Goal: Task Accomplishment & Management: Manage account settings

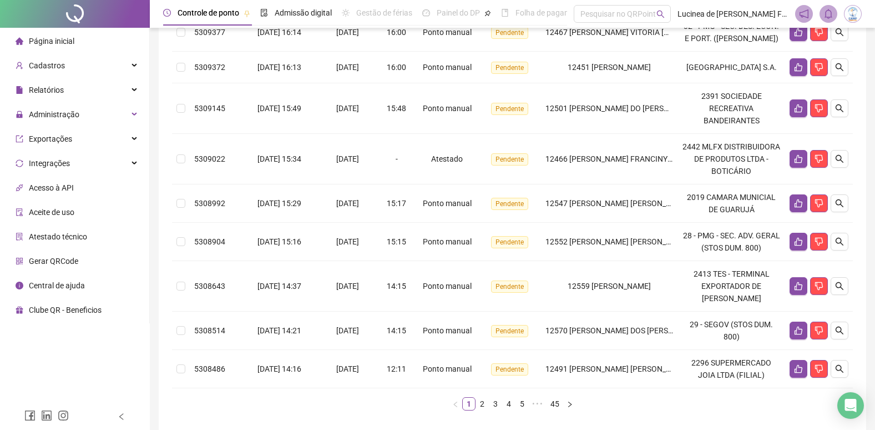
scroll to position [361, 0]
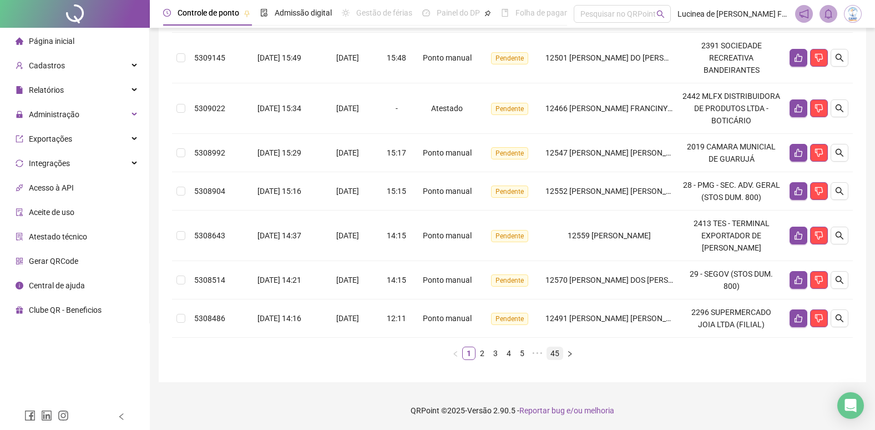
click at [556, 355] on link "45" at bounding box center [555, 353] width 16 height 12
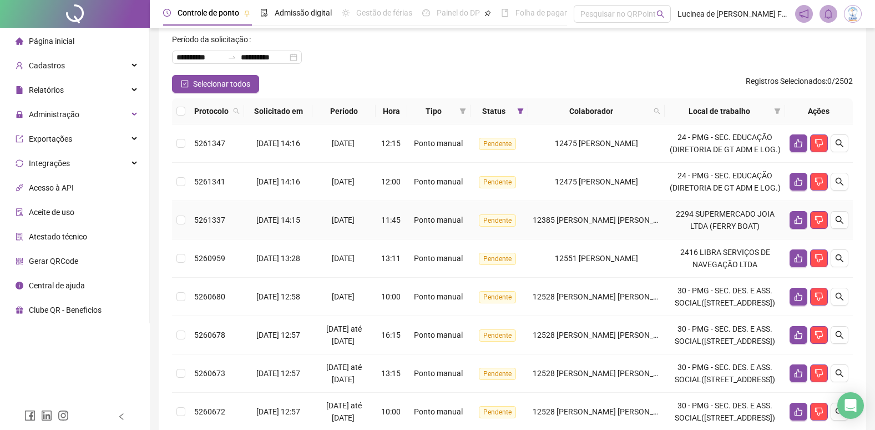
scroll to position [0, 0]
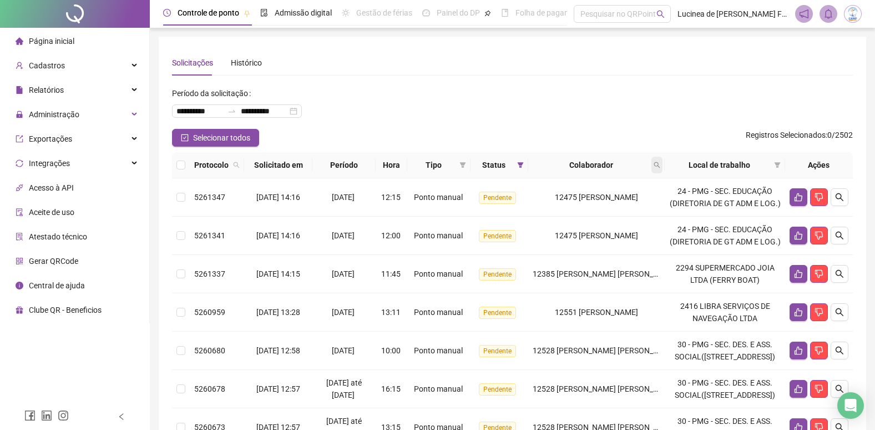
click at [661, 165] on icon "search" at bounding box center [657, 165] width 6 height 6
type input "*****"
click at [611, 208] on span "Buscar" at bounding box center [605, 209] width 24 height 12
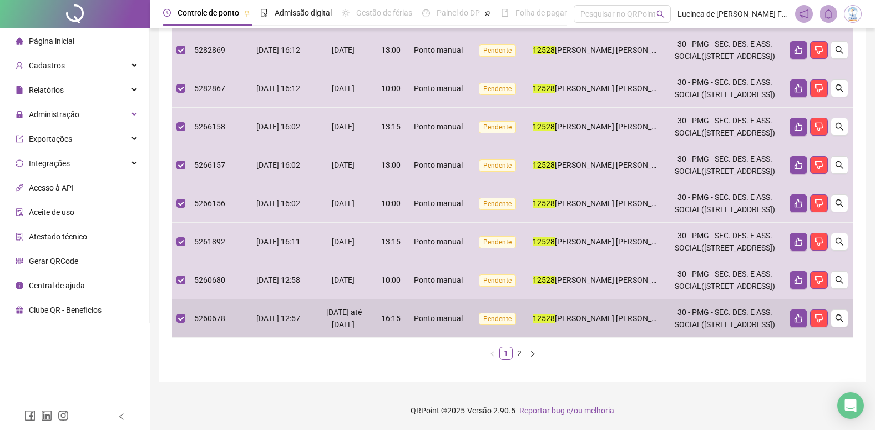
scroll to position [448, 0]
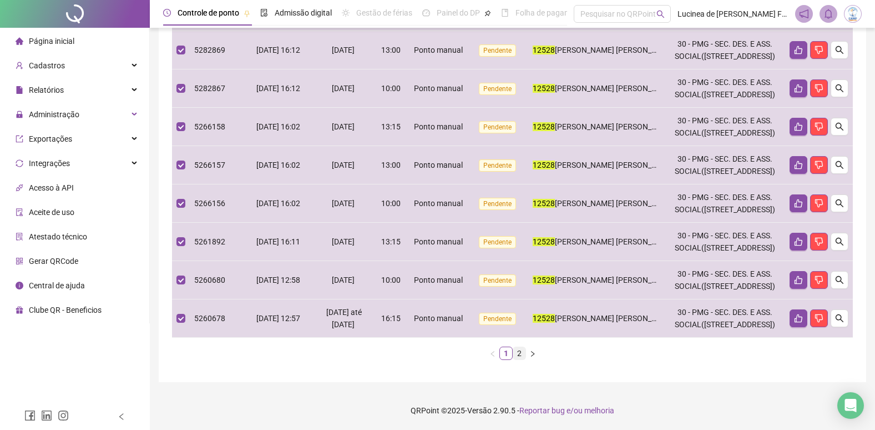
click at [522, 354] on link "2" at bounding box center [519, 353] width 12 height 12
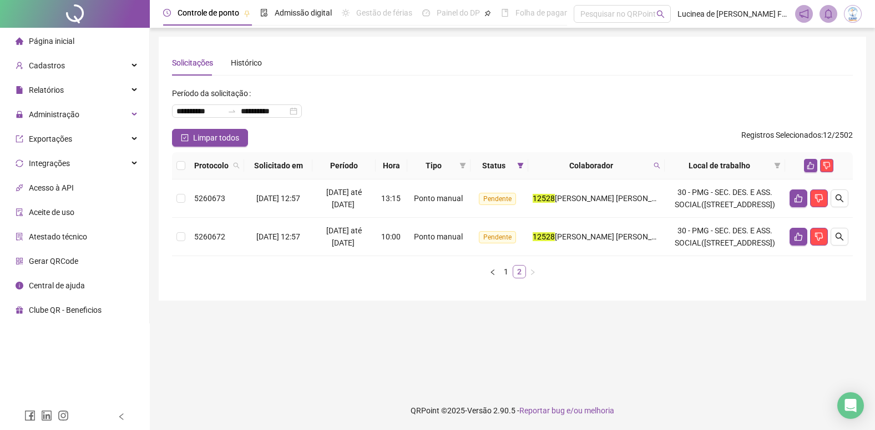
scroll to position [0, 0]
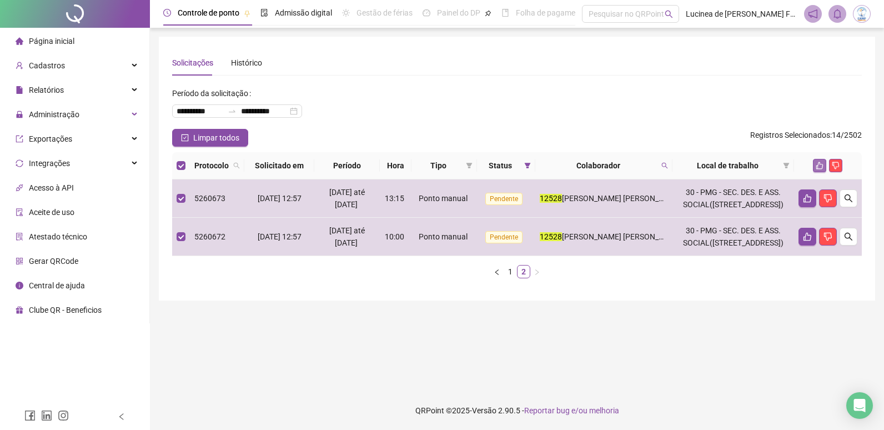
click at [821, 164] on icon "like" at bounding box center [819, 165] width 7 height 7
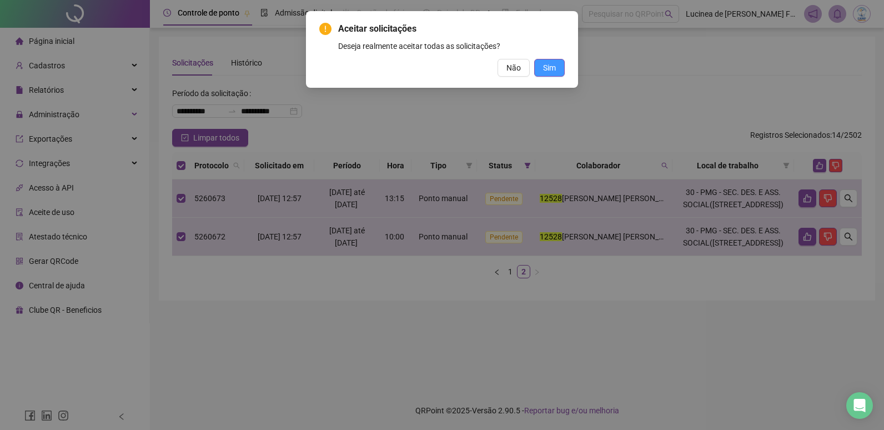
click at [549, 64] on span "Sim" at bounding box center [549, 68] width 13 height 12
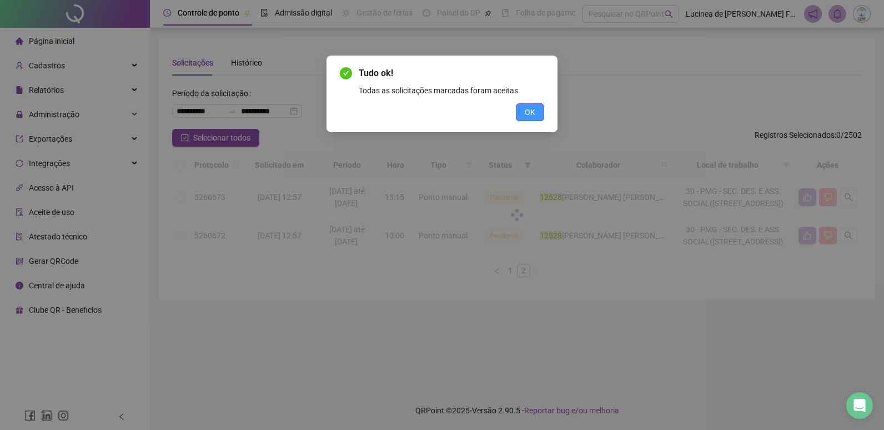
click at [536, 112] on button "OK" at bounding box center [530, 112] width 28 height 18
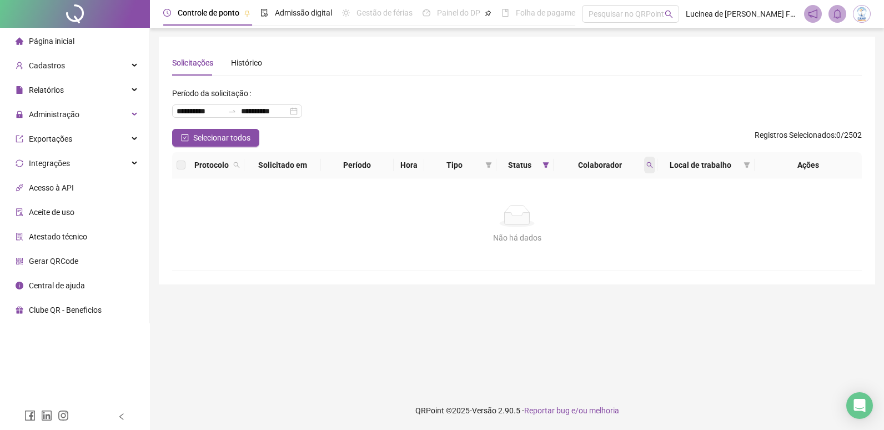
click at [648, 164] on icon "search" at bounding box center [649, 165] width 7 height 7
click at [629, 210] on span "Limpar" at bounding box center [625, 210] width 24 height 12
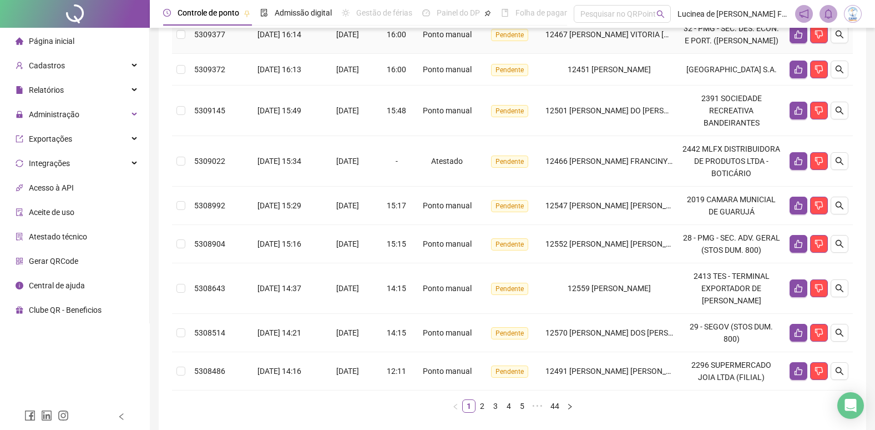
scroll to position [361, 0]
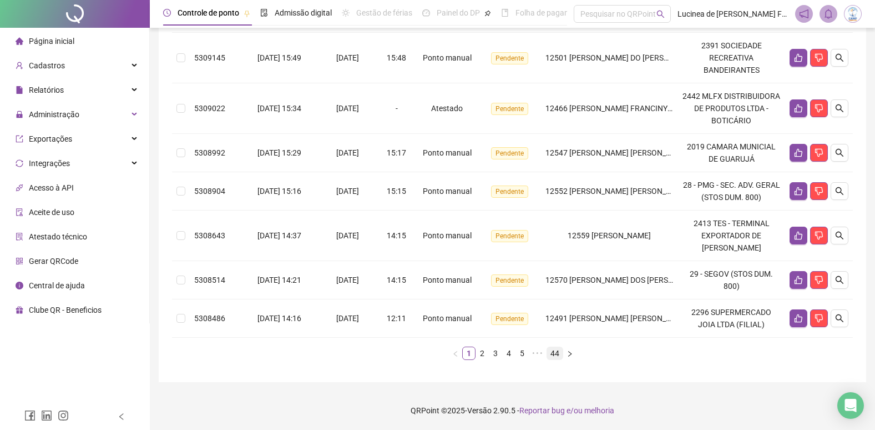
click at [558, 354] on link "44" at bounding box center [555, 353] width 16 height 12
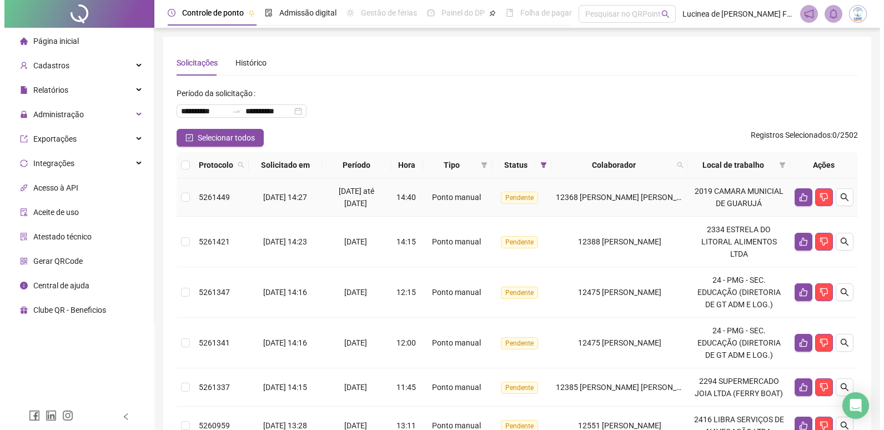
scroll to position [56, 0]
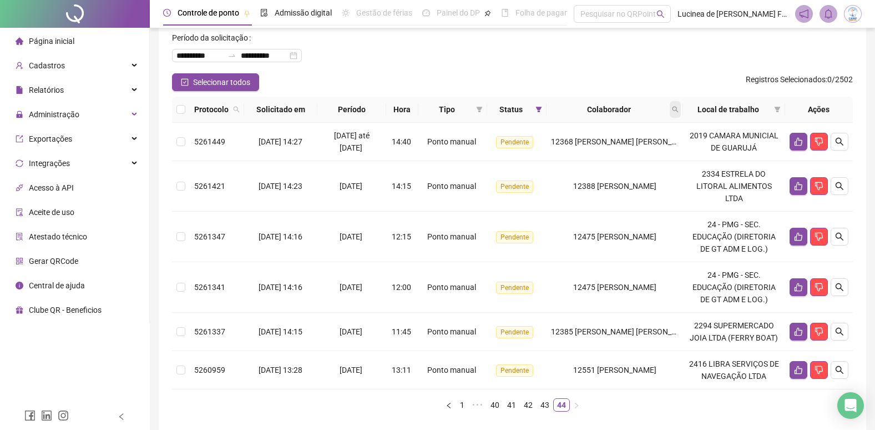
click at [679, 111] on icon "search" at bounding box center [675, 109] width 7 height 7
click at [592, 148] on button "Buscar" at bounding box center [599, 153] width 50 height 13
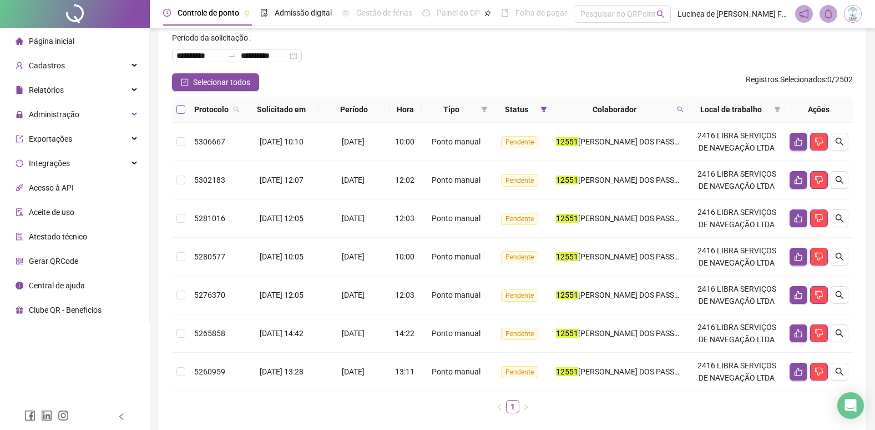
click at [179, 104] on label at bounding box center [181, 109] width 9 height 12
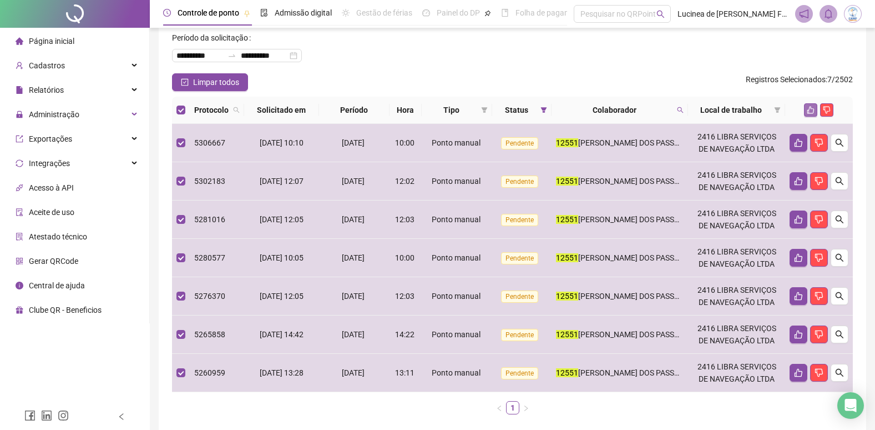
click at [810, 107] on icon "like" at bounding box center [811, 110] width 7 height 7
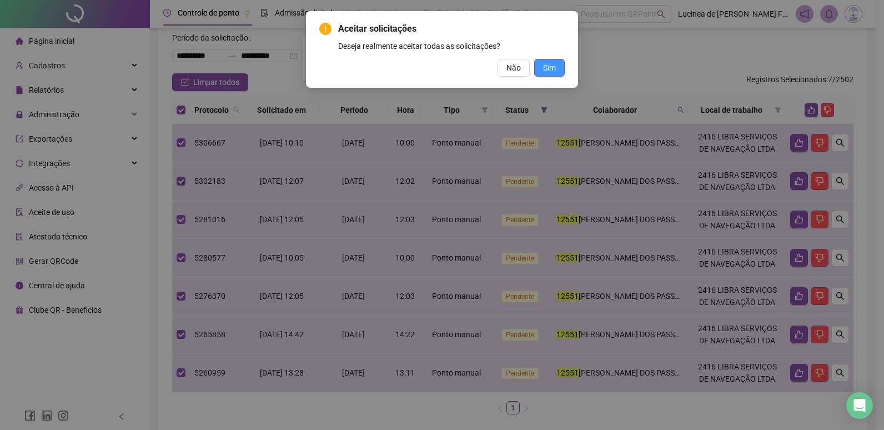
click at [550, 73] on span "Sim" at bounding box center [549, 68] width 13 height 12
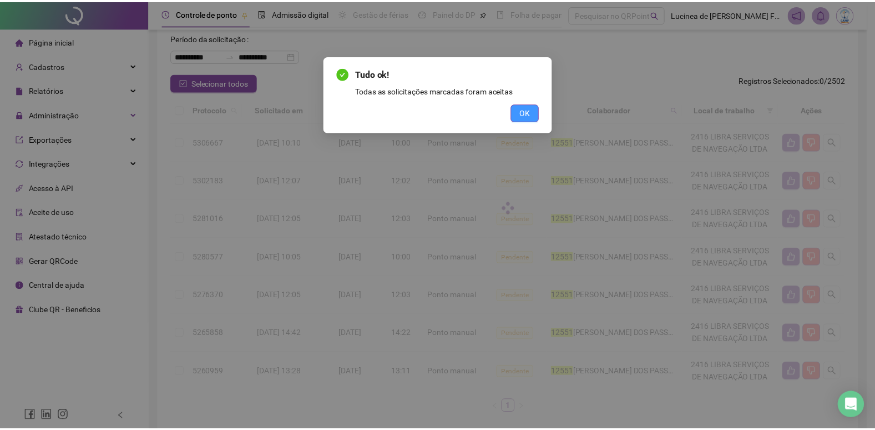
scroll to position [0, 0]
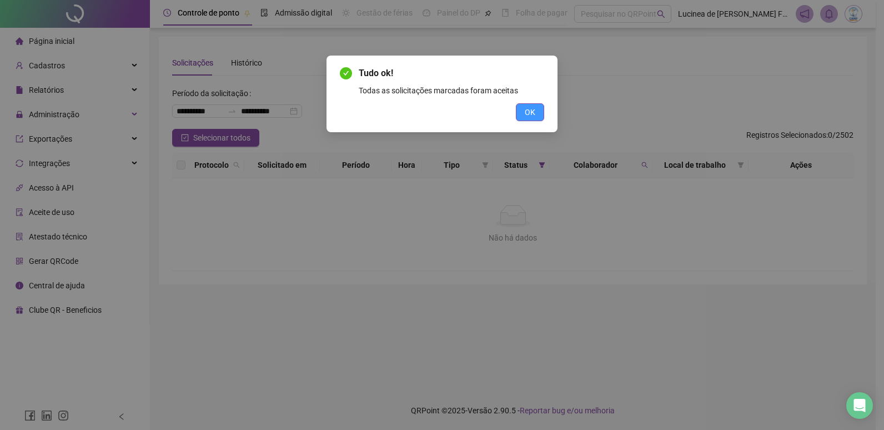
click at [538, 118] on button "OK" at bounding box center [530, 112] width 28 height 18
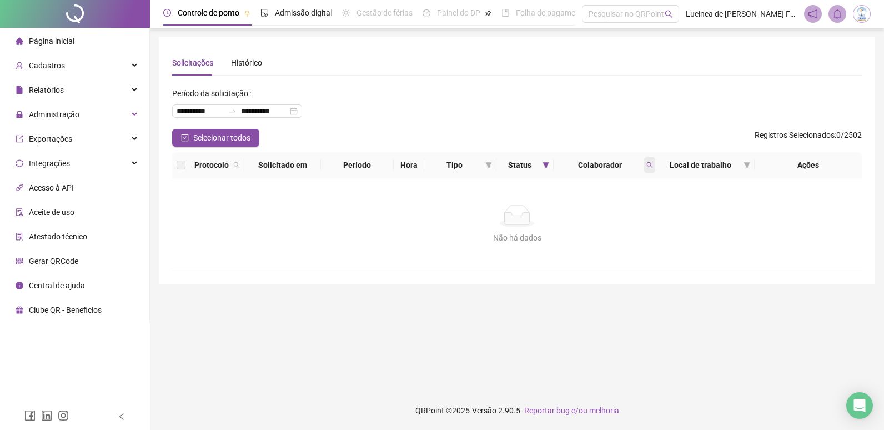
click at [648, 165] on icon "search" at bounding box center [649, 165] width 7 height 7
click at [627, 210] on span "Limpar" at bounding box center [625, 210] width 24 height 12
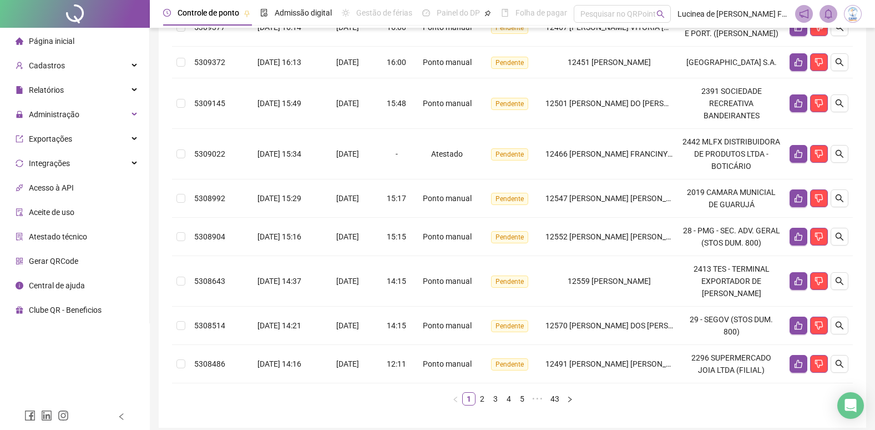
scroll to position [361, 0]
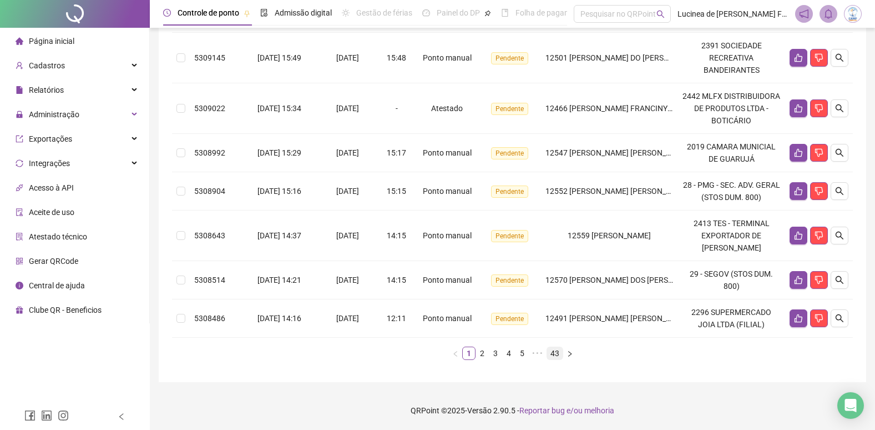
click at [559, 354] on link "43" at bounding box center [555, 353] width 16 height 12
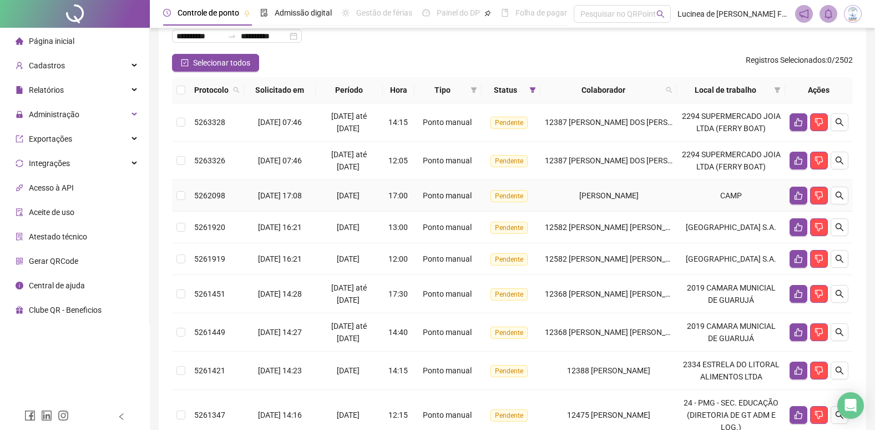
scroll to position [14, 0]
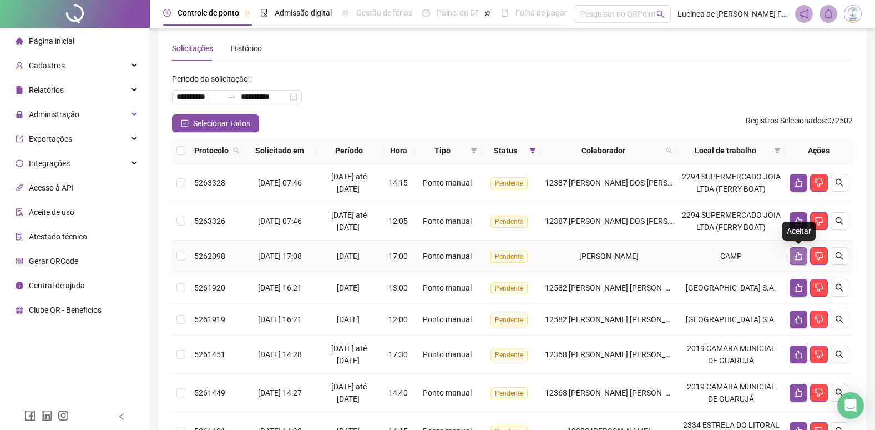
click at [797, 253] on icon "like" at bounding box center [798, 255] width 9 height 9
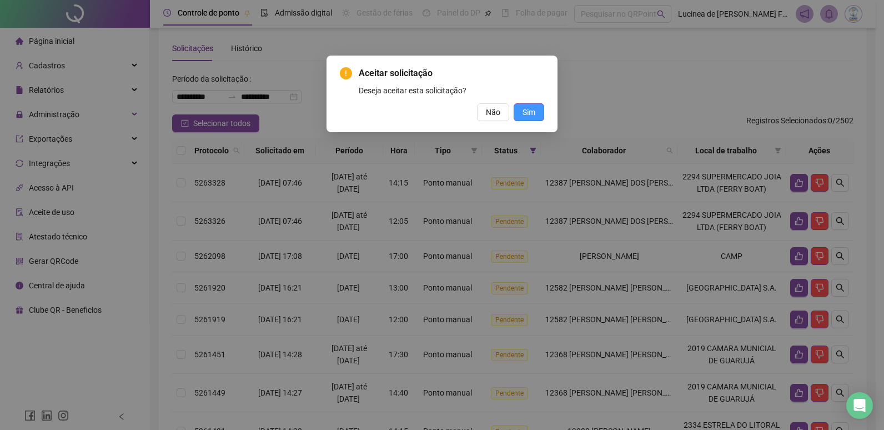
click at [536, 115] on button "Sim" at bounding box center [528, 112] width 31 height 18
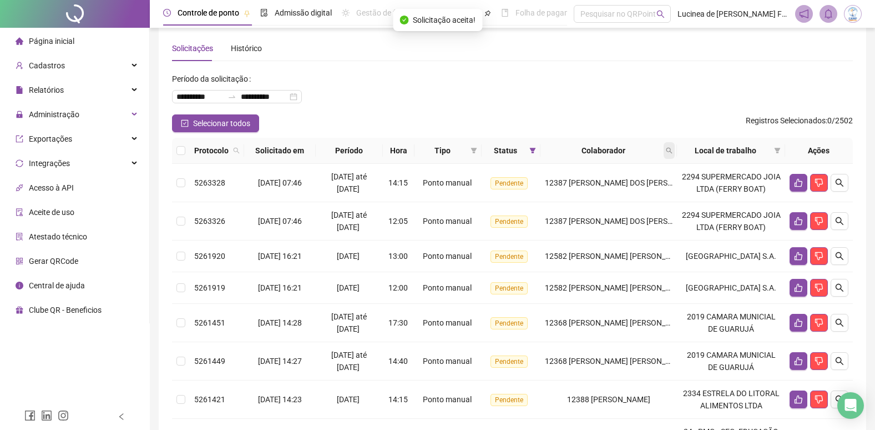
click at [673, 152] on icon "search" at bounding box center [670, 151] width 6 height 6
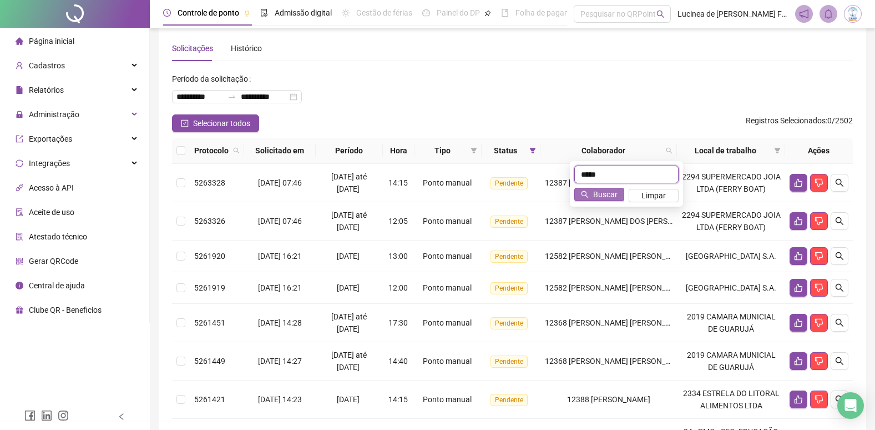
type input "*****"
click at [604, 190] on span "Buscar" at bounding box center [605, 194] width 24 height 12
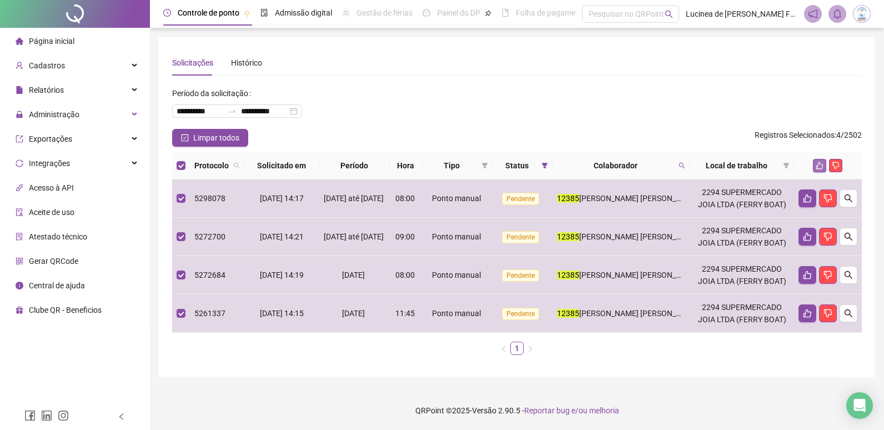
click at [813, 161] on button "button" at bounding box center [819, 165] width 13 height 13
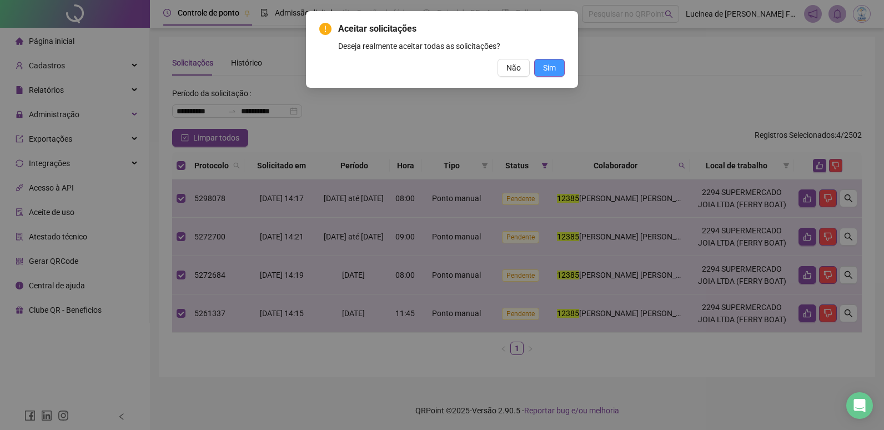
click at [557, 67] on button "Sim" at bounding box center [549, 68] width 31 height 18
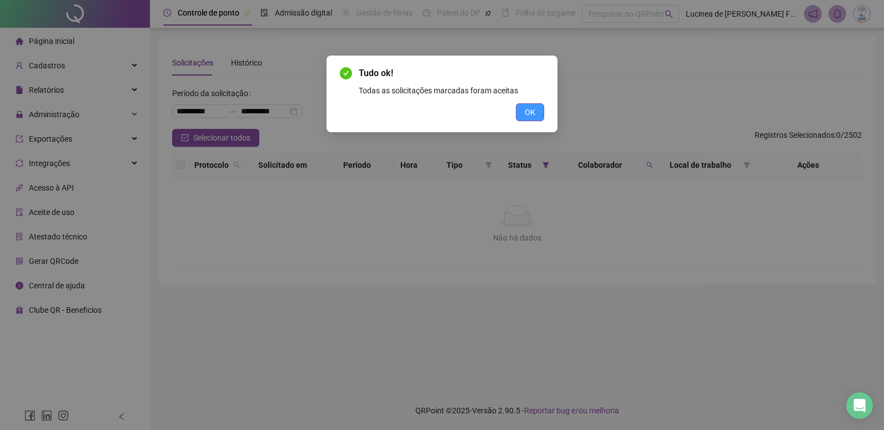
click at [533, 116] on span "OK" at bounding box center [530, 112] width 11 height 12
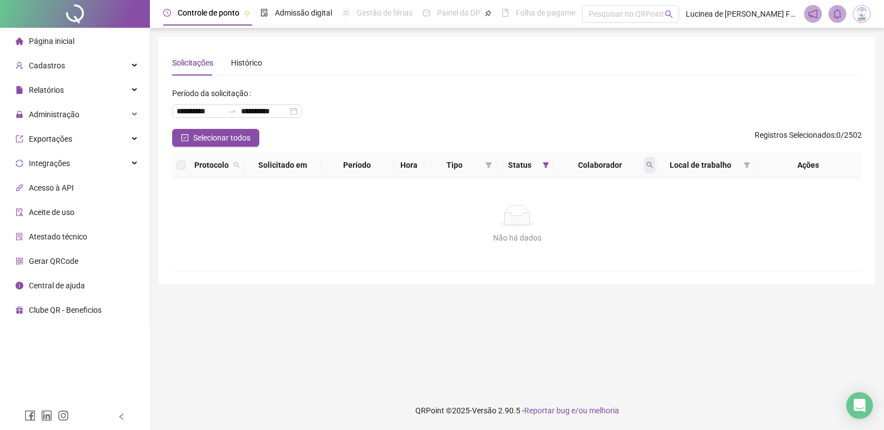
click at [648, 167] on icon "search" at bounding box center [649, 165] width 7 height 7
click at [621, 209] on span "Limpar" at bounding box center [625, 210] width 24 height 12
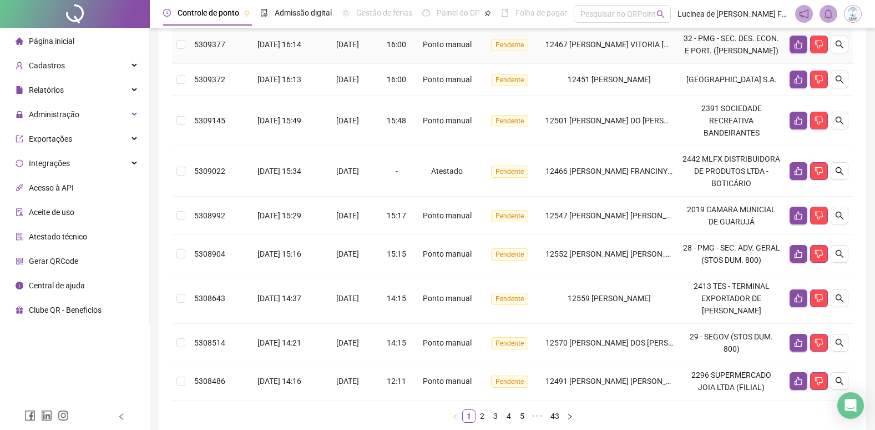
scroll to position [361, 0]
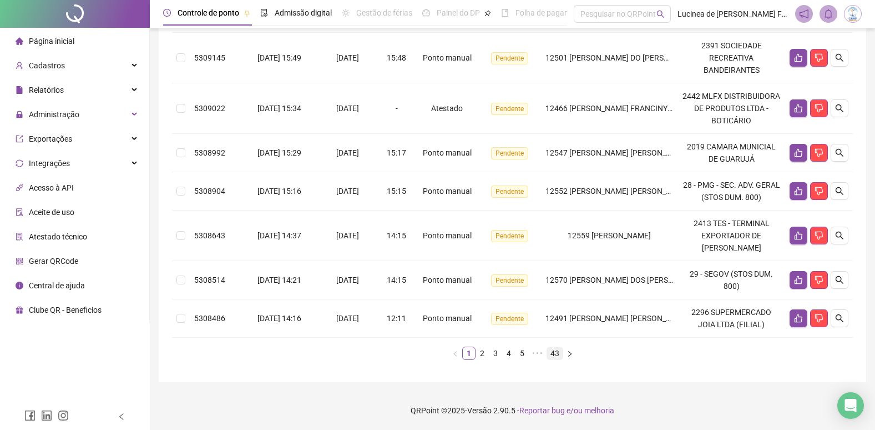
click at [551, 350] on link "43" at bounding box center [555, 353] width 16 height 12
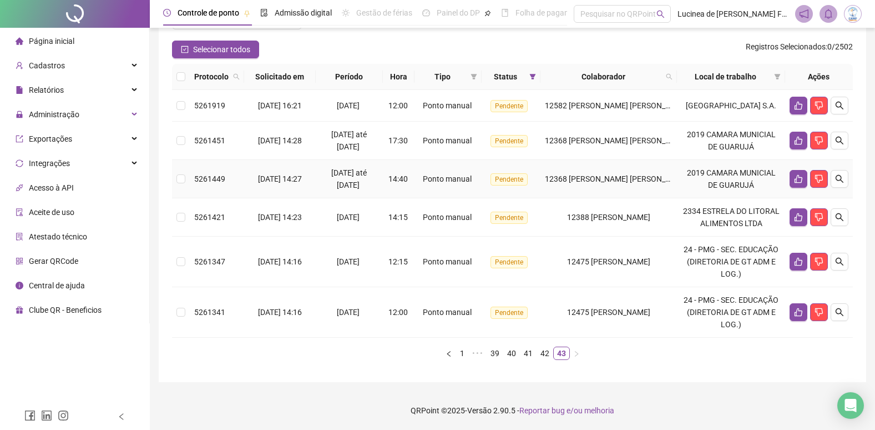
scroll to position [0, 0]
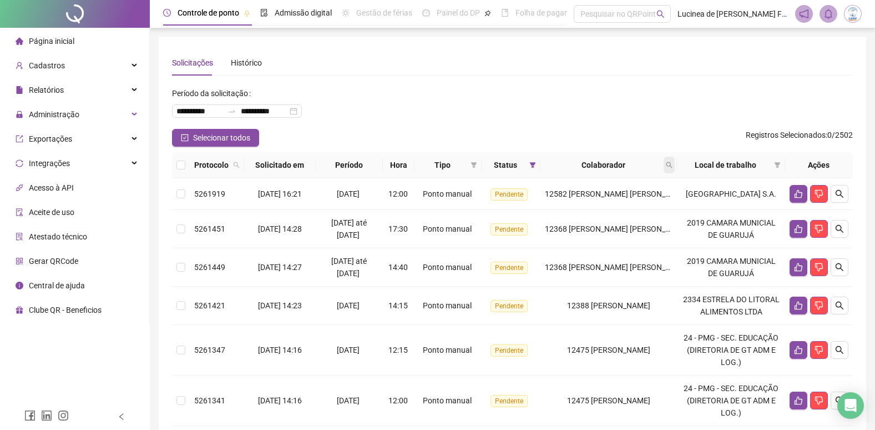
click at [673, 164] on icon "search" at bounding box center [669, 165] width 7 height 7
click at [615, 204] on span "Buscar" at bounding box center [612, 209] width 24 height 12
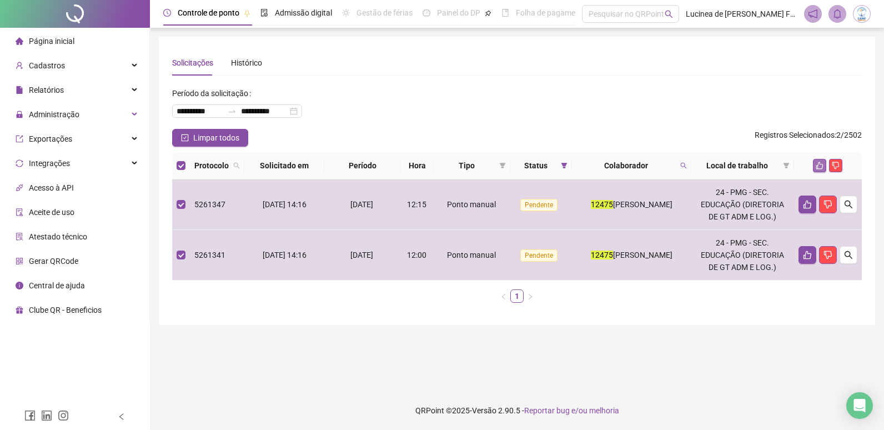
click at [814, 160] on button "button" at bounding box center [819, 165] width 13 height 13
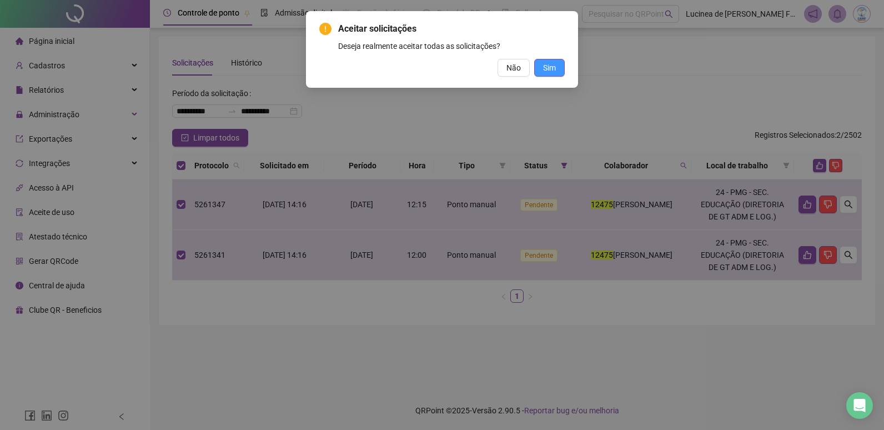
click at [551, 74] on button "Sim" at bounding box center [549, 68] width 31 height 18
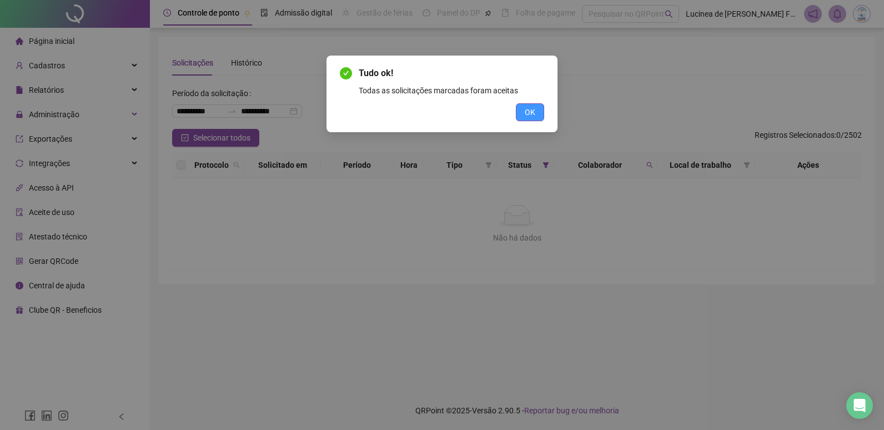
click at [535, 109] on button "OK" at bounding box center [530, 112] width 28 height 18
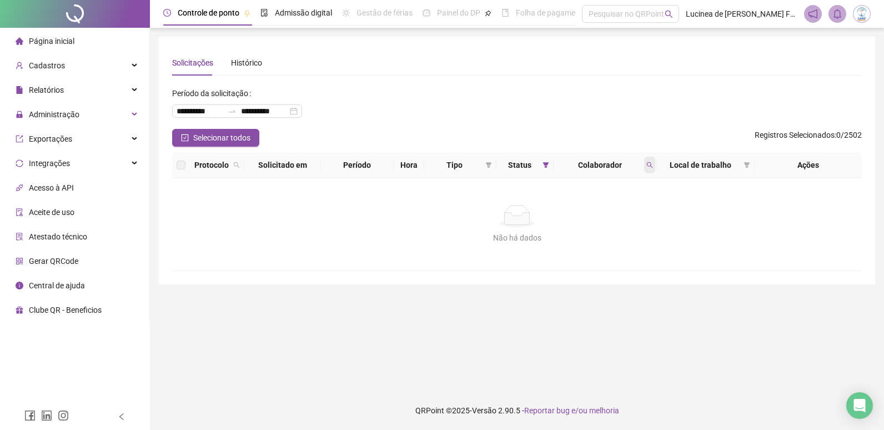
click at [649, 165] on icon "search" at bounding box center [650, 165] width 6 height 6
click at [636, 209] on span "Limpar" at bounding box center [625, 210] width 24 height 12
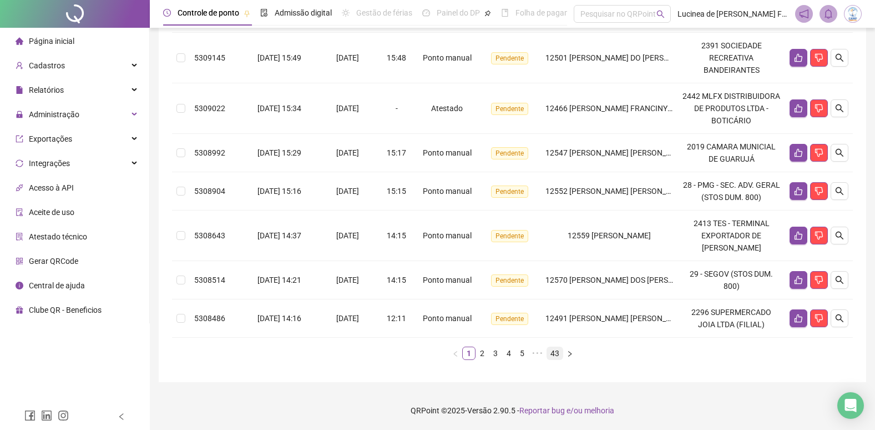
click at [554, 350] on link "43" at bounding box center [555, 353] width 16 height 12
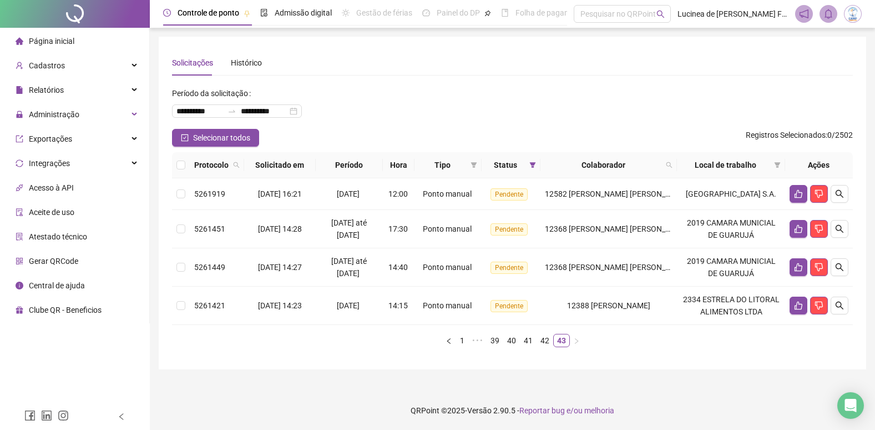
scroll to position [6, 0]
click at [673, 162] on icon "search" at bounding box center [669, 165] width 7 height 7
click at [621, 203] on span "Buscar" at bounding box center [612, 209] width 24 height 12
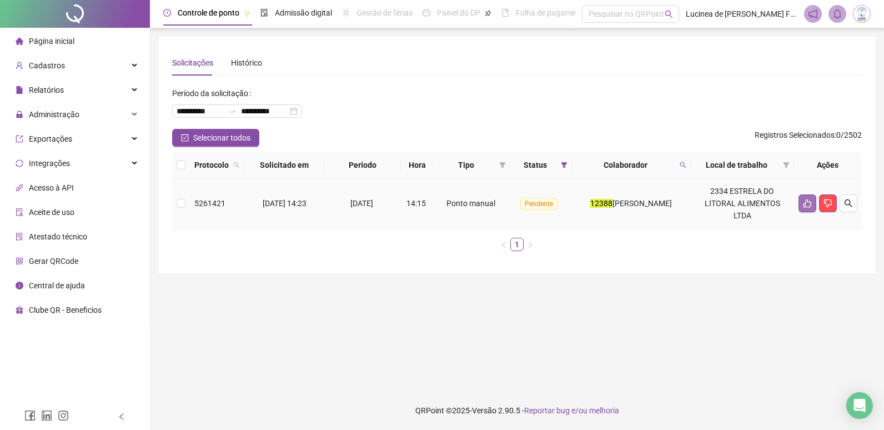
click at [808, 204] on icon "like" at bounding box center [807, 203] width 9 height 9
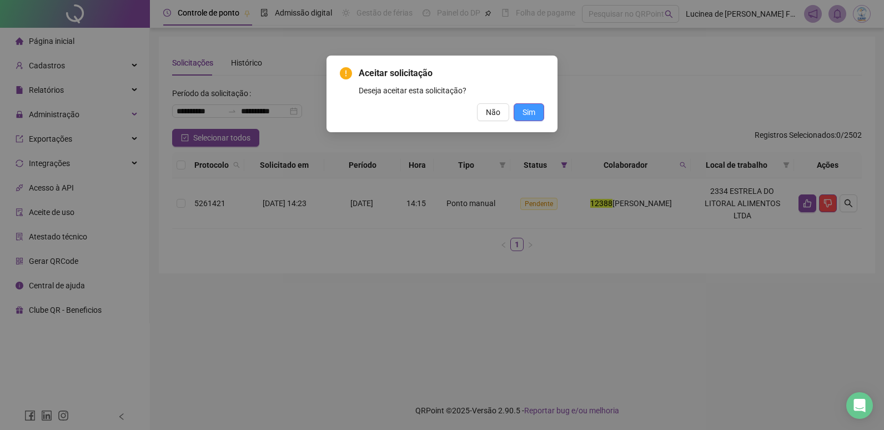
click at [522, 110] on span "Sim" at bounding box center [528, 112] width 13 height 12
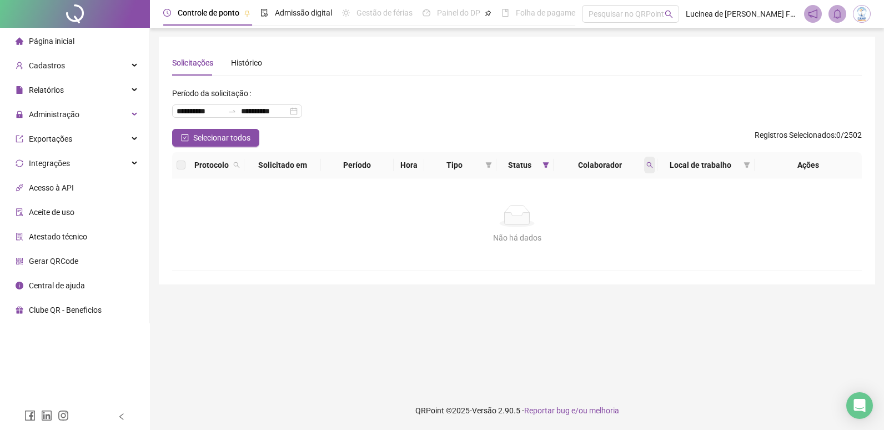
click at [651, 168] on span at bounding box center [649, 165] width 11 height 17
click at [634, 208] on span "Limpar" at bounding box center [625, 210] width 24 height 12
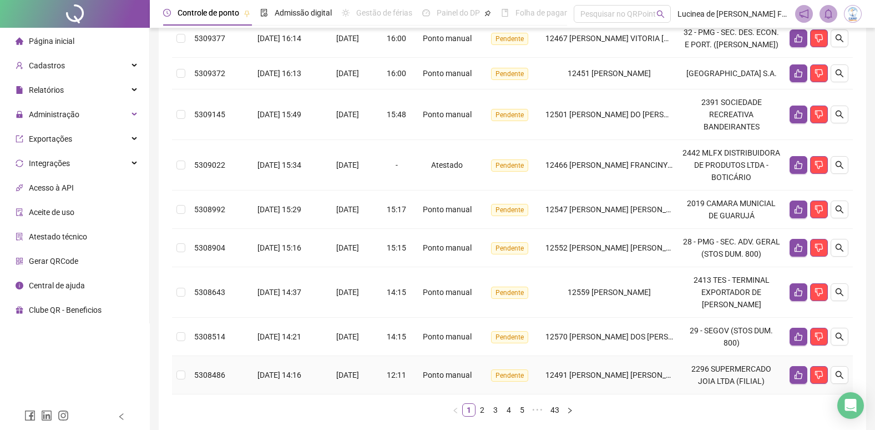
scroll to position [361, 0]
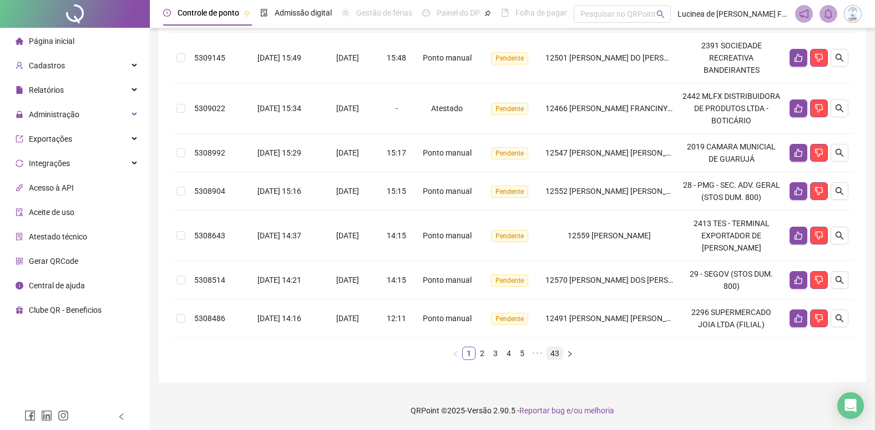
click at [555, 355] on link "43" at bounding box center [555, 353] width 16 height 12
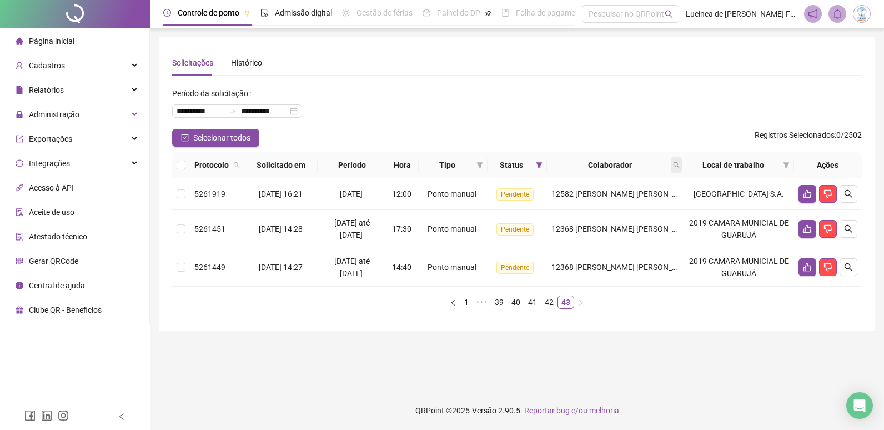
click at [679, 163] on icon "search" at bounding box center [676, 165] width 6 height 6
type input "*****"
click at [618, 208] on span "Buscar" at bounding box center [619, 209] width 24 height 12
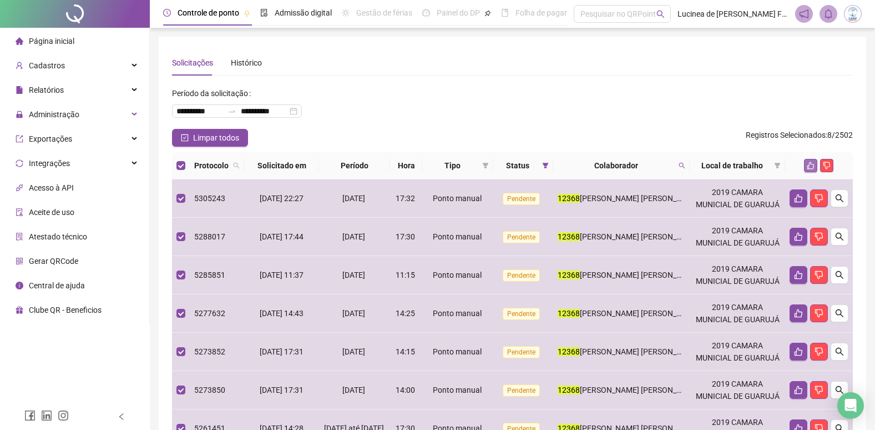
click at [812, 162] on icon "like" at bounding box center [811, 166] width 8 height 8
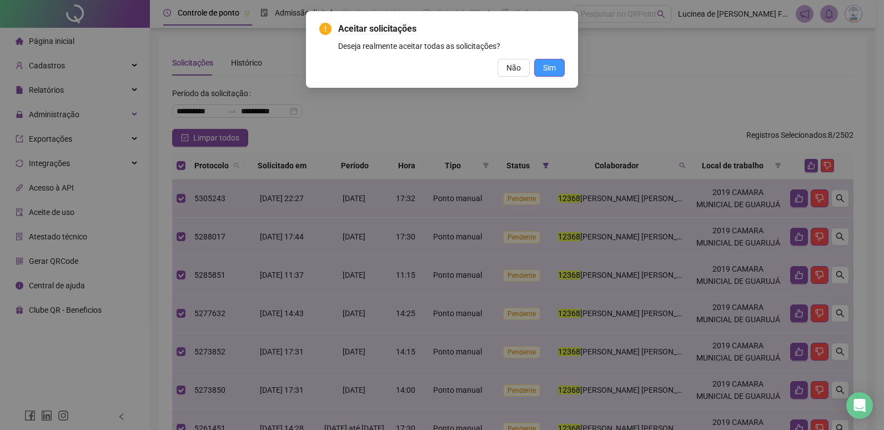
click at [550, 73] on span "Sim" at bounding box center [549, 68] width 13 height 12
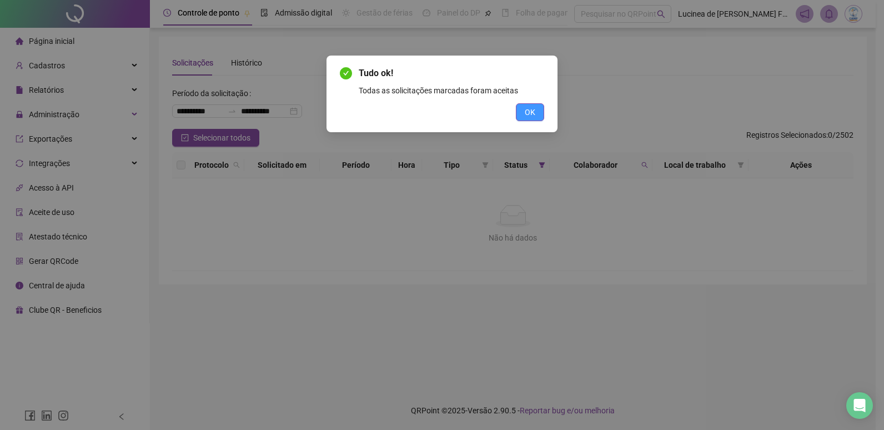
click at [537, 108] on button "OK" at bounding box center [530, 112] width 28 height 18
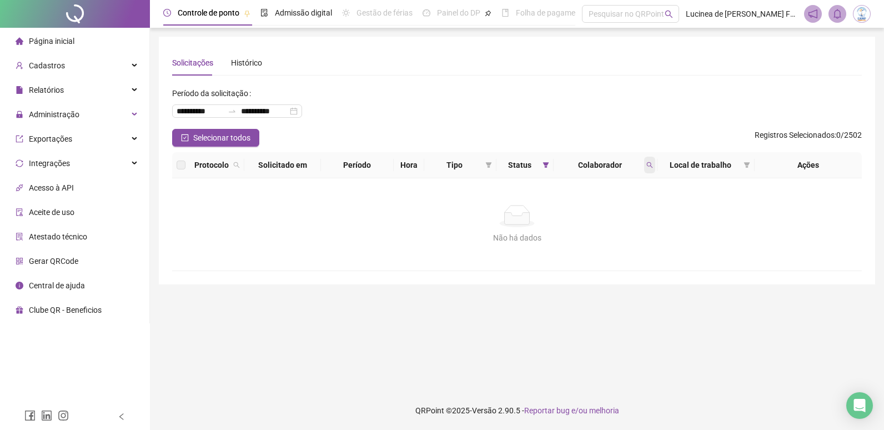
click at [649, 168] on icon "search" at bounding box center [649, 165] width 7 height 7
click at [627, 211] on span "Limpar" at bounding box center [625, 210] width 24 height 12
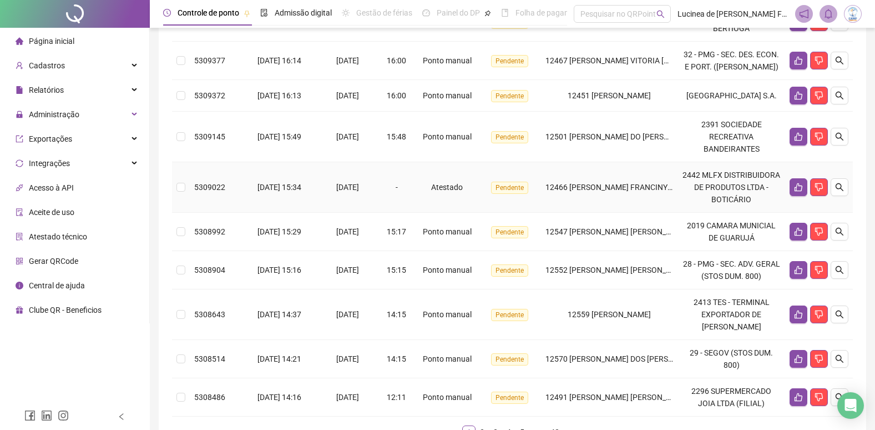
scroll to position [361, 0]
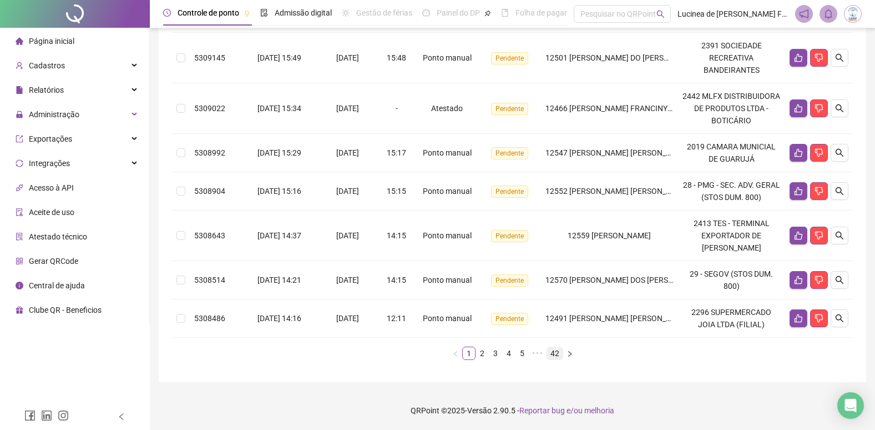
click at [556, 355] on link "42" at bounding box center [555, 353] width 16 height 12
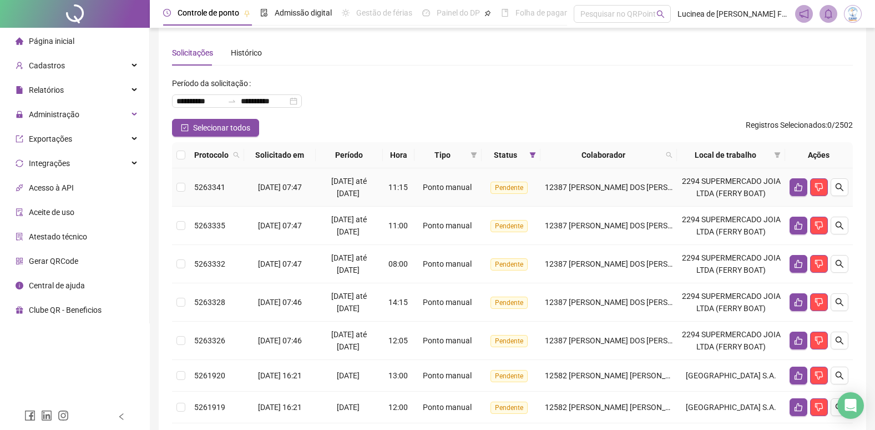
scroll to position [0, 0]
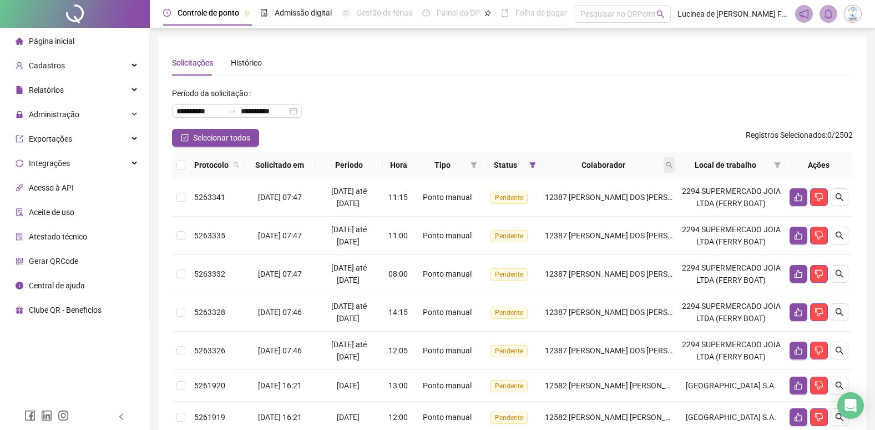
click at [673, 163] on icon "search" at bounding box center [669, 165] width 7 height 7
type input "*****"
click at [603, 208] on span "Buscar" at bounding box center [605, 209] width 24 height 12
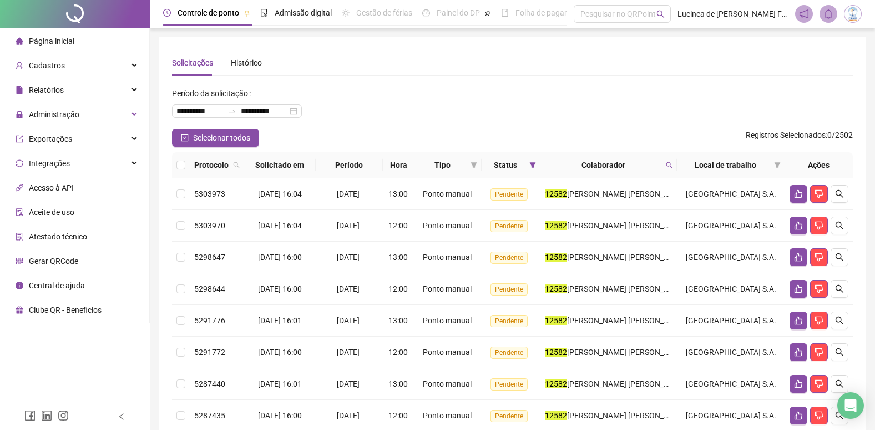
click at [185, 165] on th at bounding box center [181, 165] width 18 height 26
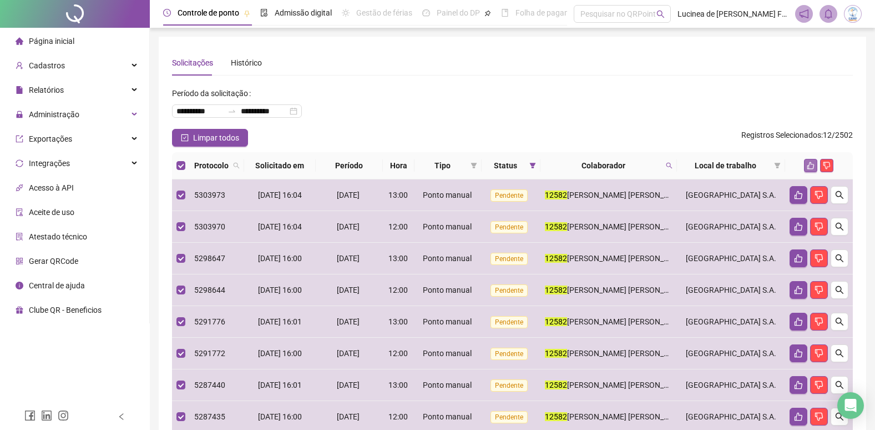
click at [810, 169] on button "button" at bounding box center [810, 165] width 13 height 13
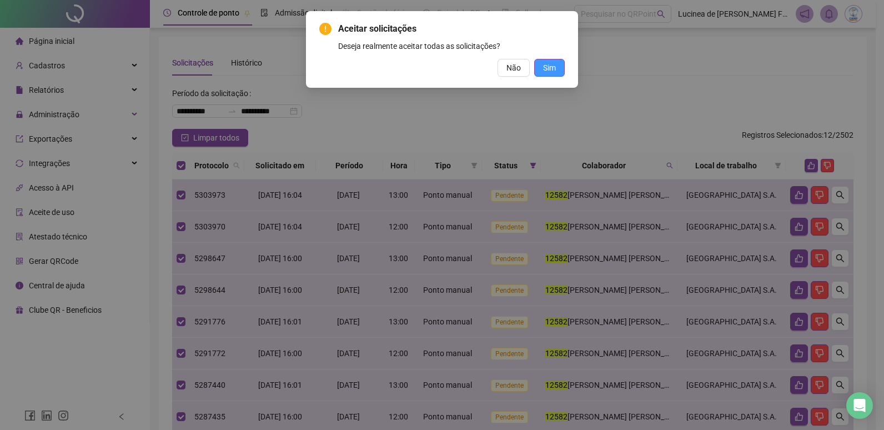
click at [551, 70] on span "Sim" at bounding box center [549, 68] width 13 height 12
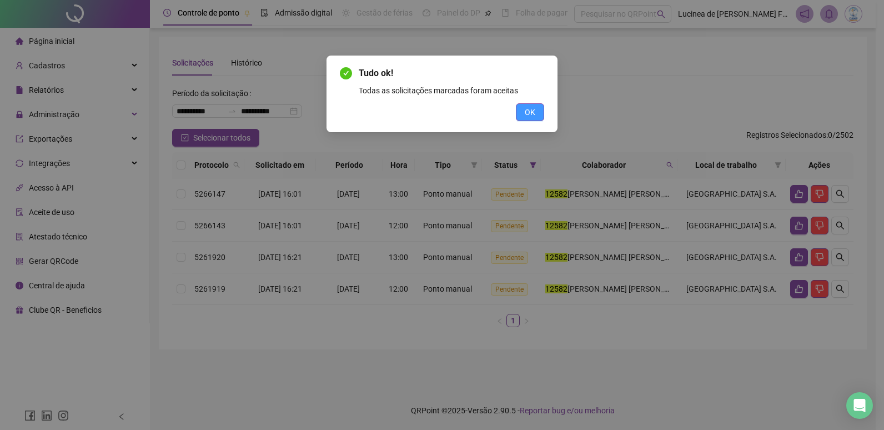
click at [541, 115] on button "OK" at bounding box center [530, 112] width 28 height 18
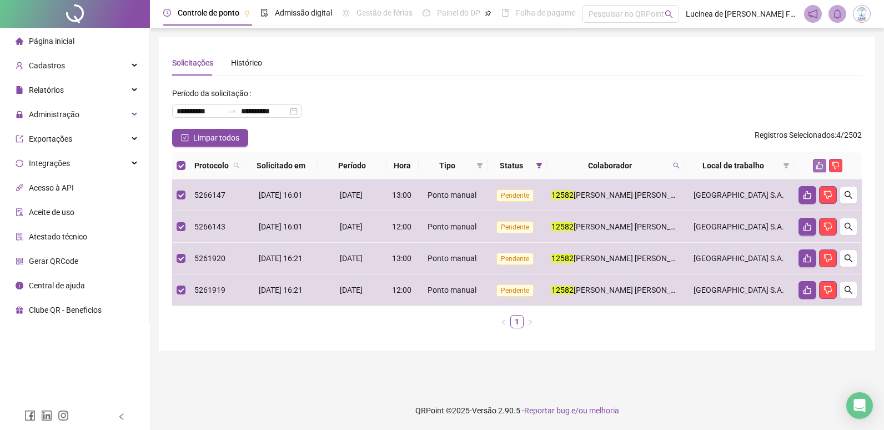
click at [815, 164] on button "button" at bounding box center [819, 165] width 13 height 13
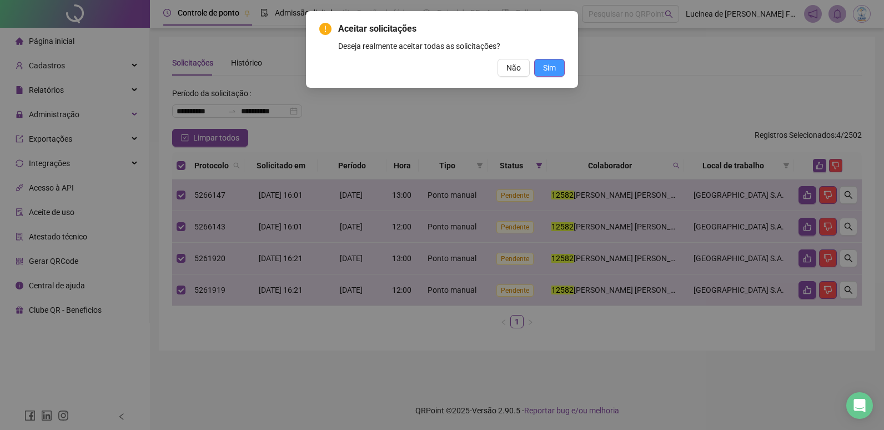
click at [554, 74] on button "Sim" at bounding box center [549, 68] width 31 height 18
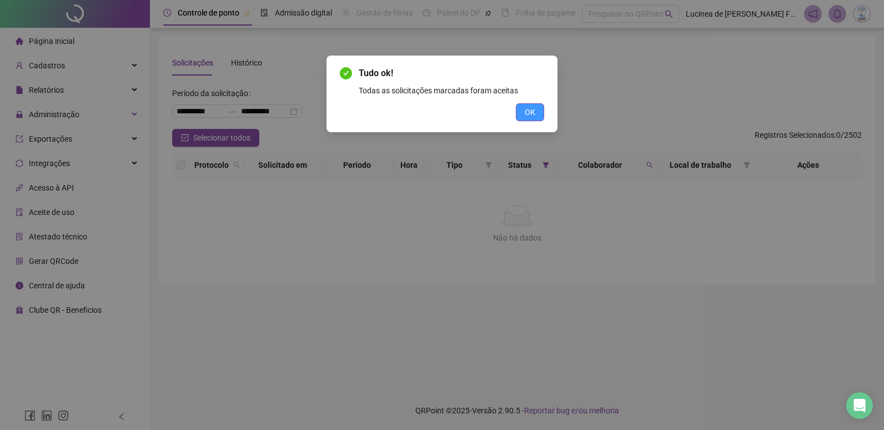
click at [526, 117] on span "OK" at bounding box center [530, 112] width 11 height 12
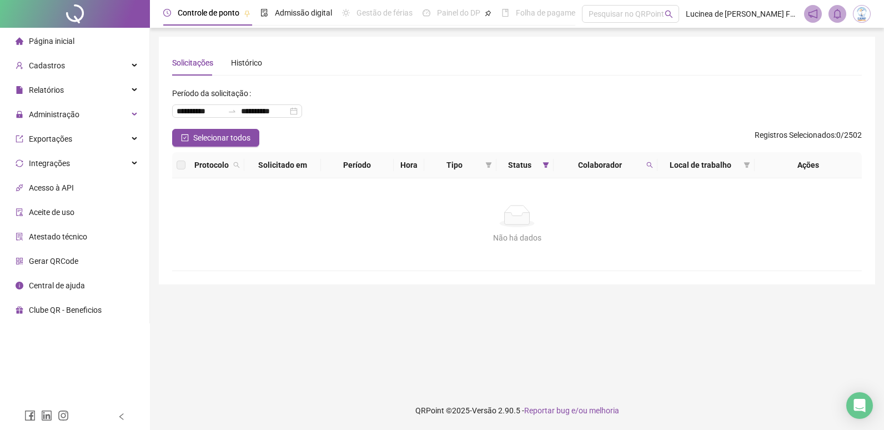
drag, startPoint x: 647, startPoint y: 167, endPoint x: 650, endPoint y: 177, distance: 10.5
click at [647, 168] on icon "search" at bounding box center [649, 165] width 7 height 7
click at [617, 208] on span "Limpar" at bounding box center [625, 210] width 24 height 12
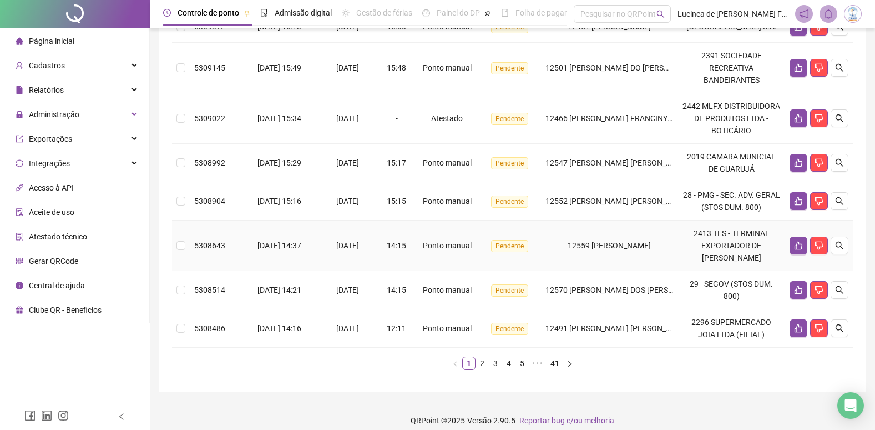
scroll to position [361, 0]
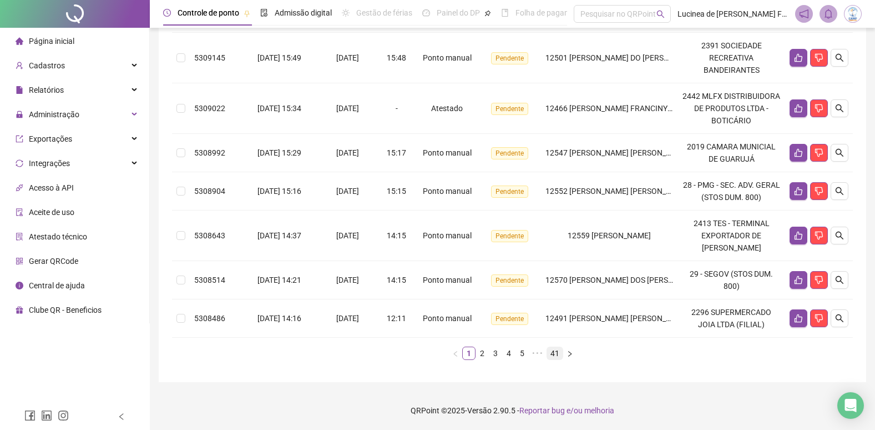
click at [557, 354] on link "41" at bounding box center [555, 353] width 16 height 12
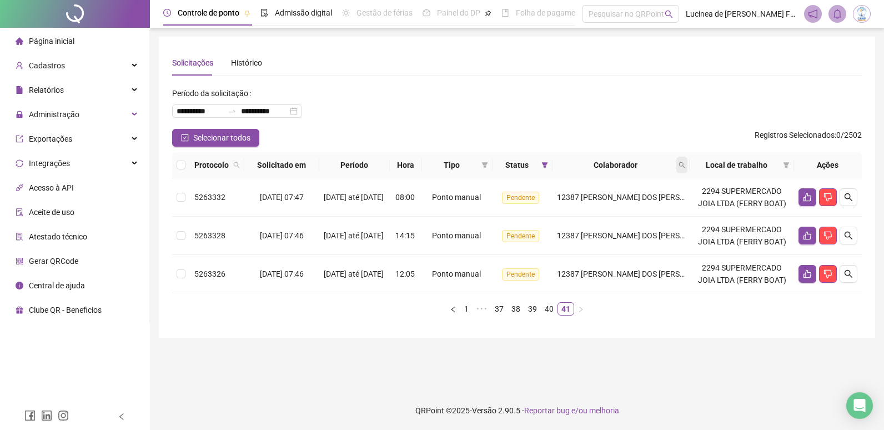
click at [685, 164] on icon "search" at bounding box center [681, 165] width 7 height 7
type input "*****"
click at [617, 207] on span "Buscar" at bounding box center [611, 209] width 24 height 12
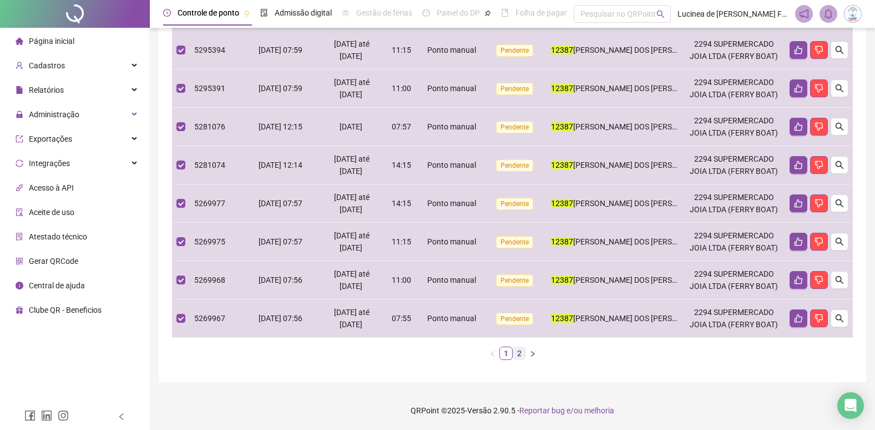
click at [522, 356] on link "2" at bounding box center [519, 353] width 12 height 12
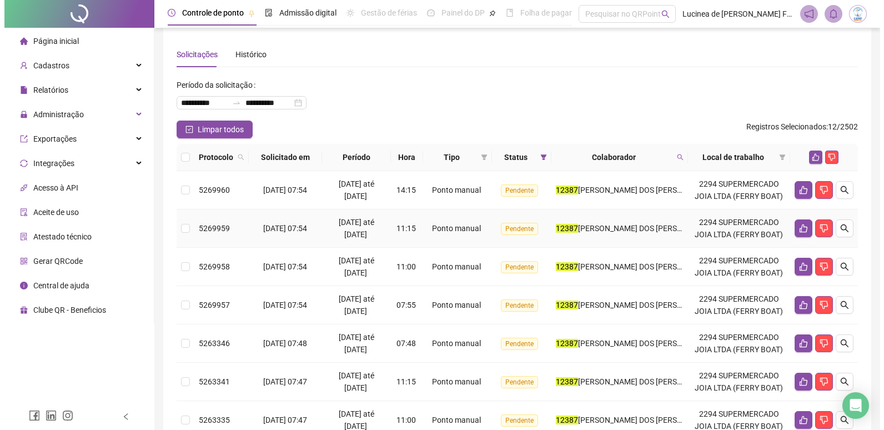
scroll to position [3, 0]
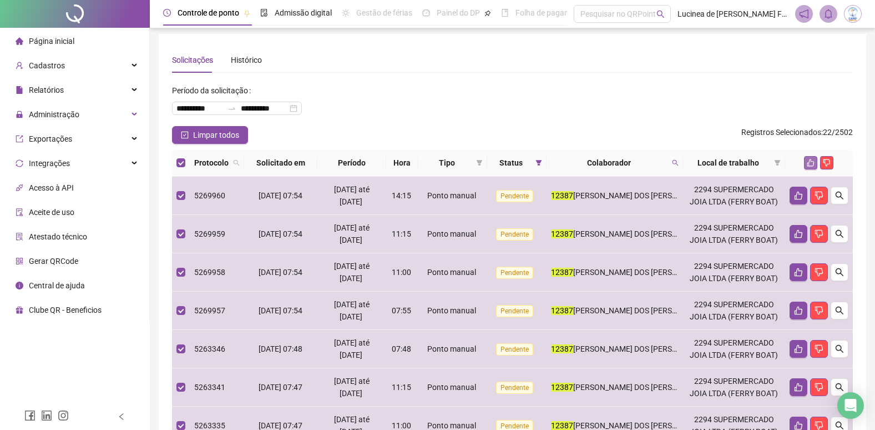
click at [815, 159] on icon "like" at bounding box center [811, 163] width 8 height 8
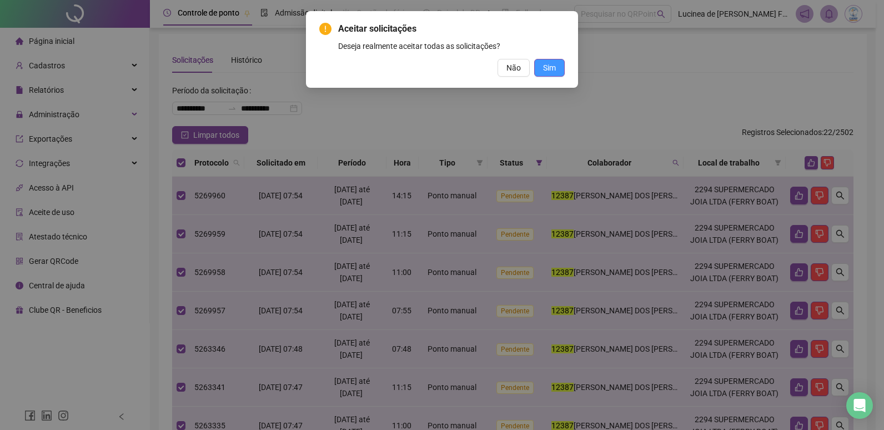
click at [553, 68] on span "Sim" at bounding box center [549, 68] width 13 height 12
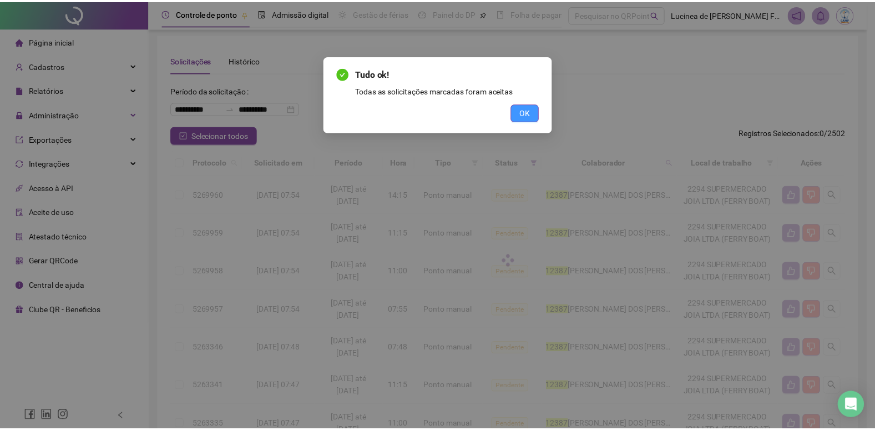
scroll to position [0, 0]
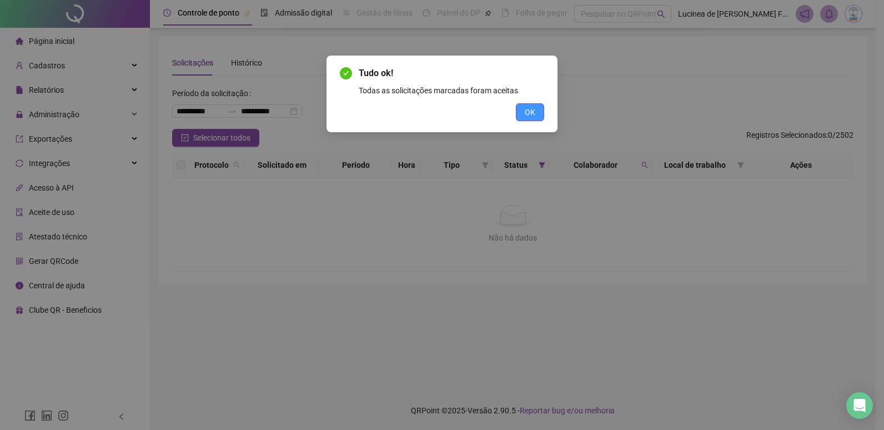
click at [531, 119] on button "OK" at bounding box center [530, 112] width 28 height 18
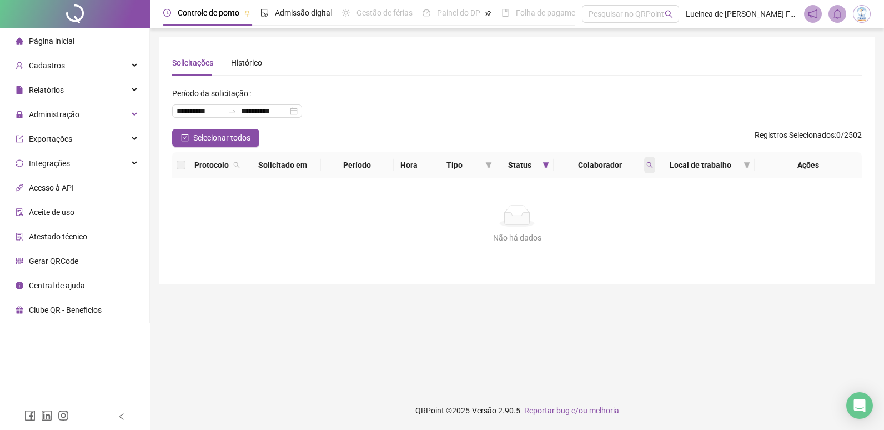
click at [648, 165] on icon "search" at bounding box center [649, 165] width 7 height 7
click at [638, 209] on button "Limpar" at bounding box center [625, 209] width 50 height 13
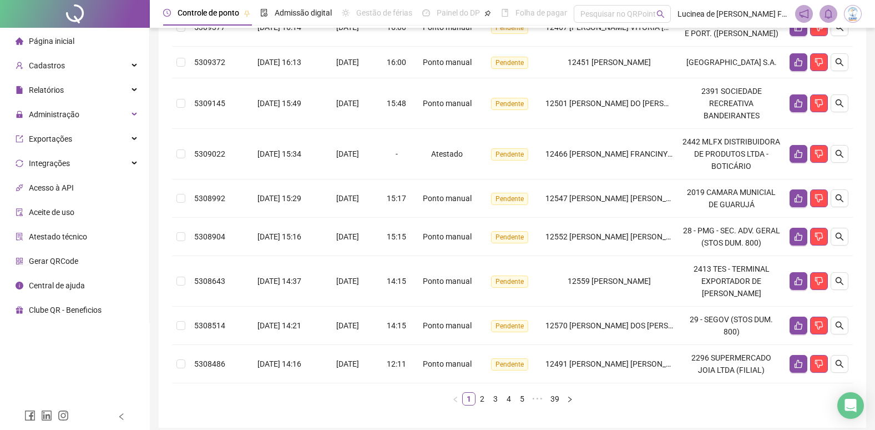
scroll to position [361, 0]
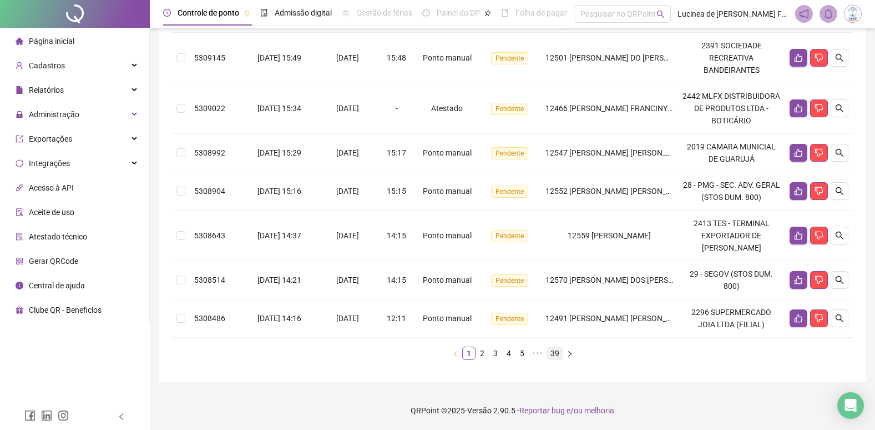
click at [556, 356] on link "39" at bounding box center [555, 353] width 16 height 12
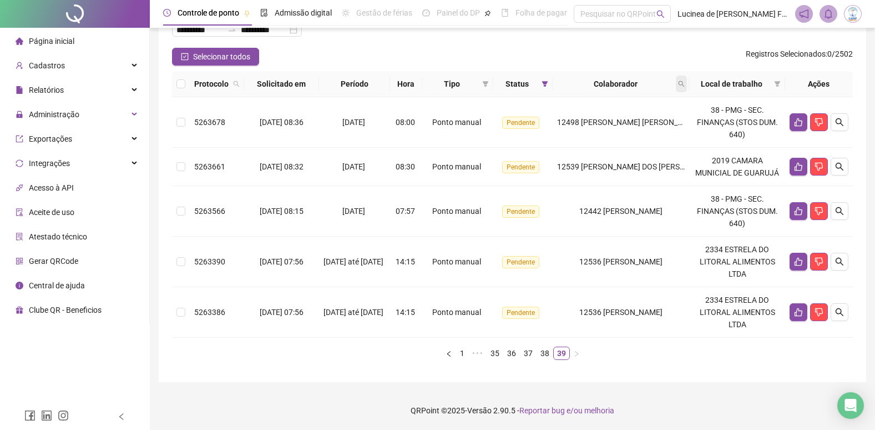
click at [684, 84] on icon "search" at bounding box center [681, 83] width 7 height 7
type input "*****"
click at [619, 126] on span "Buscar" at bounding box center [612, 128] width 24 height 12
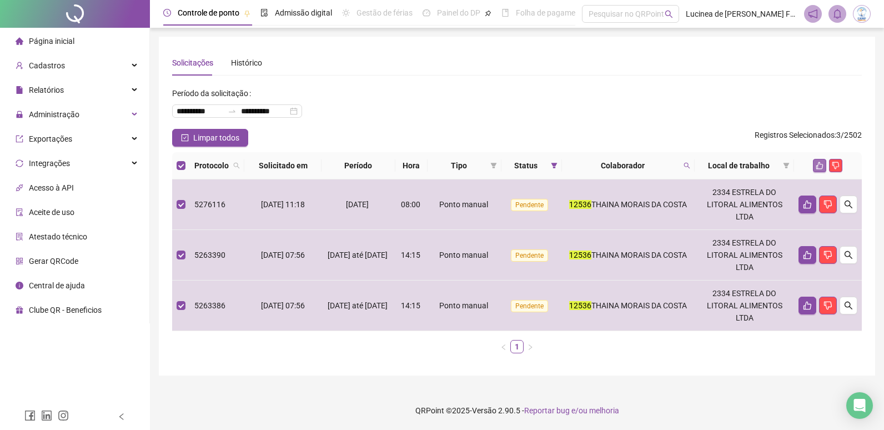
click at [820, 165] on icon "like" at bounding box center [819, 166] width 8 height 8
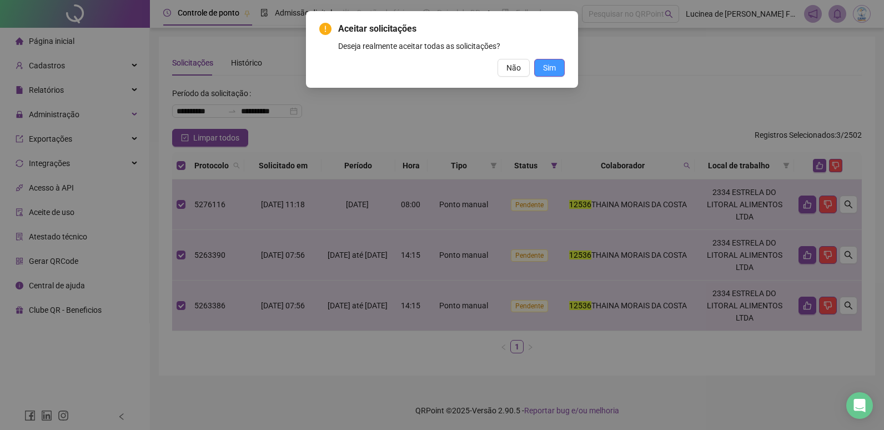
click at [550, 70] on span "Sim" at bounding box center [549, 68] width 13 height 12
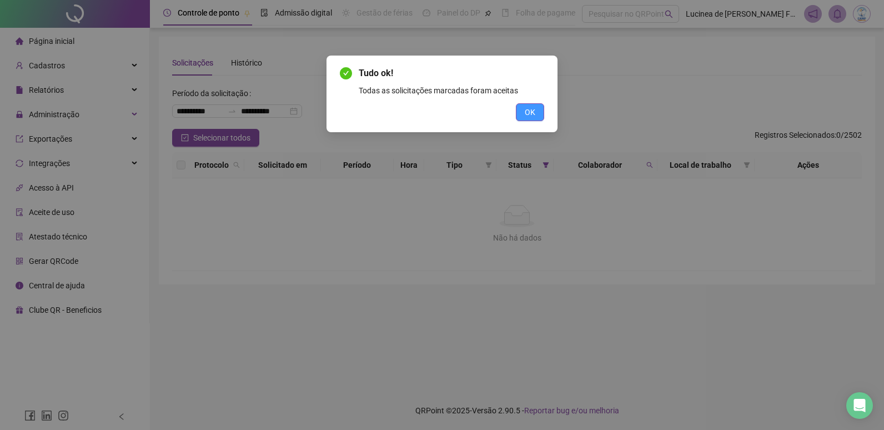
click at [531, 117] on span "OK" at bounding box center [530, 112] width 11 height 12
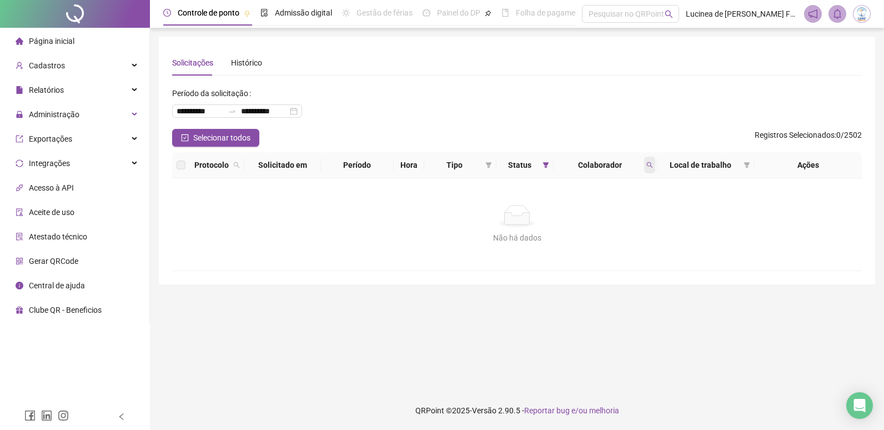
click at [653, 169] on span at bounding box center [649, 165] width 11 height 17
click at [633, 212] on span "Limpar" at bounding box center [625, 210] width 24 height 12
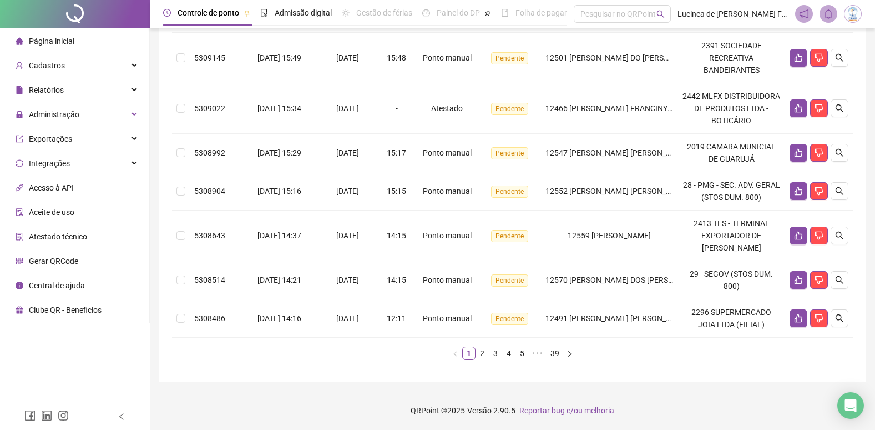
scroll to position [361, 0]
click at [553, 351] on link "39" at bounding box center [555, 353] width 16 height 12
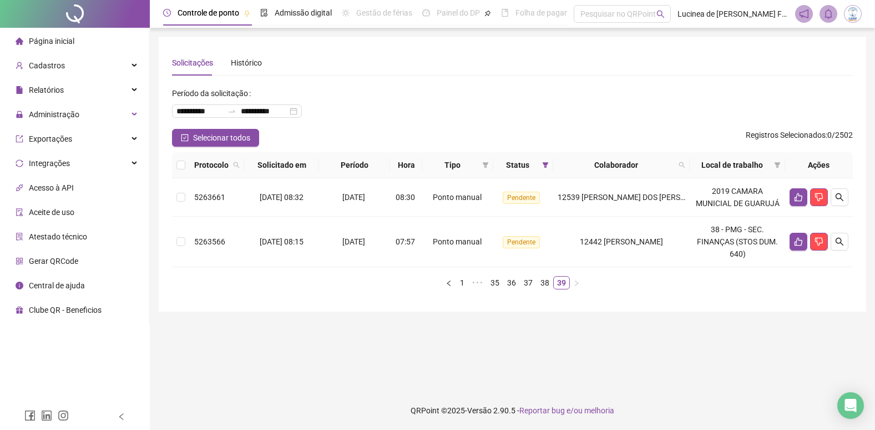
scroll to position [0, 0]
click at [688, 163] on icon "search" at bounding box center [688, 165] width 7 height 7
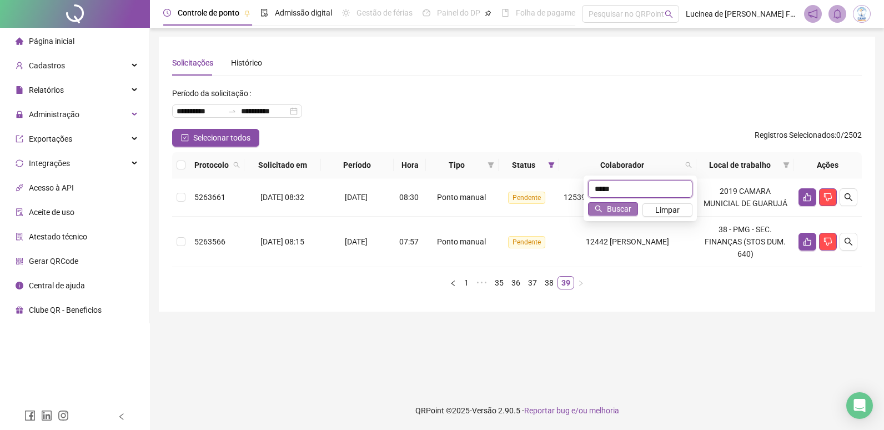
type input "*****"
click at [631, 208] on button "Buscar" at bounding box center [613, 208] width 50 height 13
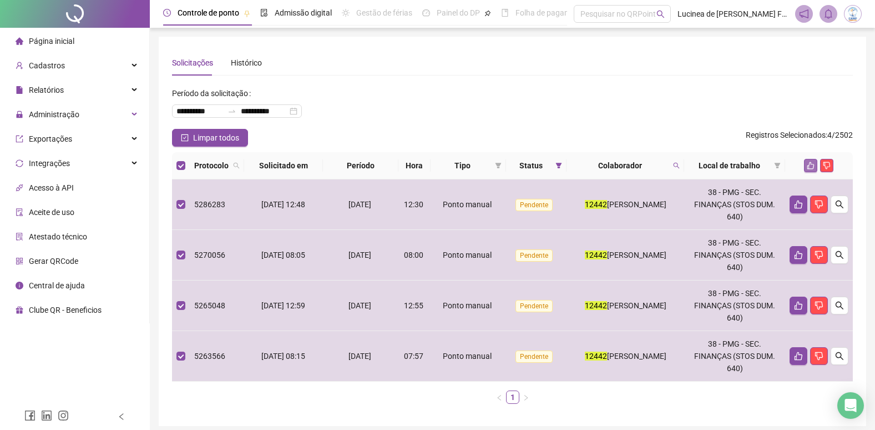
click at [808, 163] on icon "like" at bounding box center [811, 166] width 8 height 8
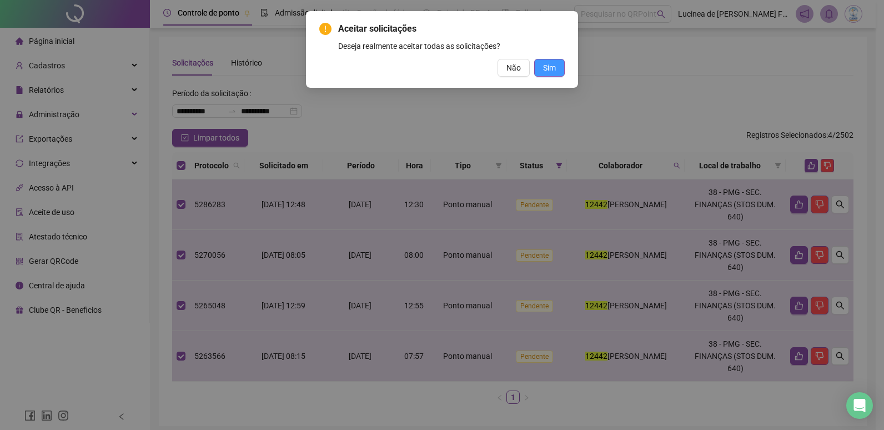
click at [543, 69] on span "Sim" at bounding box center [549, 68] width 13 height 12
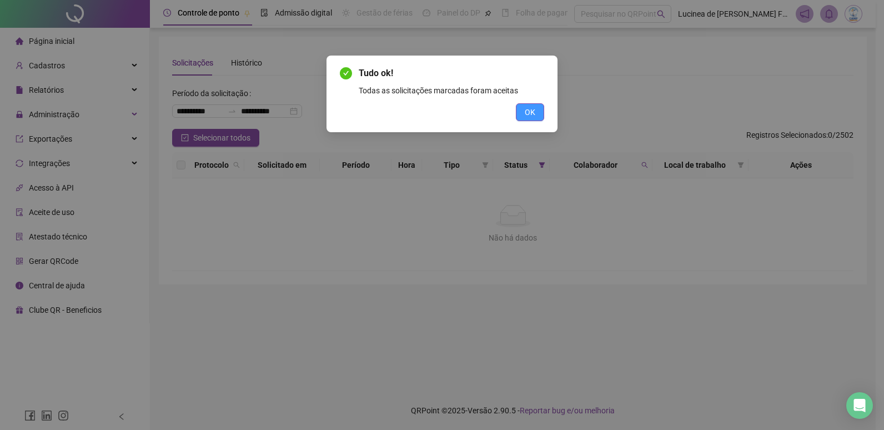
click at [533, 108] on span "OK" at bounding box center [530, 112] width 11 height 12
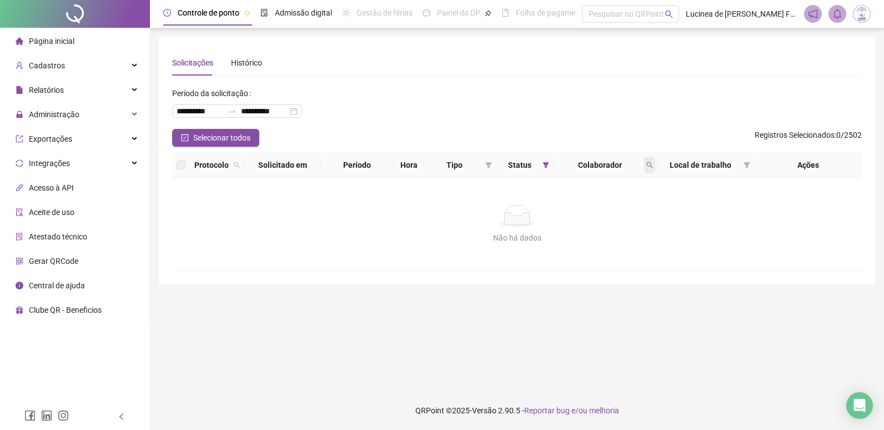
click at [648, 165] on icon "search" at bounding box center [649, 165] width 7 height 7
click at [632, 213] on span "Limpar" at bounding box center [625, 210] width 24 height 12
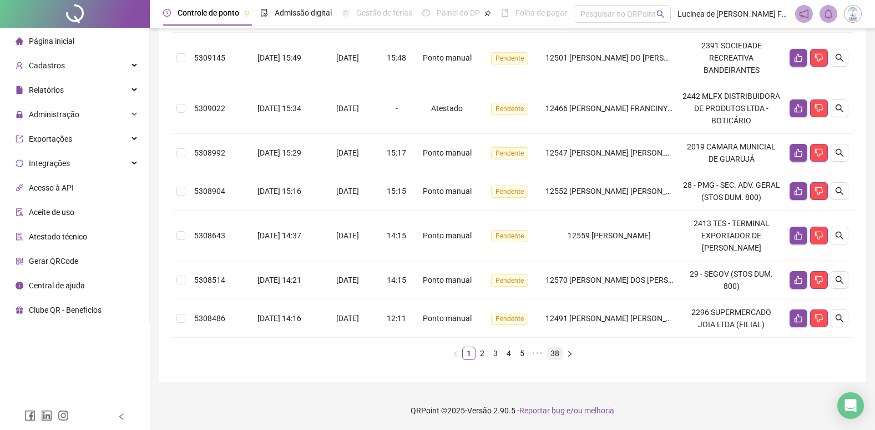
click at [558, 355] on link "38" at bounding box center [555, 353] width 16 height 12
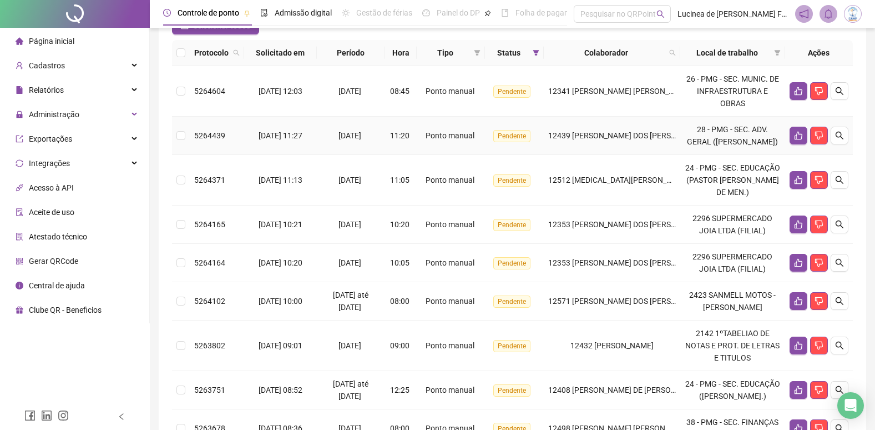
scroll to position [51, 0]
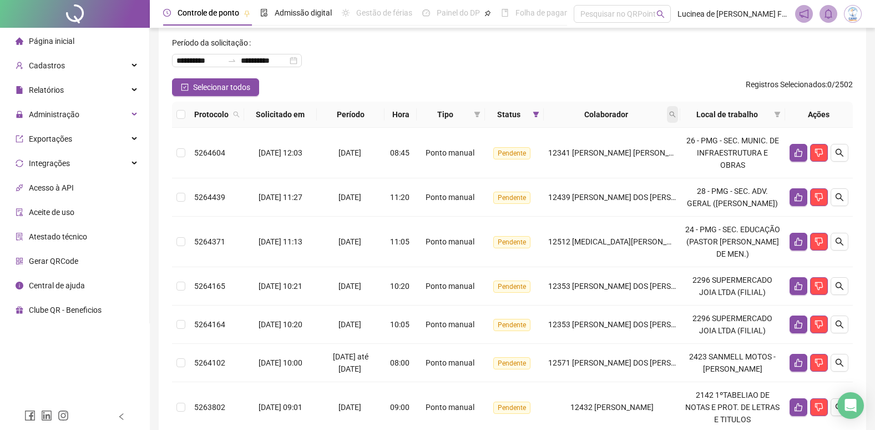
click at [675, 115] on icon "search" at bounding box center [672, 114] width 7 height 7
type input "*****"
click at [594, 155] on span "Buscar" at bounding box center [604, 158] width 24 height 12
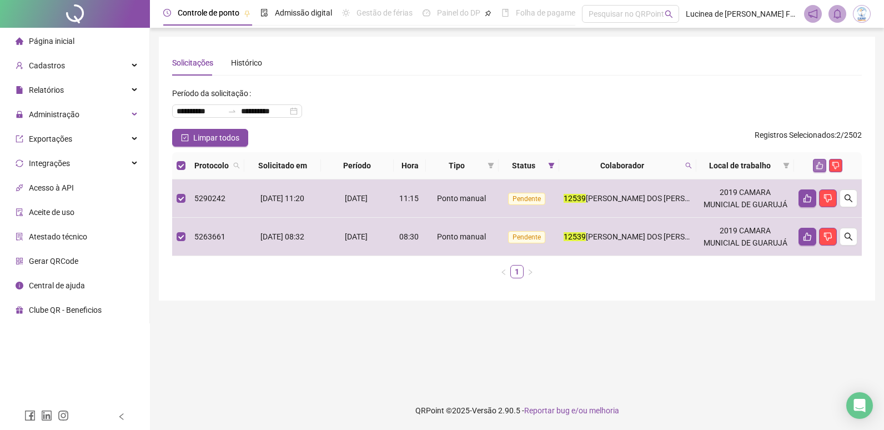
click at [819, 164] on icon "like" at bounding box center [819, 166] width 8 height 8
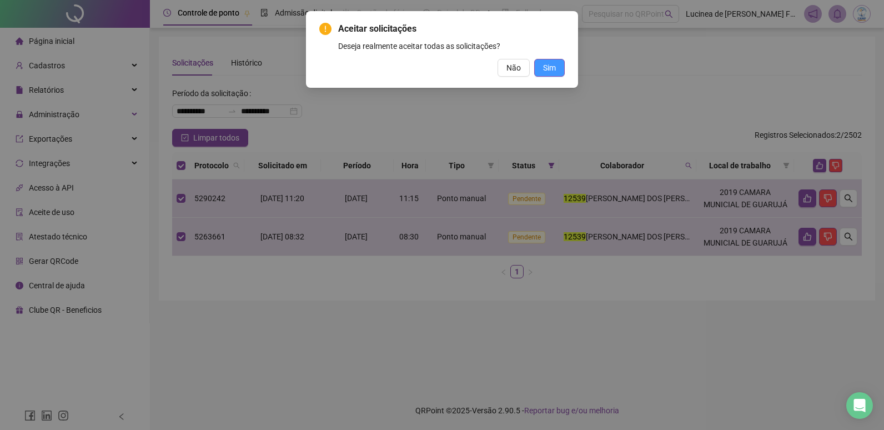
click at [541, 66] on button "Sim" at bounding box center [549, 68] width 31 height 18
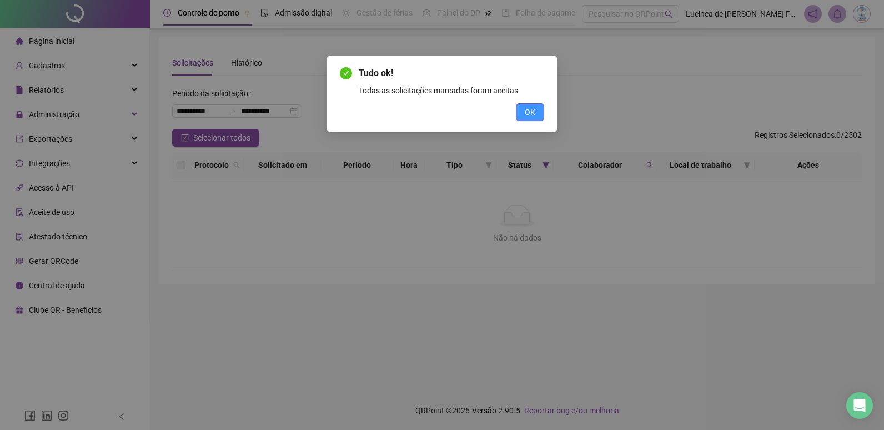
click at [531, 112] on span "OK" at bounding box center [530, 112] width 11 height 12
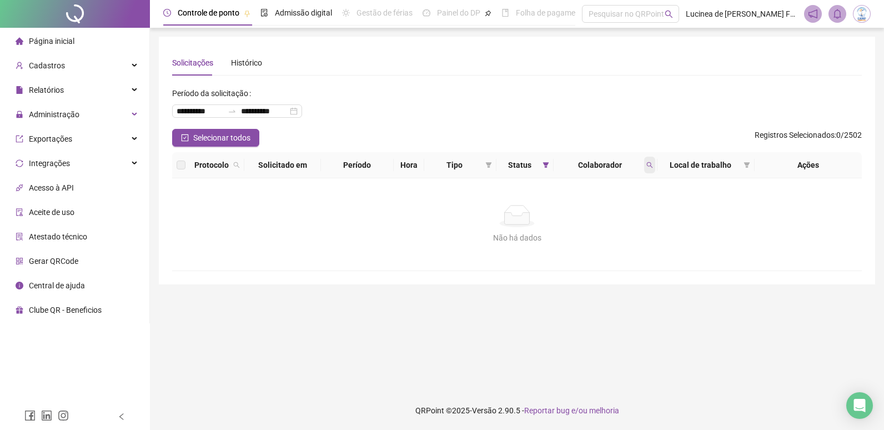
click at [651, 167] on icon "search" at bounding box center [649, 165] width 7 height 7
click at [644, 211] on button "Limpar" at bounding box center [625, 209] width 50 height 13
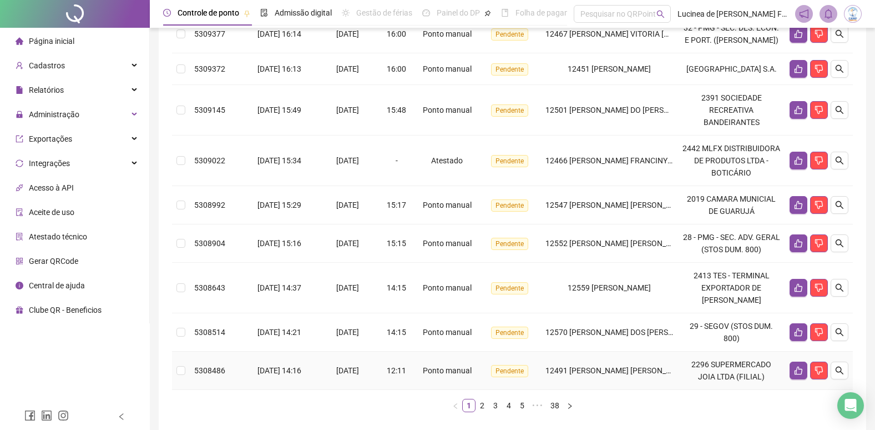
scroll to position [361, 0]
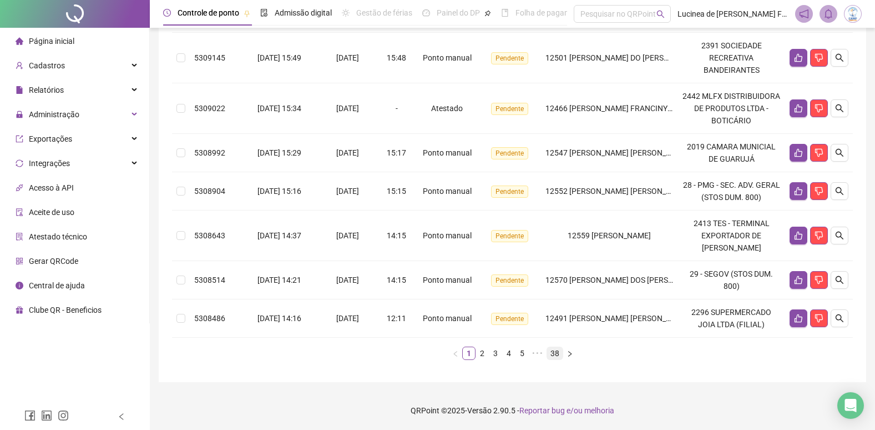
click at [561, 355] on link "38" at bounding box center [555, 353] width 16 height 12
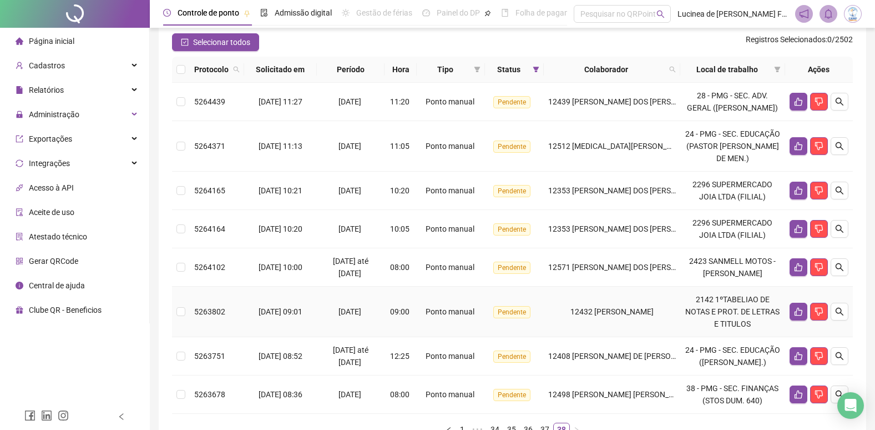
scroll to position [0, 0]
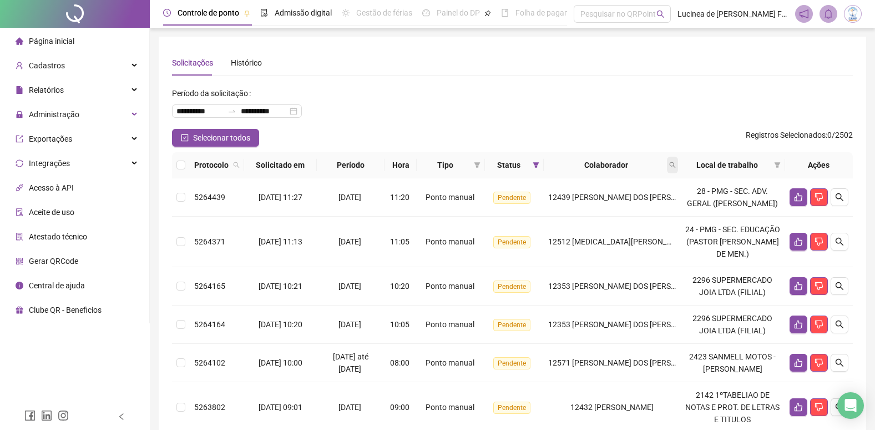
click at [676, 165] on icon "search" at bounding box center [672, 165] width 7 height 7
type input "*****"
click at [598, 206] on span "Buscar" at bounding box center [605, 209] width 24 height 12
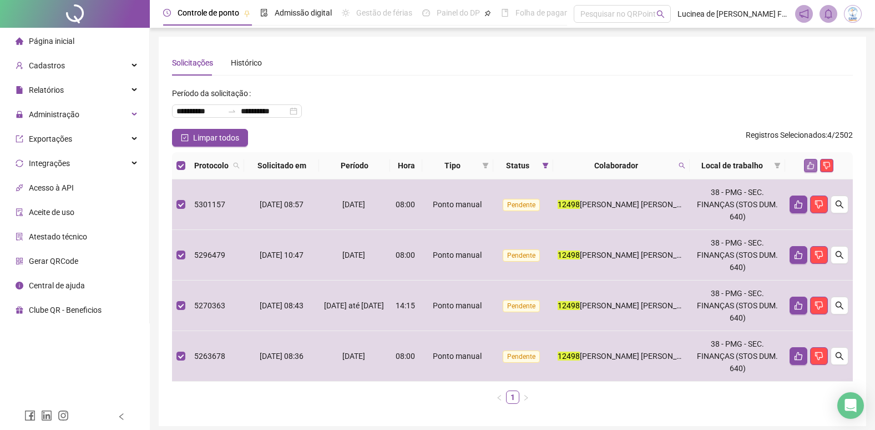
click at [809, 165] on icon "like" at bounding box center [811, 165] width 7 height 7
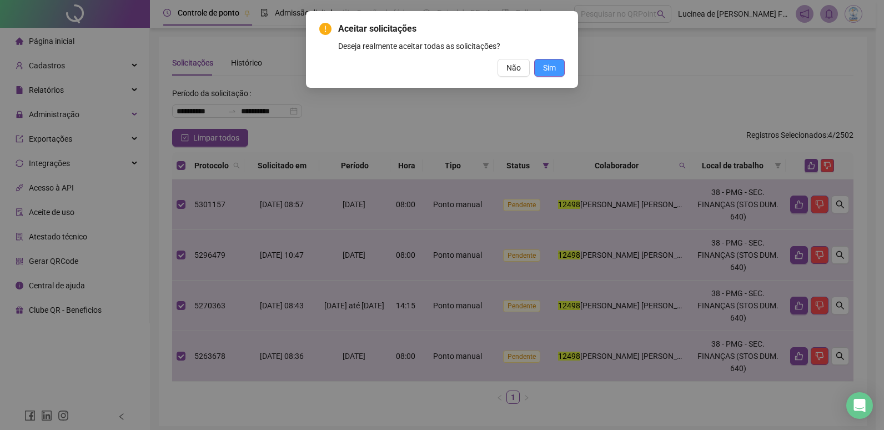
click at [548, 69] on span "Sim" at bounding box center [549, 68] width 13 height 12
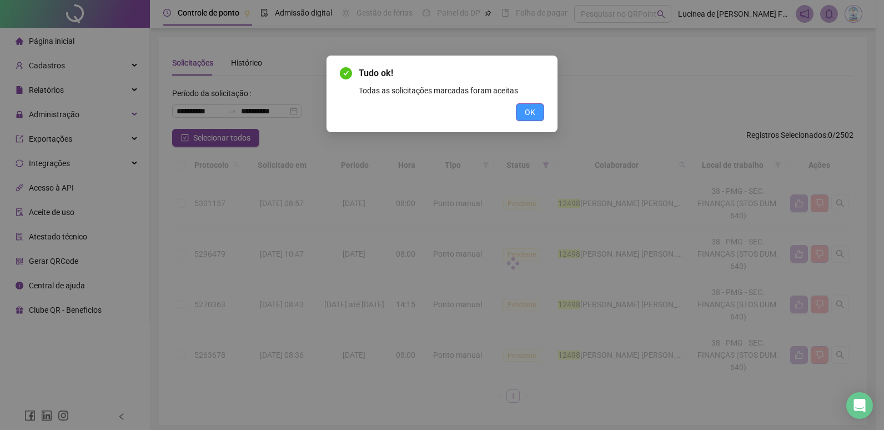
click at [530, 108] on span "OK" at bounding box center [530, 112] width 11 height 12
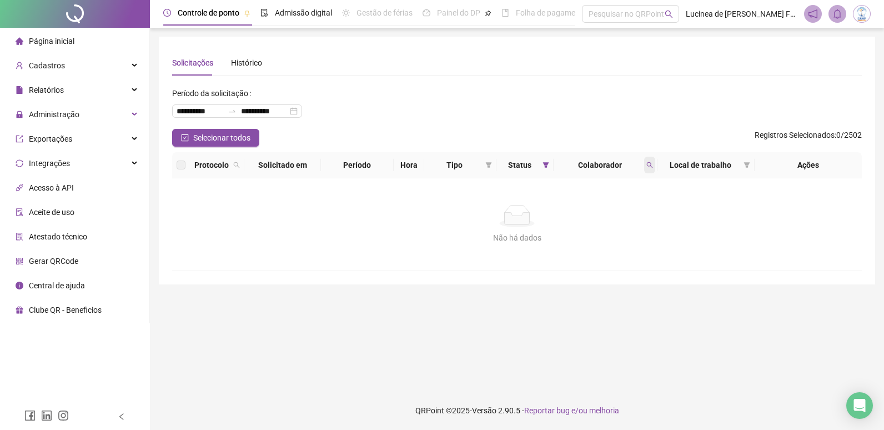
click at [653, 166] on span at bounding box center [649, 165] width 11 height 17
click at [632, 209] on span "Limpar" at bounding box center [625, 210] width 24 height 12
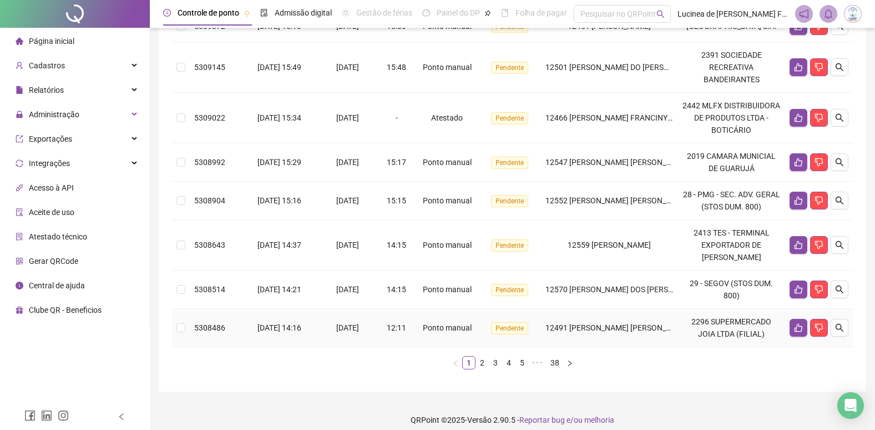
scroll to position [361, 0]
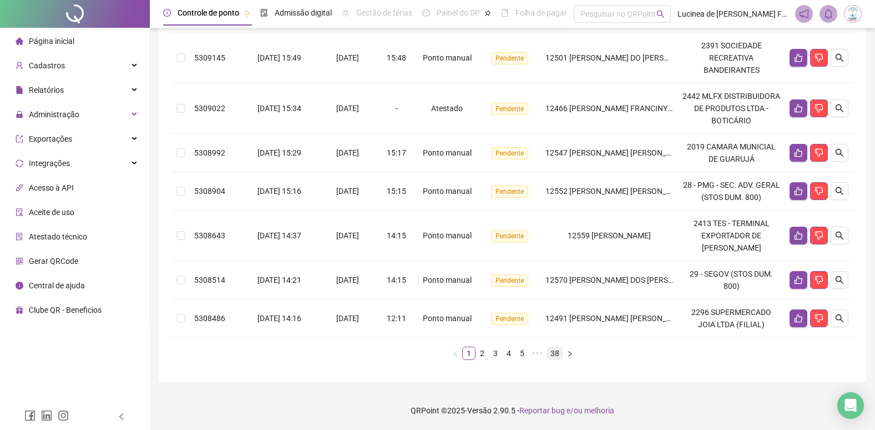
click at [553, 354] on link "38" at bounding box center [555, 353] width 16 height 12
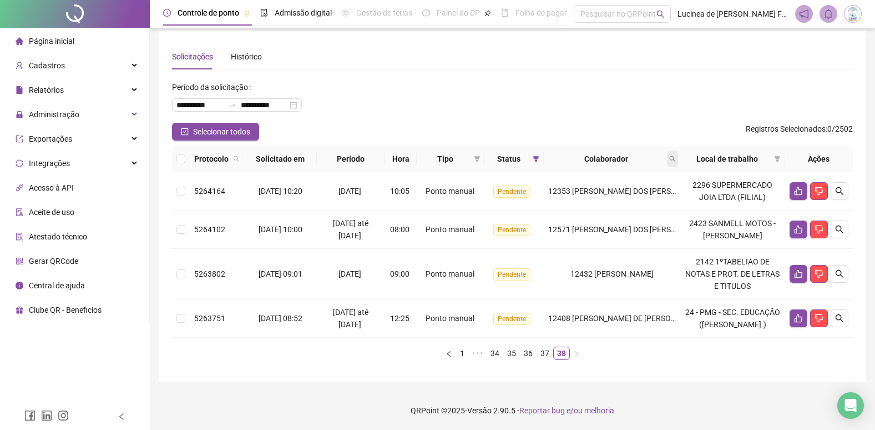
click at [675, 160] on icon "search" at bounding box center [672, 159] width 6 height 6
type input "*****"
click at [602, 201] on span "Buscar" at bounding box center [605, 202] width 24 height 12
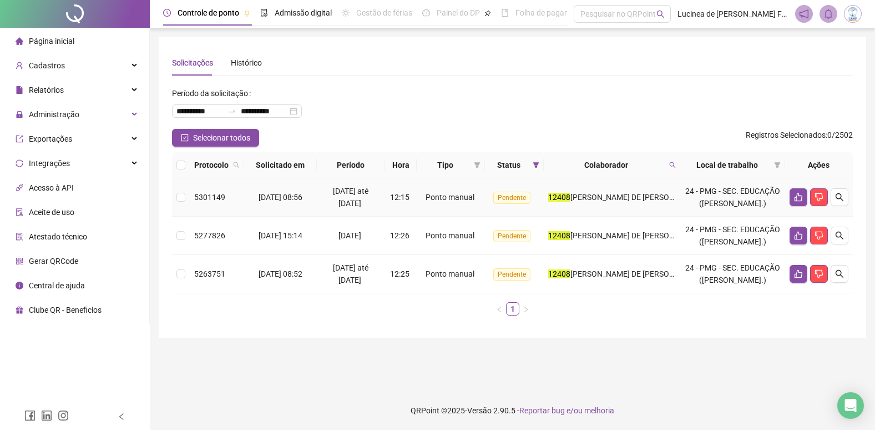
scroll to position [0, 0]
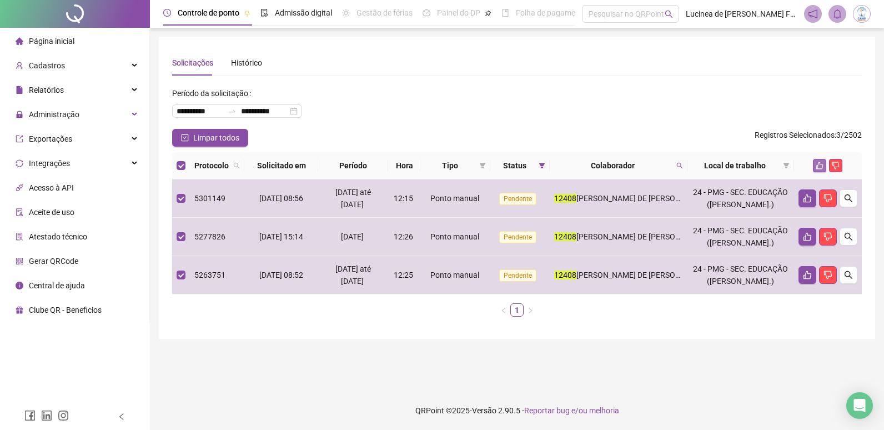
click at [820, 168] on icon "like" at bounding box center [819, 166] width 8 height 8
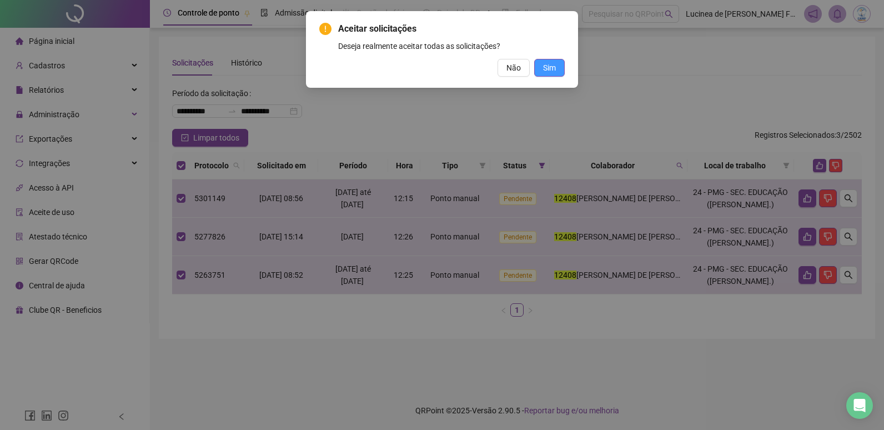
click at [554, 74] on button "Sim" at bounding box center [549, 68] width 31 height 18
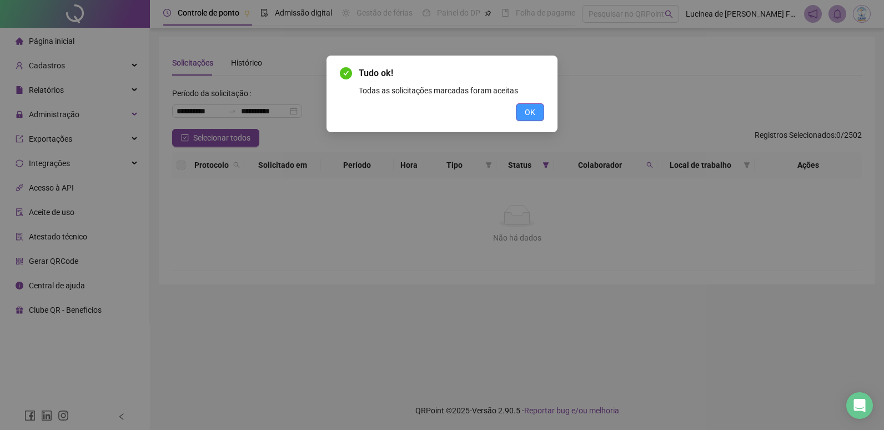
click at [540, 117] on button "OK" at bounding box center [530, 112] width 28 height 18
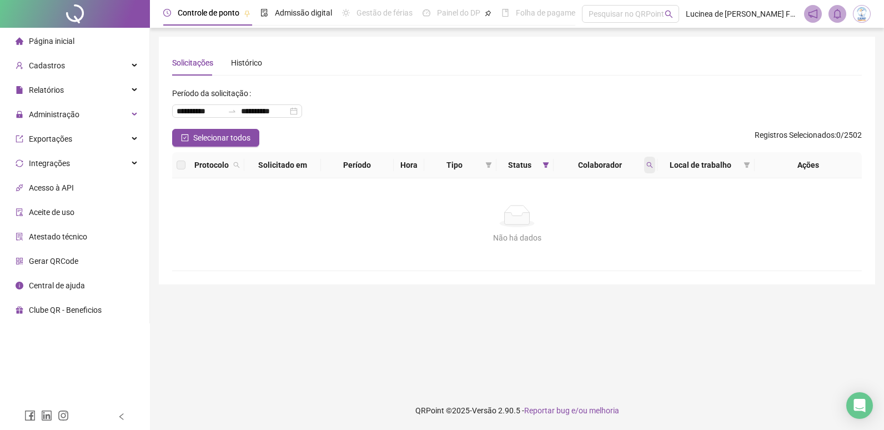
click at [652, 167] on icon "search" at bounding box center [649, 165] width 7 height 7
click at [626, 209] on span "Limpar" at bounding box center [625, 210] width 24 height 12
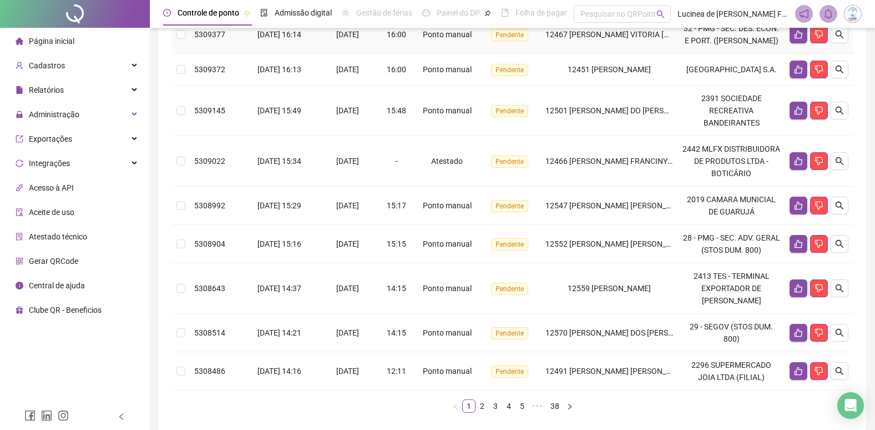
scroll to position [361, 0]
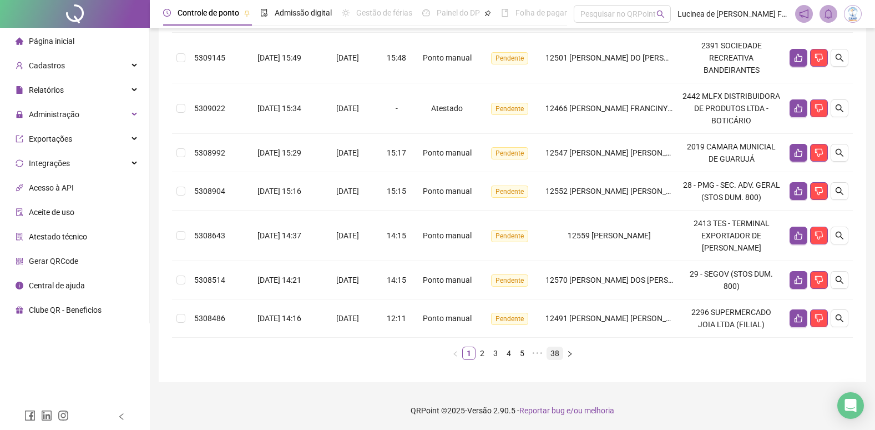
click at [555, 353] on link "38" at bounding box center [555, 353] width 16 height 12
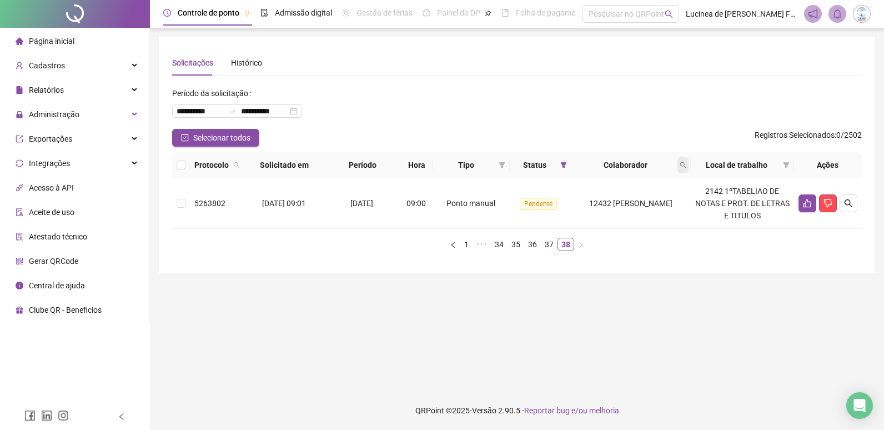
click at [688, 165] on span at bounding box center [682, 165] width 11 height 17
type input "*****"
click at [628, 208] on span "Buscar" at bounding box center [617, 209] width 24 height 12
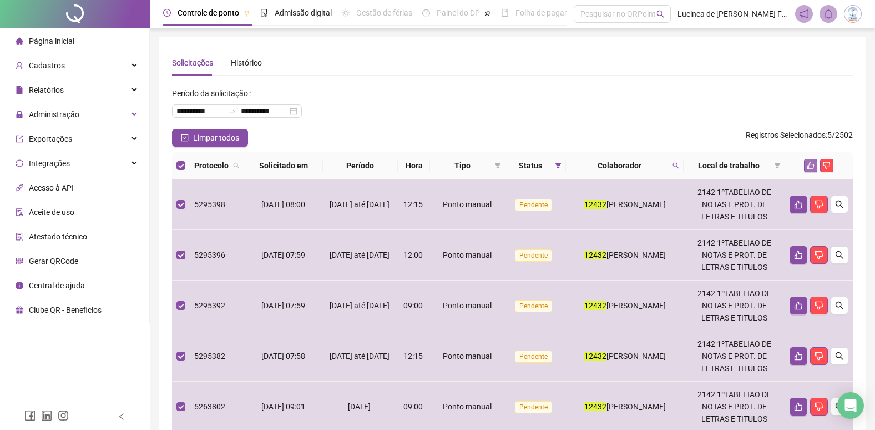
click at [809, 167] on icon "like" at bounding box center [811, 165] width 7 height 7
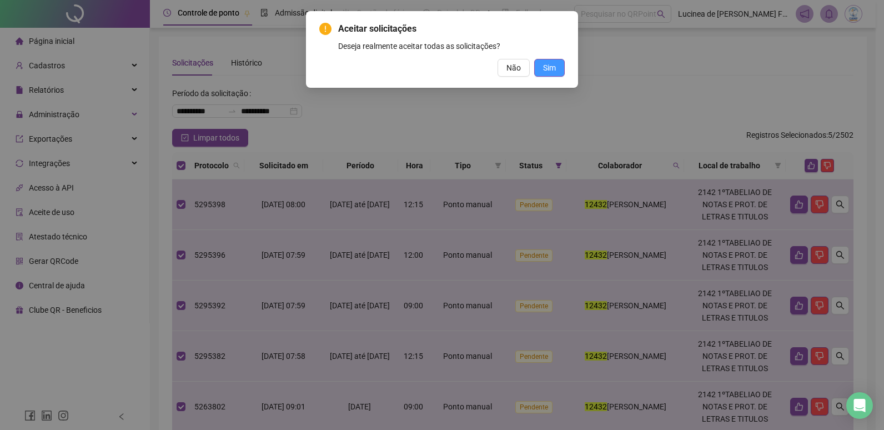
click at [550, 68] on span "Sim" at bounding box center [549, 68] width 13 height 12
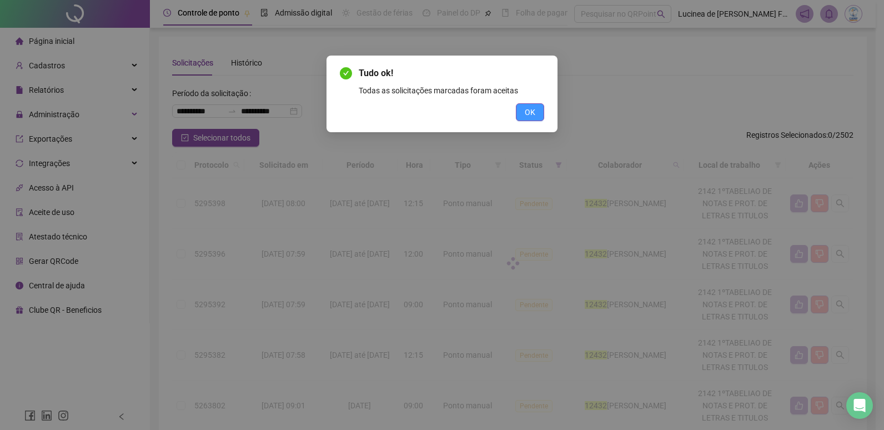
click at [532, 117] on span "OK" at bounding box center [530, 112] width 11 height 12
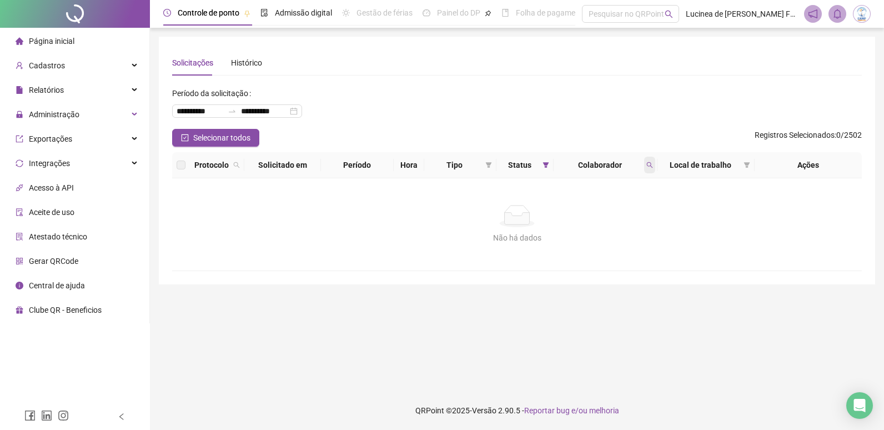
click at [649, 163] on icon "search" at bounding box center [649, 165] width 7 height 7
click at [636, 213] on span "Limpar" at bounding box center [625, 210] width 24 height 12
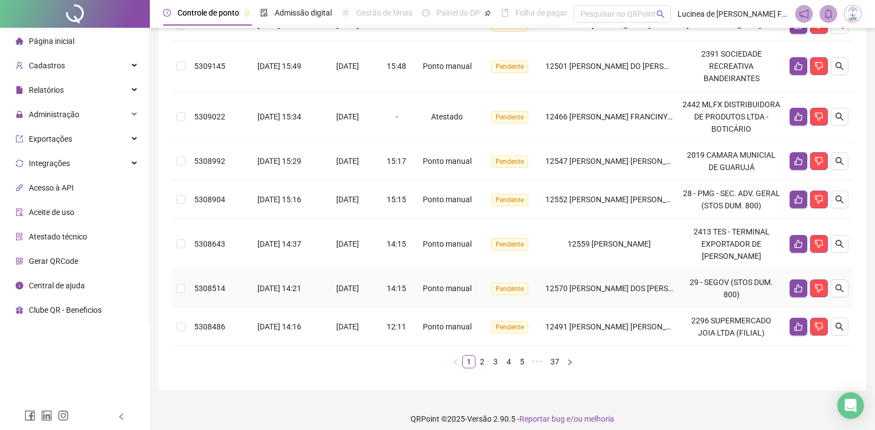
scroll to position [361, 0]
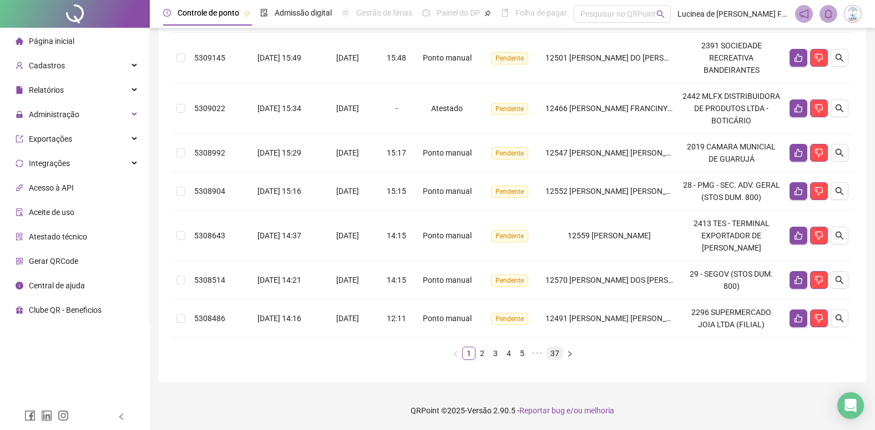
click at [554, 353] on link "37" at bounding box center [555, 353] width 16 height 12
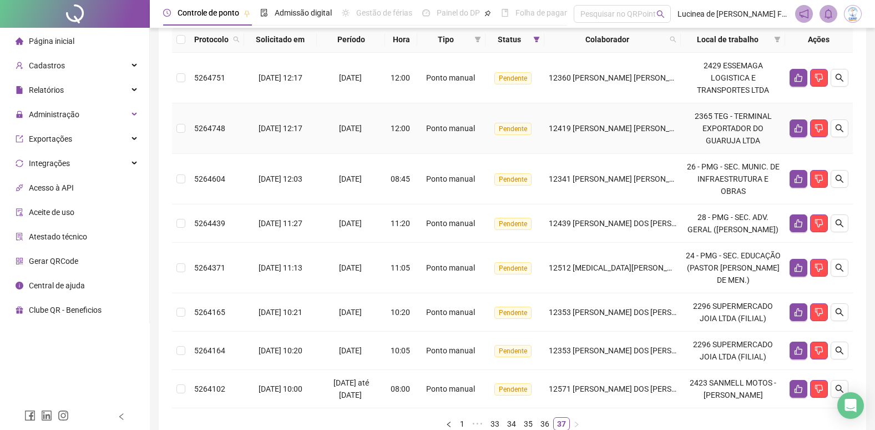
scroll to position [29, 0]
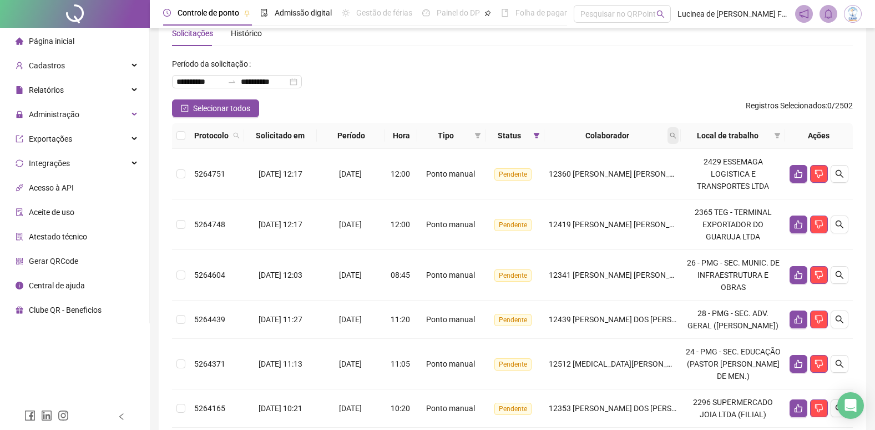
click at [677, 137] on icon "search" at bounding box center [673, 135] width 7 height 7
click at [604, 177] on span "Buscar" at bounding box center [604, 179] width 24 height 12
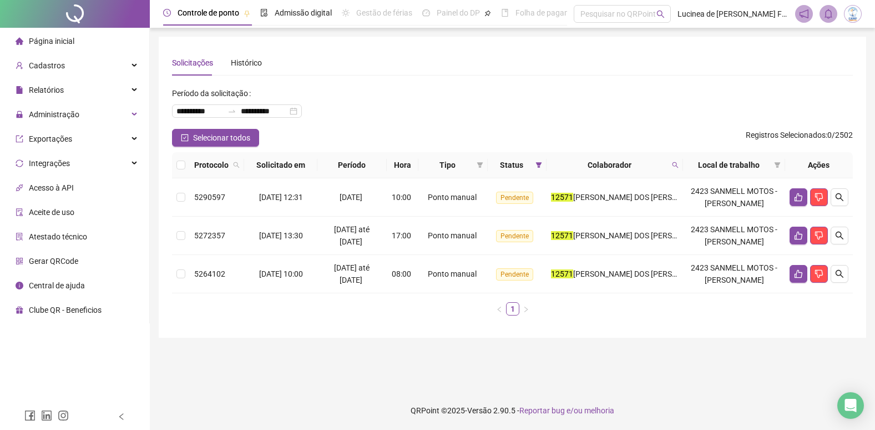
scroll to position [0, 0]
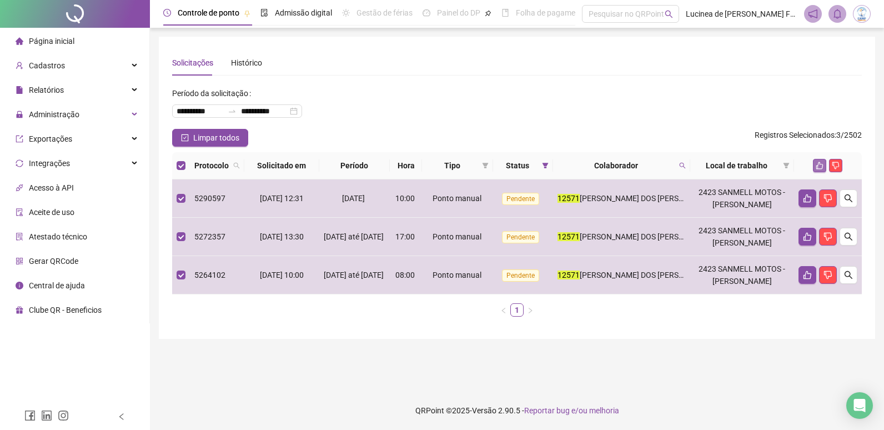
click at [818, 163] on icon "like" at bounding box center [819, 166] width 8 height 8
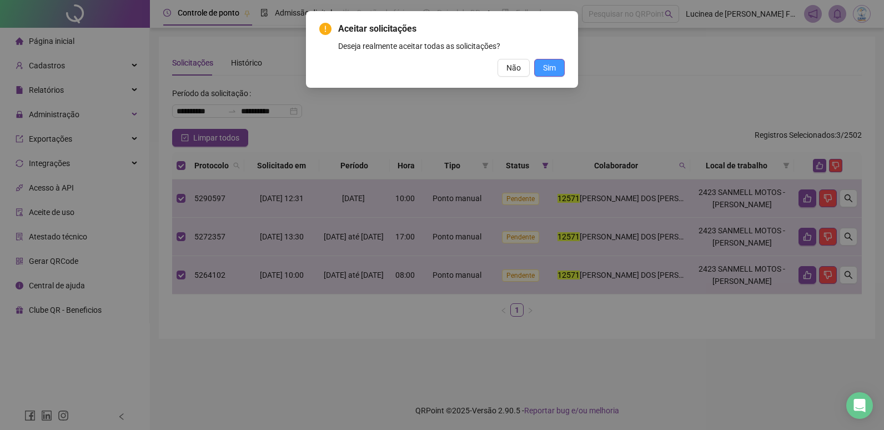
click at [556, 66] on button "Sim" at bounding box center [549, 68] width 31 height 18
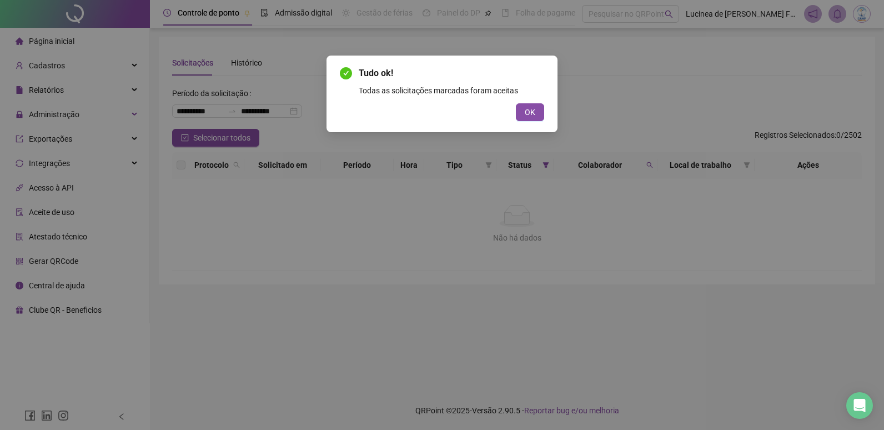
drag, startPoint x: 530, startPoint y: 111, endPoint x: 469, endPoint y: 82, distance: 67.5
click at [530, 111] on span "OK" at bounding box center [530, 112] width 11 height 12
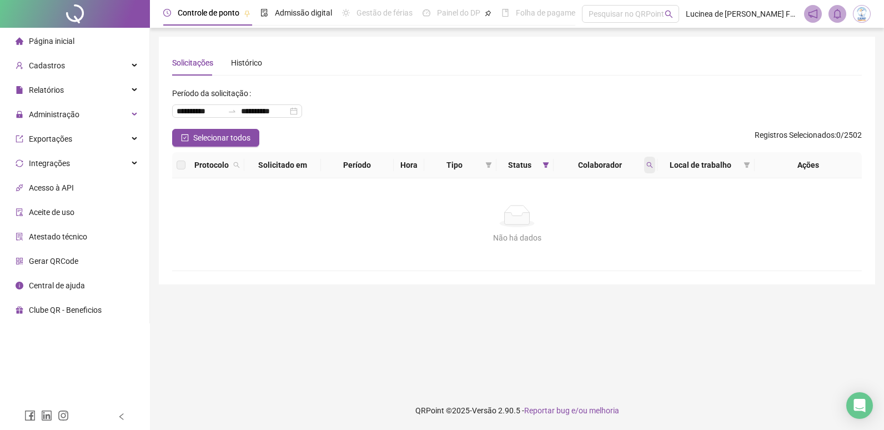
click at [649, 165] on icon "search" at bounding box center [649, 165] width 7 height 7
click at [628, 209] on span "Limpar" at bounding box center [625, 210] width 24 height 12
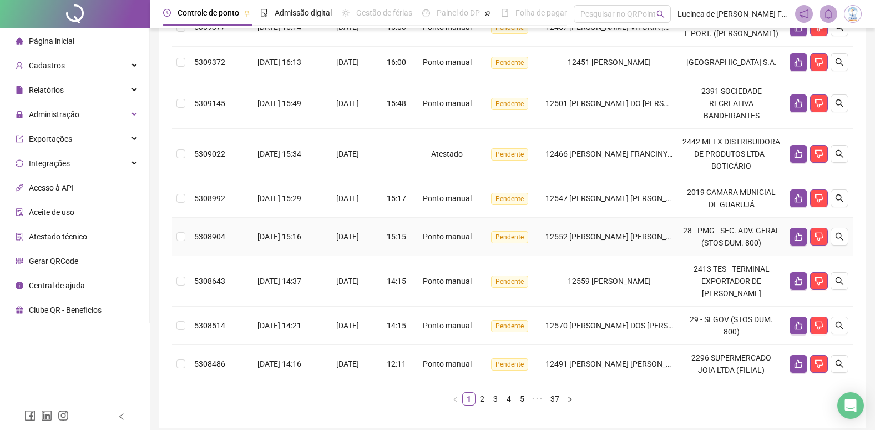
scroll to position [361, 0]
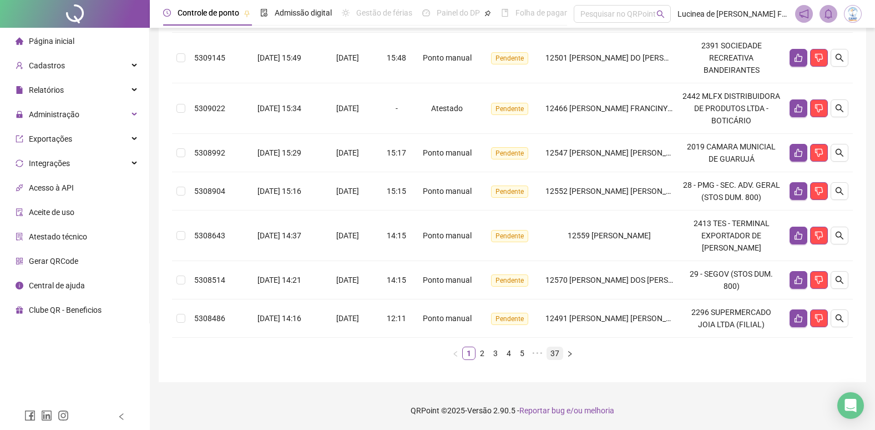
click at [557, 354] on link "37" at bounding box center [555, 353] width 16 height 12
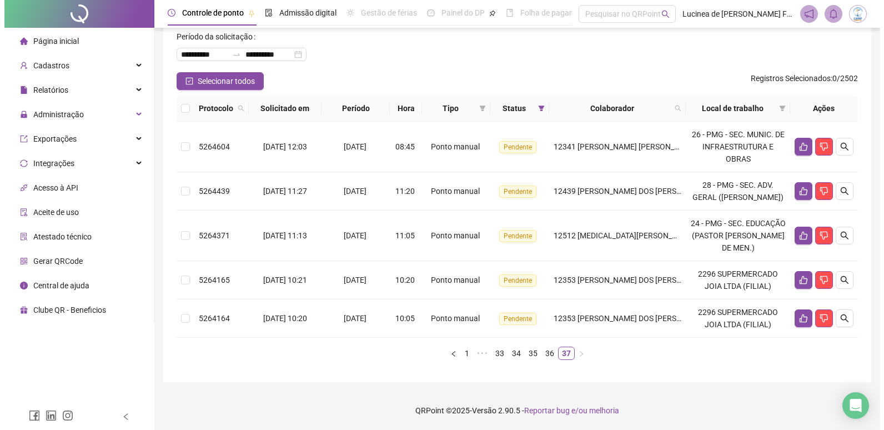
scroll to position [57, 0]
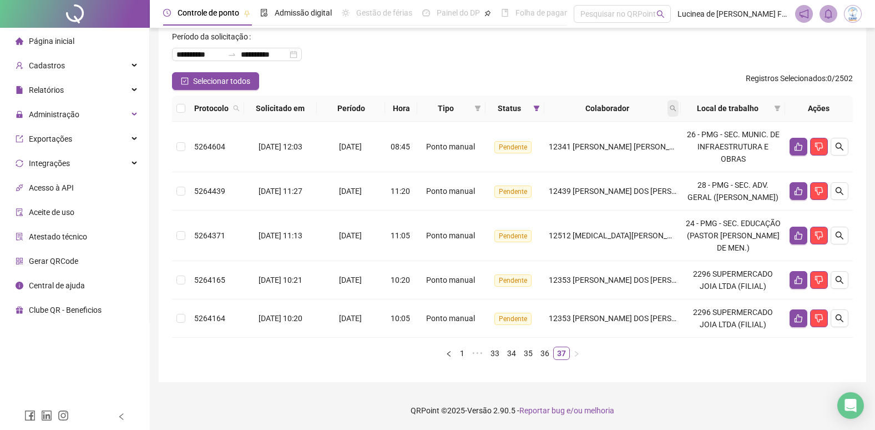
click at [677, 108] on icon "search" at bounding box center [673, 108] width 7 height 7
click at [606, 152] on span "Buscar" at bounding box center [604, 152] width 24 height 12
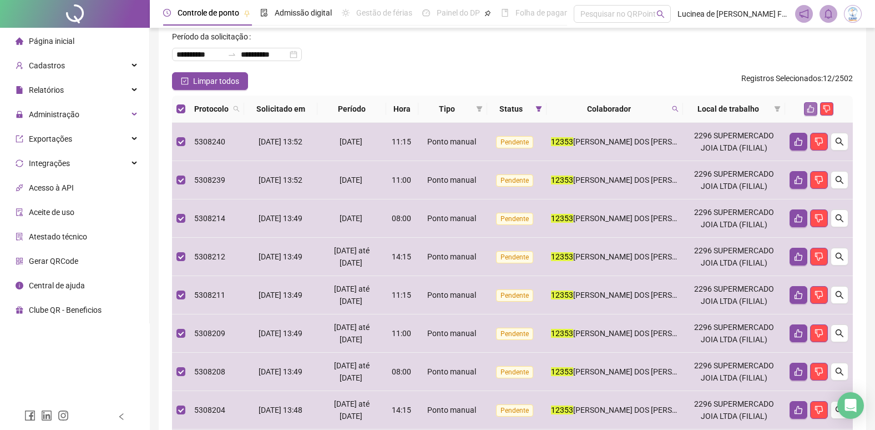
click at [811, 107] on icon "like" at bounding box center [811, 108] width 7 height 7
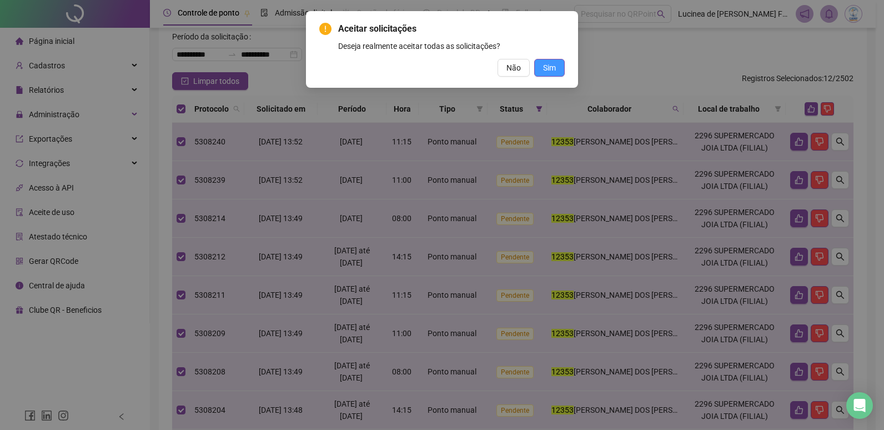
click at [553, 67] on span "Sim" at bounding box center [549, 68] width 13 height 12
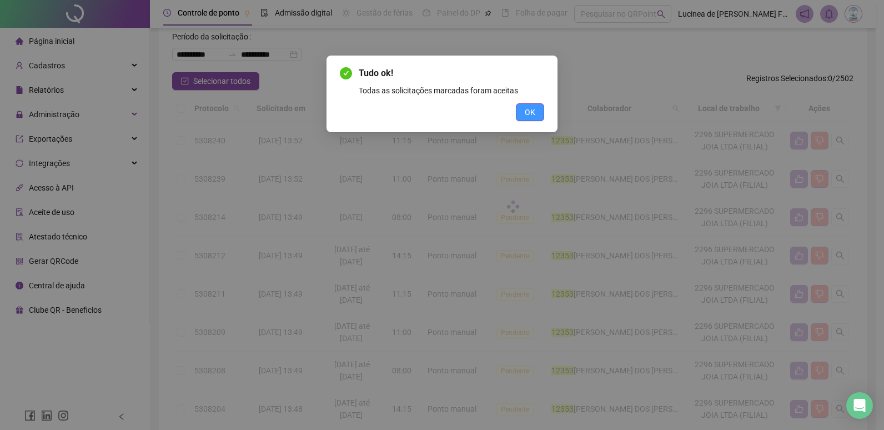
click at [529, 109] on span "OK" at bounding box center [530, 112] width 11 height 12
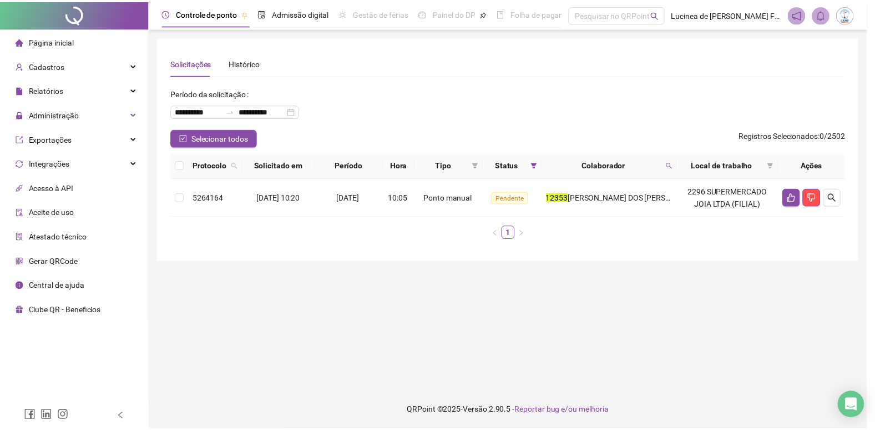
scroll to position [0, 0]
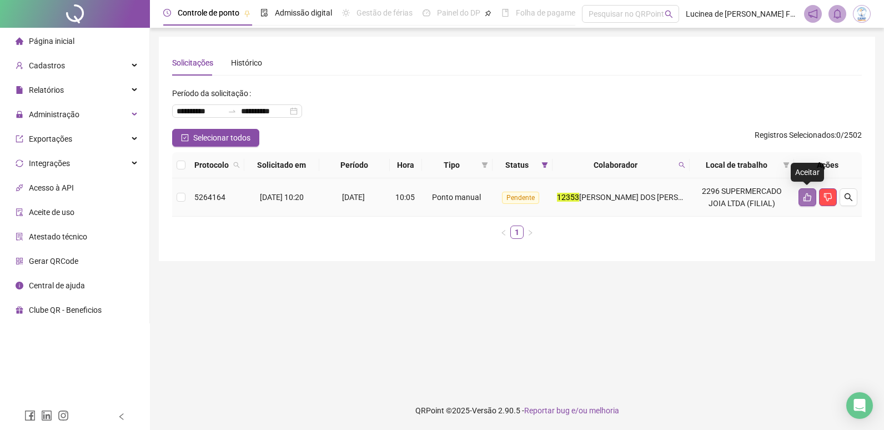
click at [805, 198] on icon "like" at bounding box center [807, 197] width 8 height 8
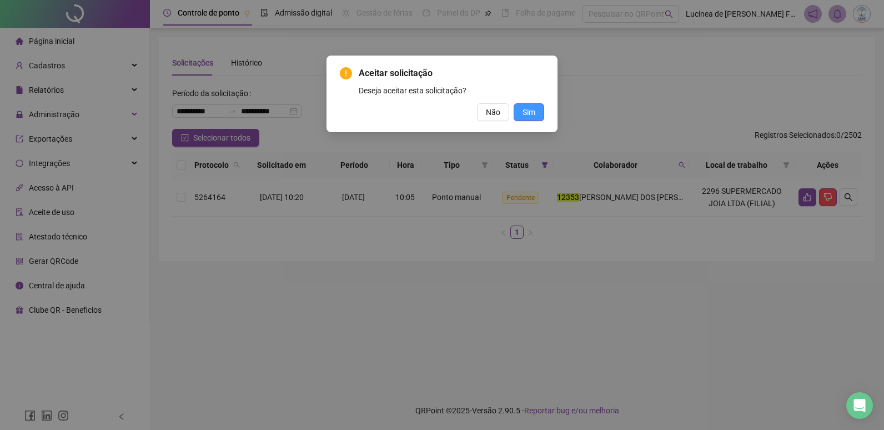
click at [533, 112] on span "Sim" at bounding box center [528, 112] width 13 height 12
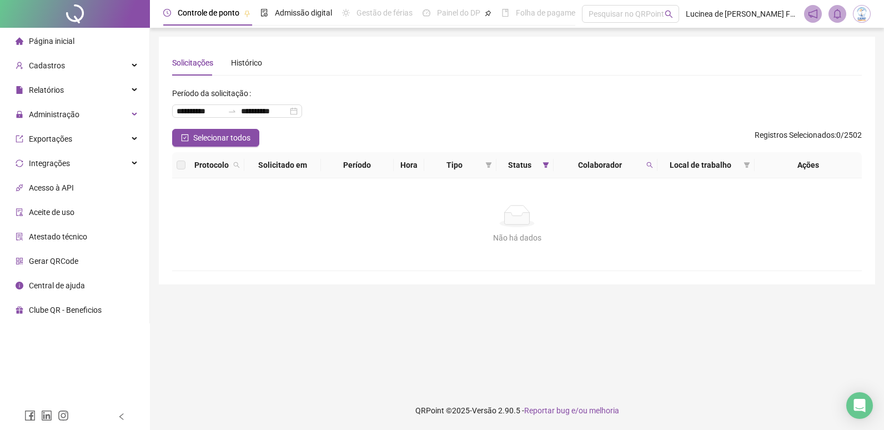
drag, startPoint x: 649, startPoint y: 160, endPoint x: 647, endPoint y: 187, distance: 27.3
click at [649, 160] on span at bounding box center [649, 165] width 11 height 17
click at [629, 211] on span "Limpar" at bounding box center [625, 210] width 24 height 12
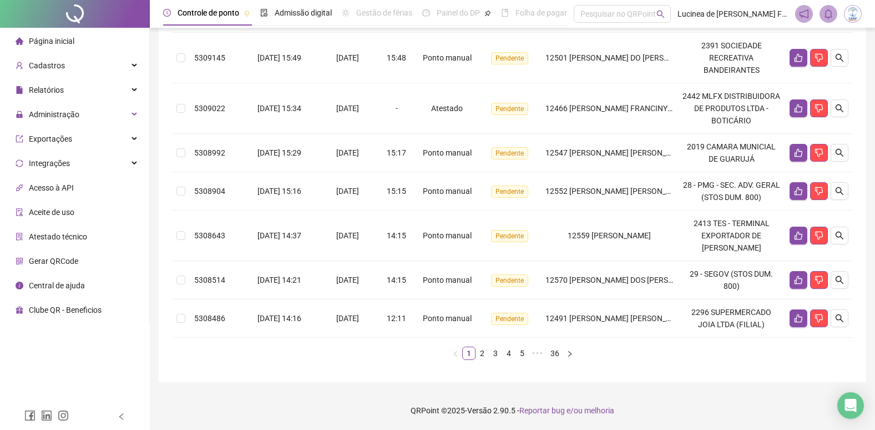
scroll to position [361, 0]
click at [553, 354] on link "36" at bounding box center [555, 353] width 16 height 12
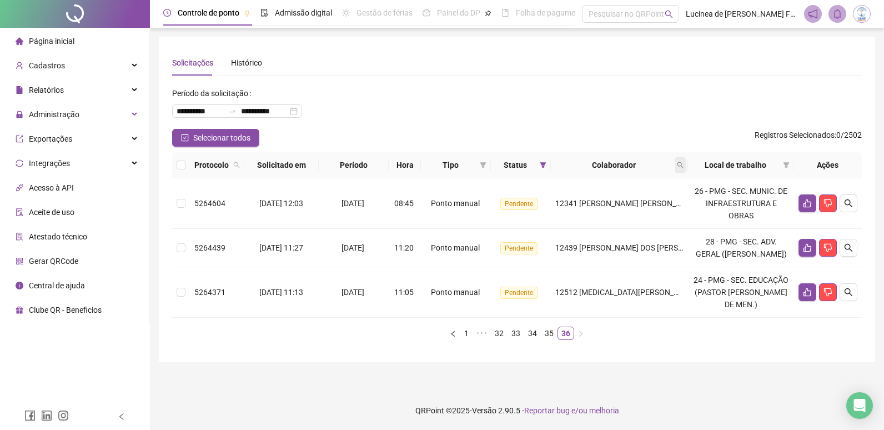
click at [684, 168] on span at bounding box center [679, 165] width 11 height 17
click at [609, 205] on span "Buscar" at bounding box center [610, 209] width 24 height 12
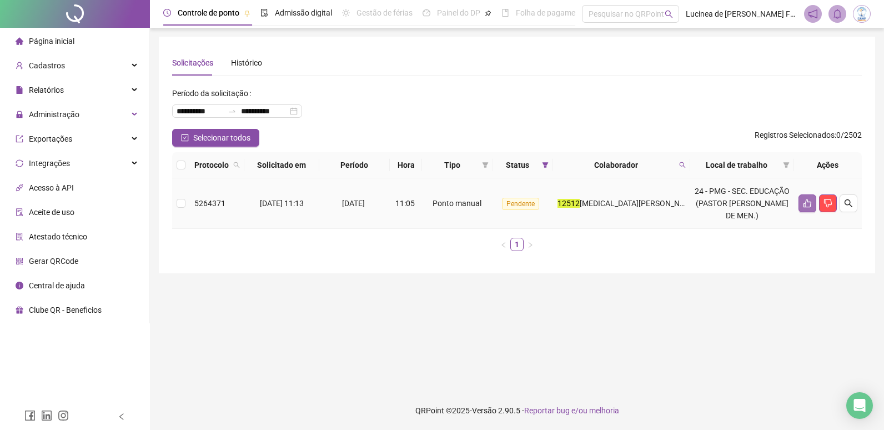
click at [806, 202] on icon "like" at bounding box center [807, 203] width 9 height 9
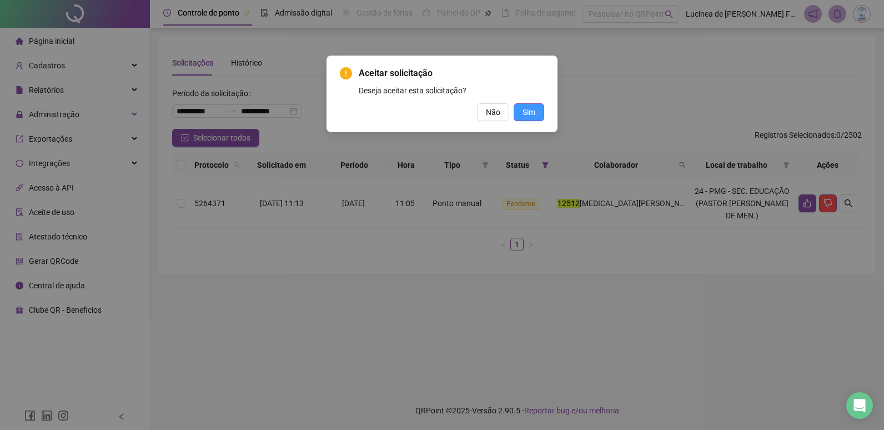
click at [530, 114] on span "Sim" at bounding box center [528, 112] width 13 height 12
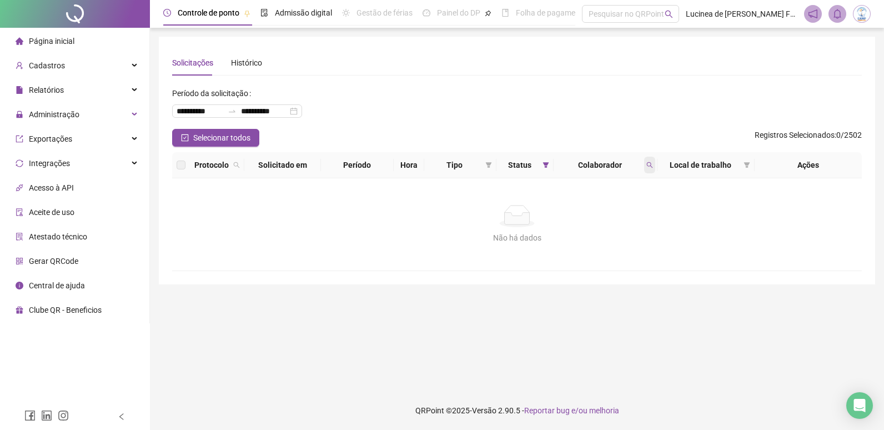
click at [651, 168] on icon "search" at bounding box center [649, 165] width 7 height 7
click at [620, 210] on span "Limpar" at bounding box center [625, 210] width 24 height 12
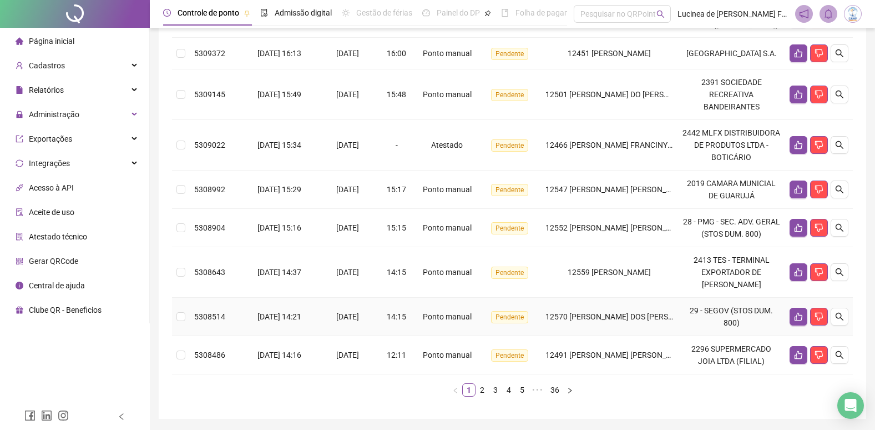
scroll to position [361, 0]
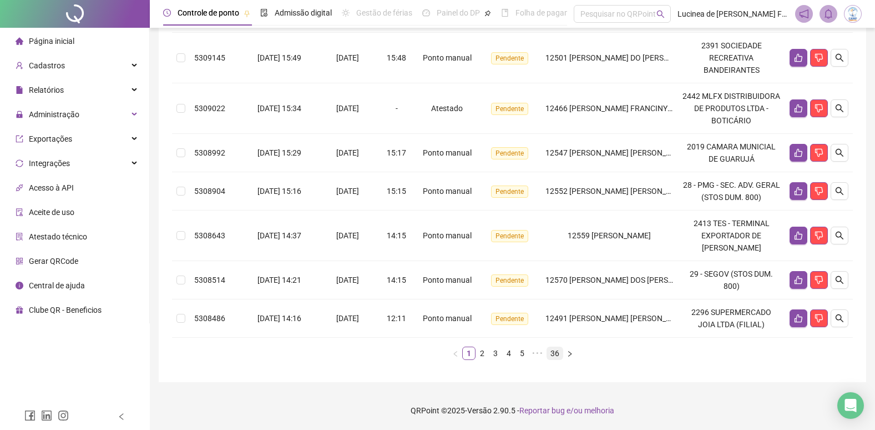
click at [555, 353] on link "36" at bounding box center [555, 353] width 16 height 12
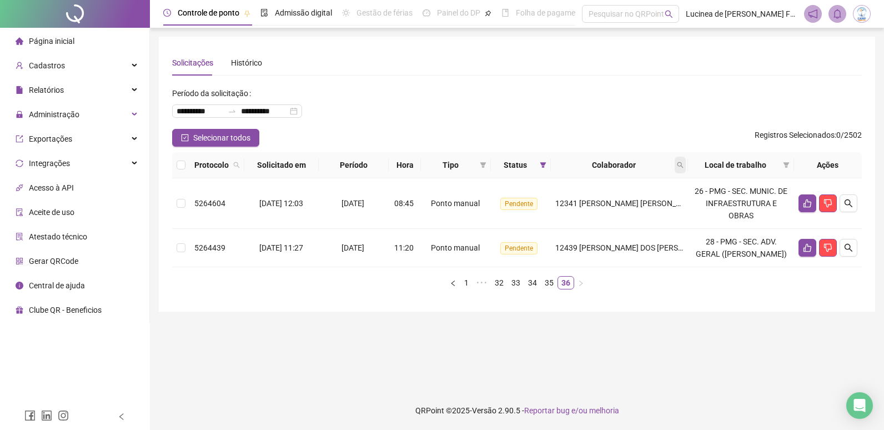
click at [683, 165] on icon "search" at bounding box center [680, 165] width 6 height 6
type input "*****"
click at [615, 210] on span "Buscar" at bounding box center [610, 209] width 24 height 12
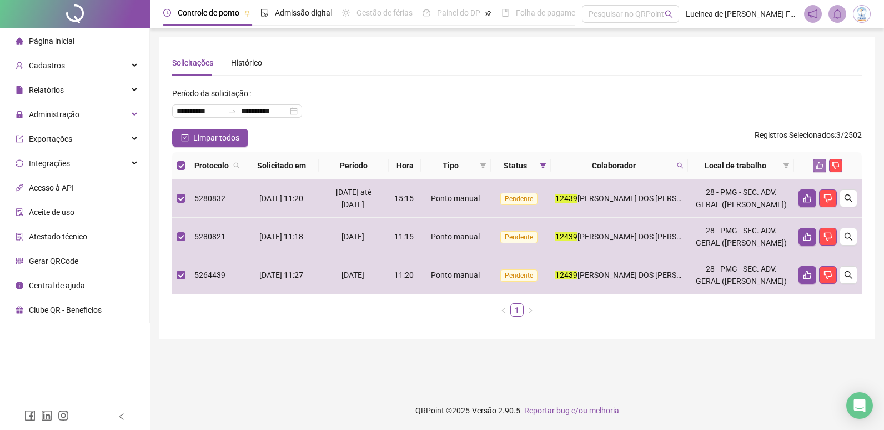
click at [819, 167] on icon "like" at bounding box center [819, 166] width 8 height 8
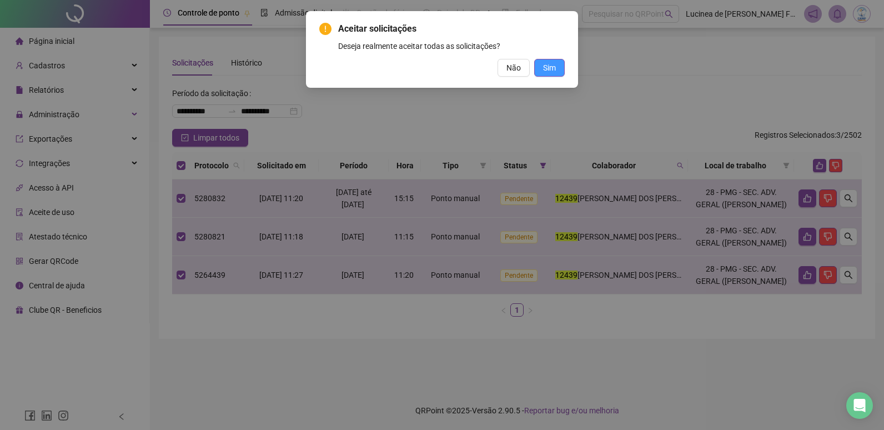
click at [556, 70] on button "Sim" at bounding box center [549, 68] width 31 height 18
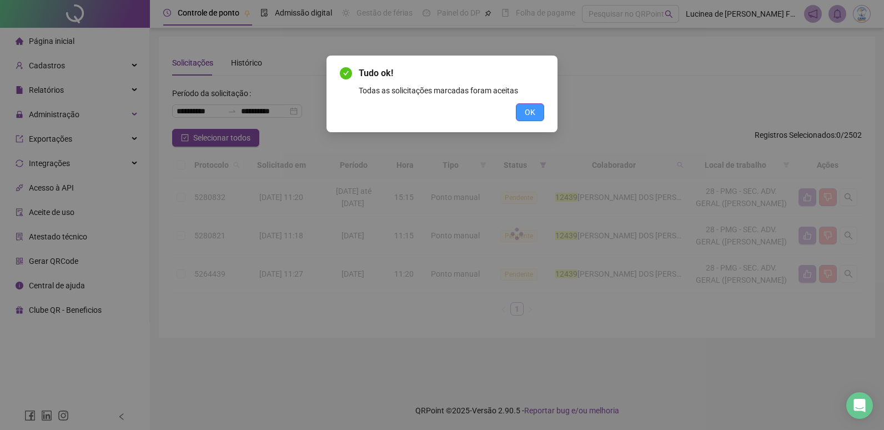
click at [532, 115] on span "OK" at bounding box center [530, 112] width 11 height 12
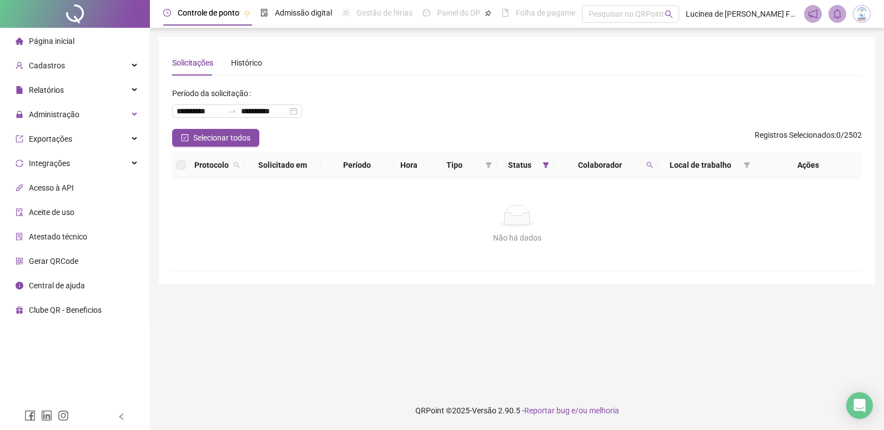
drag, startPoint x: 649, startPoint y: 164, endPoint x: 632, endPoint y: 199, distance: 38.2
click at [647, 167] on icon "search" at bounding box center [649, 165] width 7 height 7
click at [634, 208] on span "Limpar" at bounding box center [625, 210] width 24 height 12
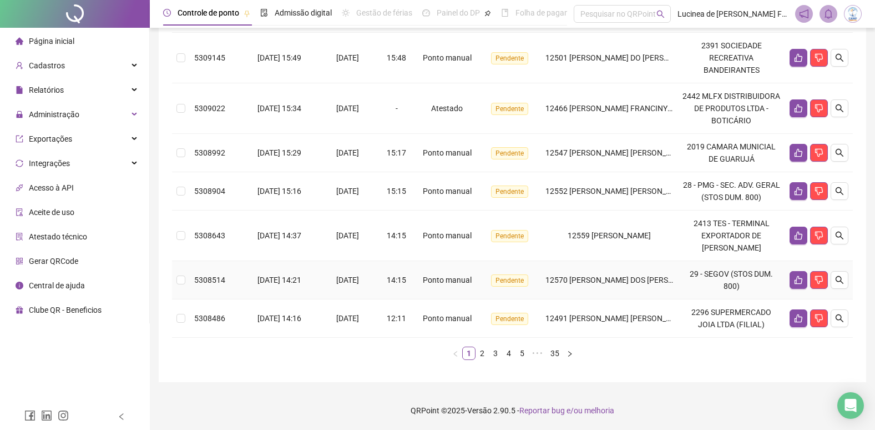
scroll to position [361, 0]
click at [557, 353] on link "35" at bounding box center [555, 353] width 16 height 12
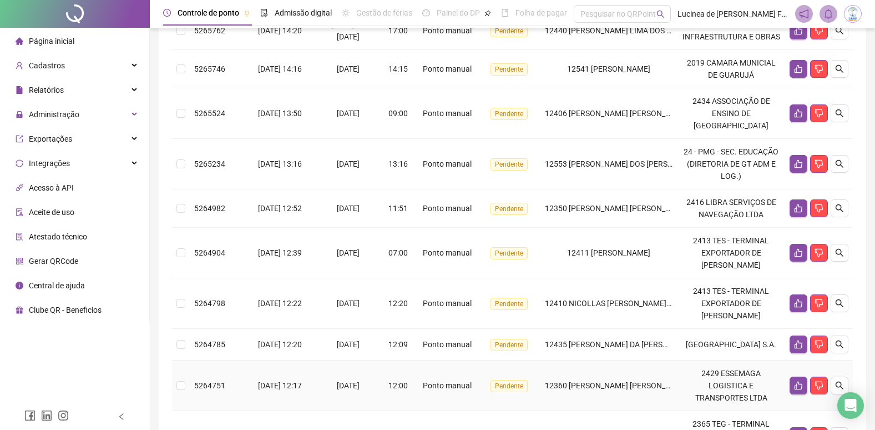
scroll to position [82, 0]
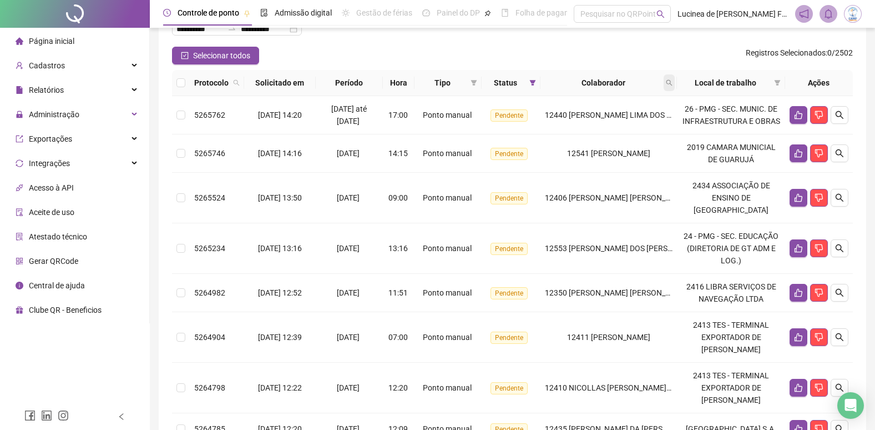
click at [673, 83] on icon "search" at bounding box center [669, 82] width 7 height 7
type input "*****"
click at [595, 125] on span "Buscar" at bounding box center [604, 126] width 24 height 12
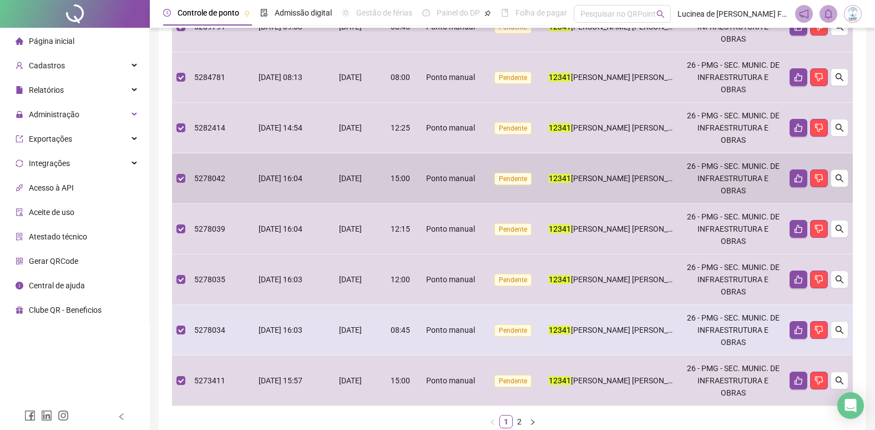
scroll to position [448, 0]
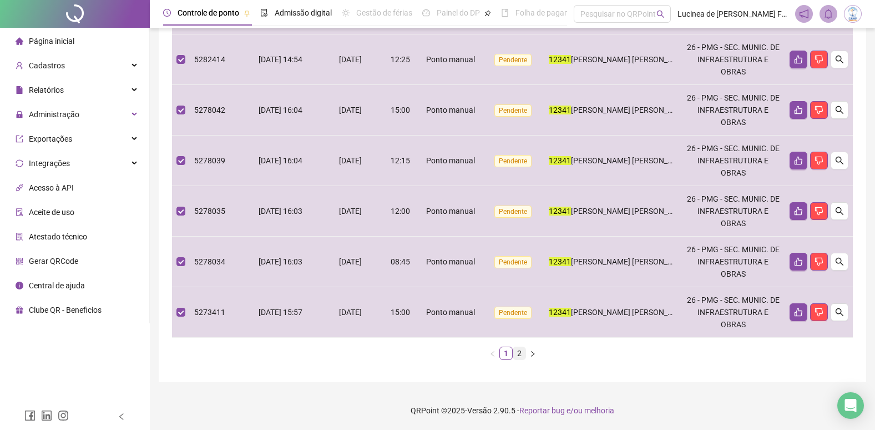
click at [522, 351] on link "2" at bounding box center [519, 353] width 12 height 12
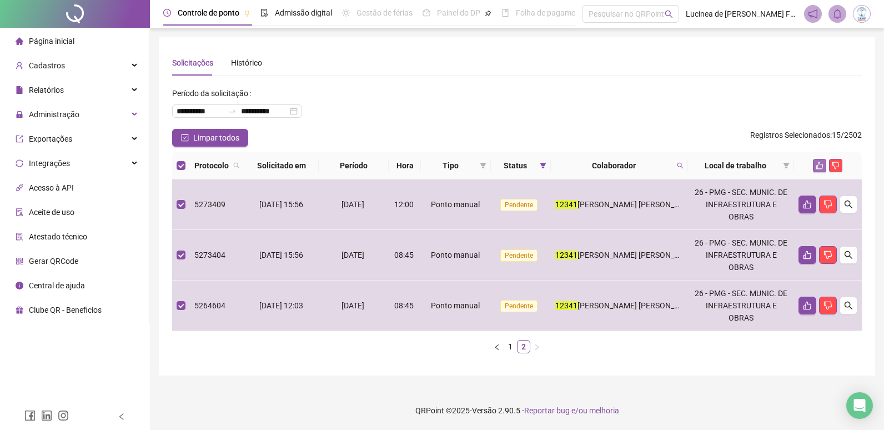
click at [819, 164] on icon "like" at bounding box center [819, 166] width 8 height 8
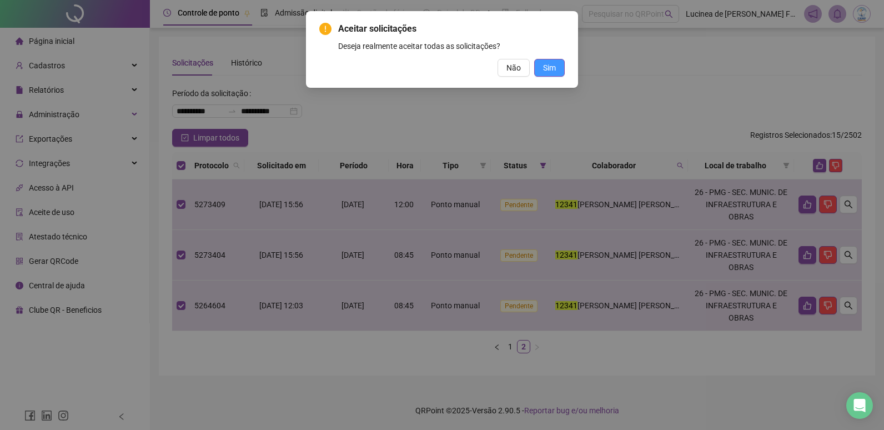
click at [547, 66] on span "Sim" at bounding box center [549, 68] width 13 height 12
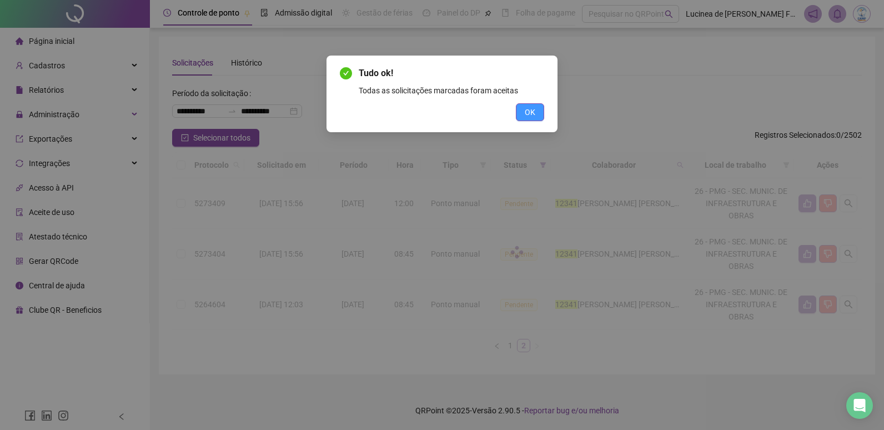
click at [535, 114] on span "OK" at bounding box center [530, 112] width 11 height 12
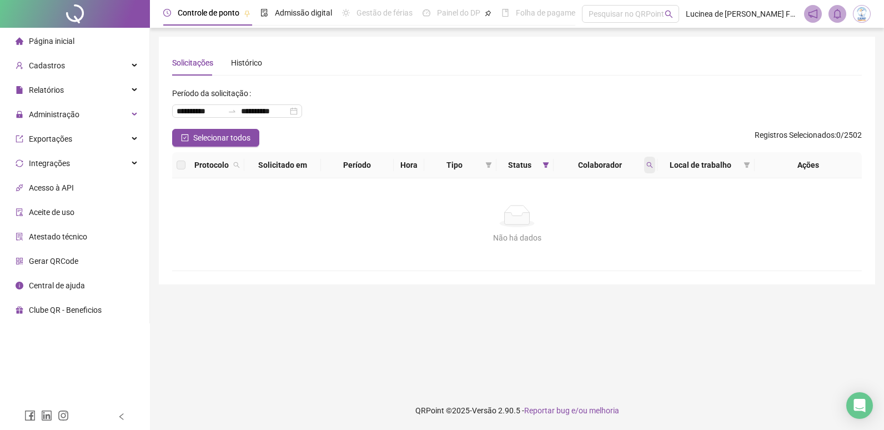
click at [647, 166] on icon "search" at bounding box center [649, 165] width 7 height 7
click at [625, 208] on span "Limpar" at bounding box center [625, 210] width 24 height 12
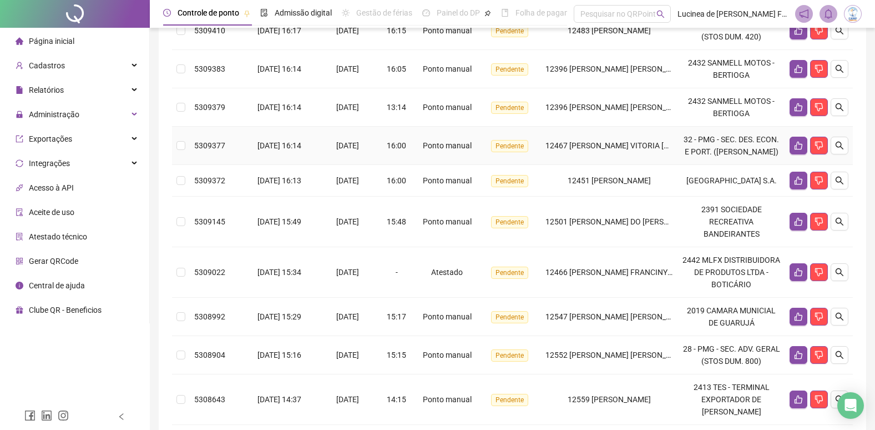
scroll to position [361, 0]
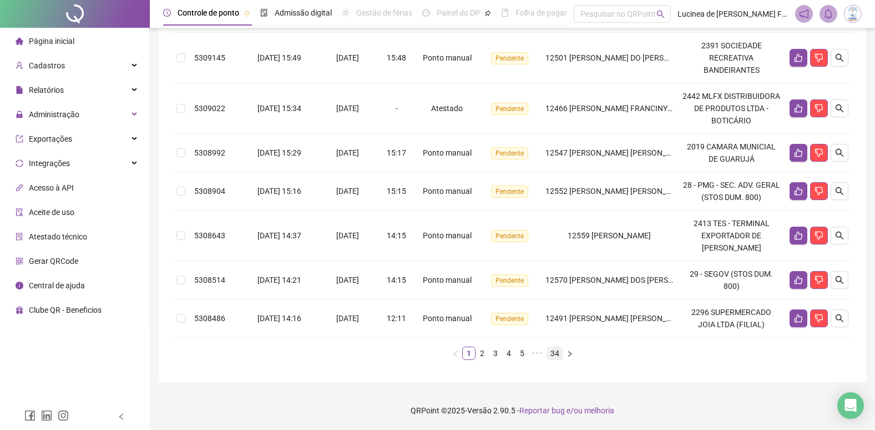
click at [556, 350] on link "34" at bounding box center [555, 353] width 16 height 12
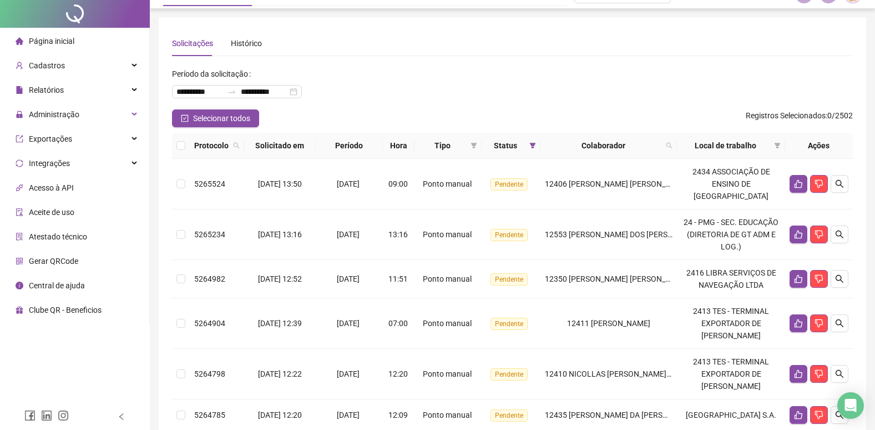
scroll to position [0, 0]
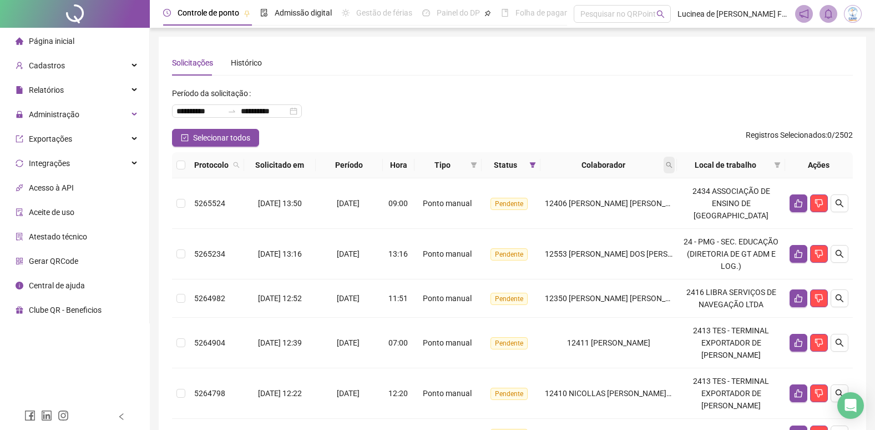
click at [673, 165] on icon "search" at bounding box center [669, 165] width 7 height 7
type input "*****"
click at [611, 211] on span "Buscar" at bounding box center [609, 209] width 24 height 12
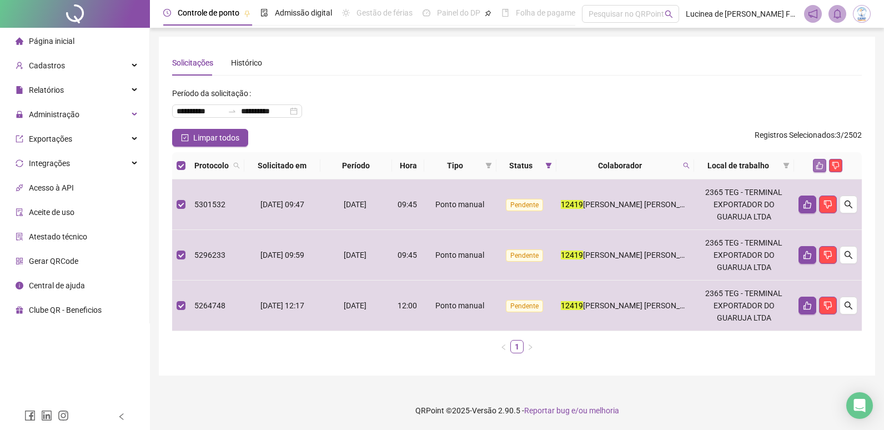
click at [816, 164] on icon "like" at bounding box center [819, 166] width 8 height 8
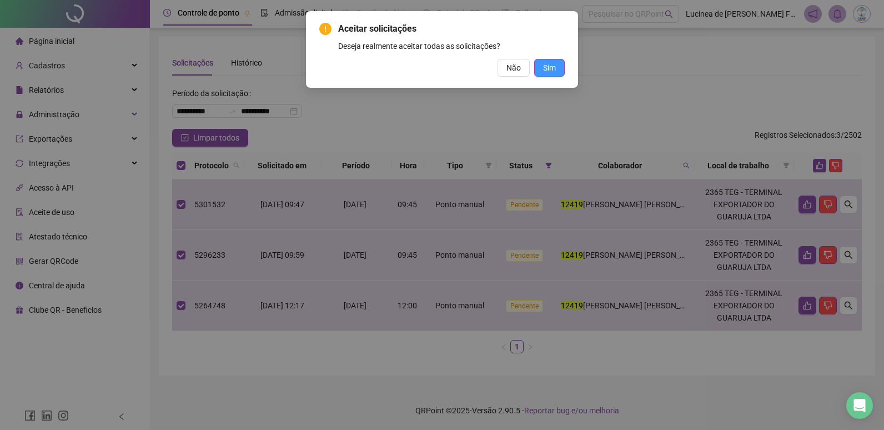
click at [551, 71] on span "Sim" at bounding box center [549, 68] width 13 height 12
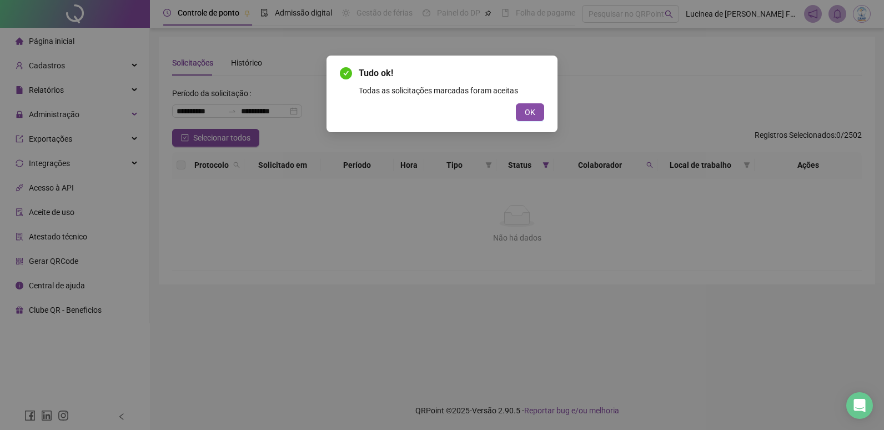
click at [526, 109] on span "OK" at bounding box center [530, 112] width 11 height 12
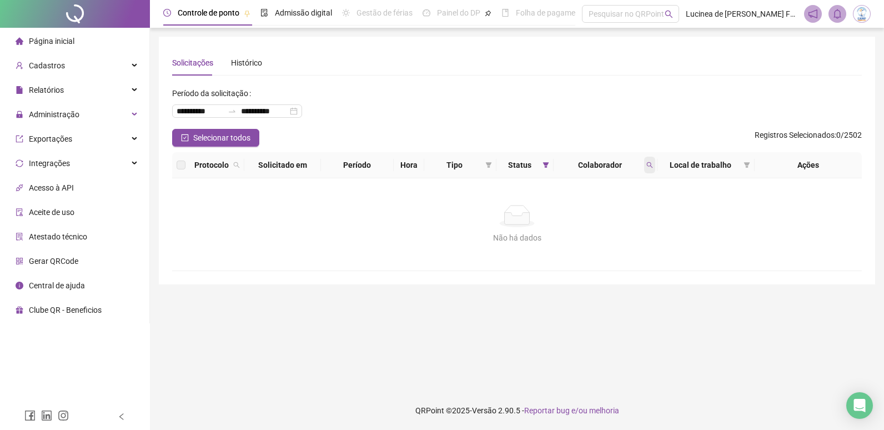
click at [651, 165] on icon "search" at bounding box center [649, 165] width 7 height 7
click at [618, 208] on span "Limpar" at bounding box center [625, 210] width 24 height 12
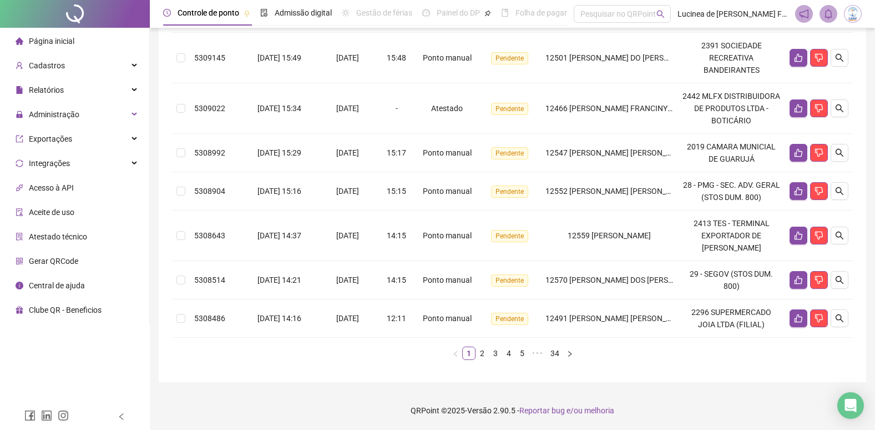
scroll to position [361, 0]
click at [554, 354] on link "34" at bounding box center [555, 353] width 16 height 12
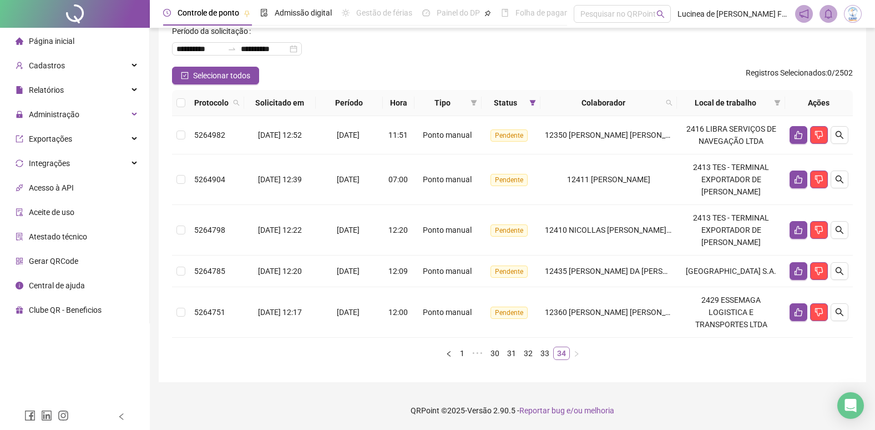
scroll to position [69, 0]
click at [673, 100] on icon "search" at bounding box center [670, 103] width 6 height 6
type input "*****"
click at [611, 140] on span "Buscar" at bounding box center [609, 146] width 24 height 12
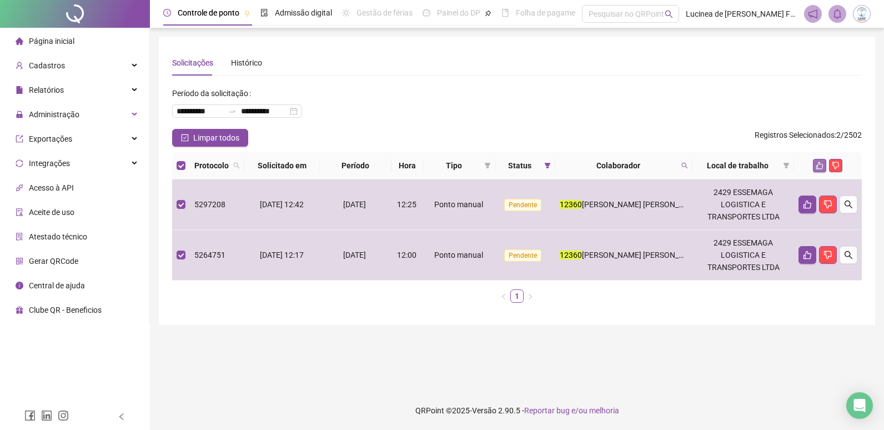
click at [813, 164] on button "button" at bounding box center [819, 165] width 13 height 13
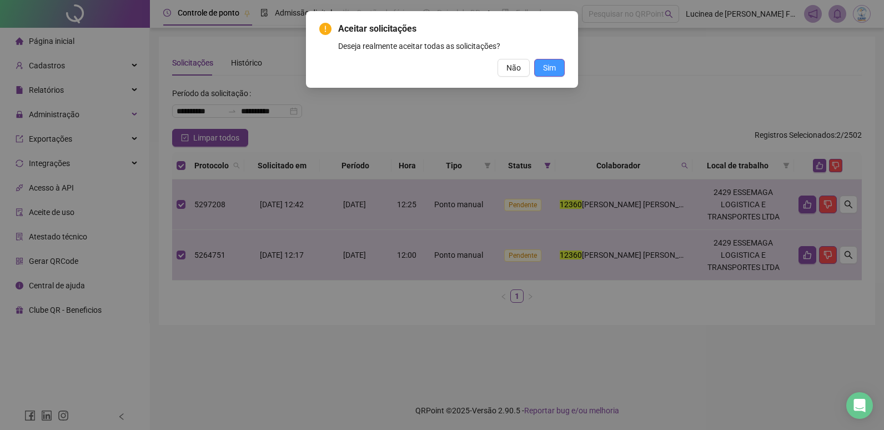
click at [546, 68] on span "Sim" at bounding box center [549, 68] width 13 height 12
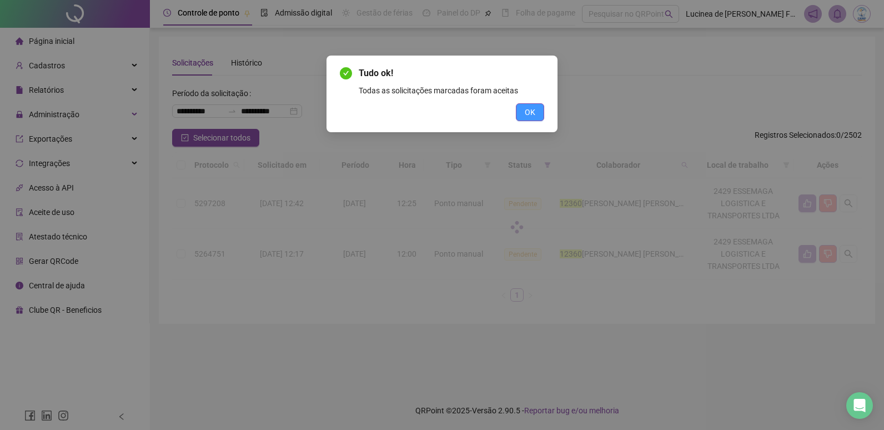
click at [530, 115] on span "OK" at bounding box center [530, 112] width 11 height 12
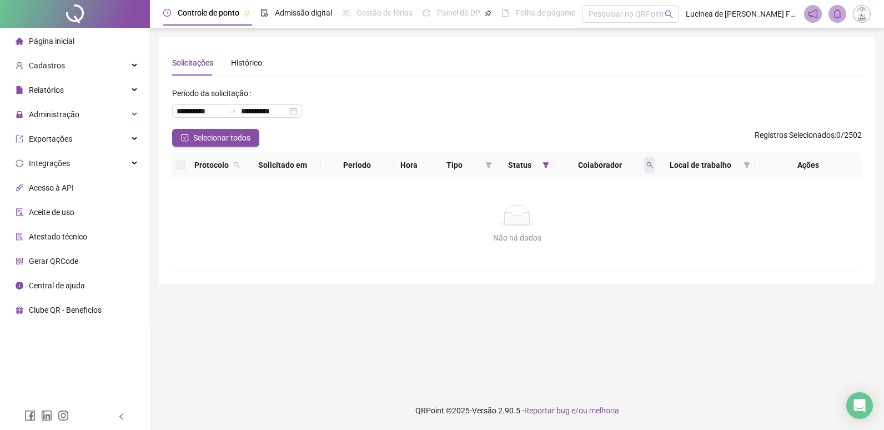
click at [649, 164] on icon "search" at bounding box center [649, 165] width 7 height 7
click at [636, 209] on span "Limpar" at bounding box center [625, 210] width 24 height 12
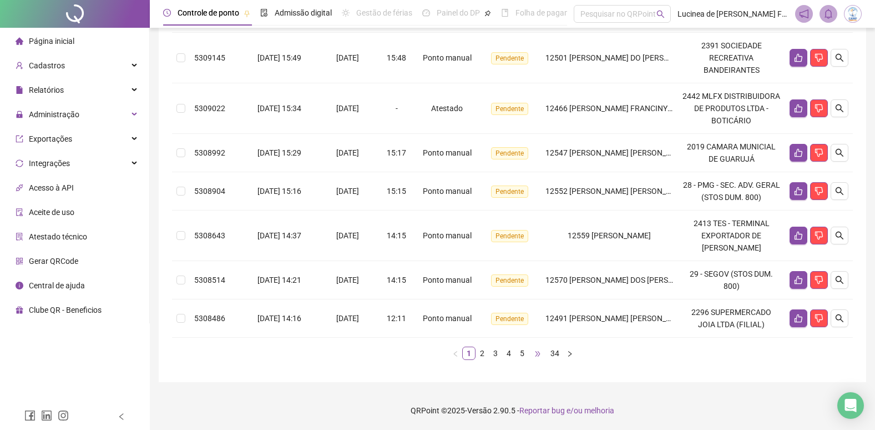
scroll to position [361, 0]
click at [557, 352] on link "34" at bounding box center [555, 353] width 16 height 12
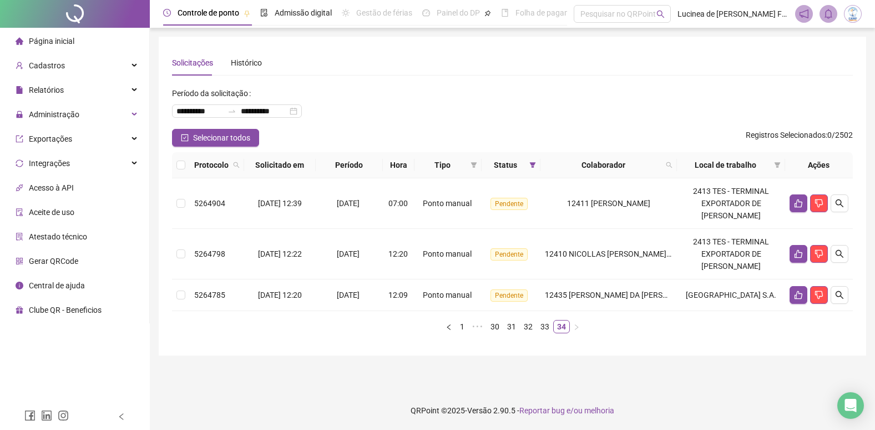
scroll to position [0, 0]
click at [679, 167] on icon "search" at bounding box center [676, 165] width 7 height 7
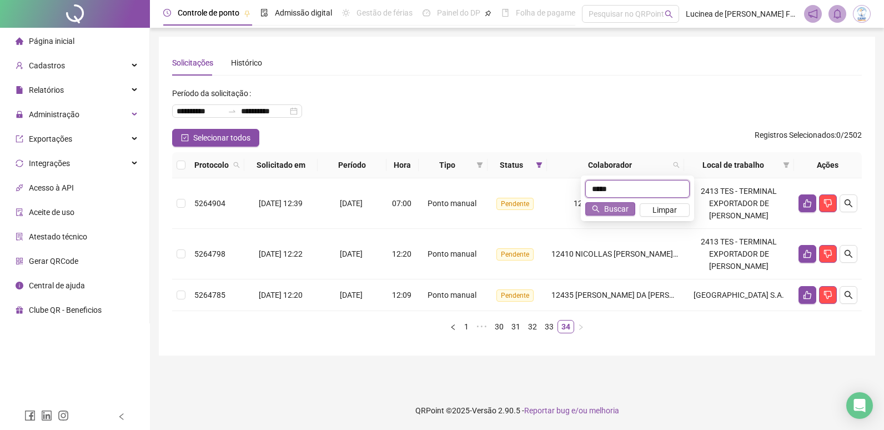
type input "*****"
click at [609, 208] on span "Buscar" at bounding box center [616, 209] width 24 height 12
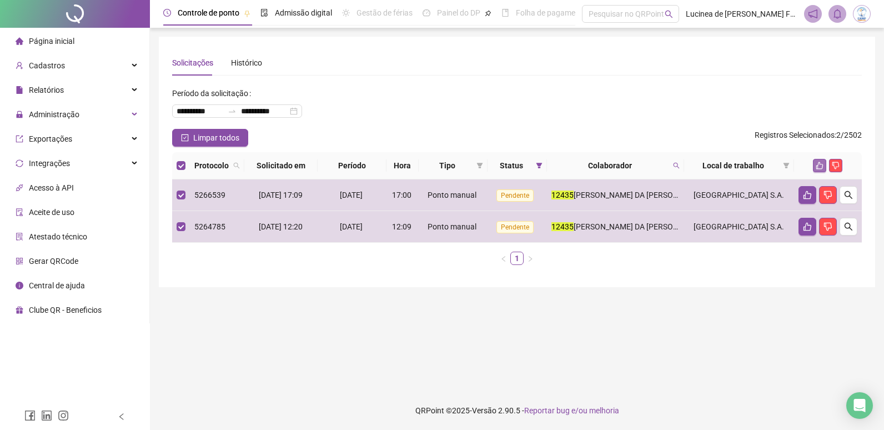
click at [822, 164] on icon "like" at bounding box center [819, 166] width 8 height 8
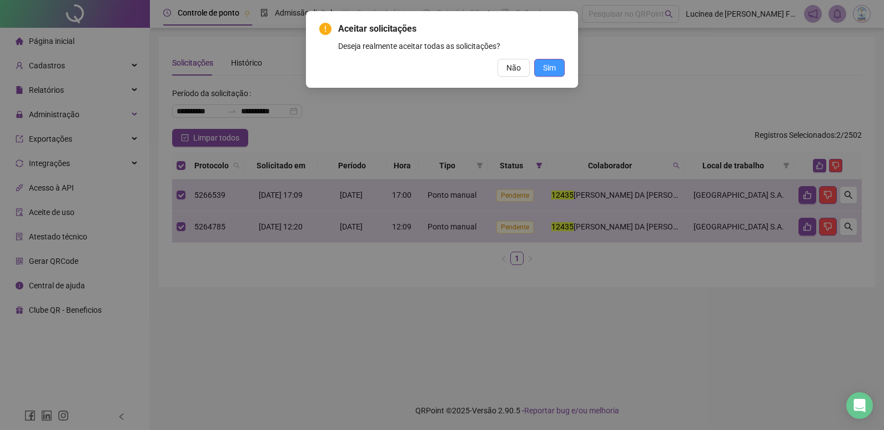
click at [552, 68] on span "Sim" at bounding box center [549, 68] width 13 height 12
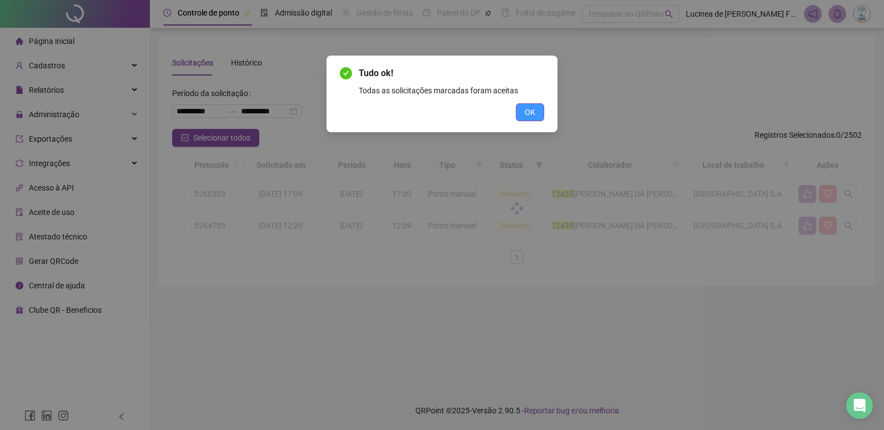
click at [531, 112] on span "OK" at bounding box center [530, 112] width 11 height 12
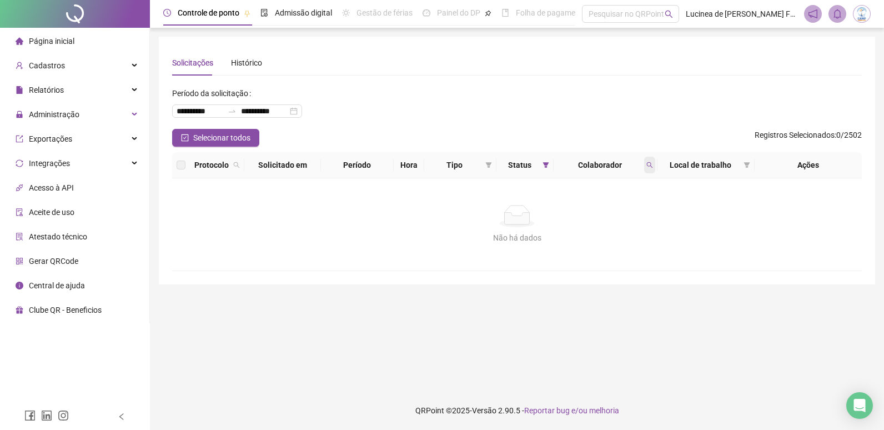
click at [647, 164] on icon "search" at bounding box center [649, 165] width 7 height 7
click at [622, 209] on span "Limpar" at bounding box center [625, 210] width 24 height 12
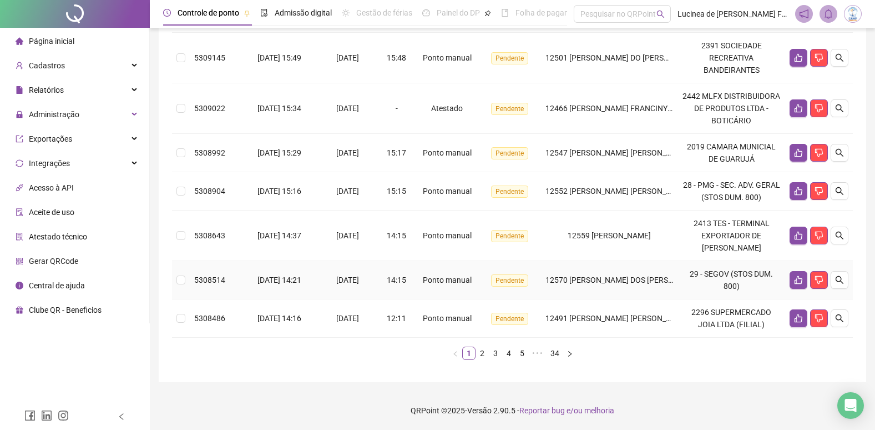
scroll to position [361, 0]
click at [557, 354] on link "34" at bounding box center [555, 353] width 16 height 12
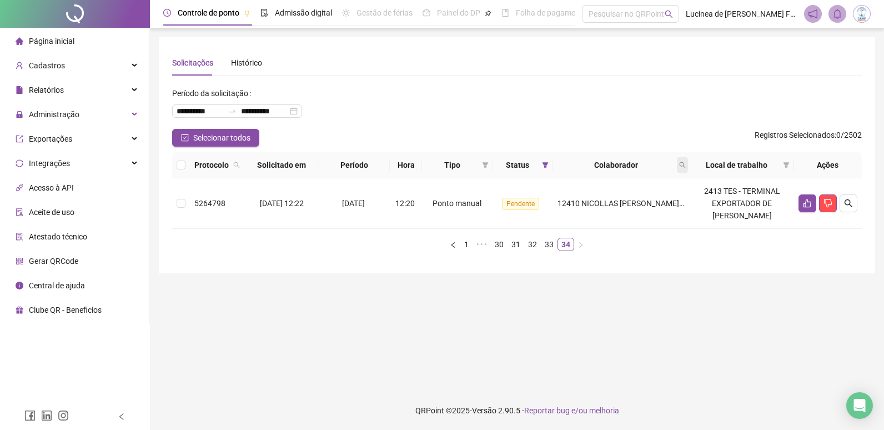
click at [685, 166] on icon "search" at bounding box center [682, 165] width 6 height 6
click at [621, 205] on span "Buscar" at bounding box center [616, 209] width 24 height 12
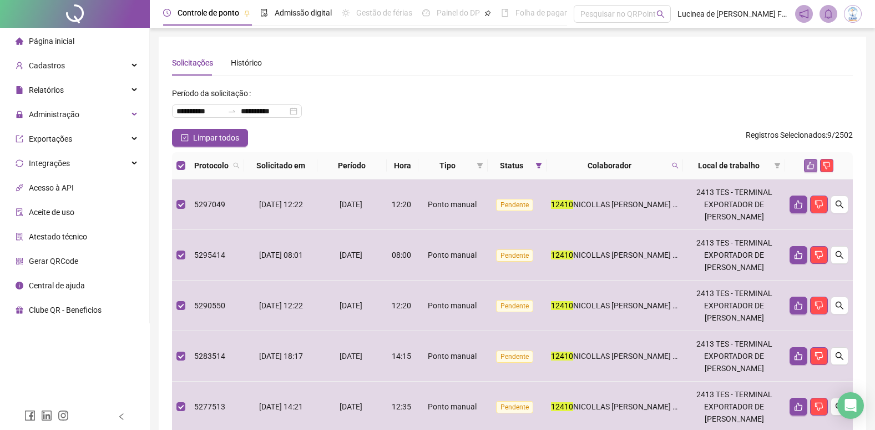
click at [813, 166] on icon "like" at bounding box center [811, 166] width 8 height 8
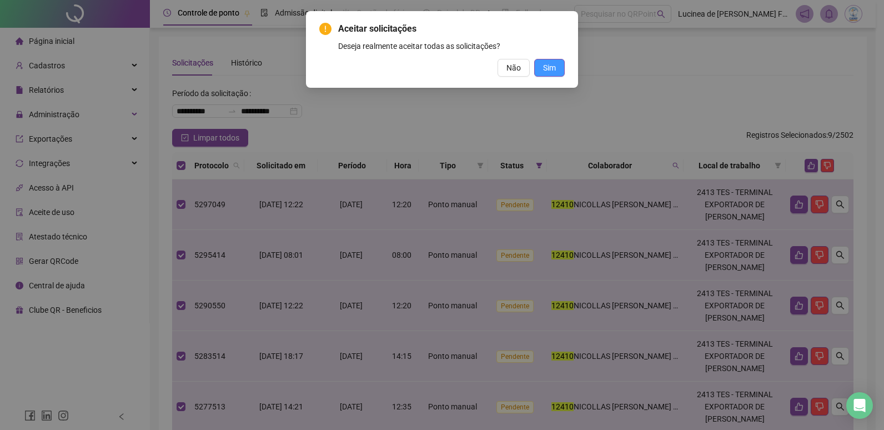
click at [550, 71] on span "Sim" at bounding box center [549, 68] width 13 height 12
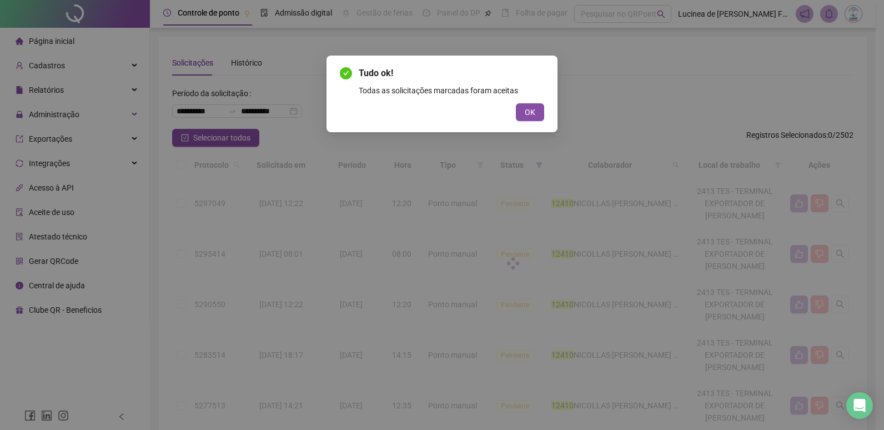
click at [535, 108] on button "OK" at bounding box center [530, 112] width 28 height 18
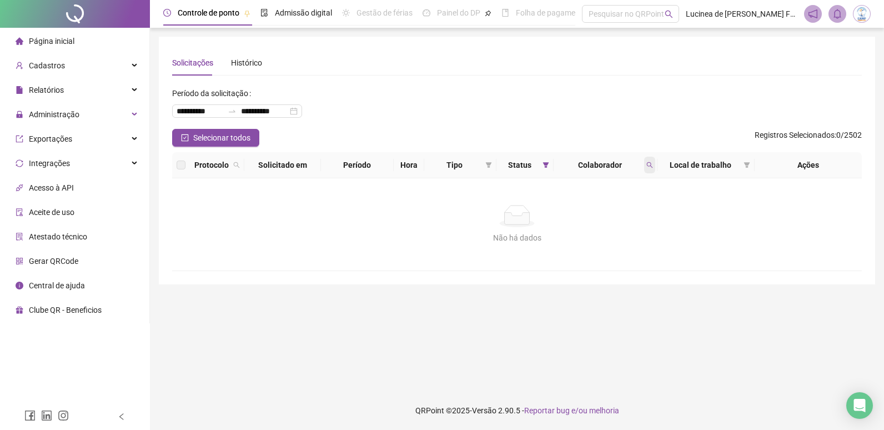
click at [647, 165] on icon "search" at bounding box center [649, 165] width 7 height 7
click at [619, 206] on span "Limpar" at bounding box center [625, 210] width 24 height 12
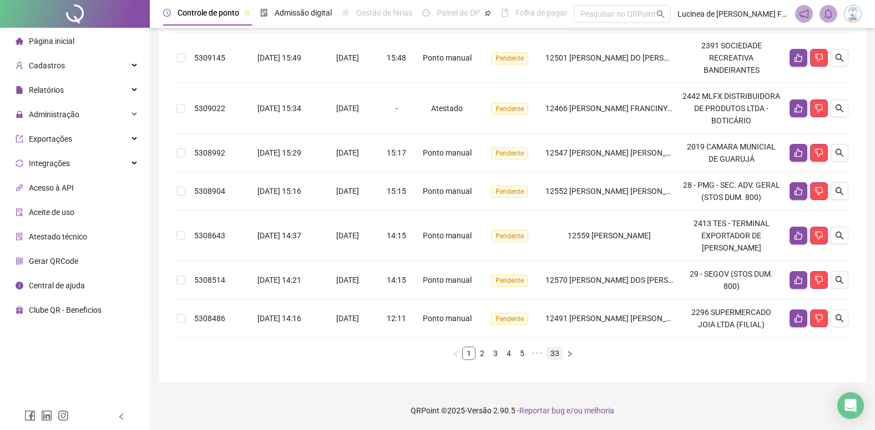
click at [555, 351] on link "33" at bounding box center [555, 353] width 16 height 12
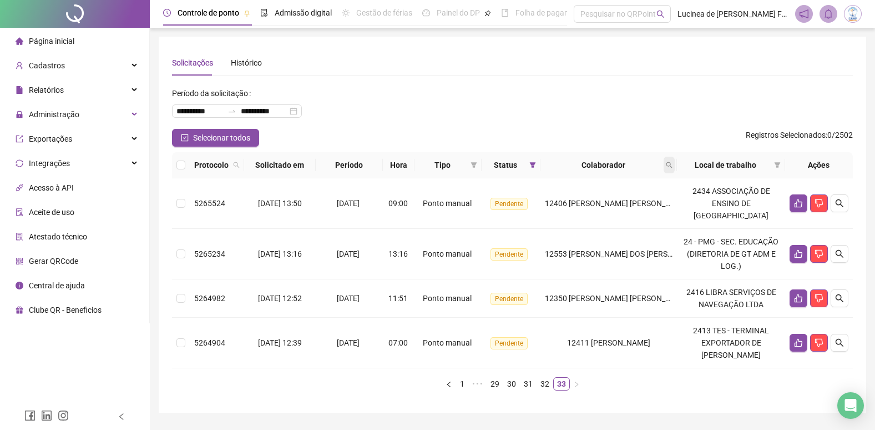
click at [673, 167] on icon "search" at bounding box center [669, 165] width 7 height 7
click at [613, 207] on span "Buscar" at bounding box center [610, 209] width 24 height 12
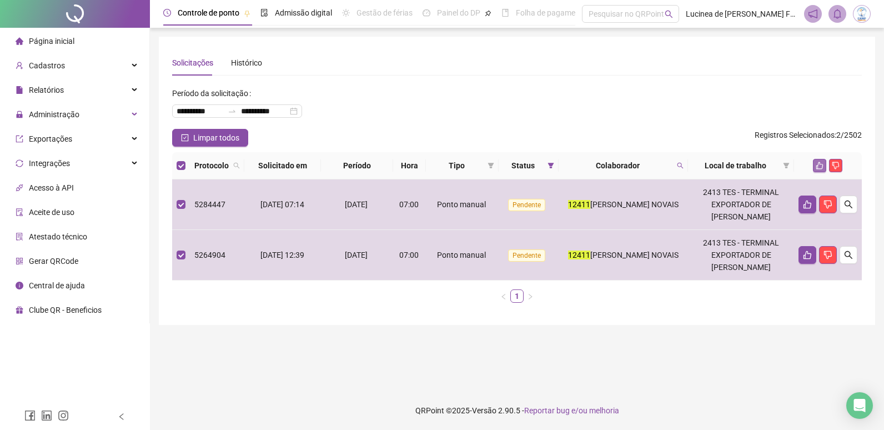
click at [816, 164] on icon "like" at bounding box center [819, 166] width 8 height 8
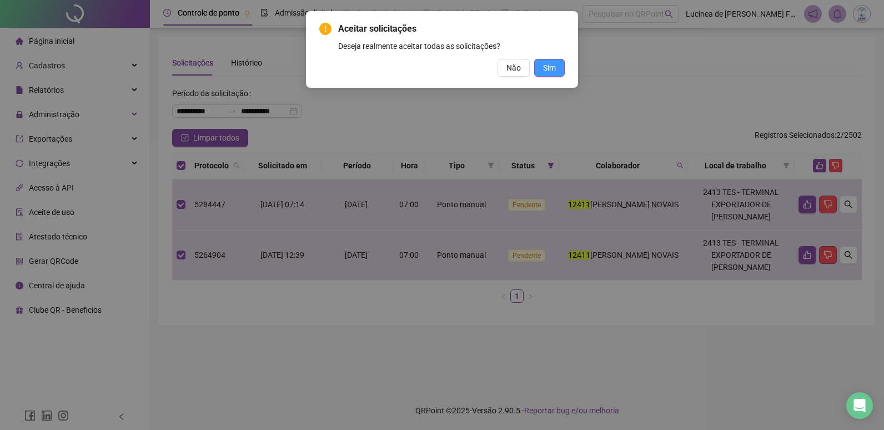
click at [550, 68] on span "Sim" at bounding box center [549, 68] width 13 height 12
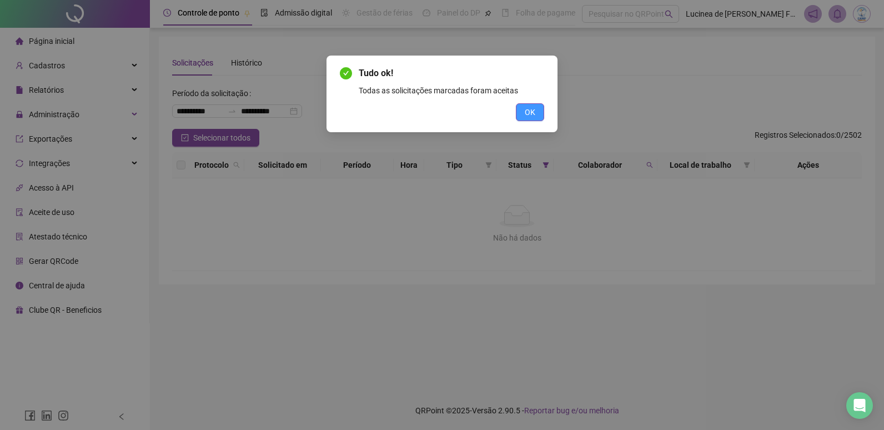
click at [521, 110] on button "OK" at bounding box center [530, 112] width 28 height 18
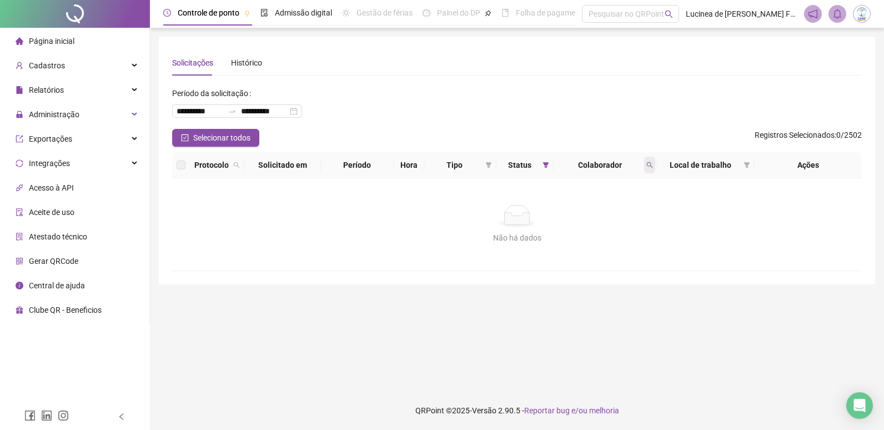
click at [652, 165] on icon "search" at bounding box center [649, 165] width 7 height 7
click at [626, 208] on span "Limpar" at bounding box center [625, 210] width 24 height 12
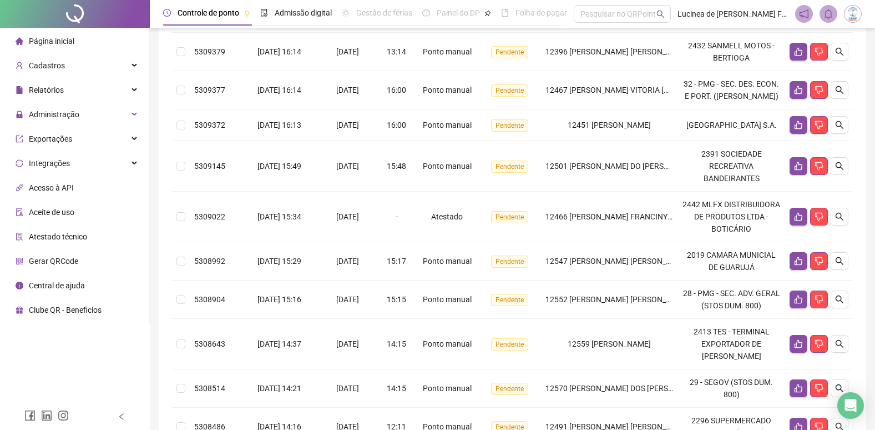
scroll to position [361, 0]
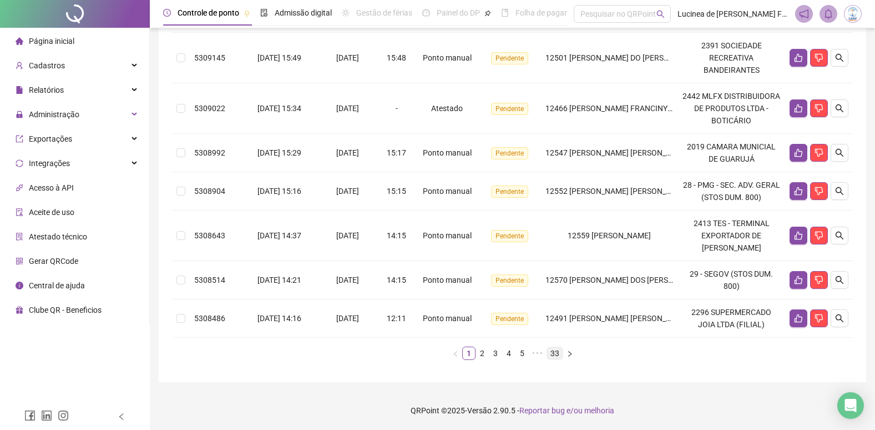
click at [558, 354] on link "33" at bounding box center [555, 353] width 16 height 12
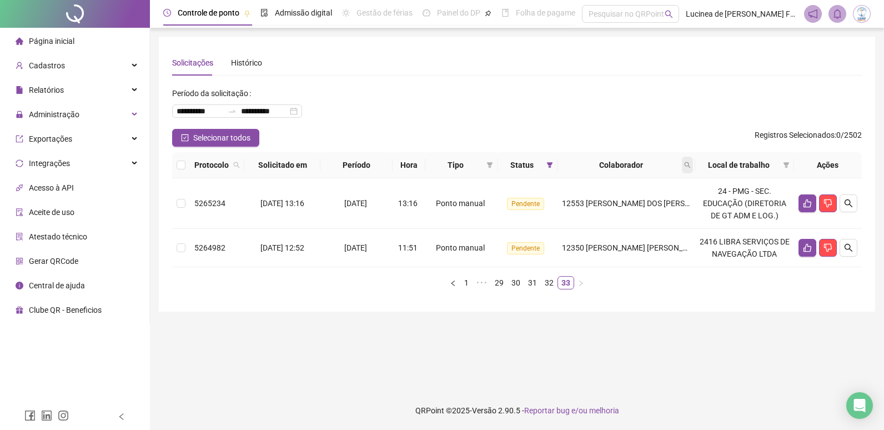
click at [690, 168] on span at bounding box center [687, 165] width 11 height 17
type input "*****"
click at [625, 206] on span "Buscar" at bounding box center [617, 209] width 24 height 12
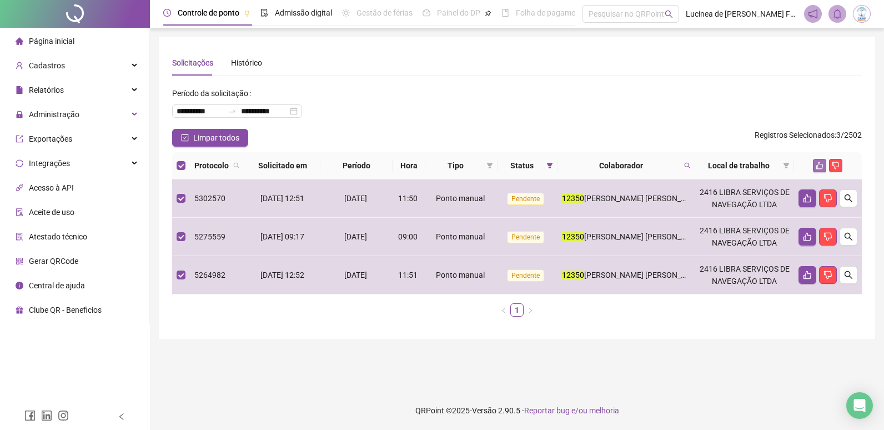
click at [816, 166] on icon "like" at bounding box center [819, 166] width 8 height 8
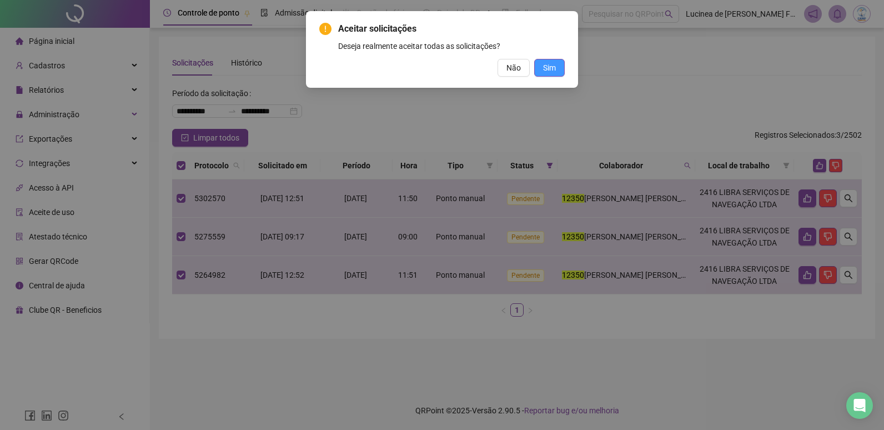
click at [546, 73] on span "Sim" at bounding box center [549, 68] width 13 height 12
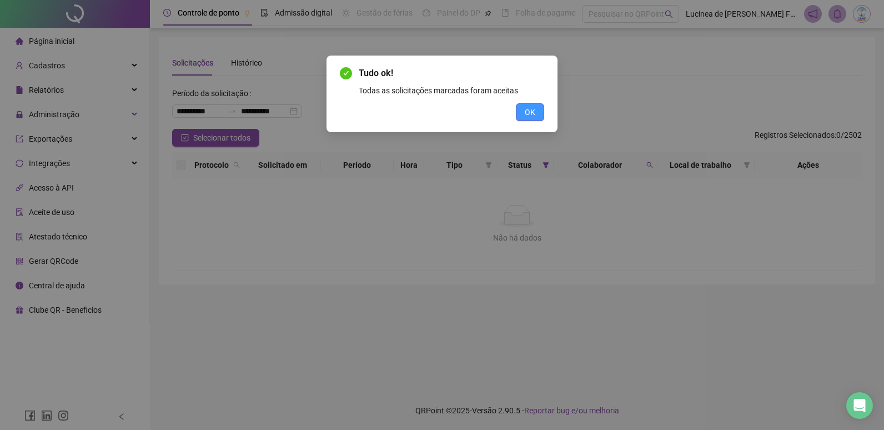
click at [537, 117] on button "OK" at bounding box center [530, 112] width 28 height 18
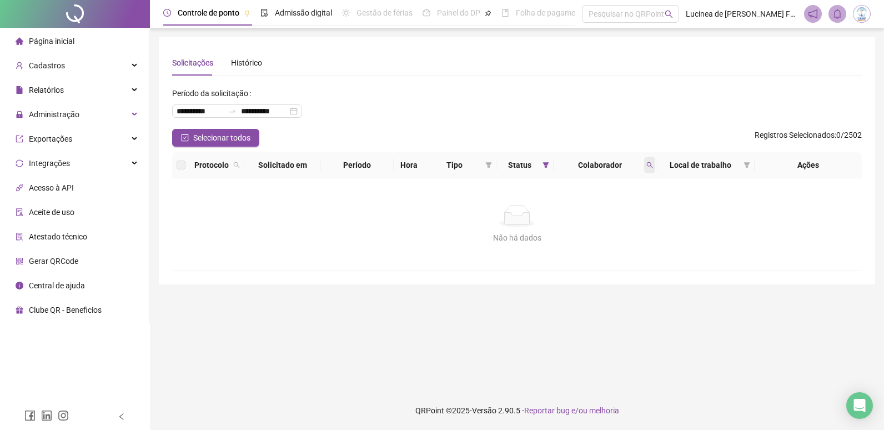
click at [648, 168] on icon "search" at bounding box center [649, 165] width 7 height 7
click at [631, 210] on span "Limpar" at bounding box center [625, 210] width 24 height 12
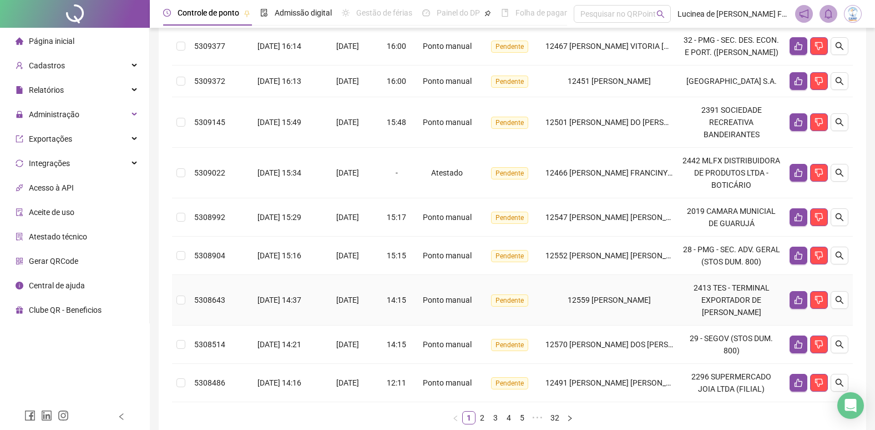
scroll to position [361, 0]
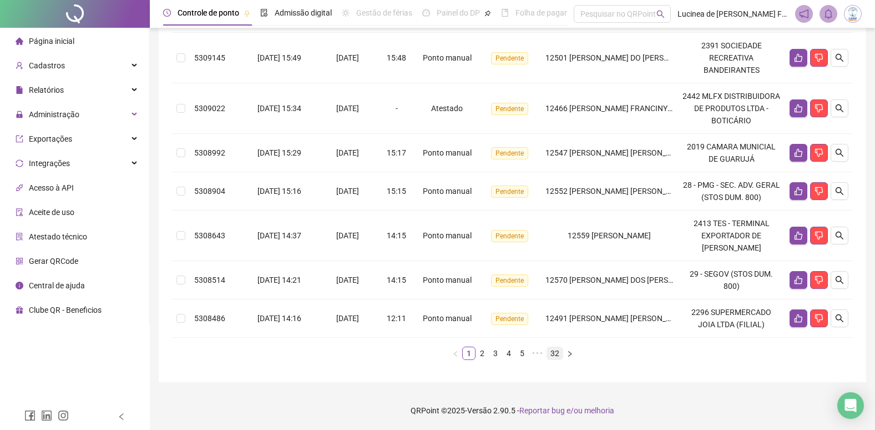
click at [561, 352] on link "32" at bounding box center [555, 353] width 16 height 12
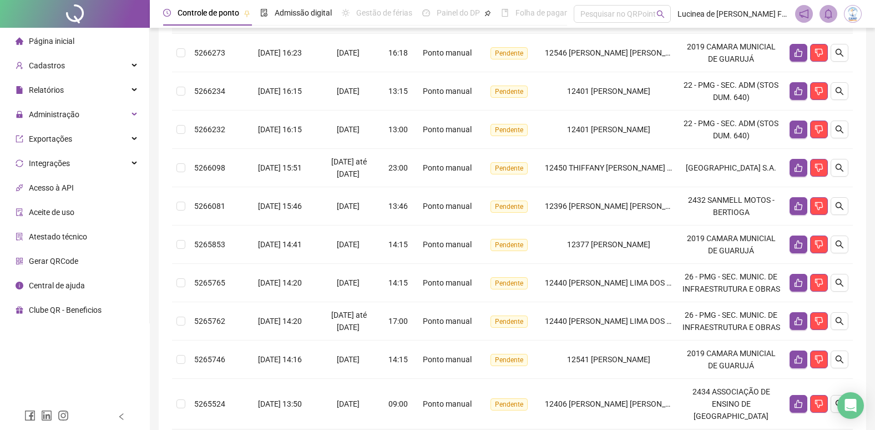
scroll to position [0, 0]
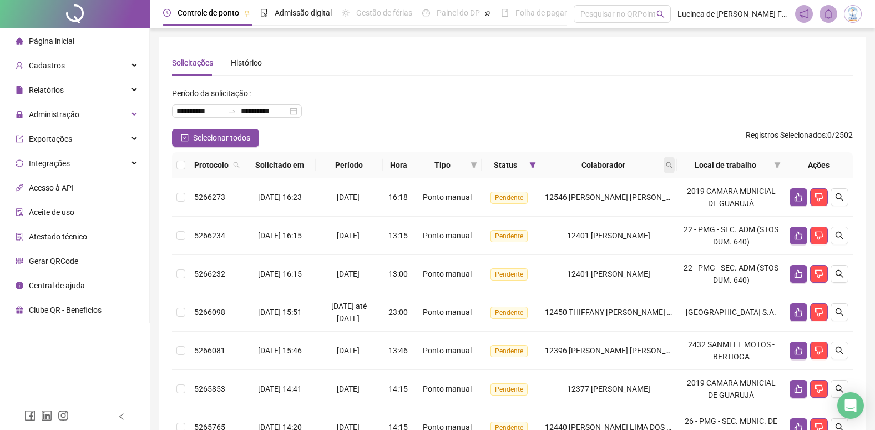
click at [673, 167] on icon "search" at bounding box center [669, 165] width 7 height 7
type input "*****"
click at [596, 207] on span "Buscar" at bounding box center [604, 209] width 24 height 12
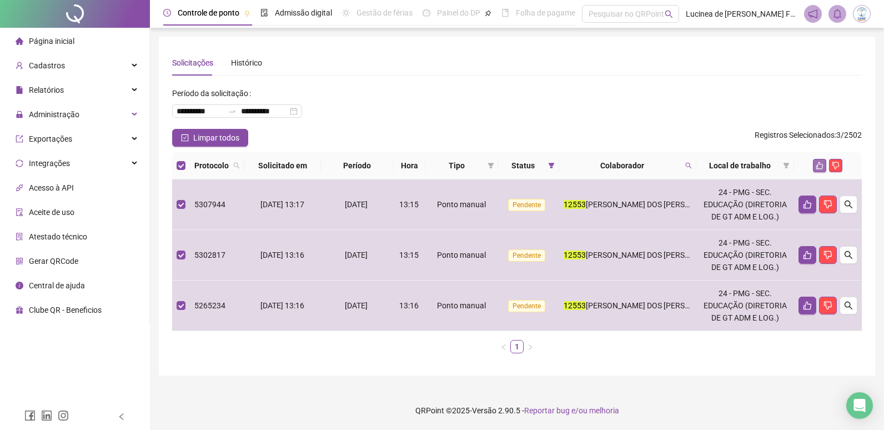
click at [821, 160] on button "button" at bounding box center [819, 165] width 13 height 13
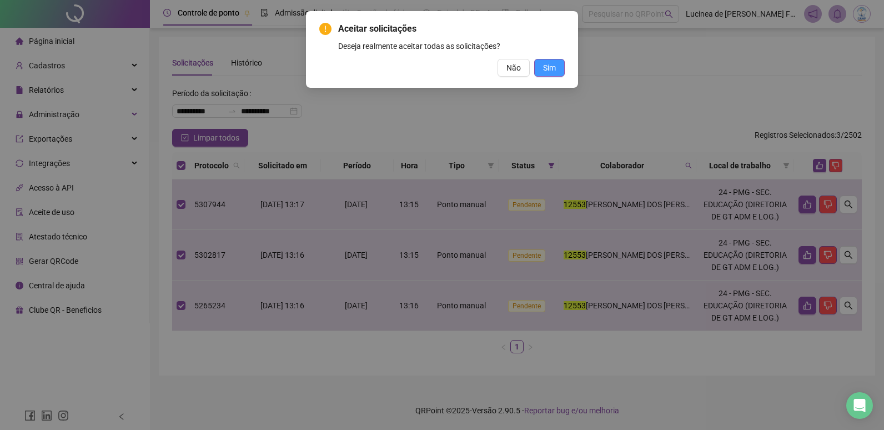
click at [552, 63] on span "Sim" at bounding box center [549, 68] width 13 height 12
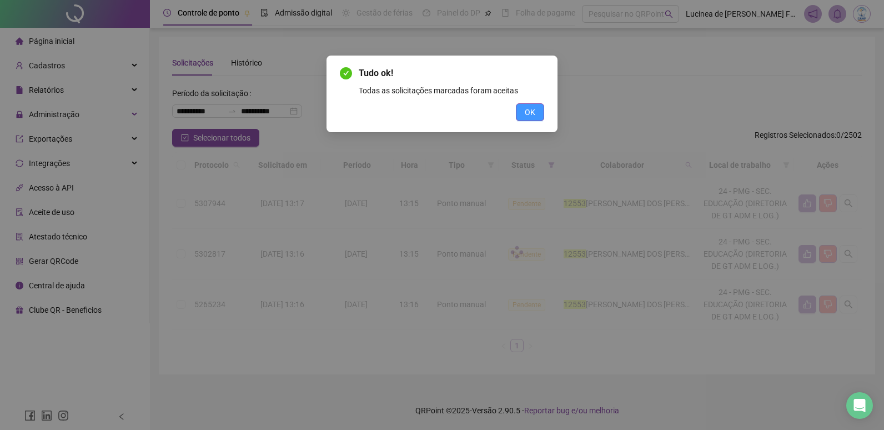
click at [530, 112] on span "OK" at bounding box center [530, 112] width 11 height 12
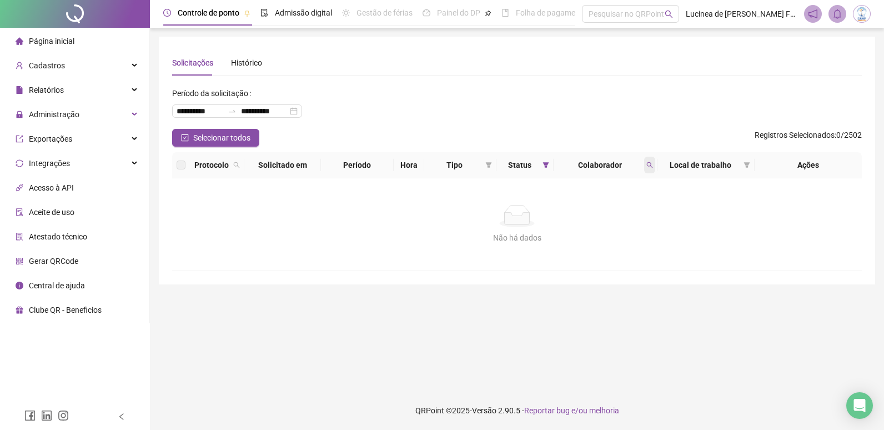
click at [651, 164] on icon "search" at bounding box center [649, 165] width 7 height 7
click at [639, 214] on button "Limpar" at bounding box center [625, 209] width 50 height 13
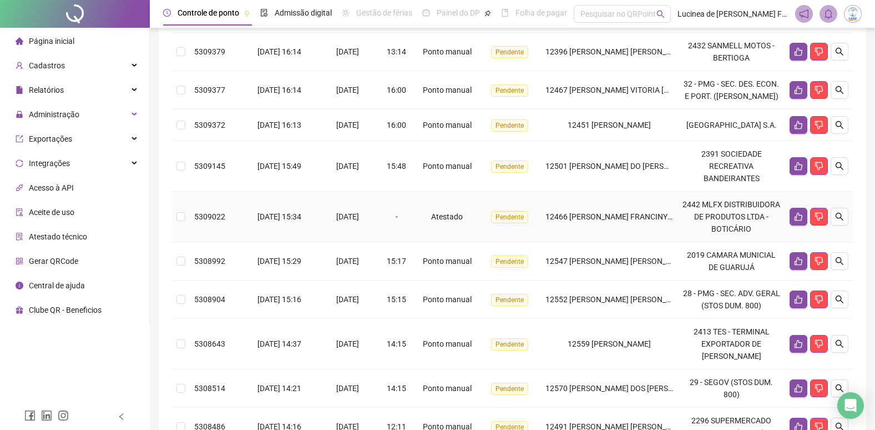
scroll to position [361, 0]
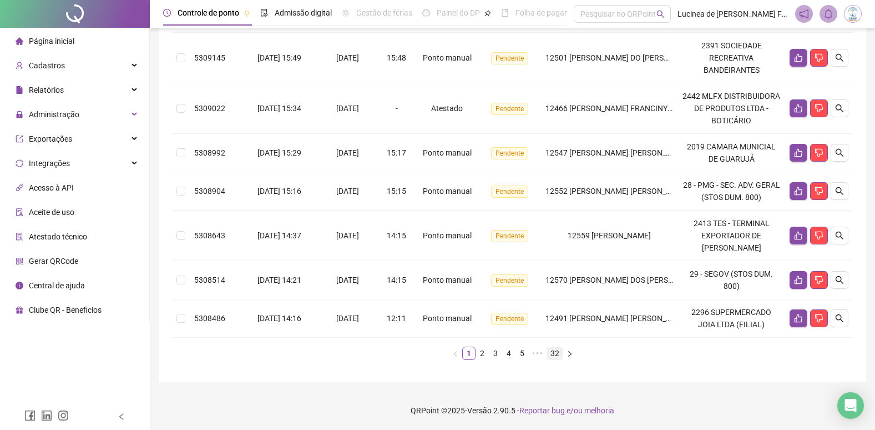
click at [557, 353] on link "32" at bounding box center [555, 353] width 16 height 12
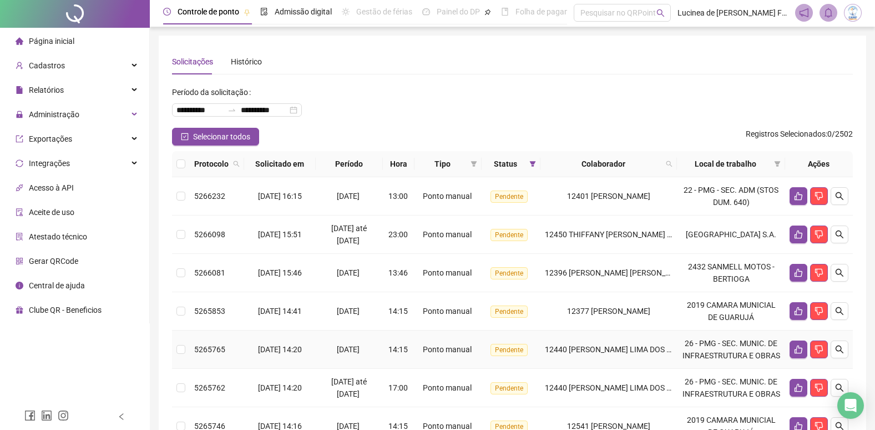
scroll to position [0, 0]
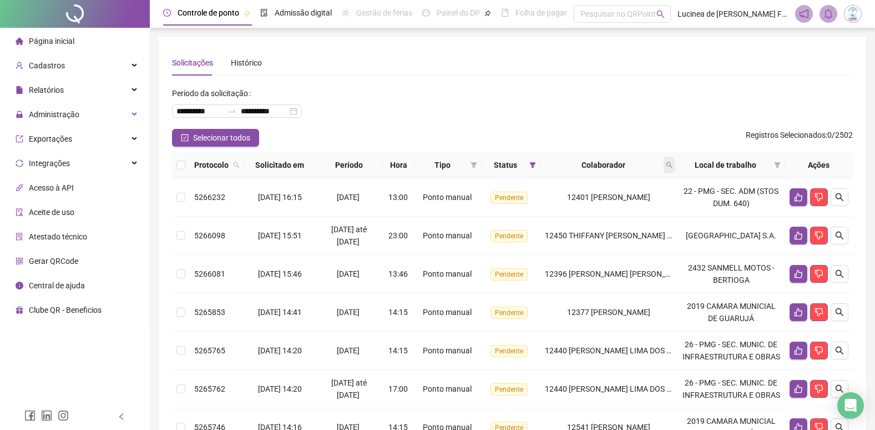
click at [673, 166] on icon "search" at bounding box center [669, 165] width 7 height 7
click at [601, 209] on span "Buscar" at bounding box center [604, 209] width 24 height 12
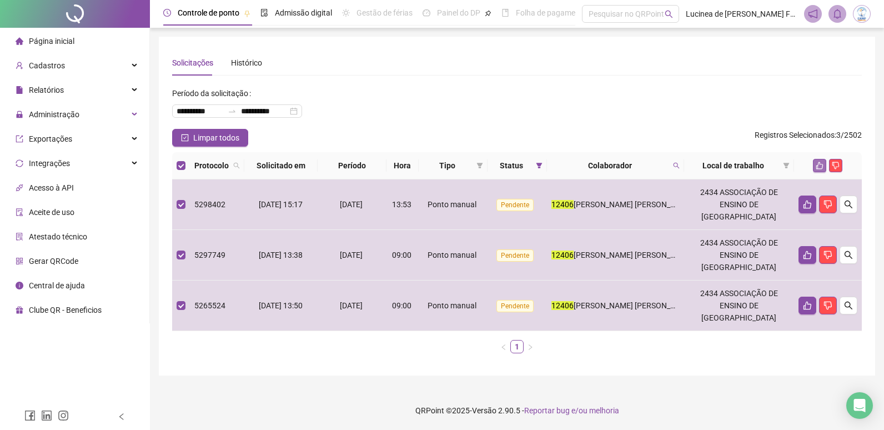
click at [819, 162] on icon "like" at bounding box center [819, 166] width 8 height 8
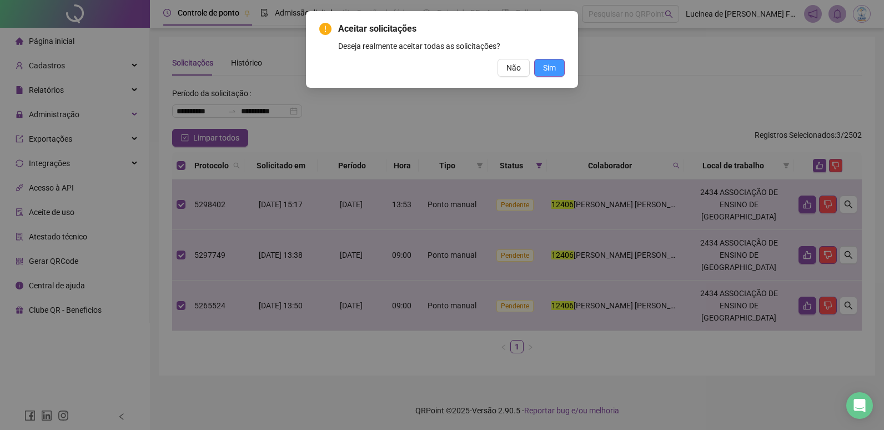
click at [548, 66] on span "Sim" at bounding box center [549, 68] width 13 height 12
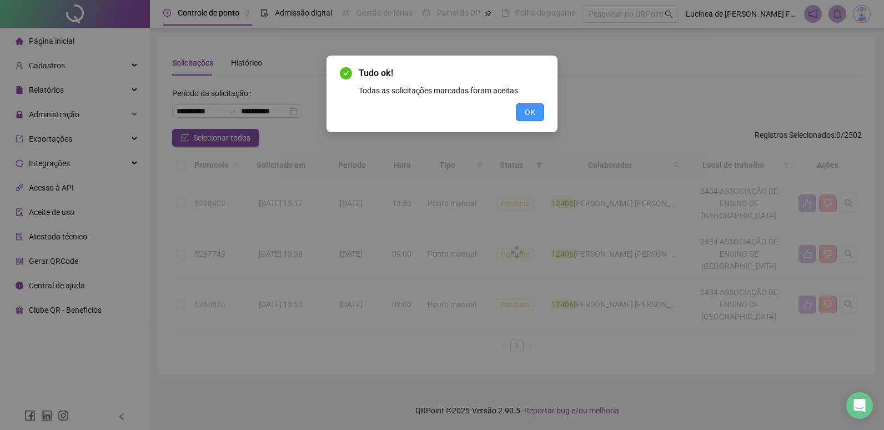
click at [523, 109] on button "OK" at bounding box center [530, 112] width 28 height 18
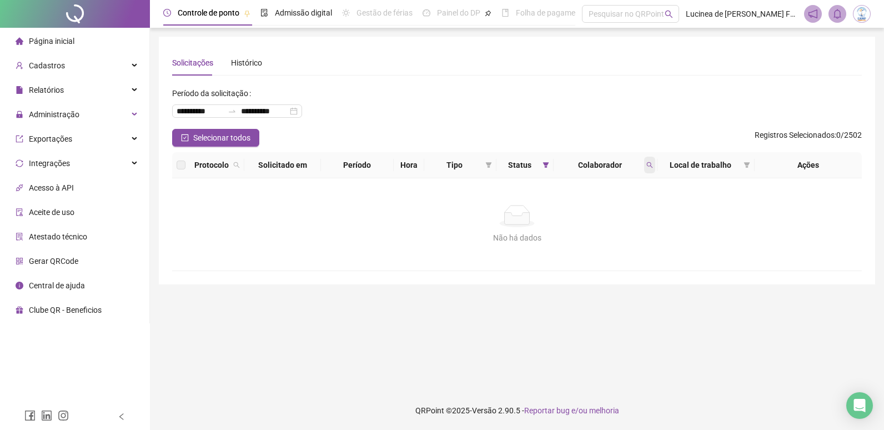
click at [650, 167] on icon "search" at bounding box center [649, 165] width 7 height 7
click at [623, 215] on span "Limpar" at bounding box center [625, 210] width 24 height 12
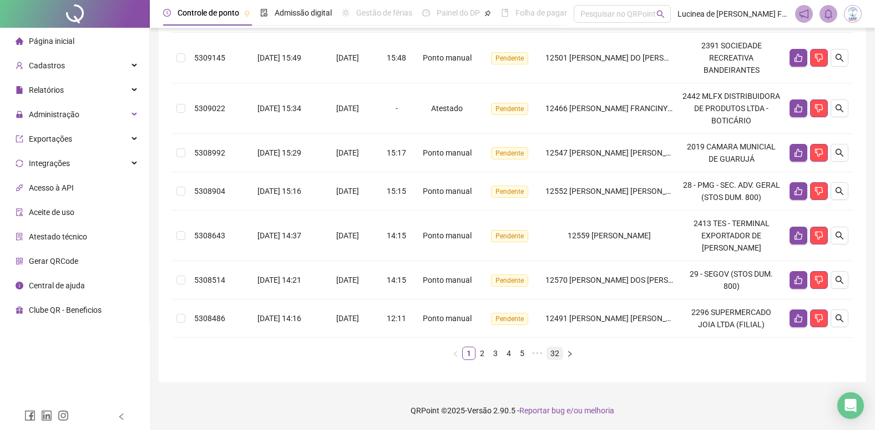
click at [553, 351] on link "32" at bounding box center [555, 353] width 16 height 12
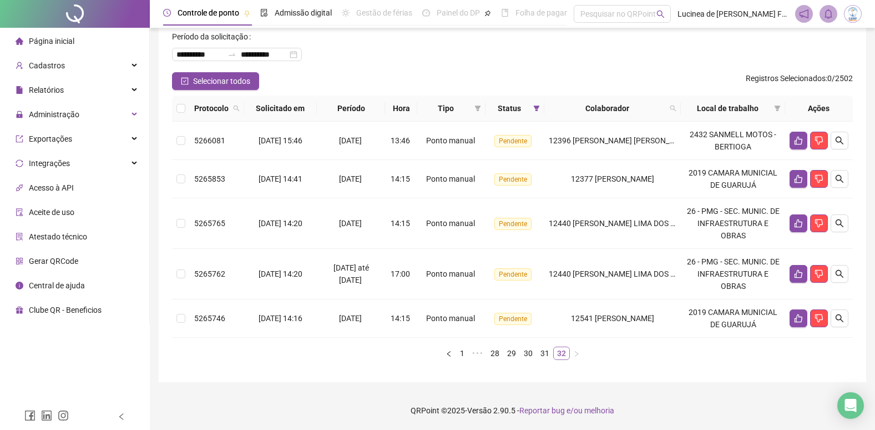
scroll to position [57, 0]
click at [675, 108] on icon "search" at bounding box center [673, 108] width 7 height 7
type input "*****"
click at [614, 153] on span "Buscar" at bounding box center [604, 152] width 24 height 12
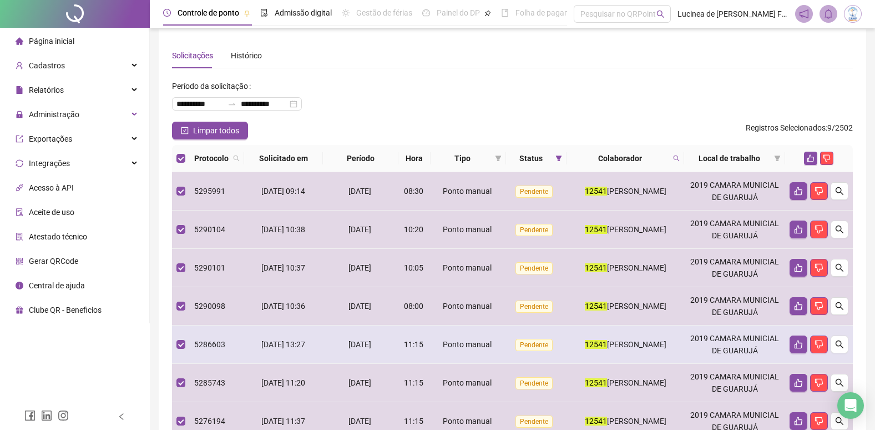
scroll to position [0, 0]
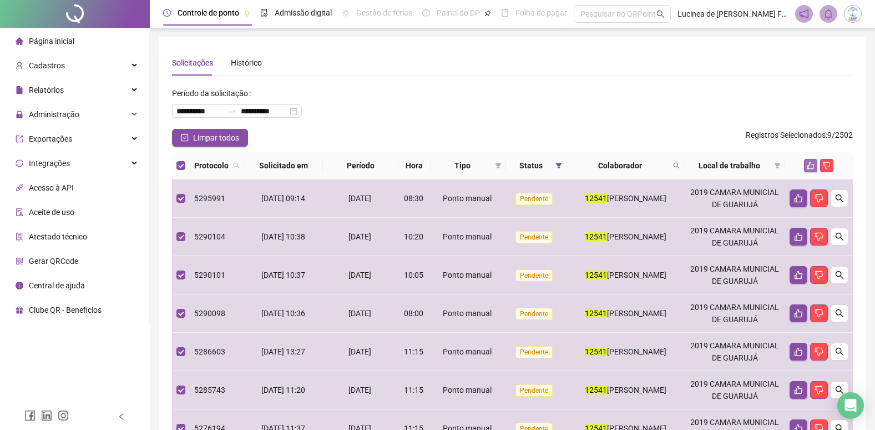
click at [809, 161] on button "button" at bounding box center [810, 165] width 13 height 13
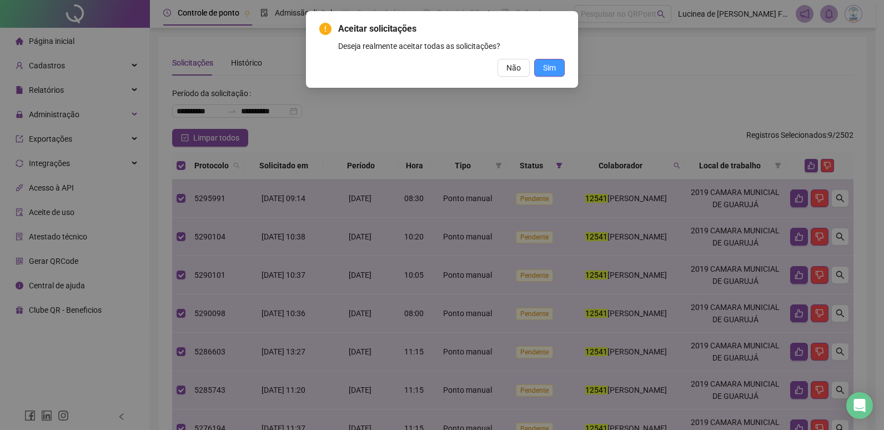
click at [562, 72] on button "Sim" at bounding box center [549, 68] width 31 height 18
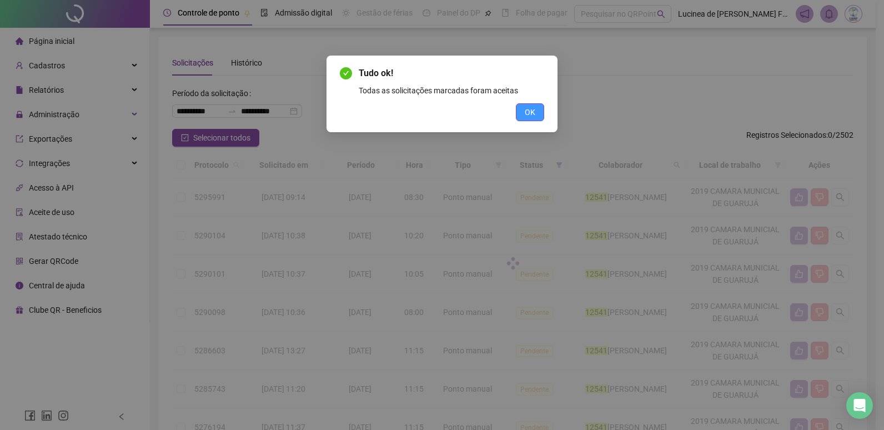
click at [537, 117] on button "OK" at bounding box center [530, 112] width 28 height 18
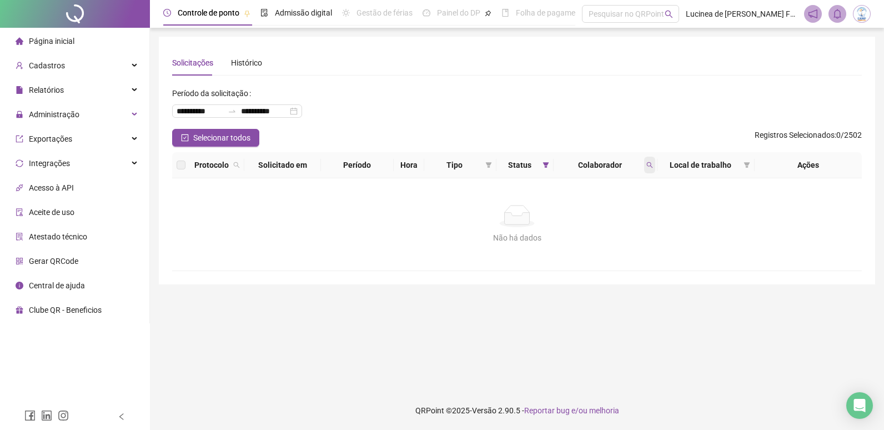
click at [644, 164] on span at bounding box center [649, 165] width 11 height 17
click at [627, 208] on span "Limpar" at bounding box center [625, 210] width 24 height 12
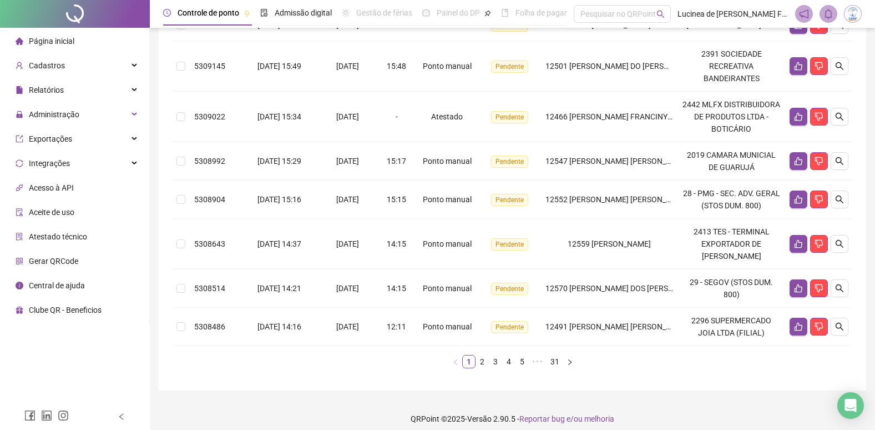
scroll to position [361, 0]
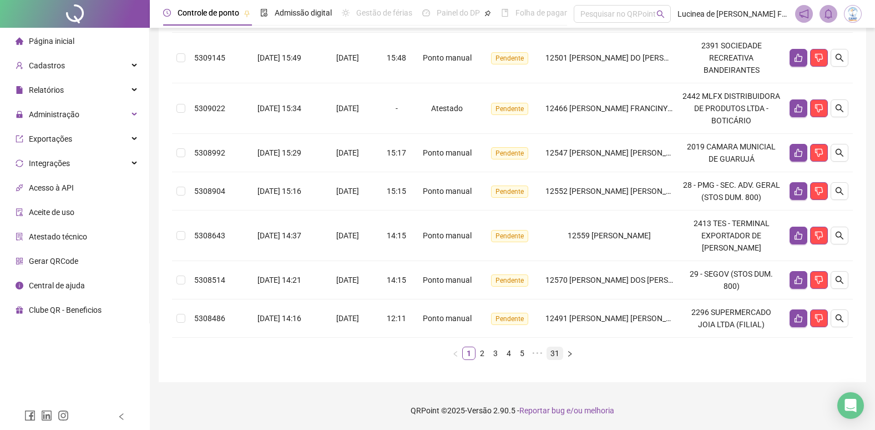
click at [559, 354] on link "31" at bounding box center [555, 353] width 16 height 12
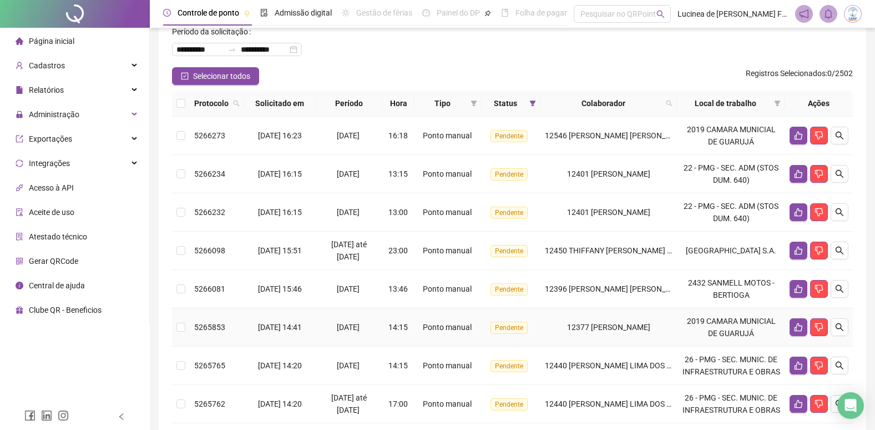
scroll to position [61, 0]
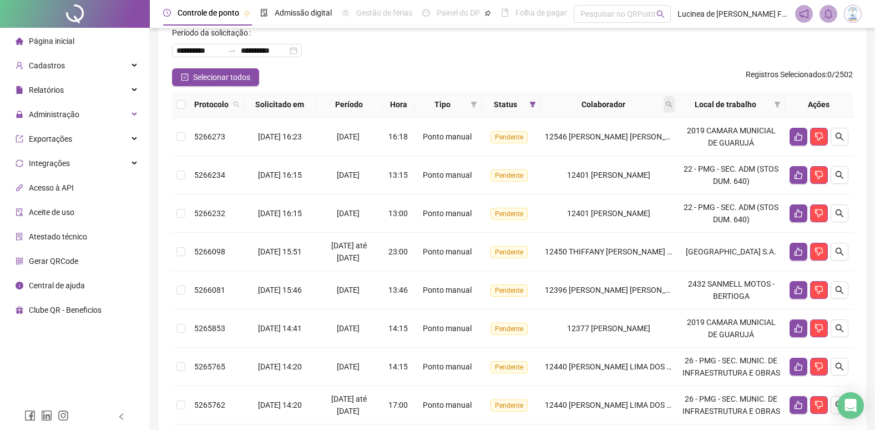
click at [673, 104] on icon "search" at bounding box center [669, 104] width 7 height 7
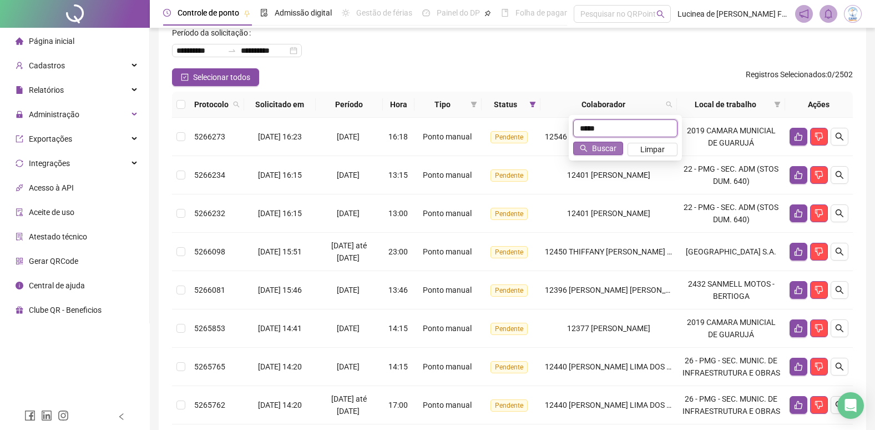
type input "*****"
click at [600, 146] on span "Buscar" at bounding box center [604, 148] width 24 height 12
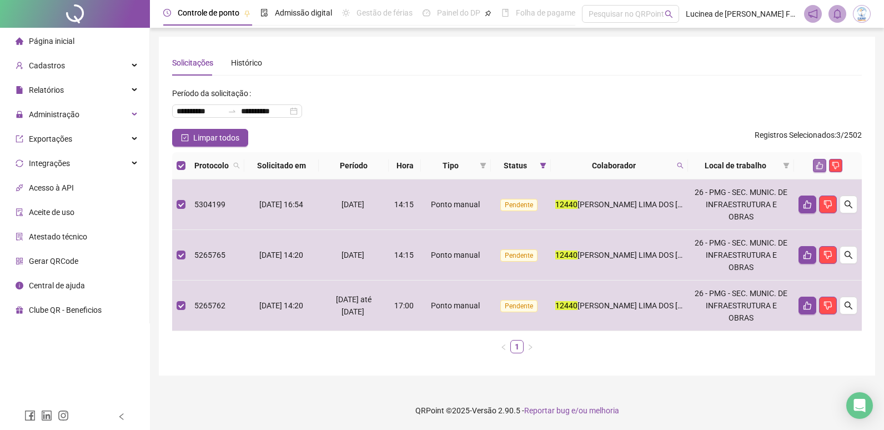
click at [817, 165] on icon "like" at bounding box center [819, 166] width 8 height 8
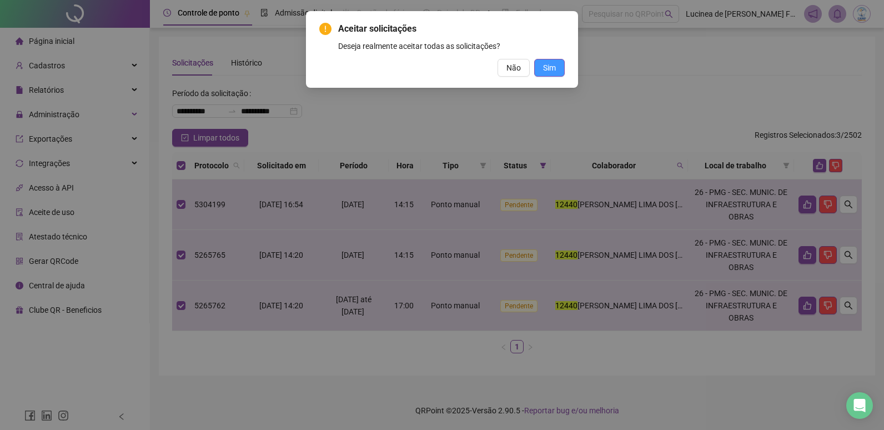
click at [557, 69] on button "Sim" at bounding box center [549, 68] width 31 height 18
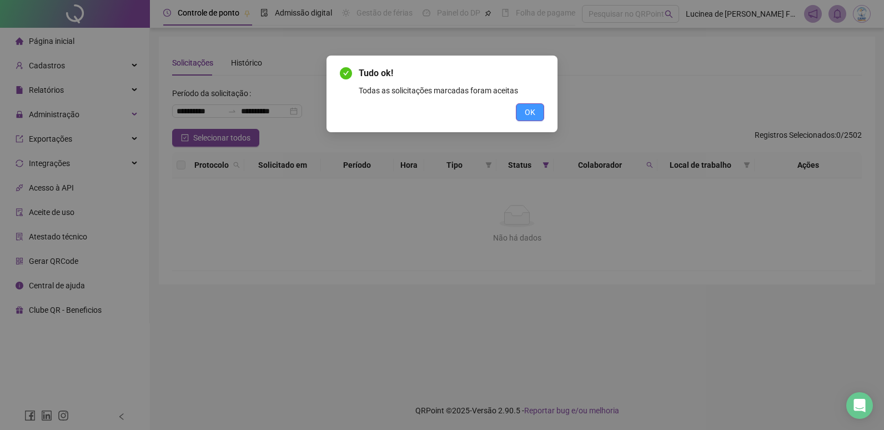
click at [528, 112] on span "OK" at bounding box center [530, 112] width 11 height 12
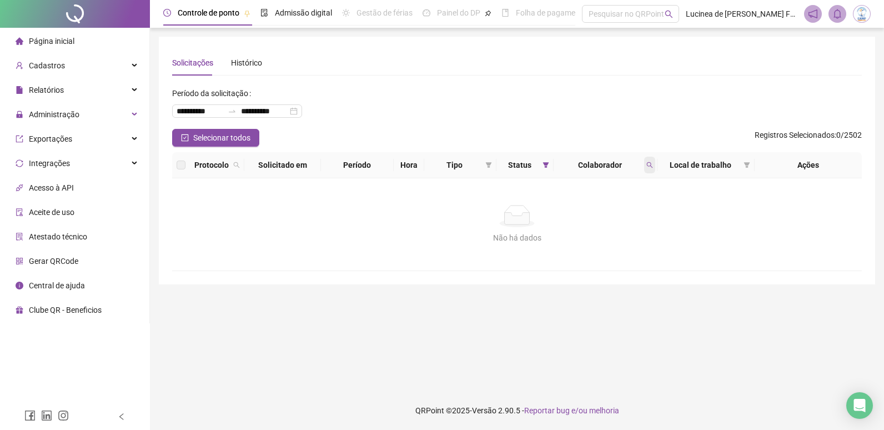
drag, startPoint x: 644, startPoint y: 165, endPoint x: 638, endPoint y: 208, distance: 43.1
click at [644, 166] on span at bounding box center [649, 165] width 11 height 17
click at [631, 211] on span "Limpar" at bounding box center [625, 210] width 24 height 12
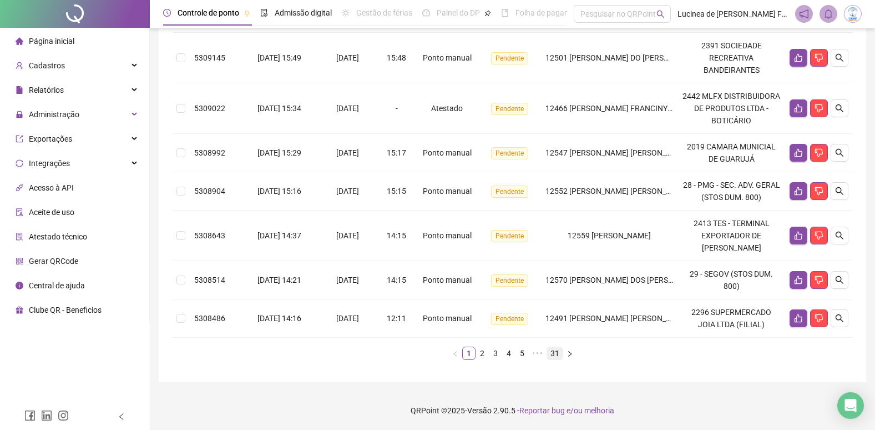
click at [553, 350] on link "31" at bounding box center [555, 353] width 16 height 12
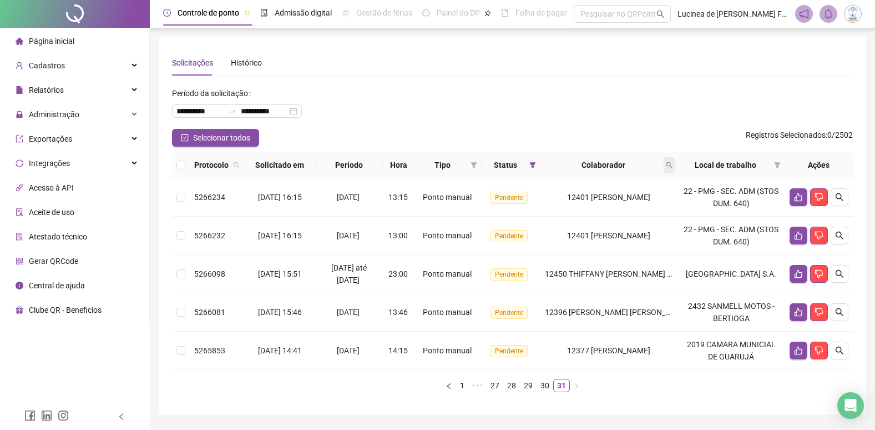
click at [673, 165] on icon "search" at bounding box center [669, 165] width 7 height 7
type input "*****"
click at [616, 205] on span "Buscar" at bounding box center [613, 209] width 24 height 12
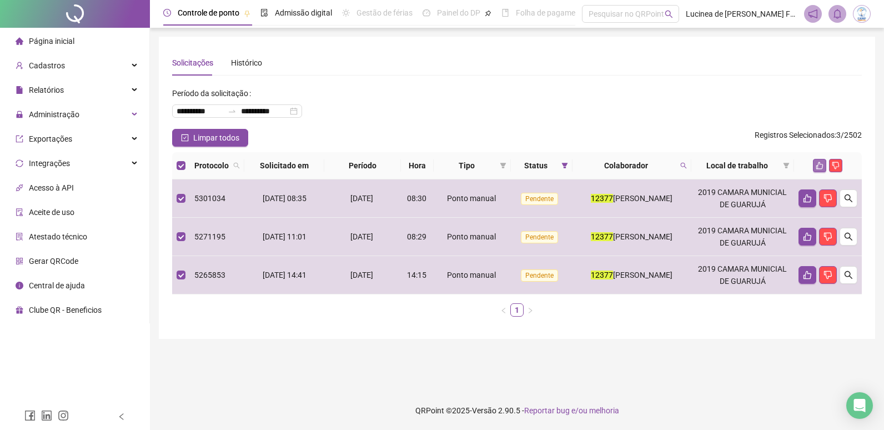
click at [821, 165] on icon "like" at bounding box center [819, 166] width 8 height 8
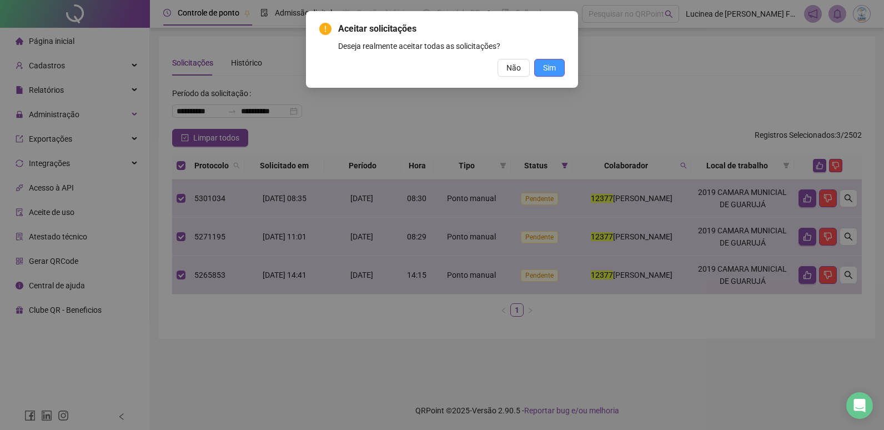
click at [548, 65] on span "Sim" at bounding box center [549, 68] width 13 height 12
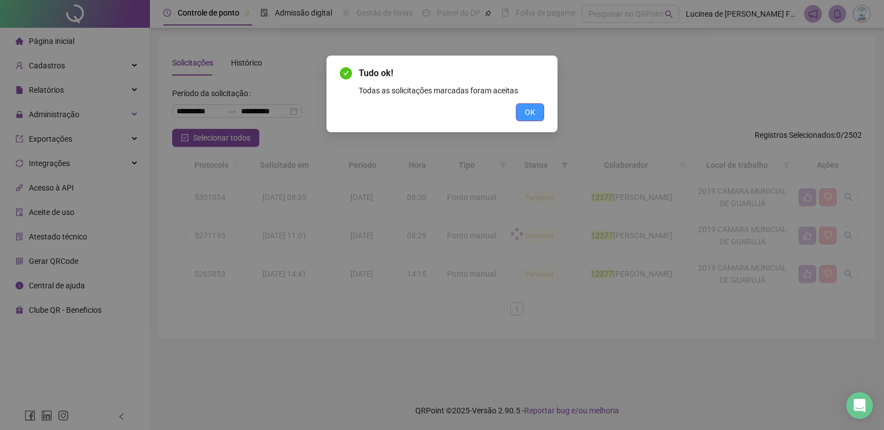
click at [526, 110] on span "OK" at bounding box center [530, 112] width 11 height 12
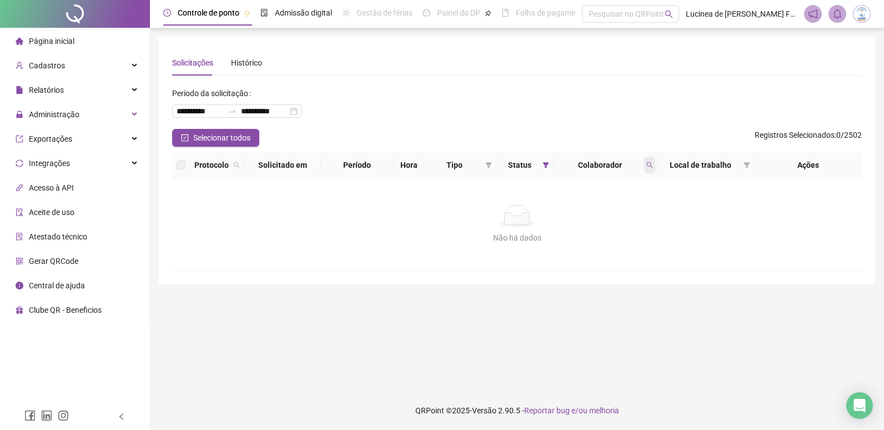
drag, startPoint x: 647, startPoint y: 165, endPoint x: 643, endPoint y: 209, distance: 43.5
click at [647, 169] on span at bounding box center [649, 165] width 11 height 17
click at [634, 211] on span "Limpar" at bounding box center [625, 210] width 24 height 12
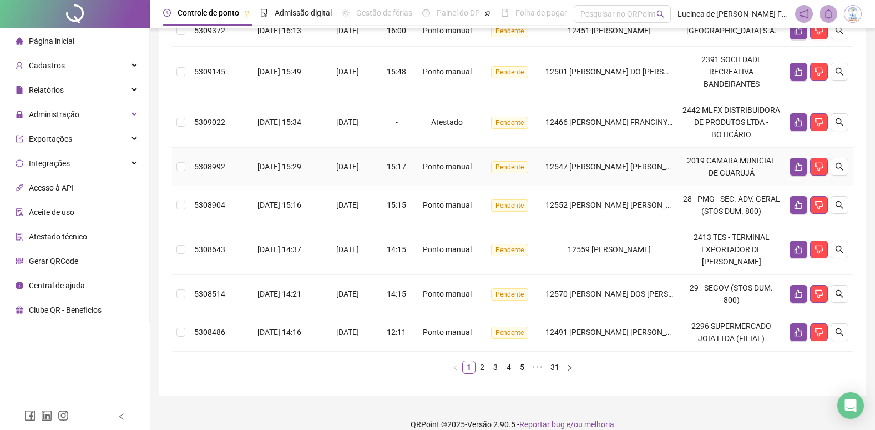
scroll to position [361, 0]
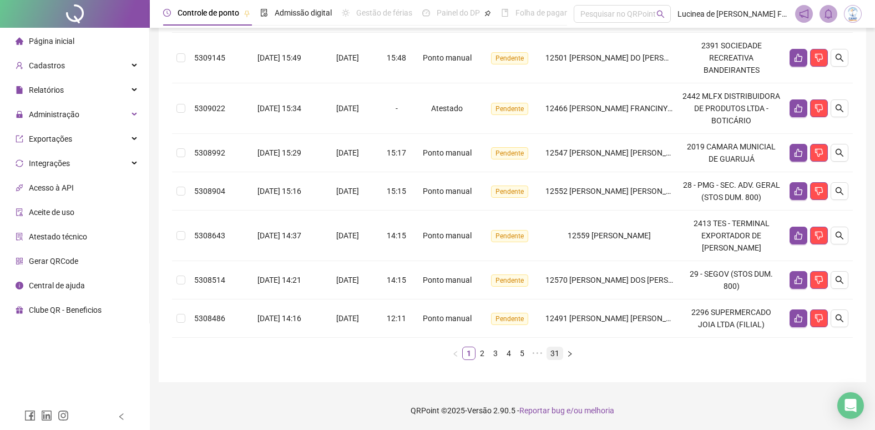
click at [559, 354] on link "31" at bounding box center [555, 353] width 16 height 12
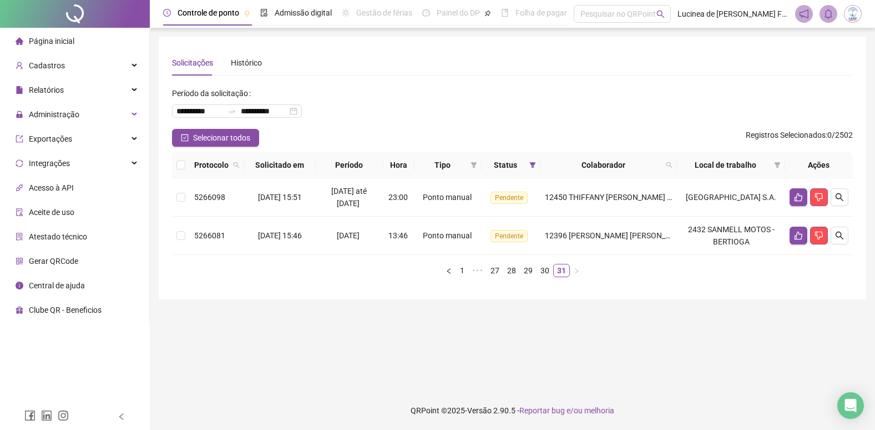
scroll to position [0, 0]
click at [679, 165] on icon "search" at bounding box center [676, 165] width 7 height 7
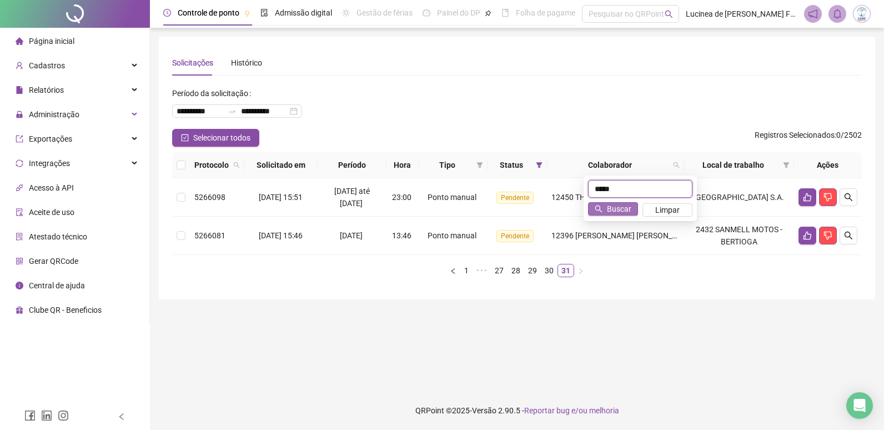
type input "*****"
click at [616, 204] on span "Buscar" at bounding box center [619, 209] width 24 height 12
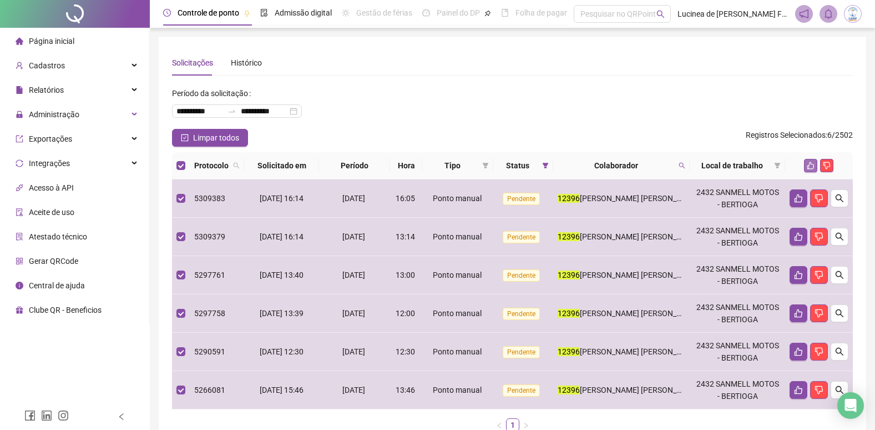
click at [808, 163] on icon "like" at bounding box center [811, 166] width 8 height 8
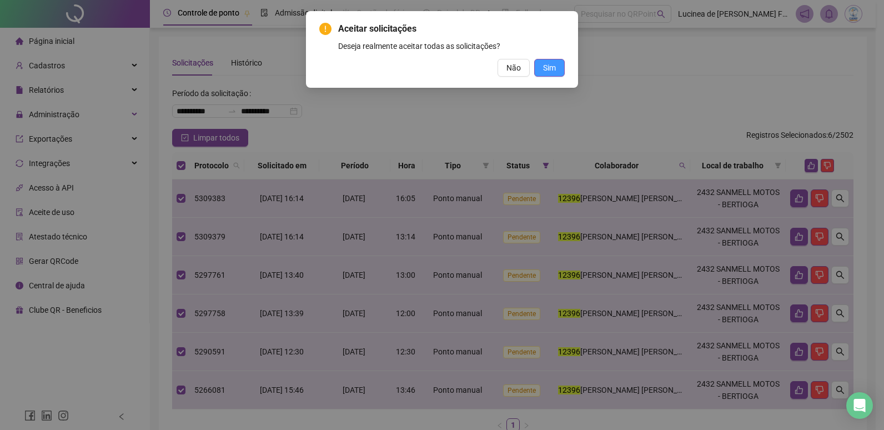
click at [550, 63] on span "Sim" at bounding box center [549, 68] width 13 height 12
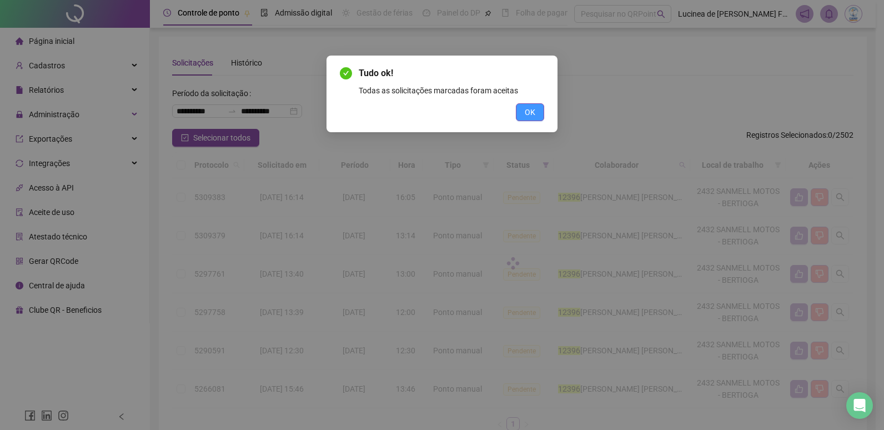
click at [538, 115] on button "OK" at bounding box center [530, 112] width 28 height 18
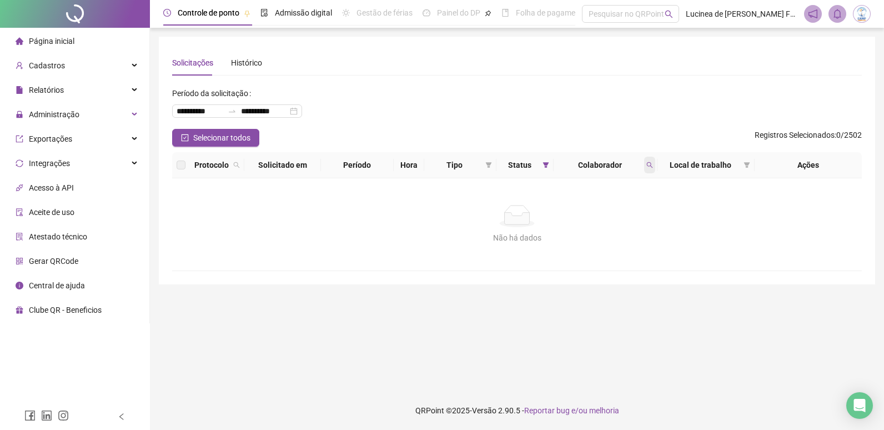
click at [647, 164] on icon "search" at bounding box center [649, 165] width 7 height 7
click at [619, 208] on span "Limpar" at bounding box center [625, 210] width 24 height 12
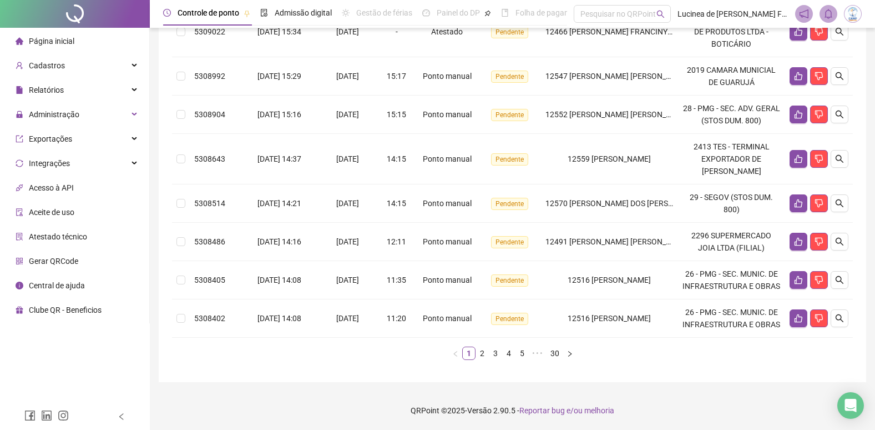
scroll to position [386, 0]
click at [553, 351] on link "30" at bounding box center [555, 353] width 16 height 12
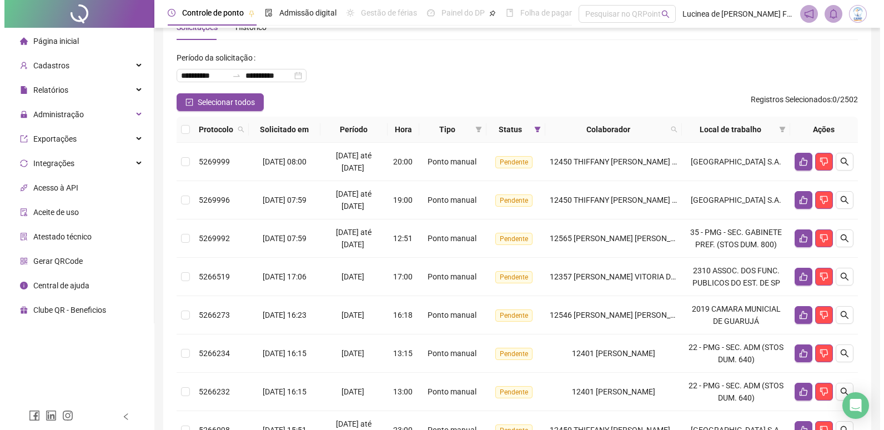
scroll to position [5, 0]
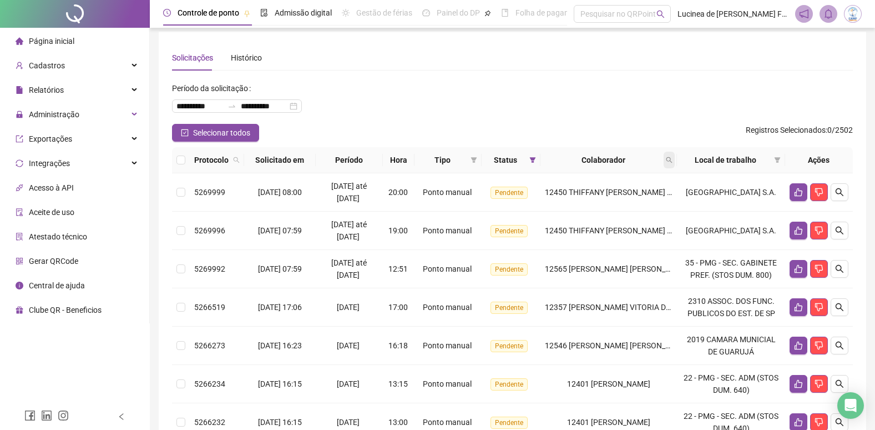
click at [673, 160] on icon "search" at bounding box center [669, 160] width 7 height 7
type input "*****"
click at [607, 200] on span "Buscar" at bounding box center [613, 204] width 24 height 12
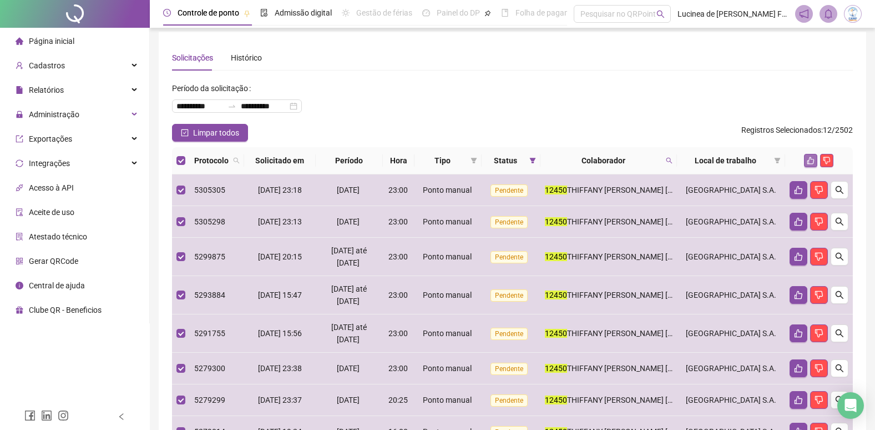
click at [805, 158] on button "button" at bounding box center [810, 160] width 13 height 13
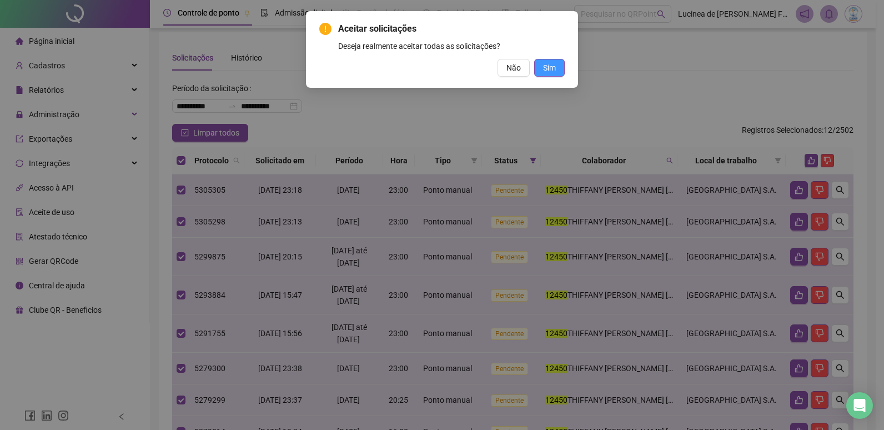
click at [553, 65] on span "Sim" at bounding box center [549, 68] width 13 height 12
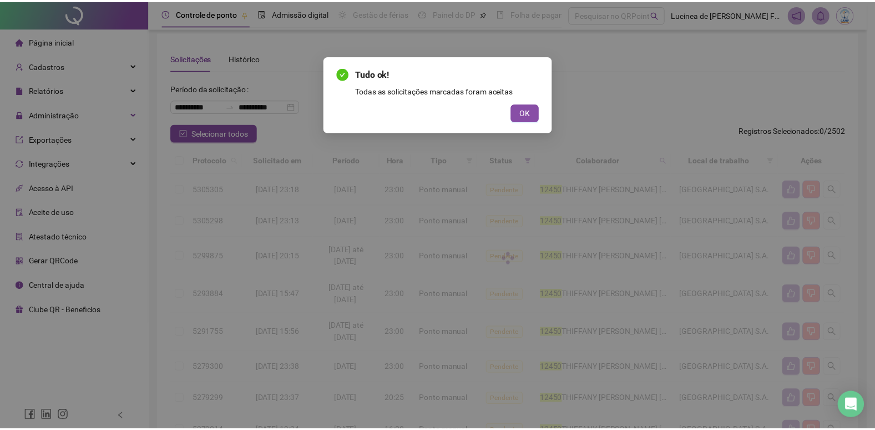
scroll to position [0, 0]
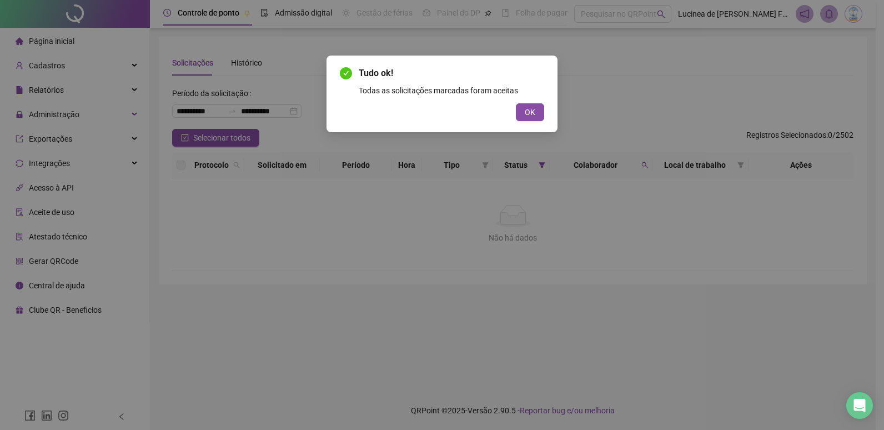
drag, startPoint x: 530, startPoint y: 114, endPoint x: 422, endPoint y: 44, distance: 128.4
click at [530, 114] on span "OK" at bounding box center [530, 112] width 11 height 12
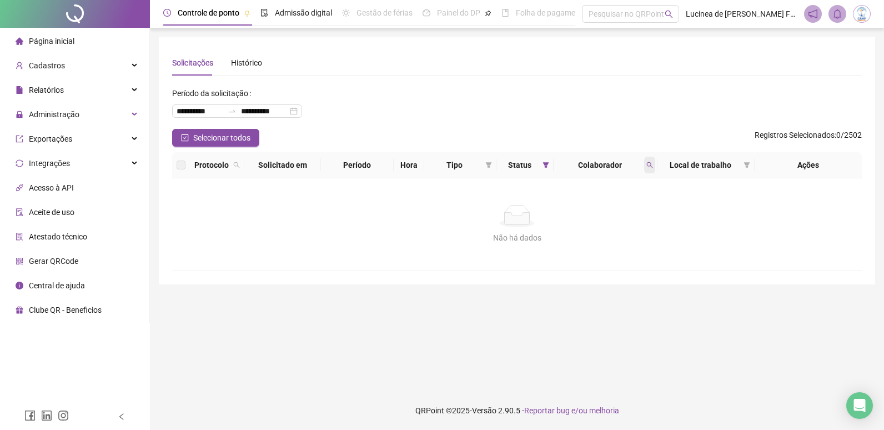
click at [649, 163] on icon "search" at bounding box center [649, 165] width 7 height 7
click at [623, 209] on span "Limpar" at bounding box center [625, 210] width 24 height 12
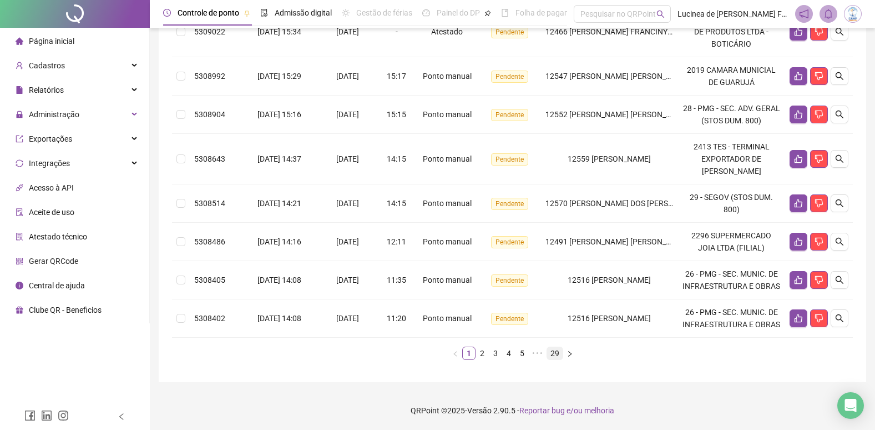
click at [557, 355] on link "29" at bounding box center [555, 353] width 16 height 12
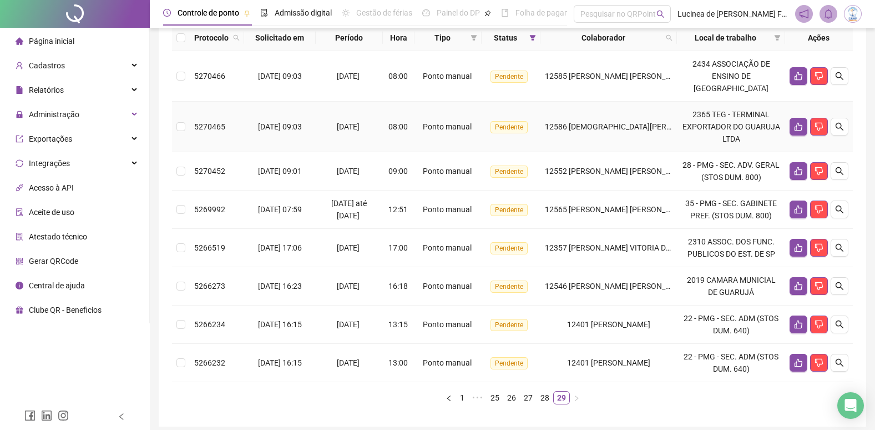
scroll to position [73, 0]
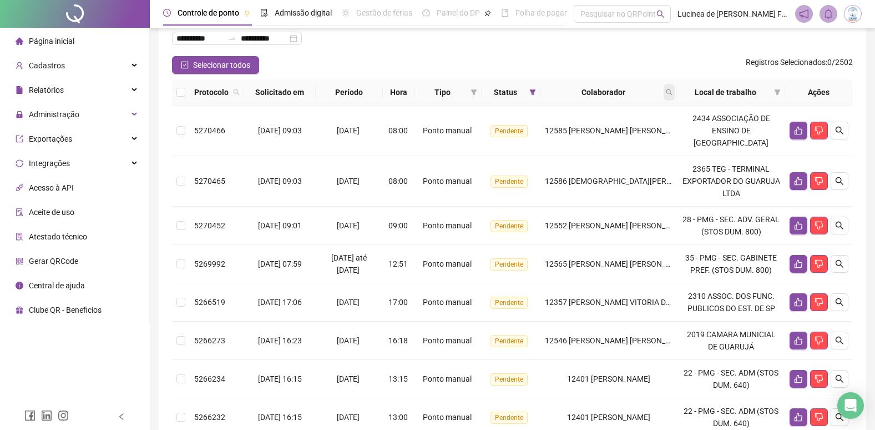
click at [673, 94] on icon "search" at bounding box center [669, 92] width 7 height 7
click at [604, 134] on span "Buscar" at bounding box center [610, 136] width 24 height 12
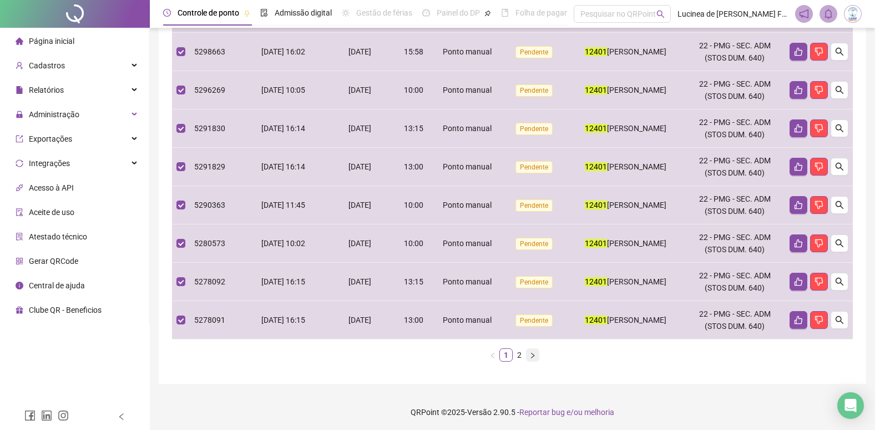
scroll to position [301, 0]
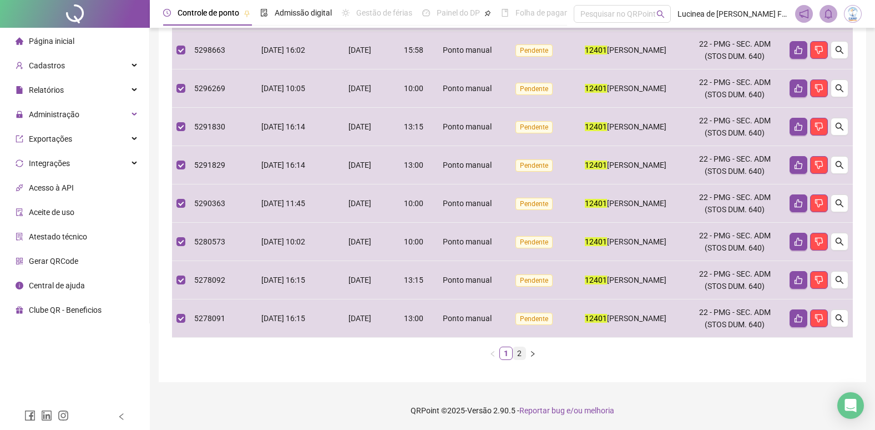
click at [520, 353] on link "2" at bounding box center [519, 353] width 12 height 12
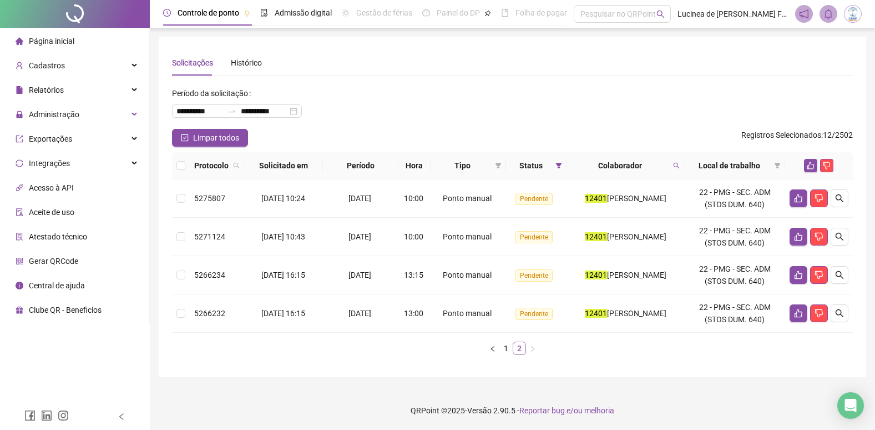
scroll to position [0, 0]
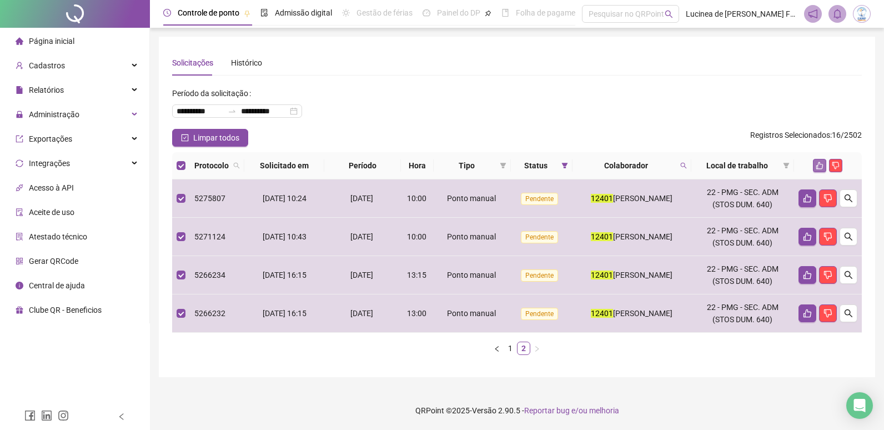
click at [815, 166] on icon "like" at bounding box center [819, 166] width 8 height 8
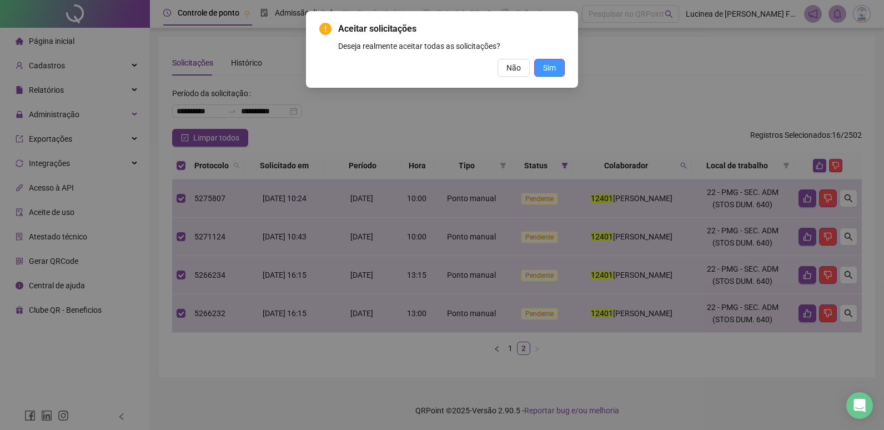
click at [556, 67] on button "Sim" at bounding box center [549, 68] width 31 height 18
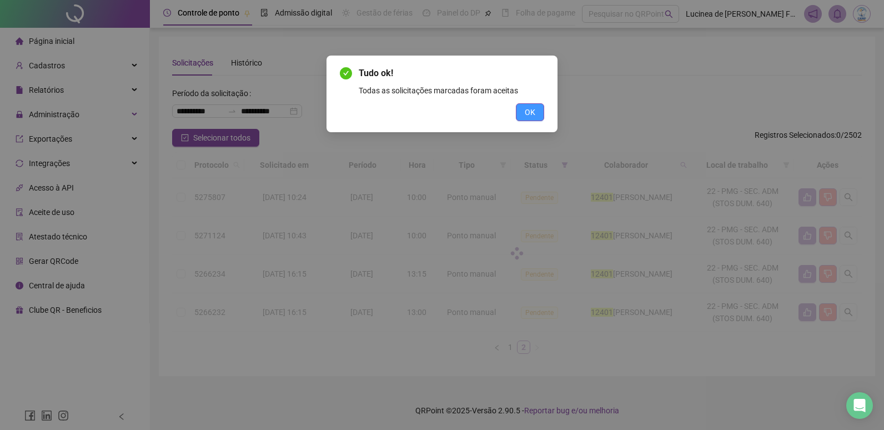
click at [534, 116] on span "OK" at bounding box center [530, 112] width 11 height 12
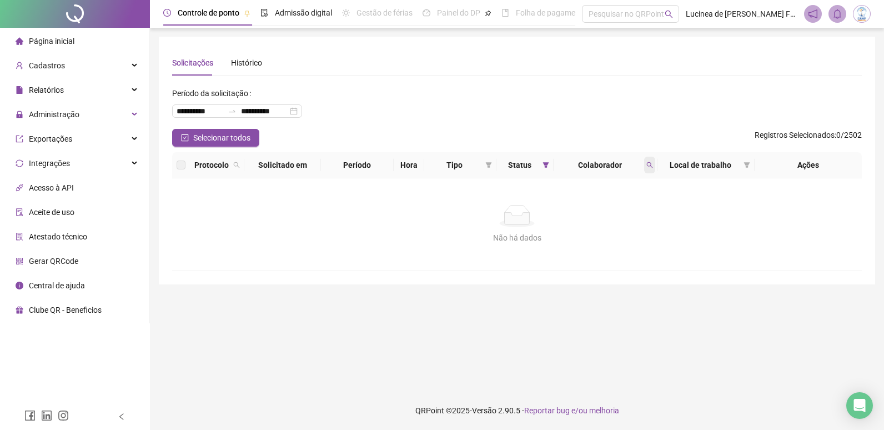
click at [647, 165] on icon "search" at bounding box center [649, 165] width 7 height 7
click at [618, 210] on span "Limpar" at bounding box center [625, 210] width 24 height 12
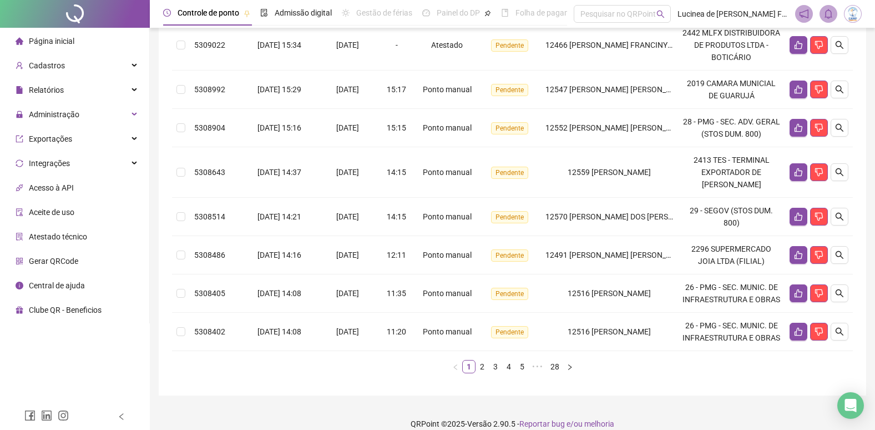
scroll to position [386, 0]
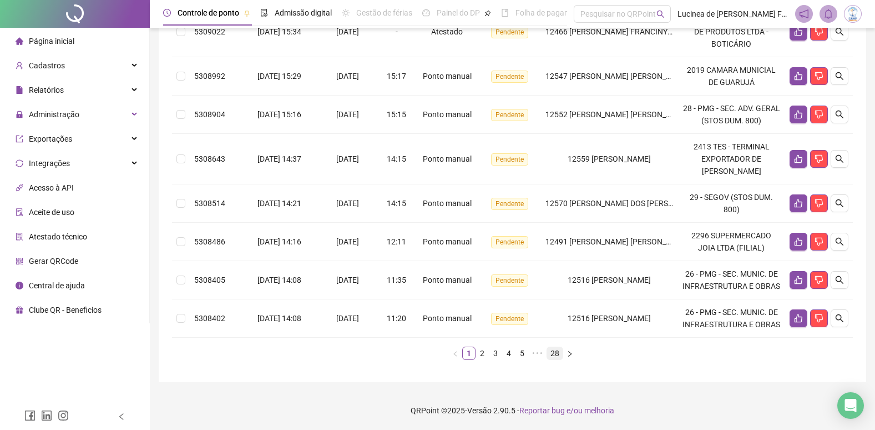
click at [559, 353] on link "28" at bounding box center [555, 353] width 16 height 12
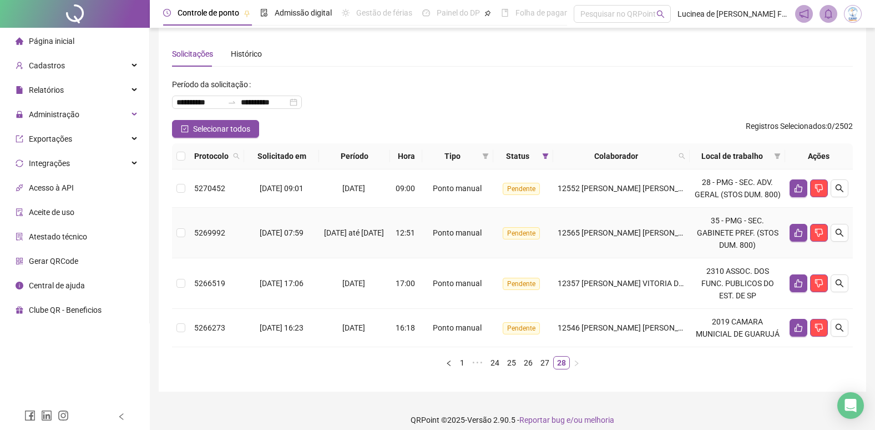
scroll to position [0, 0]
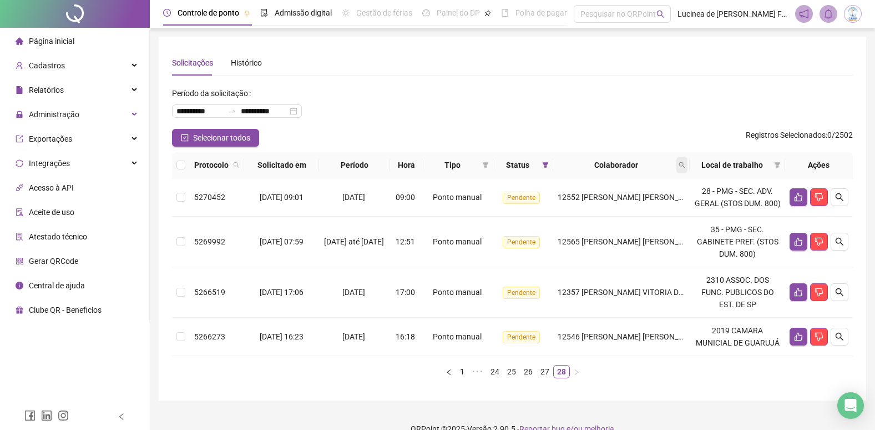
click at [684, 167] on icon "search" at bounding box center [682, 165] width 7 height 7
click at [617, 206] on span "Buscar" at bounding box center [613, 209] width 24 height 12
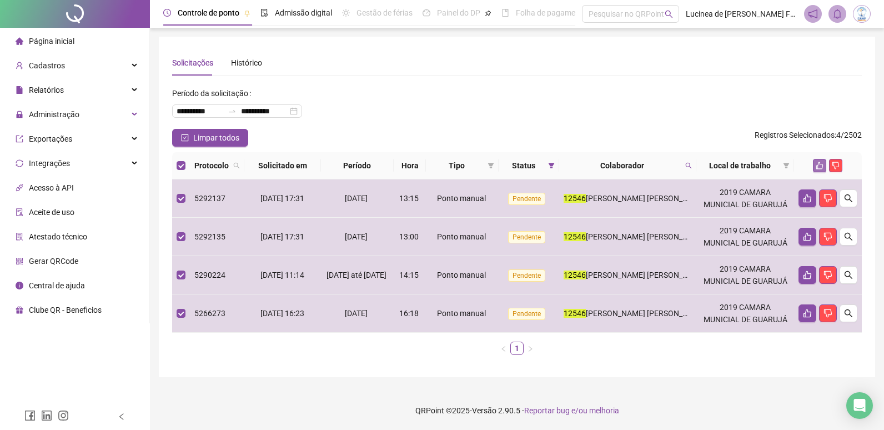
click at [815, 162] on button "button" at bounding box center [819, 165] width 13 height 13
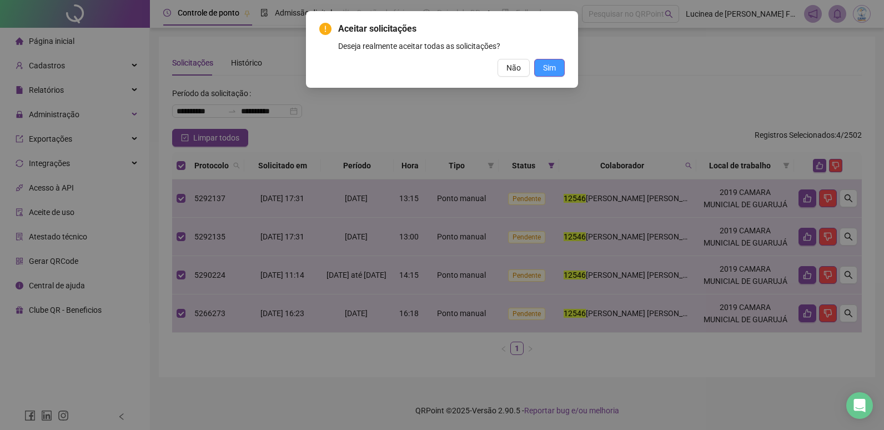
click at [552, 65] on span "Sim" at bounding box center [549, 68] width 13 height 12
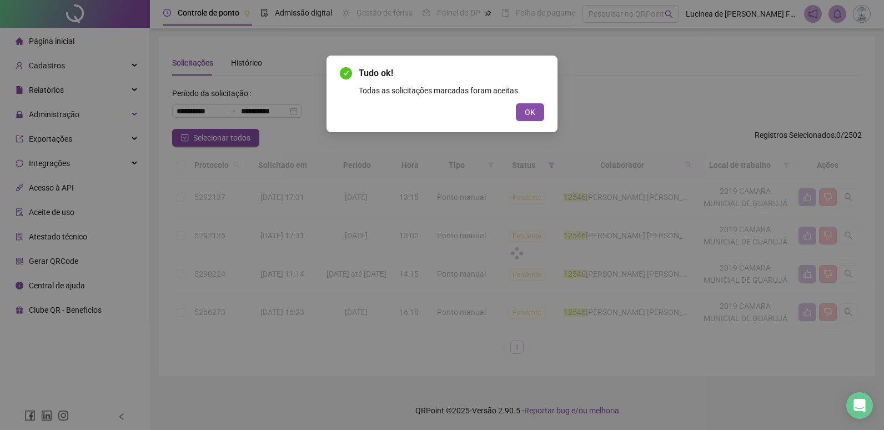
drag, startPoint x: 541, startPoint y: 109, endPoint x: 534, endPoint y: 104, distance: 8.5
click at [540, 110] on button "OK" at bounding box center [530, 112] width 28 height 18
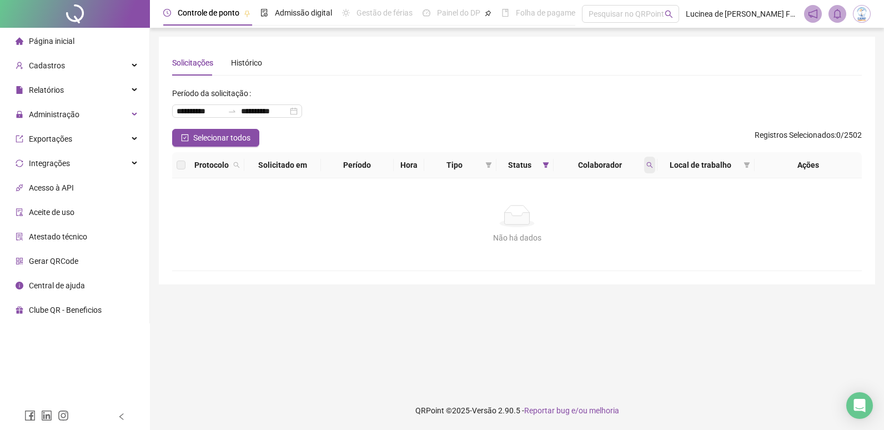
click at [649, 168] on icon "search" at bounding box center [649, 165] width 7 height 7
click at [632, 210] on span "Limpar" at bounding box center [625, 210] width 24 height 12
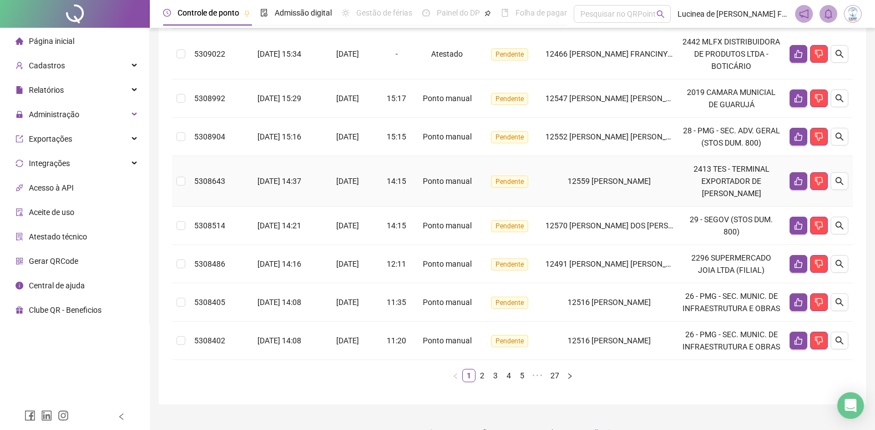
scroll to position [386, 0]
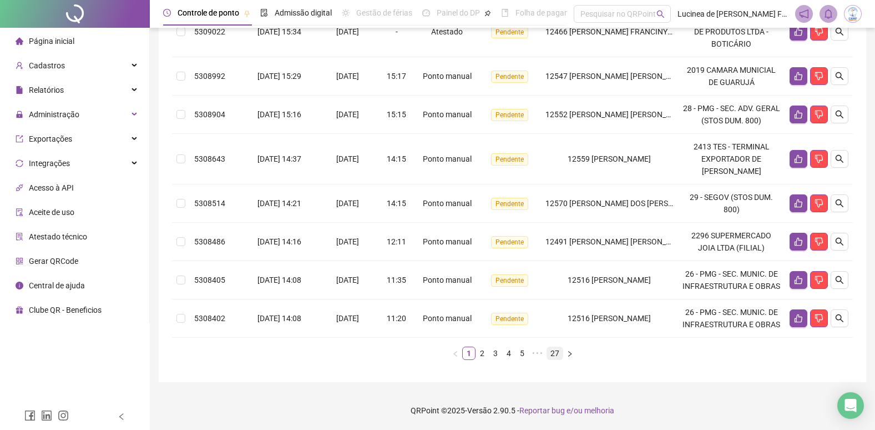
click at [555, 355] on link "27" at bounding box center [555, 353] width 16 height 12
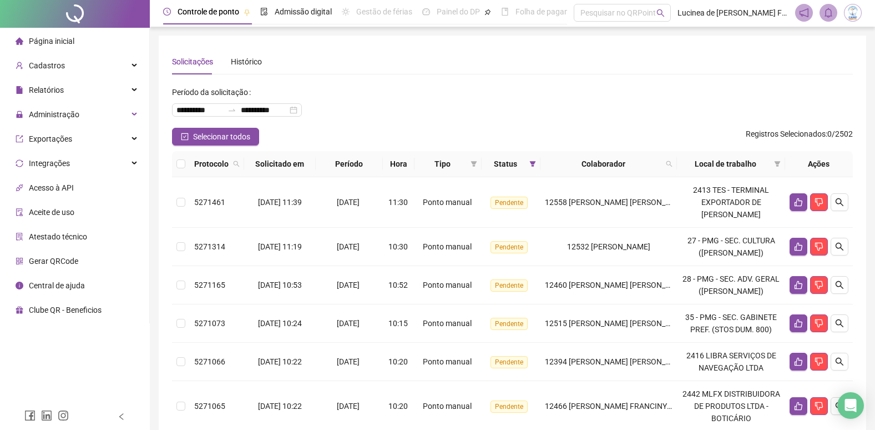
scroll to position [0, 0]
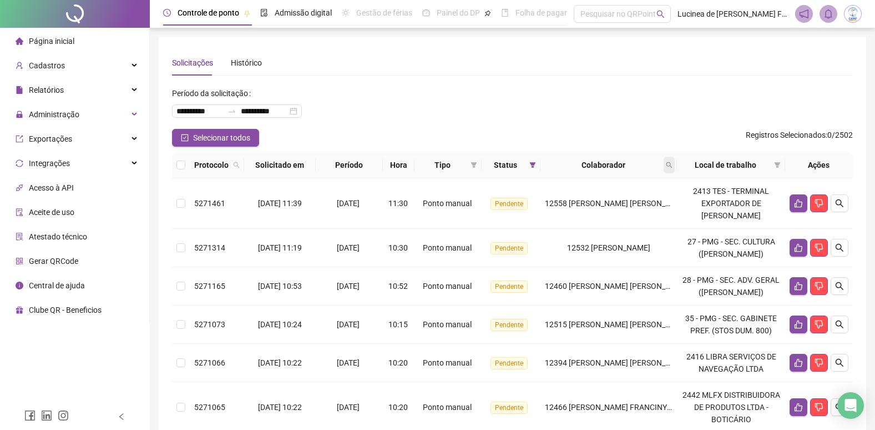
click at [673, 164] on icon "search" at bounding box center [669, 165] width 7 height 7
type input "*****"
click at [602, 205] on span "Buscar" at bounding box center [607, 209] width 24 height 12
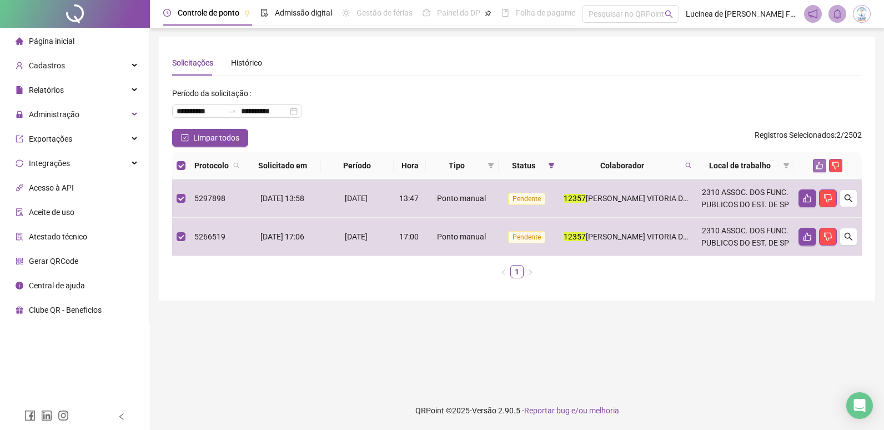
click at [816, 162] on icon "like" at bounding box center [819, 166] width 8 height 8
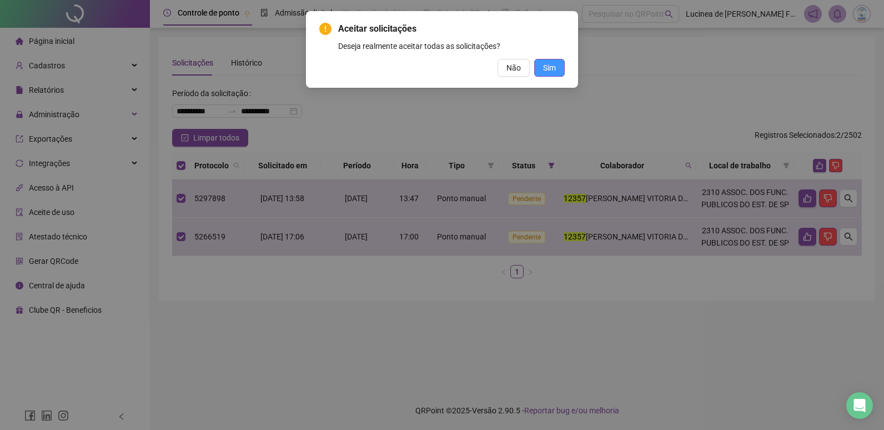
click at [553, 68] on span "Sim" at bounding box center [549, 68] width 13 height 12
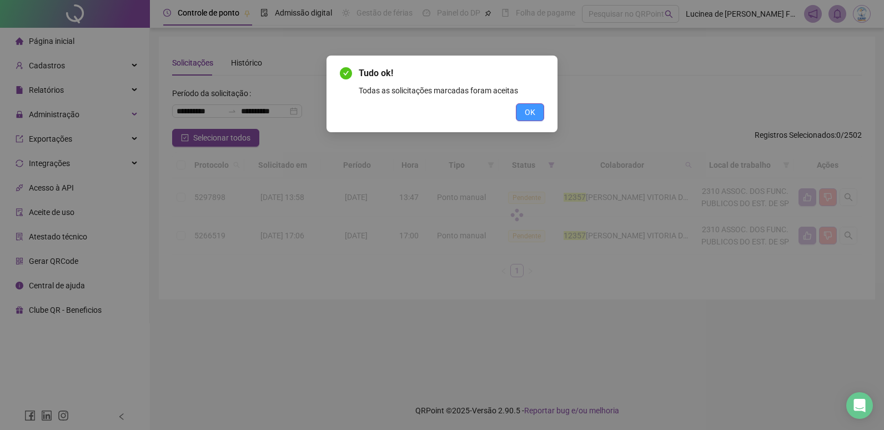
click at [531, 113] on span "OK" at bounding box center [530, 112] width 11 height 12
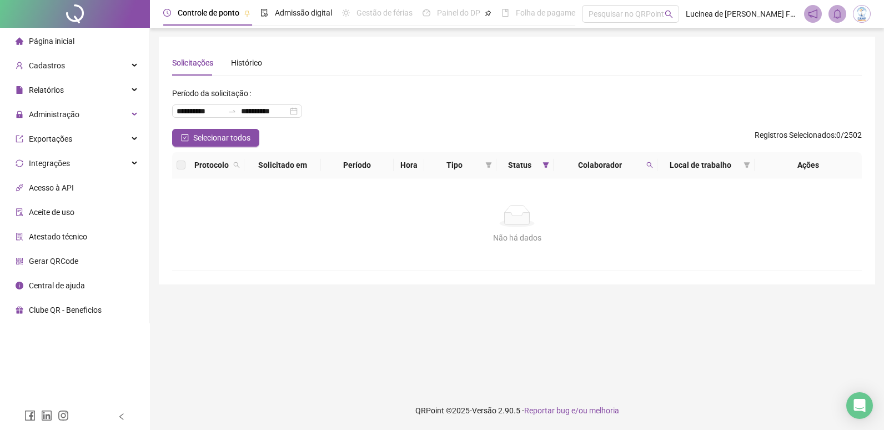
drag, startPoint x: 648, startPoint y: 167, endPoint x: 659, endPoint y: 203, distance: 37.7
click at [649, 174] on th "Colaborador" at bounding box center [605, 165] width 104 height 26
click at [647, 165] on icon "search" at bounding box center [649, 165] width 7 height 7
click at [629, 205] on span "Limpar" at bounding box center [625, 210] width 24 height 12
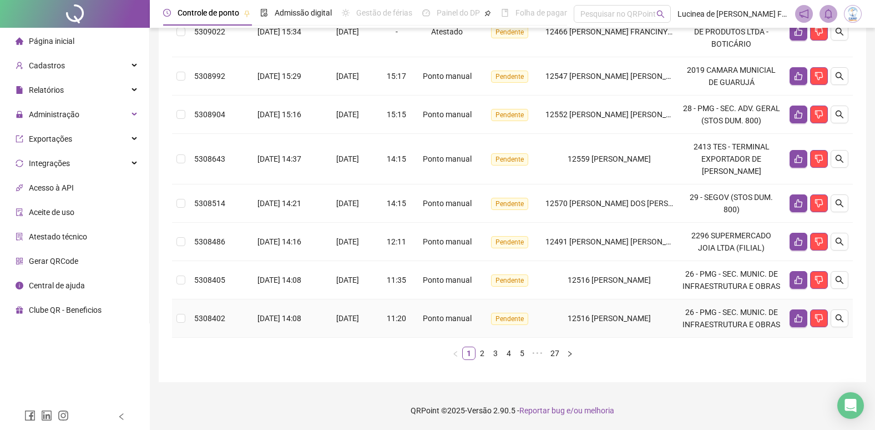
scroll to position [386, 0]
click at [557, 354] on link "27" at bounding box center [555, 353] width 16 height 12
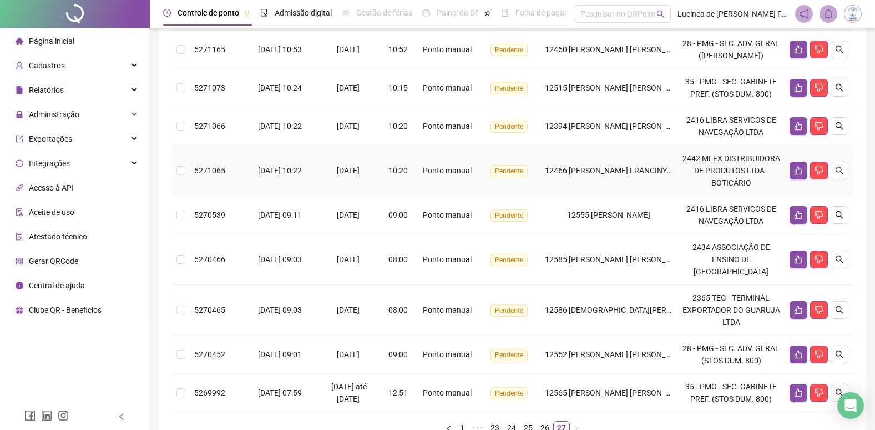
scroll to position [19, 0]
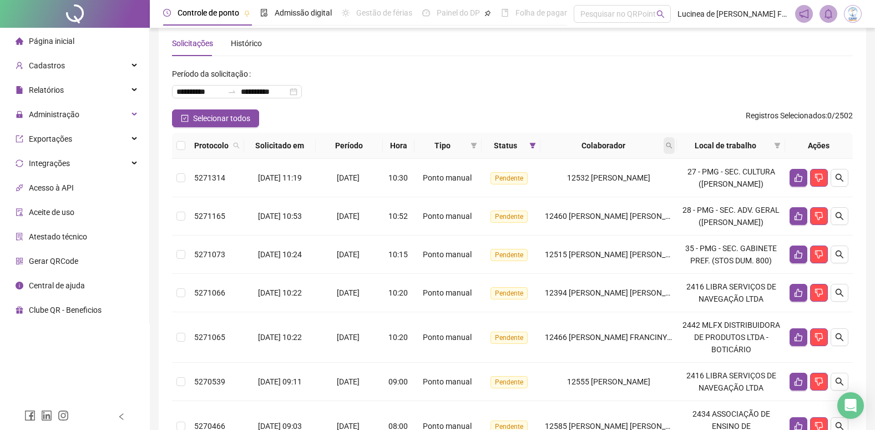
click at [673, 148] on icon "search" at bounding box center [669, 145] width 7 height 7
click at [607, 188] on span "Buscar" at bounding box center [607, 189] width 24 height 12
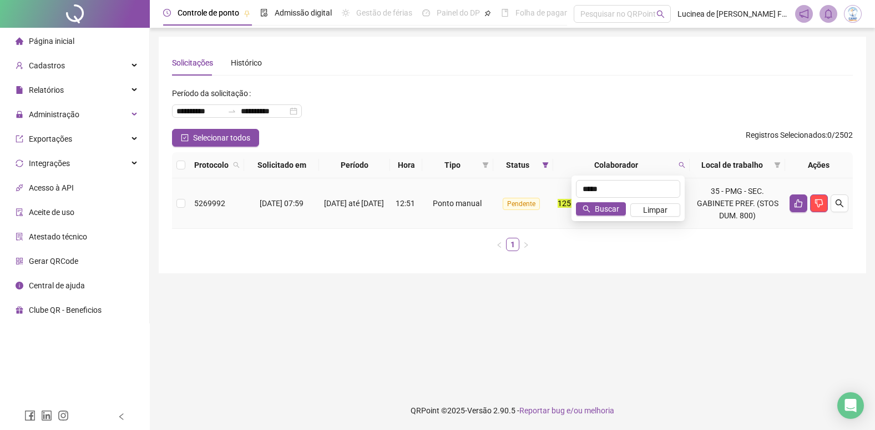
scroll to position [0, 0]
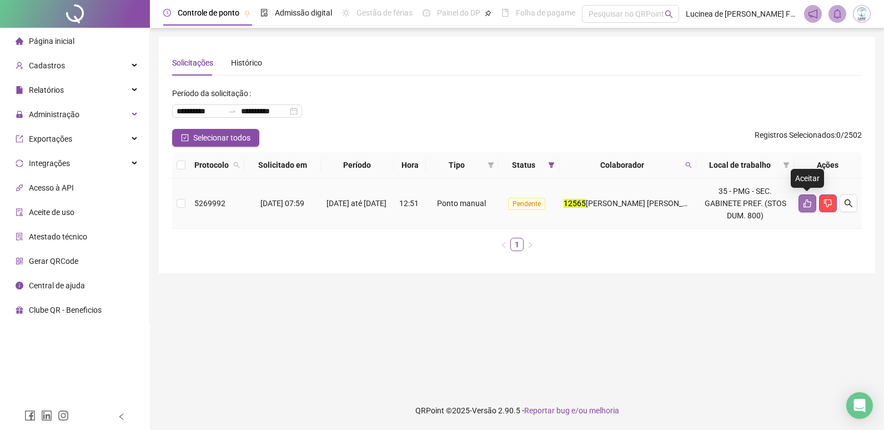
click at [805, 201] on icon "like" at bounding box center [807, 203] width 9 height 9
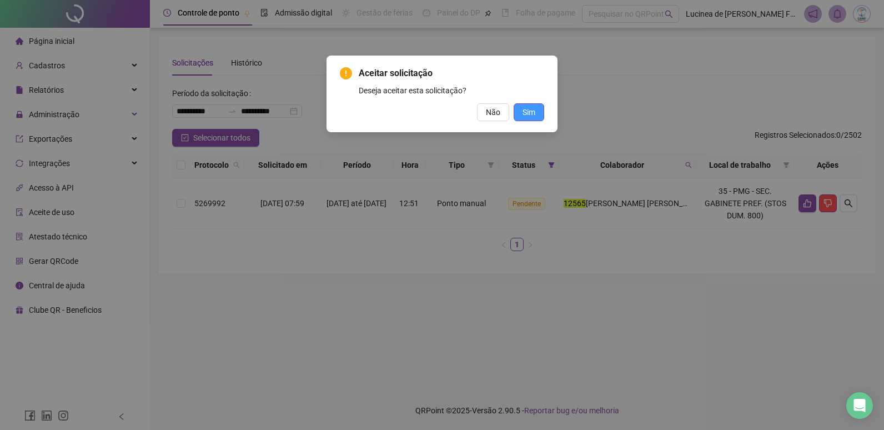
click at [531, 114] on span "Sim" at bounding box center [528, 112] width 13 height 12
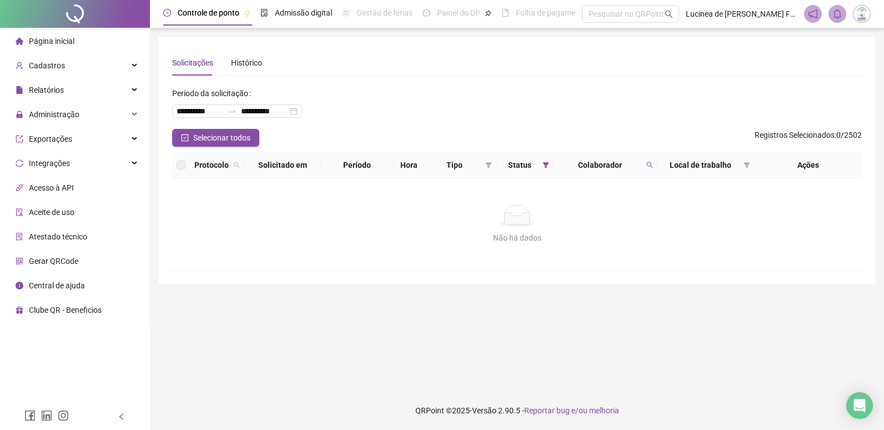
drag, startPoint x: 648, startPoint y: 163, endPoint x: 632, endPoint y: 201, distance: 41.5
click at [648, 171] on span at bounding box center [649, 165] width 11 height 17
click at [629, 210] on span "Limpar" at bounding box center [625, 210] width 24 height 12
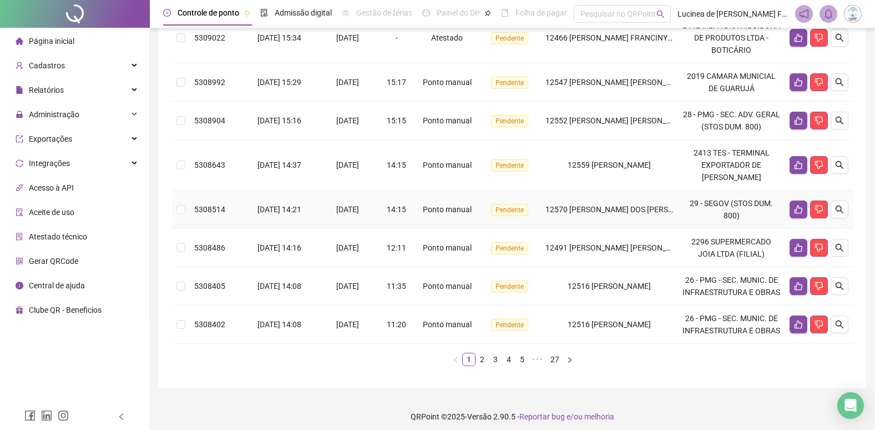
scroll to position [386, 0]
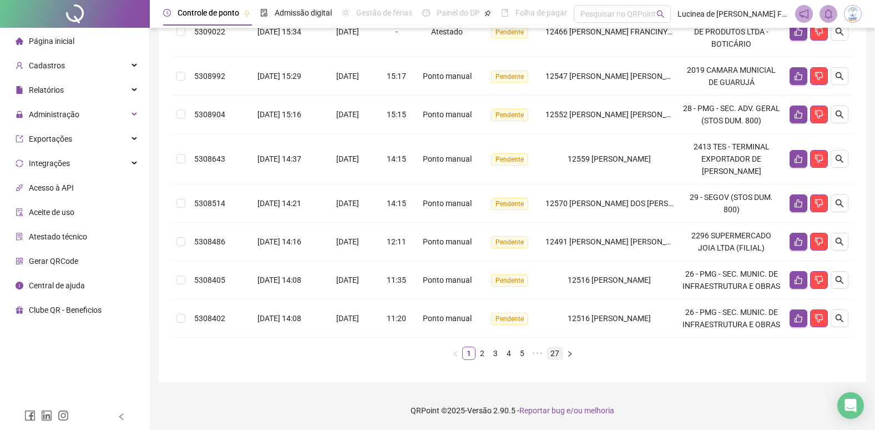
click at [562, 351] on link "27" at bounding box center [555, 353] width 16 height 12
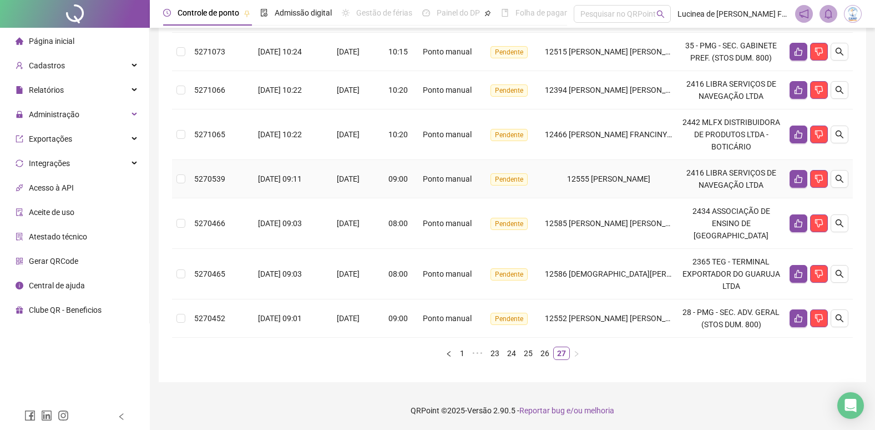
scroll to position [80, 0]
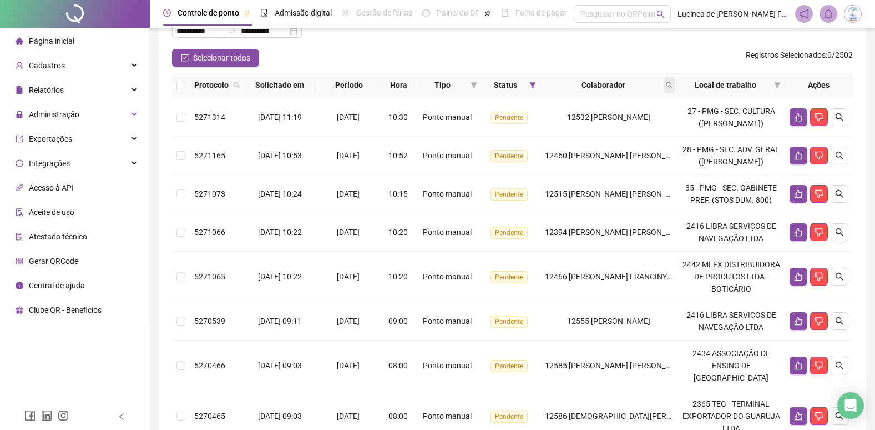
click at [673, 86] on icon "search" at bounding box center [670, 85] width 6 height 6
type input "*****"
click at [600, 120] on div "***** Buscar Limpar" at bounding box center [628, 118] width 113 height 46
click at [600, 125] on span "Buscar" at bounding box center [607, 129] width 24 height 12
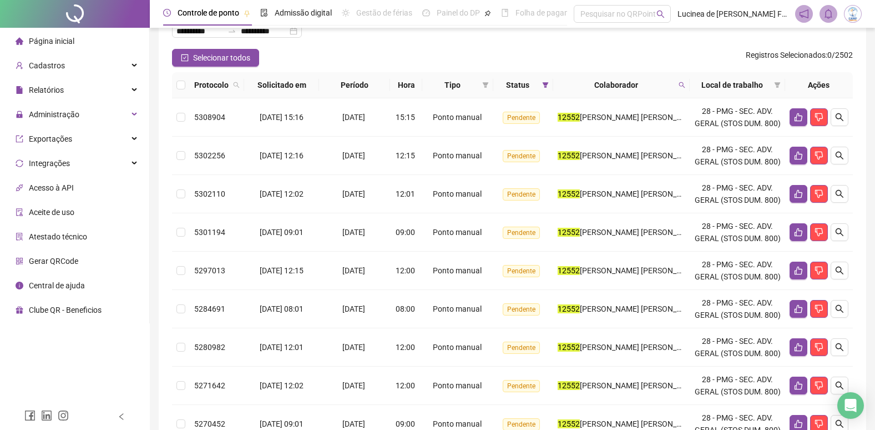
drag, startPoint x: 185, startPoint y: 84, endPoint x: 193, endPoint y: 84, distance: 7.8
click at [186, 84] on th at bounding box center [181, 85] width 18 height 26
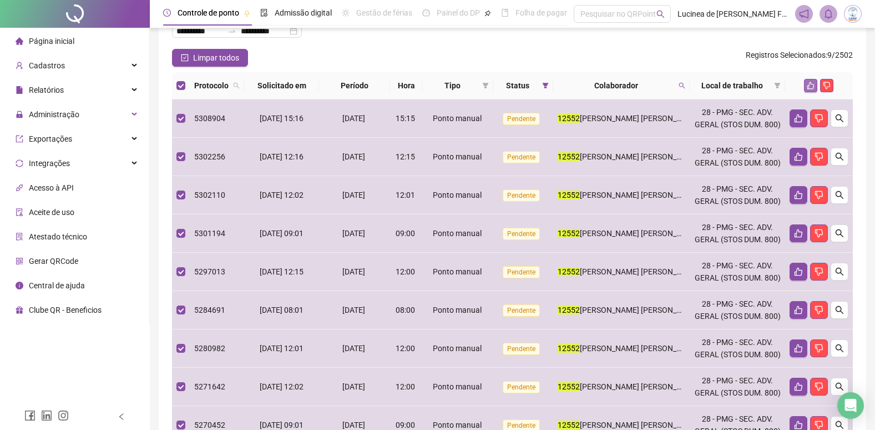
click at [809, 90] on button "button" at bounding box center [810, 85] width 13 height 13
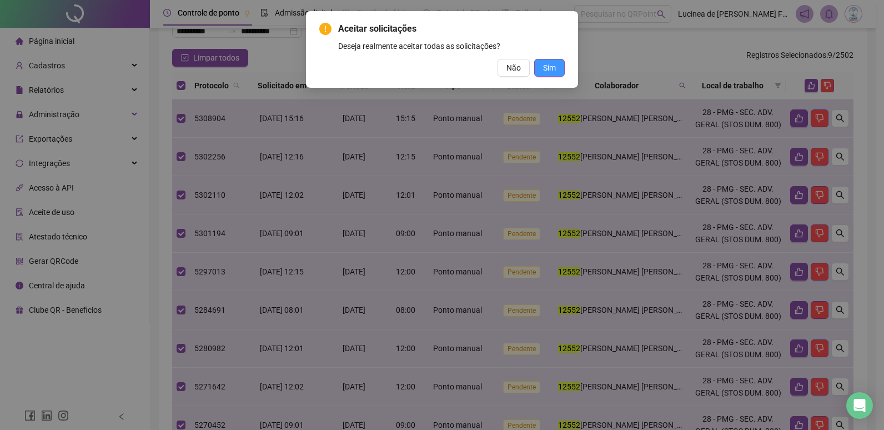
click at [552, 65] on span "Sim" at bounding box center [549, 68] width 13 height 12
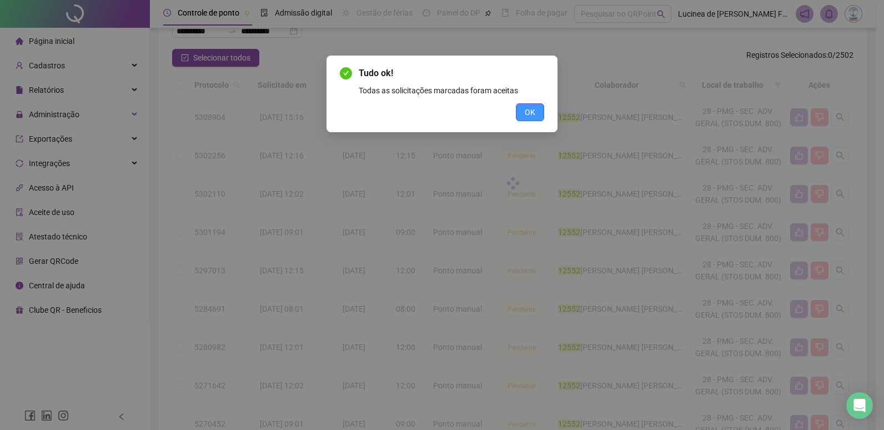
click at [531, 114] on span "OK" at bounding box center [530, 112] width 11 height 12
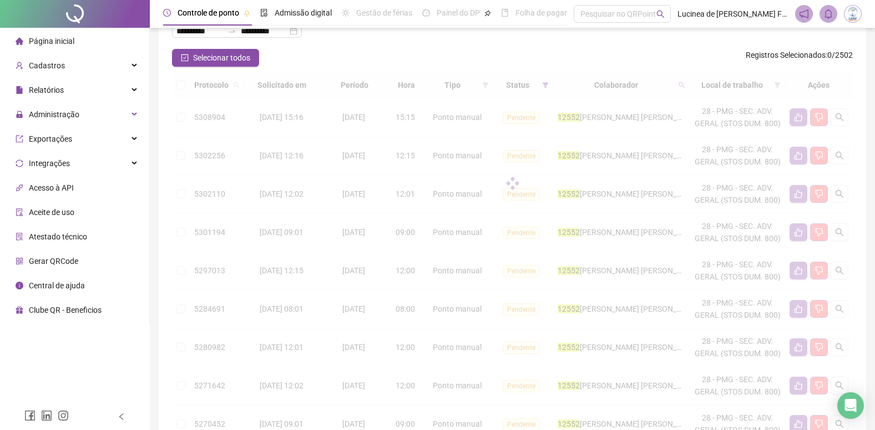
scroll to position [0, 0]
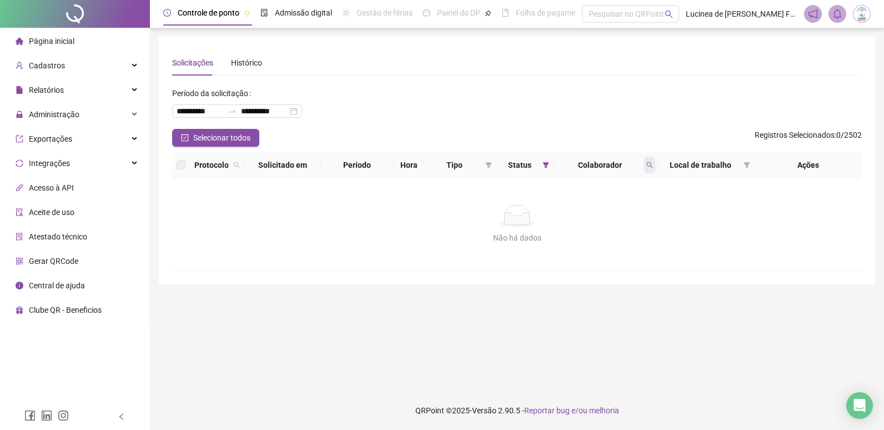
click at [647, 164] on icon "search" at bounding box center [649, 165] width 7 height 7
click at [627, 208] on span "Limpar" at bounding box center [625, 210] width 24 height 12
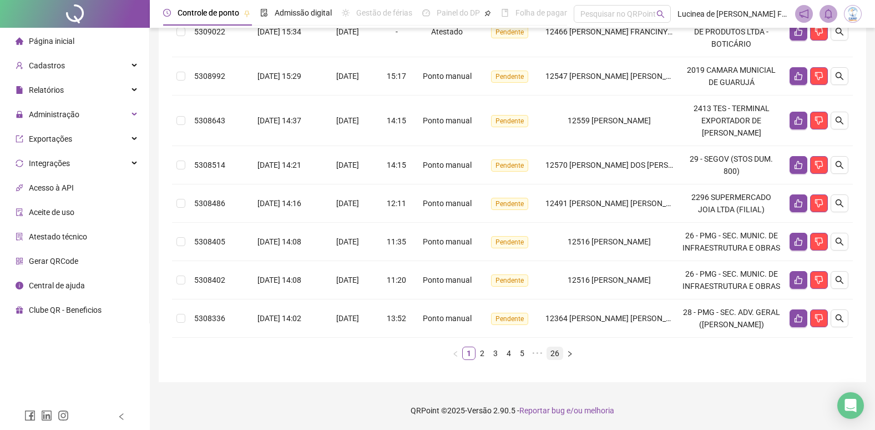
click at [558, 349] on link "26" at bounding box center [555, 353] width 16 height 12
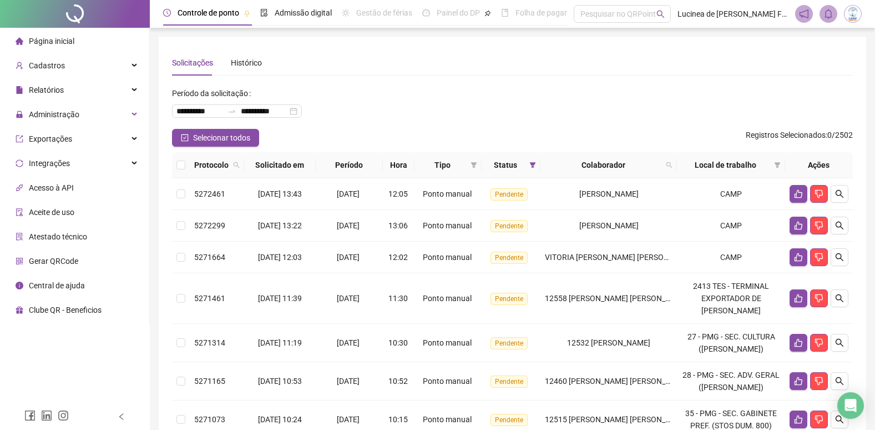
click at [677, 165] on th "Colaborador" at bounding box center [609, 165] width 137 height 26
click at [673, 167] on icon "search" at bounding box center [669, 165] width 7 height 7
type input "*****"
click at [607, 205] on span "Buscar" at bounding box center [607, 209] width 24 height 12
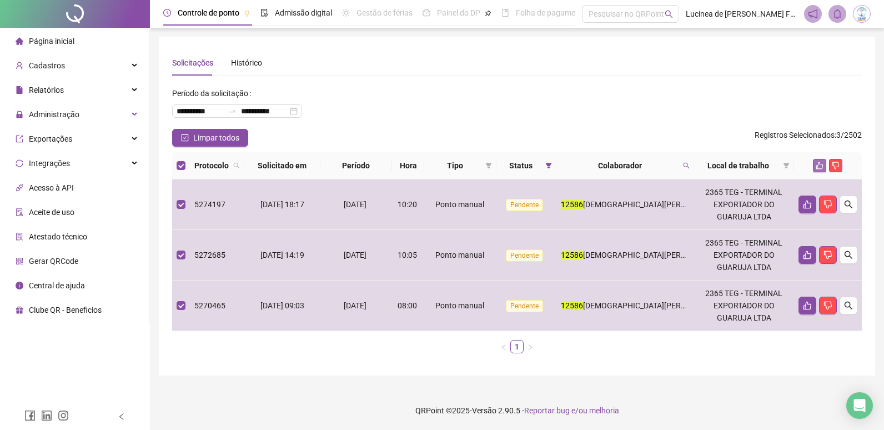
click at [818, 165] on icon "like" at bounding box center [819, 165] width 7 height 7
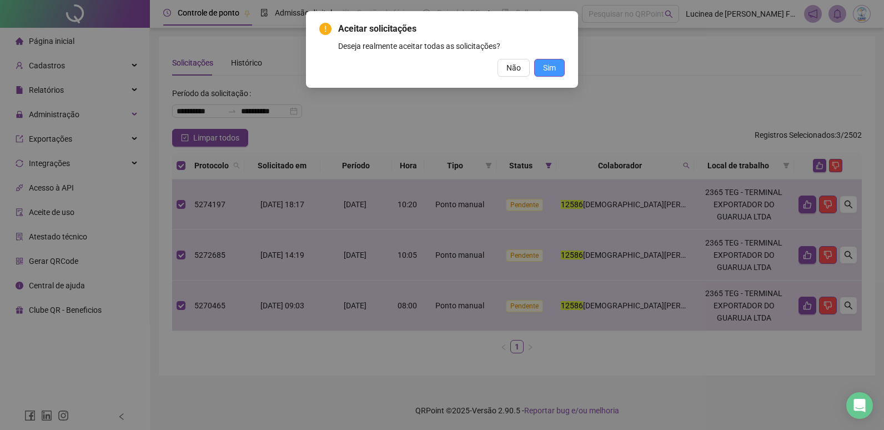
click at [558, 72] on button "Sim" at bounding box center [549, 68] width 31 height 18
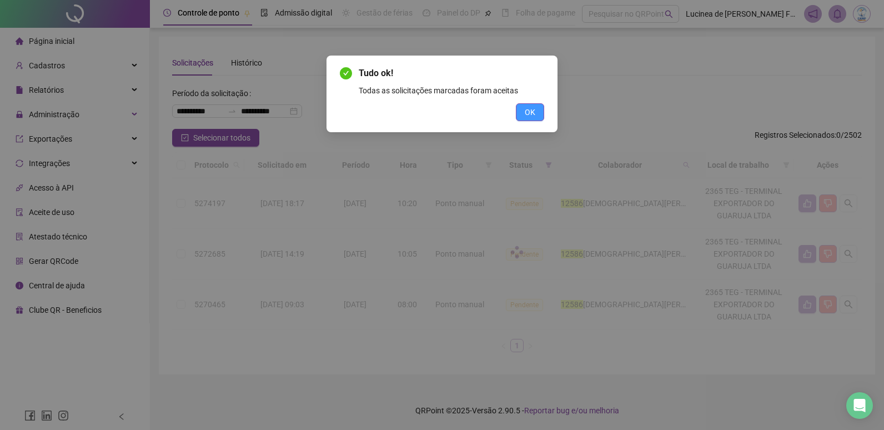
click at [539, 118] on button "OK" at bounding box center [530, 112] width 28 height 18
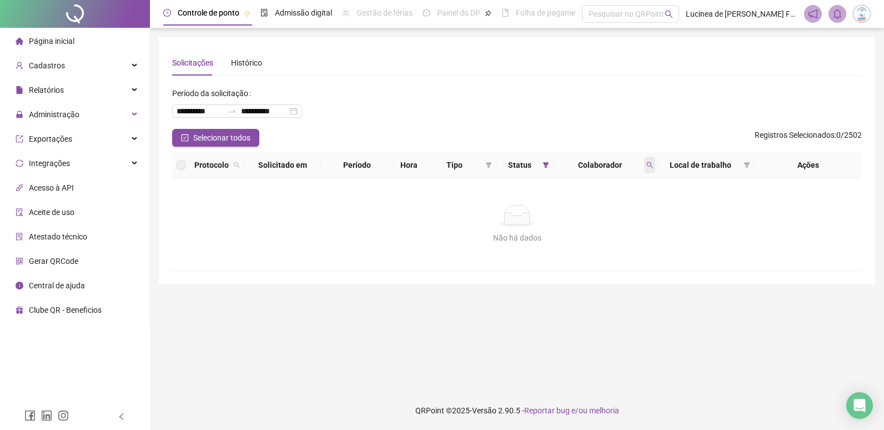
click at [651, 164] on icon "search" at bounding box center [649, 165] width 7 height 7
click at [619, 209] on span "Limpar" at bounding box center [625, 210] width 24 height 12
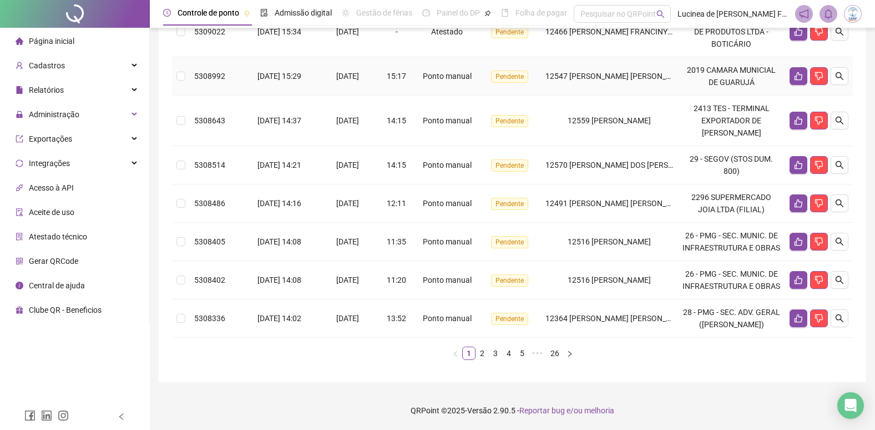
scroll to position [386, 0]
click at [557, 351] on link "26" at bounding box center [555, 353] width 16 height 12
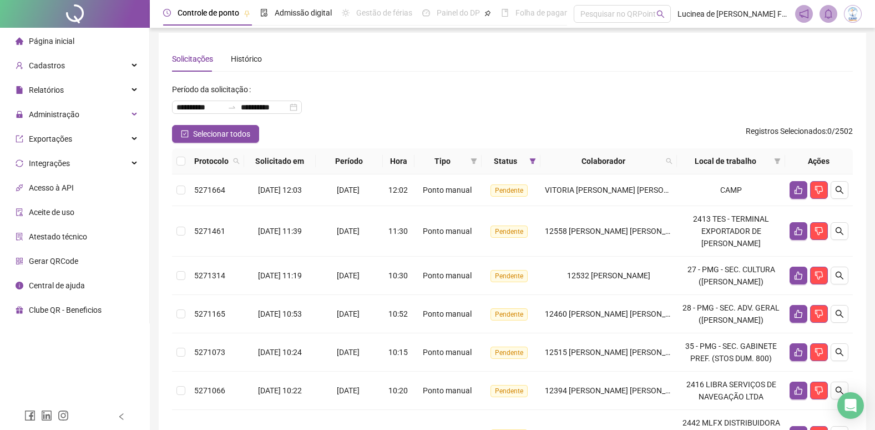
scroll to position [0, 0]
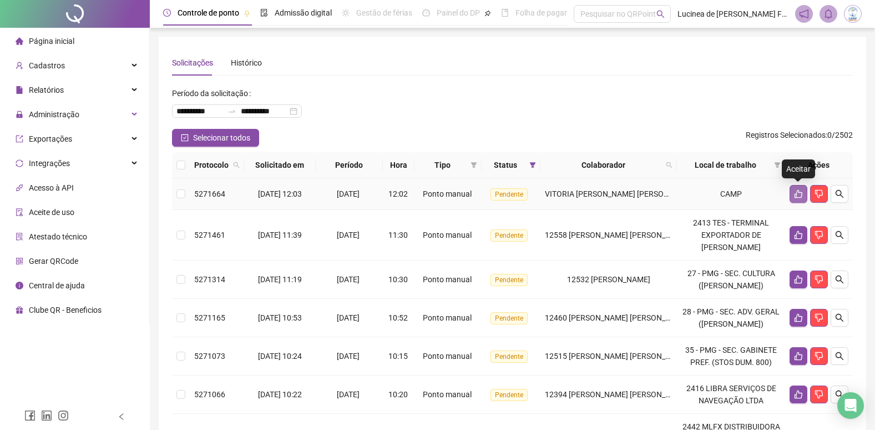
click at [798, 195] on icon "like" at bounding box center [798, 193] width 9 height 9
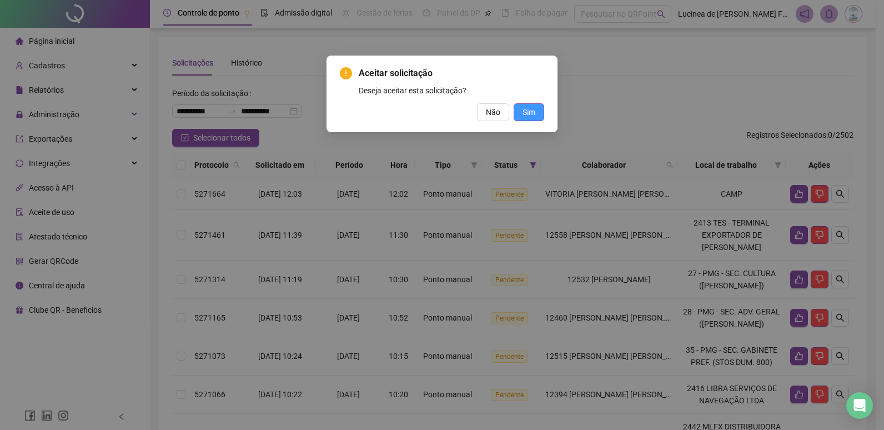
click at [529, 112] on span "Sim" at bounding box center [528, 112] width 13 height 12
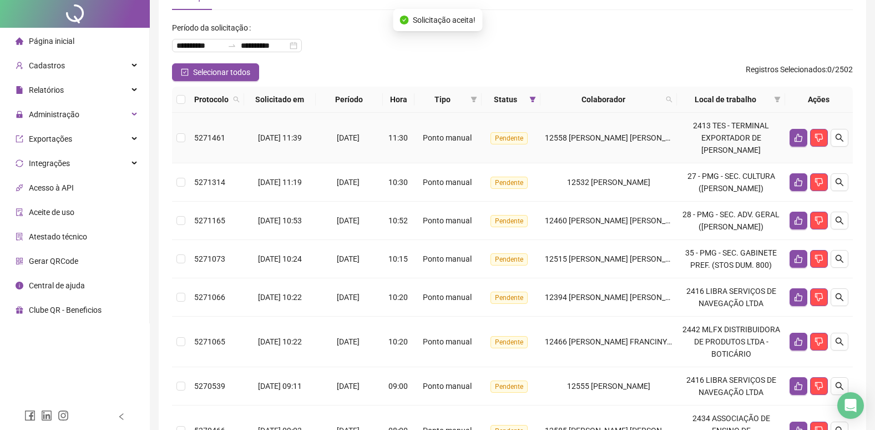
scroll to position [167, 0]
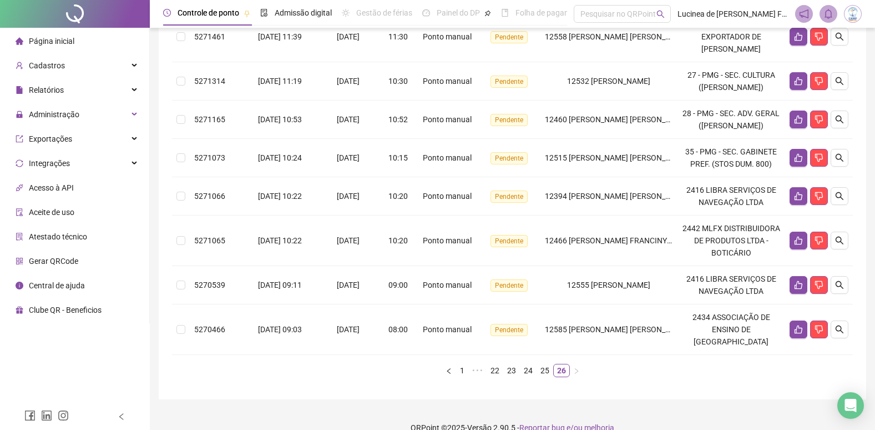
click at [374, 377] on div "Protocolo Solicitado em Período Hora Tipo Status Colaborador Local de trabalho …" at bounding box center [512, 181] width 681 height 391
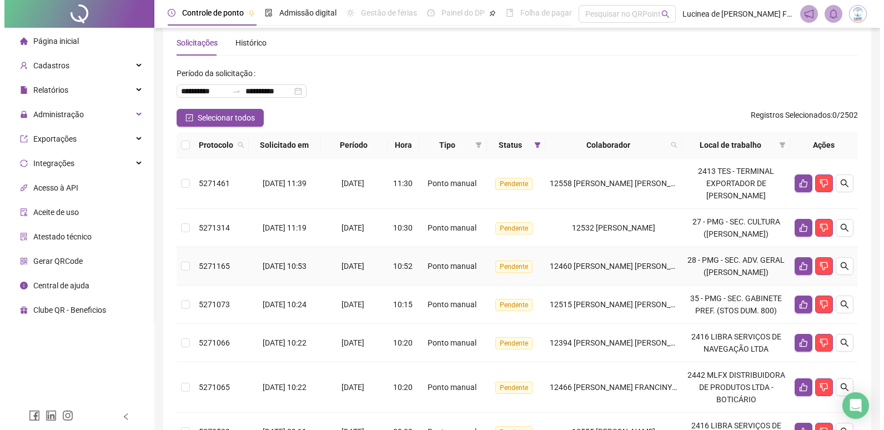
scroll to position [0, 0]
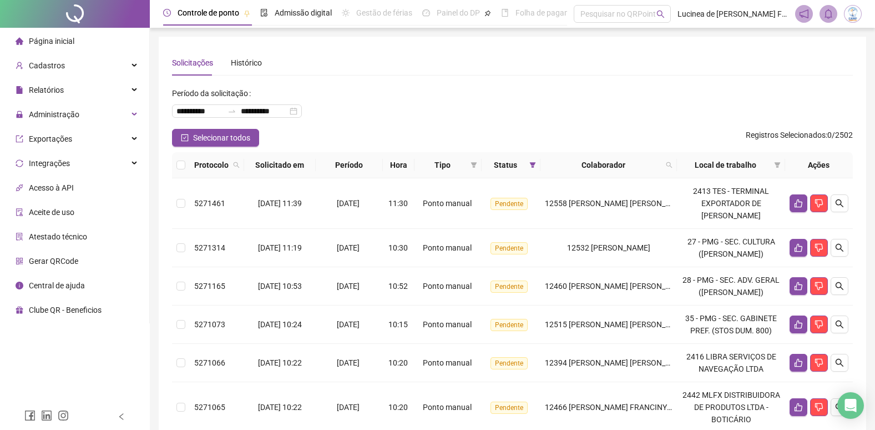
click at [855, 12] on img at bounding box center [853, 14] width 17 height 17
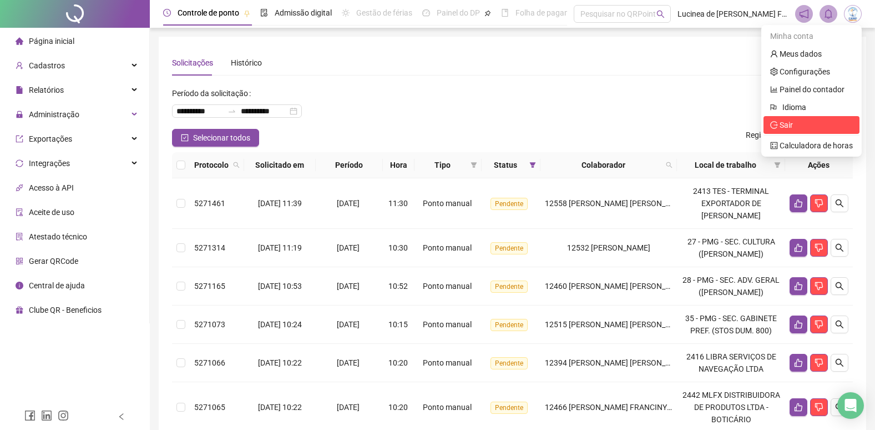
click at [794, 125] on span "Sair" at bounding box center [811, 125] width 83 height 12
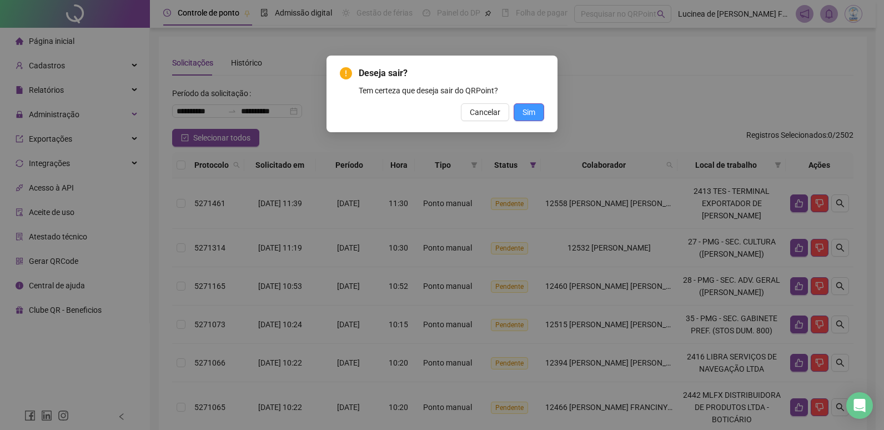
click at [536, 114] on button "Sim" at bounding box center [528, 112] width 31 height 18
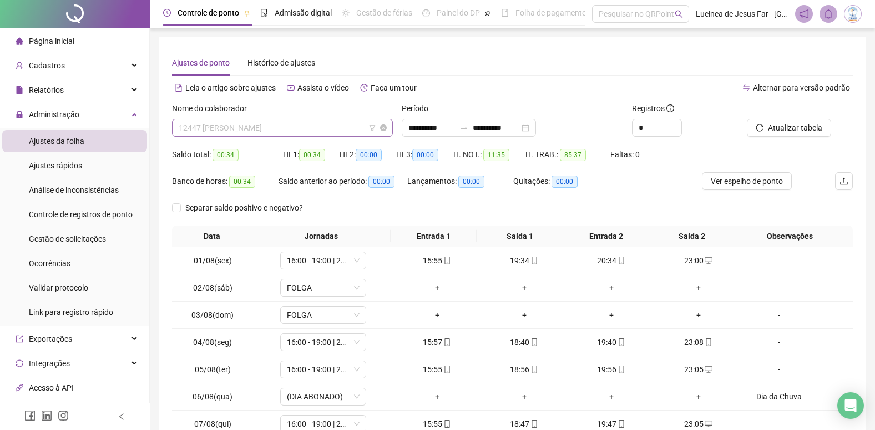
click at [259, 127] on span "12447 [PERSON_NAME]" at bounding box center [283, 127] width 208 height 17
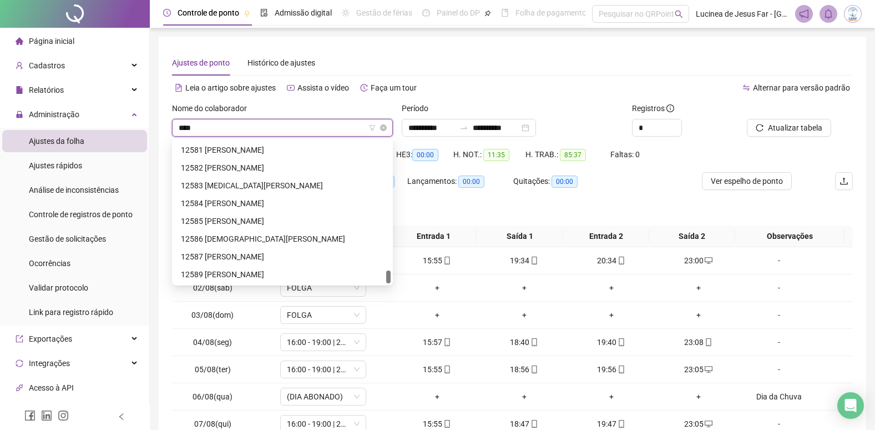
scroll to position [36, 0]
type input "*****"
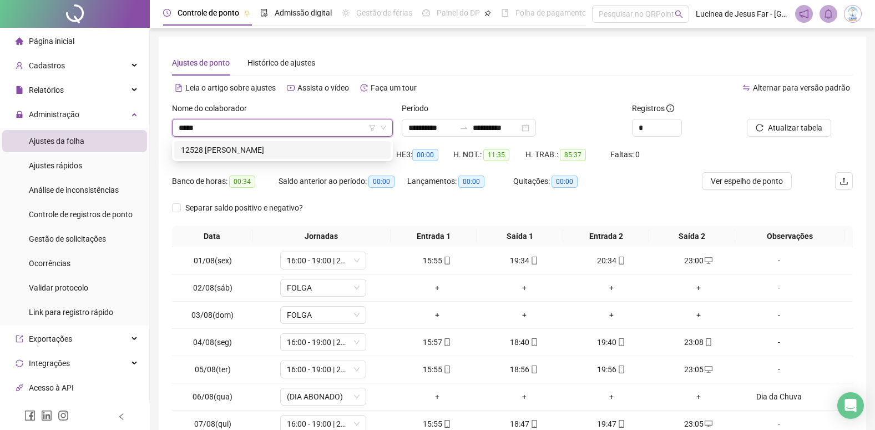
click at [278, 147] on div "12528 [PERSON_NAME]" at bounding box center [282, 150] width 203 height 12
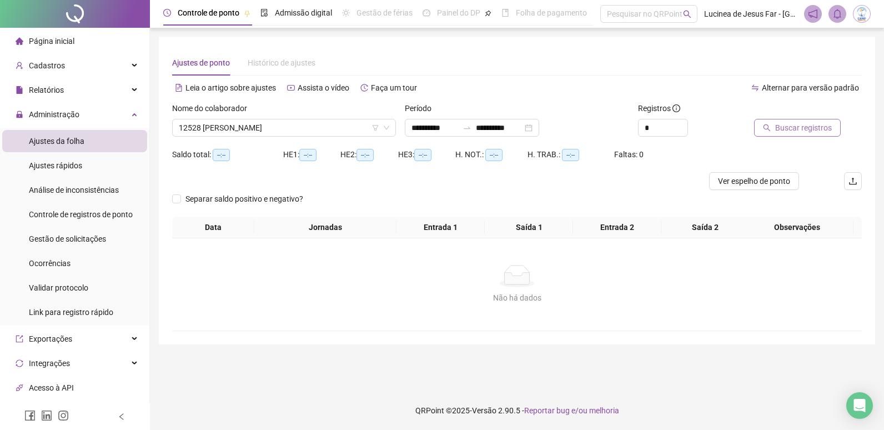
click at [790, 130] on span "Buscar registros" at bounding box center [803, 128] width 57 height 12
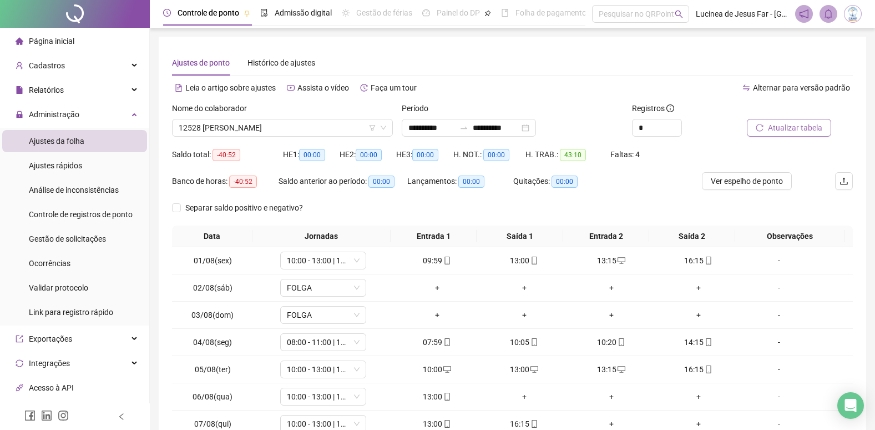
click at [802, 126] on span "Atualizar tabela" at bounding box center [795, 128] width 54 height 12
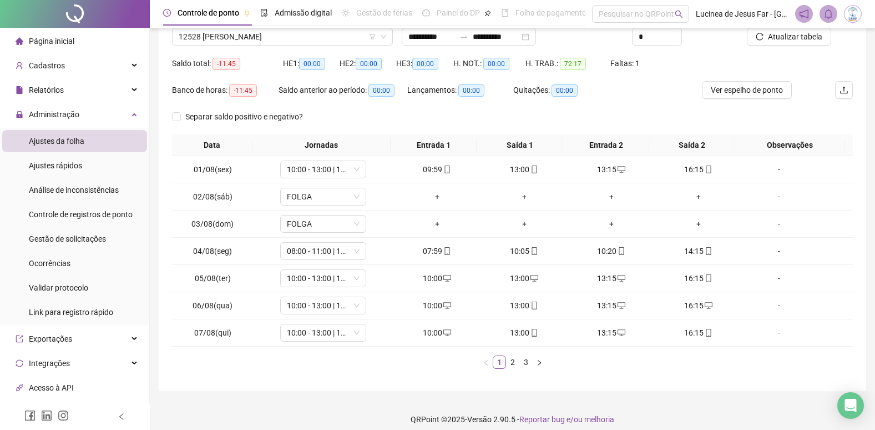
scroll to position [100, 0]
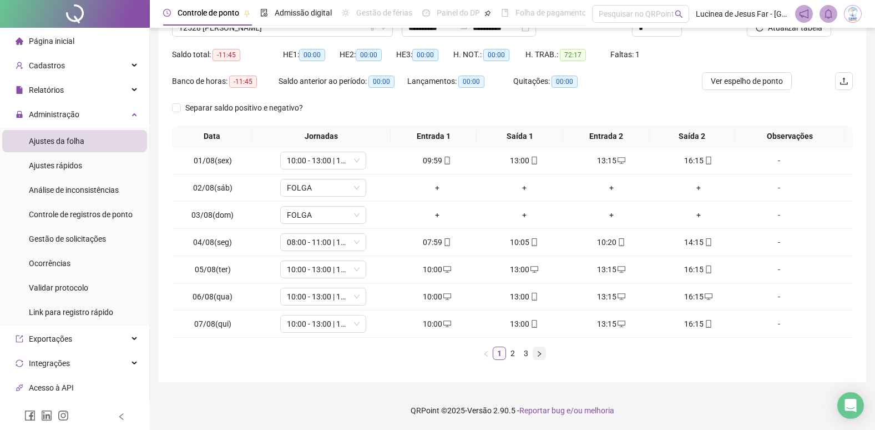
click at [541, 357] on icon "right" at bounding box center [539, 353] width 7 height 7
click at [497, 351] on link "1" at bounding box center [499, 353] width 12 height 12
click at [538, 355] on icon "right" at bounding box center [539, 353] width 7 height 7
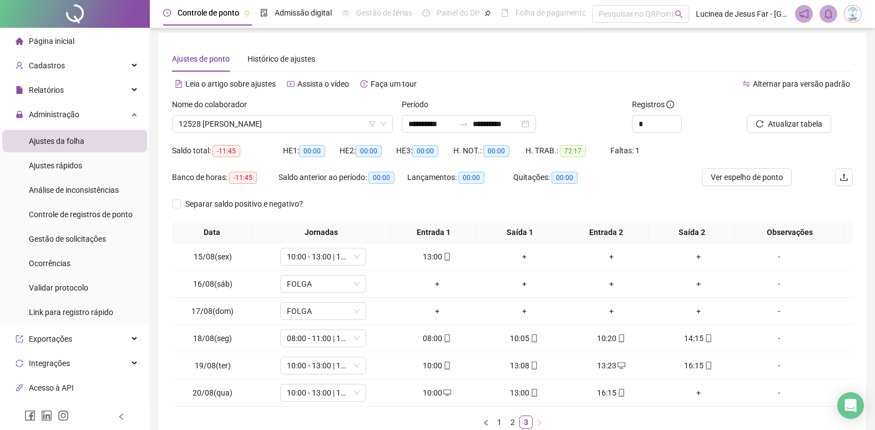
scroll to position [0, 0]
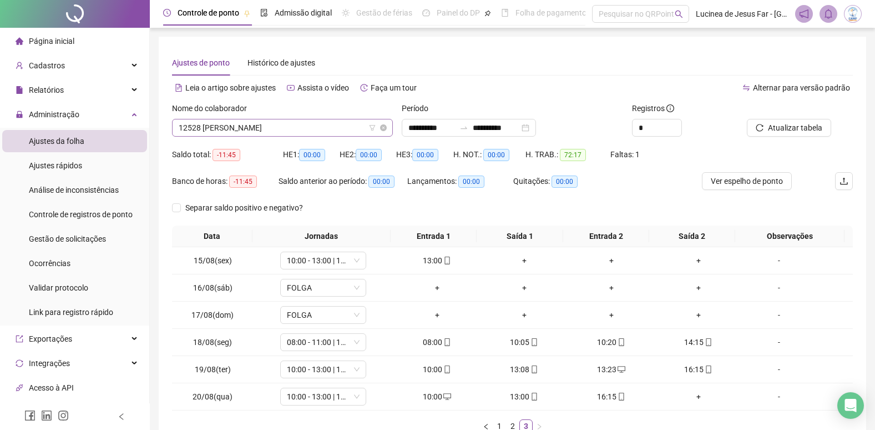
click at [300, 128] on span "12528 [PERSON_NAME]" at bounding box center [283, 127] width 208 height 17
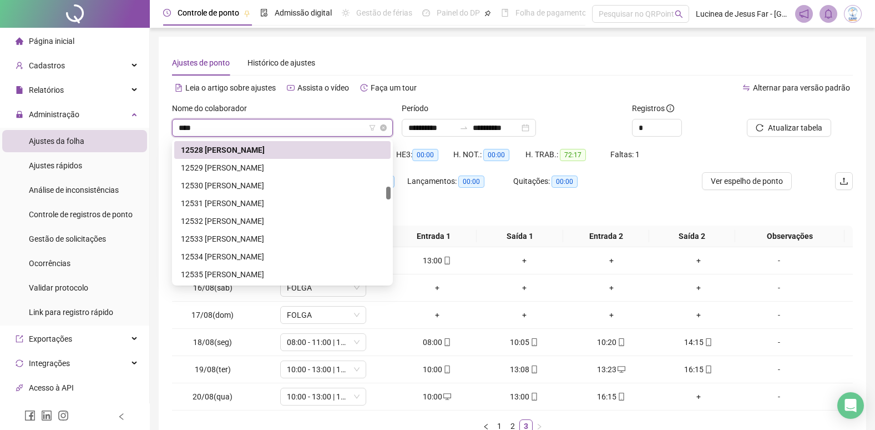
scroll to position [36, 0]
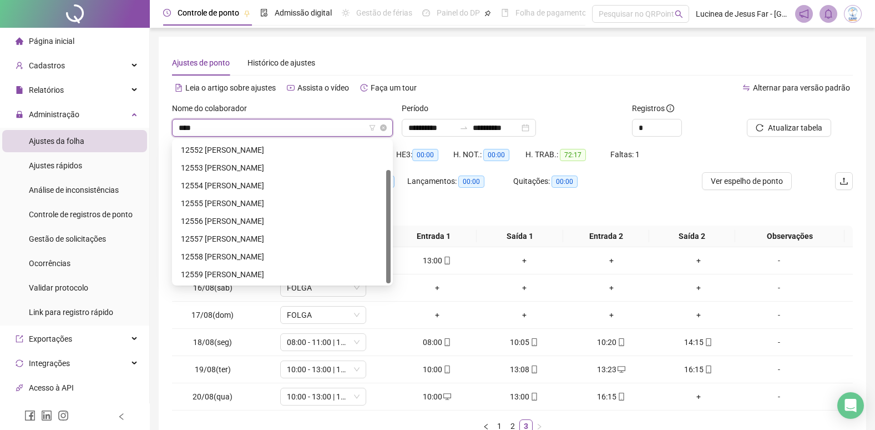
type input "*****"
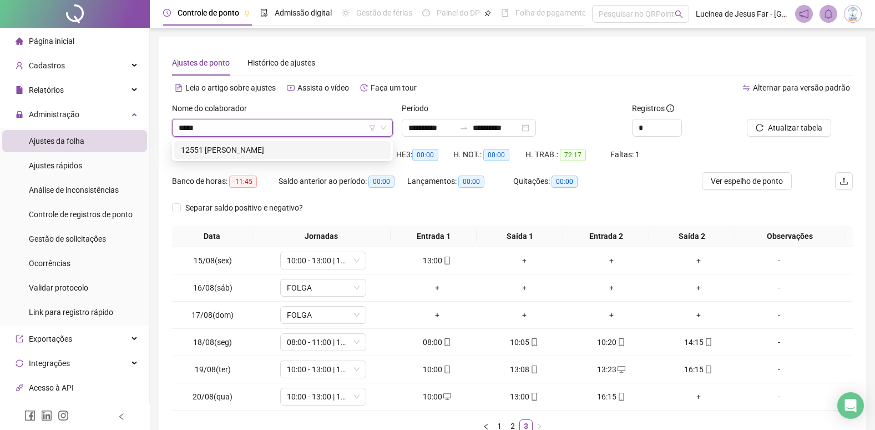
click at [299, 145] on div "12551 [PERSON_NAME]" at bounding box center [282, 150] width 203 height 12
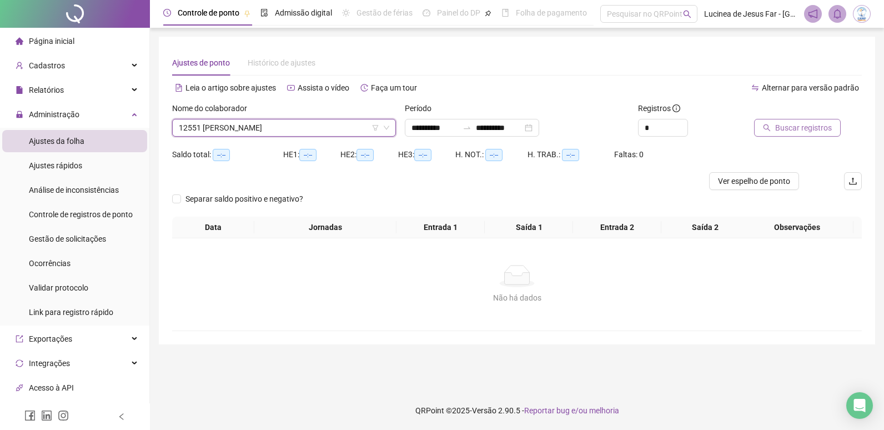
click at [786, 127] on span "Buscar registros" at bounding box center [803, 128] width 57 height 12
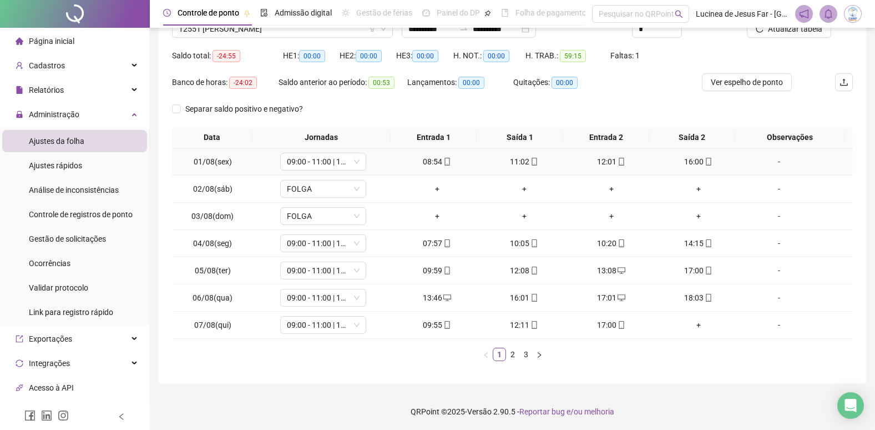
scroll to position [100, 0]
click at [526, 350] on link "3" at bounding box center [526, 353] width 12 height 12
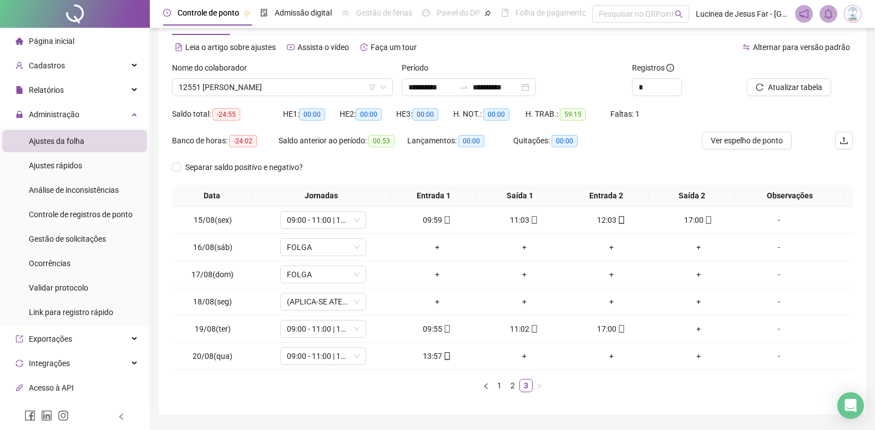
scroll to position [17, 0]
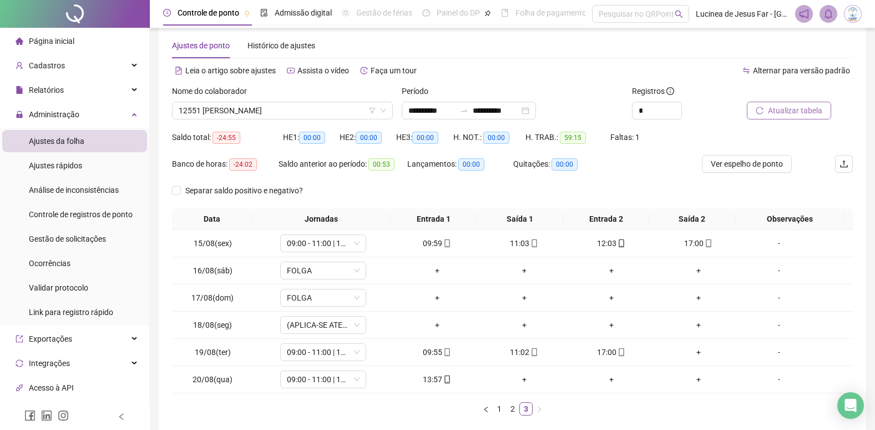
click at [795, 107] on span "Atualizar tabela" at bounding box center [795, 110] width 54 height 12
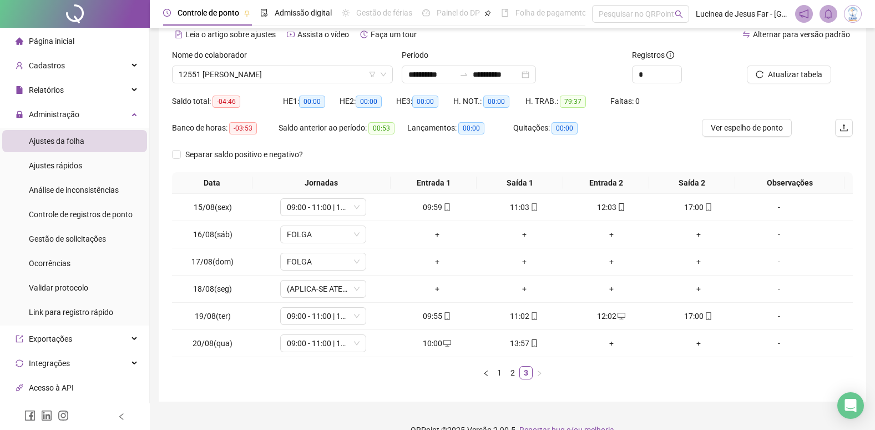
scroll to position [73, 0]
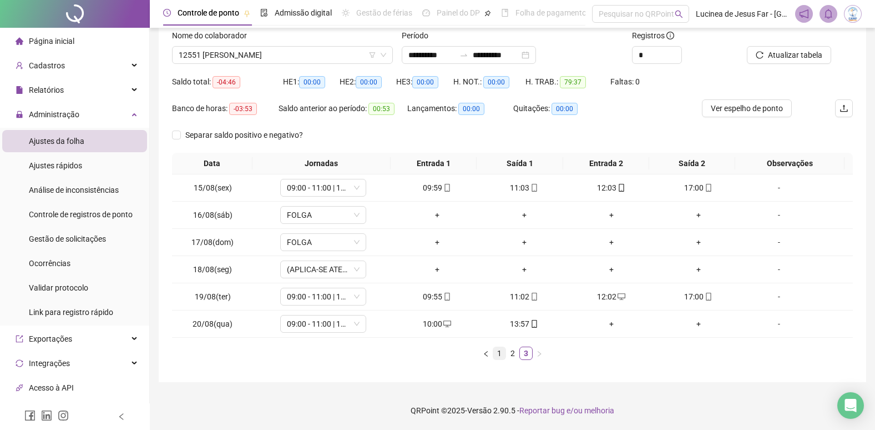
click at [502, 353] on link "1" at bounding box center [499, 353] width 12 height 12
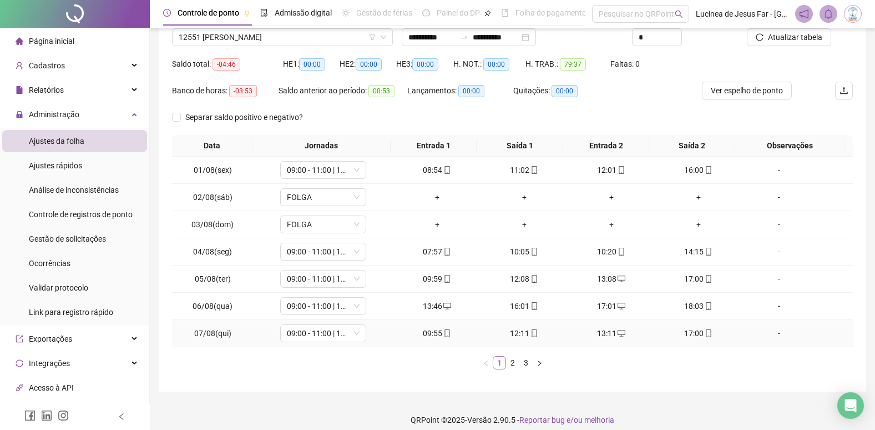
scroll to position [100, 0]
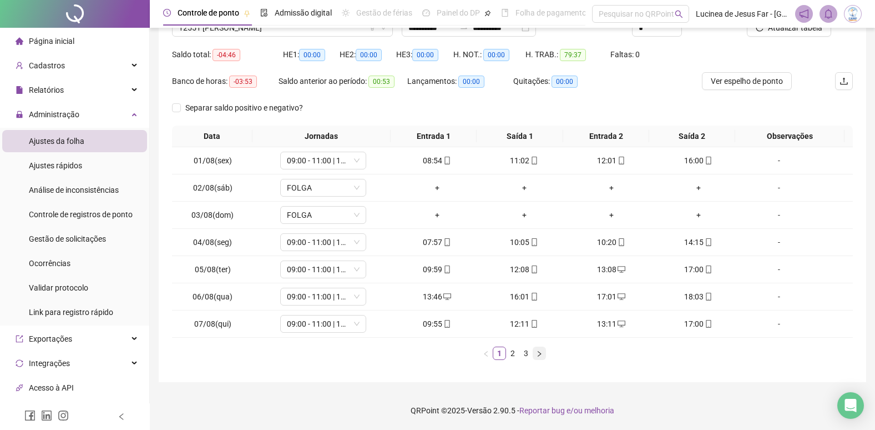
click at [538, 355] on icon "right" at bounding box center [539, 353] width 7 height 7
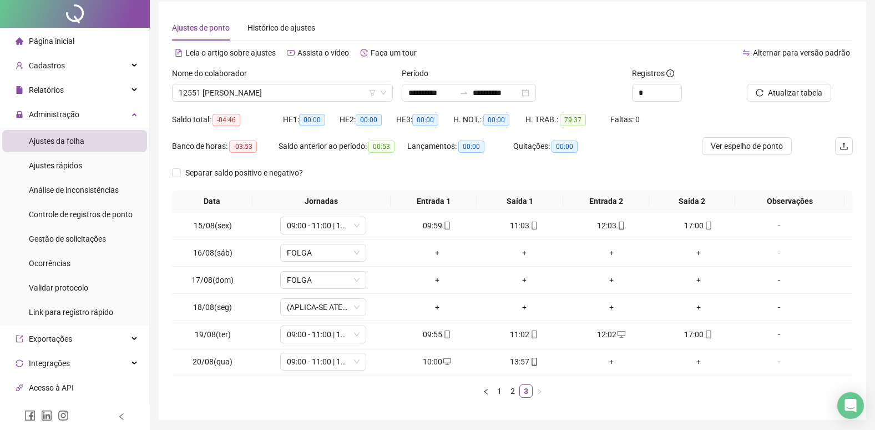
scroll to position [0, 0]
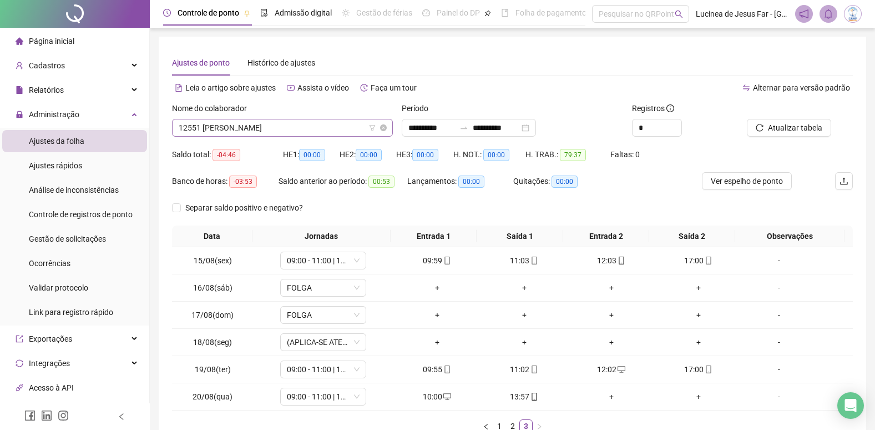
click at [326, 130] on span "12551 [PERSON_NAME]" at bounding box center [283, 127] width 208 height 17
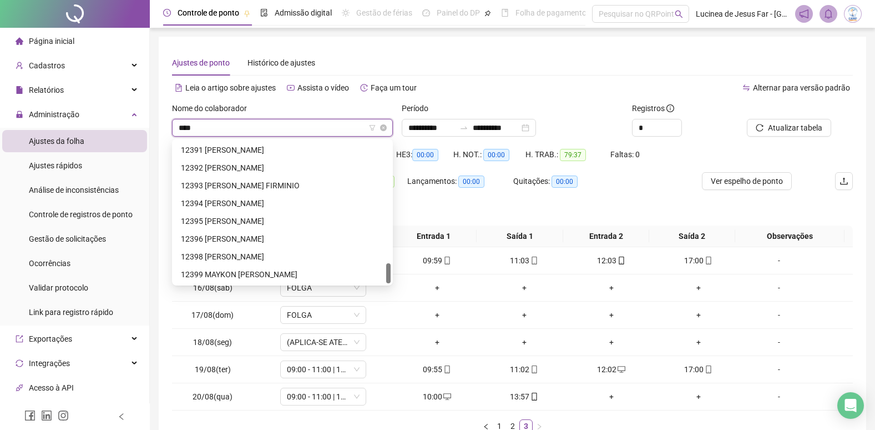
scroll to position [36, 0]
type input "*****"
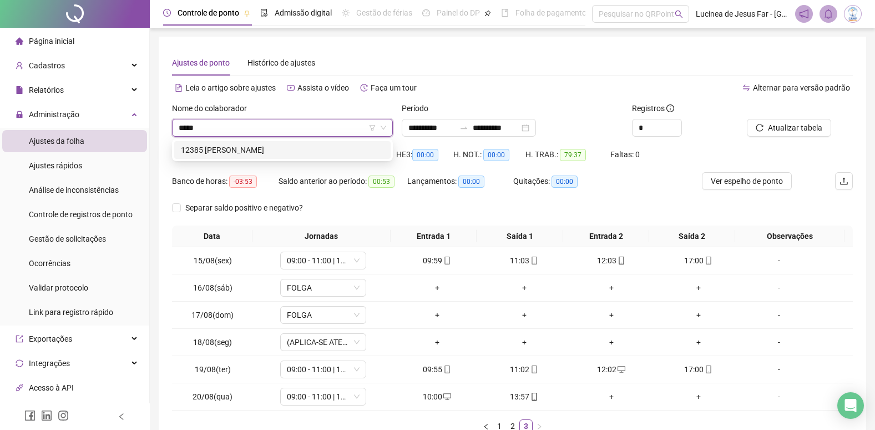
click at [330, 152] on div "12385 [PERSON_NAME]" at bounding box center [282, 150] width 203 height 12
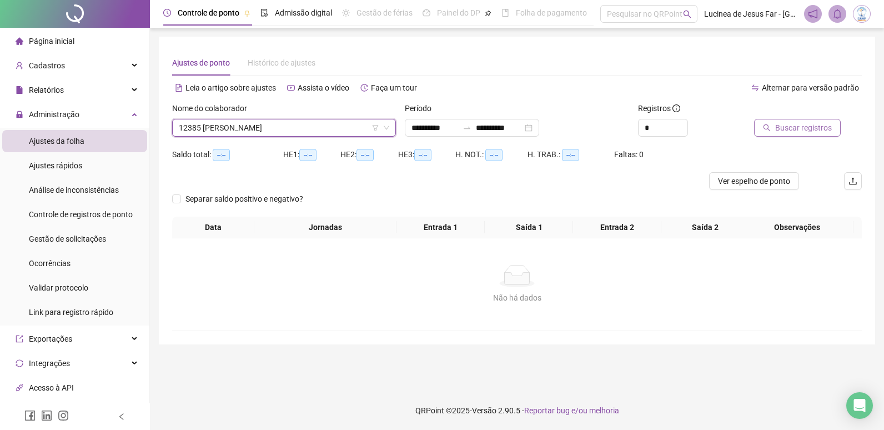
click at [806, 126] on span "Buscar registros" at bounding box center [803, 128] width 57 height 12
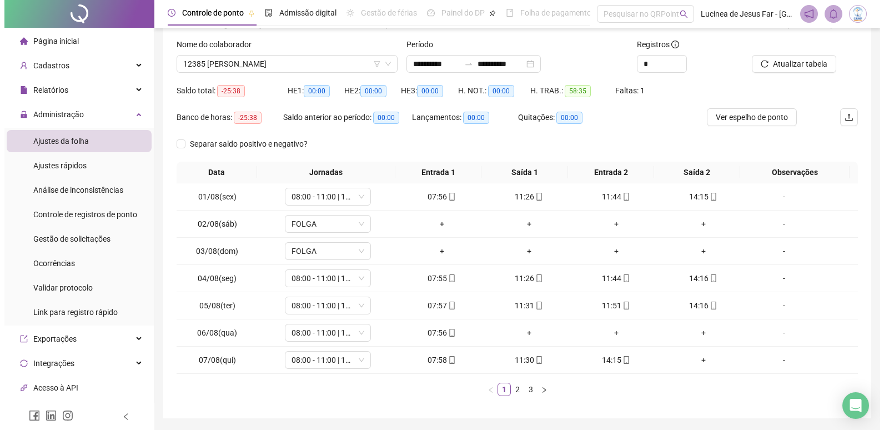
scroll to position [44, 0]
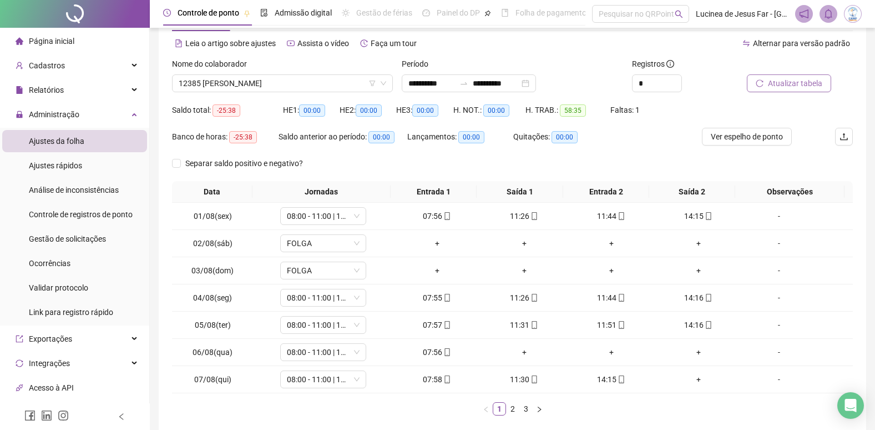
click at [804, 82] on span "Atualizar tabela" at bounding box center [795, 83] width 54 height 12
click at [513, 410] on link "2" at bounding box center [513, 408] width 12 height 12
click at [745, 140] on span "Ver espelho de ponto" at bounding box center [747, 136] width 72 height 12
click at [500, 411] on link "1" at bounding box center [499, 408] width 12 height 12
click at [772, 351] on div "-" at bounding box center [779, 352] width 65 height 12
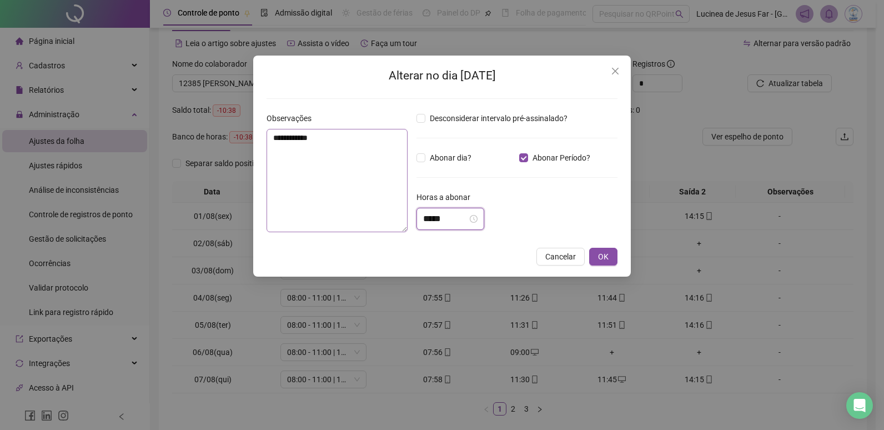
drag, startPoint x: 456, startPoint y: 216, endPoint x: 367, endPoint y: 213, distance: 88.3
click at [367, 213] on div "**********" at bounding box center [442, 176] width 360 height 129
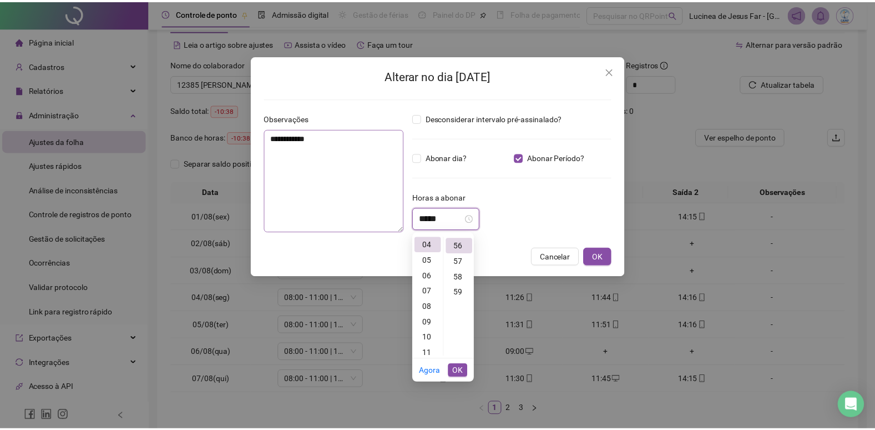
scroll to position [870, 0]
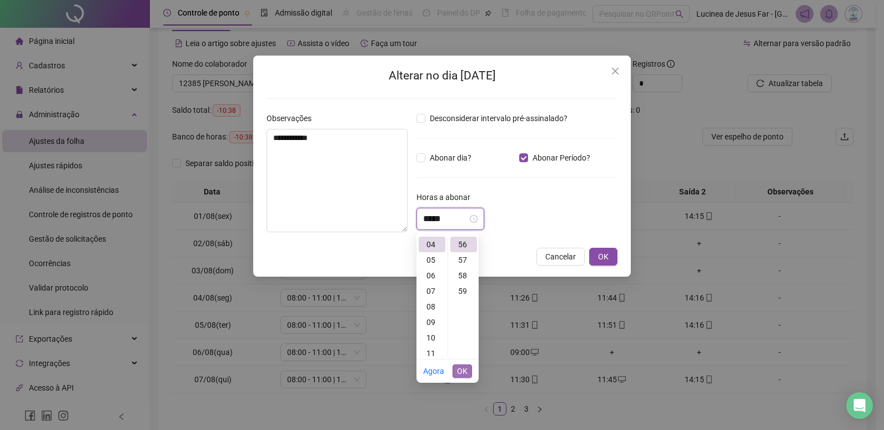
type input "*****"
drag, startPoint x: 455, startPoint y: 368, endPoint x: 465, endPoint y: 362, distance: 10.9
click at [456, 368] on button "OK" at bounding box center [461, 370] width 19 height 13
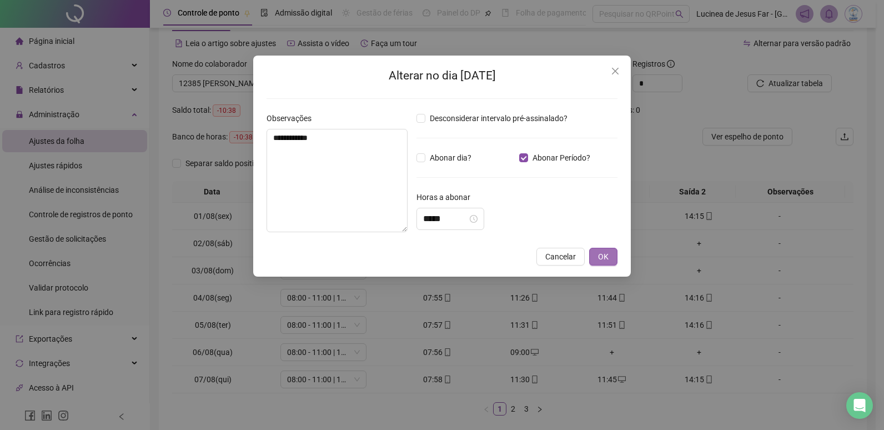
click at [601, 261] on span "OK" at bounding box center [603, 256] width 11 height 12
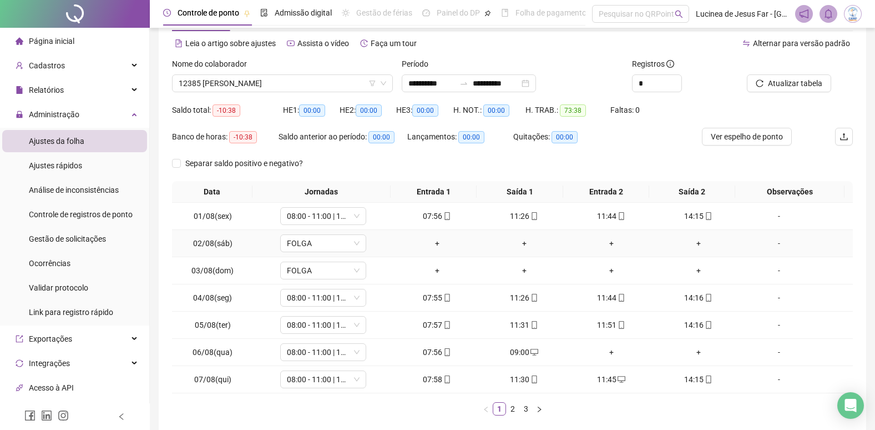
scroll to position [0, 0]
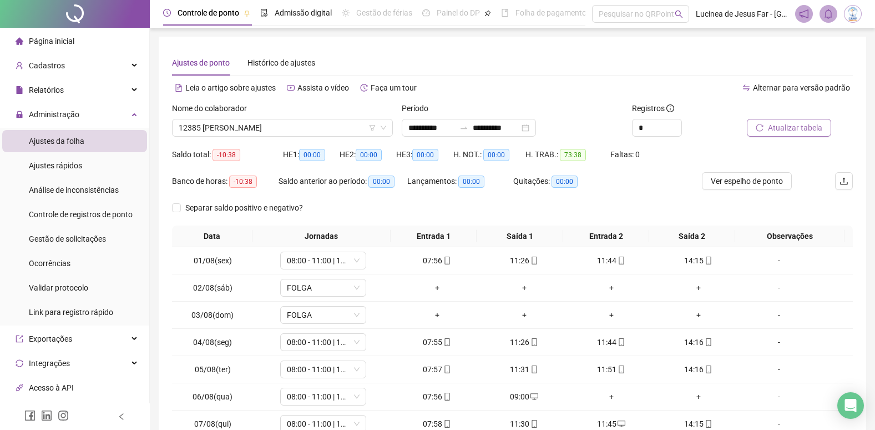
click at [794, 124] on span "Atualizar tabela" at bounding box center [795, 128] width 54 height 12
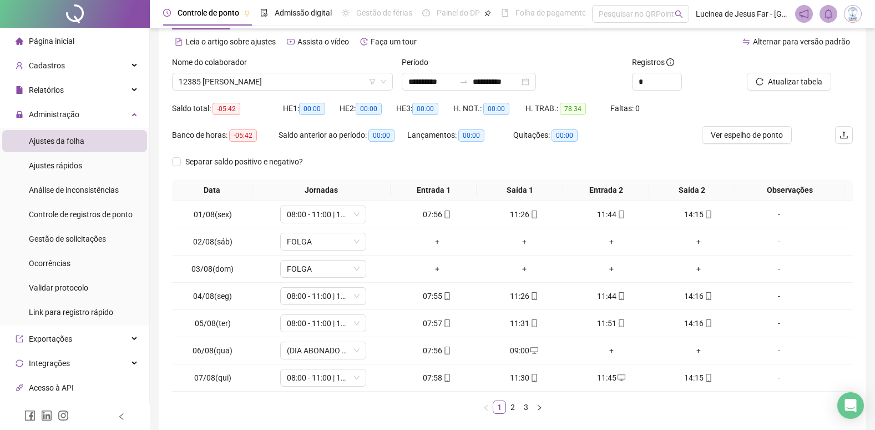
scroll to position [100, 0]
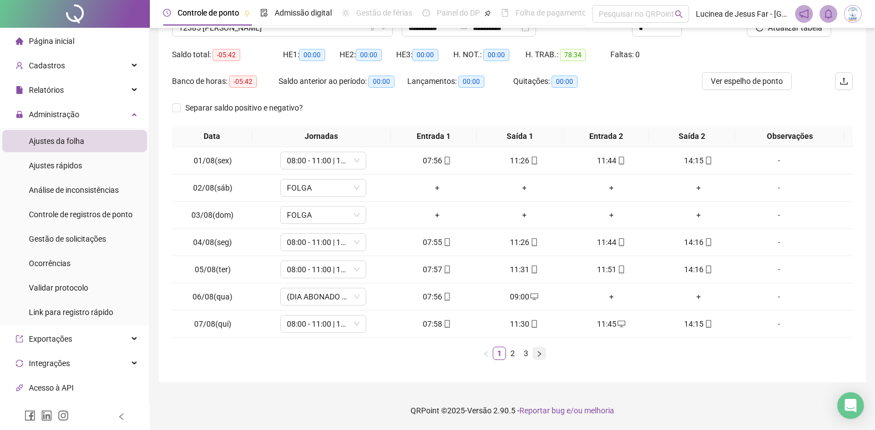
click at [538, 353] on icon "right" at bounding box center [539, 353] width 7 height 7
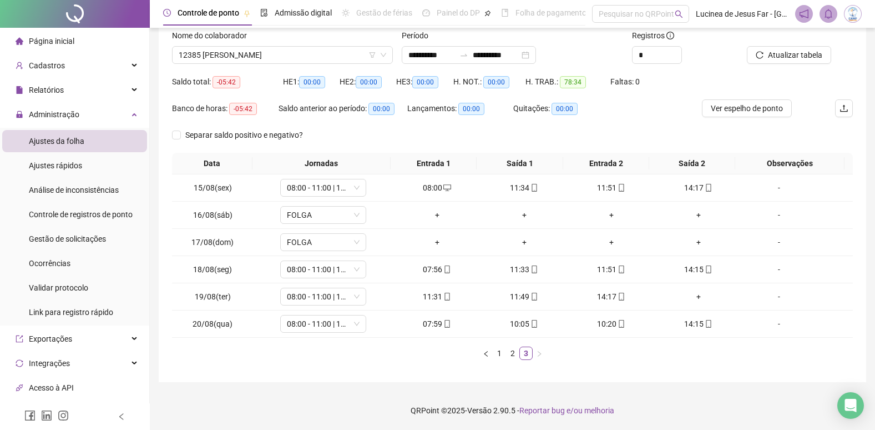
scroll to position [73, 0]
click at [296, 55] on span "12385 [PERSON_NAME]" at bounding box center [283, 55] width 208 height 17
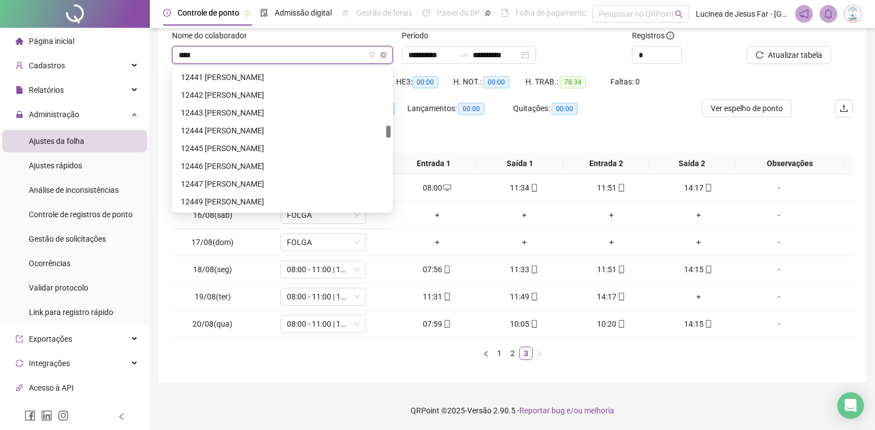
scroll to position [36, 0]
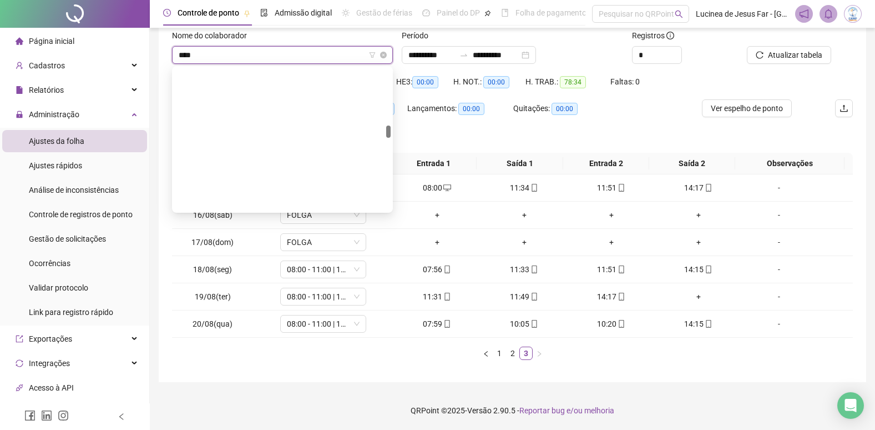
type input "*****"
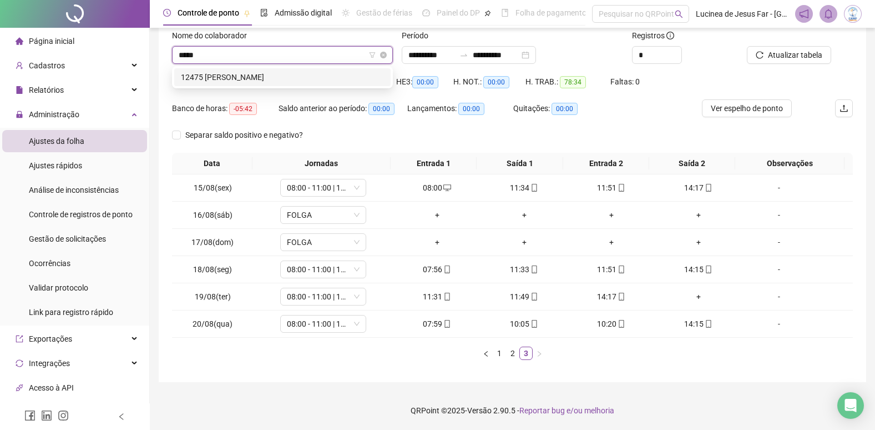
scroll to position [0, 0]
drag, startPoint x: 310, startPoint y: 74, endPoint x: 354, endPoint y: 69, distance: 44.1
click at [310, 74] on div "12475 [PERSON_NAME]" at bounding box center [282, 77] width 203 height 12
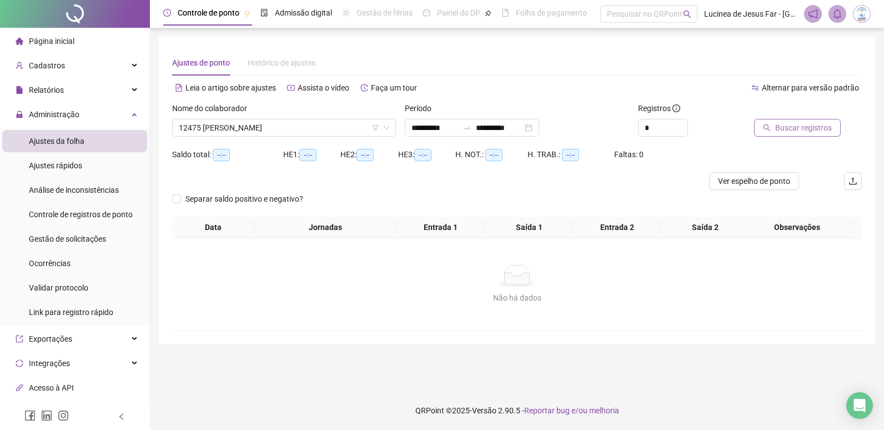
click at [779, 128] on span "Buscar registros" at bounding box center [803, 128] width 57 height 12
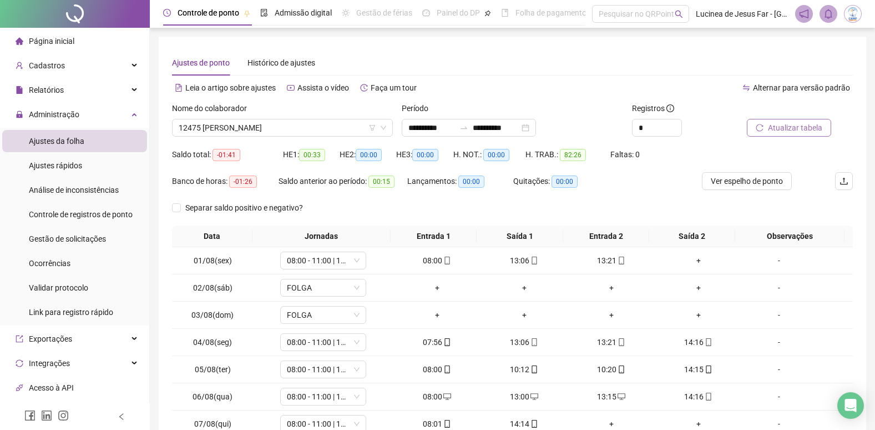
click at [785, 127] on span "Atualizar tabela" at bounding box center [795, 128] width 54 height 12
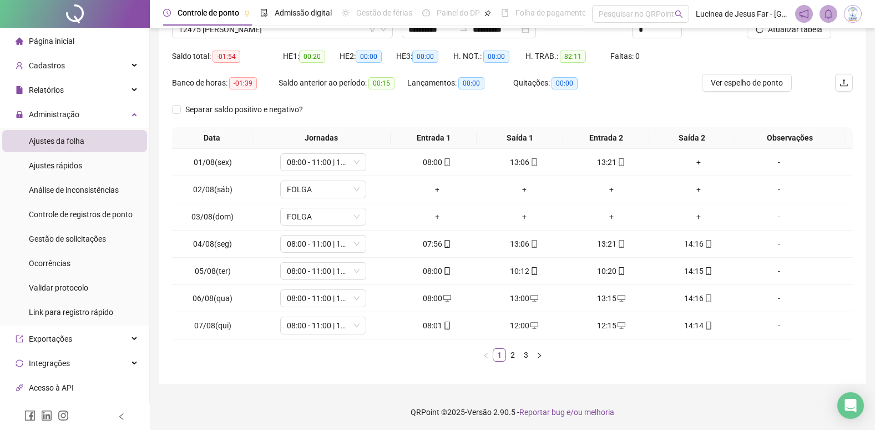
scroll to position [100, 0]
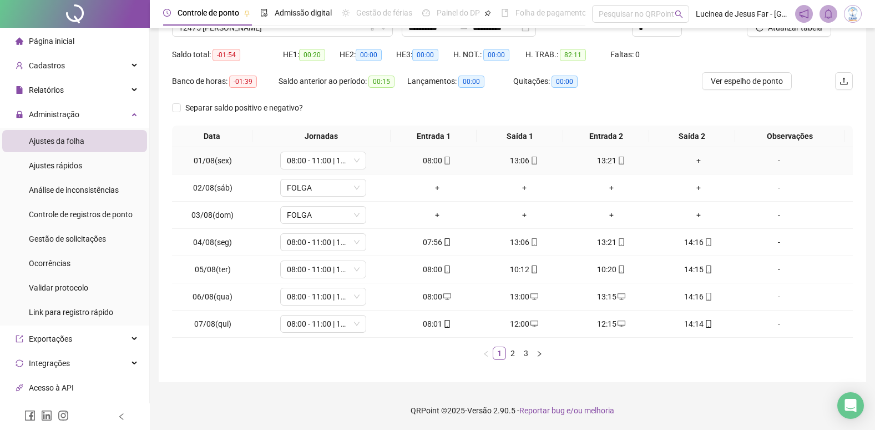
click at [694, 162] on div "+" at bounding box center [698, 160] width 78 height 12
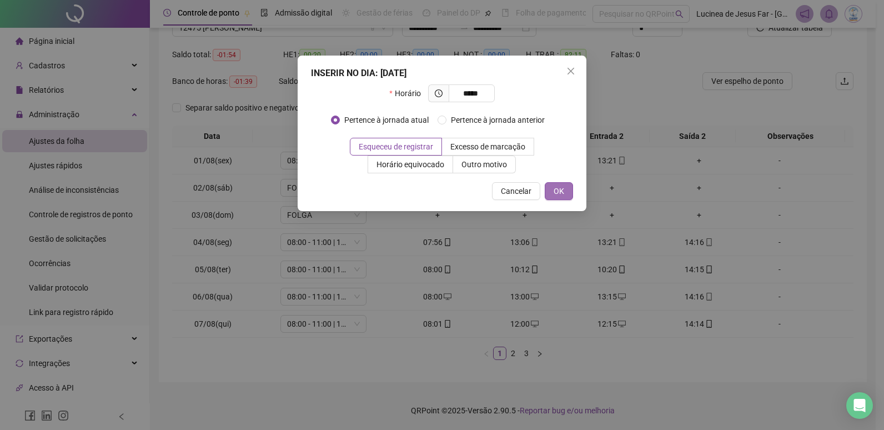
type input "*****"
click at [561, 196] on span "OK" at bounding box center [558, 191] width 11 height 12
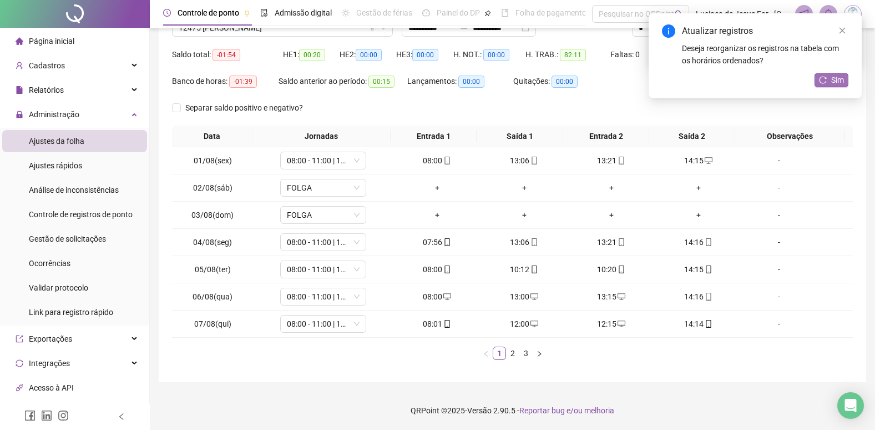
click at [835, 79] on span "Sim" at bounding box center [837, 80] width 13 height 12
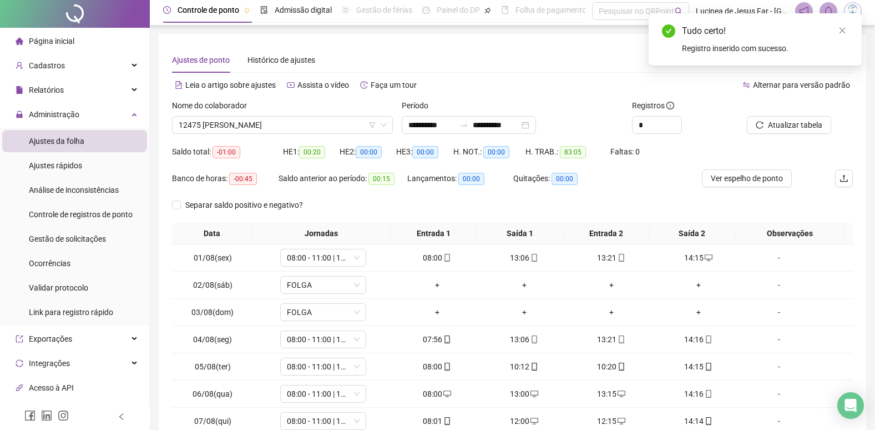
scroll to position [0, 0]
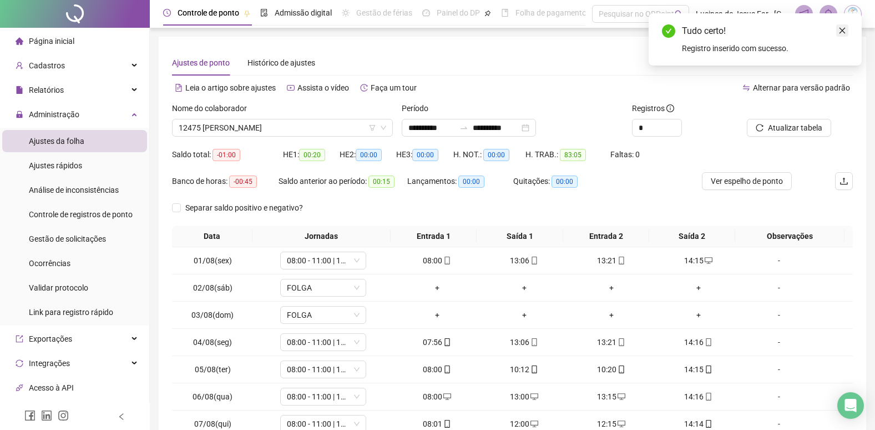
click at [843, 32] on icon "close" at bounding box center [843, 31] width 8 height 8
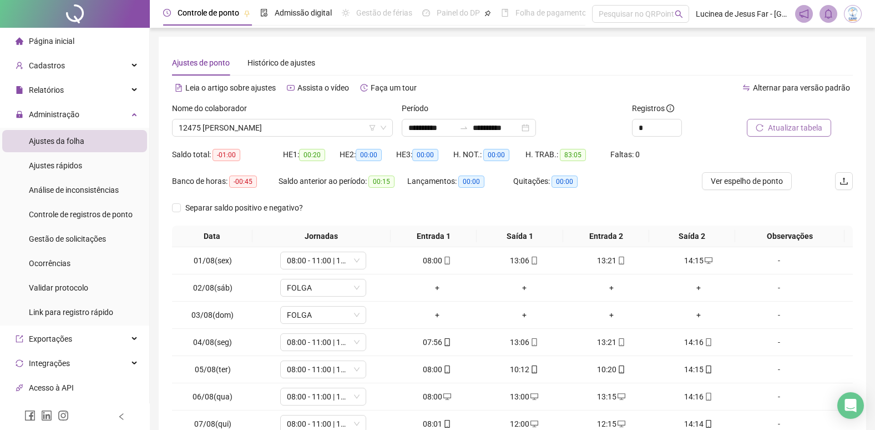
click at [798, 130] on span "Atualizar tabela" at bounding box center [795, 128] width 54 height 12
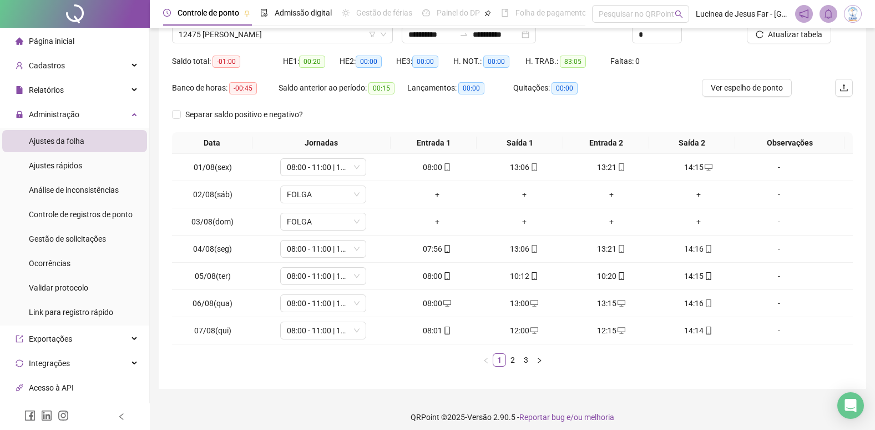
scroll to position [100, 0]
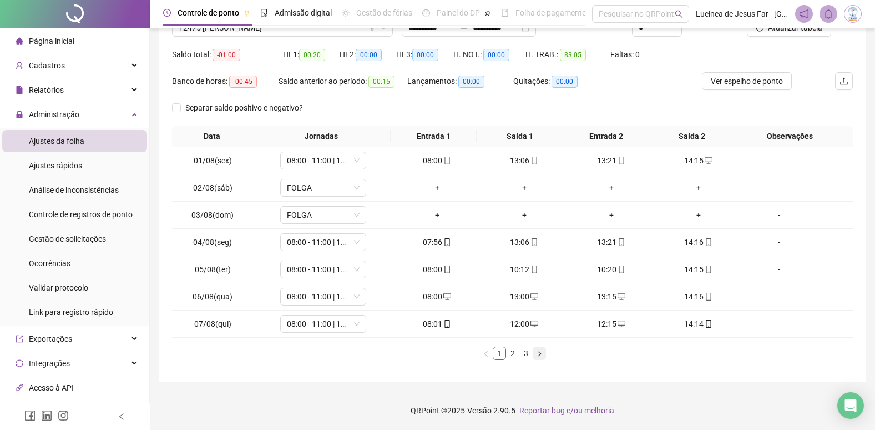
click at [538, 355] on icon "right" at bounding box center [539, 353] width 7 height 7
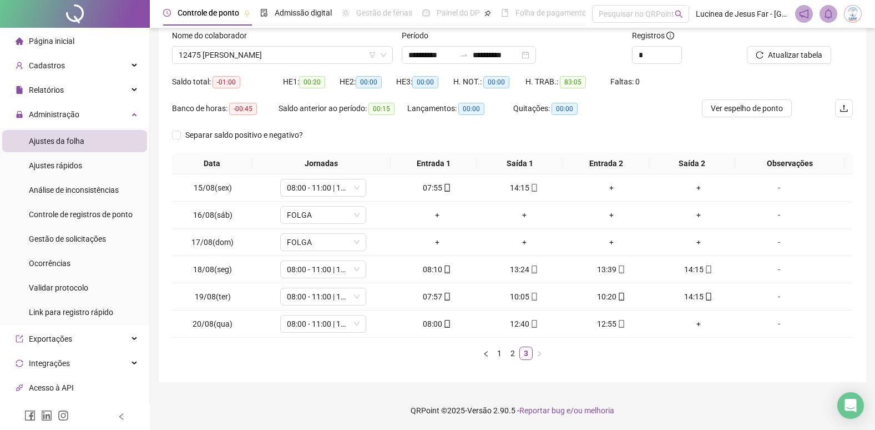
scroll to position [73, 0]
click at [604, 186] on div "+" at bounding box center [611, 188] width 78 height 12
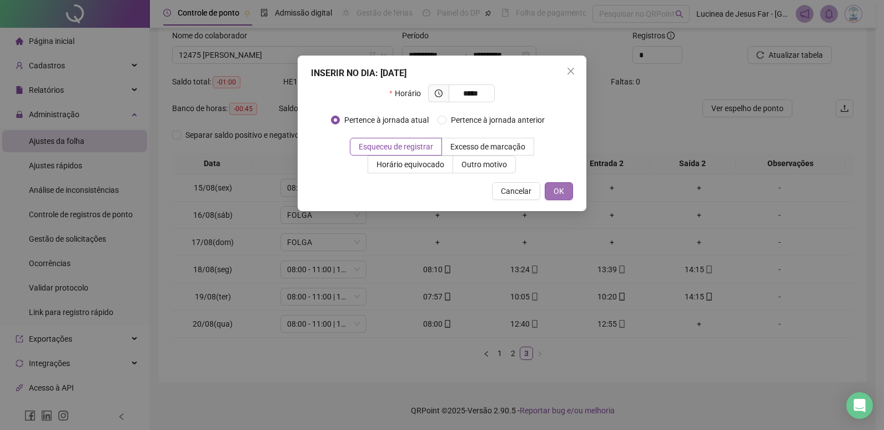
type input "*****"
click at [560, 193] on span "OK" at bounding box center [558, 191] width 11 height 12
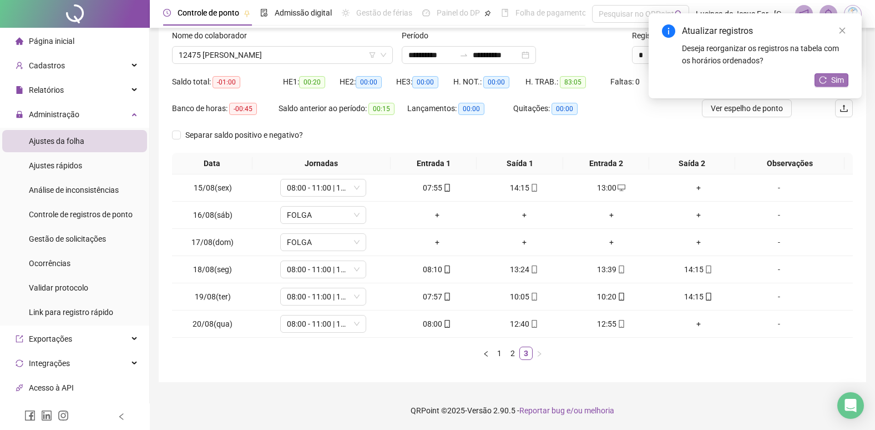
click at [836, 82] on span "Sim" at bounding box center [837, 80] width 13 height 12
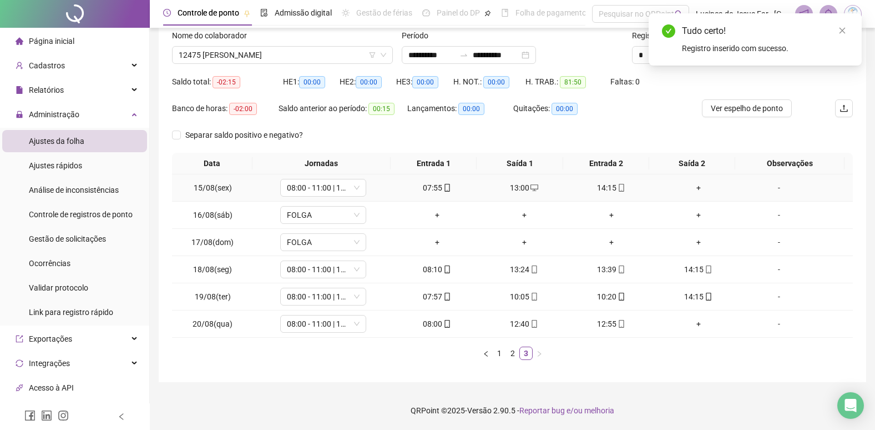
click at [693, 189] on div "+" at bounding box center [698, 188] width 78 height 12
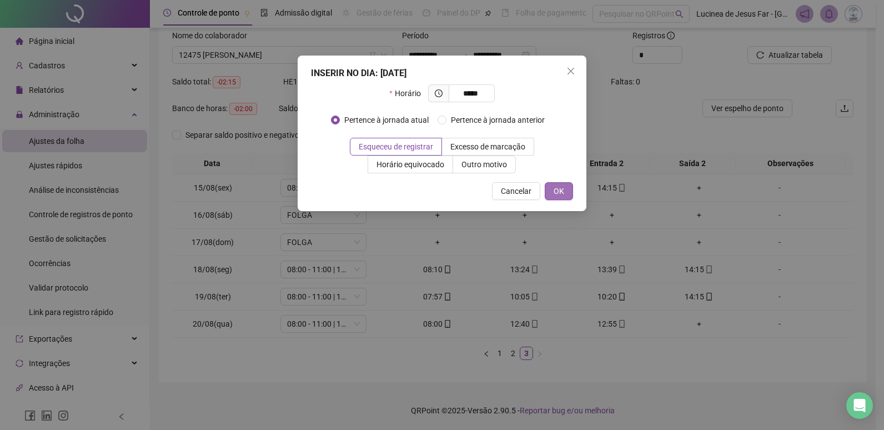
type input "*****"
click at [564, 186] on button "OK" at bounding box center [559, 191] width 28 height 18
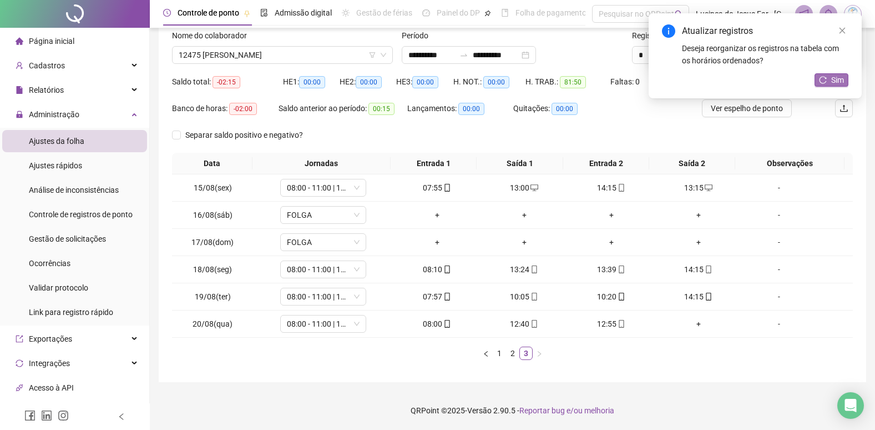
click at [840, 81] on span "Sim" at bounding box center [837, 80] width 13 height 12
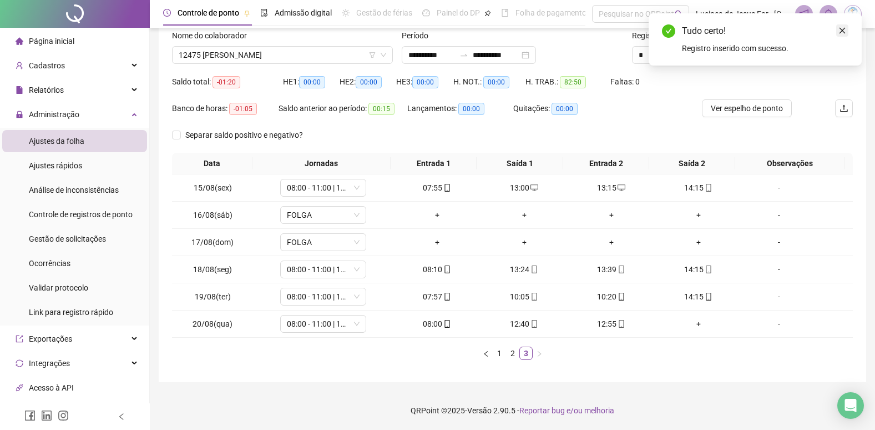
click at [845, 31] on icon "close" at bounding box center [843, 31] width 8 height 8
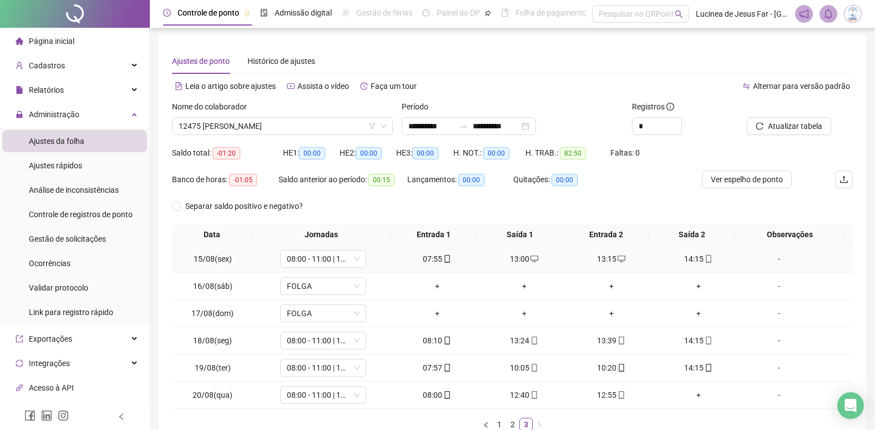
scroll to position [0, 0]
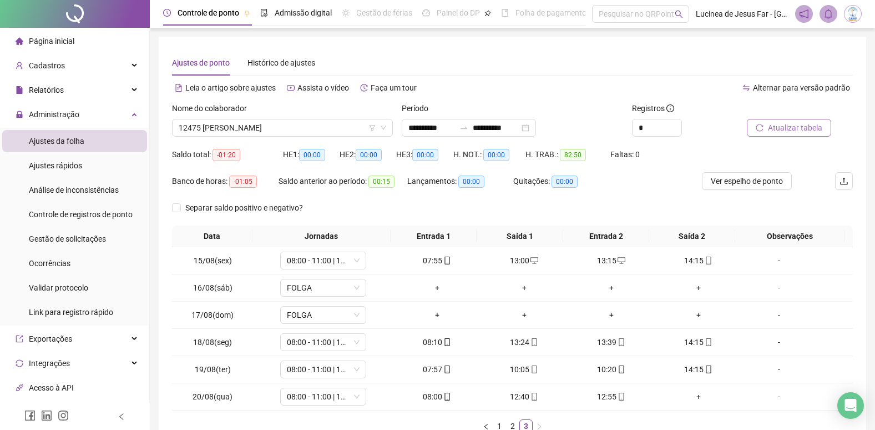
click at [794, 124] on span "Atualizar tabela" at bounding box center [795, 128] width 54 height 12
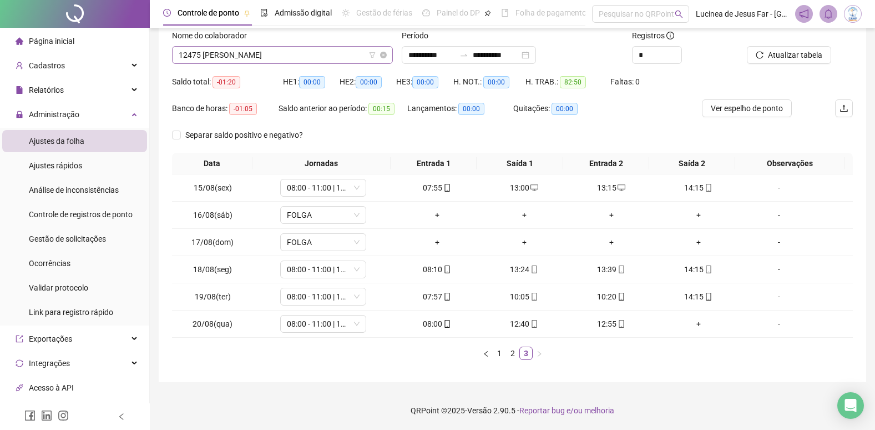
scroll to position [2060, 0]
click at [302, 58] on span "12475 [PERSON_NAME]" at bounding box center [283, 55] width 208 height 17
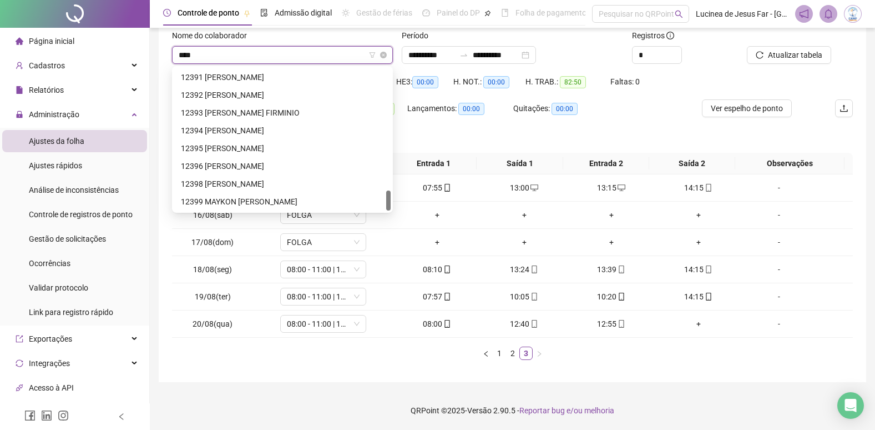
scroll to position [36, 0]
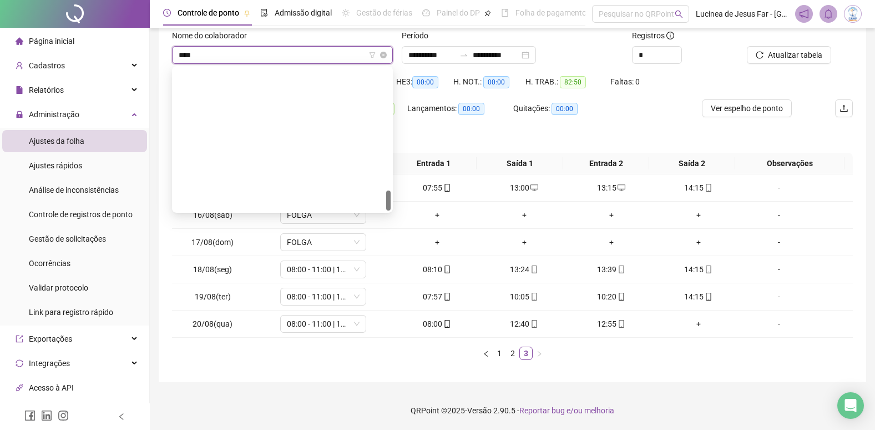
type input "*****"
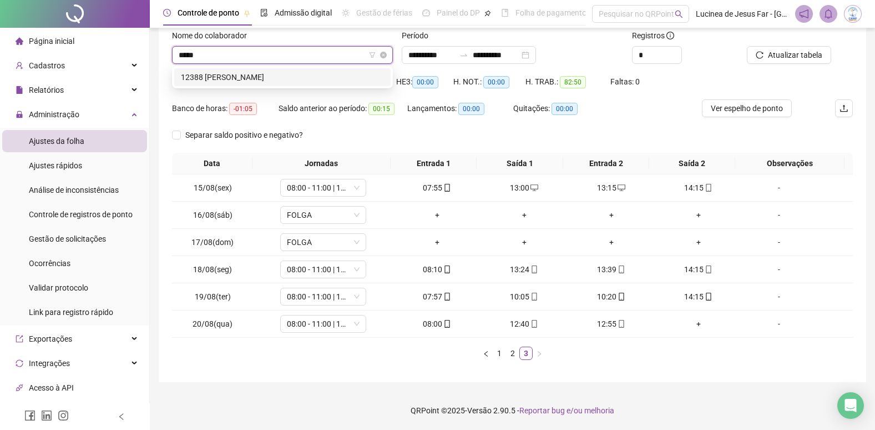
scroll to position [0, 0]
click at [299, 78] on div "12388 [PERSON_NAME]" at bounding box center [282, 77] width 203 height 12
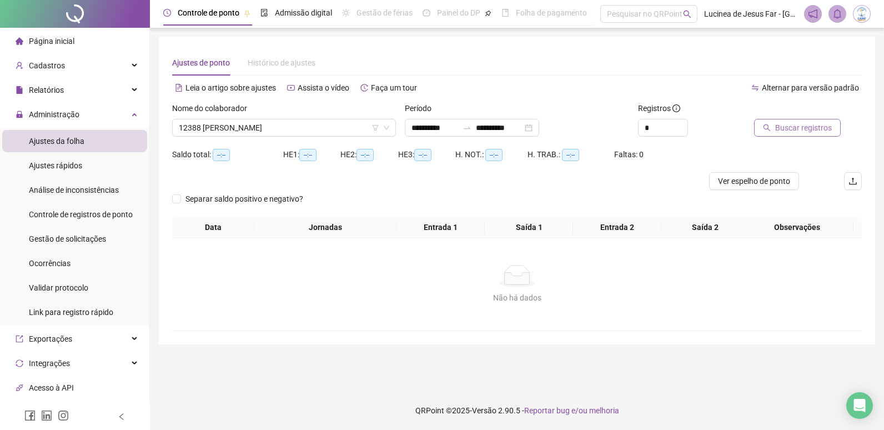
click at [795, 128] on span "Buscar registros" at bounding box center [803, 128] width 57 height 12
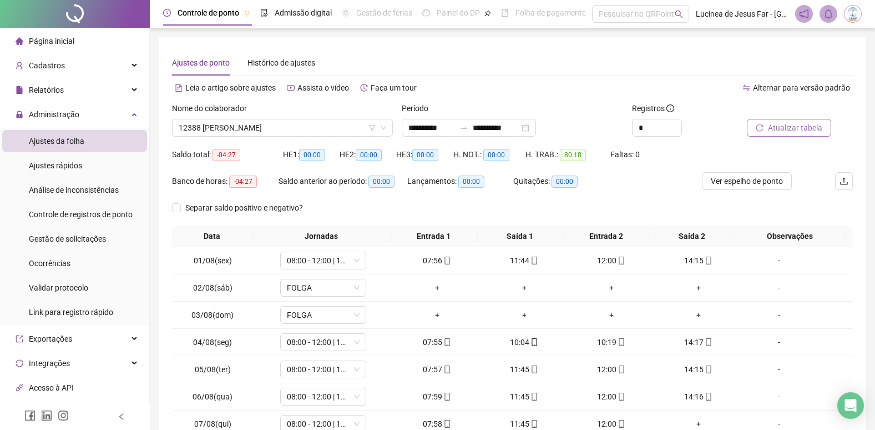
click at [801, 128] on span "Atualizar tabela" at bounding box center [795, 128] width 54 height 12
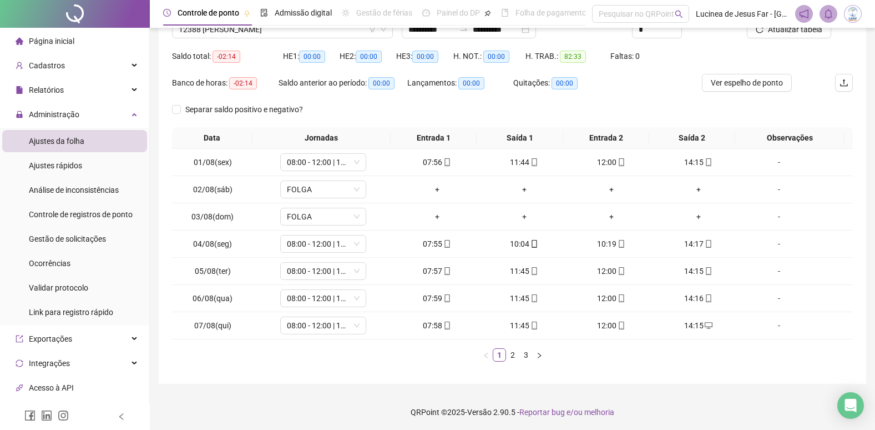
scroll to position [100, 0]
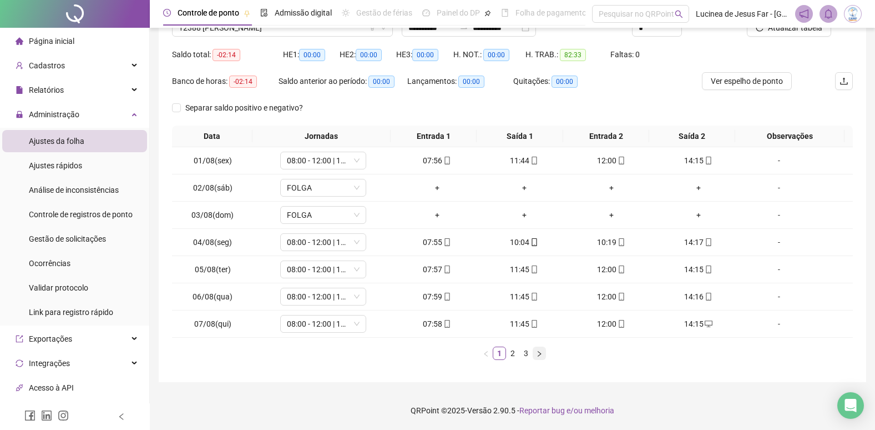
click at [536, 356] on icon "right" at bounding box center [539, 353] width 7 height 7
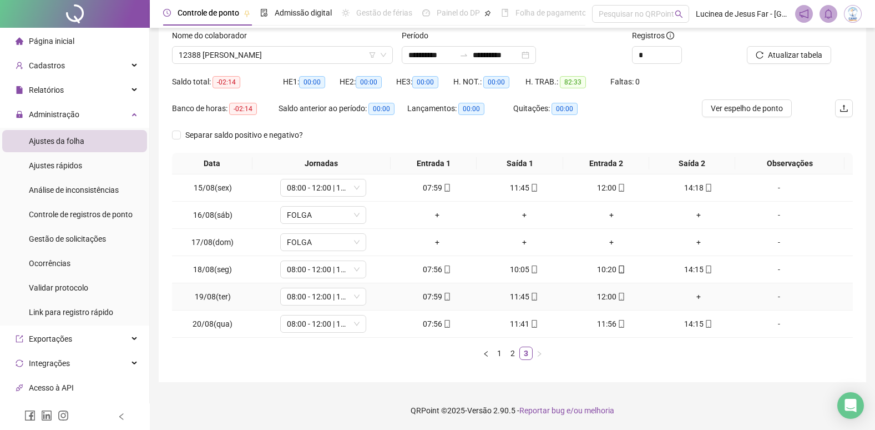
click at [693, 298] on div "+" at bounding box center [698, 296] width 78 height 12
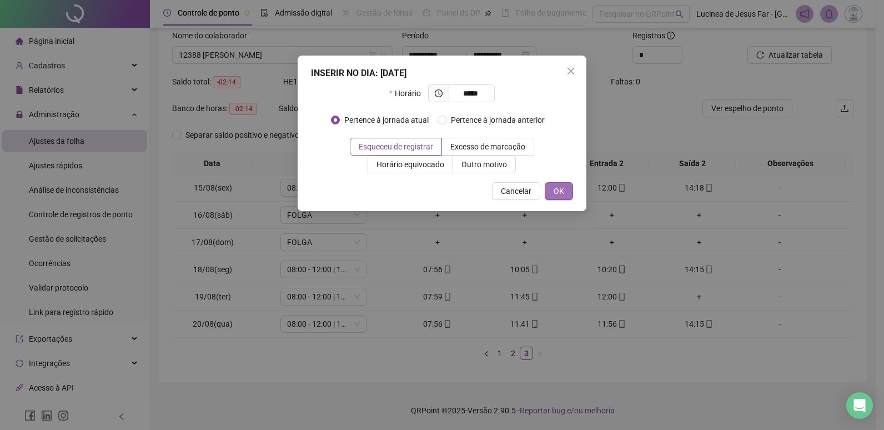
type input "*****"
click at [555, 186] on span "OK" at bounding box center [558, 191] width 11 height 12
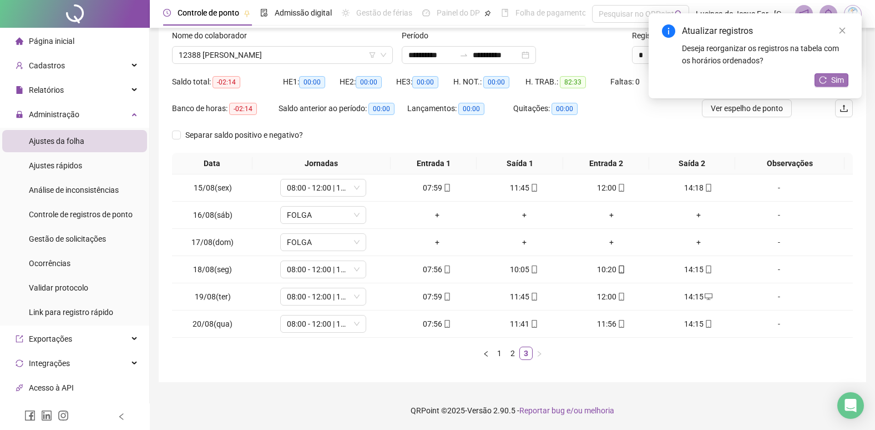
click at [840, 75] on span "Sim" at bounding box center [837, 80] width 13 height 12
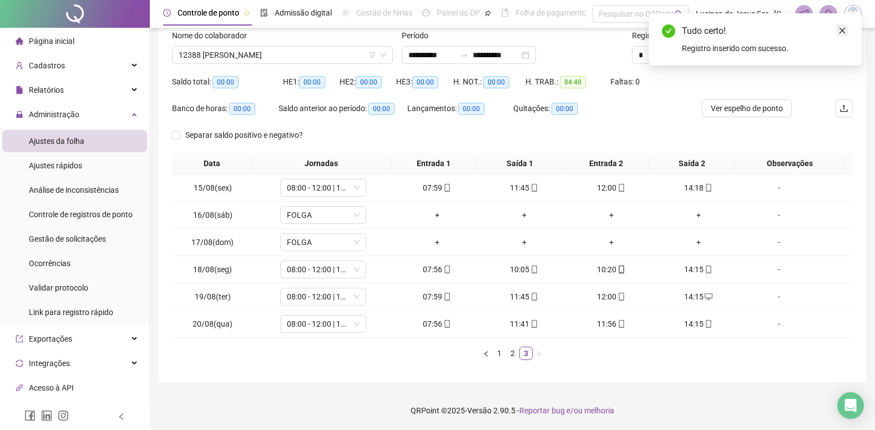
click at [845, 28] on icon "close" at bounding box center [843, 31] width 8 height 8
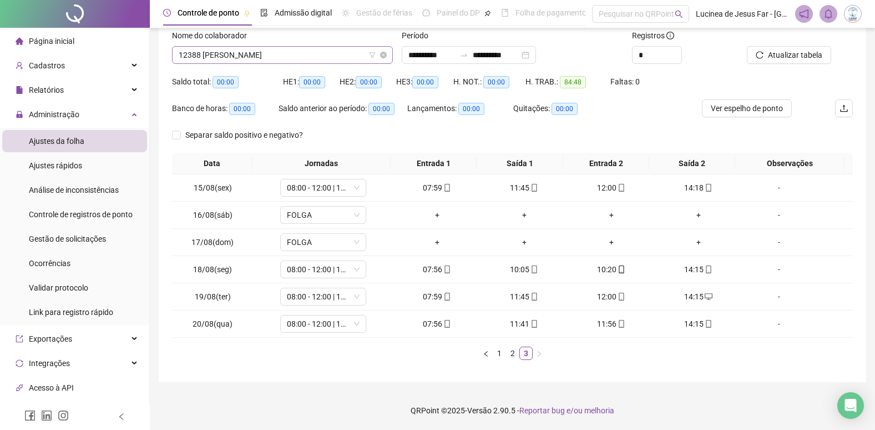
click at [288, 59] on span "12388 [PERSON_NAME]" at bounding box center [283, 55] width 208 height 17
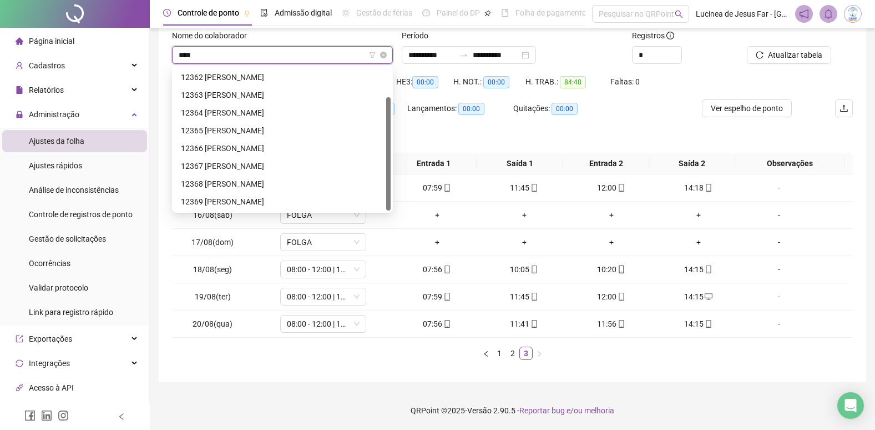
scroll to position [36, 0]
type input "*****"
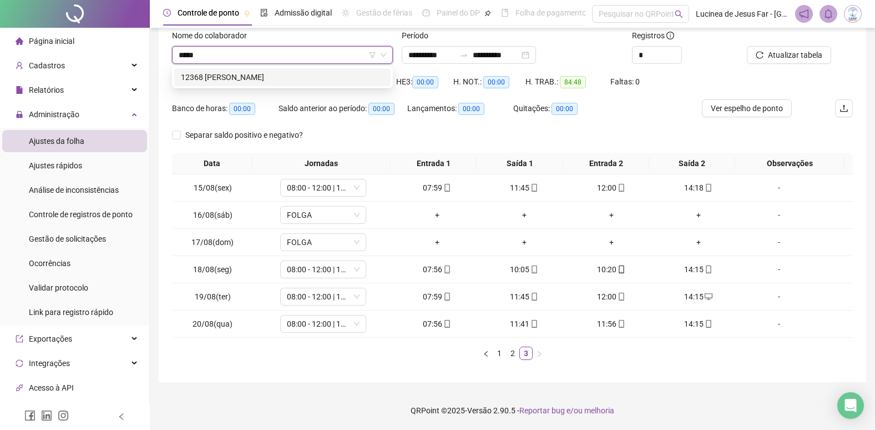
click at [312, 76] on div "12368 [PERSON_NAME]" at bounding box center [282, 77] width 203 height 12
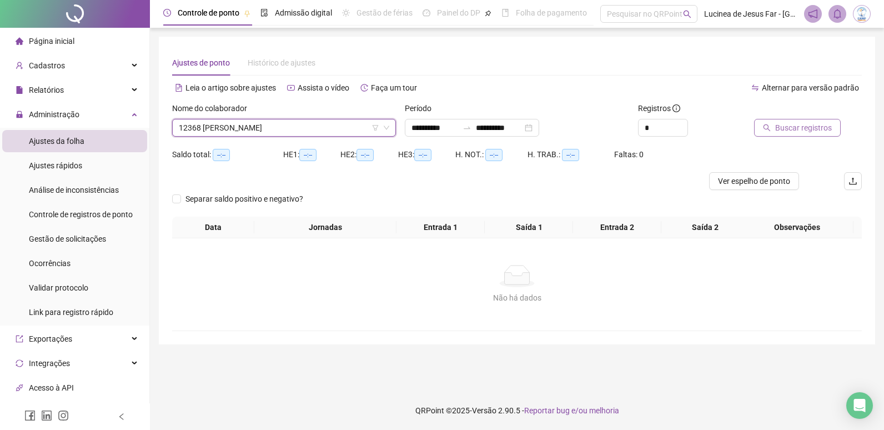
click at [814, 127] on span "Buscar registros" at bounding box center [803, 128] width 57 height 12
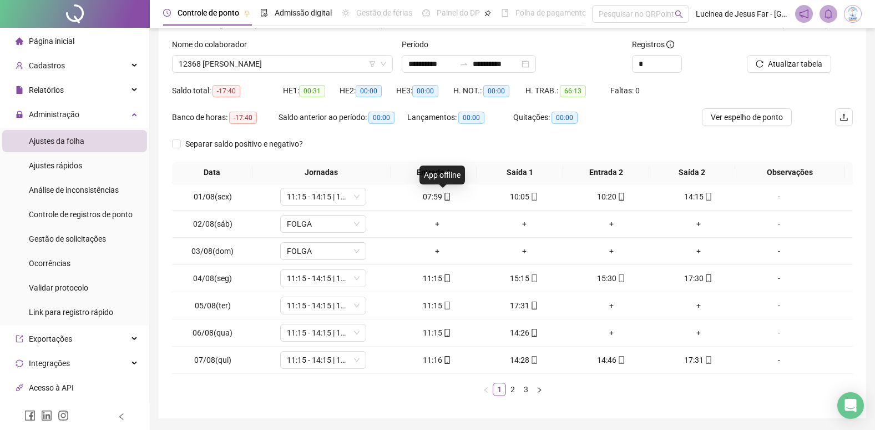
scroll to position [44, 0]
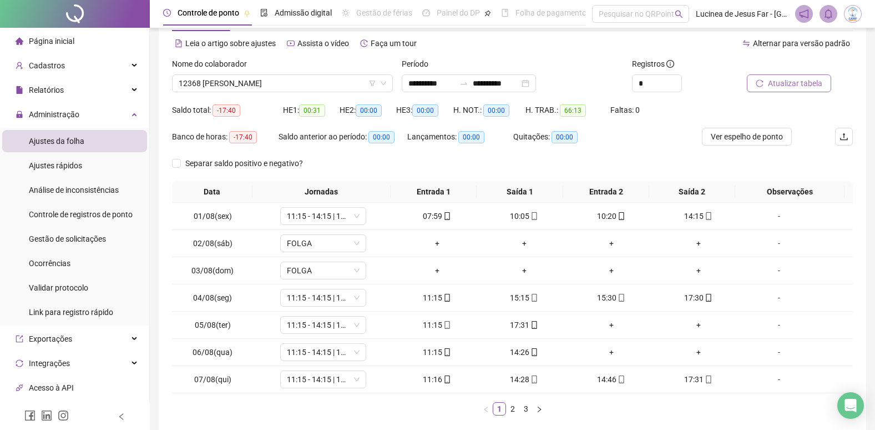
click at [796, 83] on span "Atualizar tabela" at bounding box center [795, 83] width 54 height 12
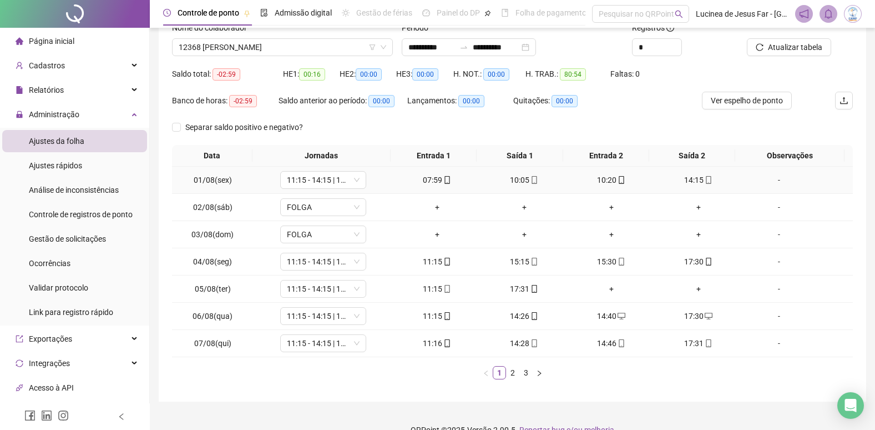
scroll to position [100, 0]
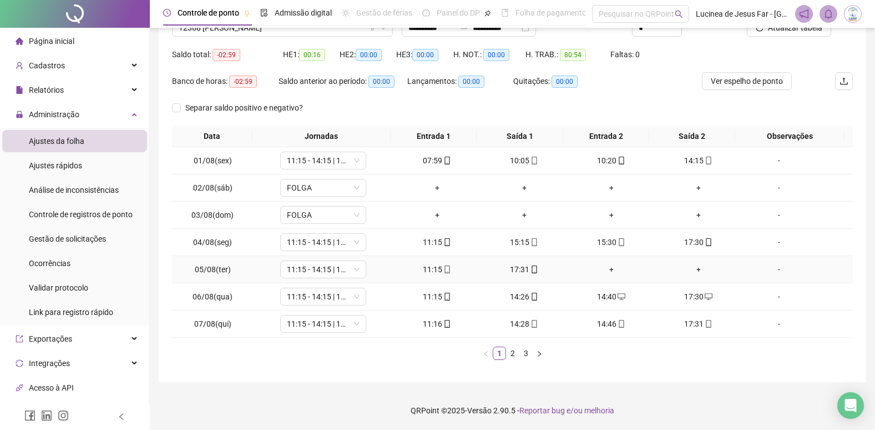
click at [608, 270] on div "+" at bounding box center [611, 269] width 78 height 12
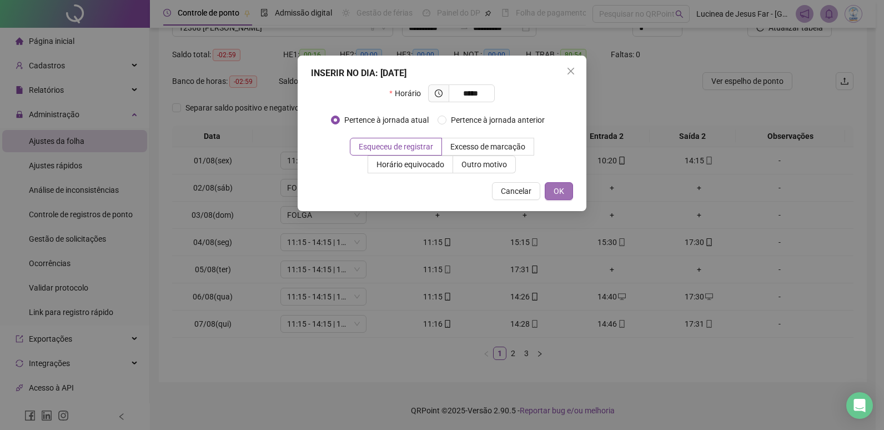
type input "*****"
click at [564, 191] on button "OK" at bounding box center [559, 191] width 28 height 18
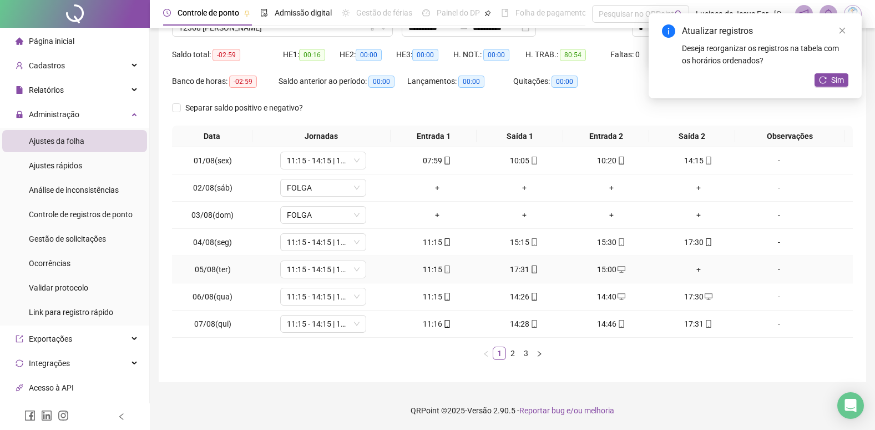
click at [692, 268] on div "+" at bounding box center [698, 269] width 78 height 12
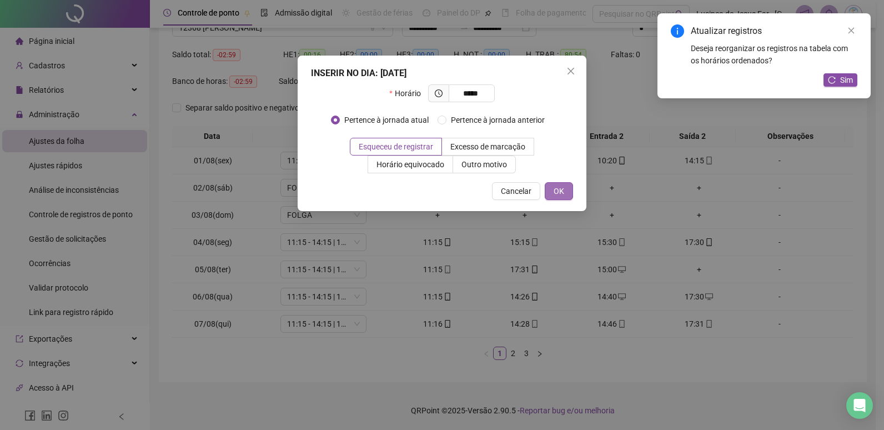
type input "*****"
click at [555, 193] on span "OK" at bounding box center [558, 191] width 11 height 12
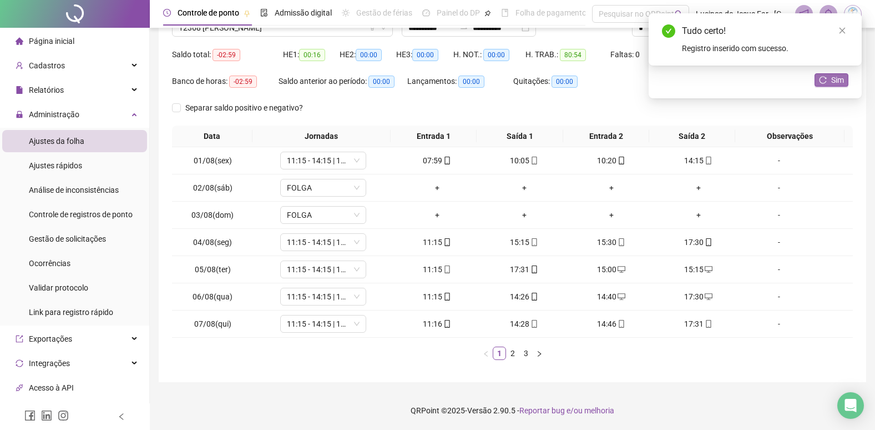
click at [834, 81] on span "Sim" at bounding box center [837, 80] width 13 height 12
click at [841, 34] on link "Close" at bounding box center [842, 30] width 12 height 12
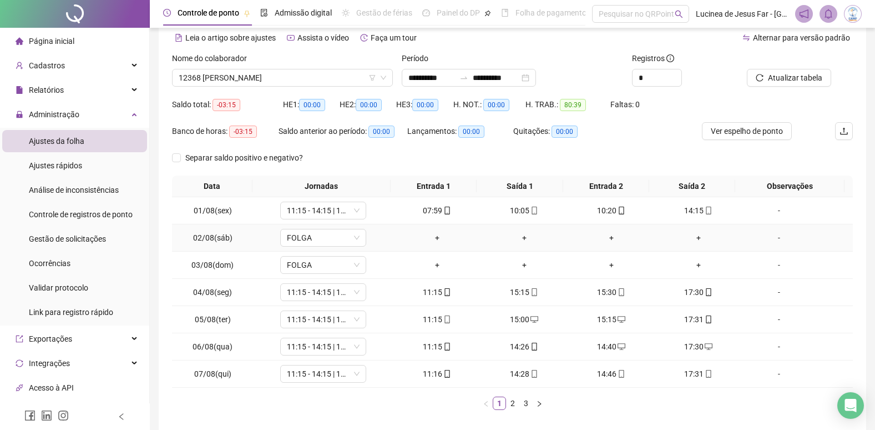
scroll to position [0, 0]
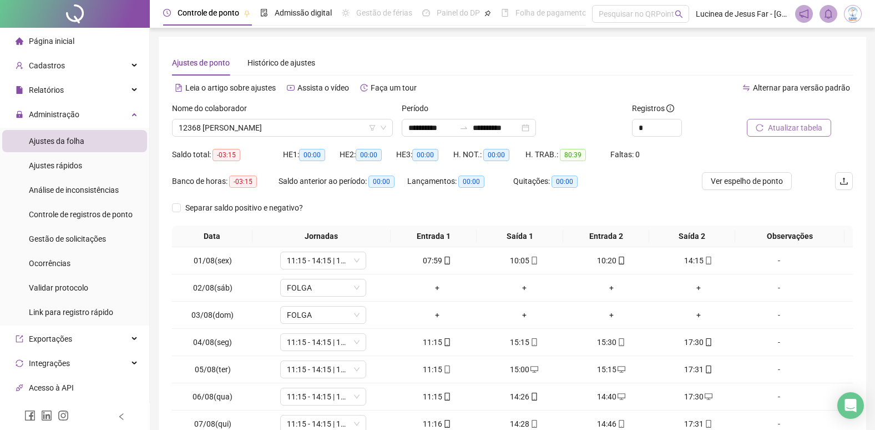
click at [799, 126] on span "Atualizar tabela" at bounding box center [795, 128] width 54 height 12
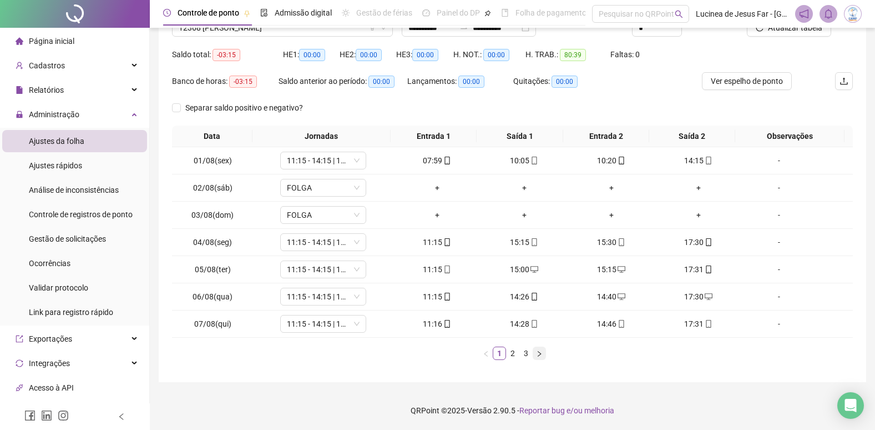
click at [539, 356] on icon "right" at bounding box center [539, 353] width 7 height 7
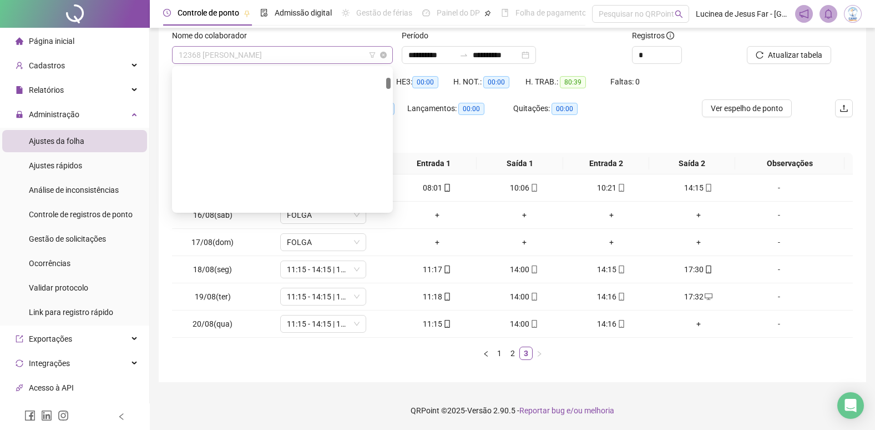
scroll to position [355, 0]
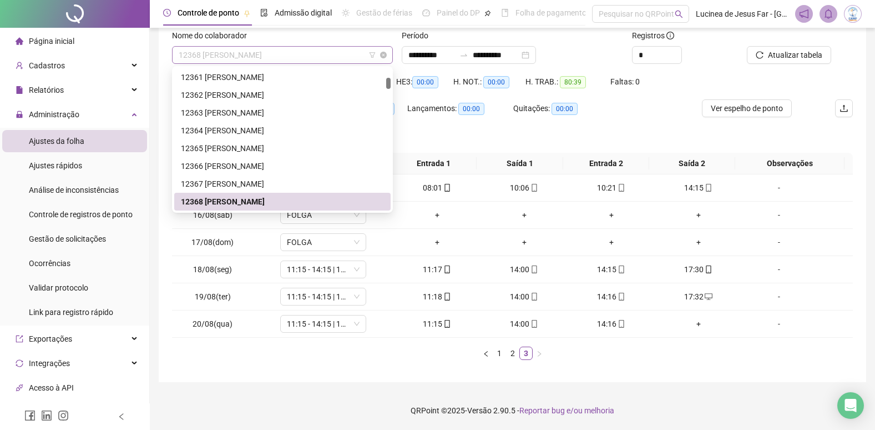
click at [338, 51] on span "12368 [PERSON_NAME]" at bounding box center [283, 55] width 208 height 17
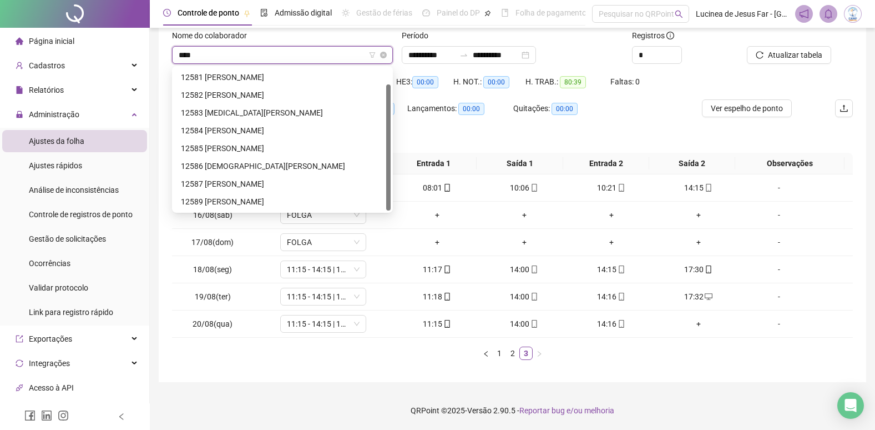
type input "*****"
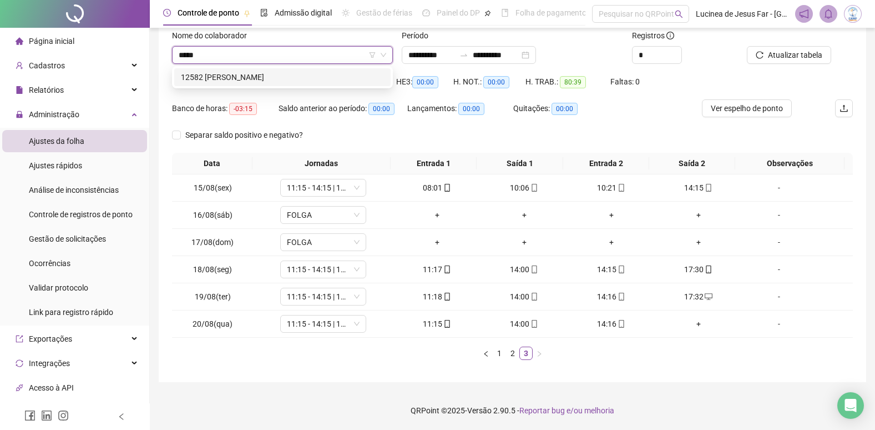
click at [336, 79] on div "12582 [PERSON_NAME]" at bounding box center [282, 77] width 203 height 12
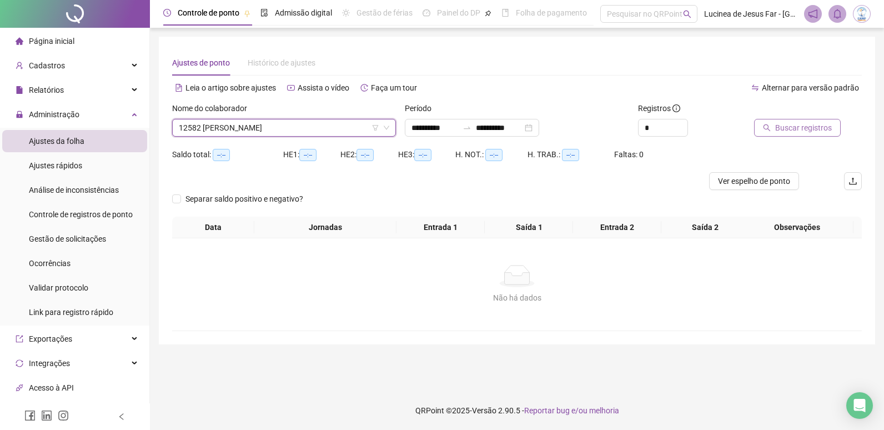
click at [799, 128] on span "Buscar registros" at bounding box center [803, 128] width 57 height 12
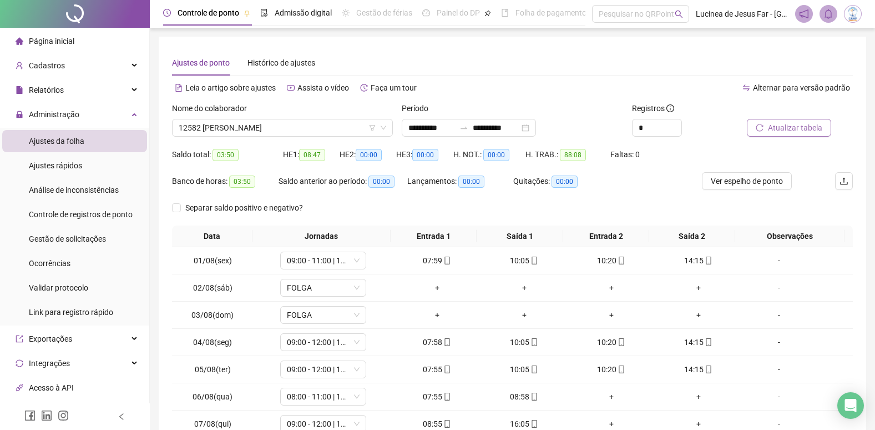
click at [799, 127] on span "Atualizar tabela" at bounding box center [795, 128] width 54 height 12
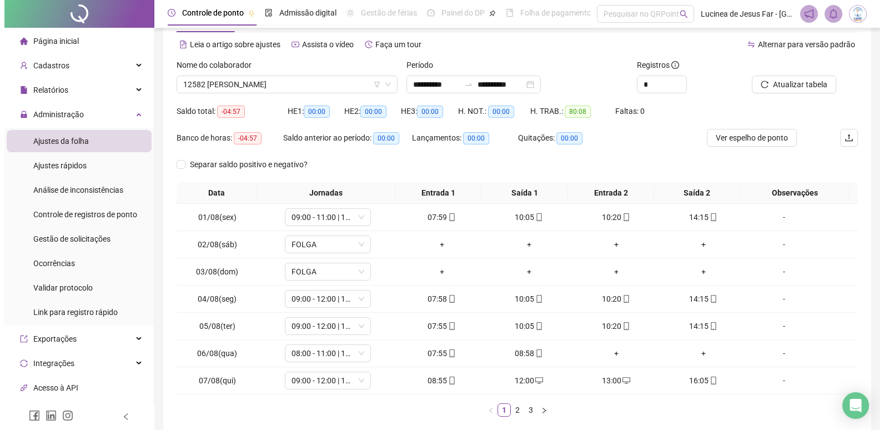
scroll to position [100, 0]
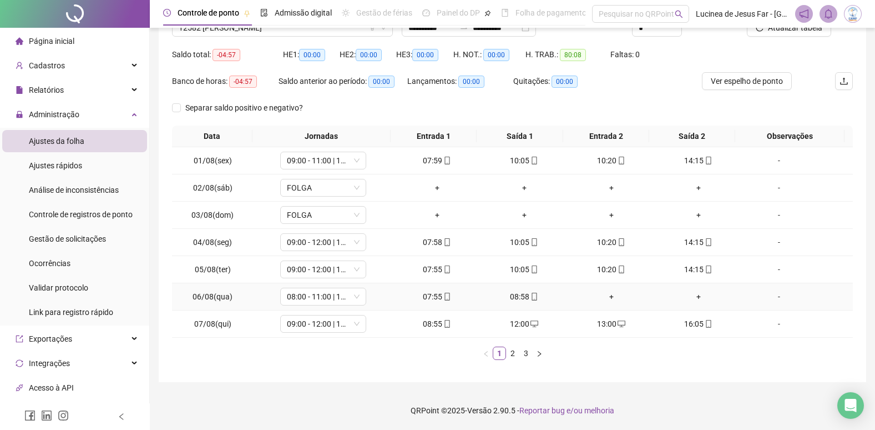
click at [775, 300] on div "-" at bounding box center [779, 296] width 65 height 12
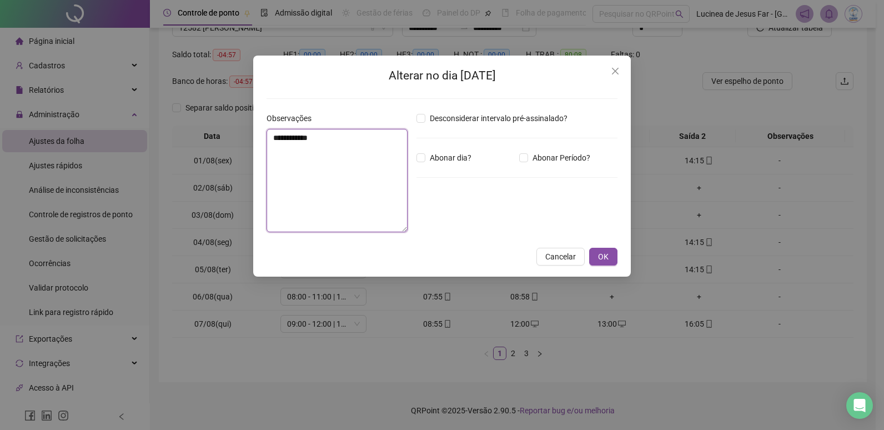
click at [283, 131] on textarea "**********" at bounding box center [336, 180] width 141 height 103
type textarea "**********"
click at [558, 159] on span "Abonar Período?" at bounding box center [561, 158] width 67 height 12
drag, startPoint x: 460, startPoint y: 219, endPoint x: 355, endPoint y: 209, distance: 104.8
click at [355, 209] on div "**********" at bounding box center [442, 176] width 360 height 129
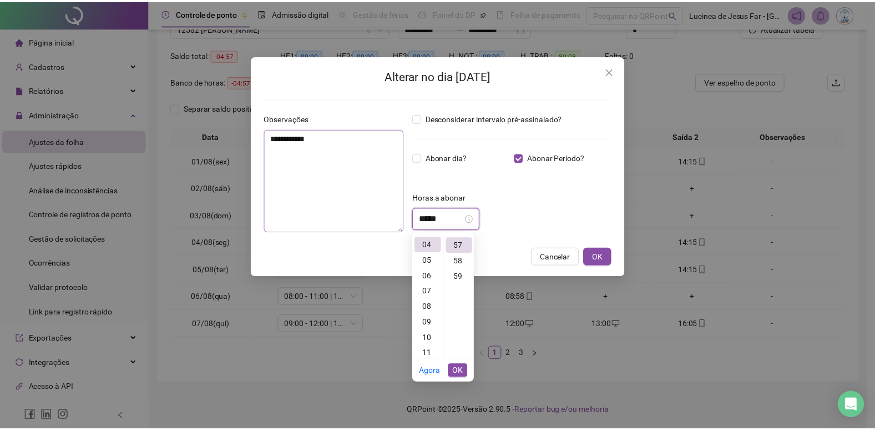
scroll to position [886, 0]
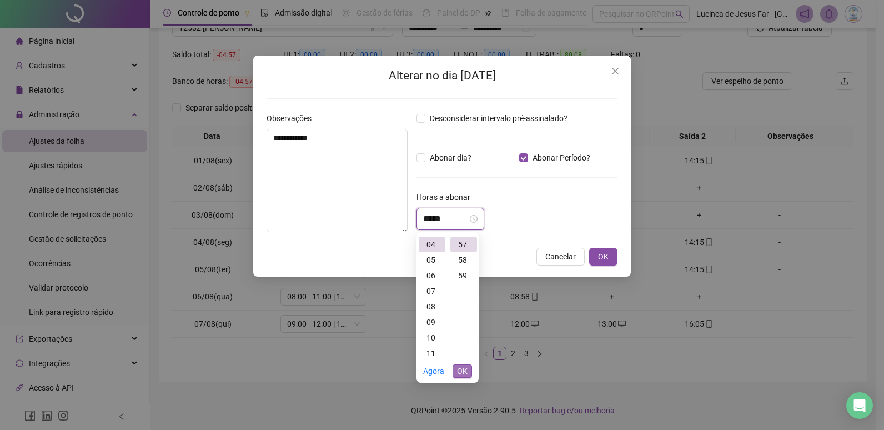
type input "*****"
click at [456, 367] on button "OK" at bounding box center [461, 370] width 19 height 13
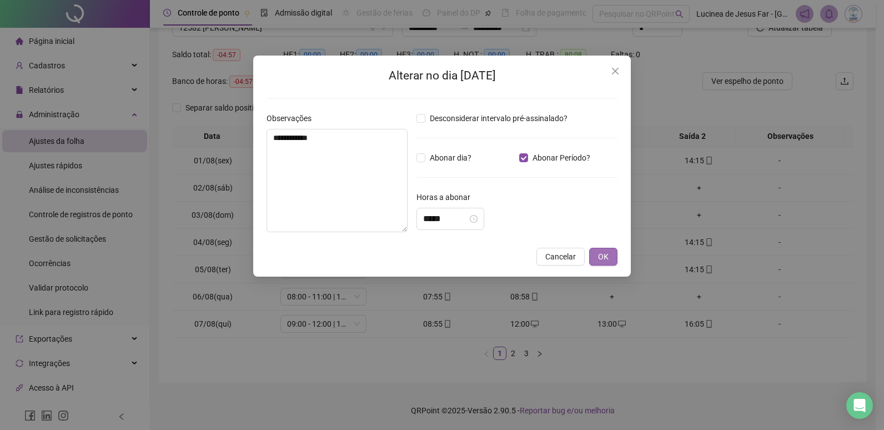
click at [600, 256] on span "OK" at bounding box center [603, 256] width 11 height 12
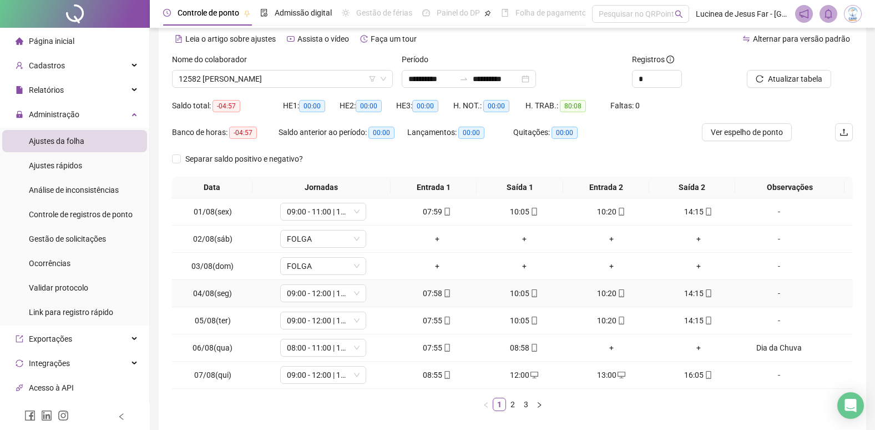
scroll to position [0, 0]
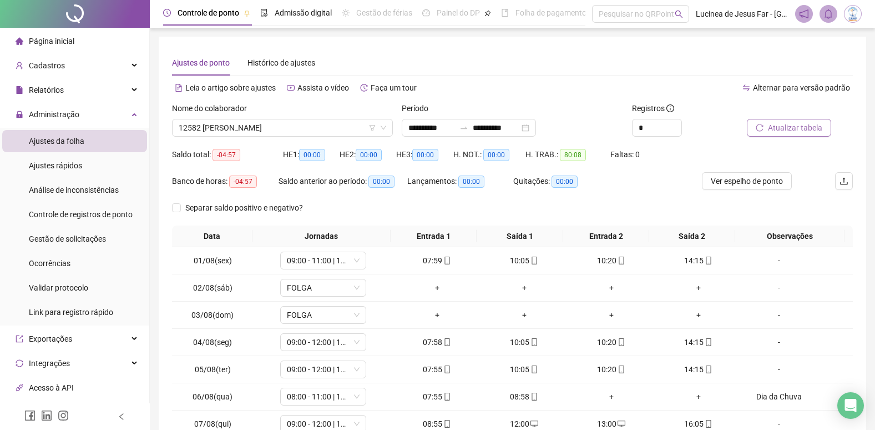
click at [807, 131] on span "Atualizar tabela" at bounding box center [795, 128] width 54 height 12
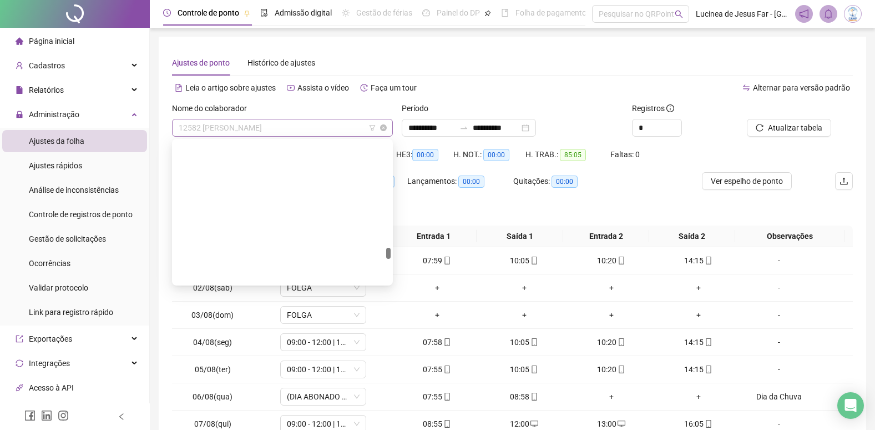
click at [287, 125] on span "12582 [PERSON_NAME]" at bounding box center [283, 127] width 208 height 17
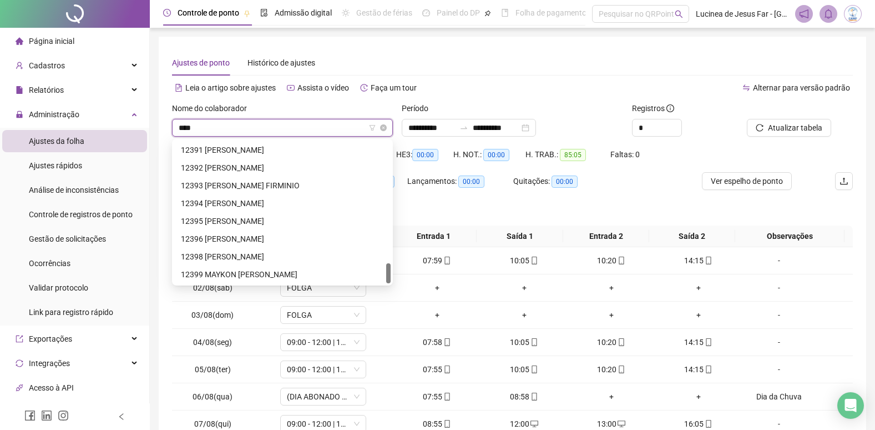
scroll to position [36, 0]
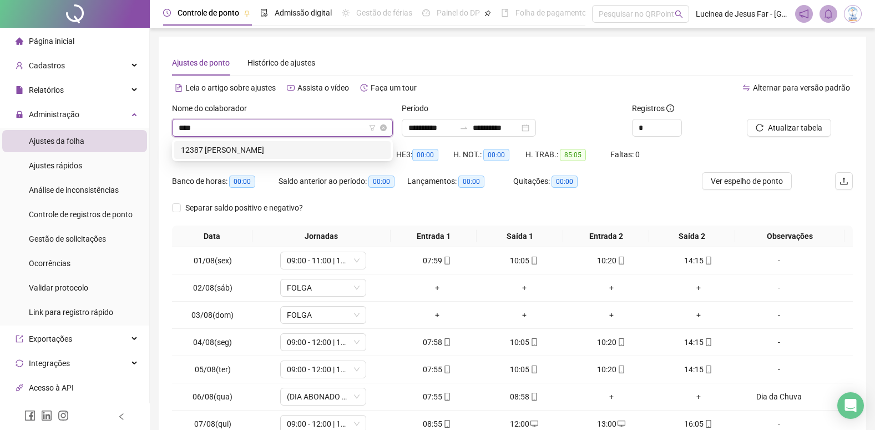
type input "*****"
drag, startPoint x: 288, startPoint y: 147, endPoint x: 651, endPoint y: 153, distance: 362.5
click at [290, 148] on div "12387 [PERSON_NAME]" at bounding box center [282, 150] width 203 height 12
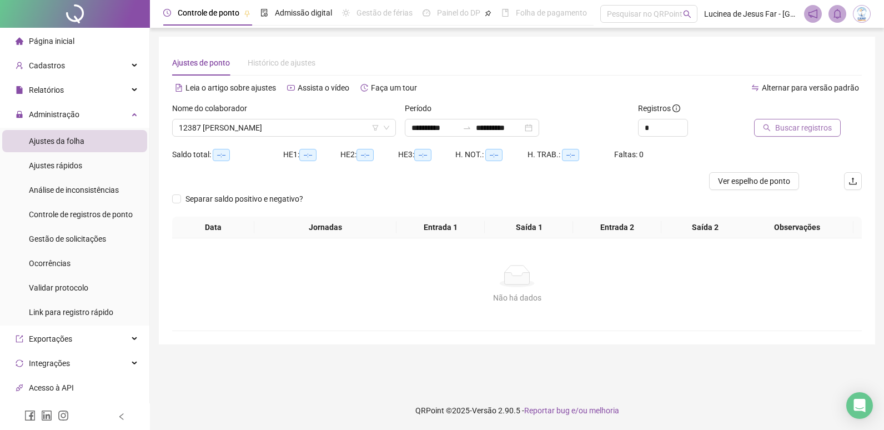
click at [809, 126] on span "Buscar registros" at bounding box center [803, 128] width 57 height 12
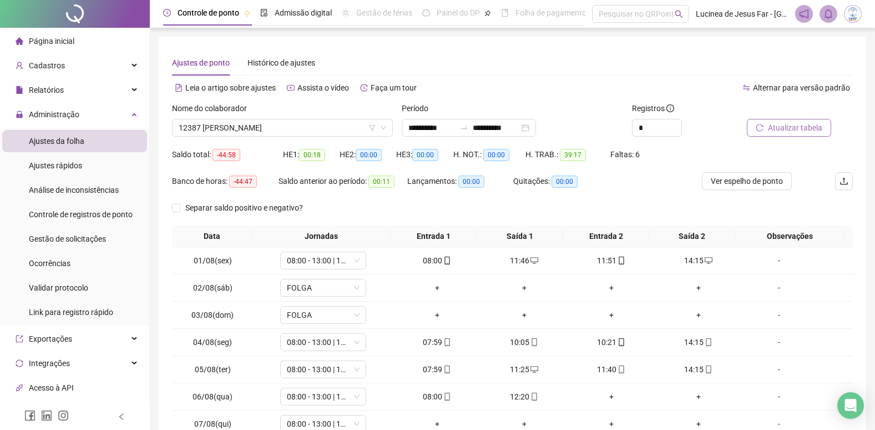
click at [790, 124] on span "Atualizar tabela" at bounding box center [795, 128] width 54 height 12
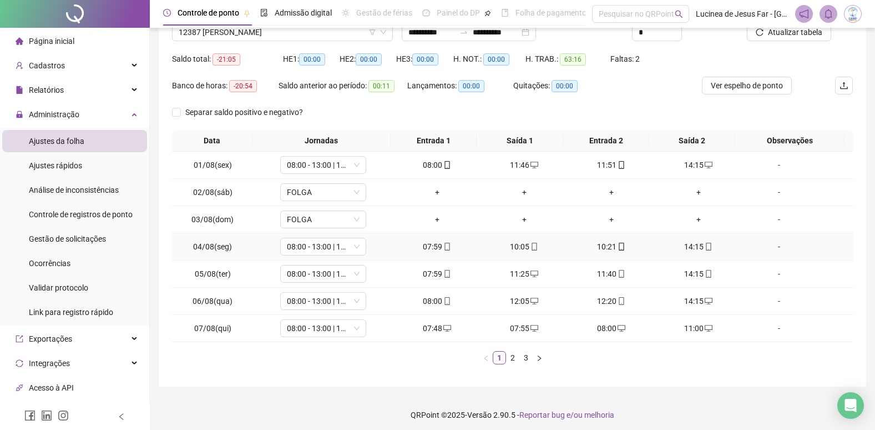
scroll to position [100, 0]
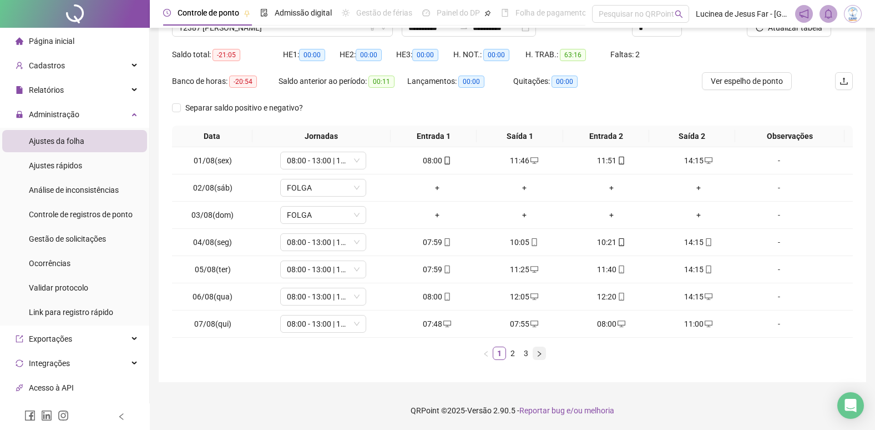
click at [541, 355] on icon "right" at bounding box center [539, 353] width 7 height 7
click at [692, 163] on div "+" at bounding box center [698, 160] width 78 height 12
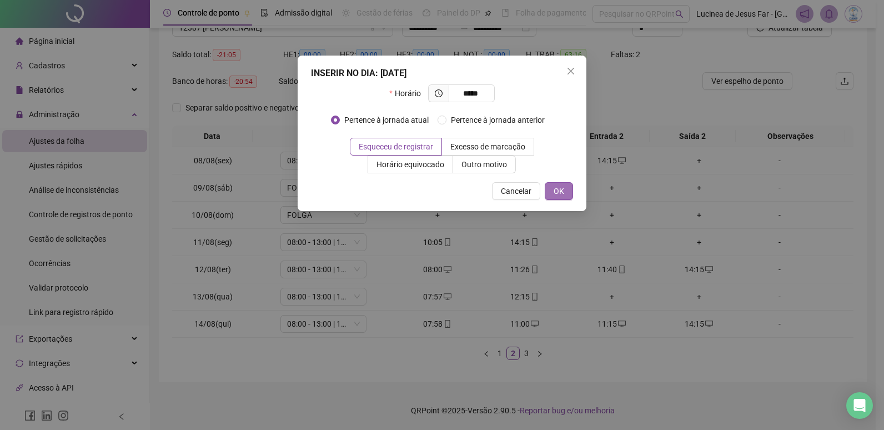
type input "*****"
click at [572, 194] on button "OK" at bounding box center [559, 191] width 28 height 18
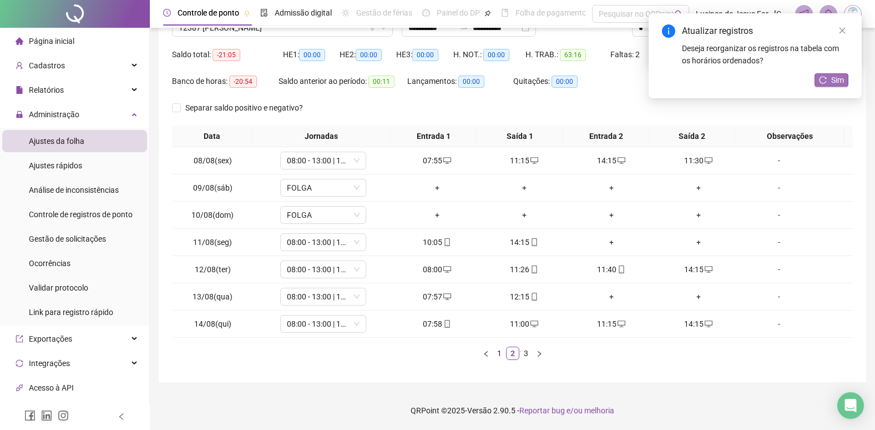
click at [840, 75] on span "Sim" at bounding box center [837, 80] width 13 height 12
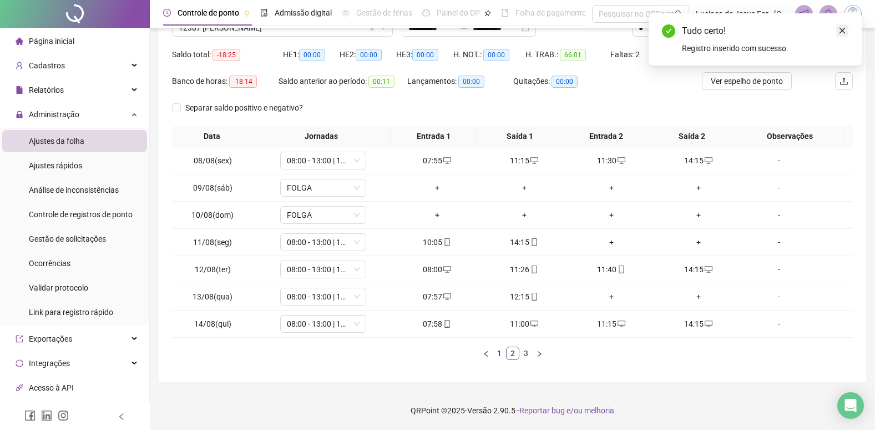
click at [841, 28] on icon "close" at bounding box center [843, 31] width 8 height 8
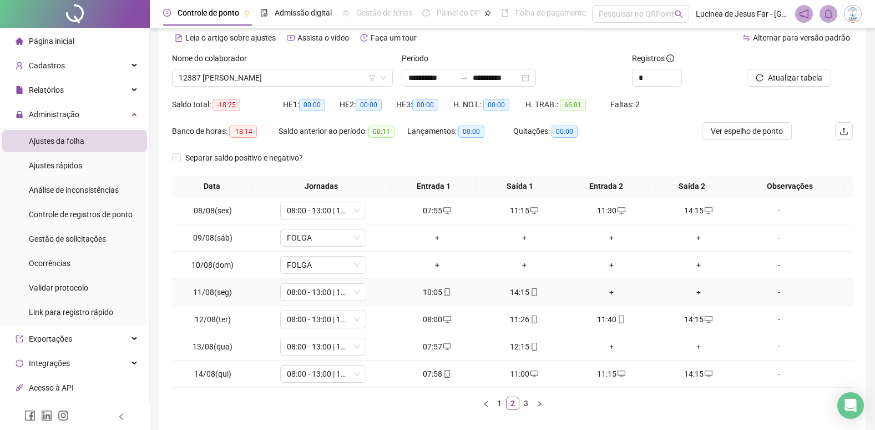
scroll to position [0, 0]
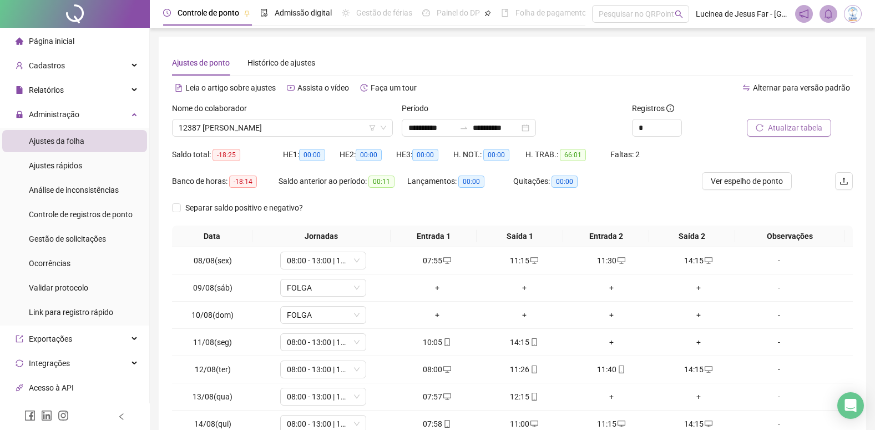
click at [797, 127] on span "Atualizar tabela" at bounding box center [795, 128] width 54 height 12
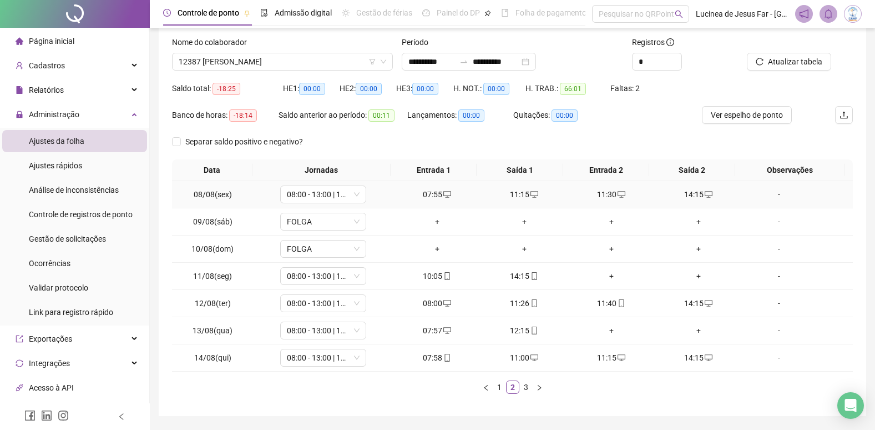
scroll to position [100, 0]
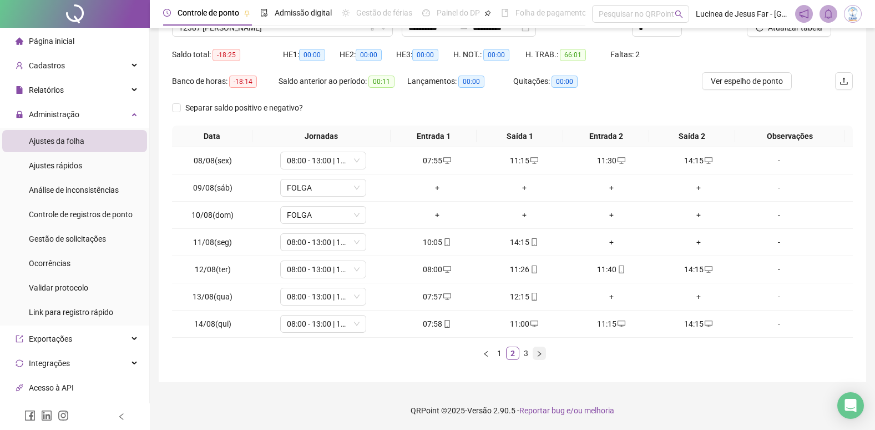
click at [540, 354] on icon "right" at bounding box center [539, 353] width 7 height 7
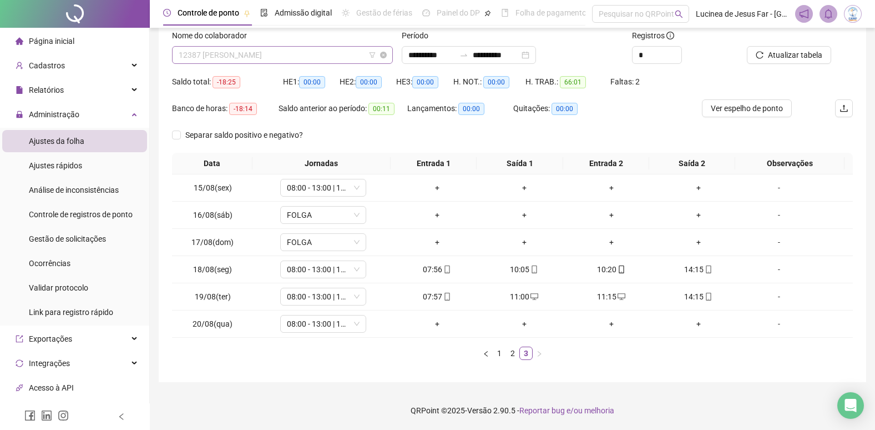
scroll to position [675, 0]
click at [301, 57] on span "12387 [PERSON_NAME]" at bounding box center [283, 55] width 208 height 17
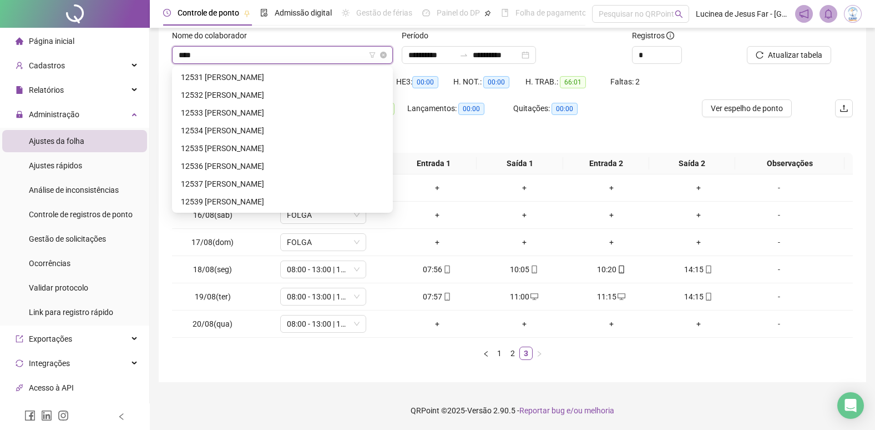
scroll to position [18, 0]
type input "*****"
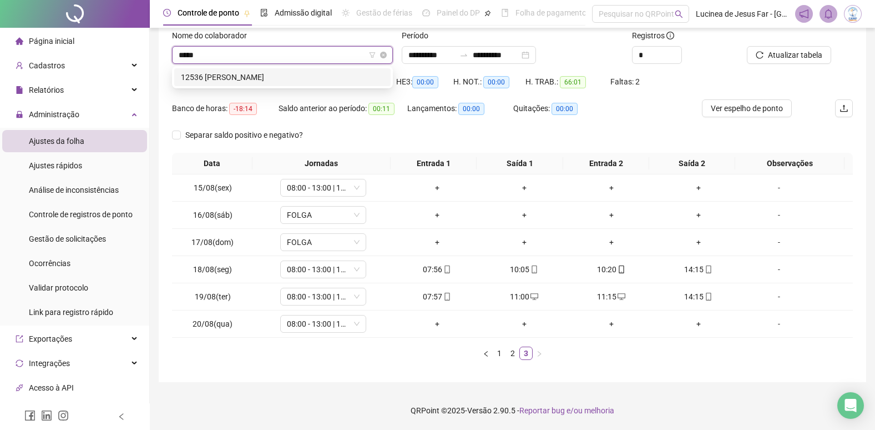
scroll to position [0, 0]
click at [301, 73] on div "12536 [PERSON_NAME]" at bounding box center [282, 77] width 203 height 12
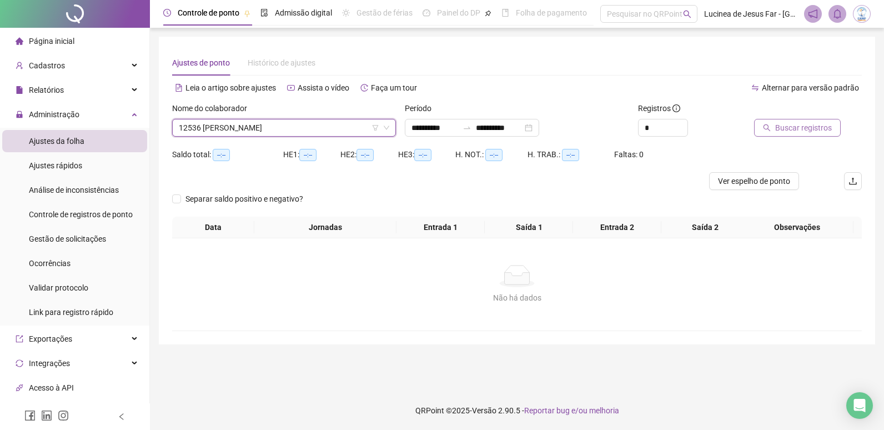
click at [794, 127] on span "Buscar registros" at bounding box center [803, 128] width 57 height 12
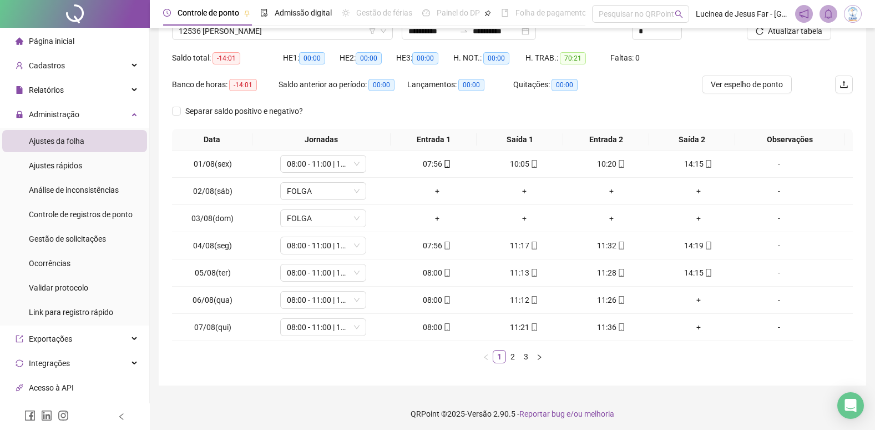
scroll to position [44, 0]
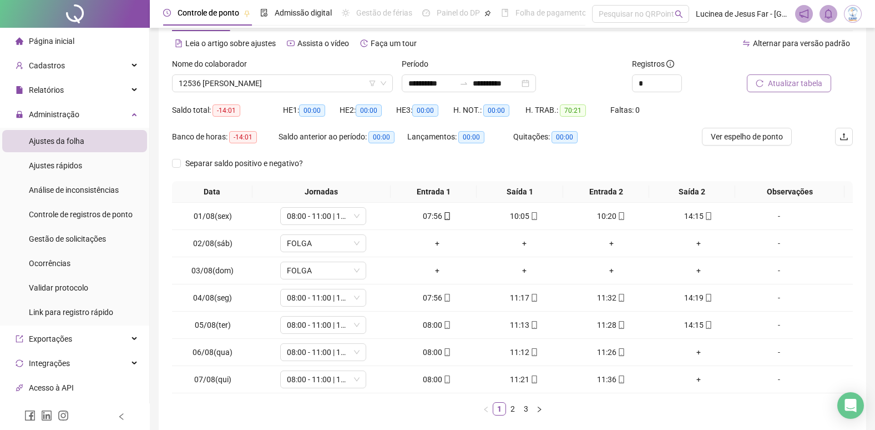
click at [796, 86] on span "Atualizar tabela" at bounding box center [795, 83] width 54 height 12
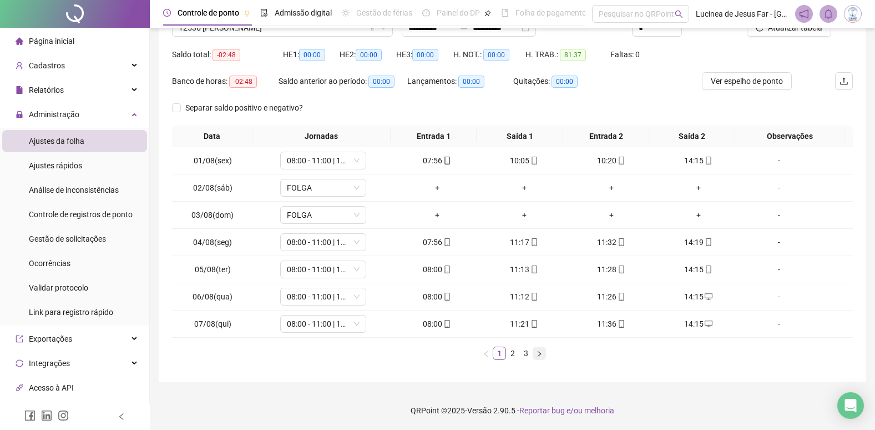
click at [540, 357] on button "button" at bounding box center [539, 352] width 13 height 13
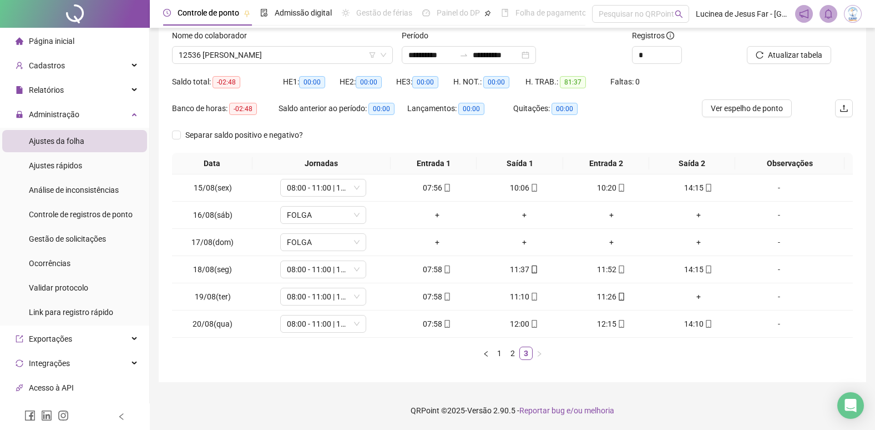
scroll to position [73, 0]
click at [291, 59] on span "12536 [PERSON_NAME]" at bounding box center [283, 55] width 208 height 17
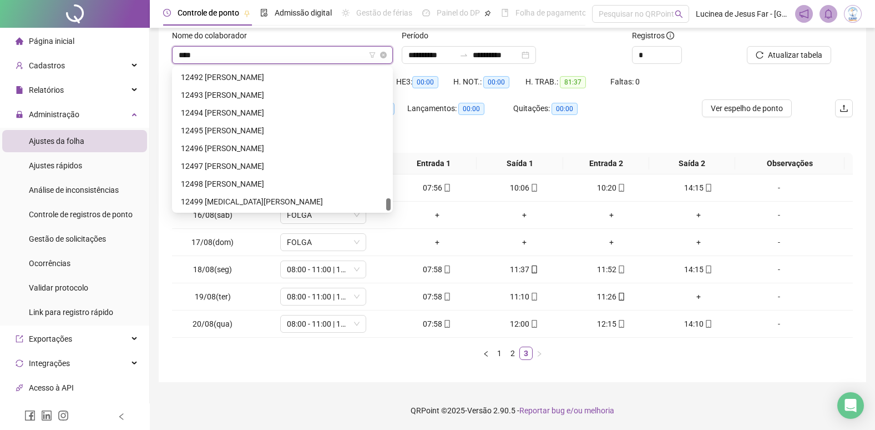
scroll to position [18, 0]
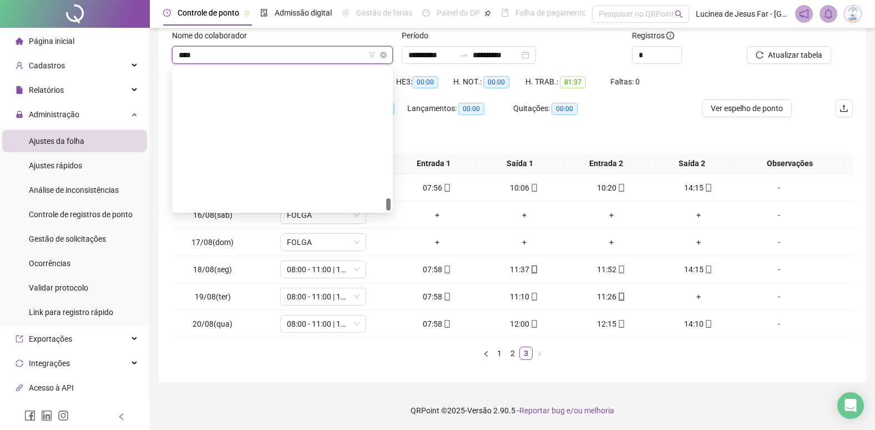
type input "*****"
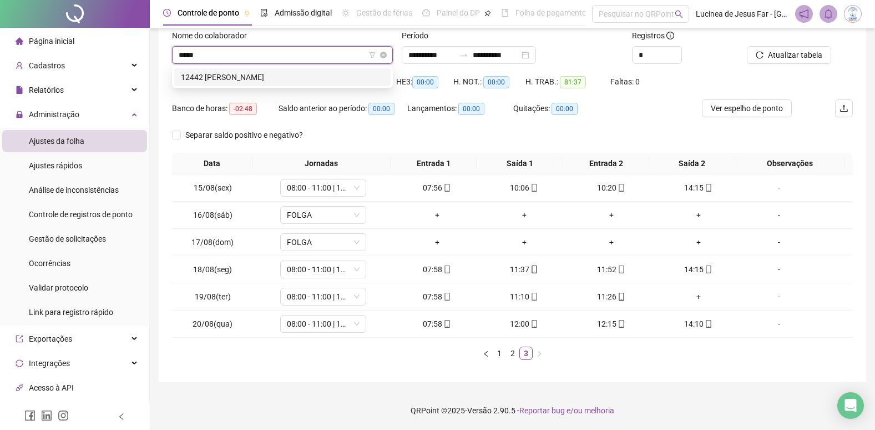
scroll to position [0, 0]
click at [291, 73] on div "12442 [PERSON_NAME]" at bounding box center [282, 77] width 203 height 12
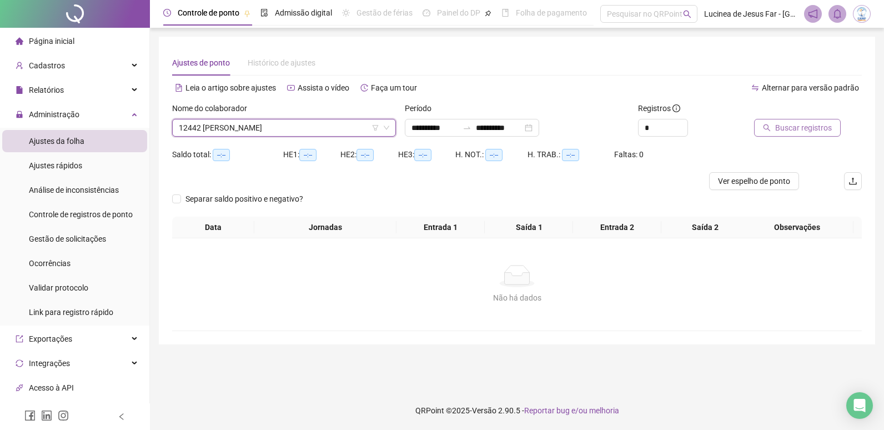
click at [793, 130] on span "Buscar registros" at bounding box center [803, 128] width 57 height 12
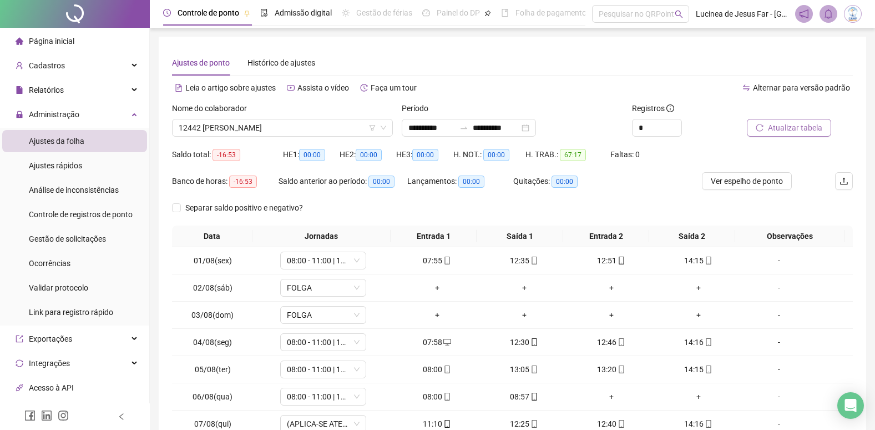
click at [810, 131] on span "Atualizar tabela" at bounding box center [795, 128] width 54 height 12
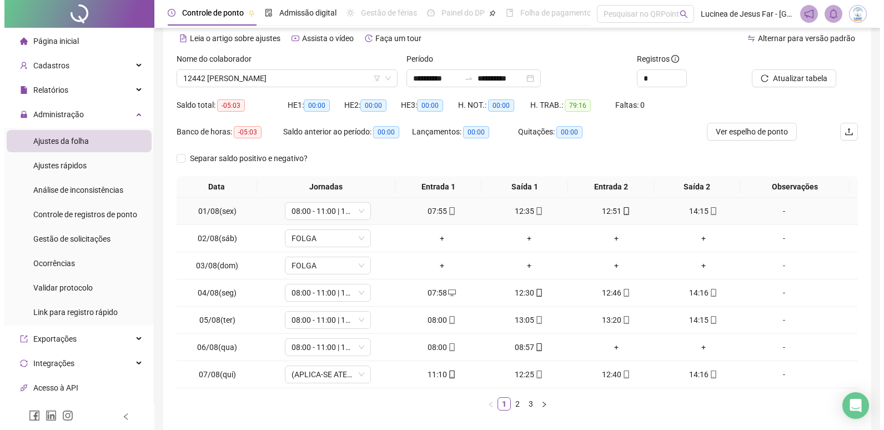
scroll to position [100, 0]
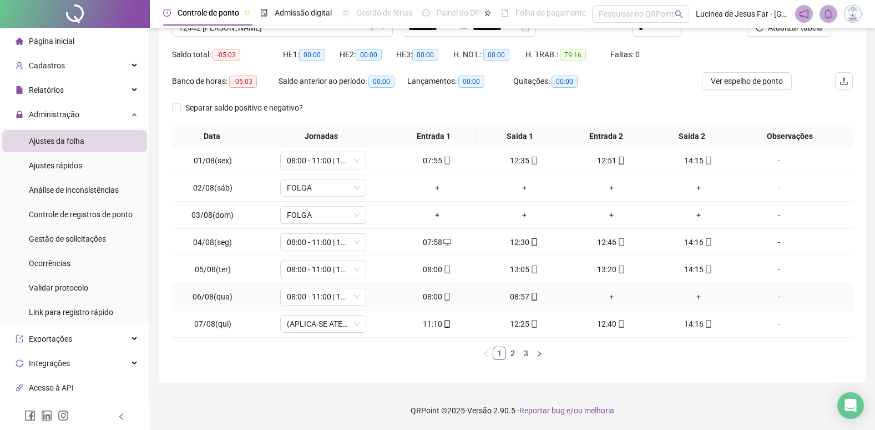
click at [774, 296] on div "-" at bounding box center [779, 296] width 65 height 12
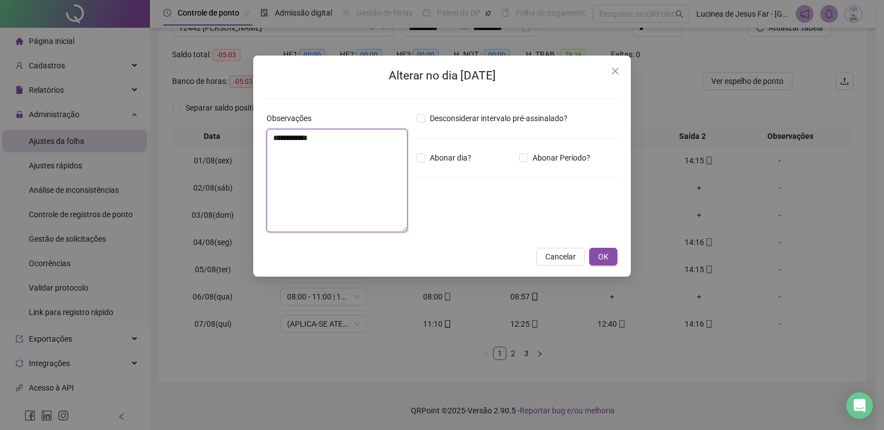
click at [341, 137] on textarea "**********" at bounding box center [336, 180] width 141 height 103
type textarea "**********"
click at [556, 158] on span "Abonar Período?" at bounding box center [561, 158] width 67 height 12
drag, startPoint x: 460, startPoint y: 220, endPoint x: 314, endPoint y: 202, distance: 147.1
click at [314, 202] on div "**********" at bounding box center [442, 176] width 360 height 129
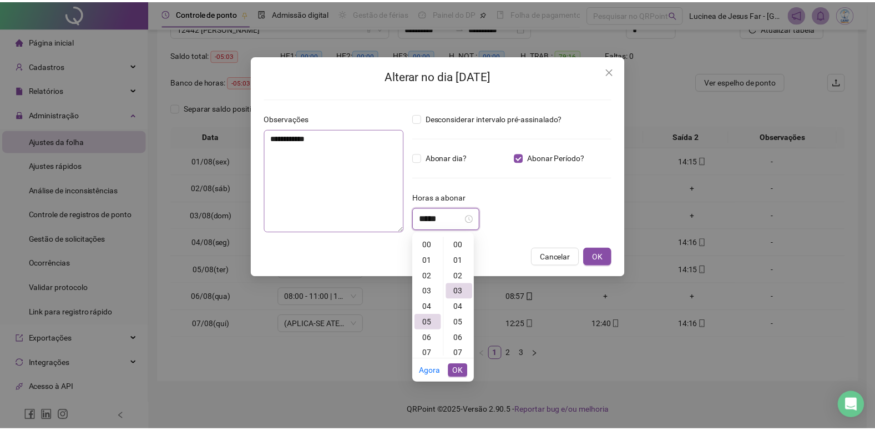
scroll to position [47, 0]
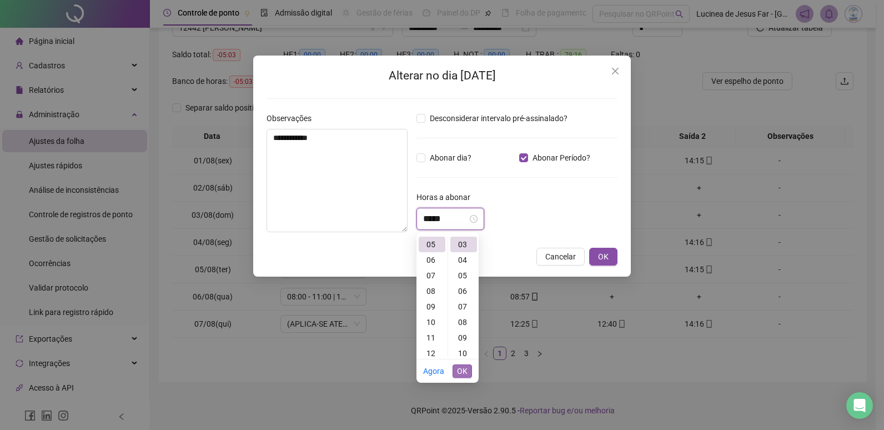
type input "*****"
click at [460, 369] on span "OK" at bounding box center [462, 371] width 11 height 12
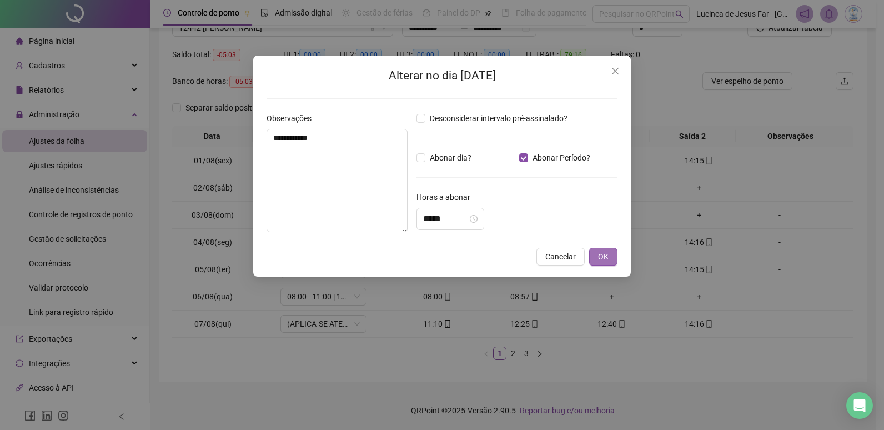
click at [608, 254] on button "OK" at bounding box center [603, 257] width 28 height 18
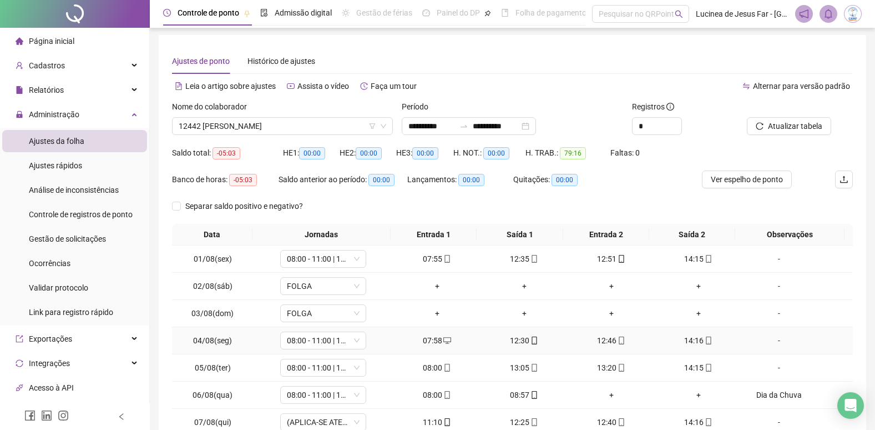
scroll to position [0, 0]
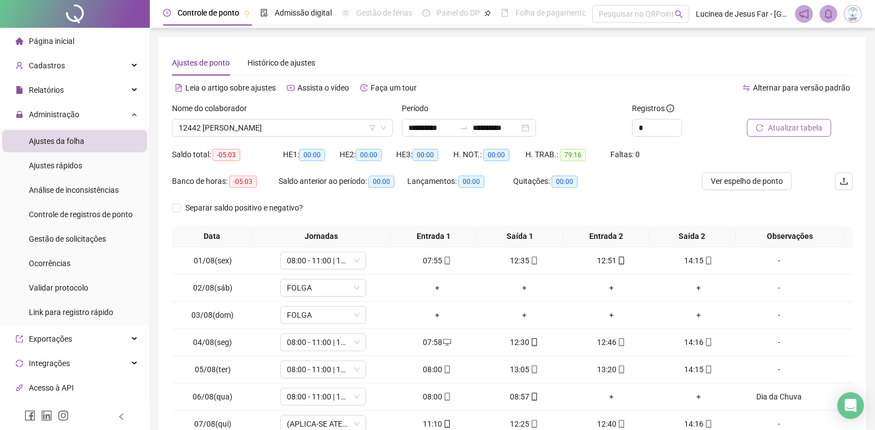
click at [801, 129] on span "Atualizar tabela" at bounding box center [795, 128] width 54 height 12
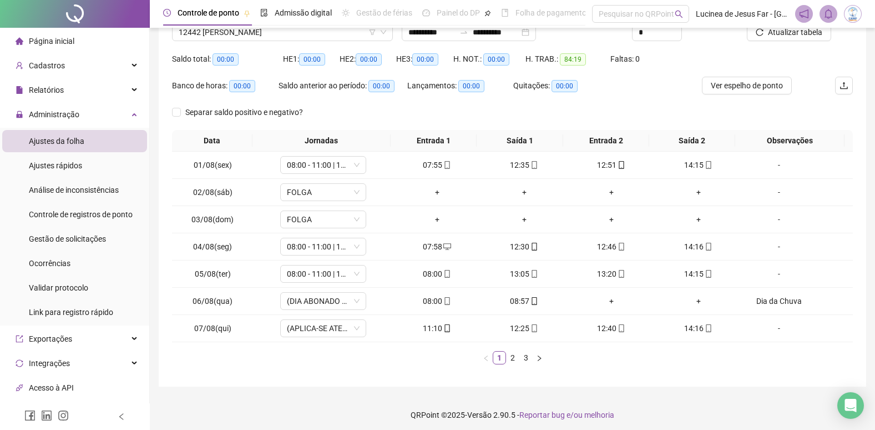
scroll to position [100, 0]
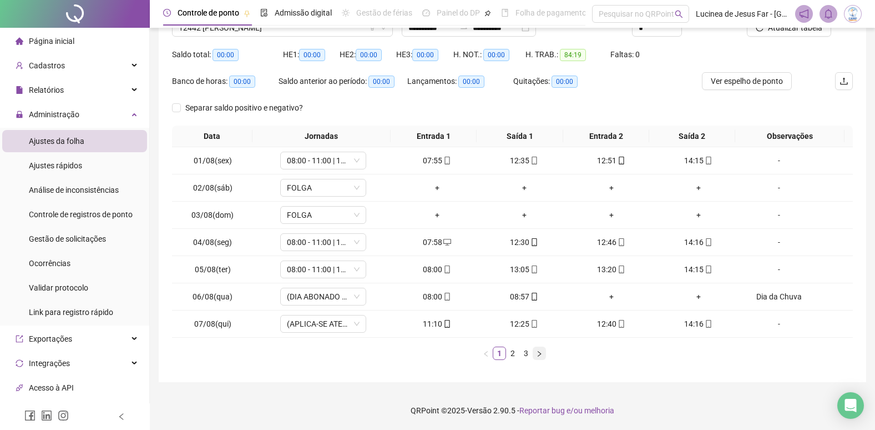
click at [538, 354] on icon "right" at bounding box center [539, 353] width 7 height 7
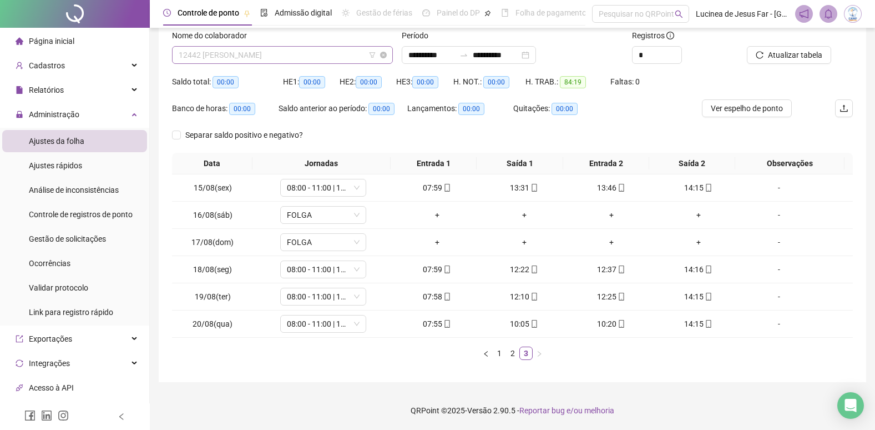
click at [300, 56] on span "12442 [PERSON_NAME]" at bounding box center [283, 55] width 208 height 17
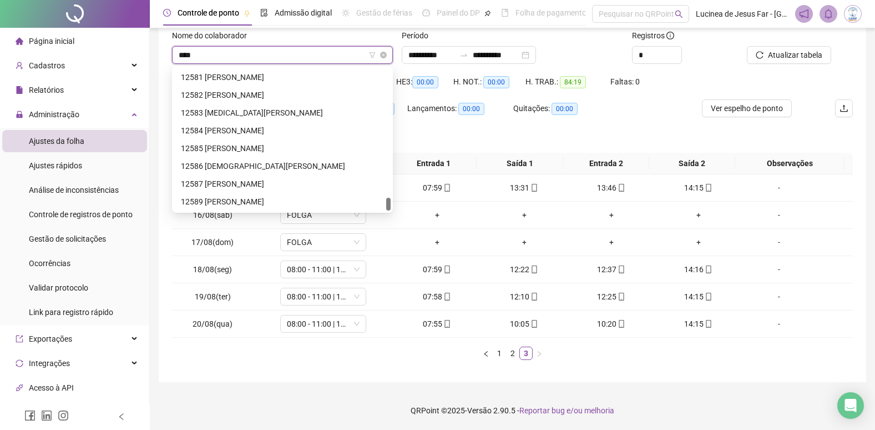
scroll to position [18, 0]
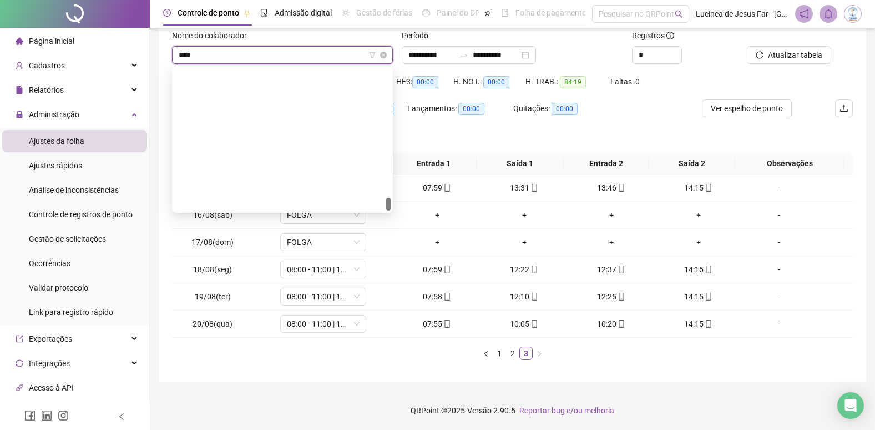
type input "*****"
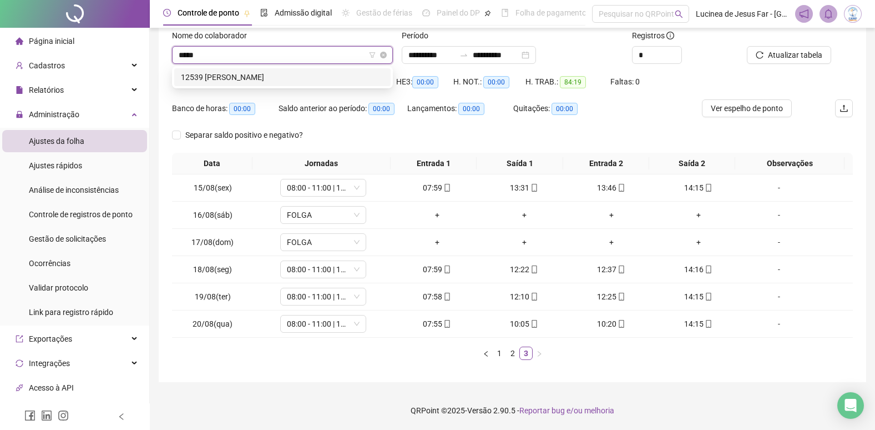
scroll to position [0, 0]
click at [317, 78] on div "12539 [PERSON_NAME]" at bounding box center [282, 77] width 203 height 12
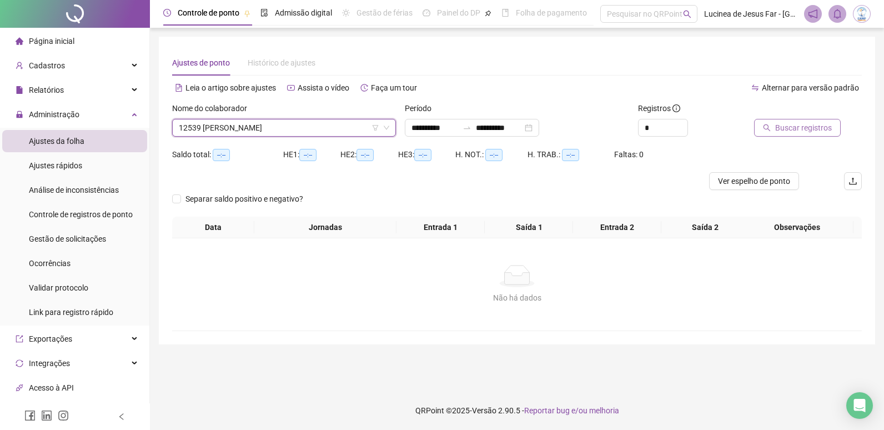
click at [810, 124] on span "Buscar registros" at bounding box center [803, 128] width 57 height 12
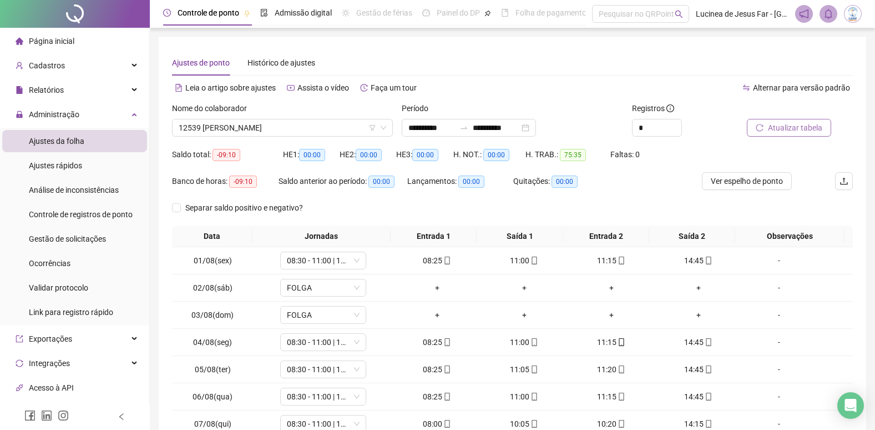
click at [793, 126] on span "Atualizar tabela" at bounding box center [795, 128] width 54 height 12
click at [294, 132] on span "12539 [PERSON_NAME]" at bounding box center [283, 127] width 208 height 17
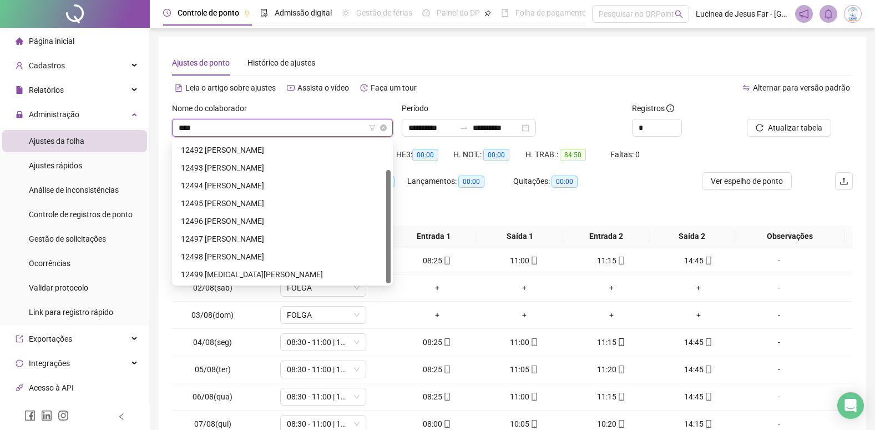
scroll to position [36, 0]
type input "*****"
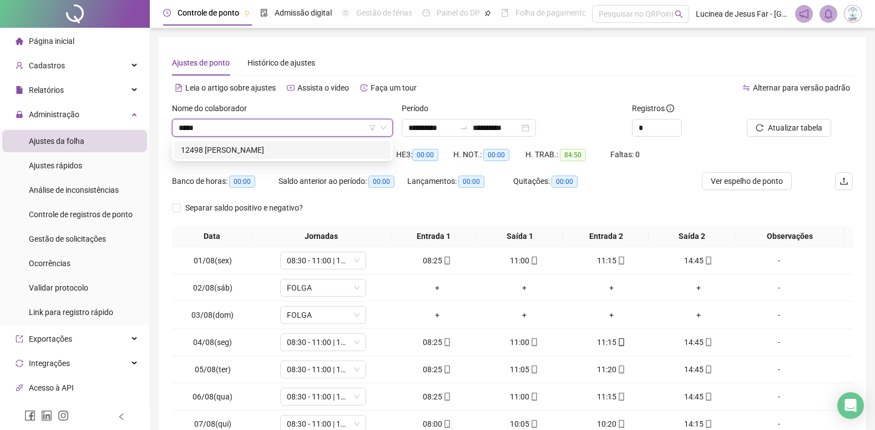
click at [294, 147] on div "12498 [PERSON_NAME]" at bounding box center [282, 150] width 203 height 12
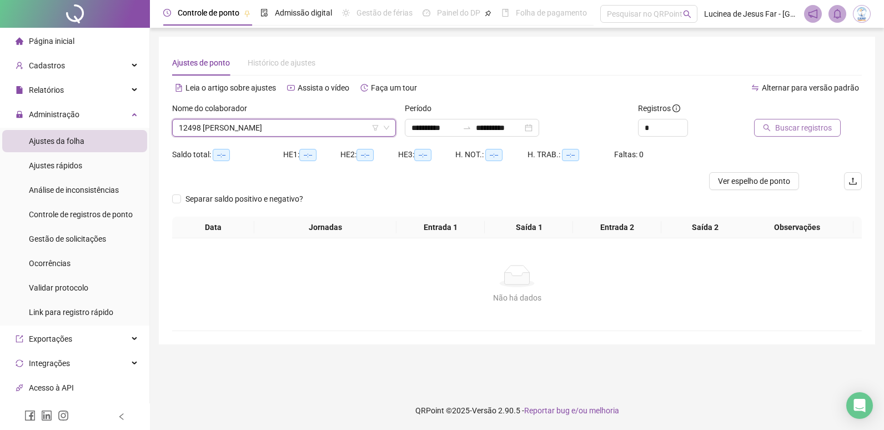
click at [810, 131] on span "Buscar registros" at bounding box center [803, 128] width 57 height 12
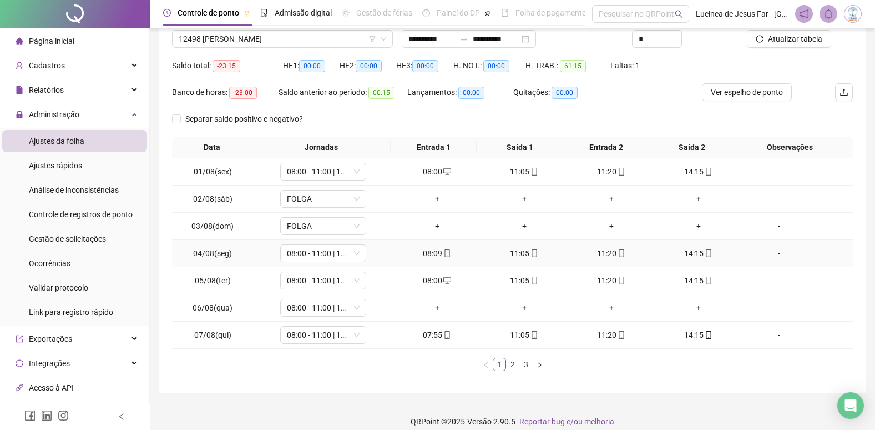
scroll to position [100, 0]
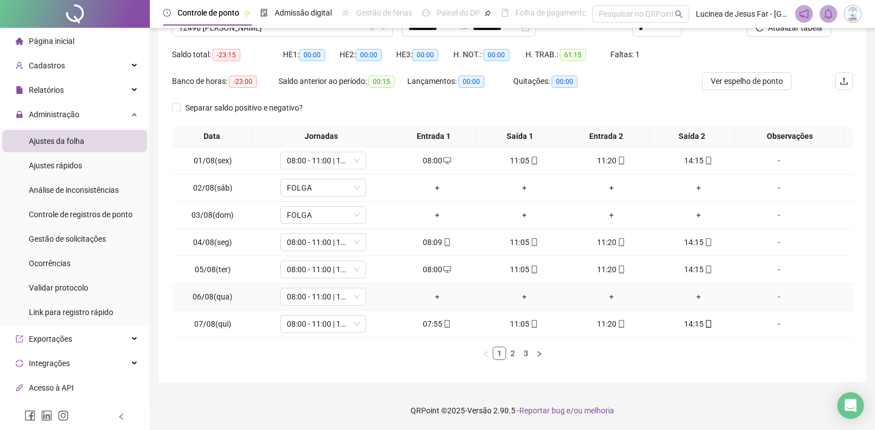
click at [774, 298] on div "-" at bounding box center [779, 296] width 65 height 12
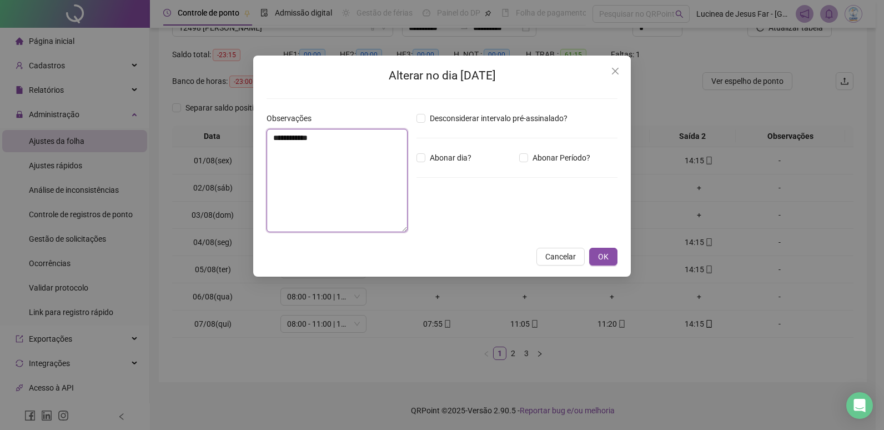
click at [321, 156] on textarea "**********" at bounding box center [336, 180] width 141 height 103
type textarea "**********"
click at [603, 254] on span "OK" at bounding box center [603, 256] width 11 height 12
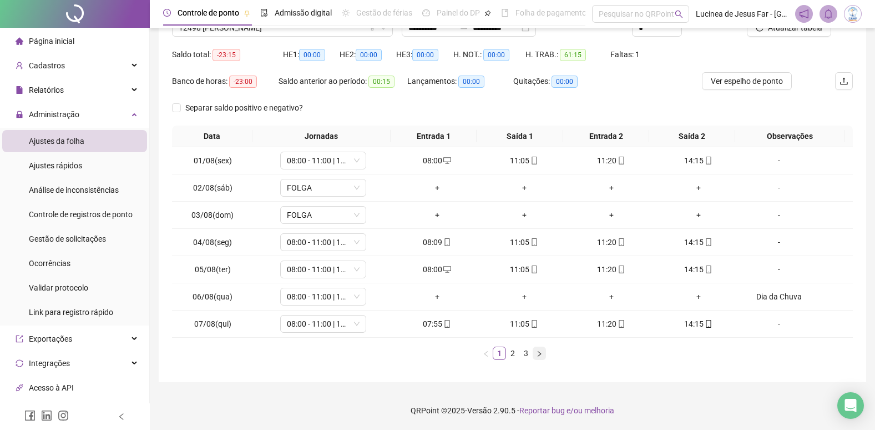
click at [537, 356] on icon "right" at bounding box center [539, 353] width 7 height 7
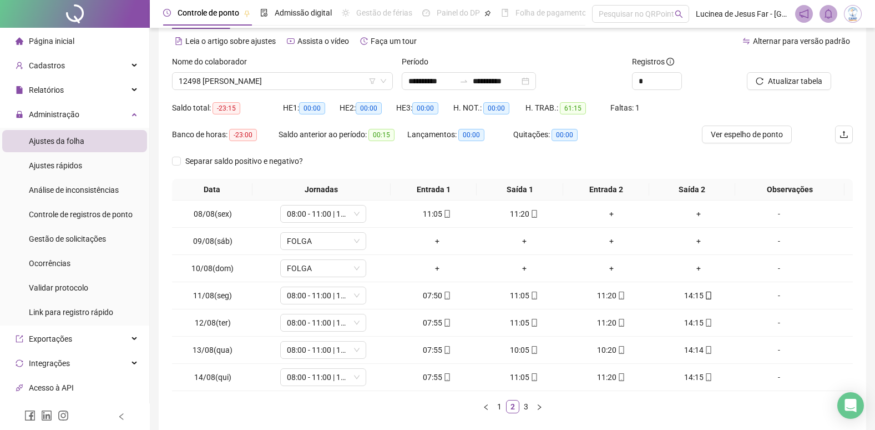
scroll to position [0, 0]
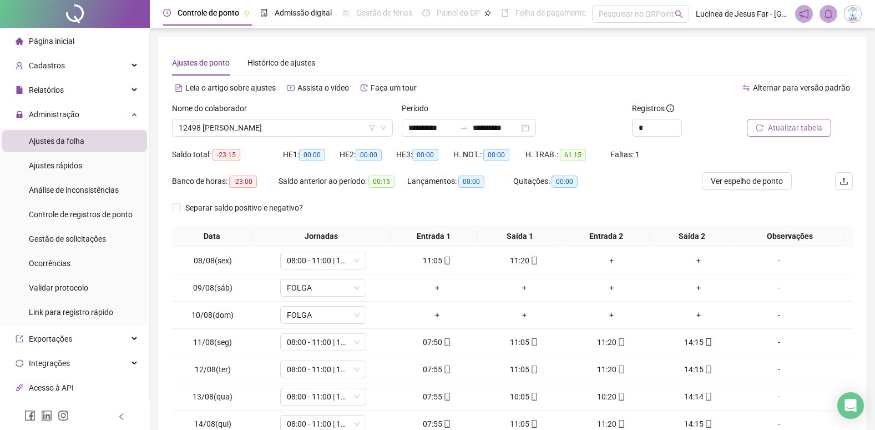
click at [811, 128] on span "Atualizar tabela" at bounding box center [795, 128] width 54 height 12
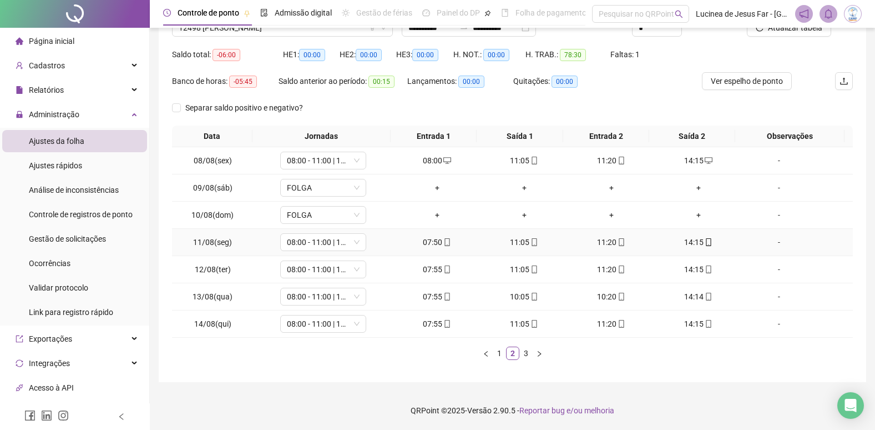
scroll to position [44, 0]
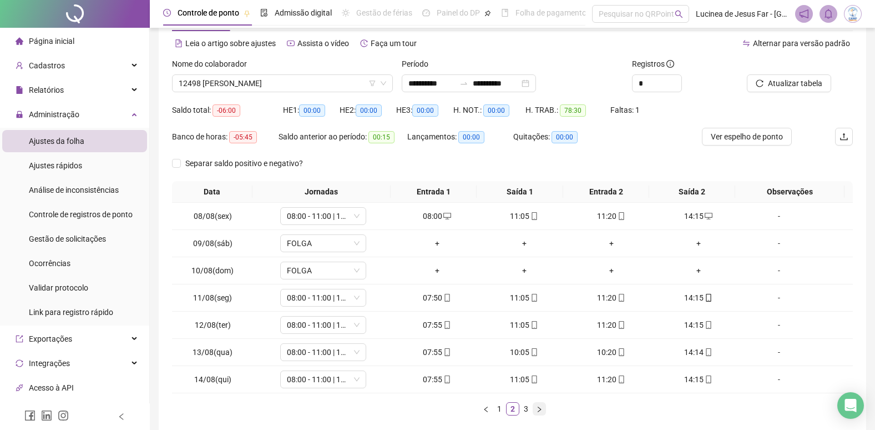
click at [539, 407] on icon "right" at bounding box center [539, 409] width 7 height 7
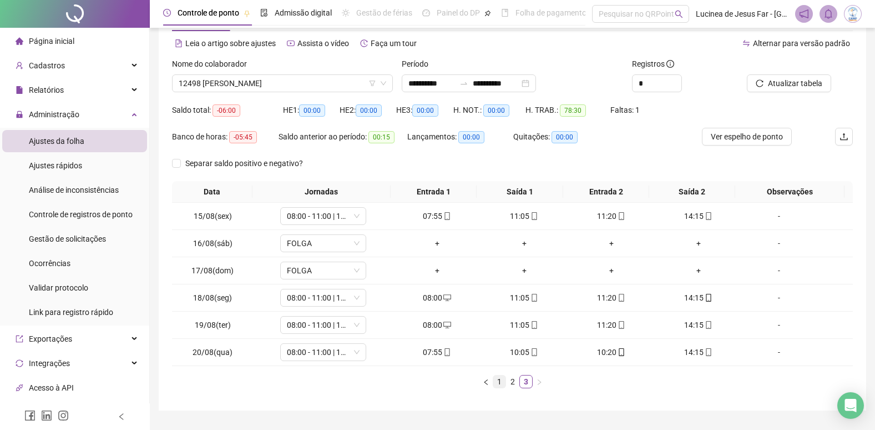
click at [502, 385] on link "1" at bounding box center [499, 381] width 12 height 12
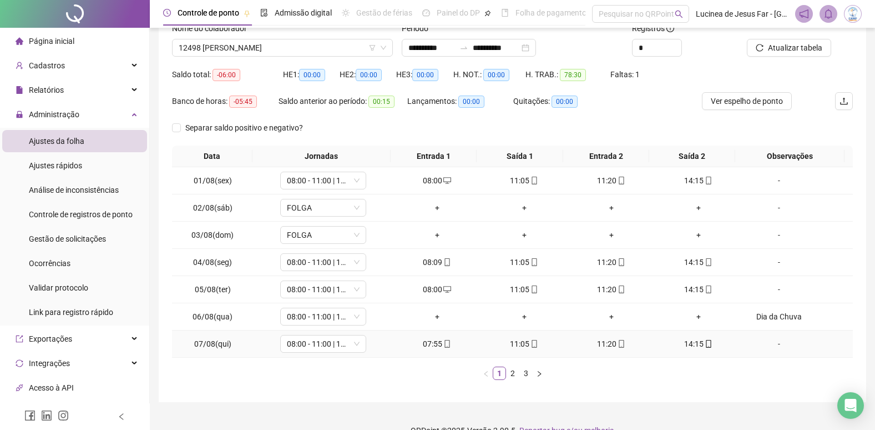
scroll to position [100, 0]
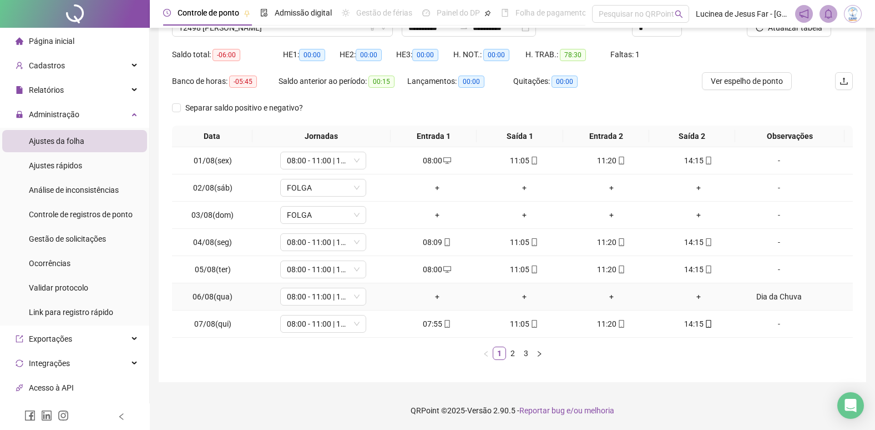
click at [760, 296] on div "Dia da Chuva" at bounding box center [779, 296] width 65 height 12
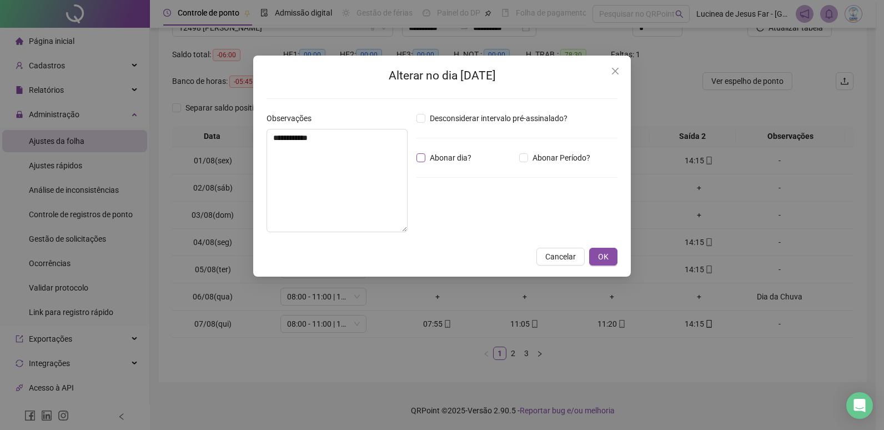
click at [446, 158] on span "Abonar dia?" at bounding box center [450, 158] width 51 height 12
click at [601, 258] on span "OK" at bounding box center [603, 256] width 11 height 12
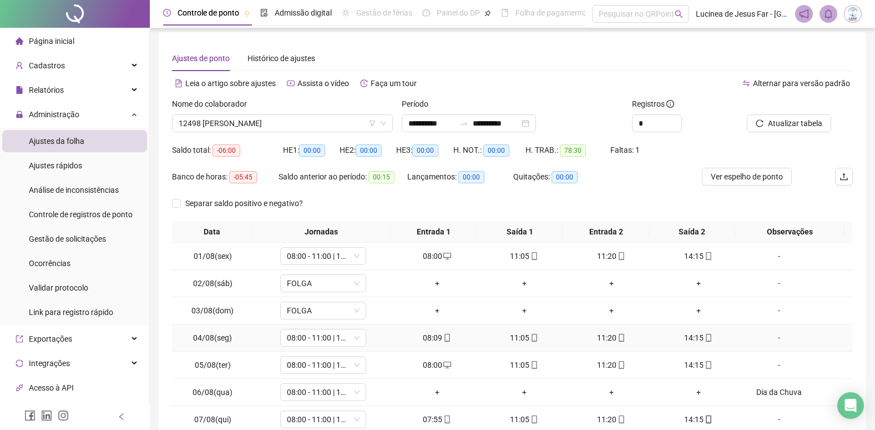
scroll to position [0, 0]
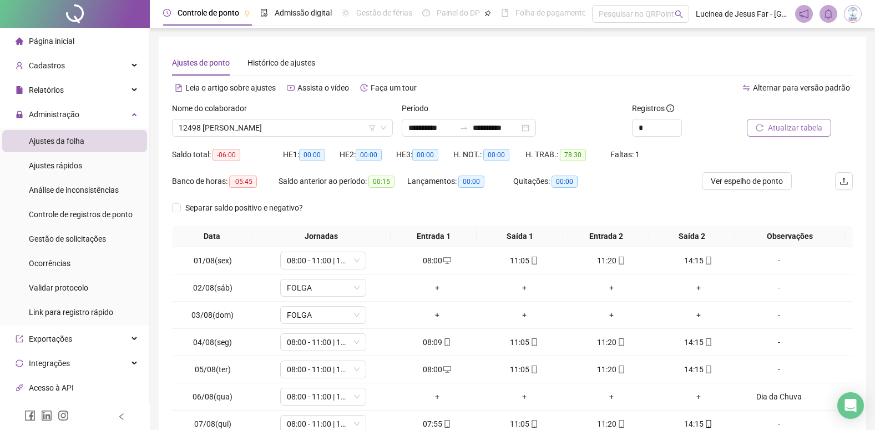
click at [795, 126] on span "Atualizar tabela" at bounding box center [795, 128] width 54 height 12
click at [215, 208] on span "Separar saldo positivo e negativo?" at bounding box center [244, 207] width 127 height 12
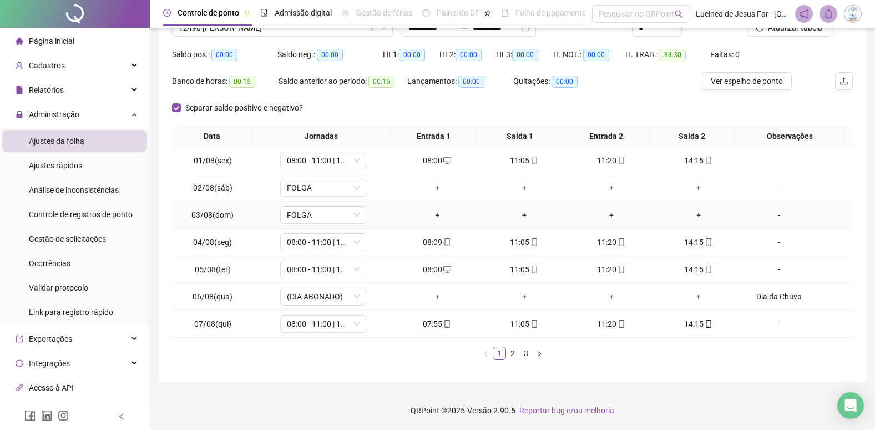
scroll to position [44, 0]
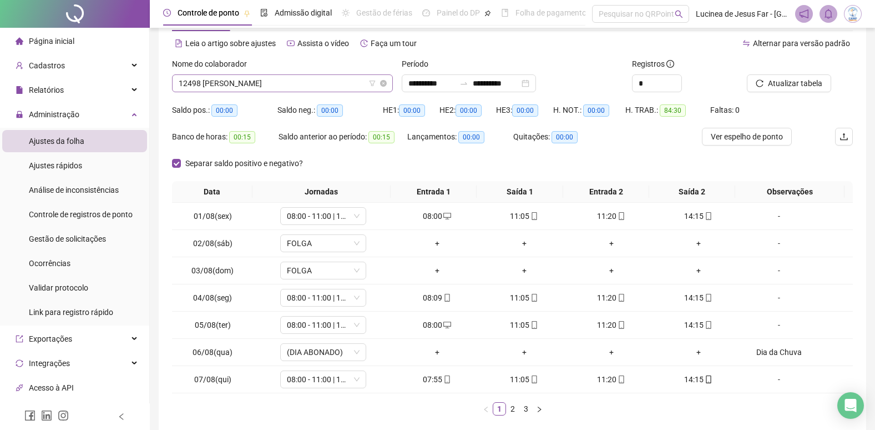
click at [276, 79] on span "12498 [PERSON_NAME]" at bounding box center [283, 83] width 208 height 17
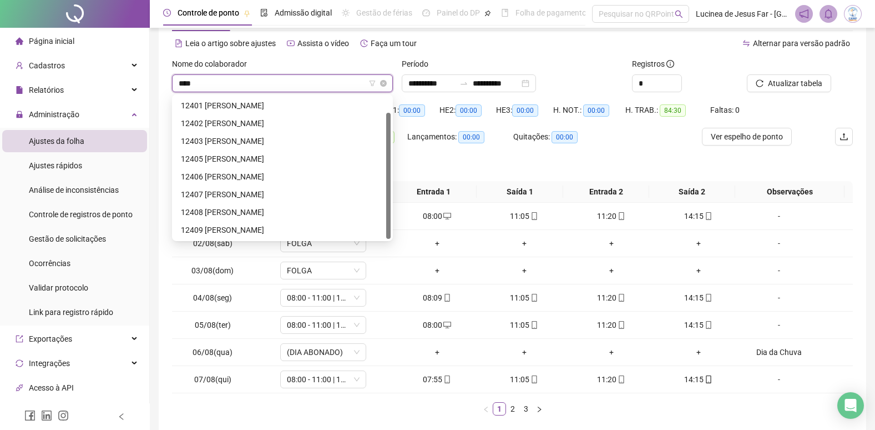
scroll to position [18, 0]
type input "*****"
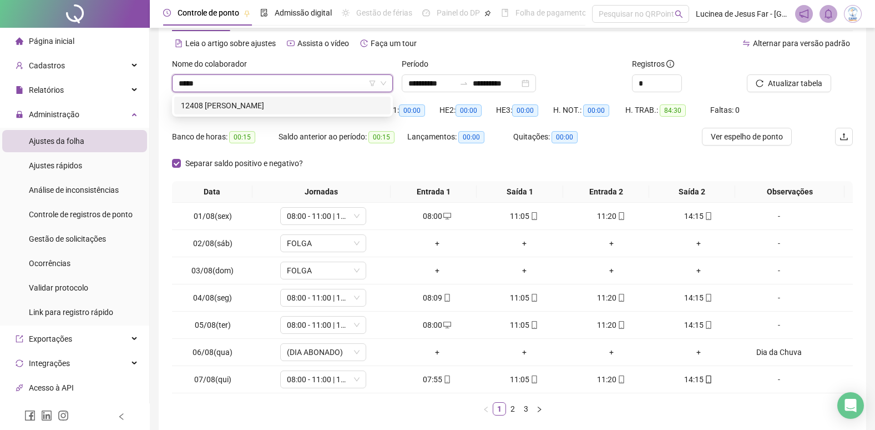
click at [264, 104] on div "12408 [PERSON_NAME]" at bounding box center [282, 105] width 203 height 12
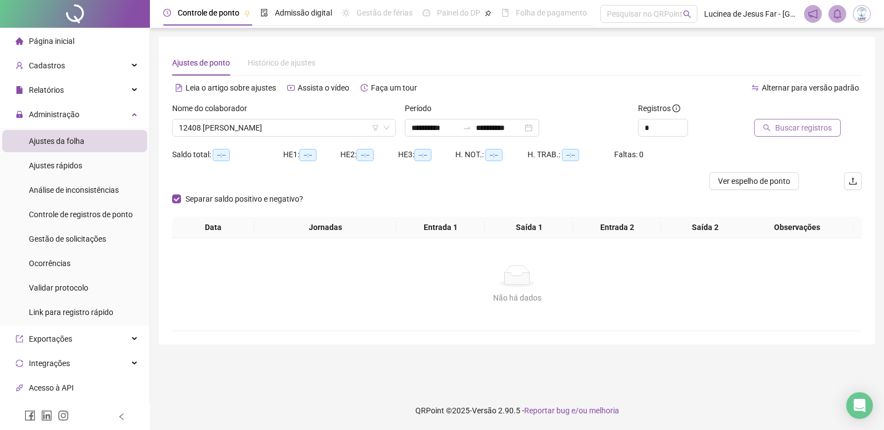
click at [811, 128] on span "Buscar registros" at bounding box center [803, 128] width 57 height 12
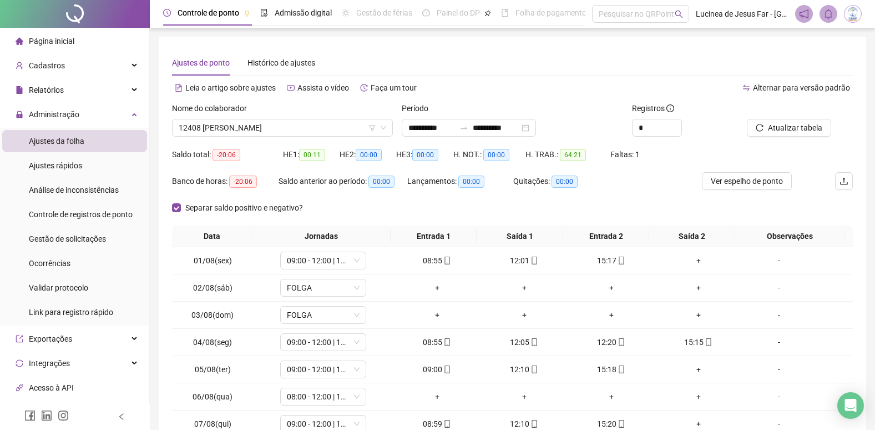
scroll to position [100, 0]
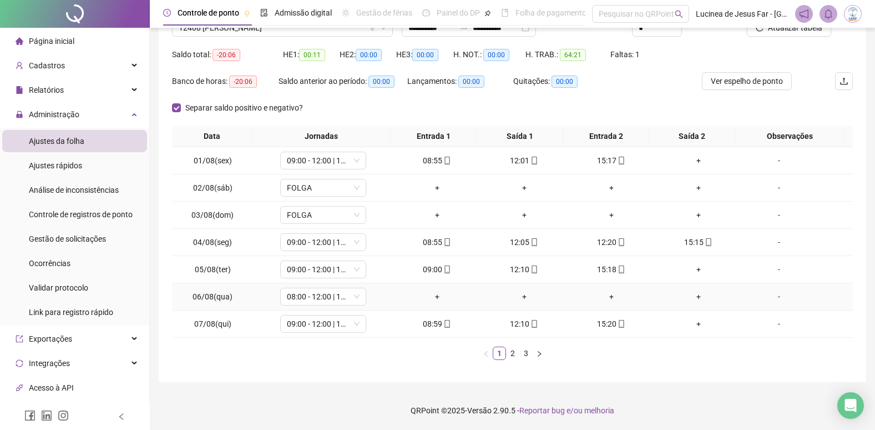
click at [773, 296] on div "-" at bounding box center [779, 296] width 65 height 12
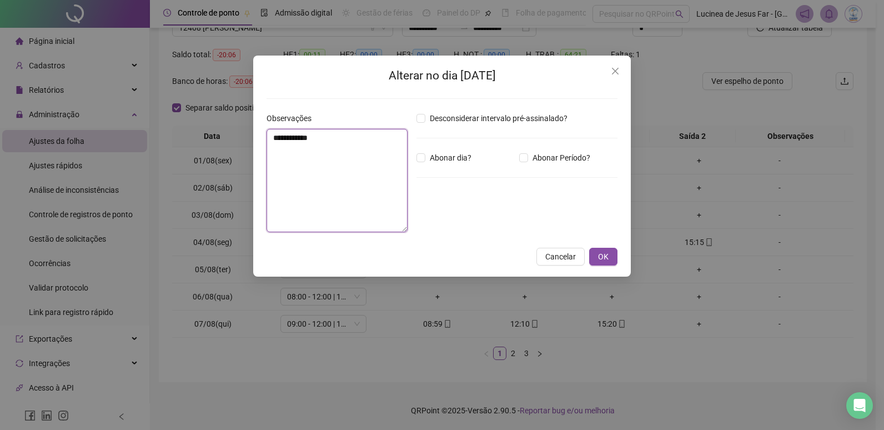
click at [303, 153] on textarea "**********" at bounding box center [336, 180] width 141 height 103
type textarea "***"
type textarea "*"
type textarea "**********"
click at [607, 258] on span "OK" at bounding box center [603, 256] width 11 height 12
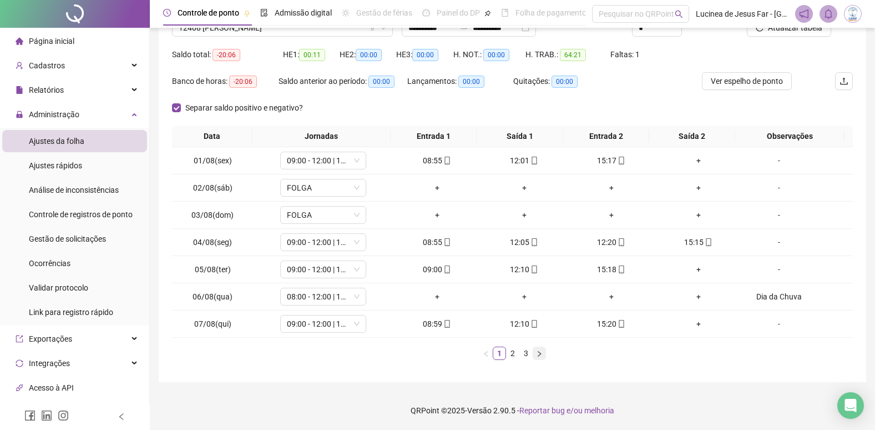
click at [541, 355] on icon "right" at bounding box center [539, 353] width 7 height 7
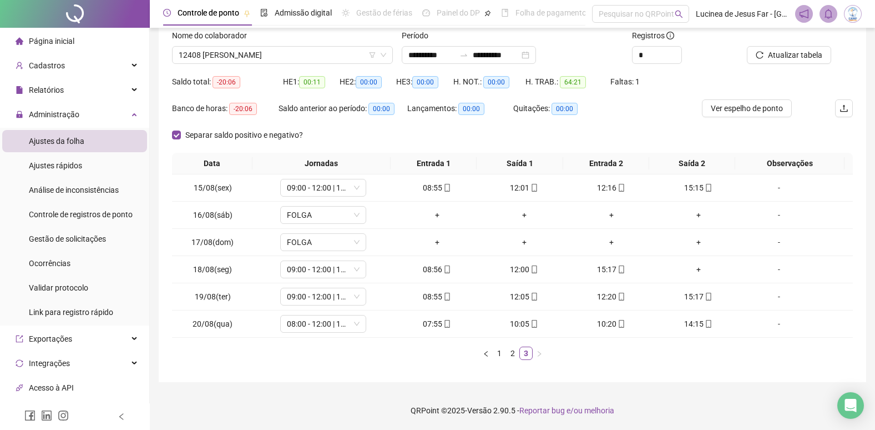
scroll to position [73, 0]
click at [694, 268] on div "+" at bounding box center [698, 269] width 78 height 12
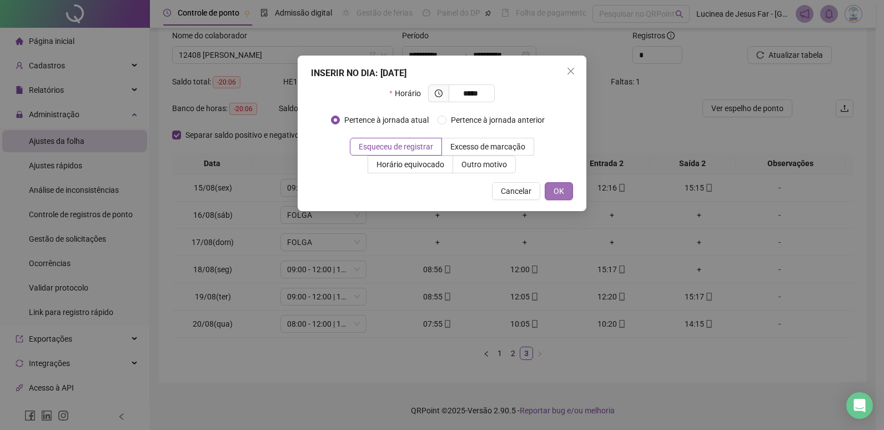
type input "*****"
click at [564, 191] on button "OK" at bounding box center [559, 191] width 28 height 18
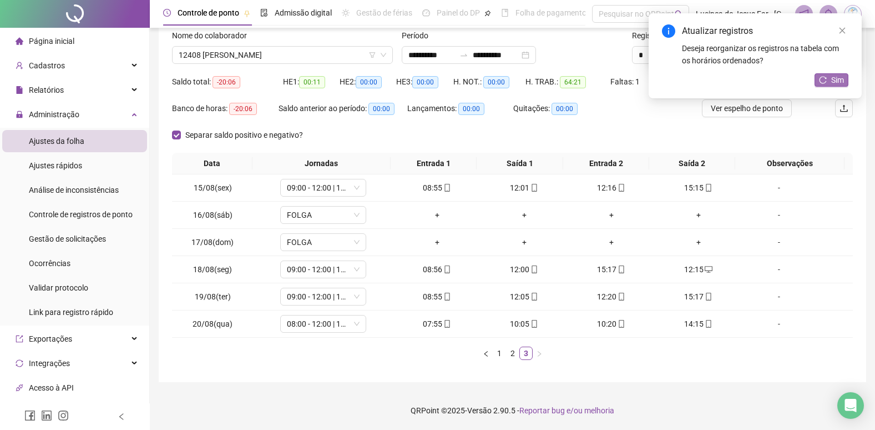
click at [841, 79] on span "Sim" at bounding box center [837, 80] width 13 height 12
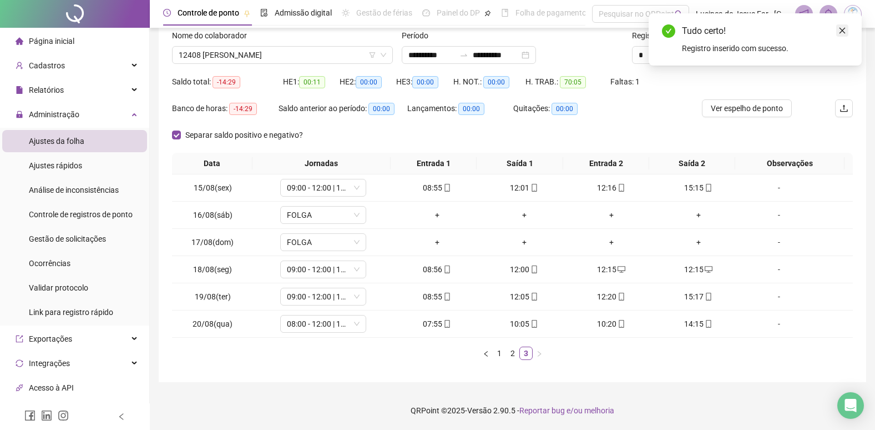
click at [845, 28] on icon "close" at bounding box center [843, 31] width 8 height 8
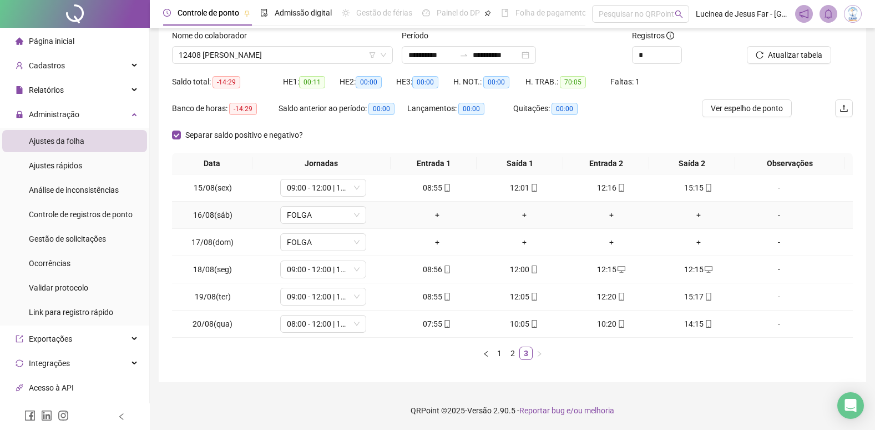
scroll to position [0, 0]
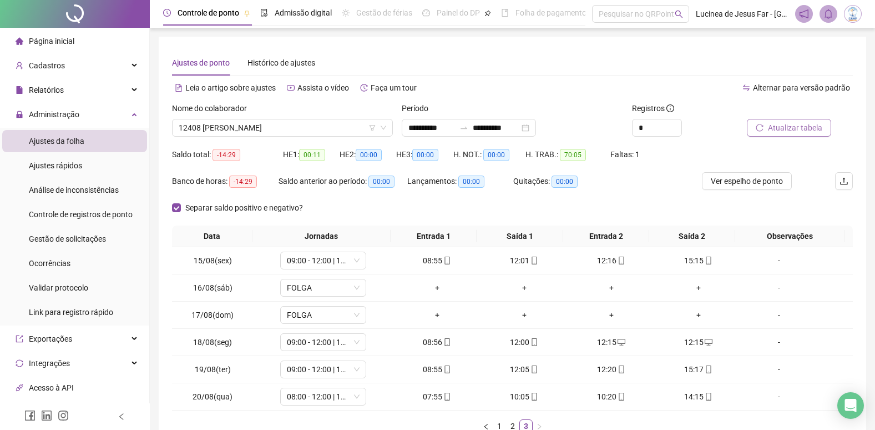
click at [800, 129] on span "Atualizar tabela" at bounding box center [795, 128] width 54 height 12
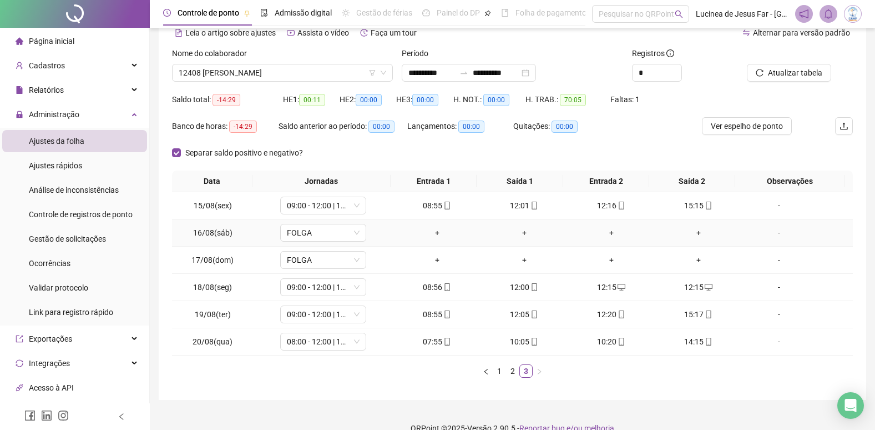
scroll to position [56, 0]
click at [512, 373] on link "2" at bounding box center [513, 370] width 12 height 12
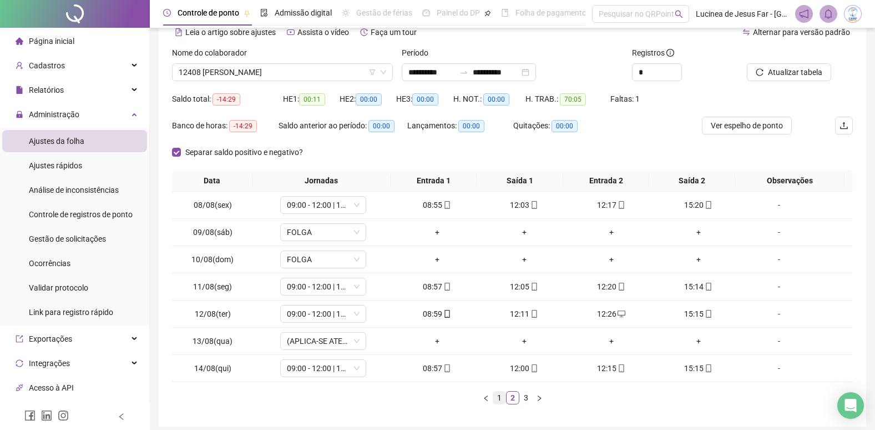
click at [499, 400] on link "1" at bounding box center [499, 397] width 12 height 12
click at [755, 341] on div "Dia da Chuva" at bounding box center [779, 341] width 65 height 12
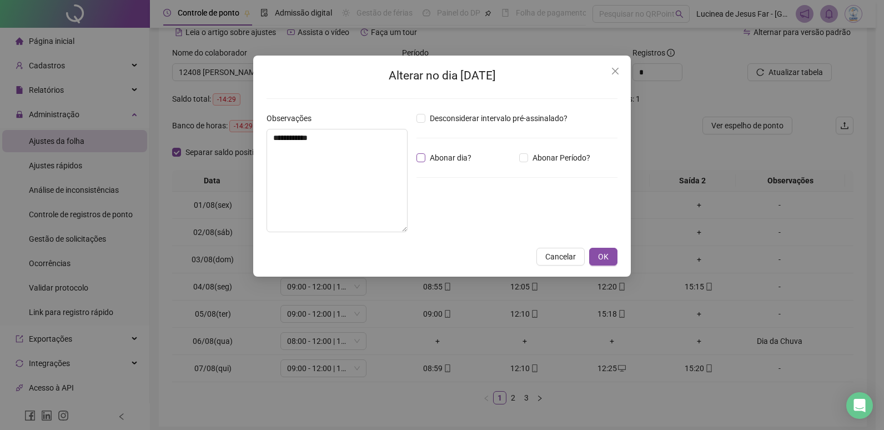
click at [465, 155] on span "Abonar dia?" at bounding box center [450, 158] width 51 height 12
click at [607, 260] on span "OK" at bounding box center [603, 256] width 11 height 12
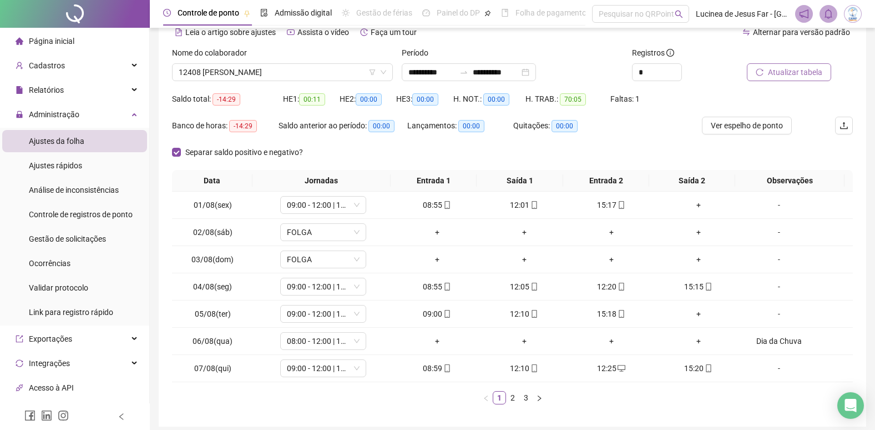
click at [803, 70] on span "Atualizar tabela" at bounding box center [795, 72] width 54 height 12
click at [690, 206] on div "+" at bounding box center [698, 205] width 78 height 12
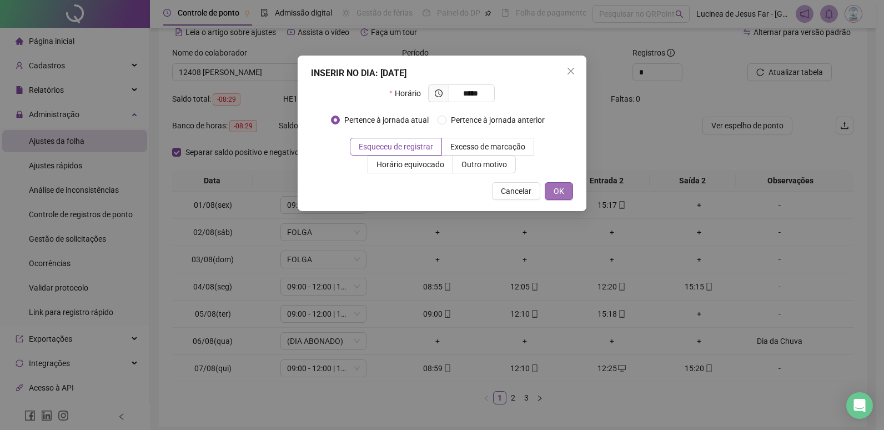
type input "*****"
click at [562, 190] on span "OK" at bounding box center [558, 191] width 11 height 12
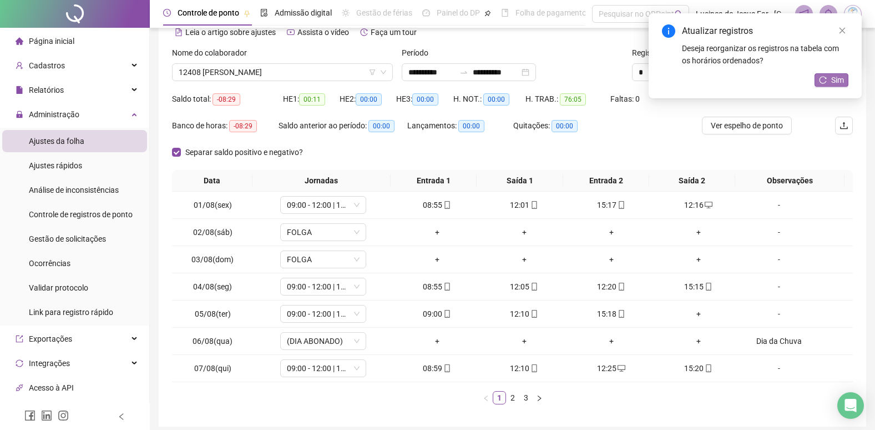
click at [832, 78] on span "Sim" at bounding box center [837, 80] width 13 height 12
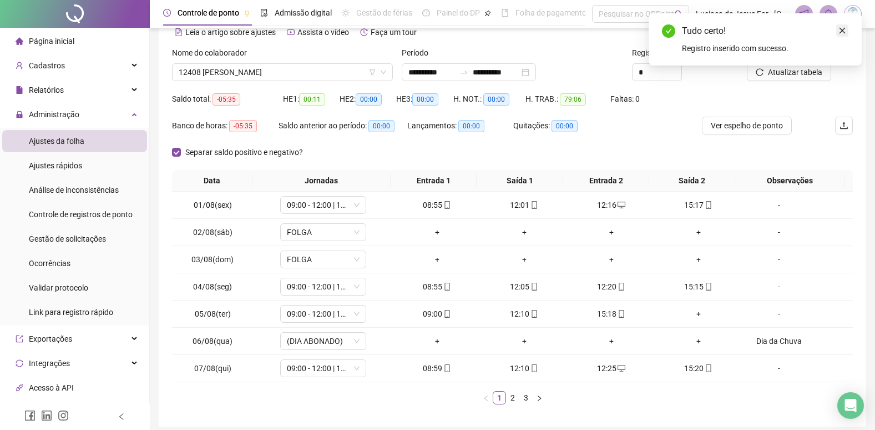
click at [844, 28] on icon "close" at bounding box center [843, 31] width 8 height 8
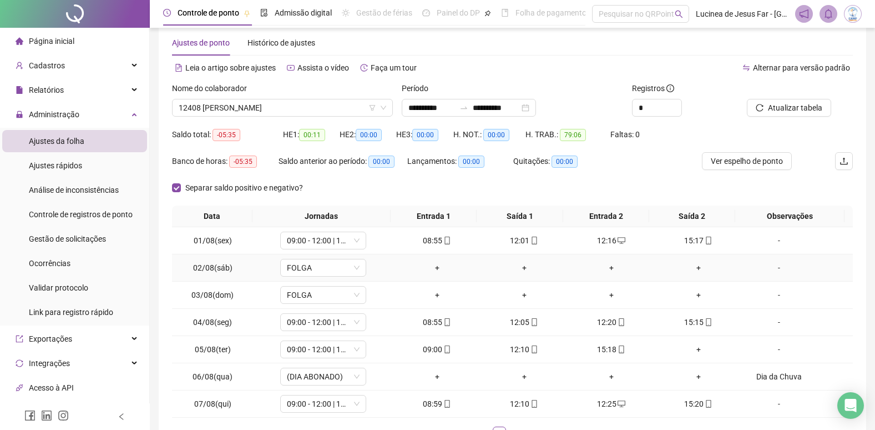
scroll to position [0, 0]
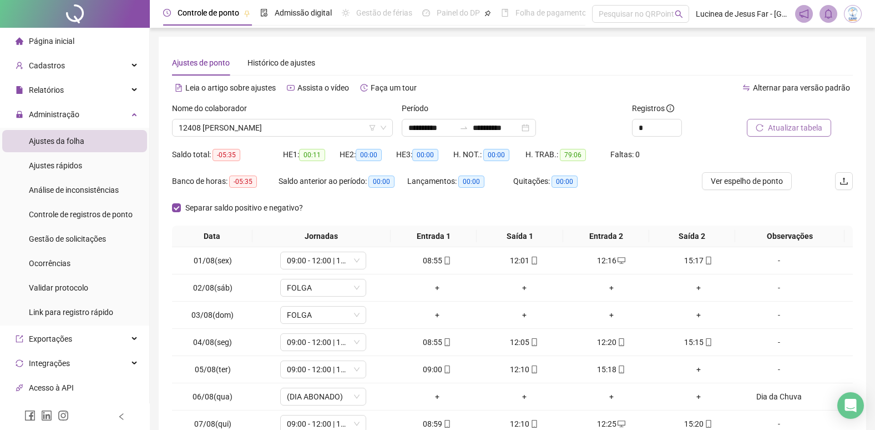
click at [797, 124] on span "Atualizar tabela" at bounding box center [795, 128] width 54 height 12
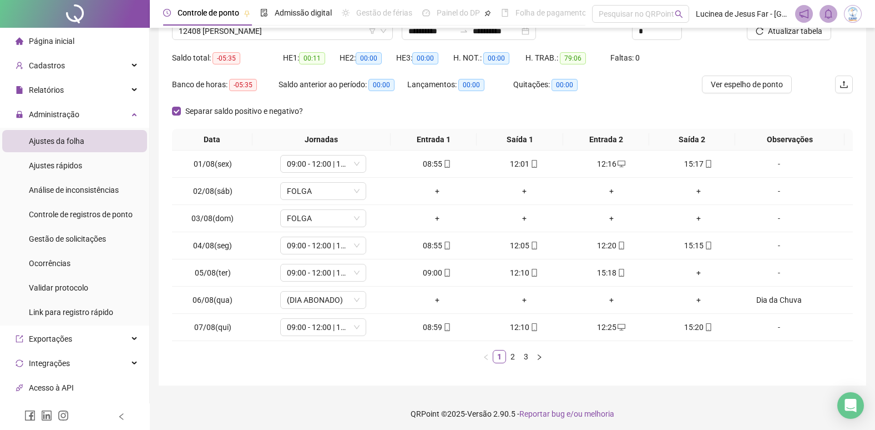
scroll to position [100, 0]
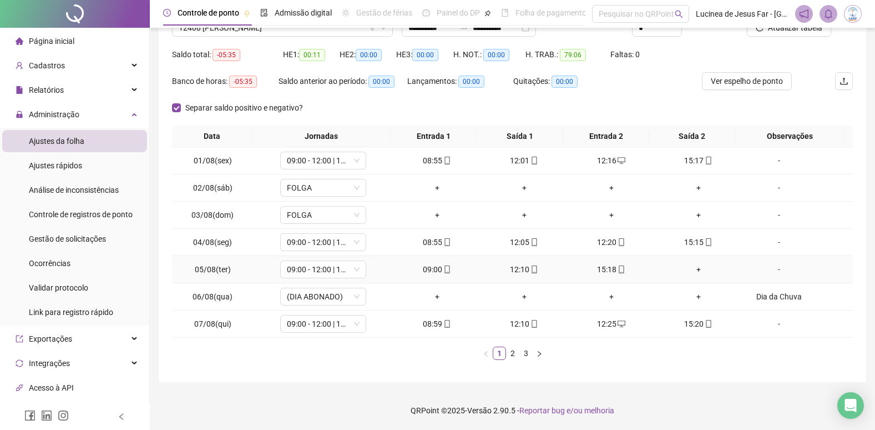
click at [693, 273] on div "+" at bounding box center [698, 269] width 78 height 12
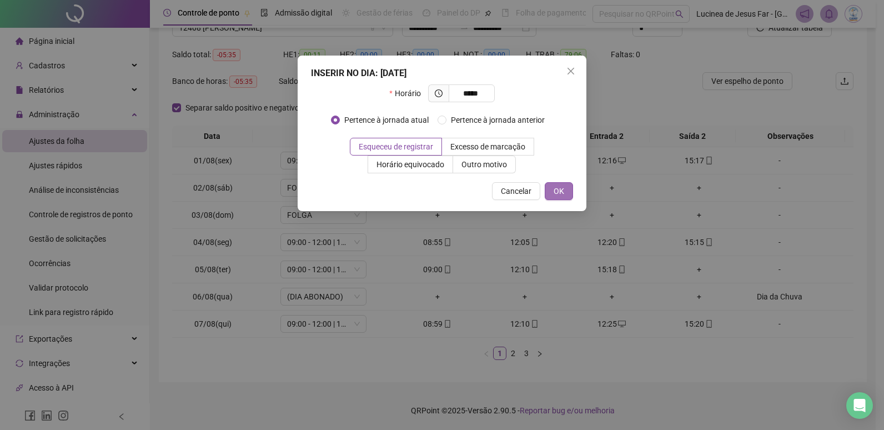
type input "*****"
click at [563, 194] on span "OK" at bounding box center [558, 191] width 11 height 12
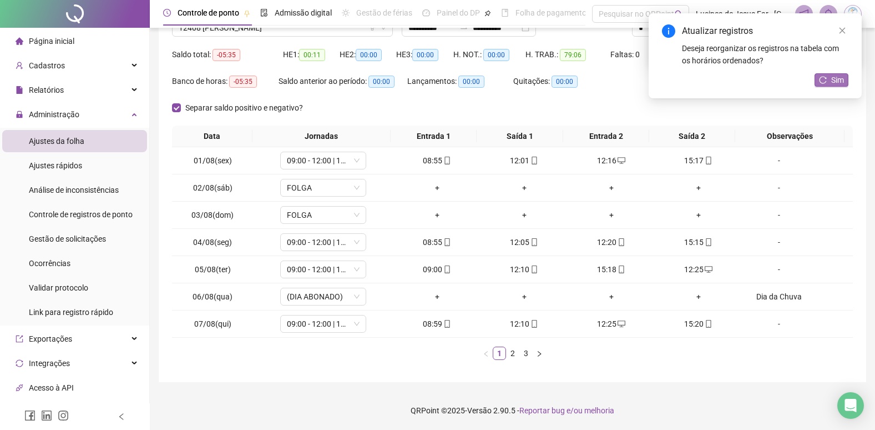
click at [839, 80] on span "Sim" at bounding box center [837, 80] width 13 height 12
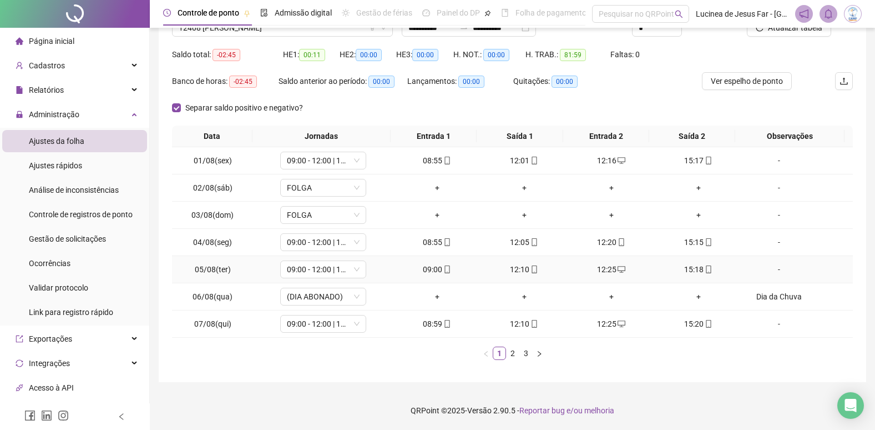
click at [618, 270] on icon "desktop" at bounding box center [622, 269] width 8 height 7
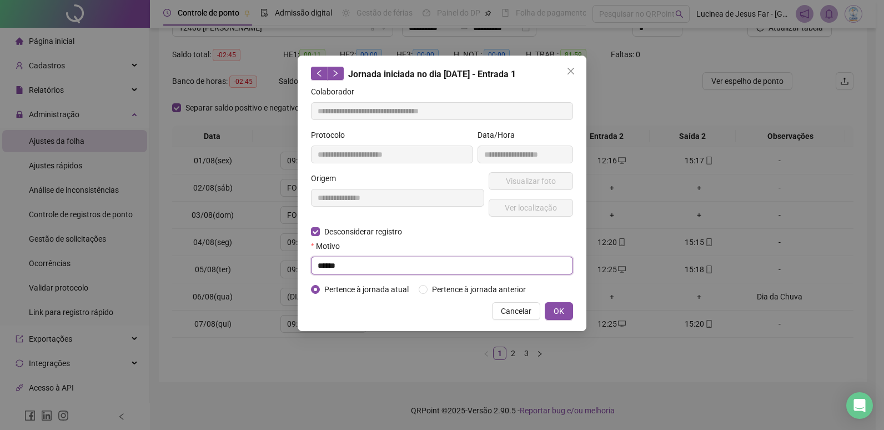
click at [418, 266] on input "******" at bounding box center [442, 265] width 262 height 18
type input "**********"
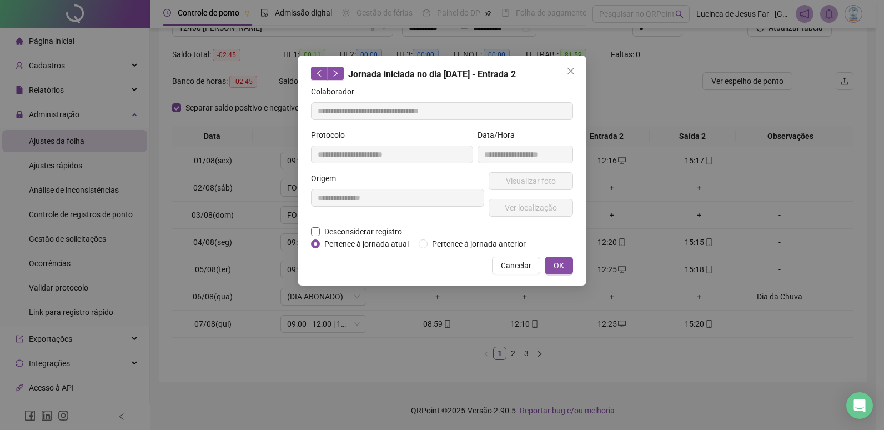
click at [380, 231] on span "Desconsiderar registro" at bounding box center [363, 231] width 87 height 12
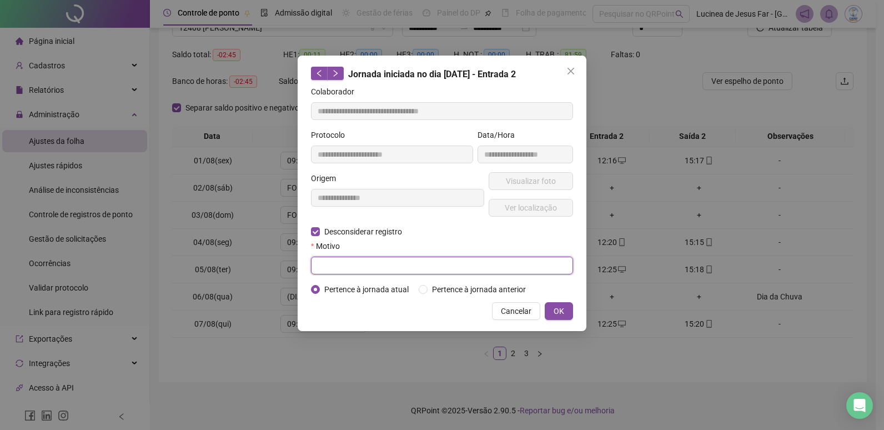
click at [379, 266] on input "text" at bounding box center [442, 265] width 262 height 18
type input "******"
click at [556, 310] on span "OK" at bounding box center [558, 311] width 11 height 12
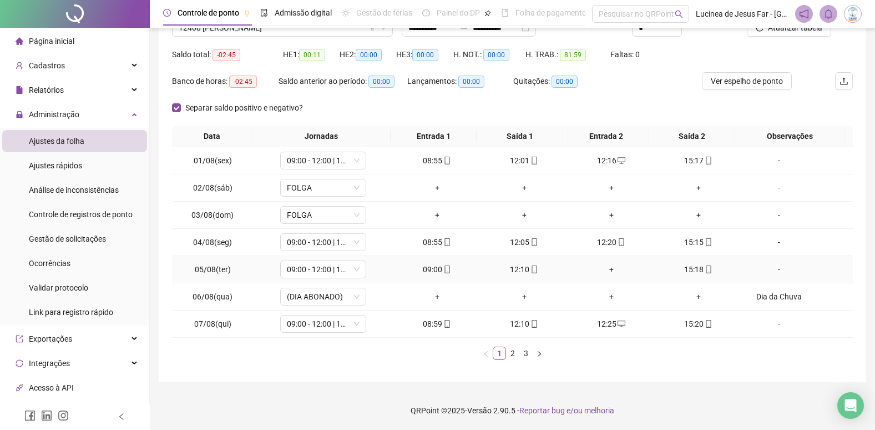
click at [607, 268] on div "+" at bounding box center [611, 269] width 78 height 12
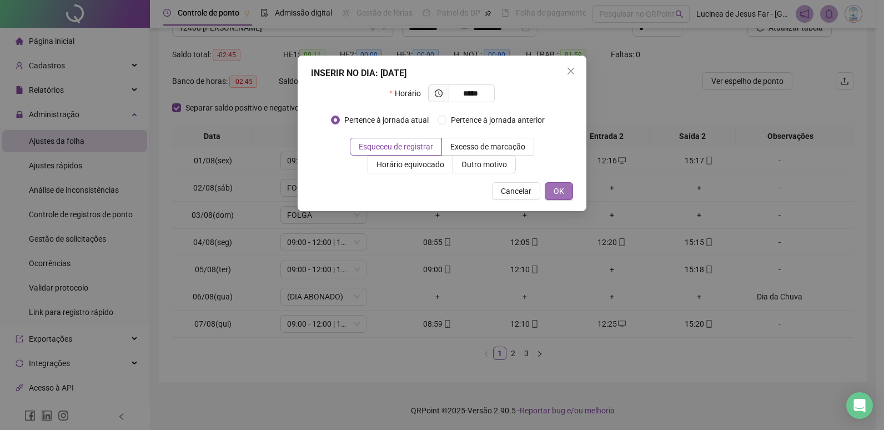
type input "*****"
click at [559, 186] on span "OK" at bounding box center [558, 191] width 11 height 12
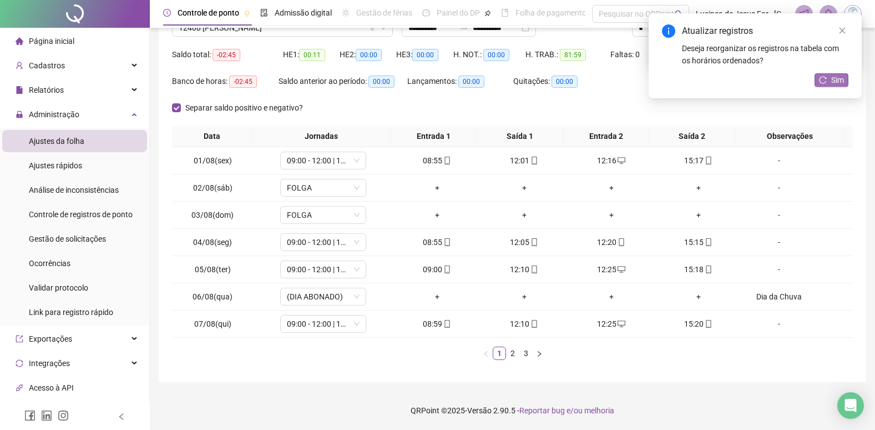
click at [839, 78] on span "Sim" at bounding box center [837, 80] width 13 height 12
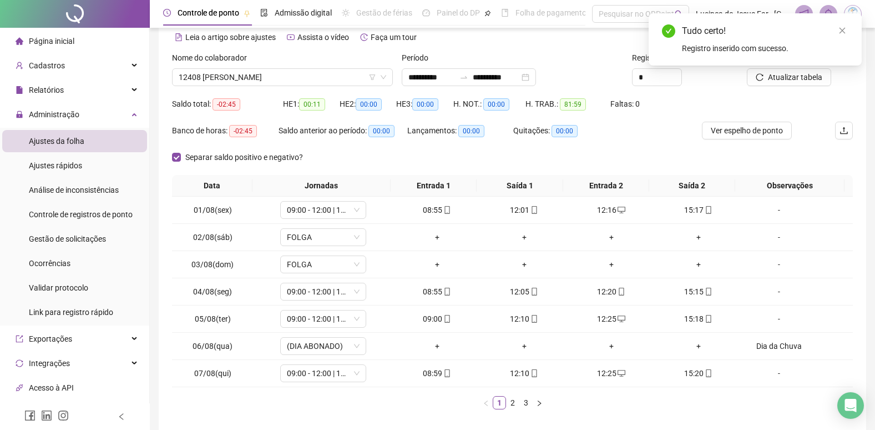
scroll to position [0, 0]
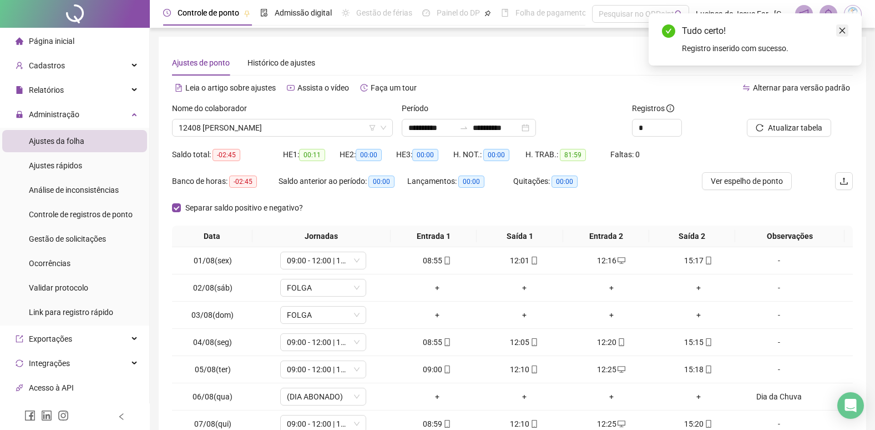
click at [847, 30] on link "Close" at bounding box center [842, 30] width 12 height 12
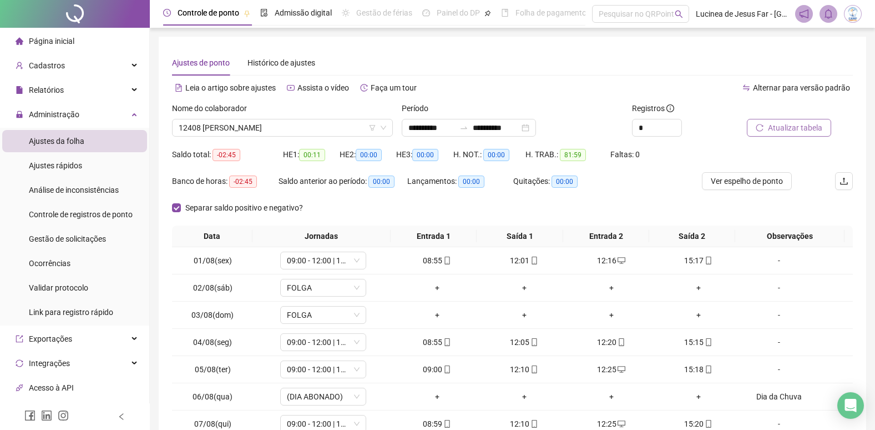
click at [799, 124] on span "Atualizar tabela" at bounding box center [795, 128] width 54 height 12
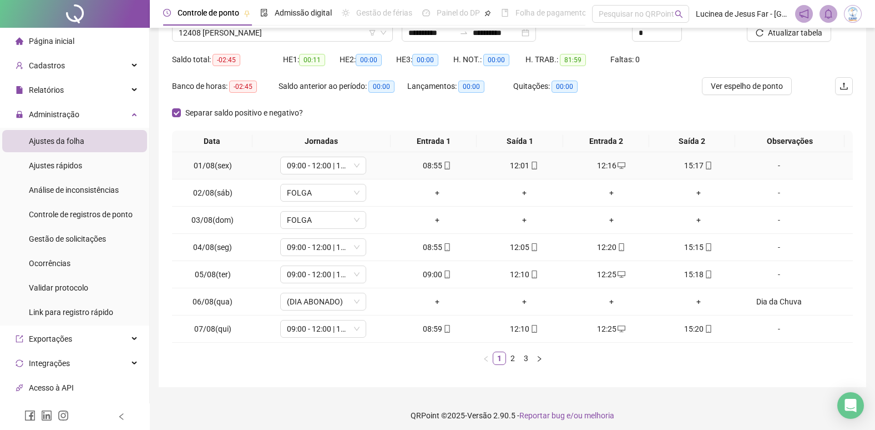
scroll to position [100, 0]
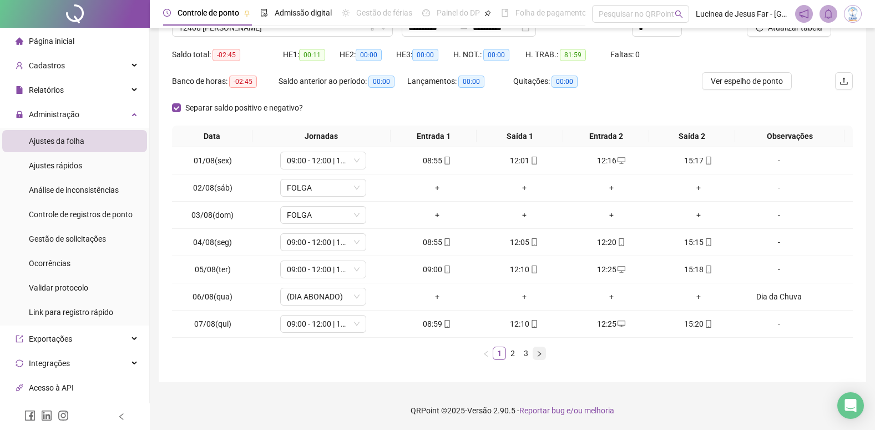
click at [540, 357] on icon "right" at bounding box center [539, 353] width 7 height 7
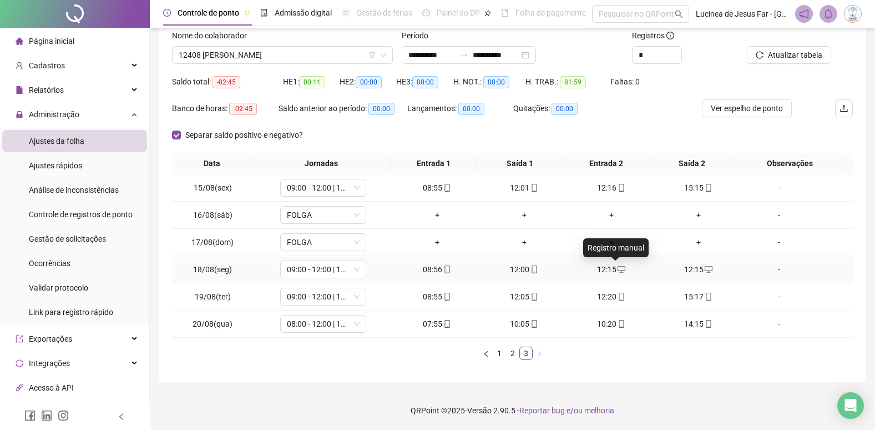
click at [618, 269] on icon "desktop" at bounding box center [622, 269] width 8 height 8
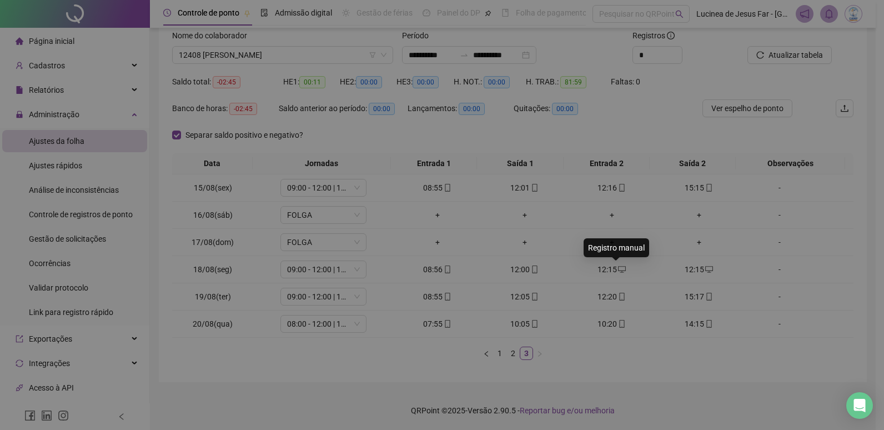
type input "**********"
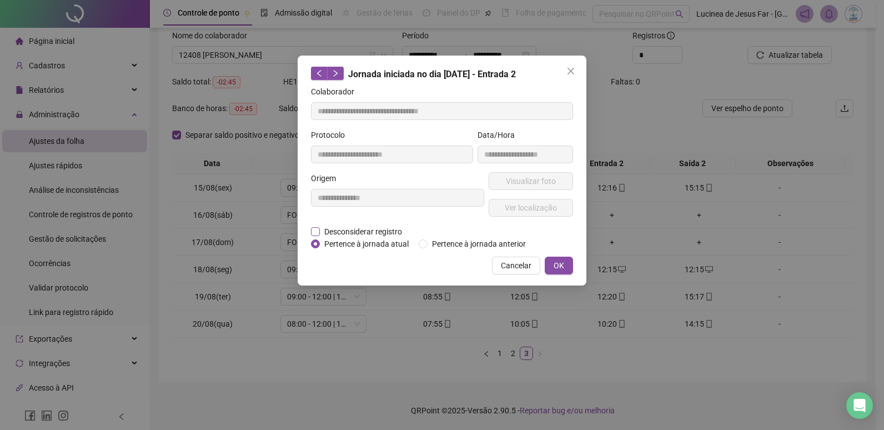
click at [382, 233] on span "Desconsiderar registro" at bounding box center [363, 231] width 87 height 12
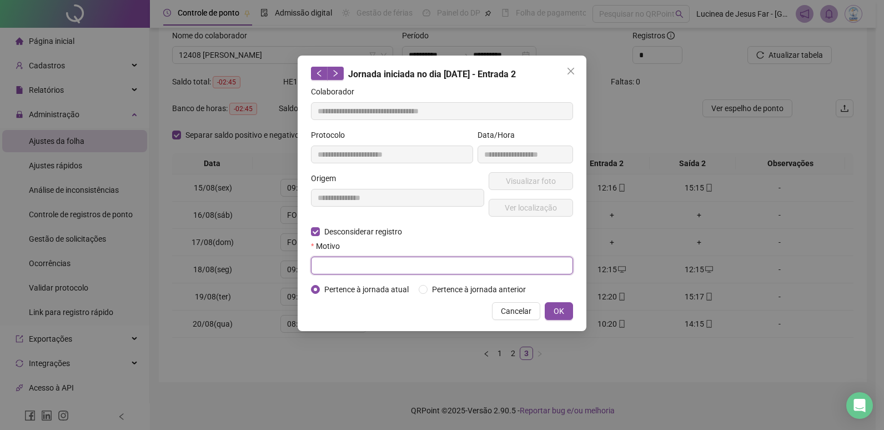
click at [358, 261] on input "text" at bounding box center [442, 265] width 262 height 18
type input "******"
click at [560, 312] on span "OK" at bounding box center [558, 311] width 11 height 12
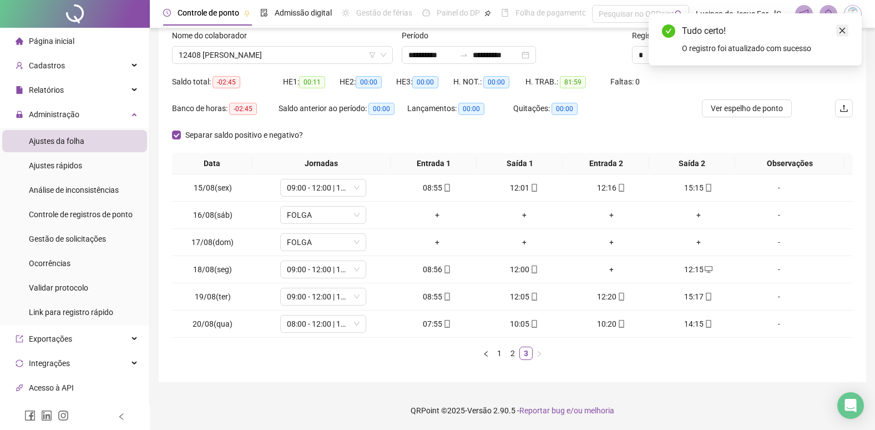
drag, startPoint x: 843, startPoint y: 26, endPoint x: 841, endPoint y: 33, distance: 7.4
click at [843, 26] on link "Close" at bounding box center [842, 30] width 12 height 12
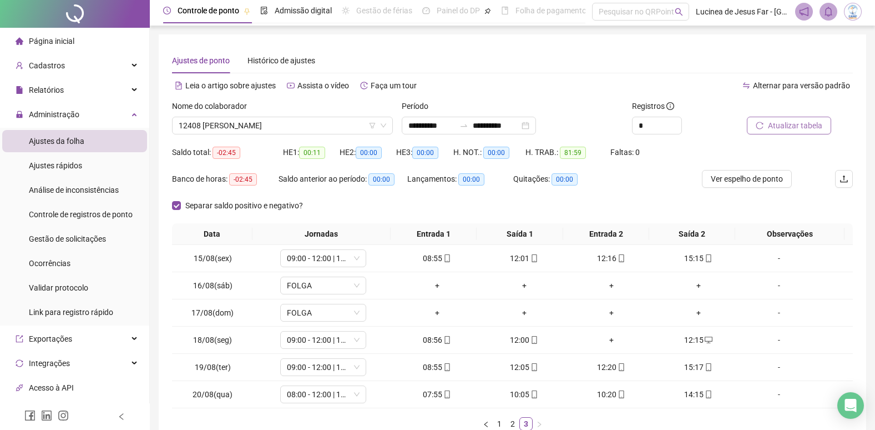
scroll to position [0, 0]
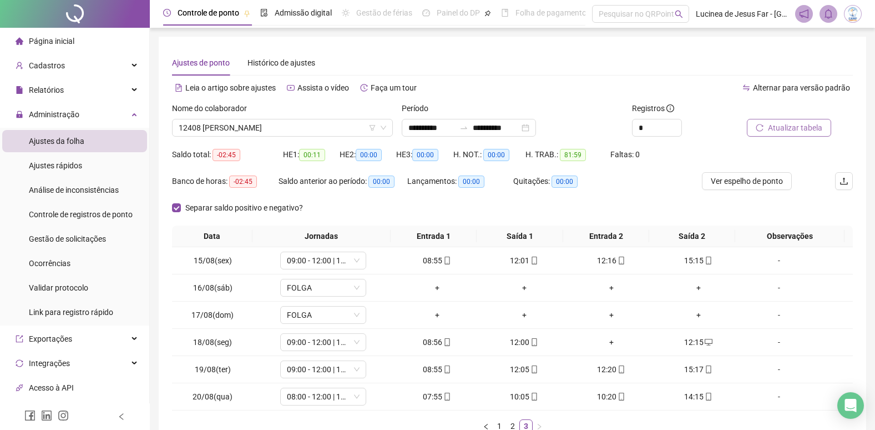
click at [799, 124] on span "Atualizar tabela" at bounding box center [795, 128] width 54 height 12
click at [741, 182] on span "Ver espelho de ponto" at bounding box center [747, 181] width 72 height 12
click at [273, 129] on span "12408 [PERSON_NAME]" at bounding box center [283, 127] width 208 height 17
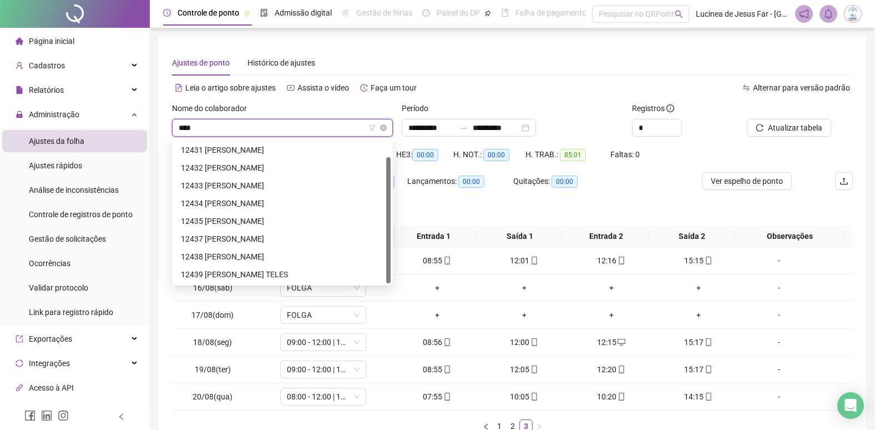
scroll to position [18, 0]
type input "*****"
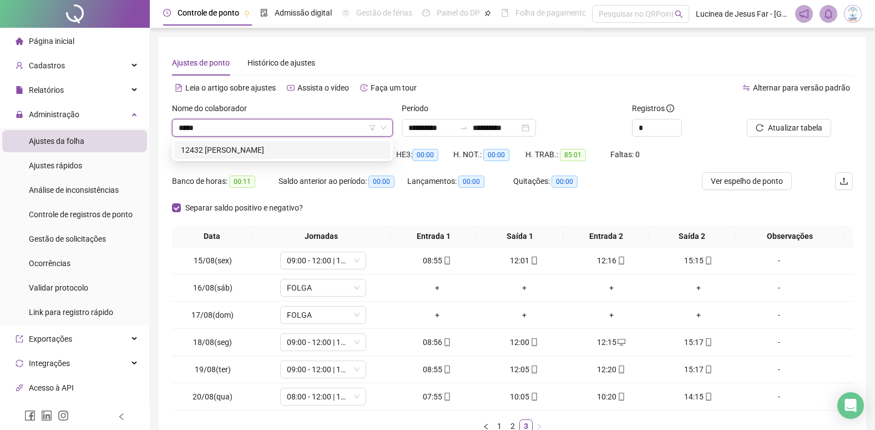
click at [309, 153] on div "12432 [PERSON_NAME]" at bounding box center [282, 150] width 203 height 12
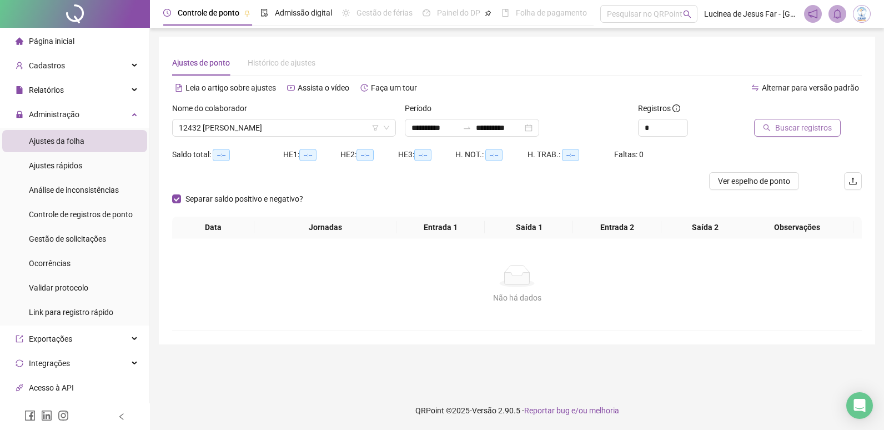
click at [803, 132] on span "Buscar registros" at bounding box center [803, 128] width 57 height 12
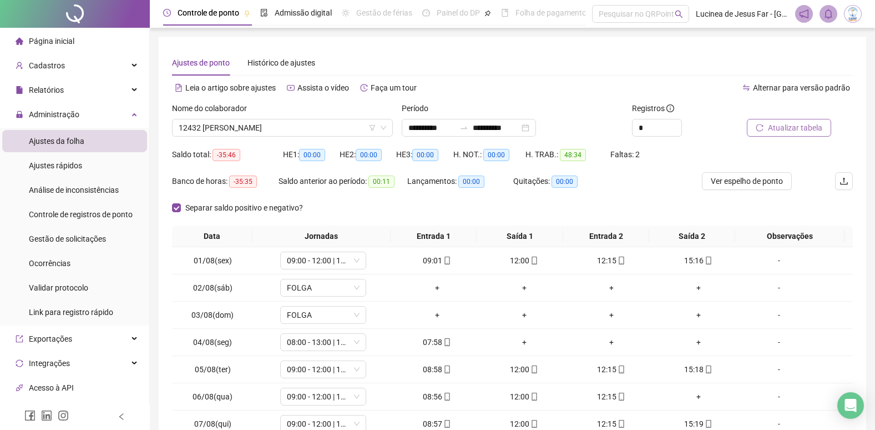
click at [801, 128] on span "Atualizar tabela" at bounding box center [795, 128] width 54 height 12
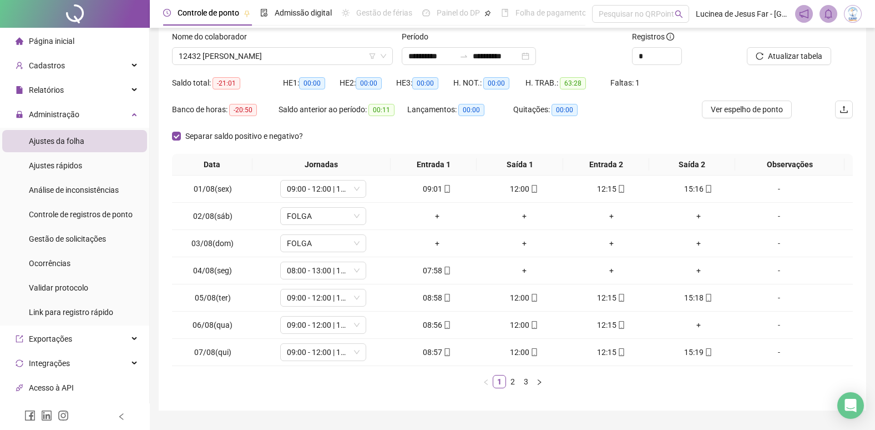
scroll to position [100, 0]
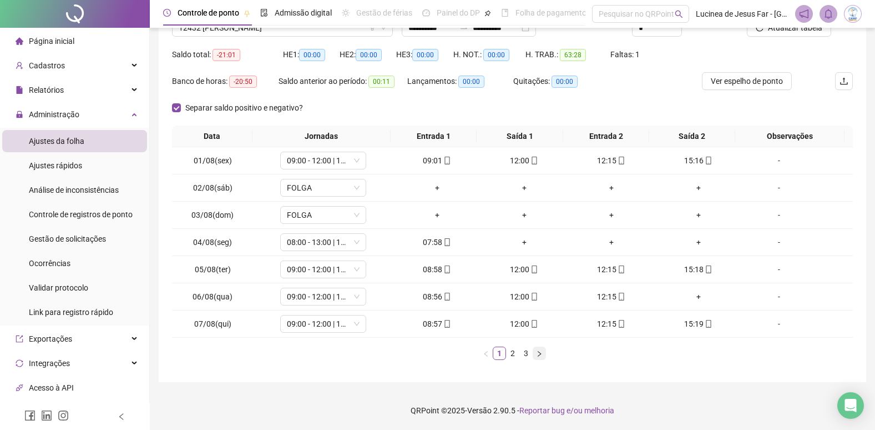
click at [542, 356] on icon "right" at bounding box center [539, 353] width 7 height 7
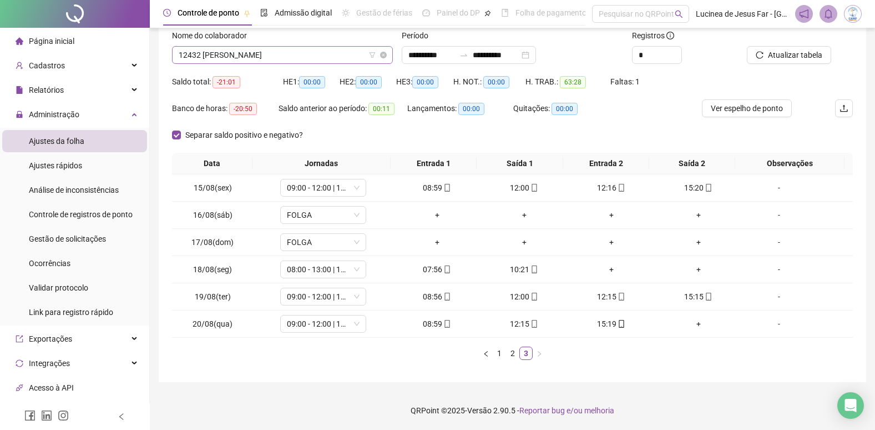
click at [271, 57] on span "12432 [PERSON_NAME]" at bounding box center [283, 55] width 208 height 17
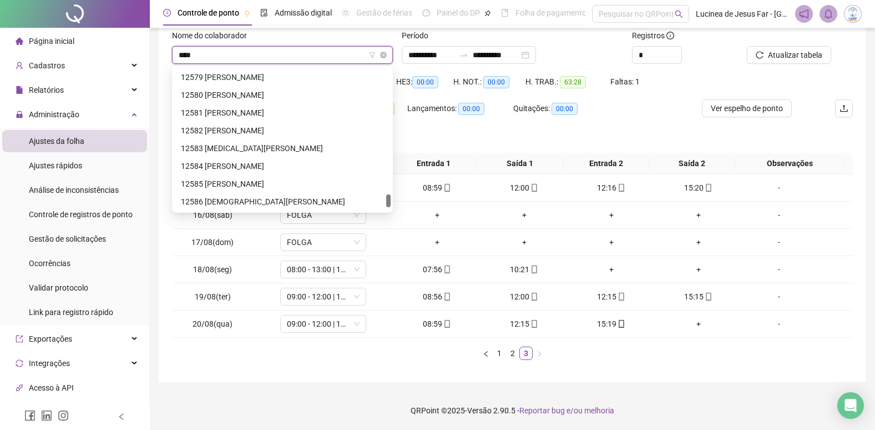
scroll to position [36, 0]
type input "*****"
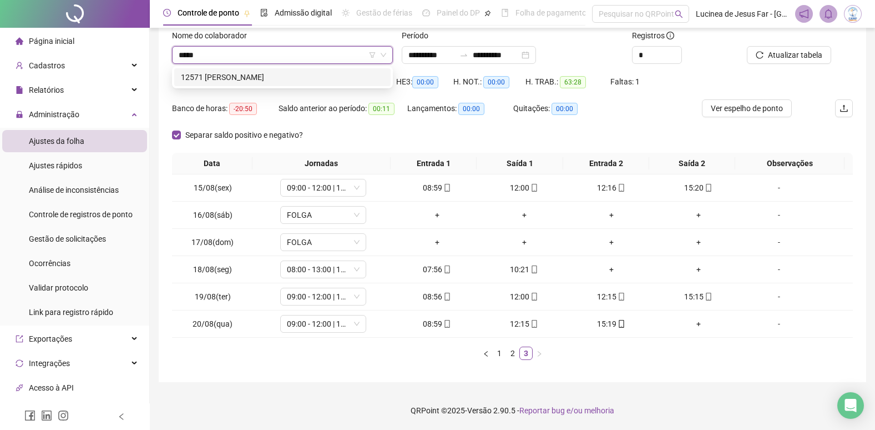
click at [285, 75] on div "12571 [PERSON_NAME]" at bounding box center [282, 77] width 203 height 12
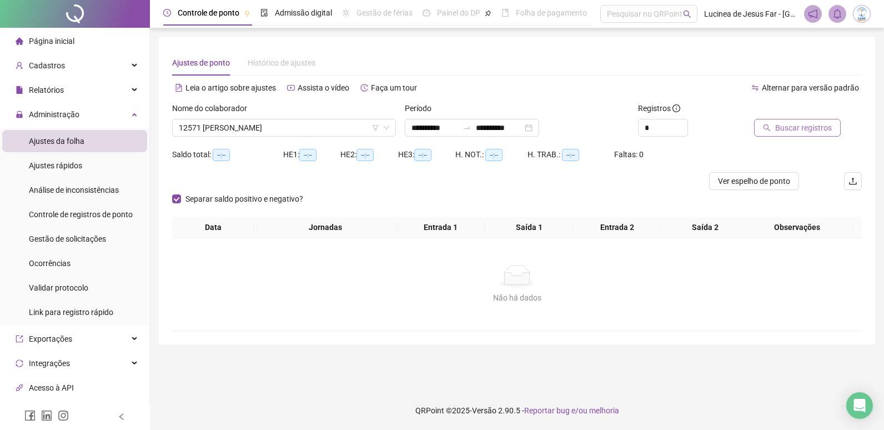
click at [794, 129] on span "Buscar registros" at bounding box center [803, 128] width 57 height 12
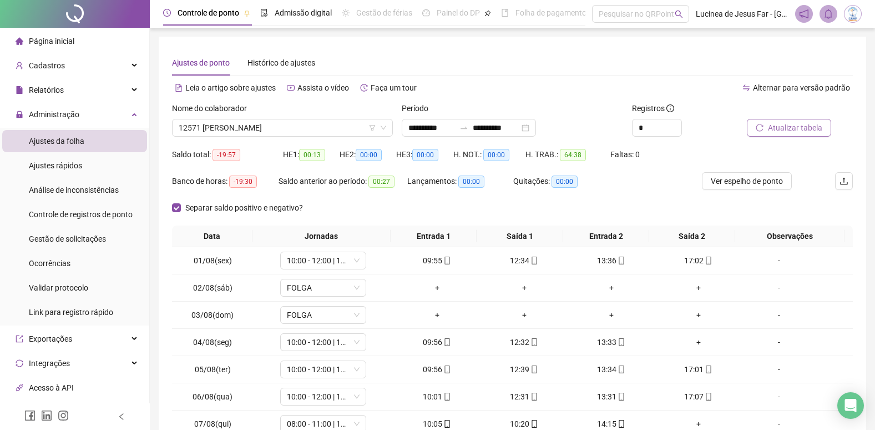
click at [794, 127] on span "Atualizar tabela" at bounding box center [795, 128] width 54 height 12
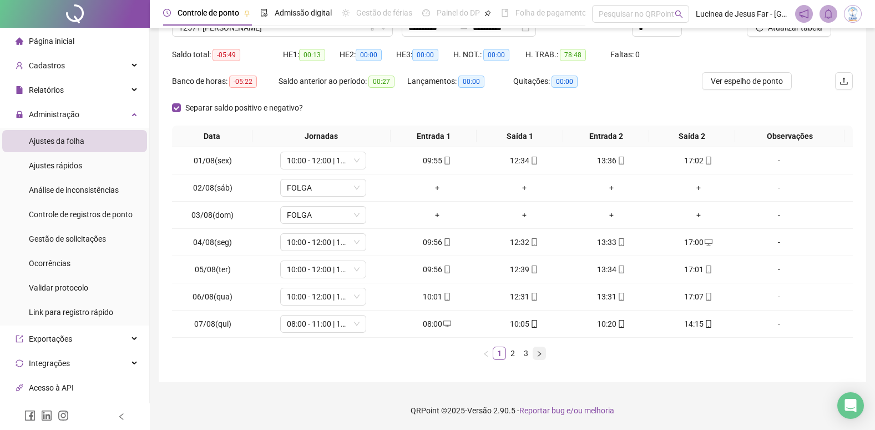
click at [537, 356] on icon "right" at bounding box center [539, 353] width 7 height 7
click at [690, 269] on div "+" at bounding box center [698, 269] width 78 height 12
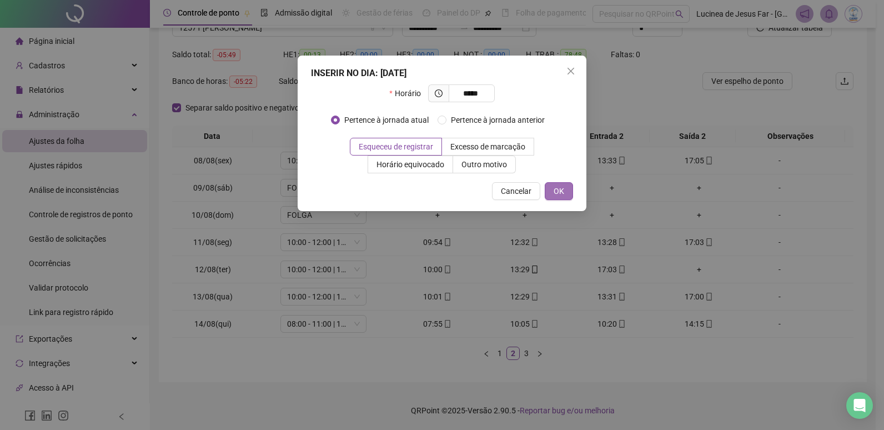
type input "*****"
click at [565, 192] on button "OK" at bounding box center [559, 191] width 28 height 18
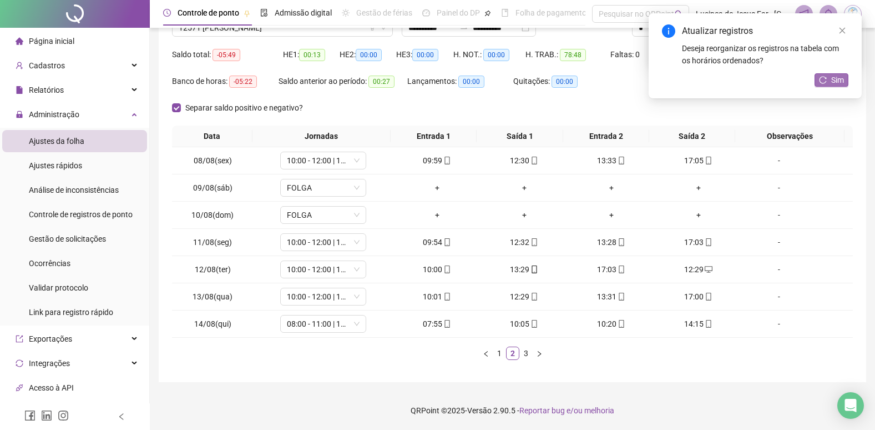
click at [835, 80] on span "Sim" at bounding box center [837, 80] width 13 height 12
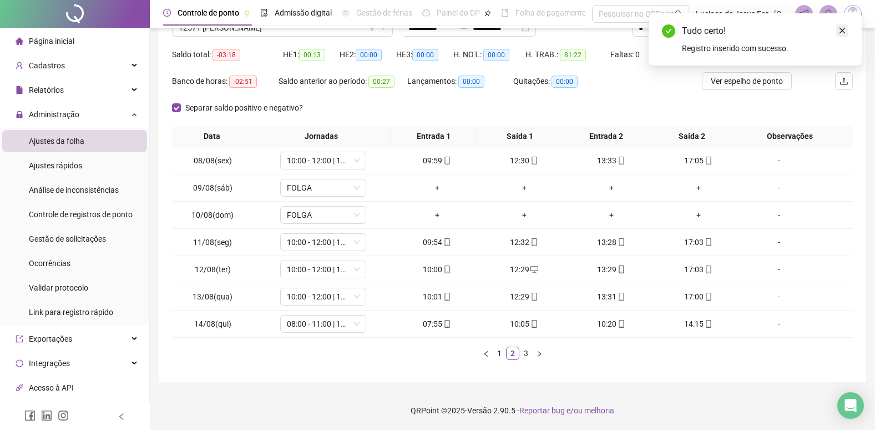
click at [843, 32] on icon "close" at bounding box center [843, 31] width 8 height 8
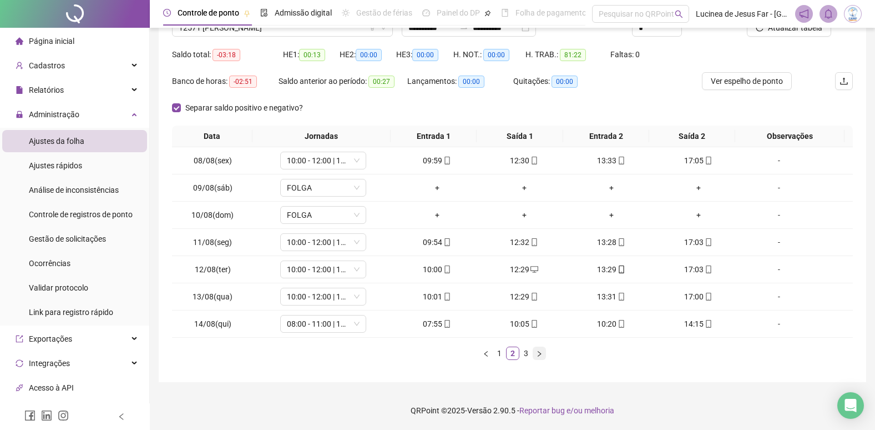
click at [541, 355] on icon "right" at bounding box center [539, 353] width 7 height 7
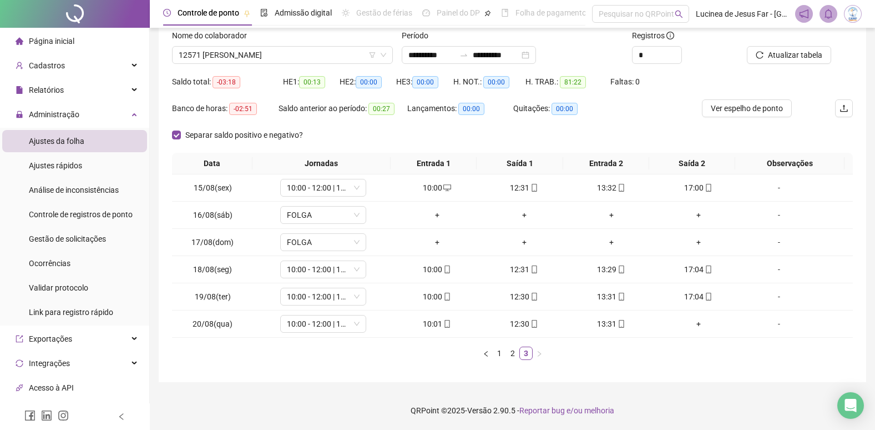
scroll to position [73, 0]
click at [296, 54] on span "12571 [PERSON_NAME]" at bounding box center [283, 55] width 208 height 17
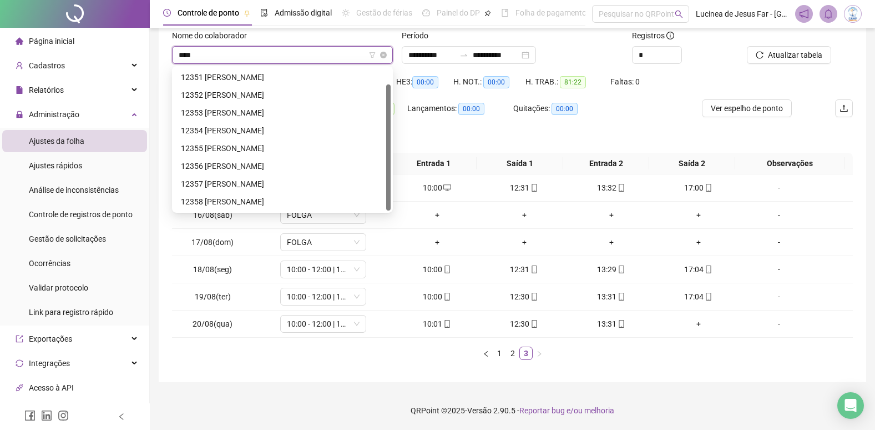
scroll to position [18, 0]
type input "*****"
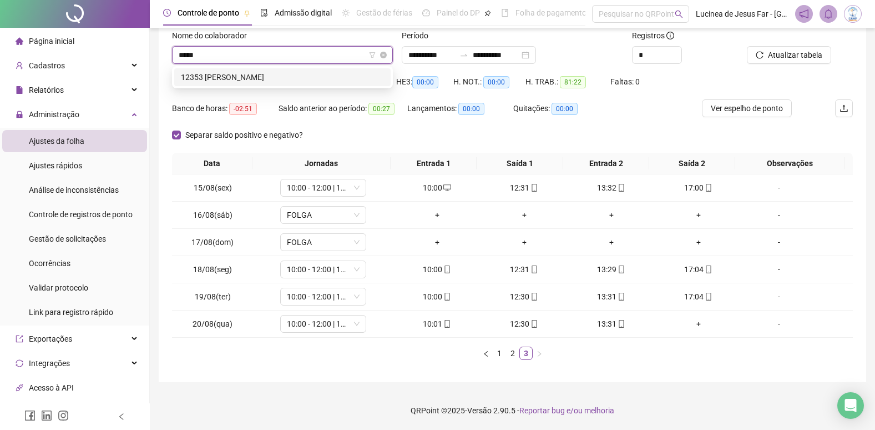
scroll to position [0, 0]
click at [304, 79] on div "12353 [PERSON_NAME]" at bounding box center [282, 77] width 203 height 12
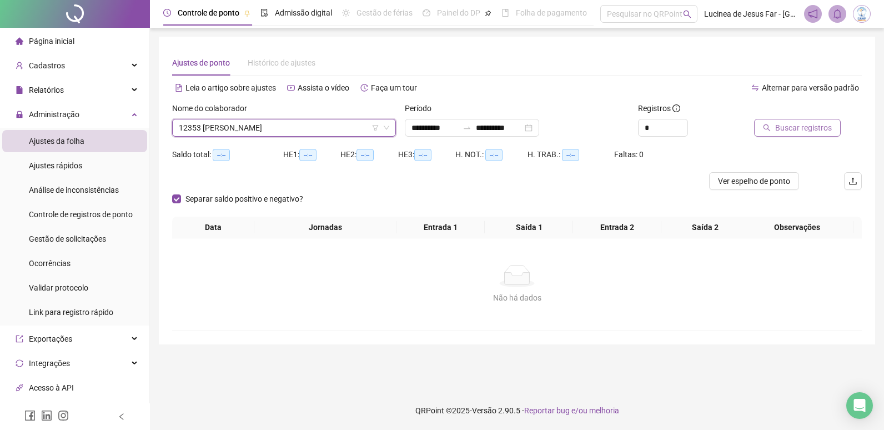
click at [801, 129] on span "Buscar registros" at bounding box center [803, 128] width 57 height 12
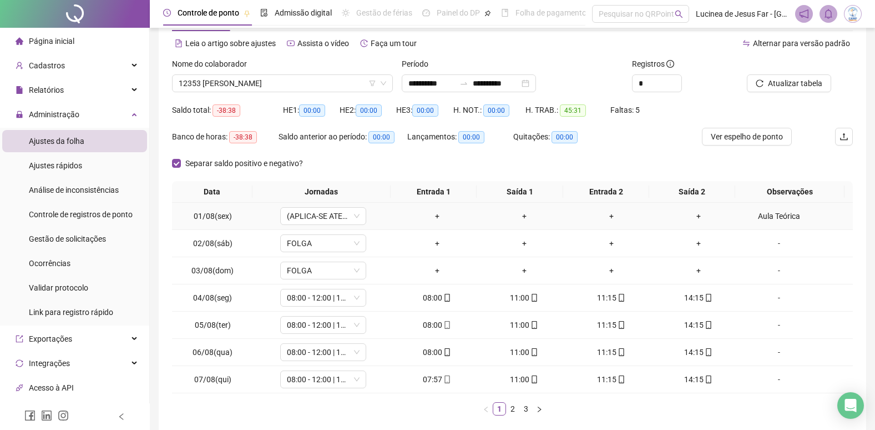
scroll to position [100, 0]
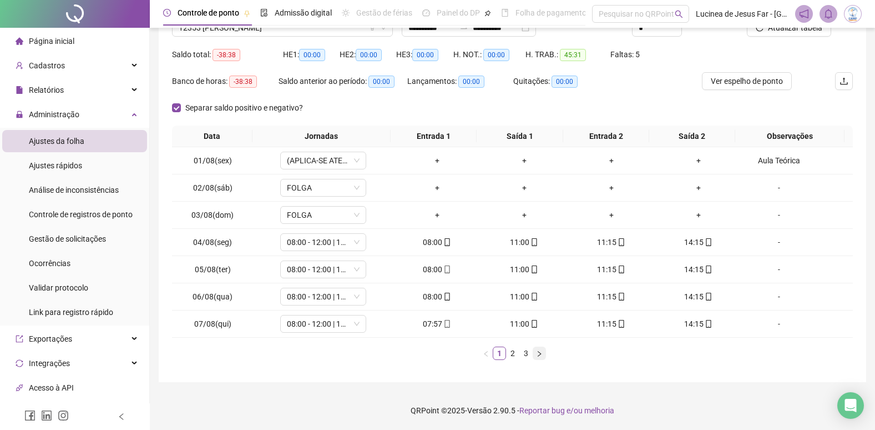
click at [538, 355] on icon "right" at bounding box center [539, 353] width 7 height 7
click at [503, 355] on link "1" at bounding box center [499, 353] width 12 height 12
click at [784, 157] on div "Aula Teórica" at bounding box center [779, 160] width 65 height 12
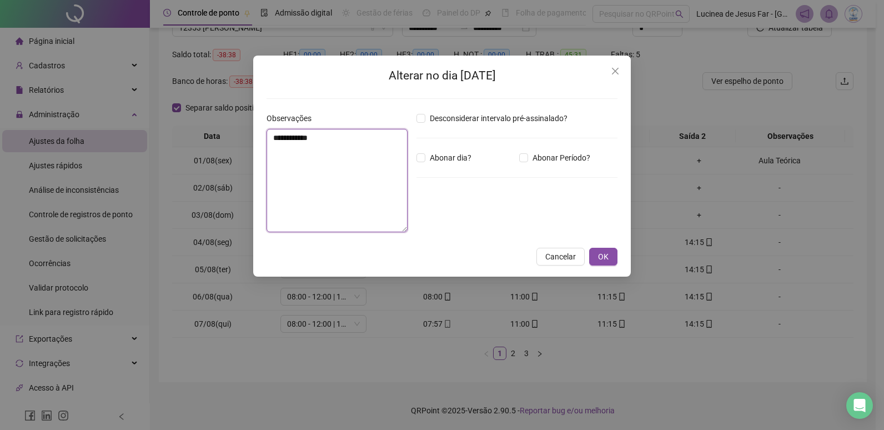
drag, startPoint x: 322, startPoint y: 142, endPoint x: 160, endPoint y: 139, distance: 162.1
click at [152, 140] on div "**********" at bounding box center [442, 215] width 884 height 430
type textarea "**********"
click at [598, 257] on span "OK" at bounding box center [603, 256] width 11 height 12
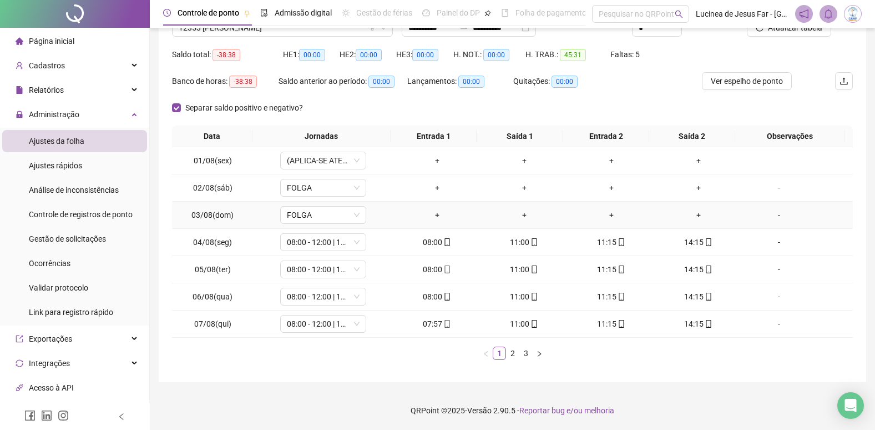
scroll to position [0, 0]
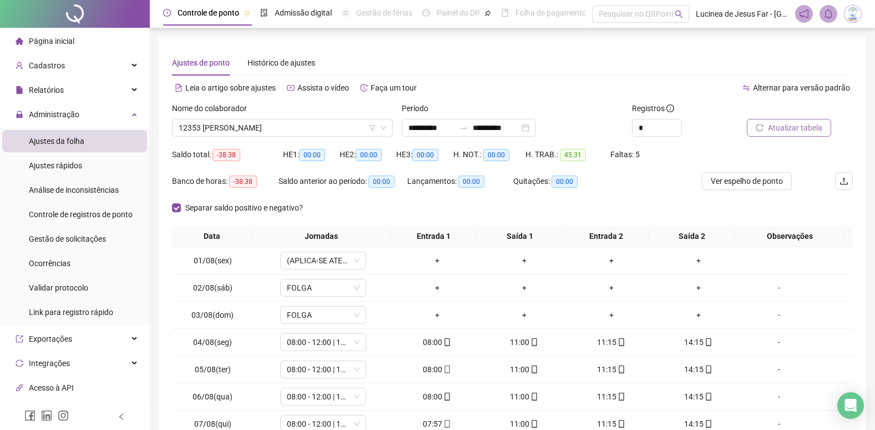
click at [794, 124] on span "Atualizar tabela" at bounding box center [795, 128] width 54 height 12
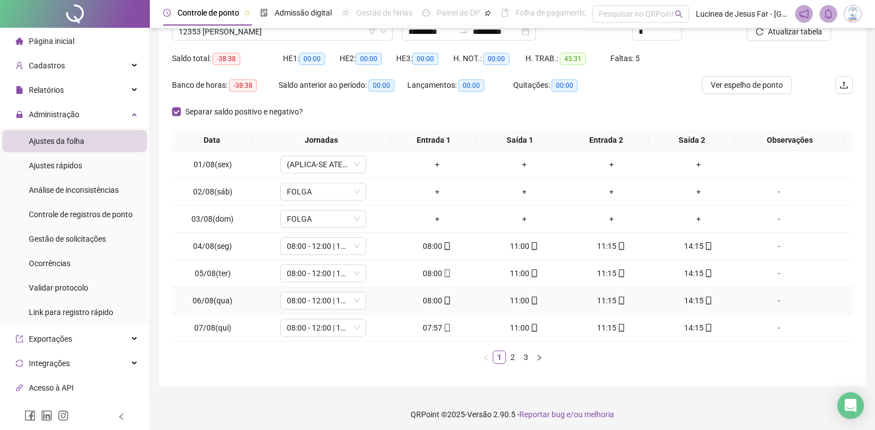
scroll to position [100, 0]
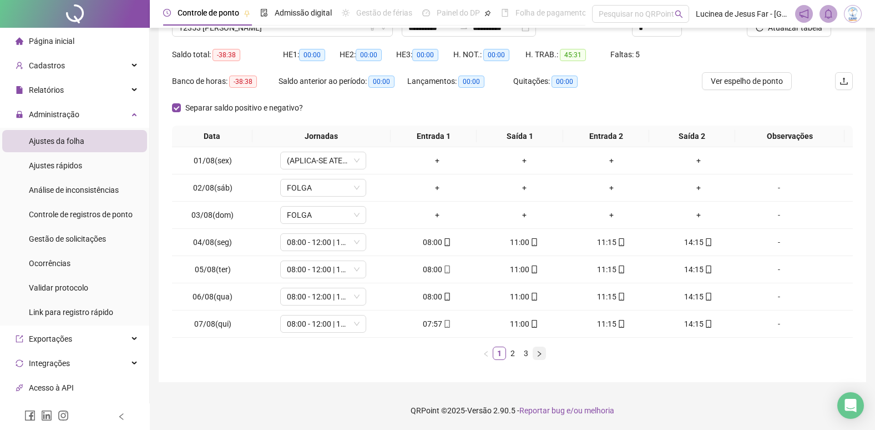
click at [538, 355] on icon "right" at bounding box center [539, 353] width 7 height 7
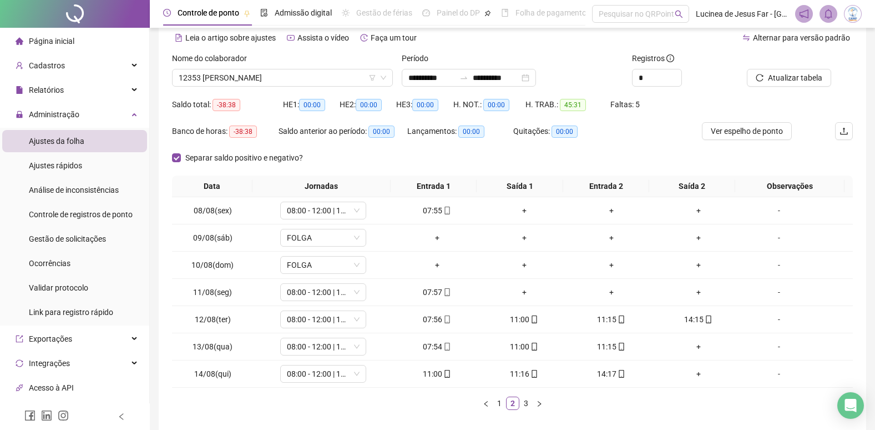
scroll to position [0, 0]
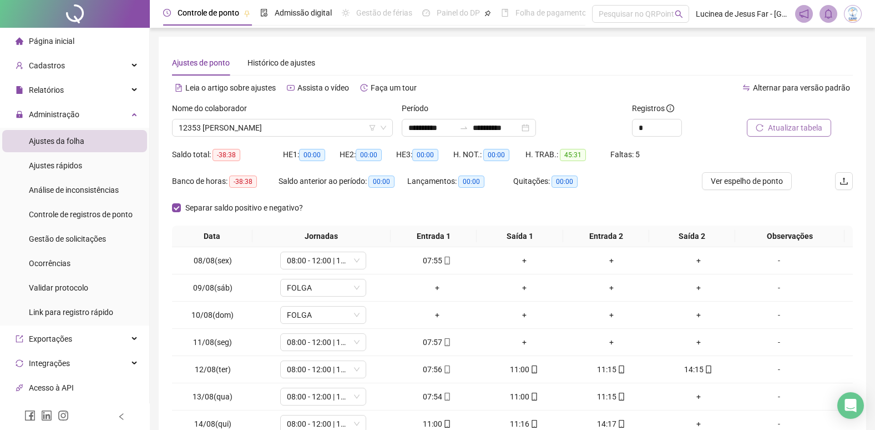
click at [797, 127] on span "Atualizar tabela" at bounding box center [795, 128] width 54 height 12
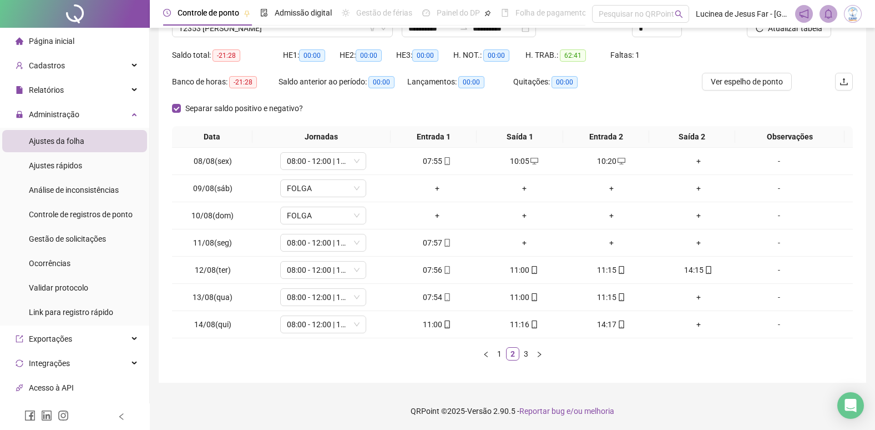
scroll to position [100, 0]
drag, startPoint x: 500, startPoint y: 356, endPoint x: 517, endPoint y: 356, distance: 17.8
click at [501, 356] on link "1" at bounding box center [499, 353] width 12 height 12
click at [543, 357] on button "button" at bounding box center [539, 352] width 13 height 13
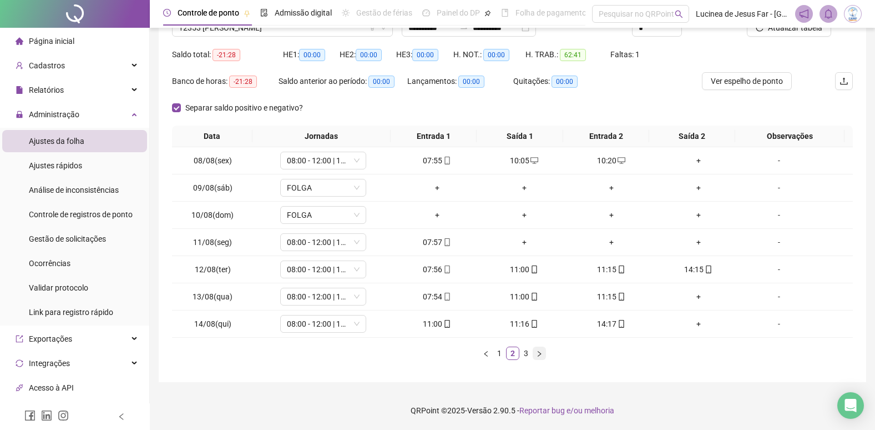
scroll to position [73, 0]
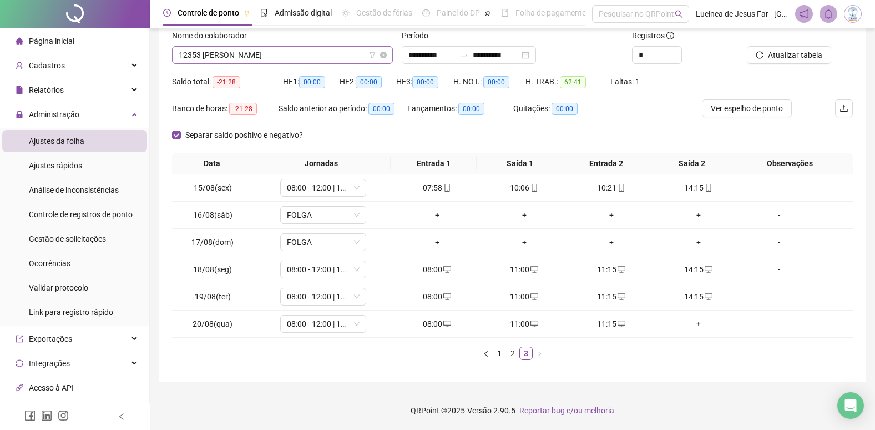
click at [281, 57] on span "12353 [PERSON_NAME]" at bounding box center [283, 55] width 208 height 17
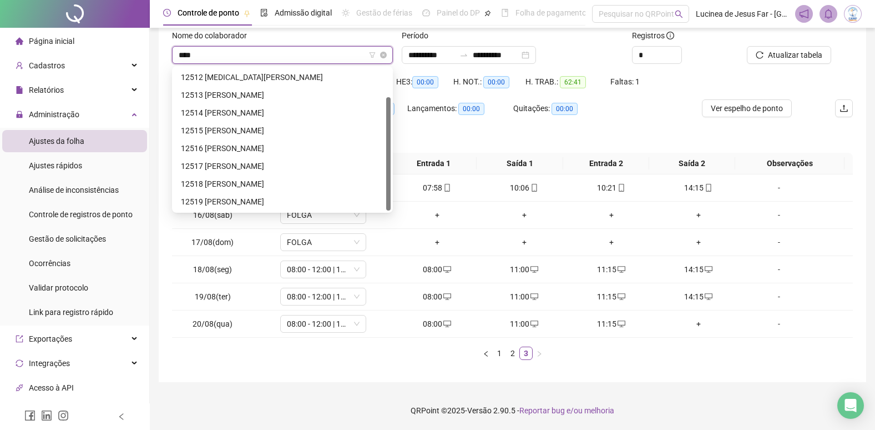
scroll to position [36, 0]
type input "*****"
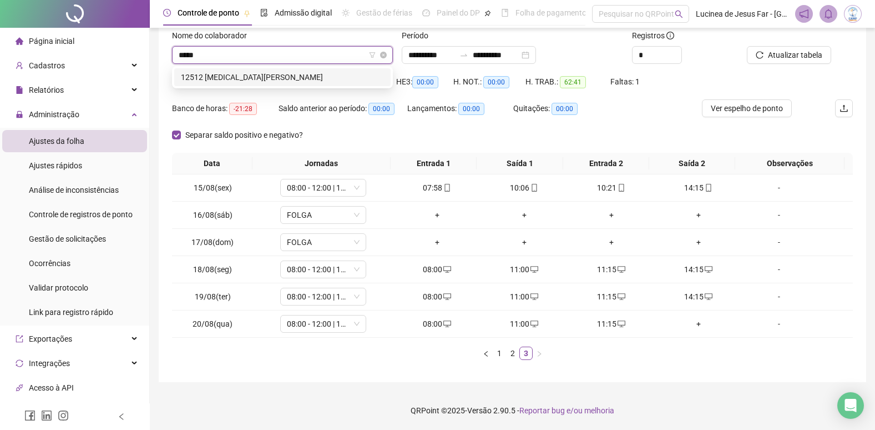
scroll to position [0, 0]
click at [278, 74] on div "12512 [MEDICAL_DATA][PERSON_NAME]" at bounding box center [282, 77] width 203 height 12
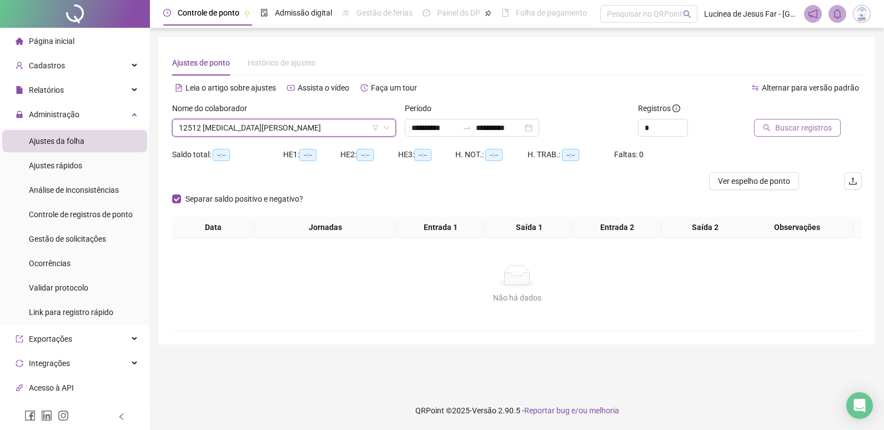
click at [810, 126] on span "Buscar registros" at bounding box center [803, 128] width 57 height 12
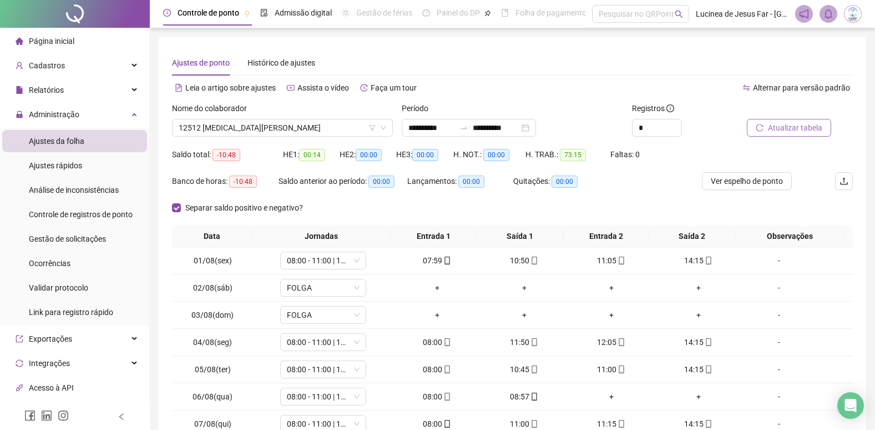
click at [808, 129] on span "Atualizar tabela" at bounding box center [795, 128] width 54 height 12
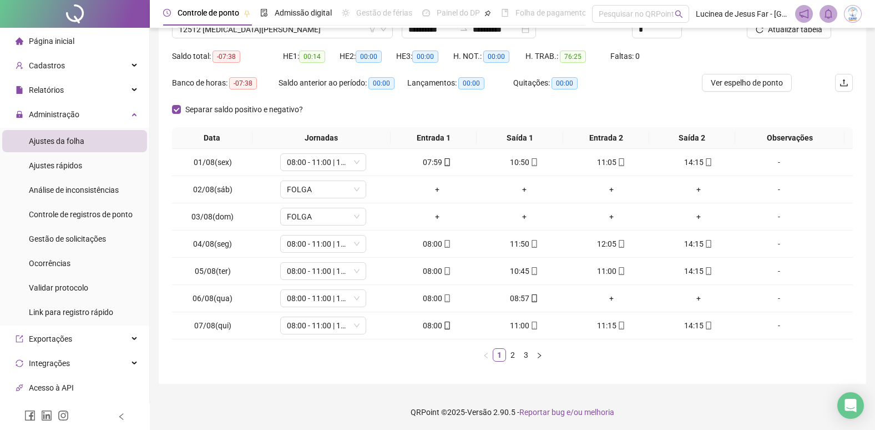
scroll to position [100, 0]
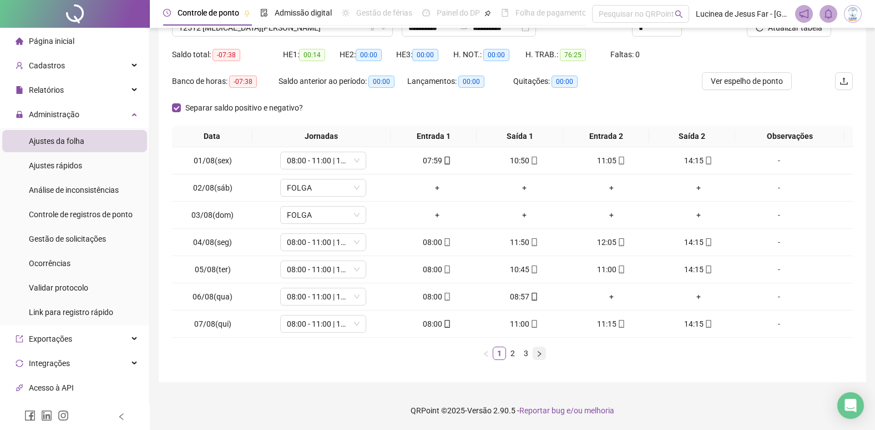
click at [542, 355] on icon "right" at bounding box center [539, 353] width 7 height 7
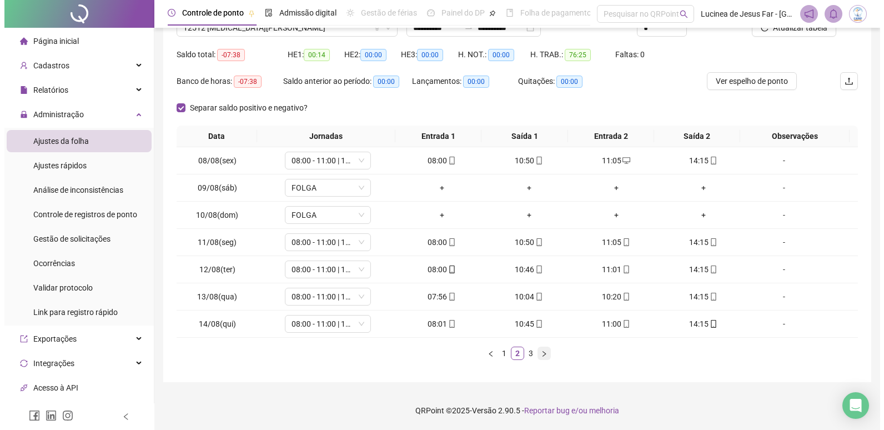
scroll to position [73, 0]
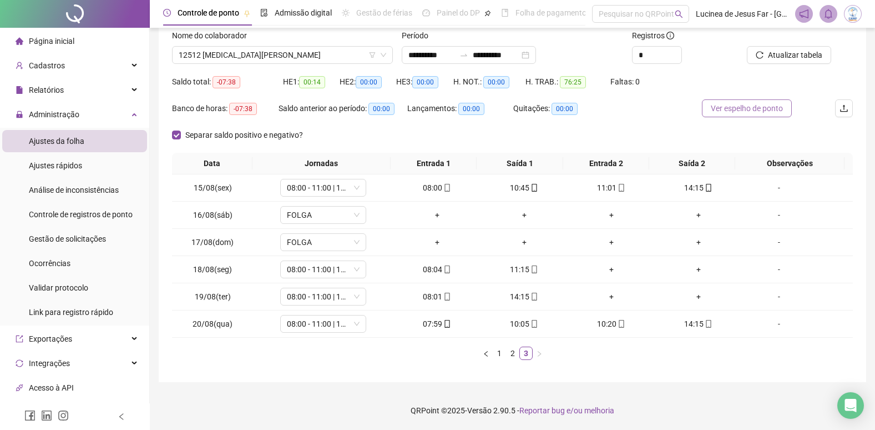
click at [751, 109] on span "Ver espelho de ponto" at bounding box center [747, 108] width 72 height 12
click at [516, 354] on link "2" at bounding box center [513, 353] width 12 height 12
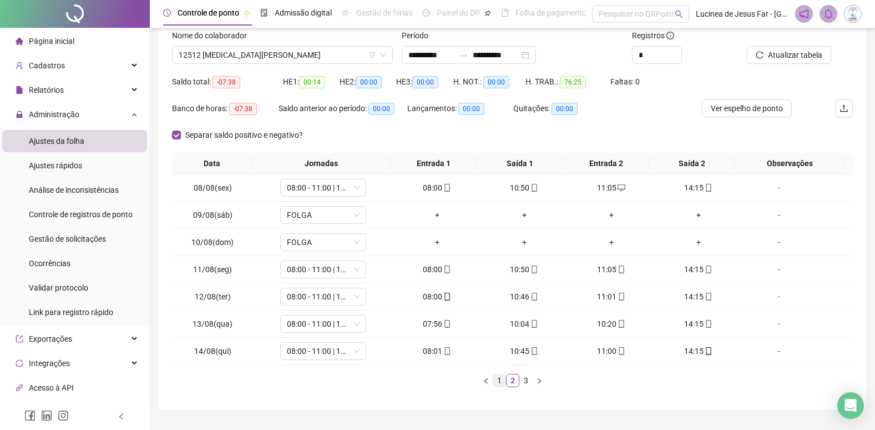
click at [503, 381] on link "1" at bounding box center [499, 380] width 12 height 12
click at [774, 324] on div "-" at bounding box center [779, 323] width 65 height 12
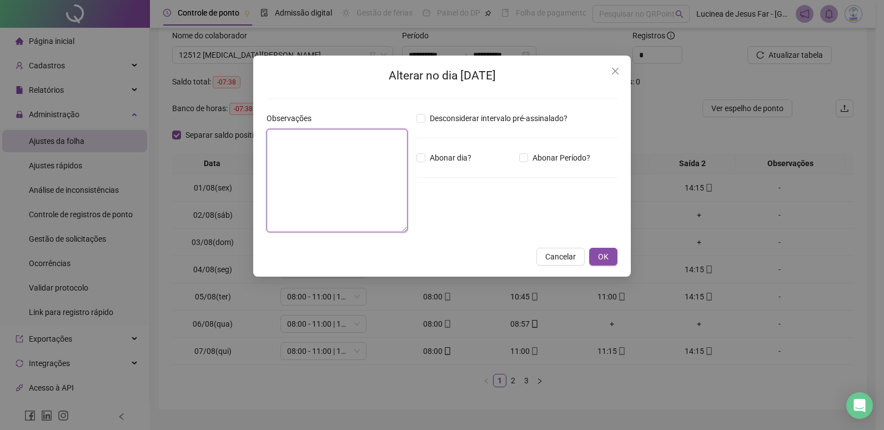
click at [317, 149] on textarea at bounding box center [336, 180] width 141 height 103
type textarea "**********"
drag, startPoint x: 451, startPoint y: 221, endPoint x: 380, endPoint y: 199, distance: 74.6
click at [367, 214] on div "**********" at bounding box center [442, 176] width 360 height 129
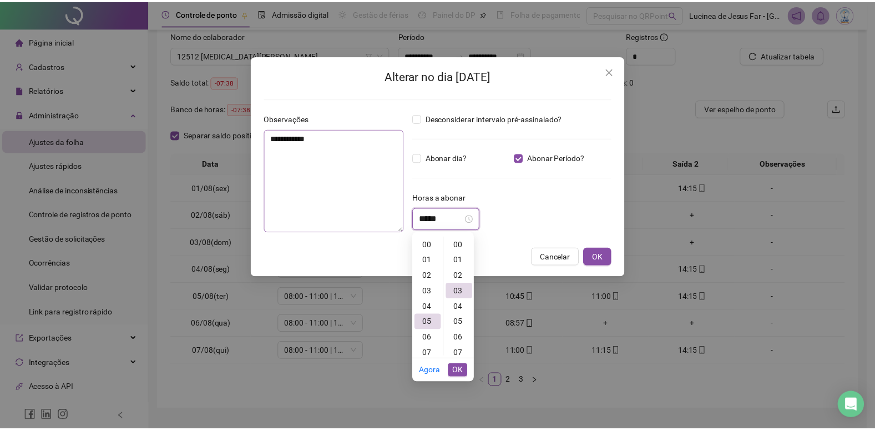
scroll to position [47, 0]
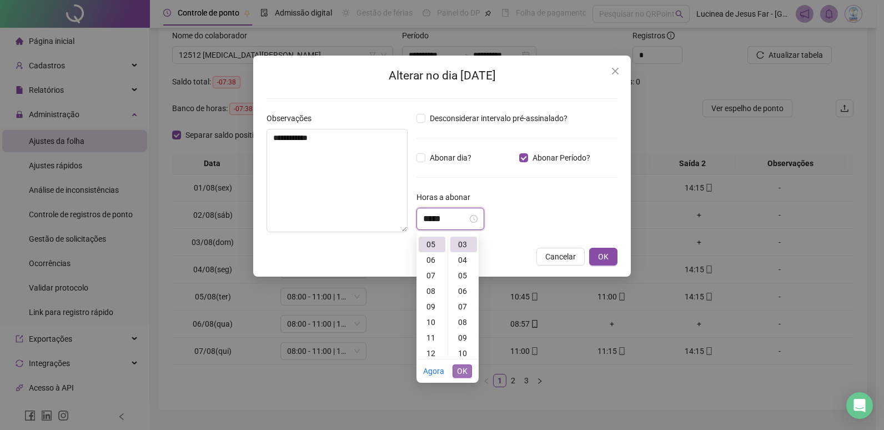
type input "*****"
click at [459, 371] on span "OK" at bounding box center [462, 371] width 11 height 12
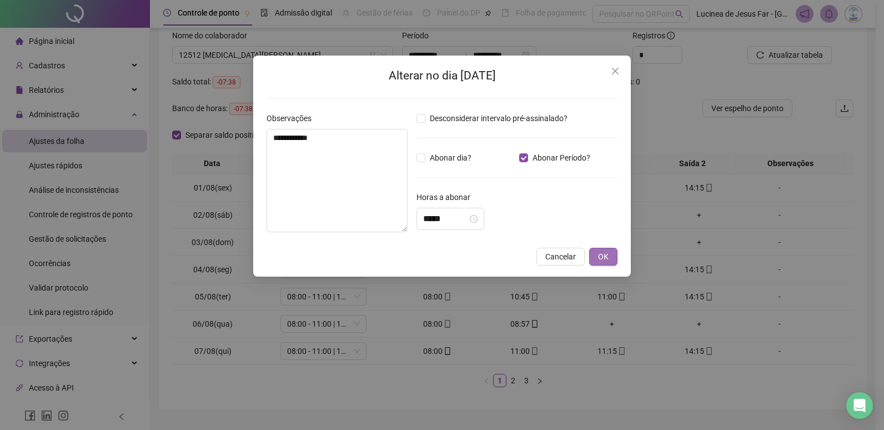
click at [600, 256] on span "OK" at bounding box center [603, 256] width 11 height 12
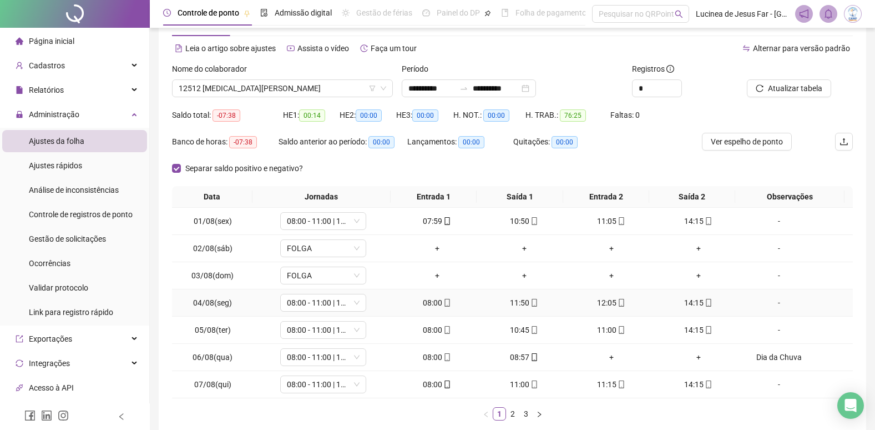
scroll to position [0, 0]
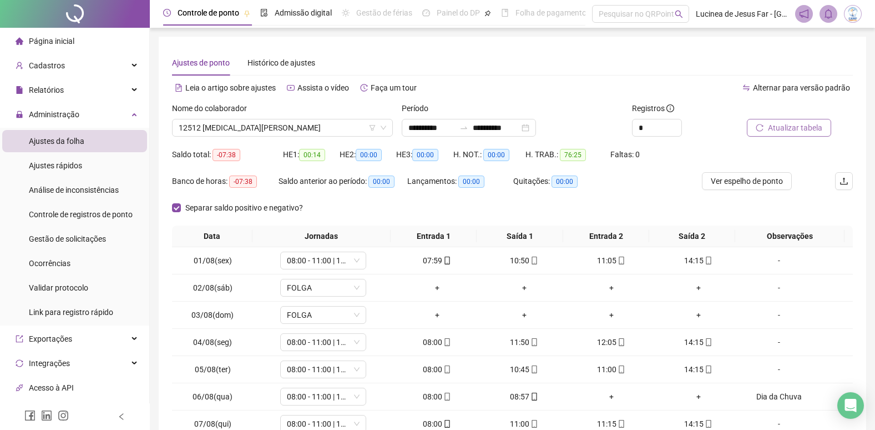
click at [791, 128] on span "Atualizar tabela" at bounding box center [795, 128] width 54 height 12
click at [288, 125] on span "12512 [MEDICAL_DATA][PERSON_NAME]" at bounding box center [283, 127] width 208 height 17
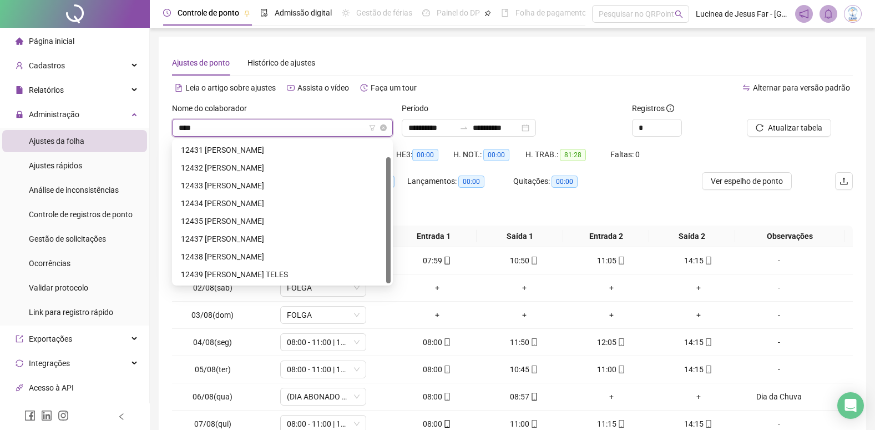
scroll to position [18, 0]
type input "*****"
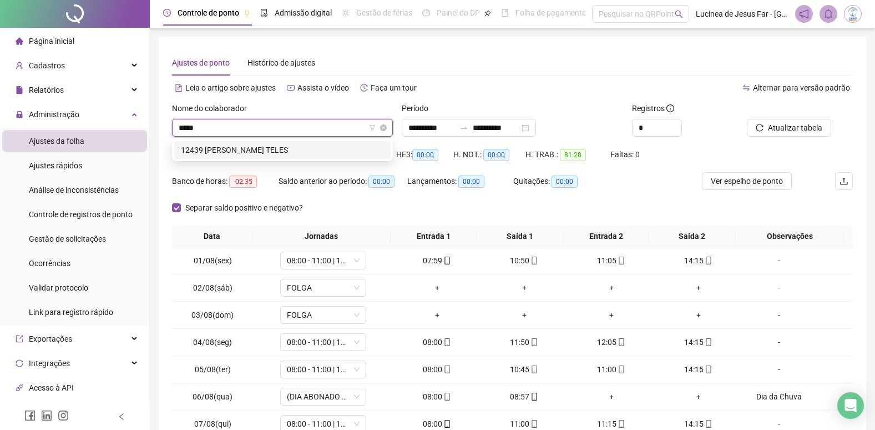
scroll to position [0, 0]
click at [294, 146] on div "12439 [PERSON_NAME] TELES" at bounding box center [282, 150] width 203 height 12
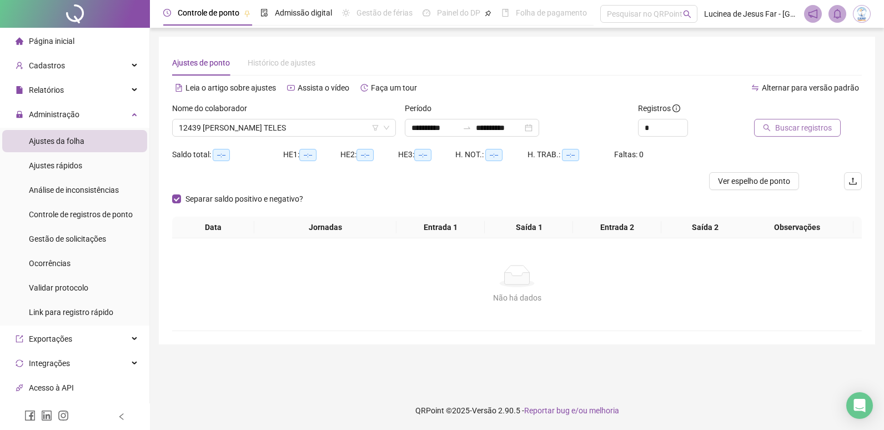
click at [798, 130] on span "Buscar registros" at bounding box center [803, 128] width 57 height 12
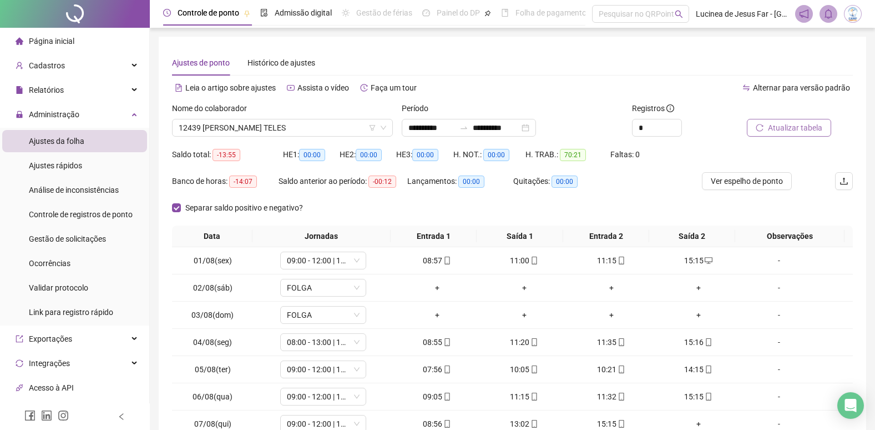
click at [796, 130] on span "Atualizar tabela" at bounding box center [795, 128] width 54 height 12
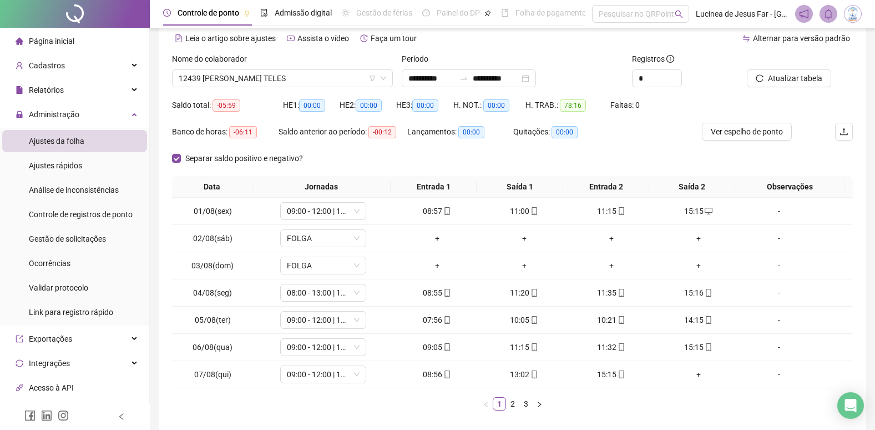
scroll to position [100, 0]
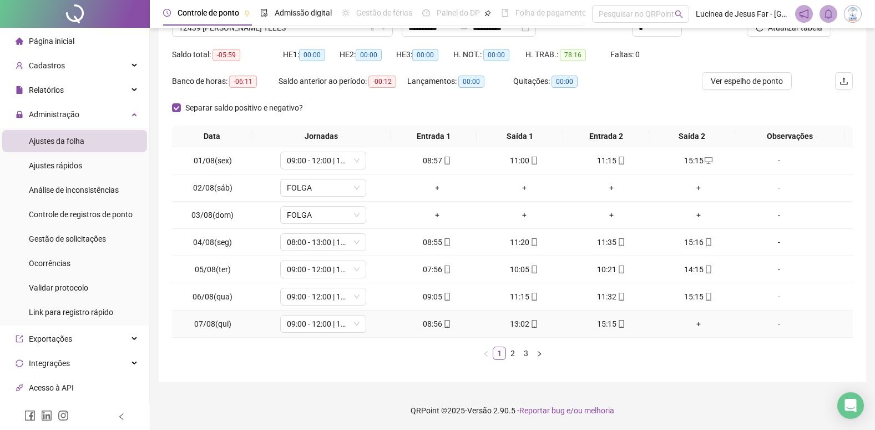
click at [690, 326] on div "+" at bounding box center [698, 323] width 78 height 12
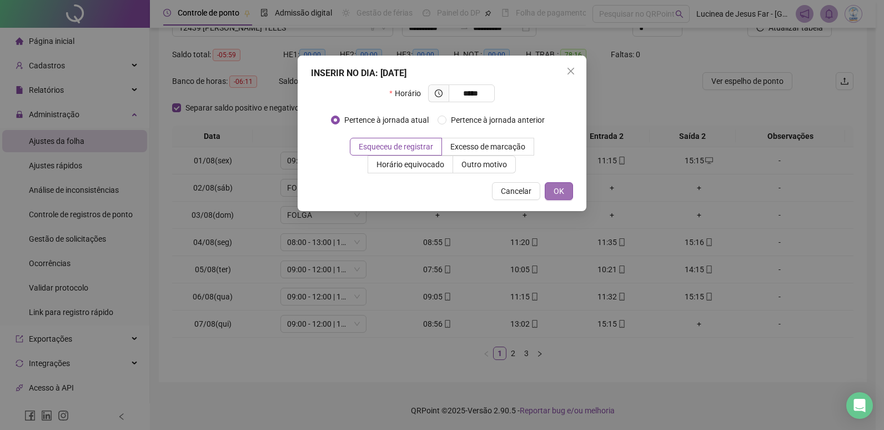
type input "*****"
click at [558, 192] on span "OK" at bounding box center [558, 191] width 11 height 12
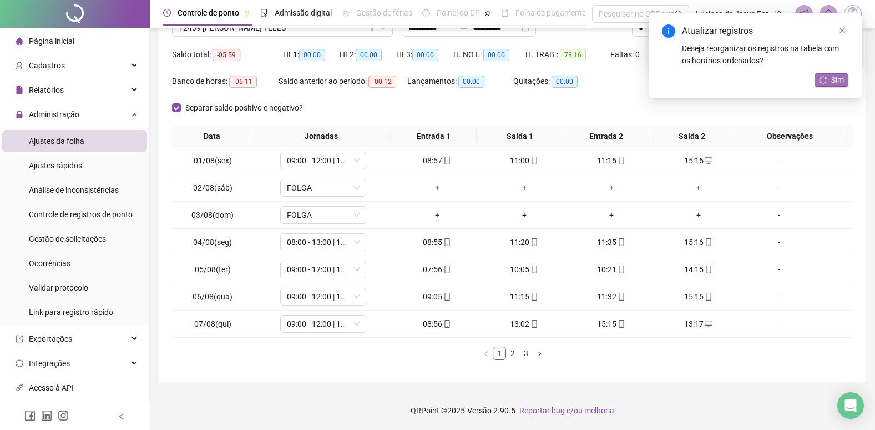
click at [823, 81] on icon "reload" at bounding box center [823, 80] width 8 height 8
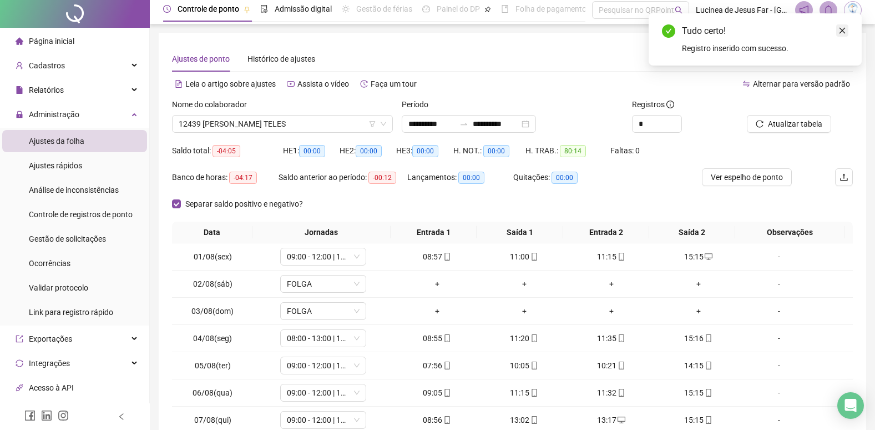
scroll to position [0, 0]
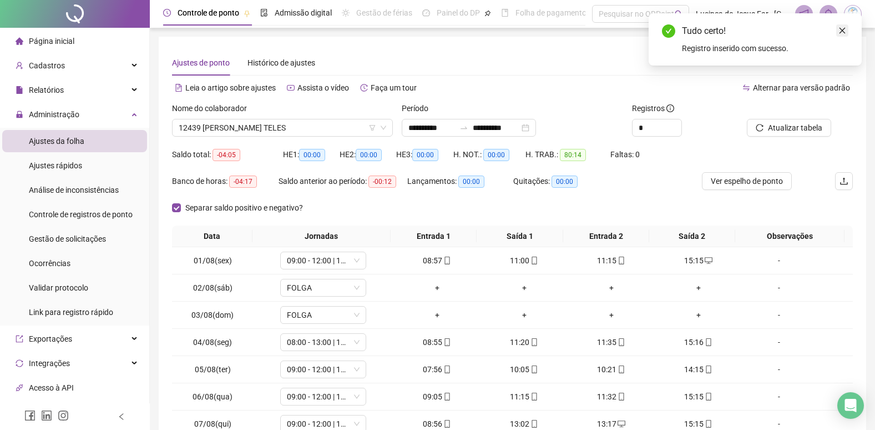
click at [843, 30] on icon "close" at bounding box center [843, 31] width 8 height 8
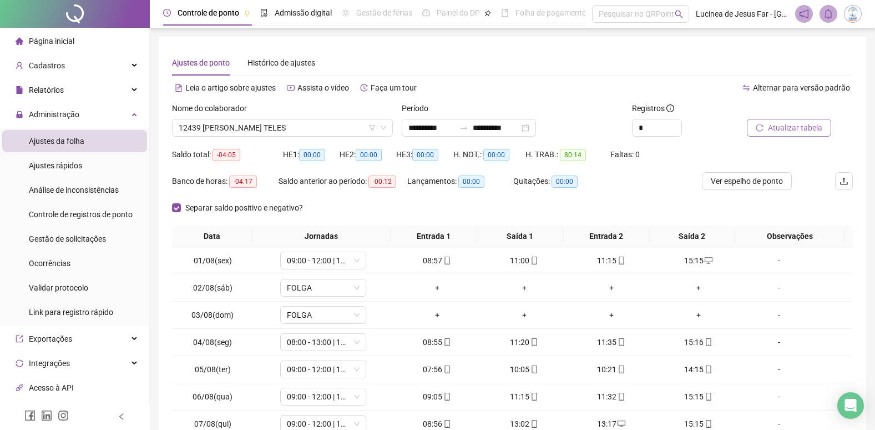
click at [800, 130] on span "Atualizar tabela" at bounding box center [795, 128] width 54 height 12
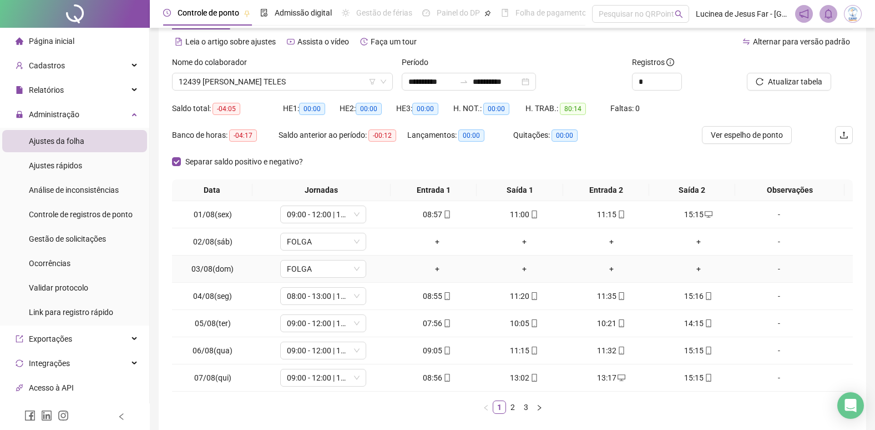
scroll to position [100, 0]
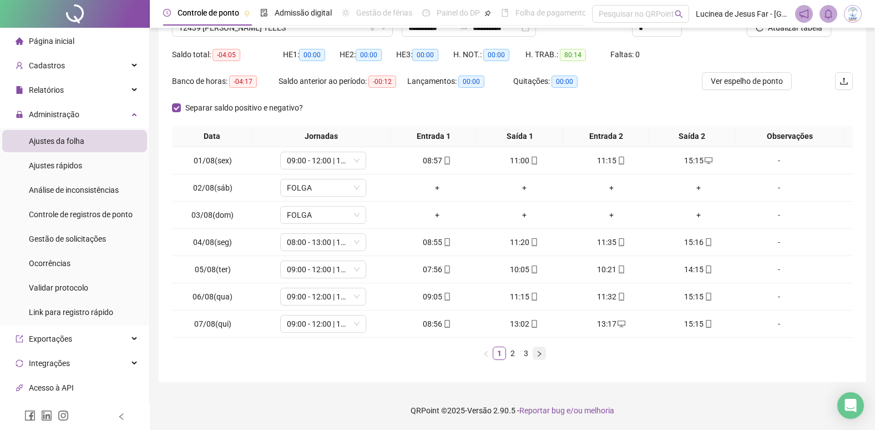
click at [538, 356] on icon "right" at bounding box center [539, 353] width 7 height 7
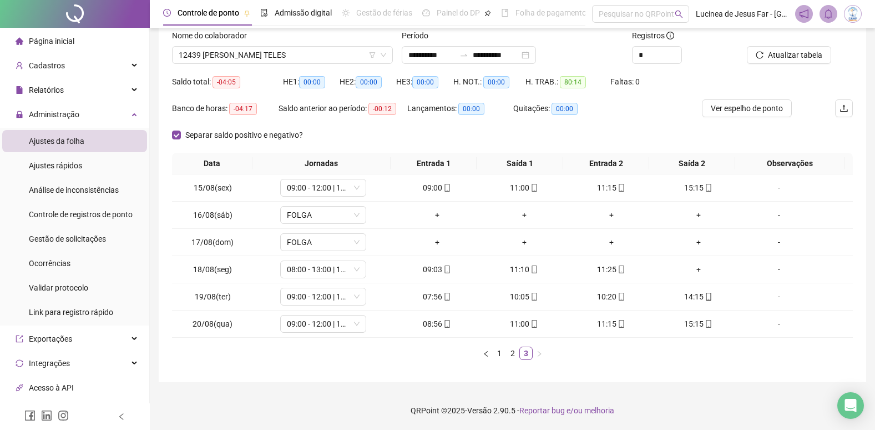
scroll to position [73, 0]
click at [258, 54] on span "12439 [PERSON_NAME] TELES" at bounding box center [283, 55] width 208 height 17
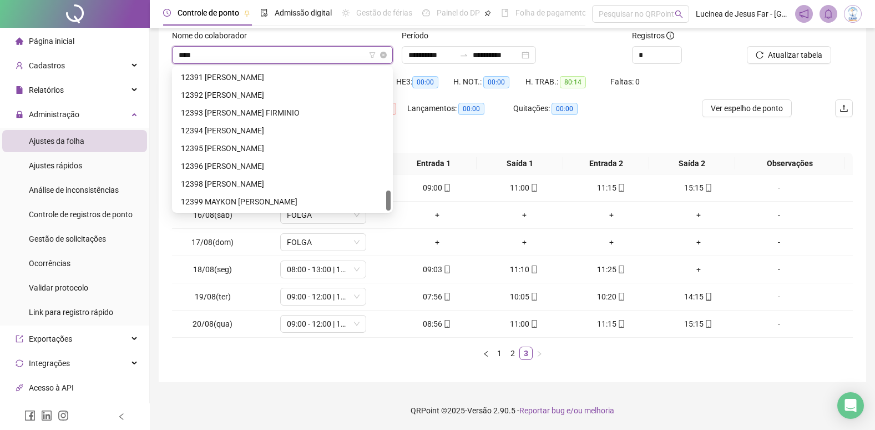
scroll to position [0, 0]
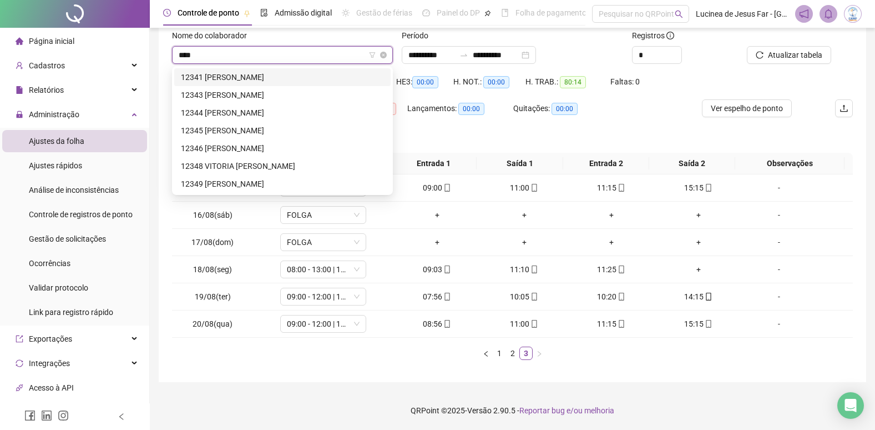
type input "*****"
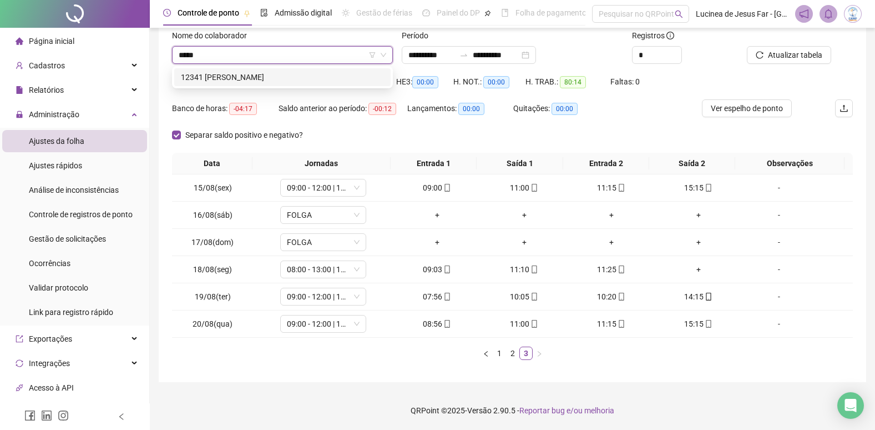
click at [273, 75] on div "12341 [PERSON_NAME]" at bounding box center [282, 77] width 203 height 12
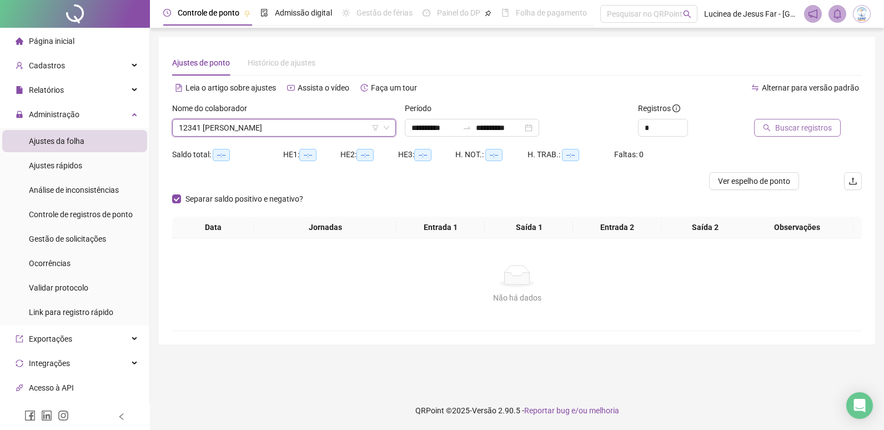
click at [805, 132] on span "Buscar registros" at bounding box center [803, 128] width 57 height 12
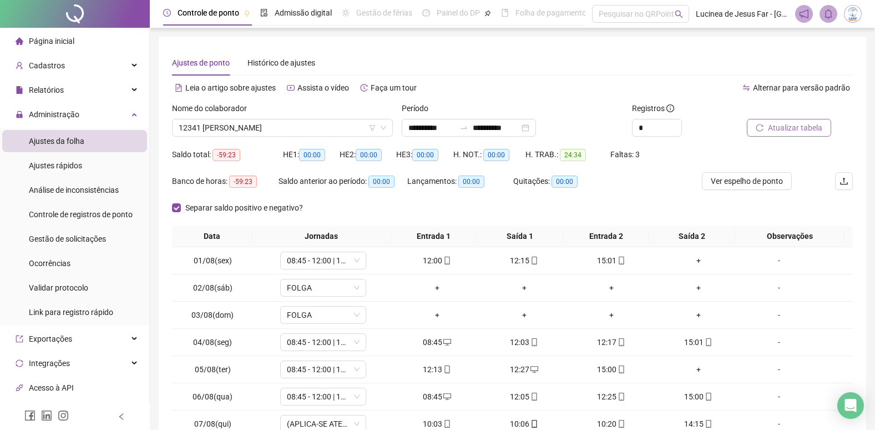
click at [800, 127] on span "Atualizar tabela" at bounding box center [795, 128] width 54 height 12
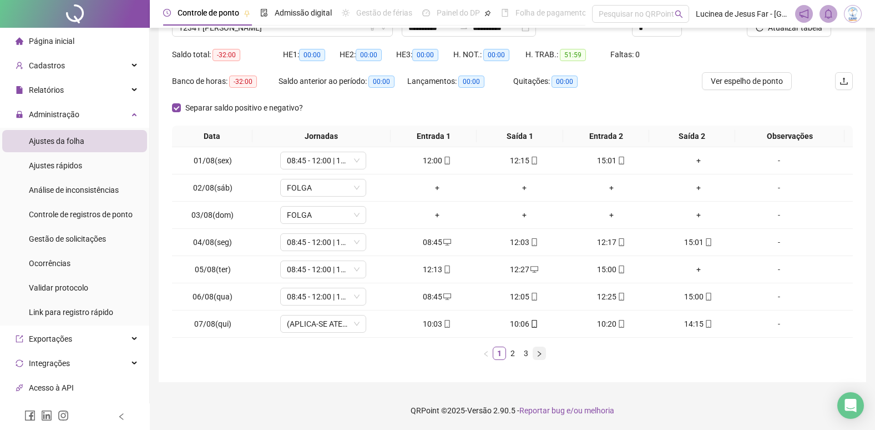
click at [542, 357] on button "button" at bounding box center [539, 352] width 13 height 13
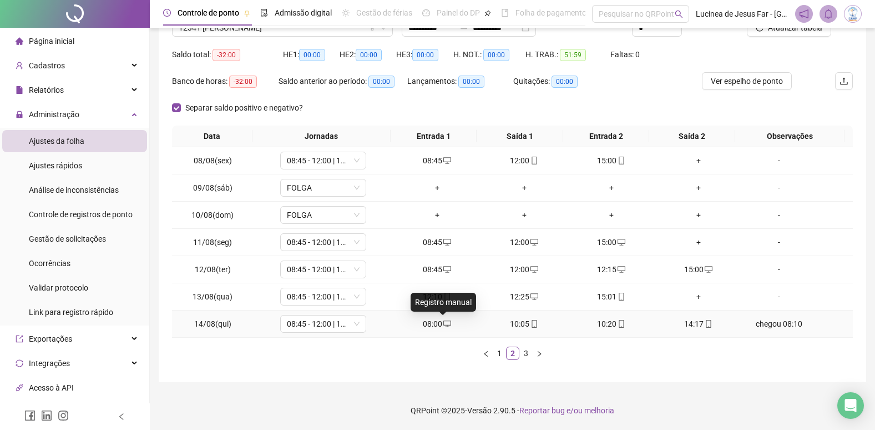
click at [443, 326] on icon "desktop" at bounding box center [447, 323] width 8 height 7
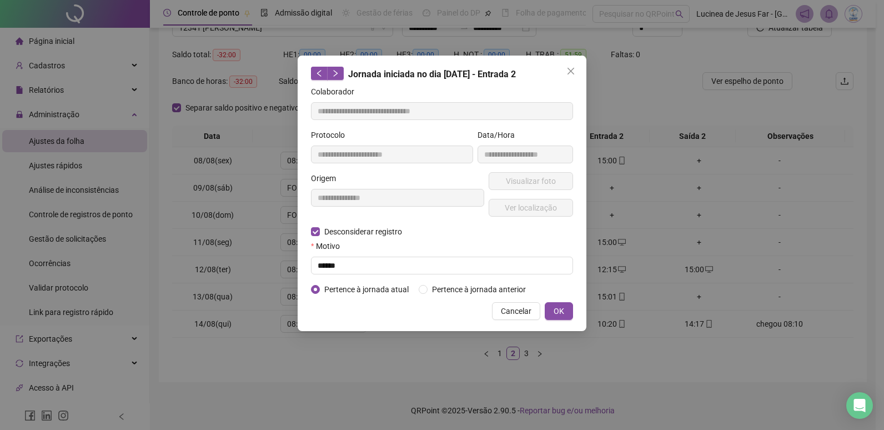
type input "**********"
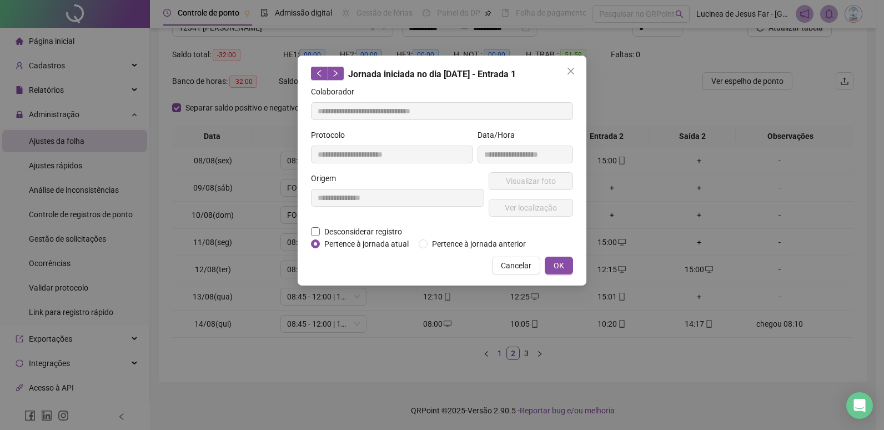
click at [347, 227] on span "Desconsiderar registro" at bounding box center [363, 231] width 87 height 12
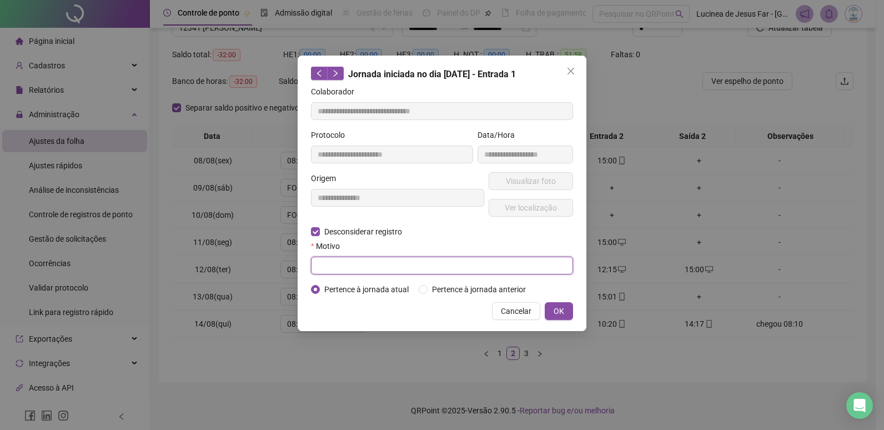
click at [353, 268] on input "text" at bounding box center [442, 265] width 262 height 18
type input "******"
click at [556, 310] on span "OK" at bounding box center [558, 311] width 11 height 12
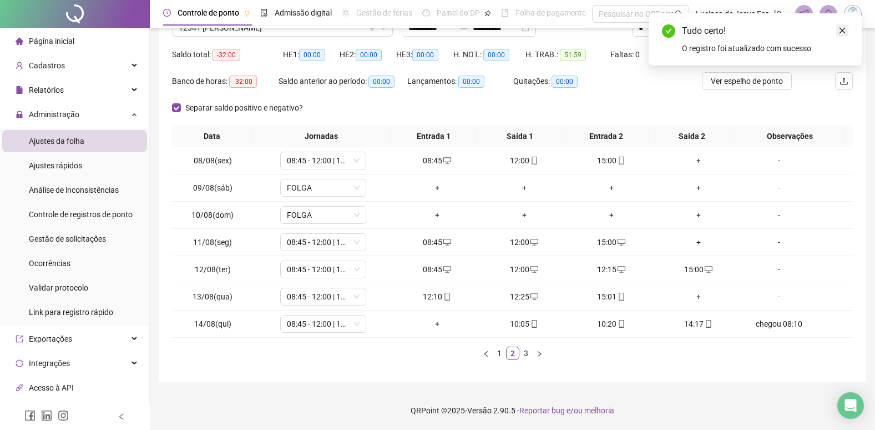
click at [842, 29] on icon "close" at bounding box center [843, 31] width 8 height 8
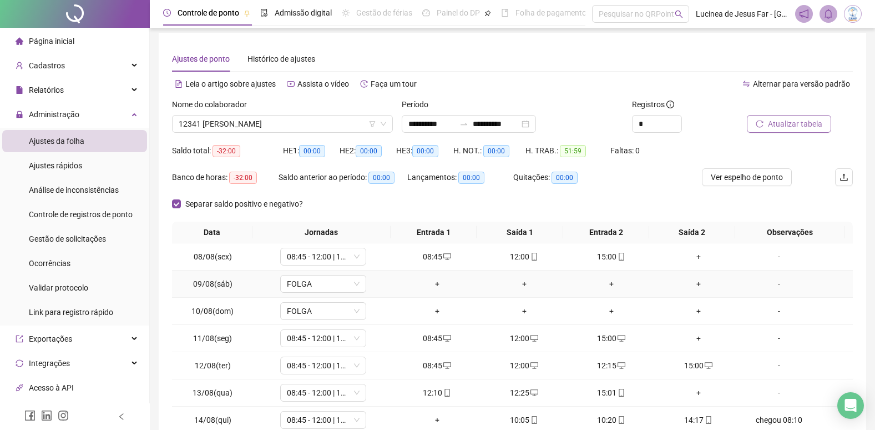
scroll to position [0, 0]
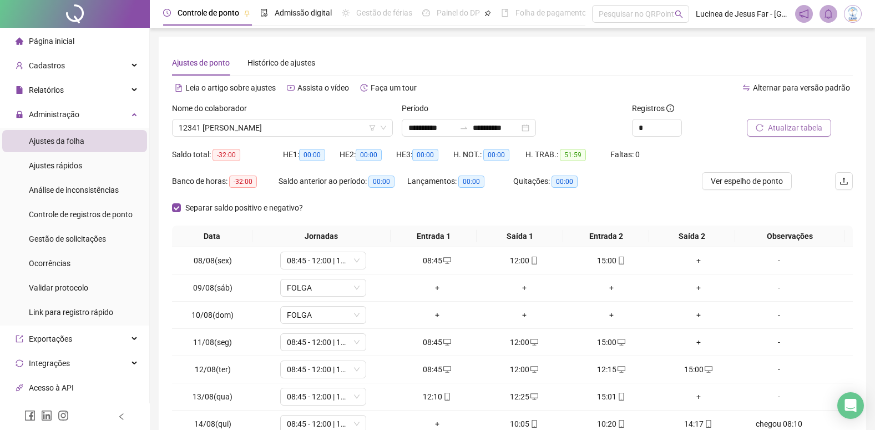
click at [790, 126] on span "Atualizar tabela" at bounding box center [795, 128] width 54 height 12
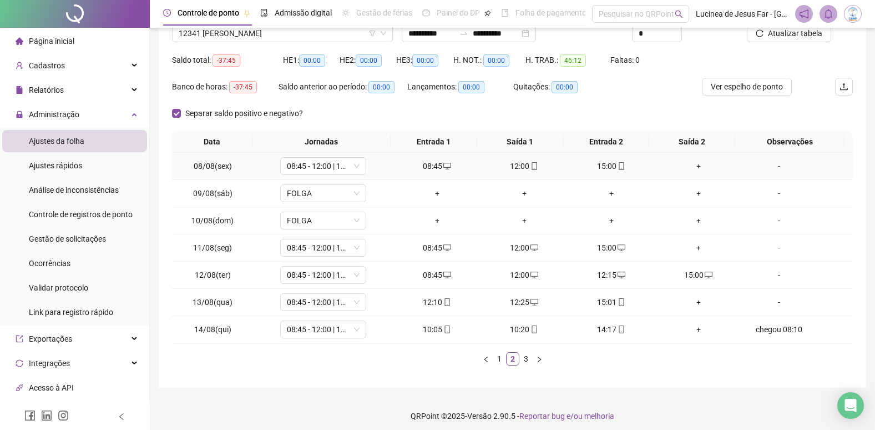
scroll to position [100, 0]
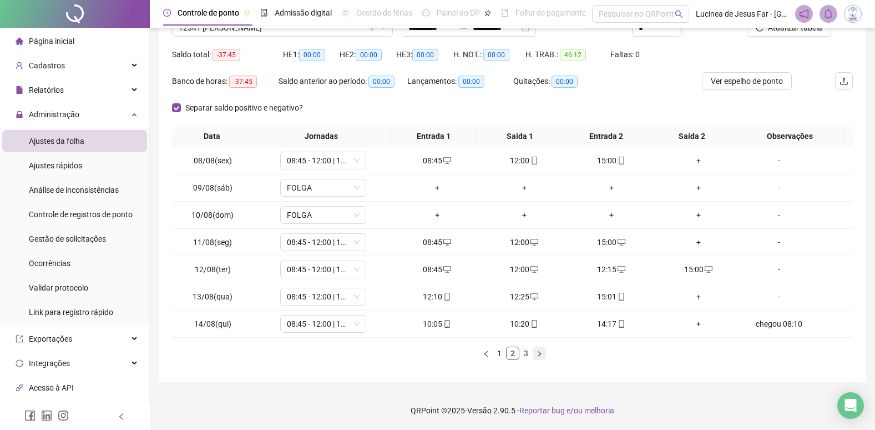
click at [539, 356] on icon "right" at bounding box center [539, 353] width 7 height 7
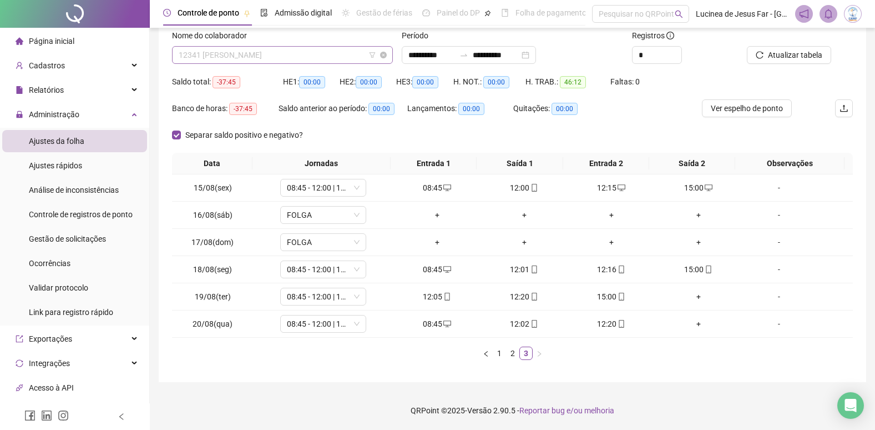
click at [244, 57] on span "12341 [PERSON_NAME]" at bounding box center [283, 55] width 208 height 17
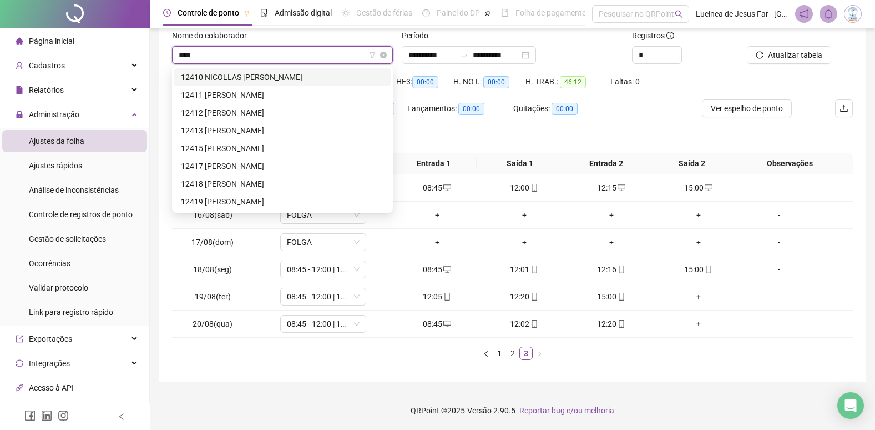
type input "*****"
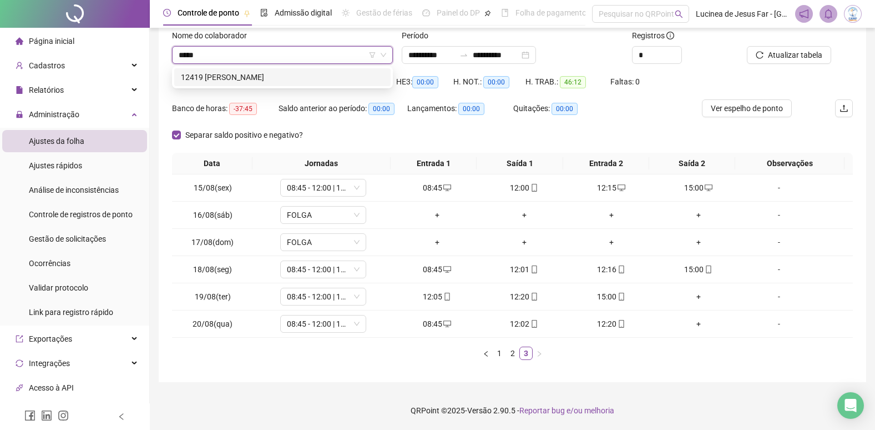
click at [273, 78] on div "12419 [PERSON_NAME]" at bounding box center [282, 77] width 203 height 12
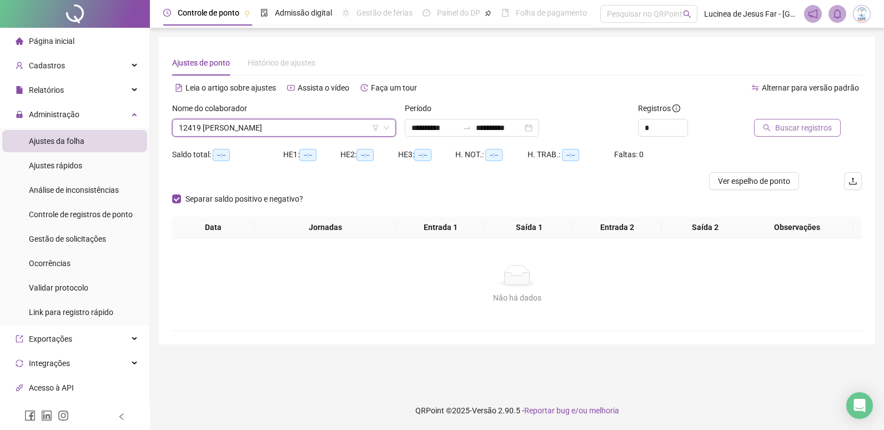
click at [801, 128] on span "Buscar registros" at bounding box center [803, 128] width 57 height 12
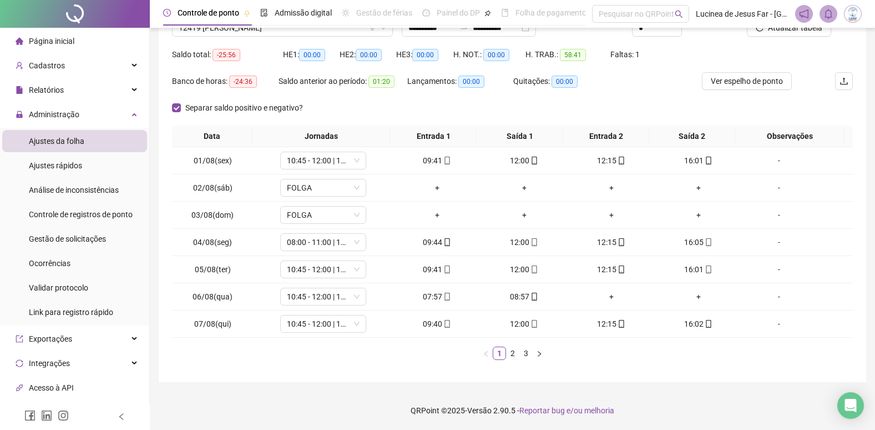
scroll to position [44, 0]
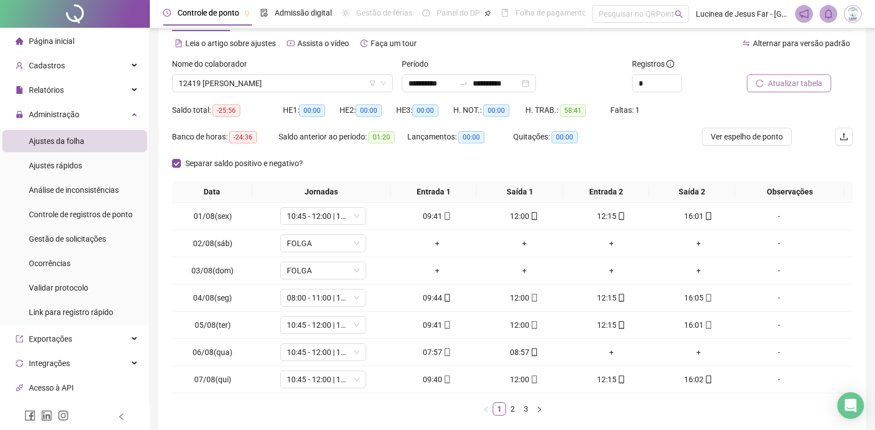
click at [789, 85] on span "Atualizar tabela" at bounding box center [795, 83] width 54 height 12
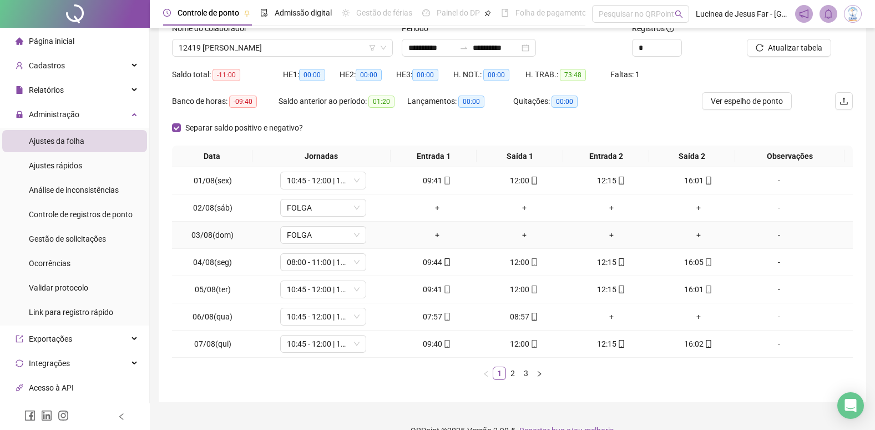
scroll to position [100, 0]
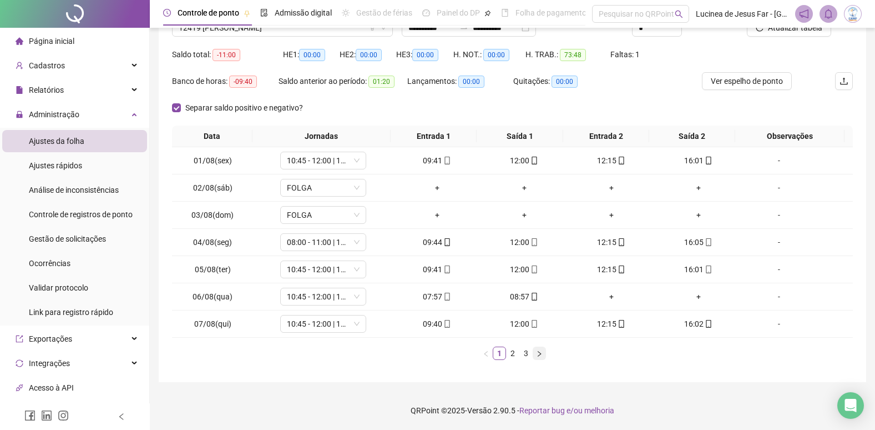
click at [538, 353] on icon "right" at bounding box center [539, 353] width 7 height 7
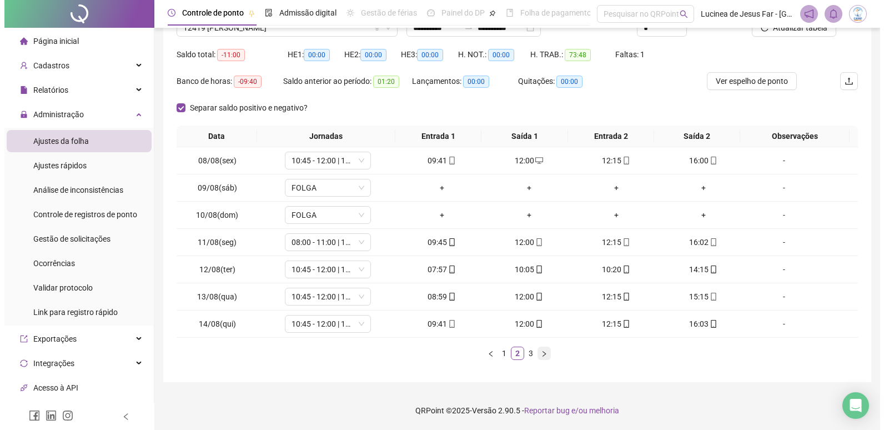
scroll to position [73, 0]
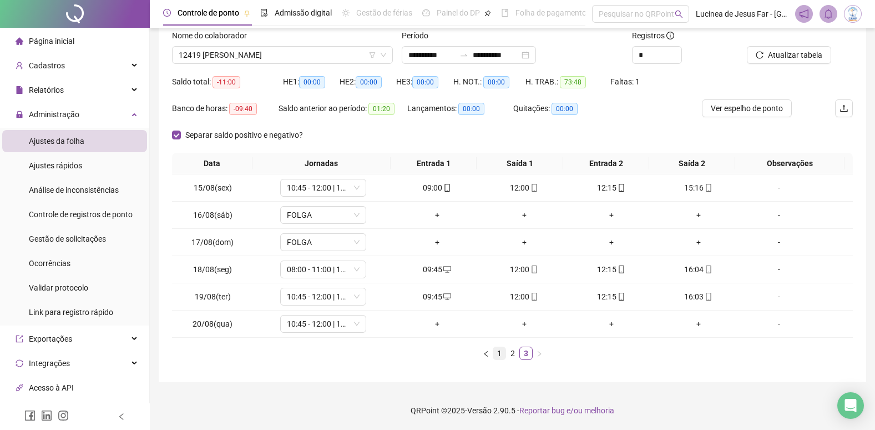
click at [500, 357] on link "1" at bounding box center [499, 353] width 12 height 12
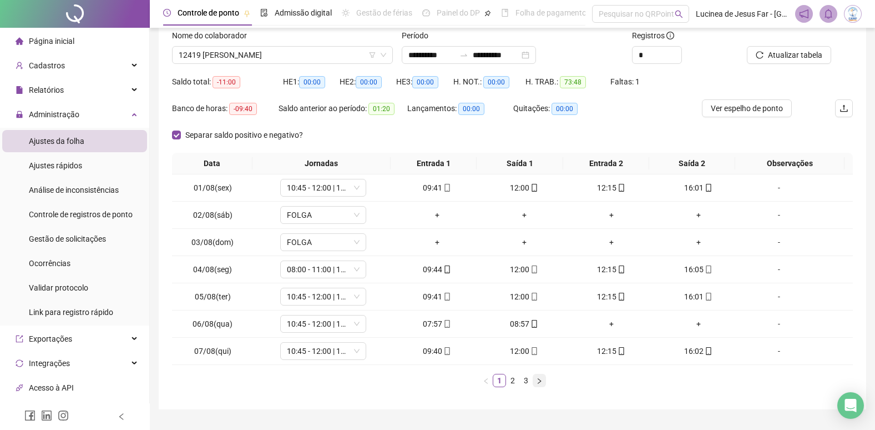
click at [538, 378] on icon "right" at bounding box center [539, 380] width 7 height 7
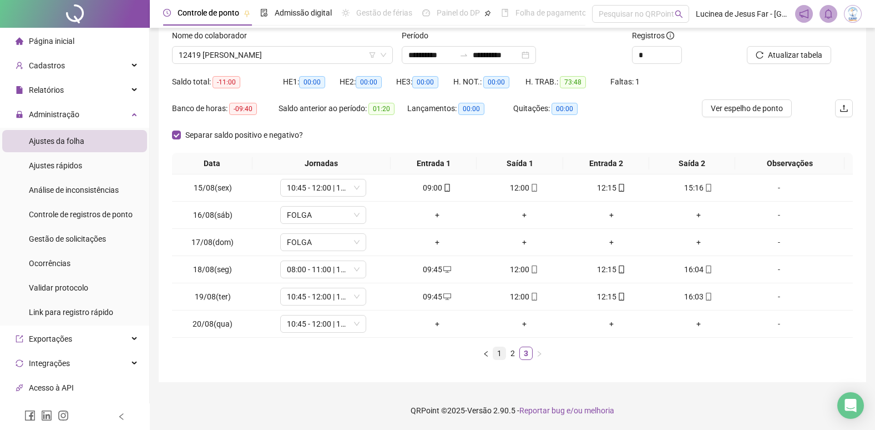
click at [501, 359] on li "1" at bounding box center [499, 352] width 13 height 13
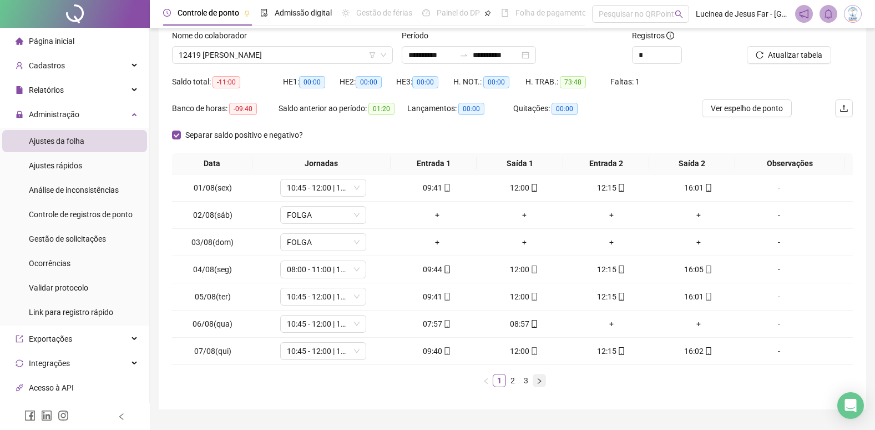
click at [544, 381] on button "button" at bounding box center [539, 380] width 13 height 13
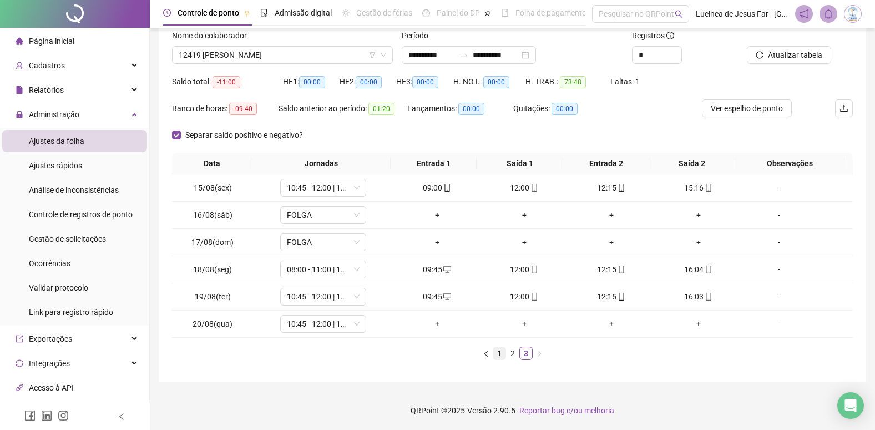
click at [502, 357] on link "1" at bounding box center [499, 353] width 12 height 12
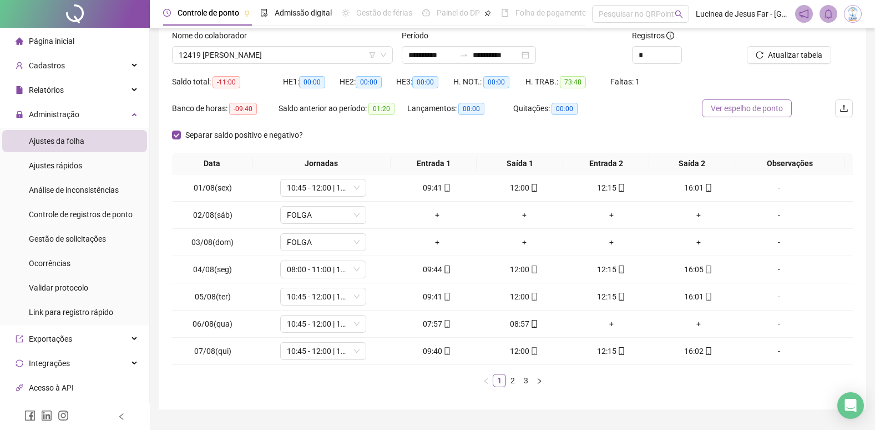
click at [761, 108] on span "Ver espelho de ponto" at bounding box center [747, 108] width 72 height 12
click at [771, 321] on div "-" at bounding box center [779, 323] width 65 height 12
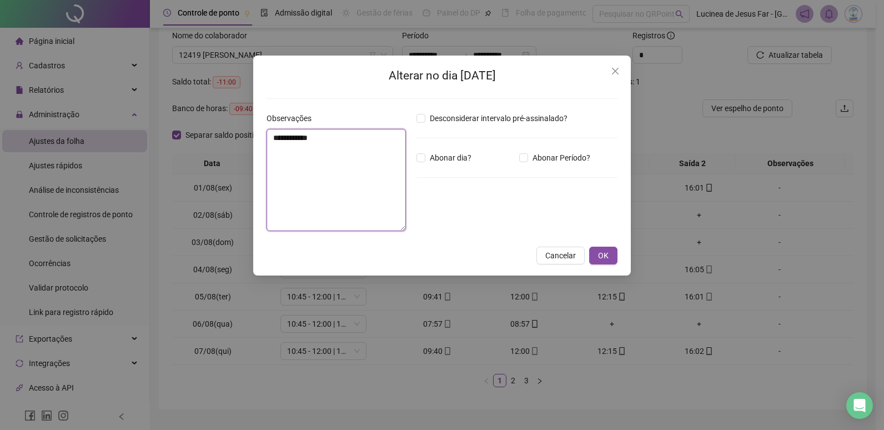
click at [335, 147] on textarea "**********" at bounding box center [335, 180] width 139 height 102
type textarea "**********"
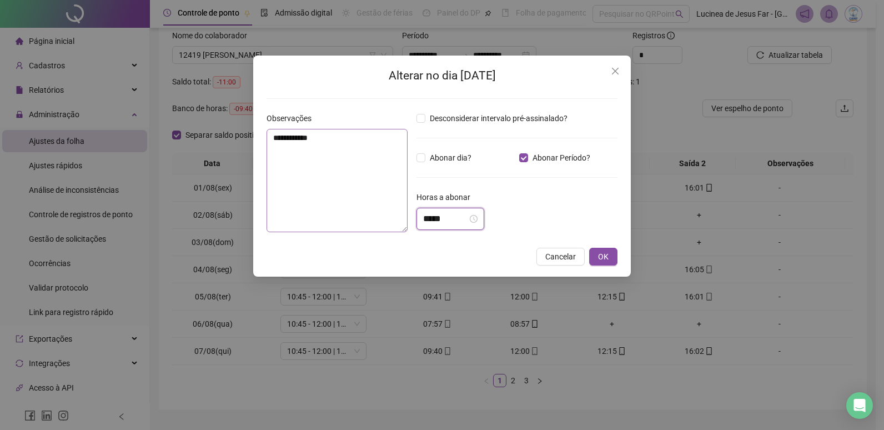
drag, startPoint x: 436, startPoint y: 216, endPoint x: 366, endPoint y: 209, distance: 70.3
click at [365, 210] on div "**********" at bounding box center [442, 176] width 360 height 129
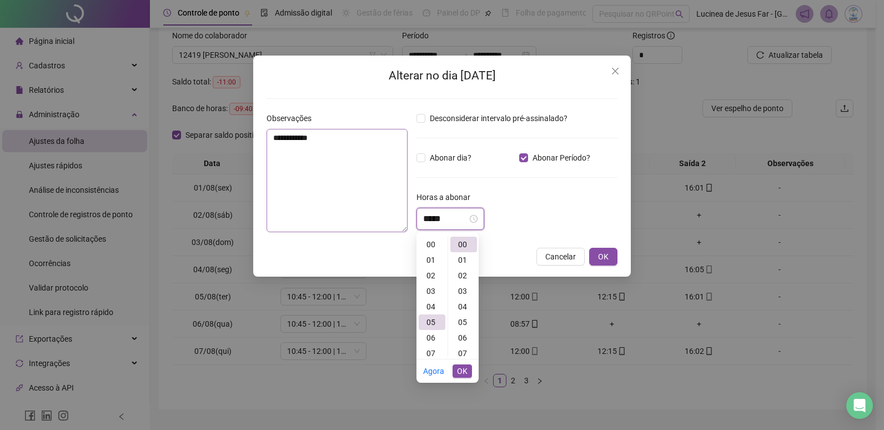
scroll to position [78, 0]
type input "*****"
drag, startPoint x: 463, startPoint y: 369, endPoint x: 472, endPoint y: 357, distance: 14.7
click at [464, 370] on span "OK" at bounding box center [462, 371] width 11 height 12
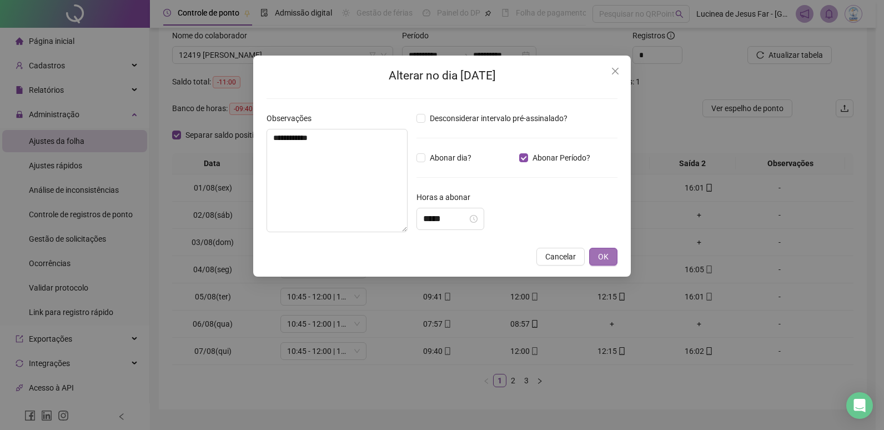
click at [602, 251] on span "OK" at bounding box center [603, 256] width 11 height 12
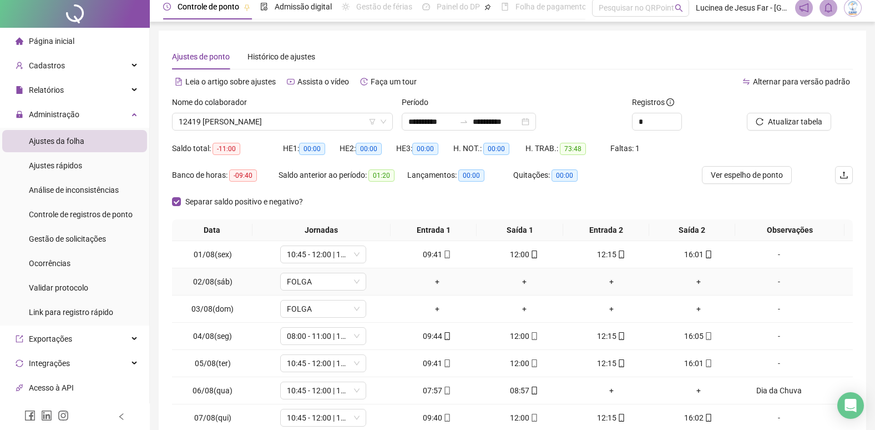
scroll to position [0, 0]
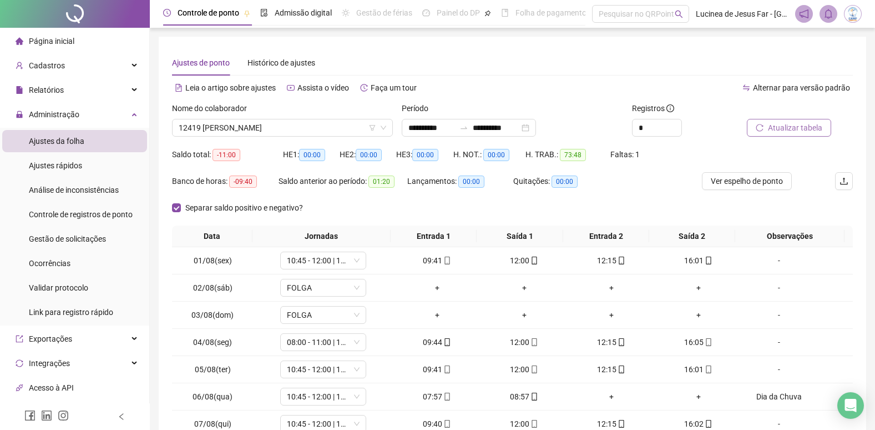
click at [779, 123] on span "Atualizar tabela" at bounding box center [795, 128] width 54 height 12
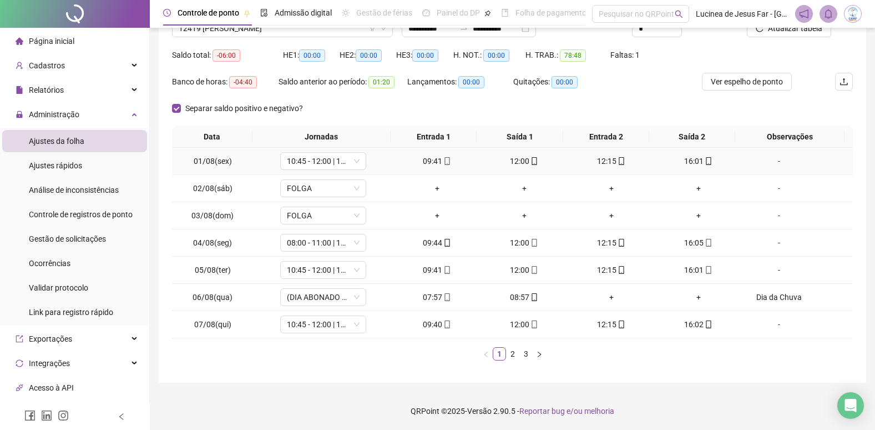
scroll to position [100, 0]
click at [538, 358] on button "button" at bounding box center [539, 352] width 13 height 13
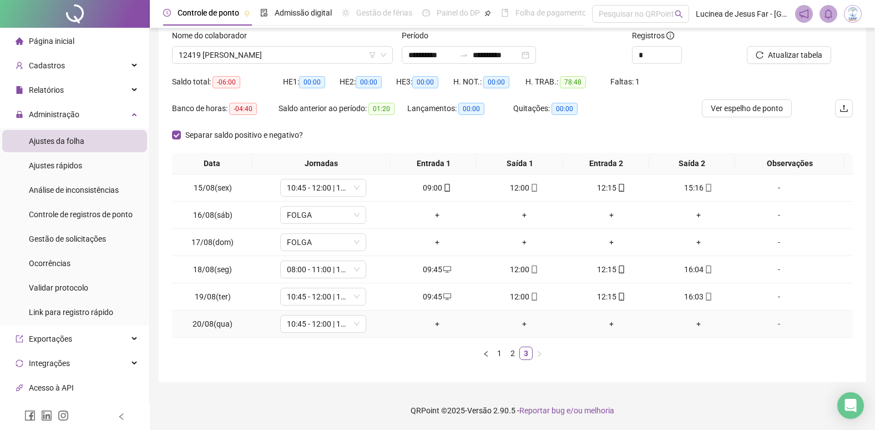
click at [770, 326] on div "-" at bounding box center [779, 323] width 65 height 12
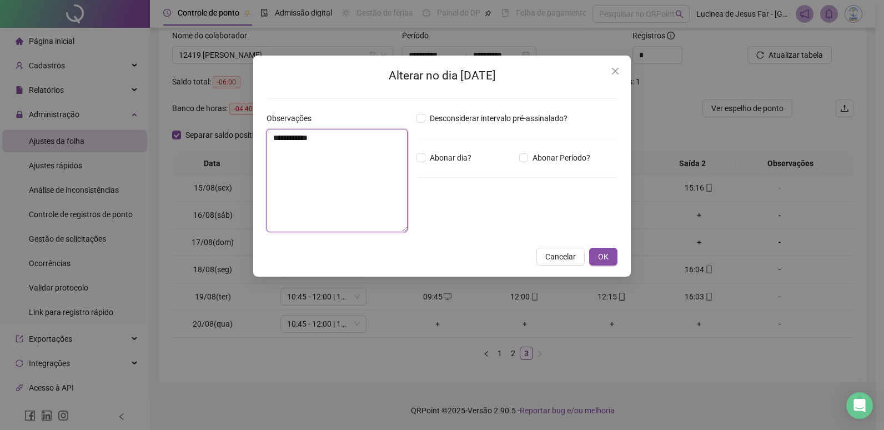
click at [336, 152] on textarea "**********" at bounding box center [336, 180] width 141 height 103
type textarea "**********"
click at [603, 254] on span "OK" at bounding box center [603, 256] width 11 height 12
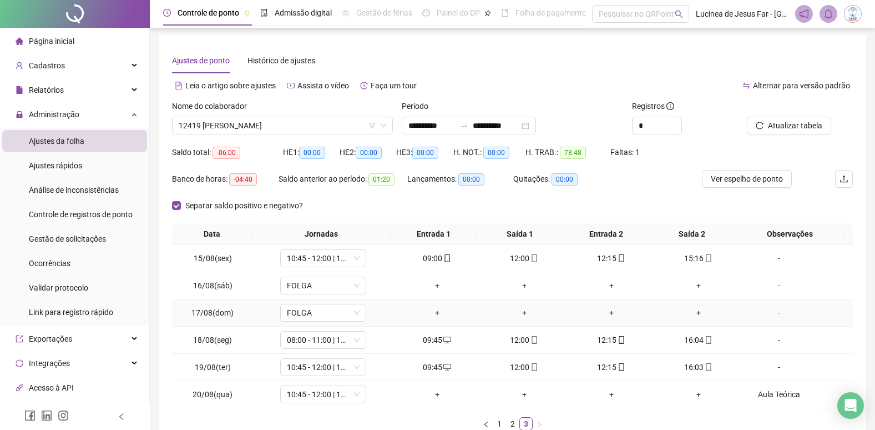
scroll to position [0, 0]
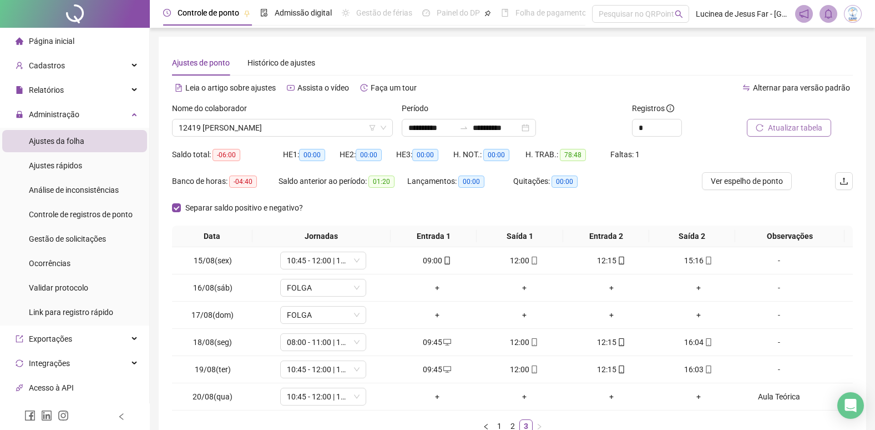
click at [795, 126] on span "Atualizar tabela" at bounding box center [795, 128] width 54 height 12
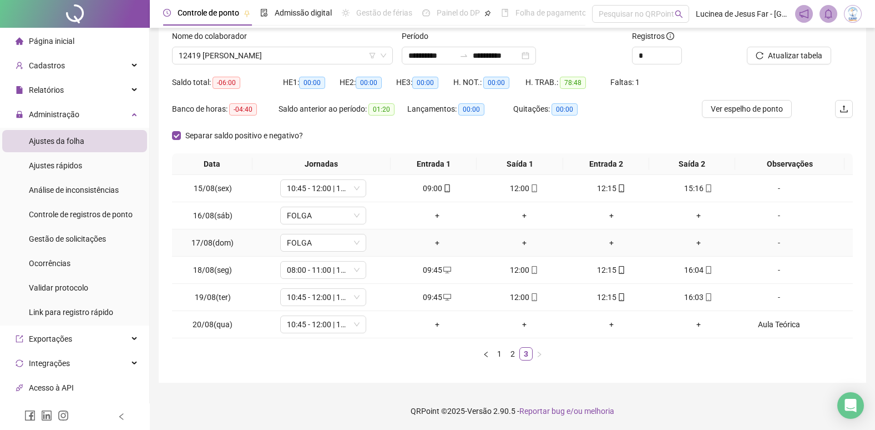
scroll to position [73, 0]
click at [291, 54] on span "12419 [PERSON_NAME]" at bounding box center [283, 55] width 208 height 17
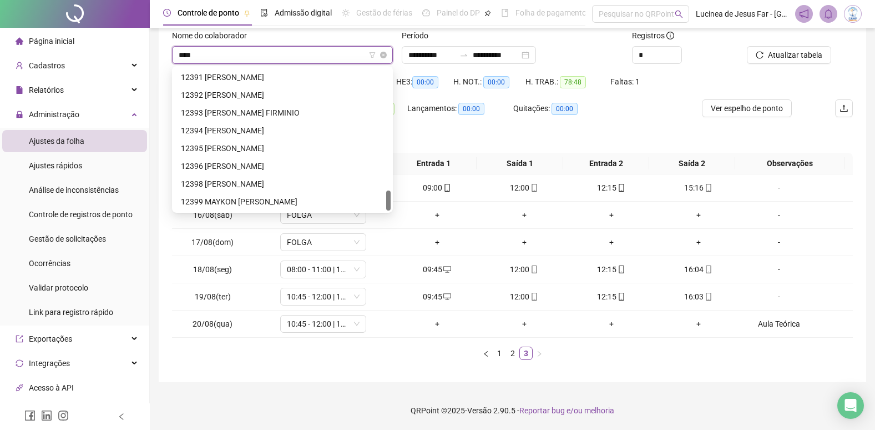
scroll to position [36, 0]
type input "*****"
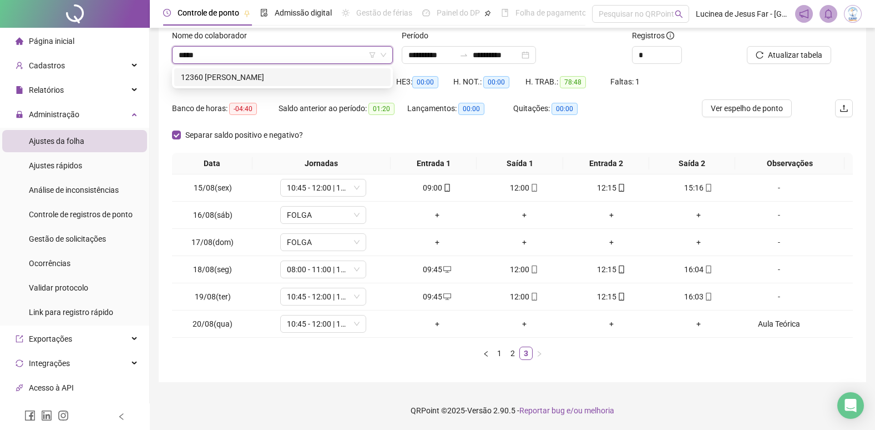
click at [314, 74] on div "12360 [PERSON_NAME]" at bounding box center [282, 77] width 203 height 12
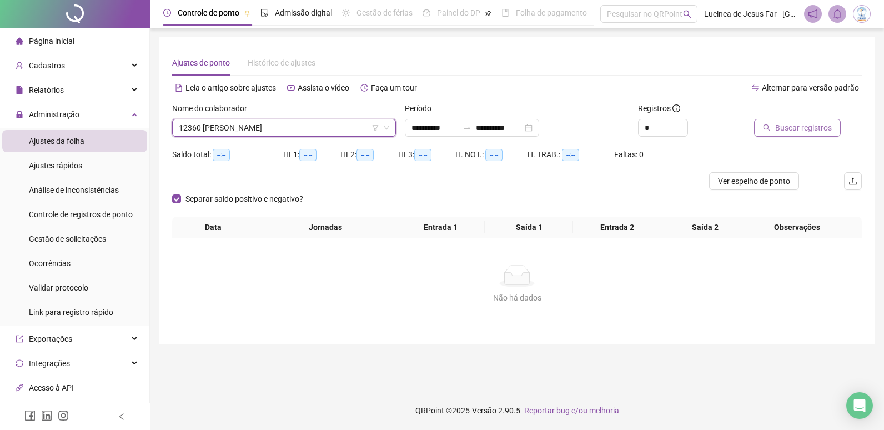
click at [796, 127] on span "Buscar registros" at bounding box center [803, 128] width 57 height 12
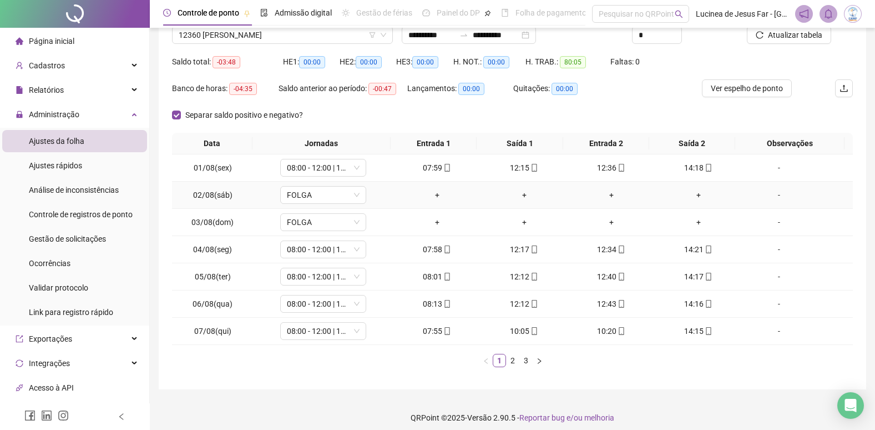
scroll to position [100, 0]
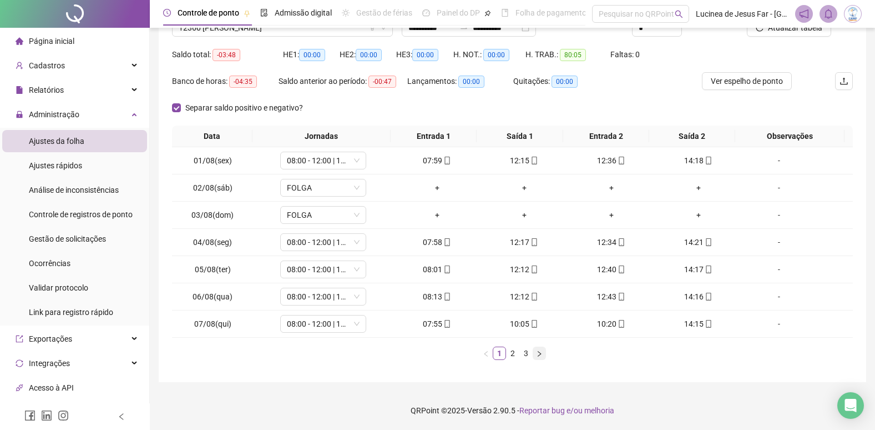
click at [541, 356] on icon "right" at bounding box center [539, 353] width 7 height 7
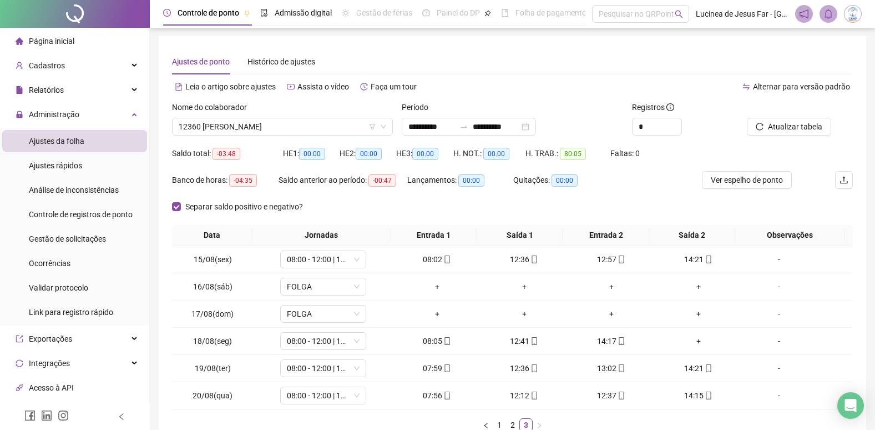
scroll to position [0, 0]
click at [803, 130] on span "Atualizar tabela" at bounding box center [795, 128] width 54 height 12
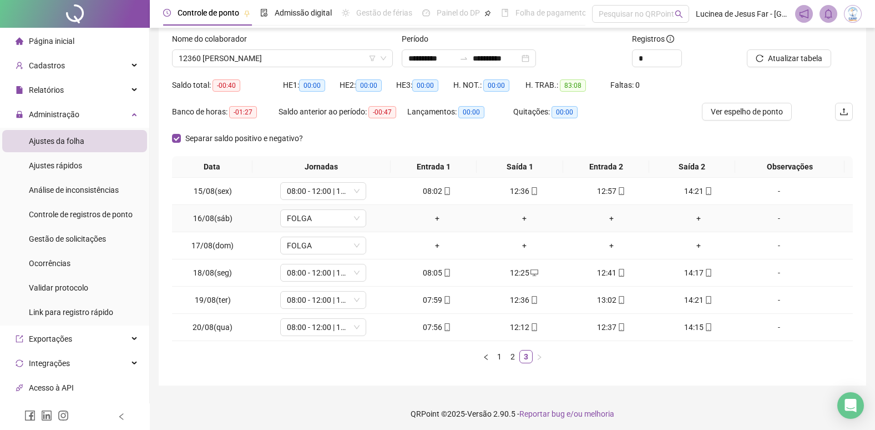
scroll to position [73, 0]
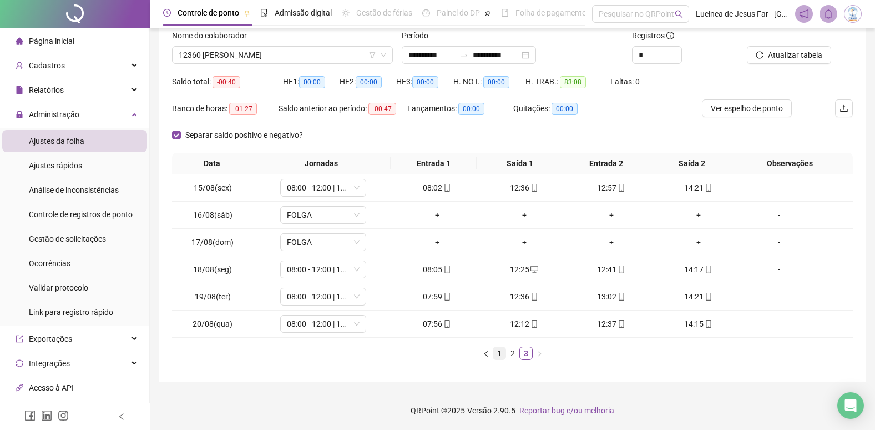
click at [500, 350] on link "1" at bounding box center [499, 353] width 12 height 12
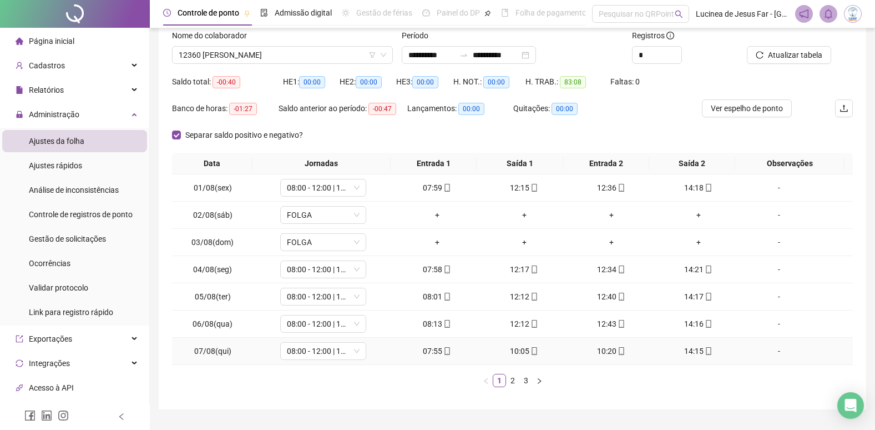
scroll to position [100, 0]
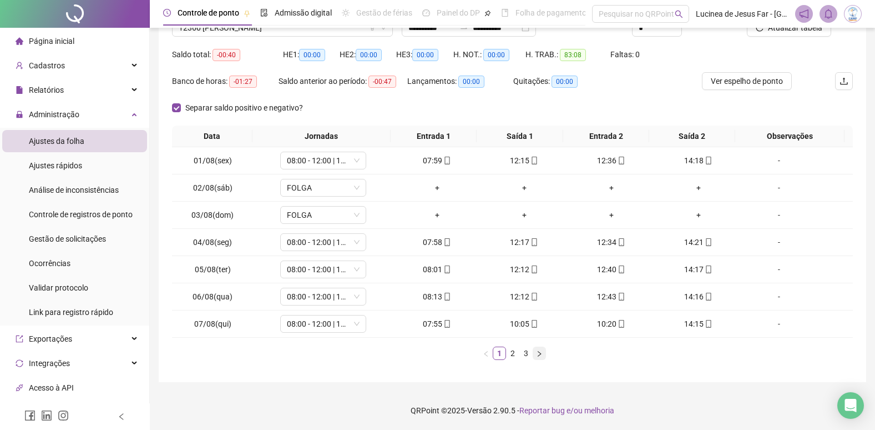
click at [537, 357] on icon "right" at bounding box center [539, 353] width 7 height 7
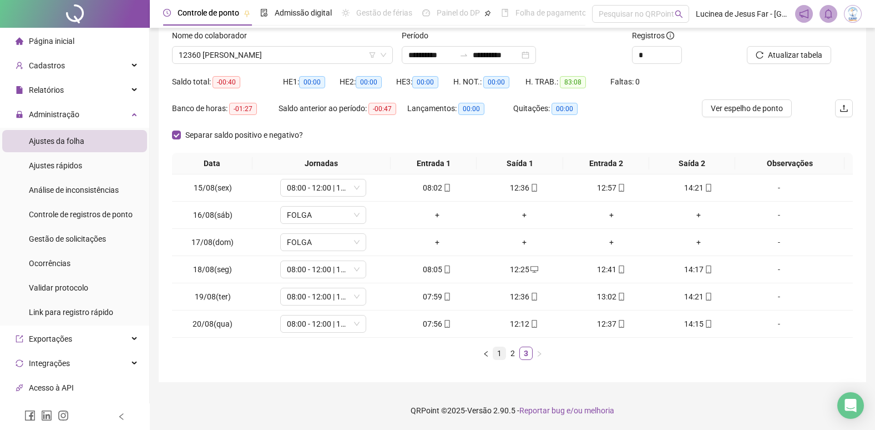
click at [502, 354] on link "1" at bounding box center [499, 353] width 12 height 12
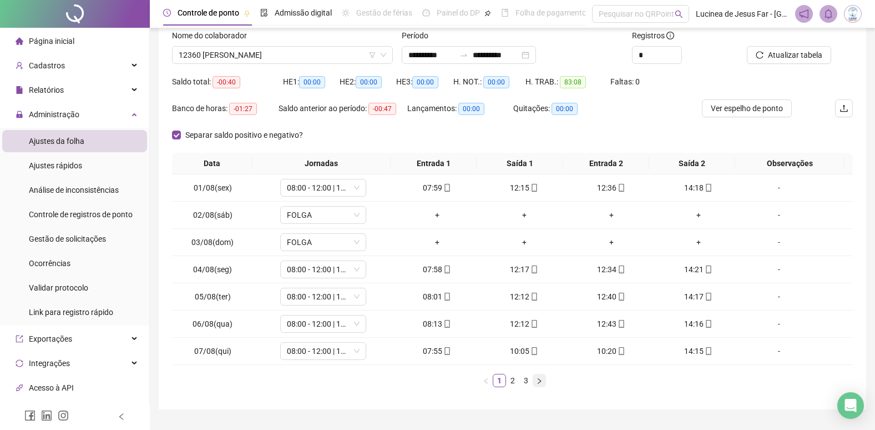
click at [541, 382] on icon "right" at bounding box center [539, 380] width 7 height 7
click at [742, 107] on span "Ver espelho de ponto" at bounding box center [747, 108] width 72 height 12
click at [281, 56] on span "12360 [PERSON_NAME]" at bounding box center [283, 55] width 208 height 17
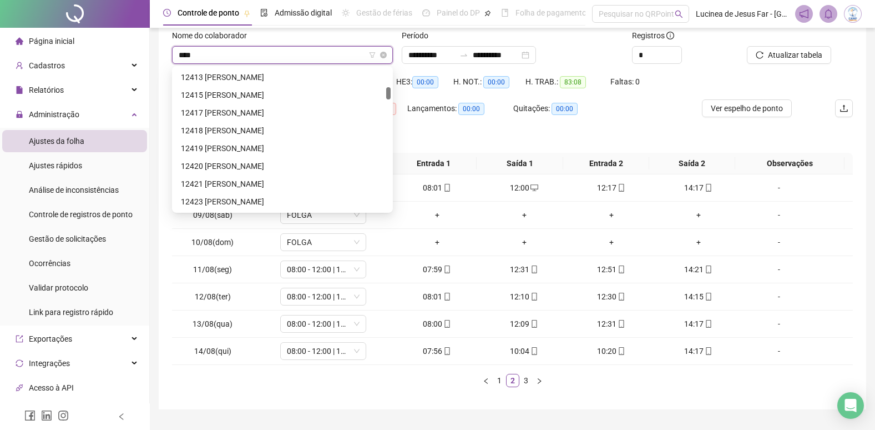
scroll to position [18, 0]
type input "*****"
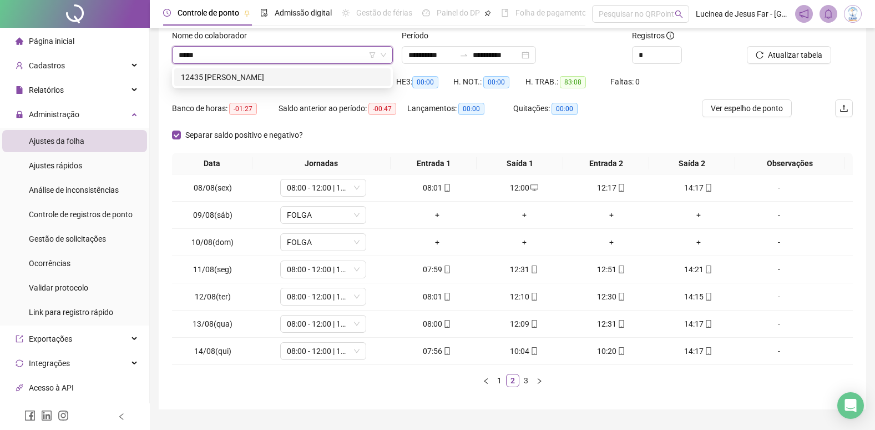
click at [296, 74] on div "12435 [PERSON_NAME]" at bounding box center [282, 77] width 203 height 12
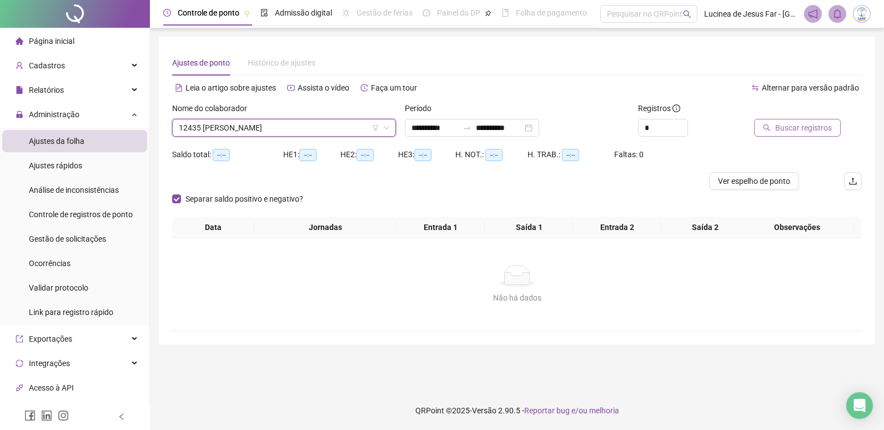
click at [812, 130] on span "Buscar registros" at bounding box center [803, 128] width 57 height 12
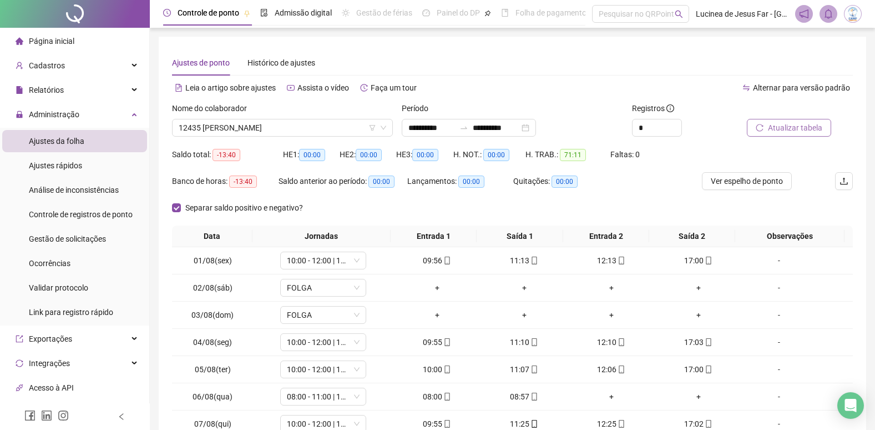
click at [780, 128] on span "Atualizar tabela" at bounding box center [795, 128] width 54 height 12
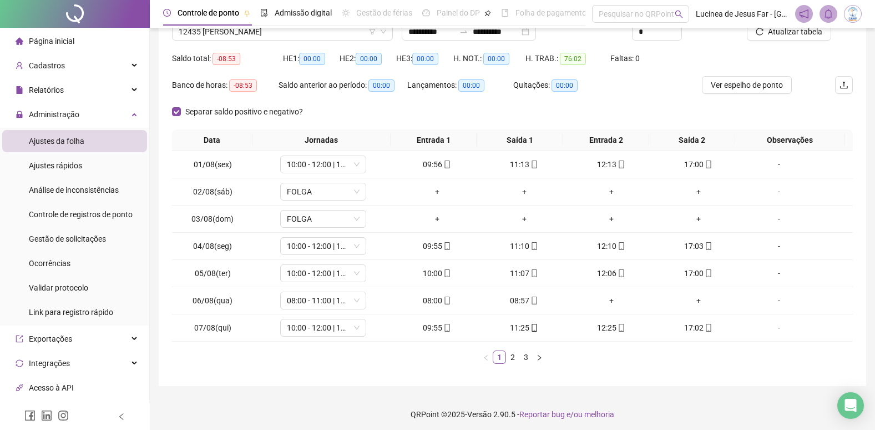
scroll to position [100, 0]
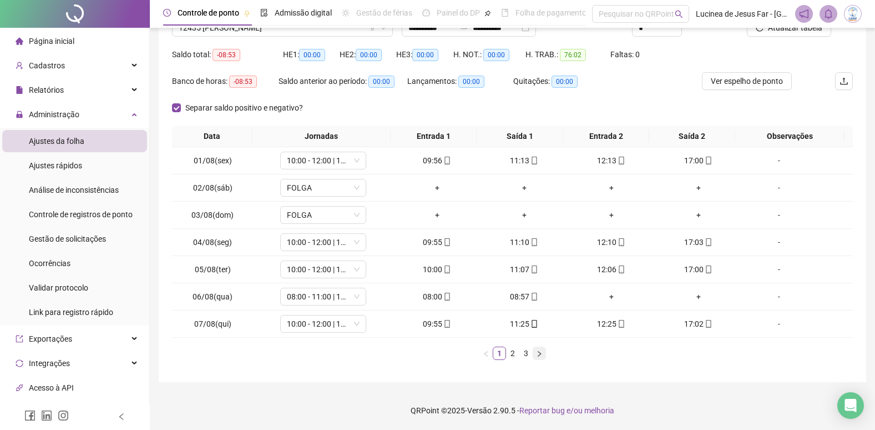
click at [534, 355] on button "button" at bounding box center [539, 352] width 13 height 13
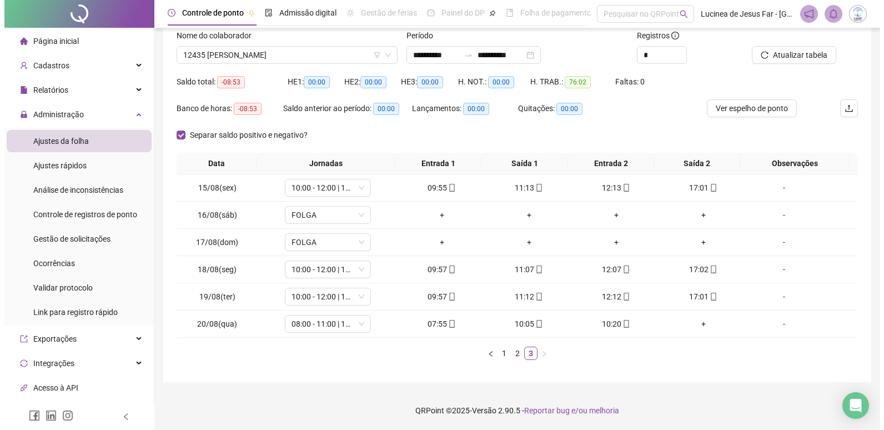
scroll to position [73, 0]
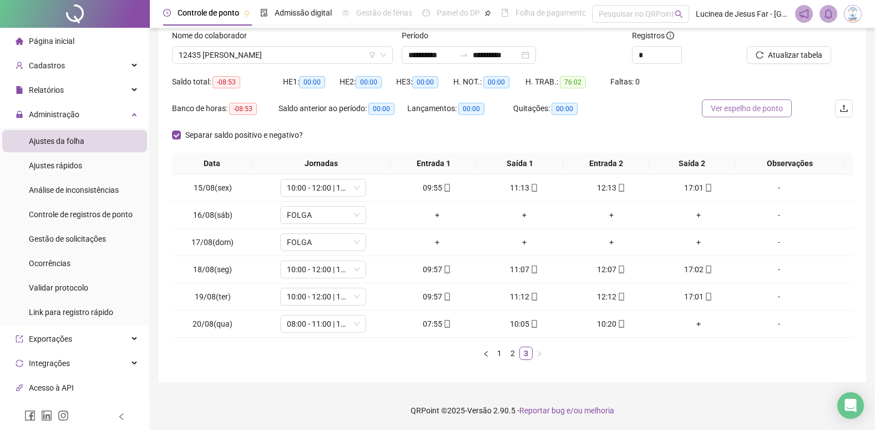
drag, startPoint x: 734, startPoint y: 107, endPoint x: 709, endPoint y: 138, distance: 39.4
click at [734, 108] on span "Ver espelho de ponto" at bounding box center [747, 108] width 72 height 12
click at [504, 352] on link "1" at bounding box center [499, 353] width 12 height 12
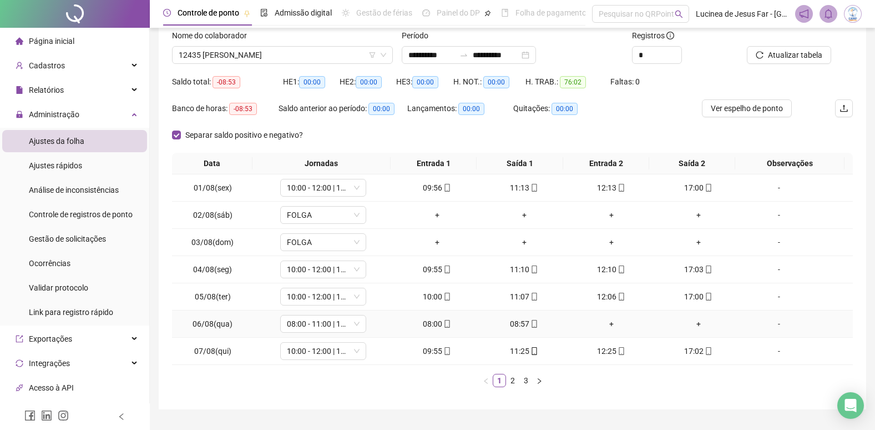
click at [773, 325] on div "-" at bounding box center [779, 323] width 65 height 12
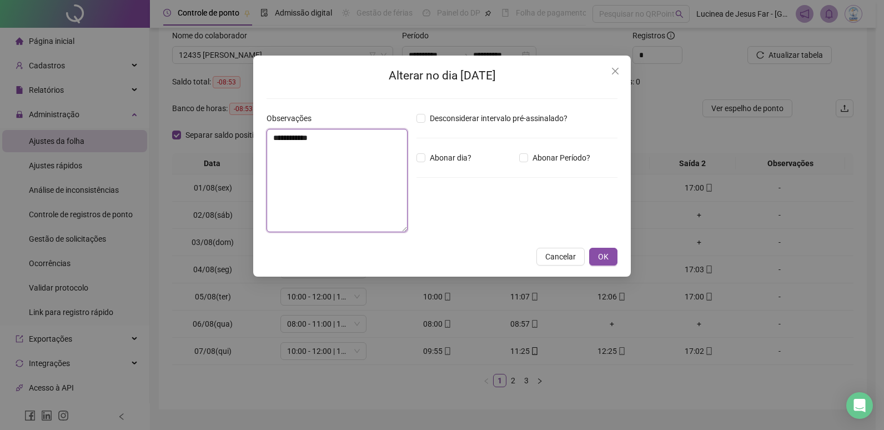
click at [327, 159] on textarea "**********" at bounding box center [336, 180] width 141 height 103
type textarea "**********"
click at [536, 158] on span "Abonar Período?" at bounding box center [561, 158] width 67 height 12
drag, startPoint x: 450, startPoint y: 221, endPoint x: 367, endPoint y: 209, distance: 83.6
click at [367, 209] on div "**********" at bounding box center [442, 176] width 360 height 129
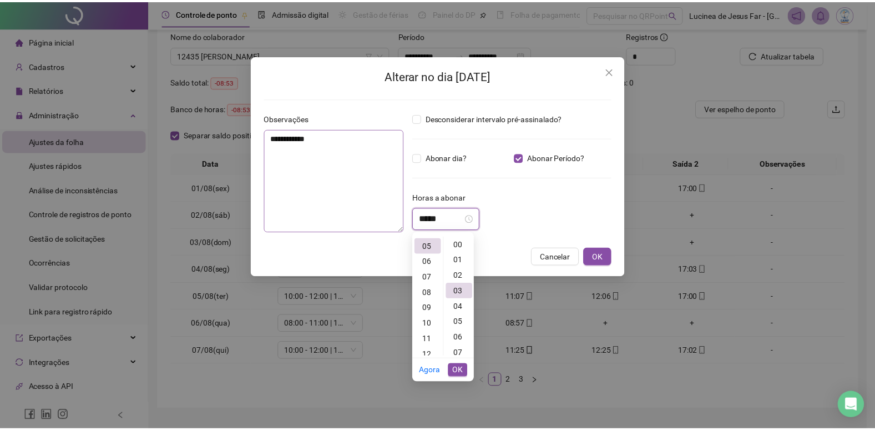
scroll to position [47, 0]
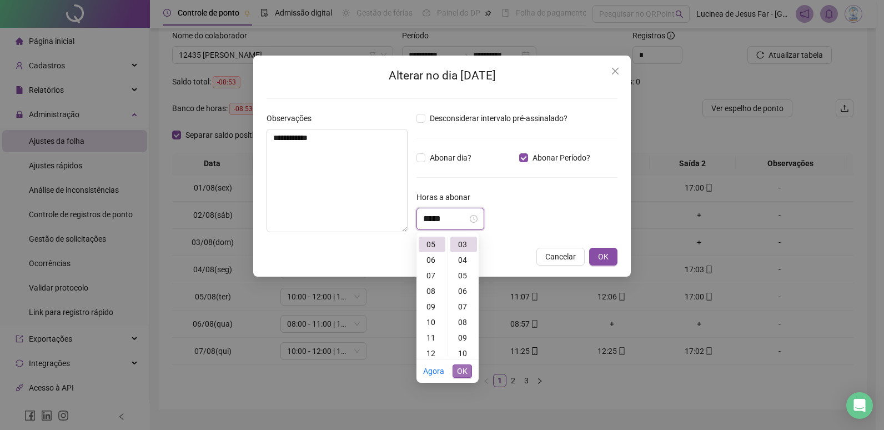
type input "*****"
click at [463, 371] on span "OK" at bounding box center [462, 371] width 11 height 12
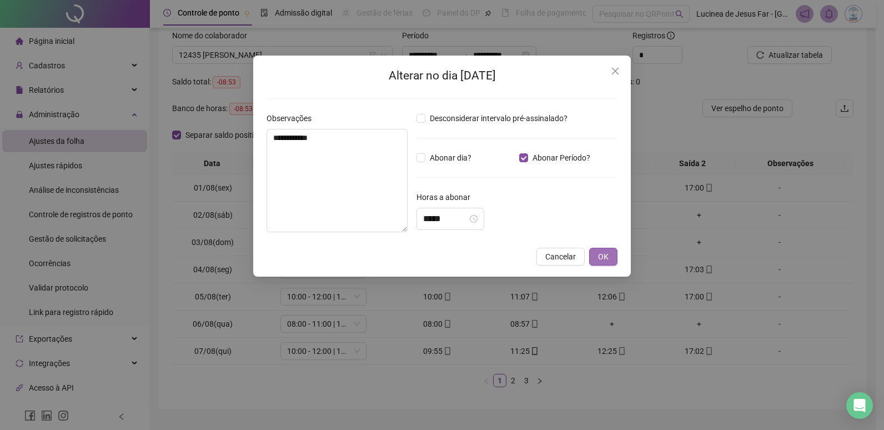
click at [602, 255] on span "OK" at bounding box center [603, 256] width 11 height 12
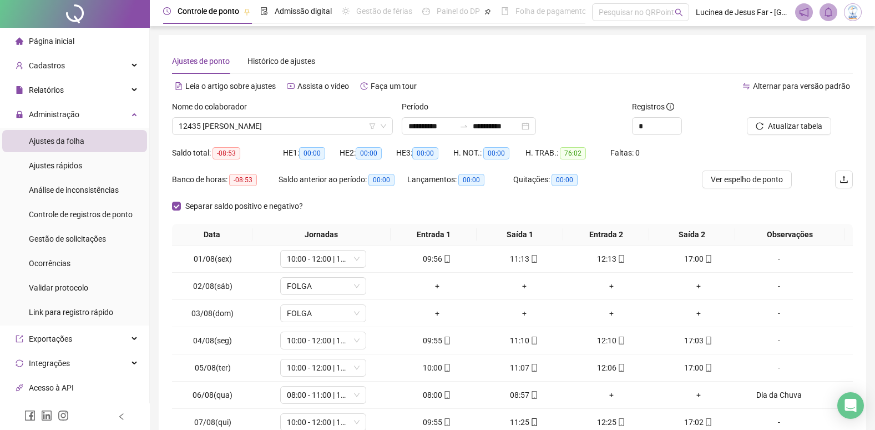
scroll to position [0, 0]
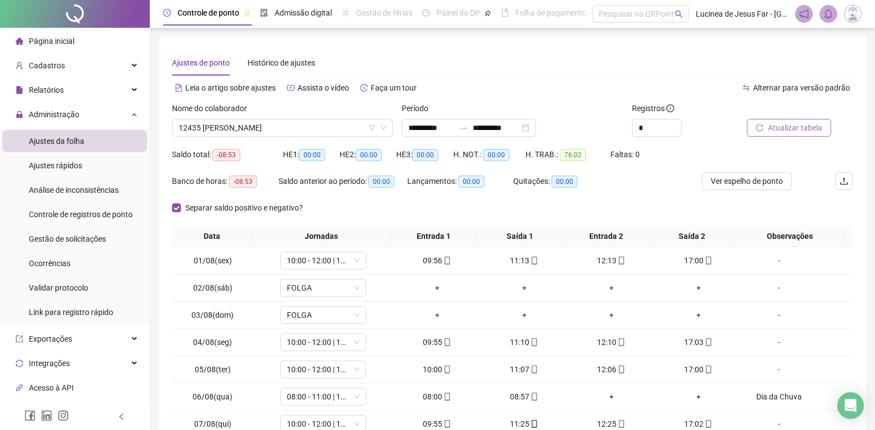
click at [796, 128] on span "Atualizar tabela" at bounding box center [795, 128] width 54 height 12
click at [269, 130] on span "12435 [PERSON_NAME]" at bounding box center [283, 127] width 208 height 17
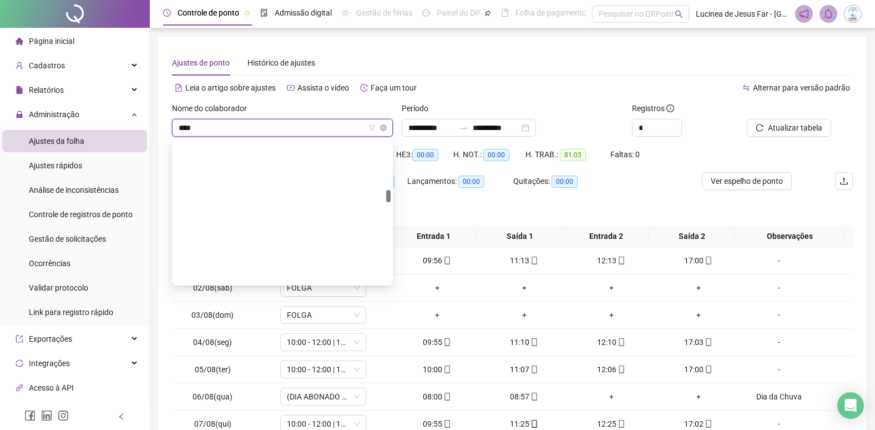
type input "*****"
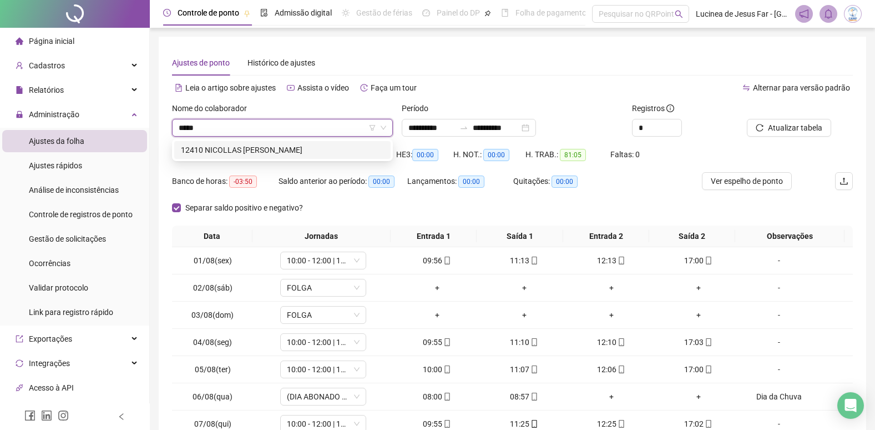
drag, startPoint x: 324, startPoint y: 150, endPoint x: 539, endPoint y: 144, distance: 215.4
click at [324, 150] on div "12410 NICOLLAS [PERSON_NAME]" at bounding box center [282, 150] width 203 height 12
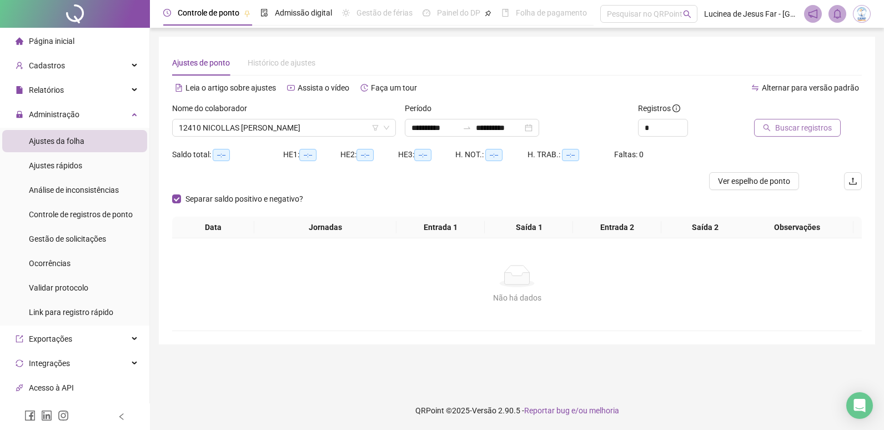
click at [799, 131] on span "Buscar registros" at bounding box center [803, 128] width 57 height 12
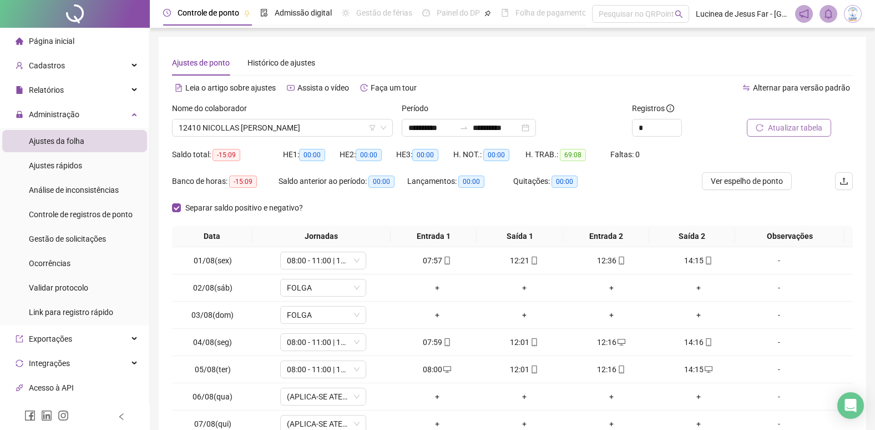
click at [792, 127] on span "Atualizar tabela" at bounding box center [795, 128] width 54 height 12
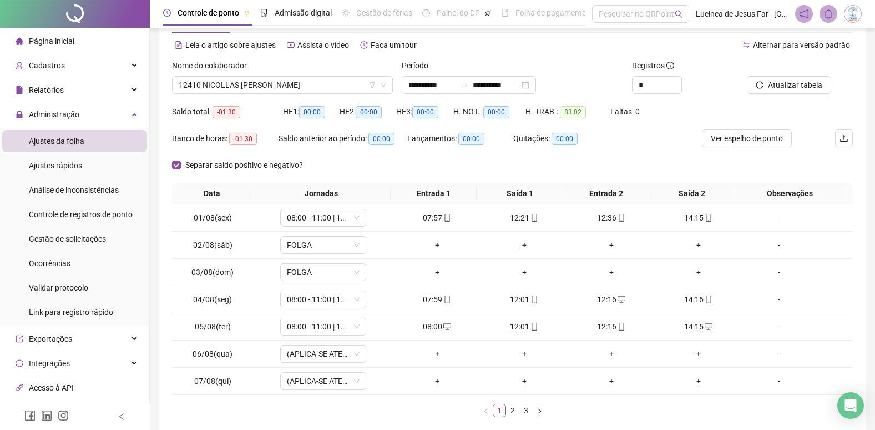
scroll to position [100, 0]
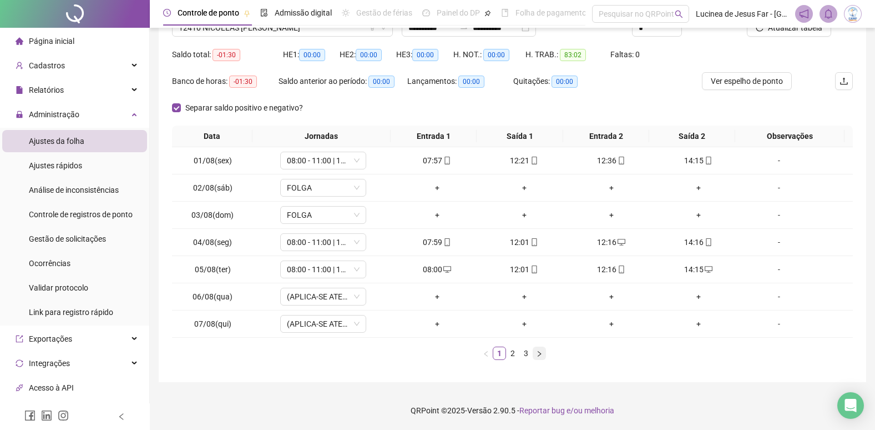
click at [543, 357] on button "button" at bounding box center [539, 352] width 13 height 13
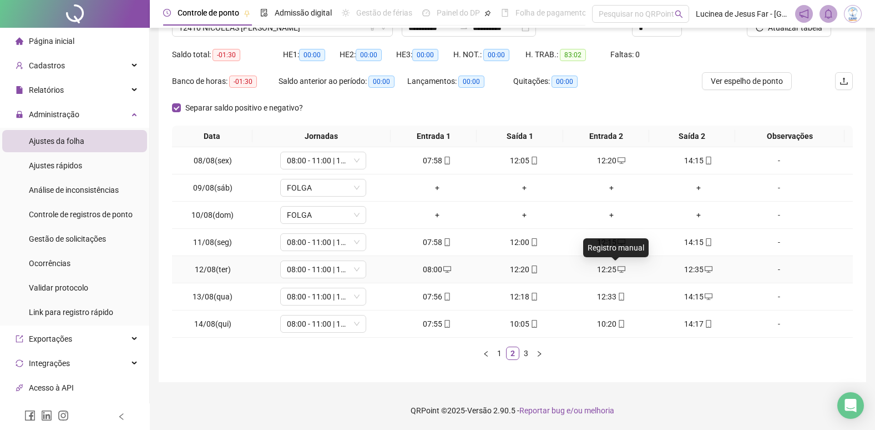
click at [618, 268] on icon "desktop" at bounding box center [622, 269] width 8 height 8
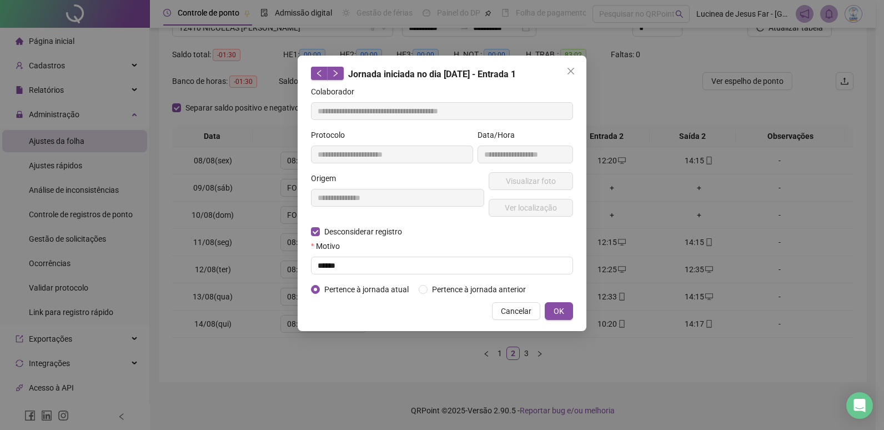
type input "**********"
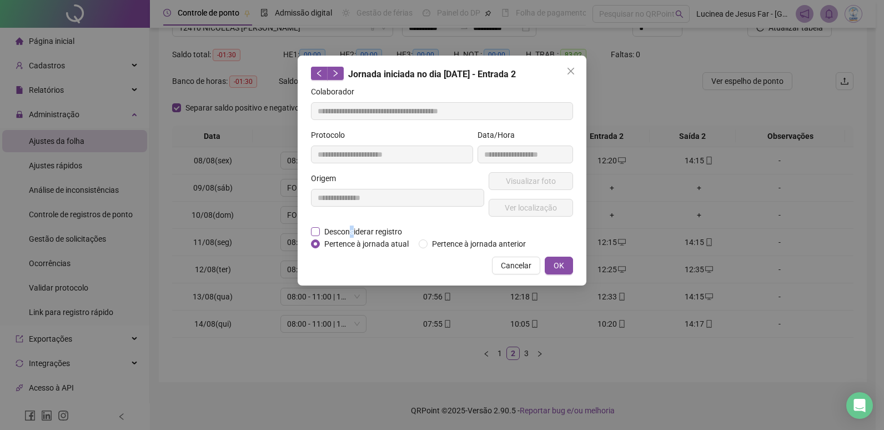
click at [351, 230] on span "Desconsiderar registro" at bounding box center [363, 231] width 87 height 12
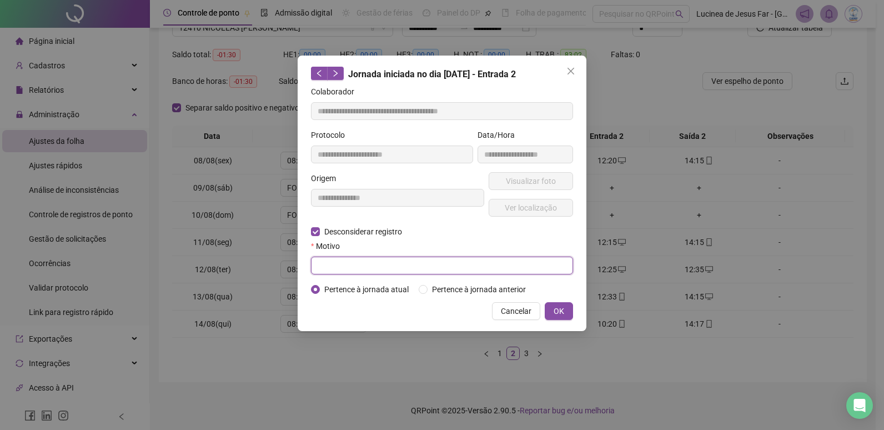
click at [341, 261] on input "text" at bounding box center [442, 265] width 262 height 18
type input "******"
click at [558, 310] on span "OK" at bounding box center [558, 311] width 11 height 12
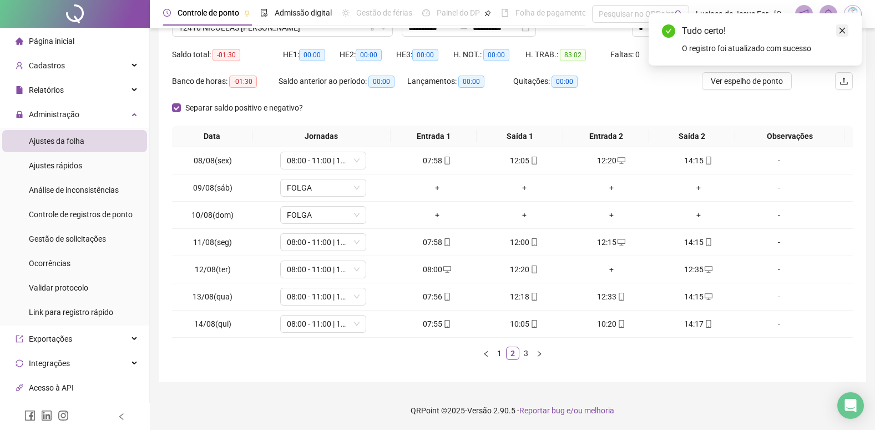
click at [841, 28] on icon "close" at bounding box center [843, 31] width 8 height 8
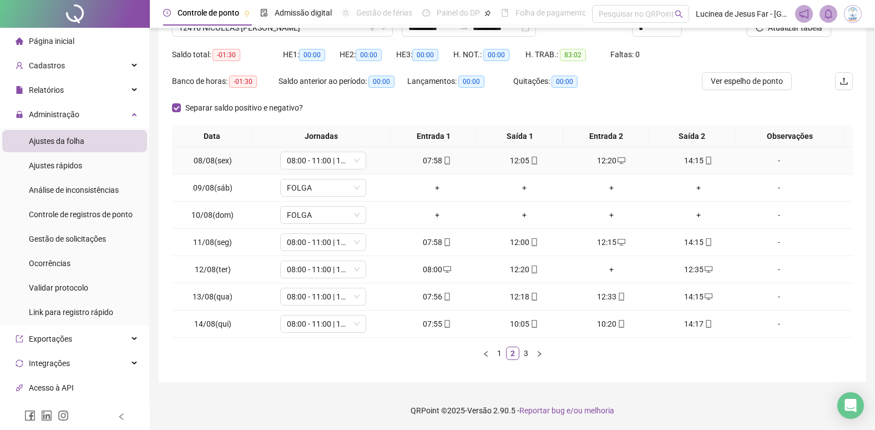
scroll to position [44, 0]
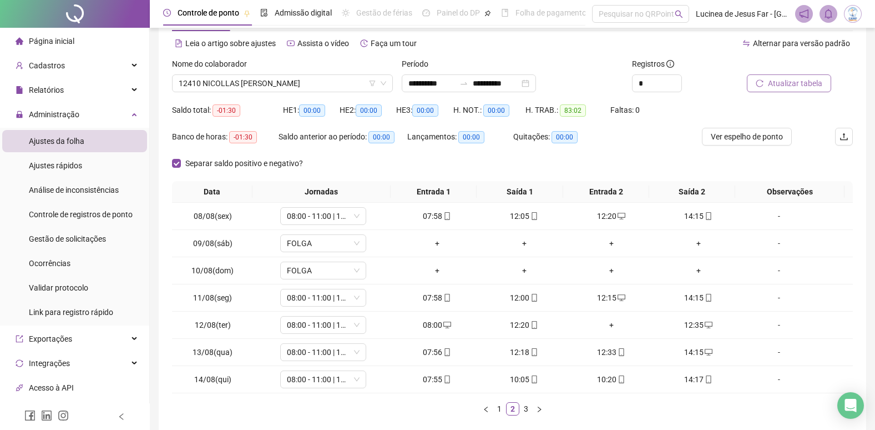
click at [803, 84] on span "Atualizar tabela" at bounding box center [795, 83] width 54 height 12
click at [256, 83] on span "12410 NICOLLAS [PERSON_NAME]" at bounding box center [283, 83] width 208 height 17
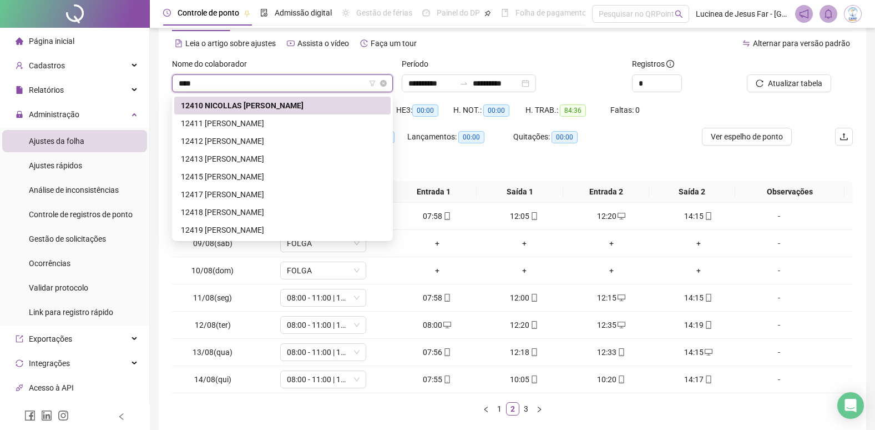
scroll to position [0, 0]
type input "*****"
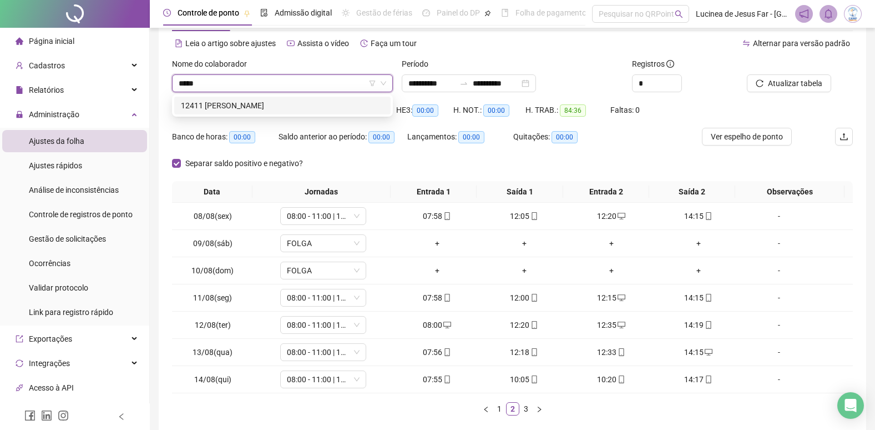
drag, startPoint x: 271, startPoint y: 104, endPoint x: 335, endPoint y: 97, distance: 63.7
click at [271, 104] on div "12411 [PERSON_NAME]" at bounding box center [282, 105] width 203 height 12
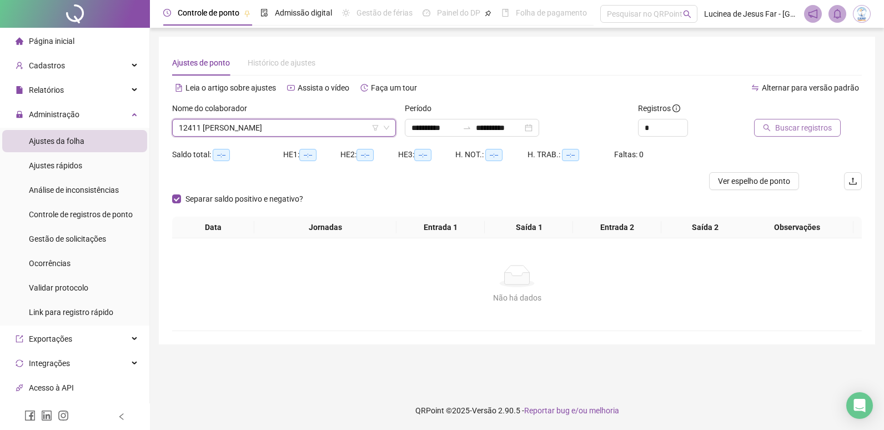
click at [790, 130] on span "Buscar registros" at bounding box center [803, 128] width 57 height 12
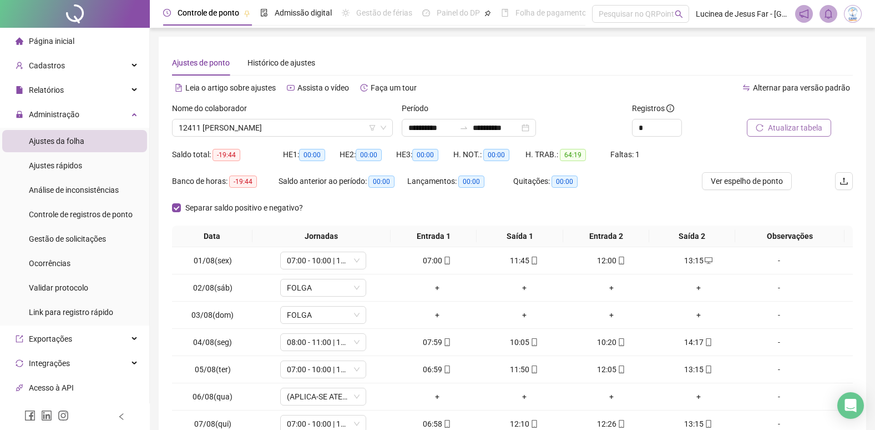
click at [788, 127] on span "Atualizar tabela" at bounding box center [795, 128] width 54 height 12
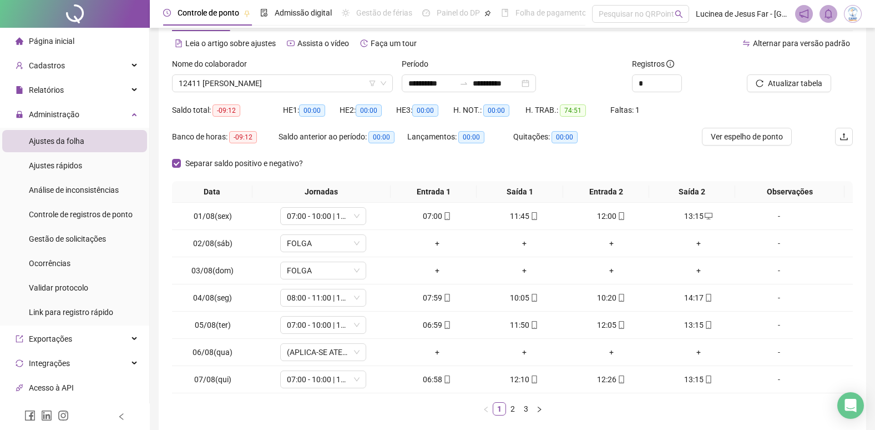
scroll to position [100, 0]
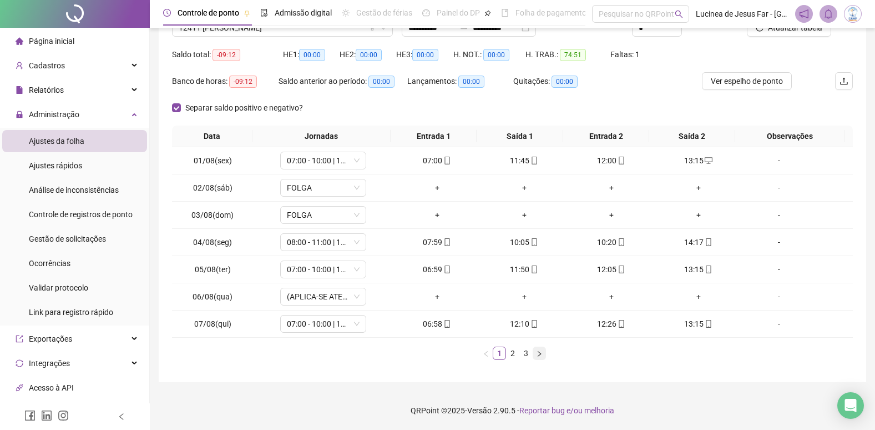
click at [542, 355] on icon "right" at bounding box center [539, 353] width 7 height 7
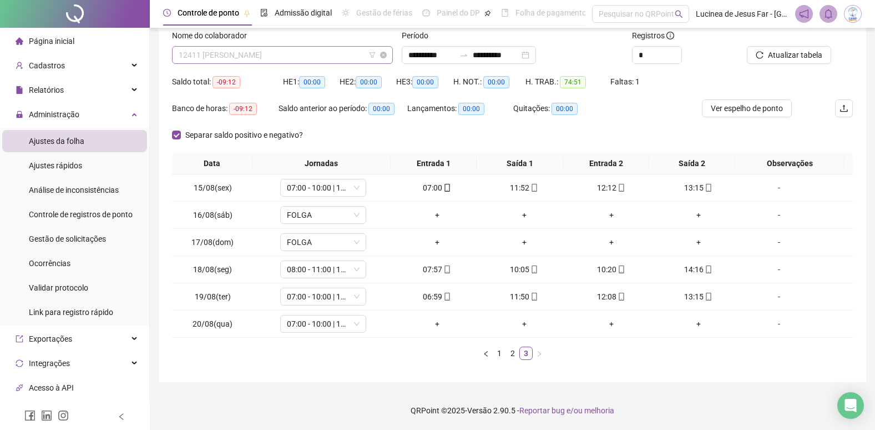
scroll to position [1066, 0]
click at [296, 59] on span "12411 [PERSON_NAME]" at bounding box center [283, 55] width 208 height 17
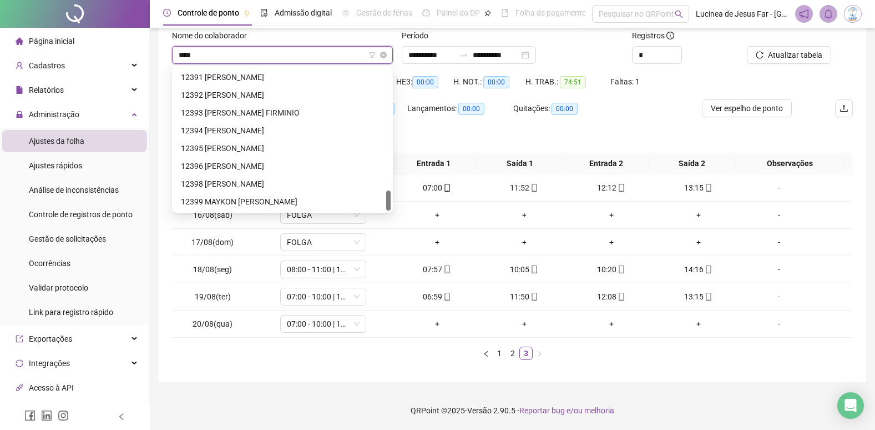
scroll to position [18, 0]
type input "*****"
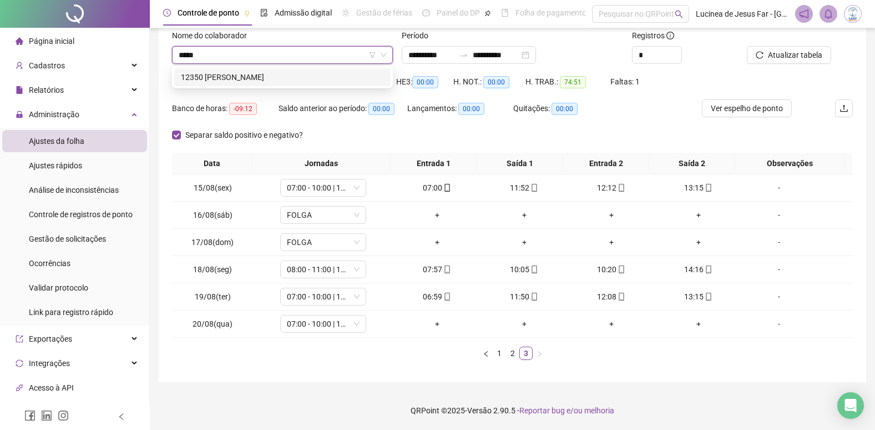
click at [293, 73] on div "12350 [PERSON_NAME]" at bounding box center [282, 77] width 203 height 12
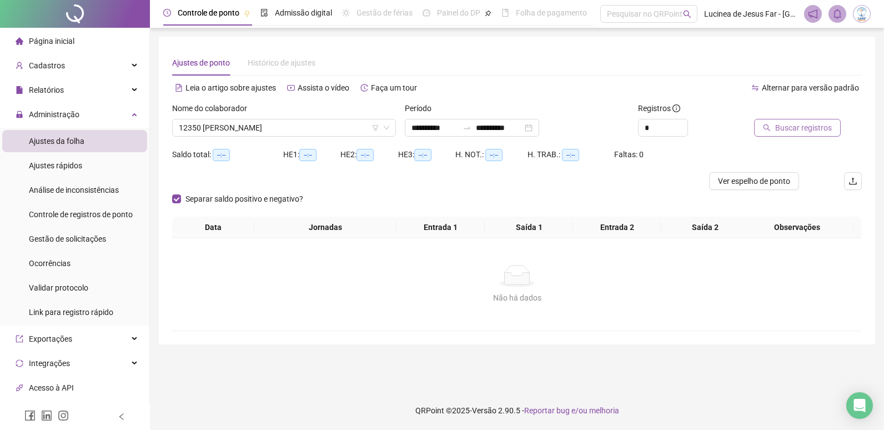
click at [804, 129] on span "Buscar registros" at bounding box center [803, 128] width 57 height 12
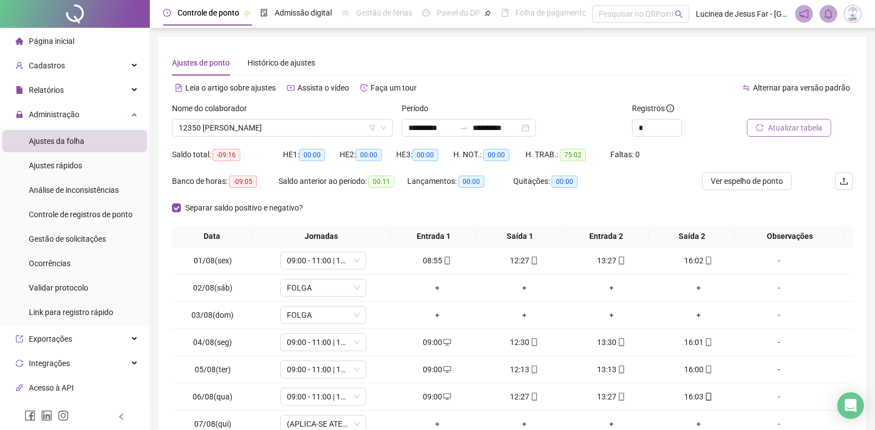
click at [819, 128] on span "Atualizar tabela" at bounding box center [795, 128] width 54 height 12
click at [350, 126] on span "12350 [PERSON_NAME]" at bounding box center [283, 127] width 208 height 17
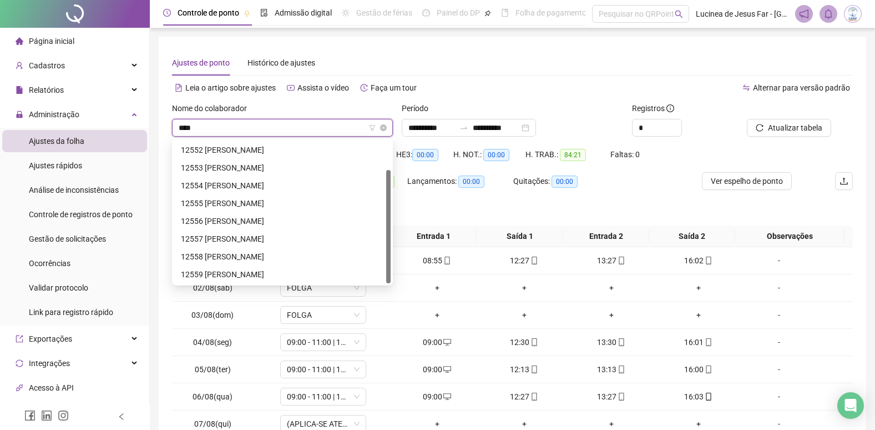
scroll to position [36, 0]
type input "*****"
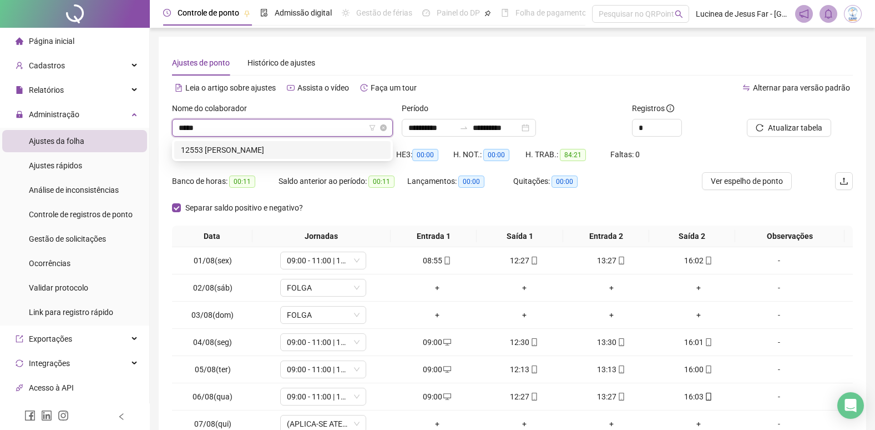
scroll to position [0, 0]
click at [340, 149] on div "12553 [PERSON_NAME]" at bounding box center [282, 150] width 203 height 12
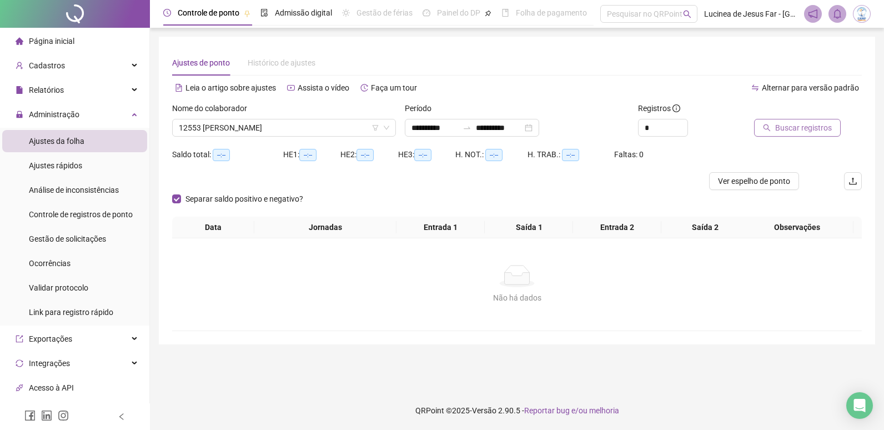
click at [790, 129] on span "Buscar registros" at bounding box center [803, 128] width 57 height 12
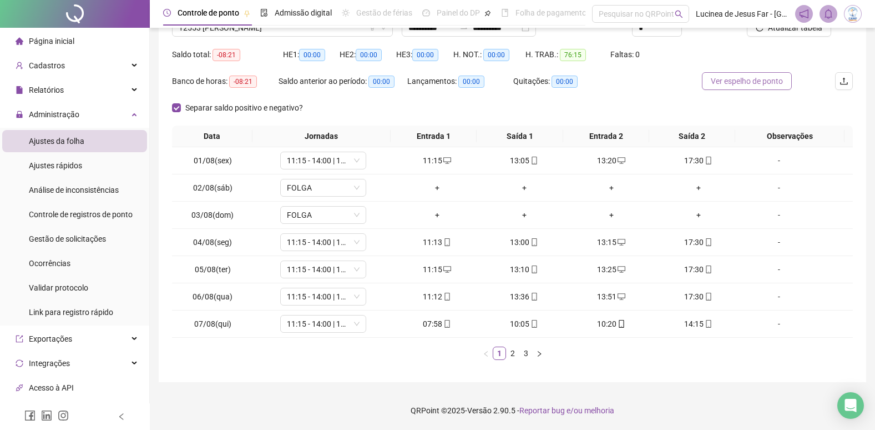
scroll to position [44, 0]
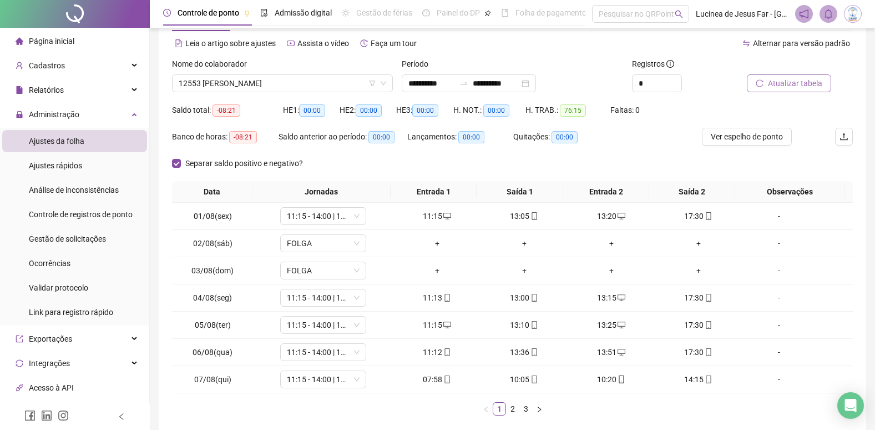
click at [796, 85] on span "Atualizar tabela" at bounding box center [795, 83] width 54 height 12
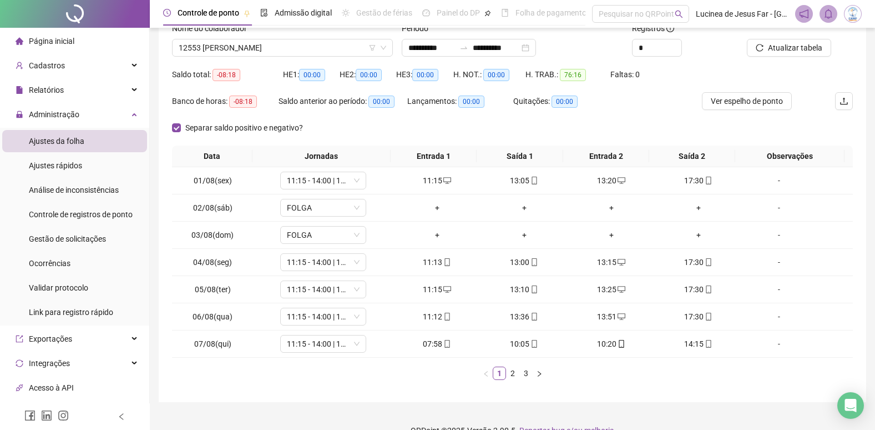
scroll to position [100, 0]
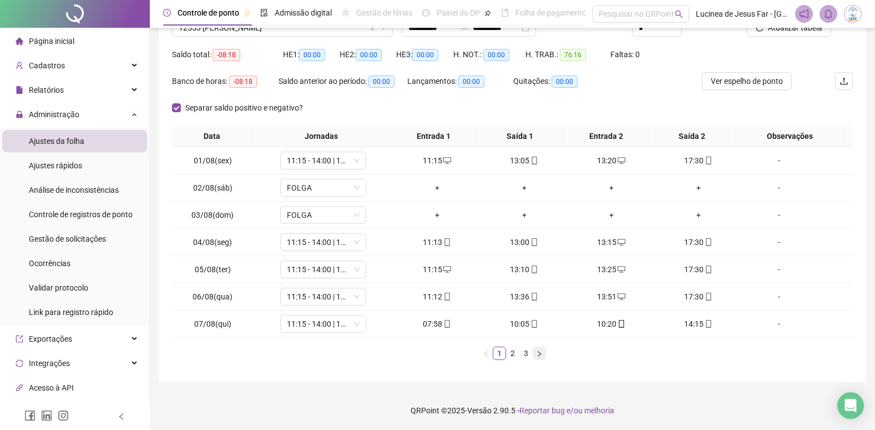
click at [541, 356] on icon "right" at bounding box center [539, 353] width 7 height 7
click at [618, 163] on icon "mobile" at bounding box center [622, 161] width 8 height 8
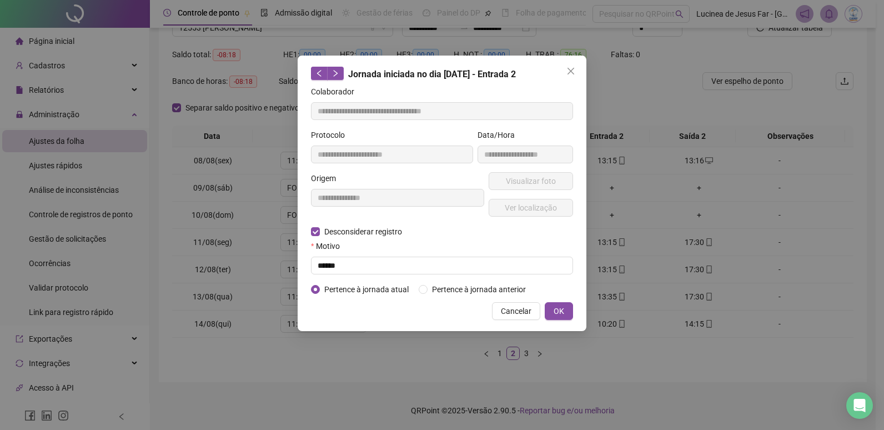
type input "**********"
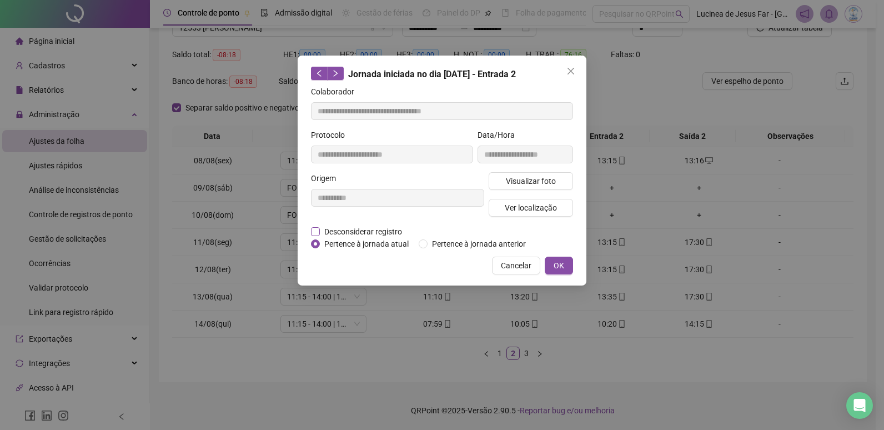
click at [377, 231] on span "Desconsiderar registro" at bounding box center [363, 231] width 87 height 12
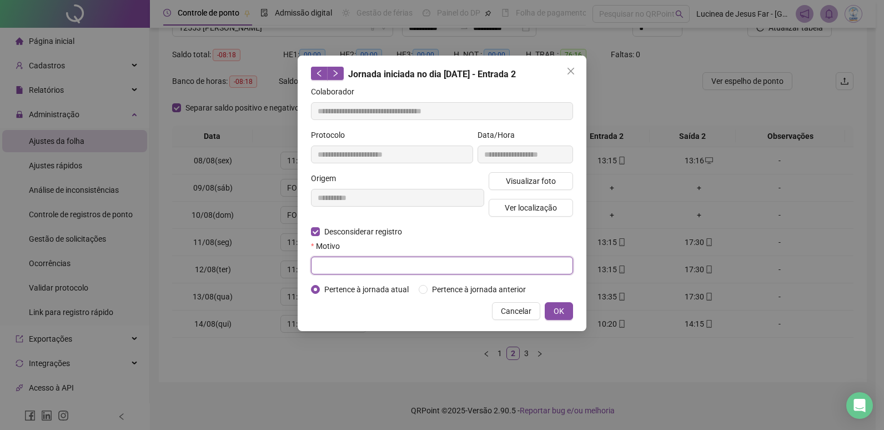
click at [367, 266] on input "text" at bounding box center [442, 265] width 262 height 18
type input "******"
click at [565, 308] on button "OK" at bounding box center [559, 311] width 28 height 18
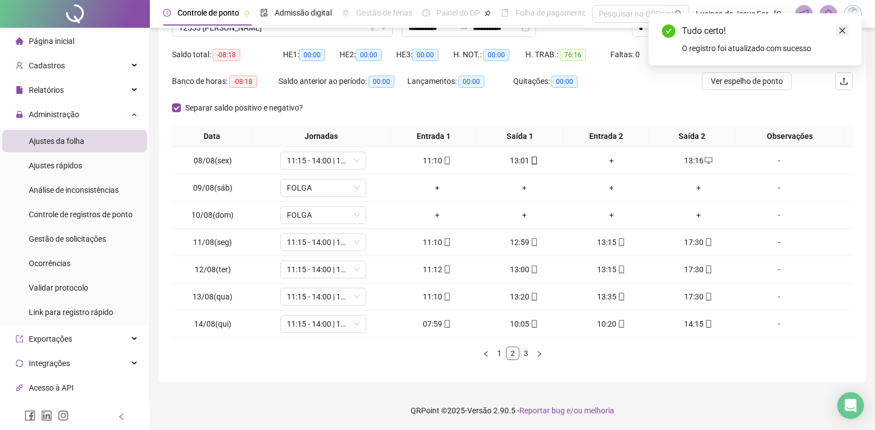
click at [841, 26] on link "Close" at bounding box center [842, 30] width 12 height 12
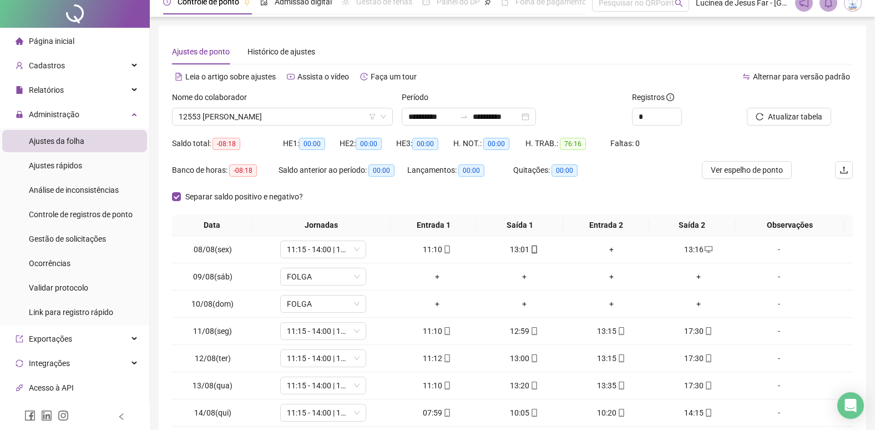
scroll to position [0, 0]
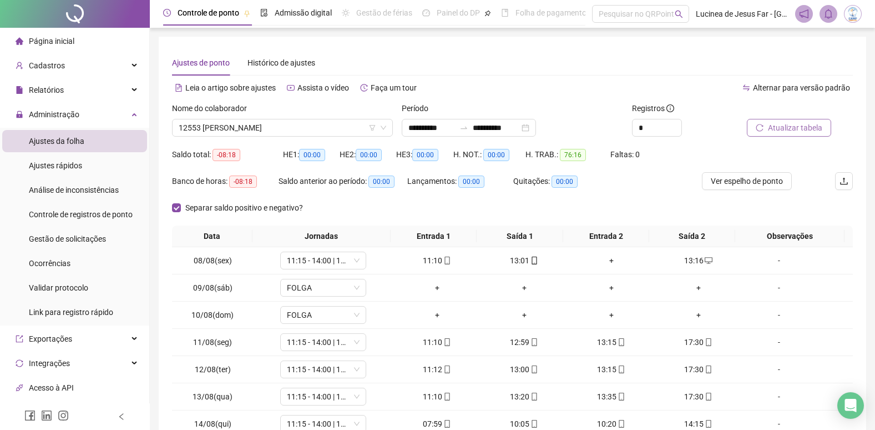
click at [790, 126] on span "Atualizar tabela" at bounding box center [795, 128] width 54 height 12
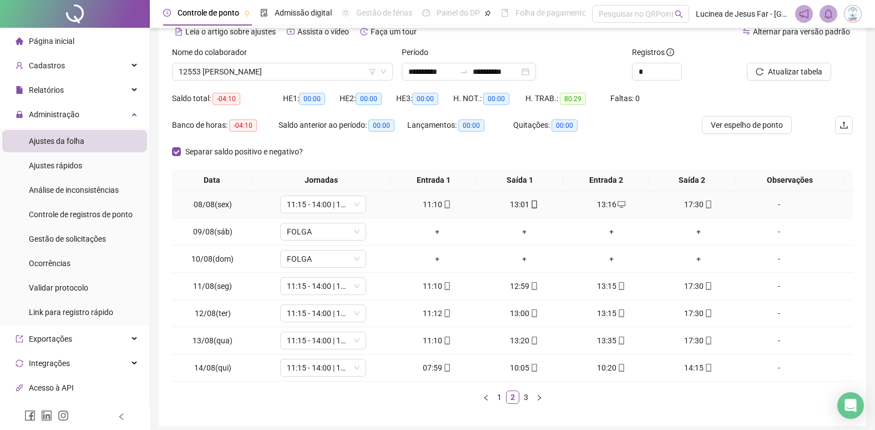
scroll to position [100, 0]
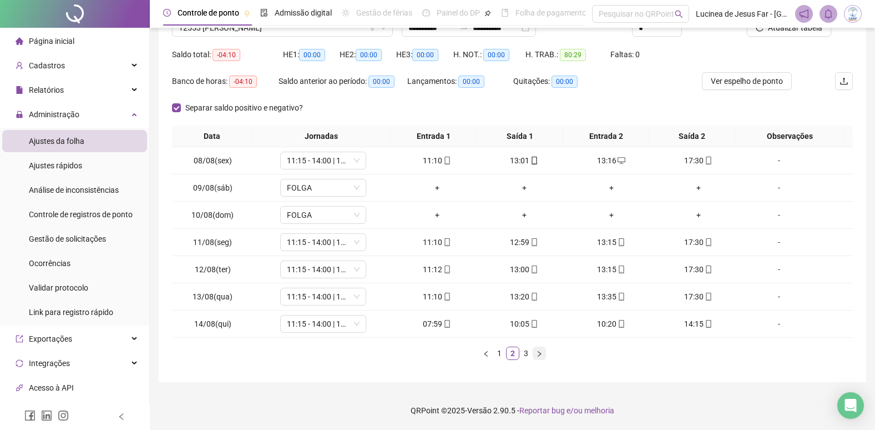
click at [541, 354] on icon "right" at bounding box center [539, 353] width 7 height 7
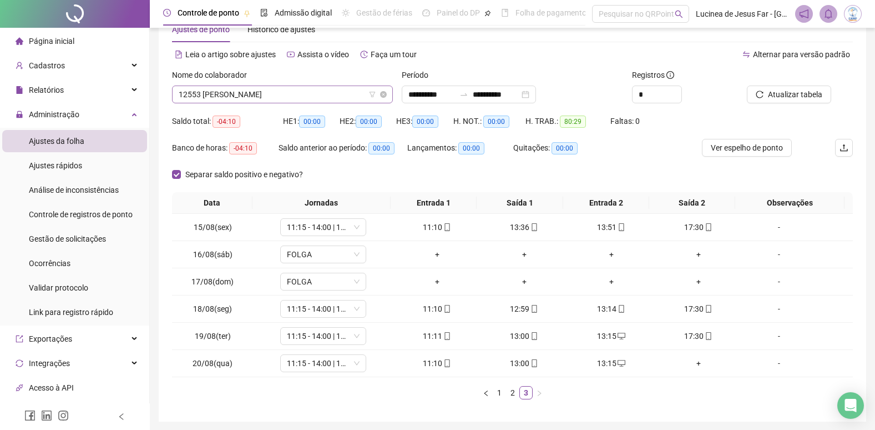
scroll to position [17, 0]
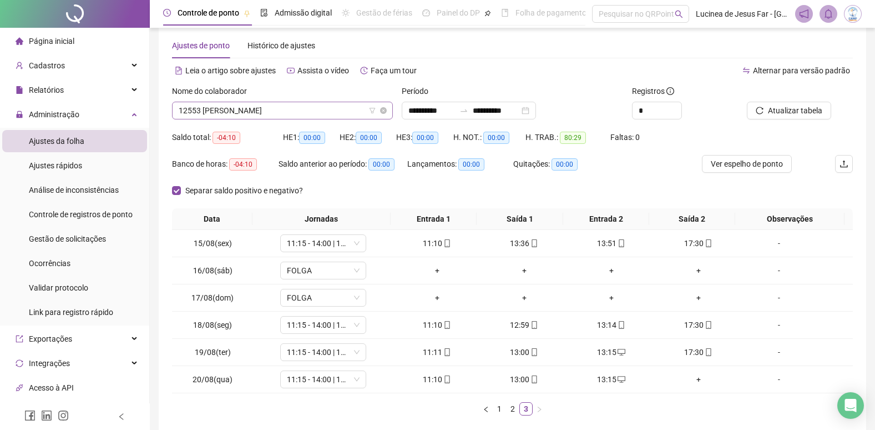
click at [300, 108] on span "12553 [PERSON_NAME]" at bounding box center [283, 110] width 208 height 17
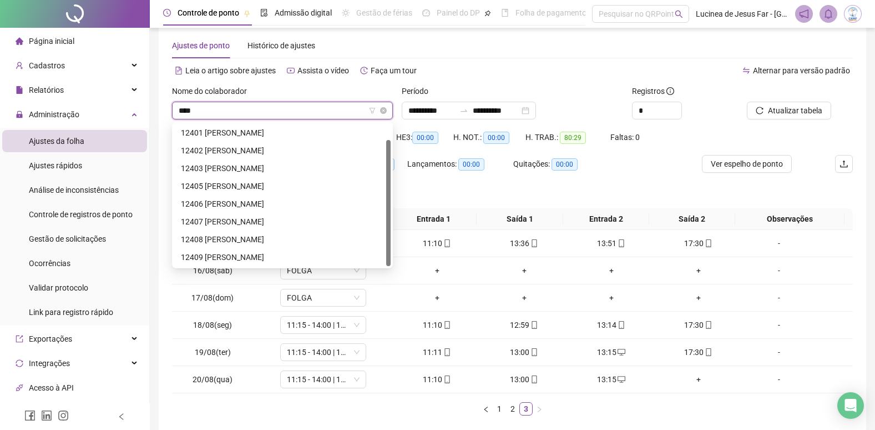
scroll to position [18, 0]
type input "*****"
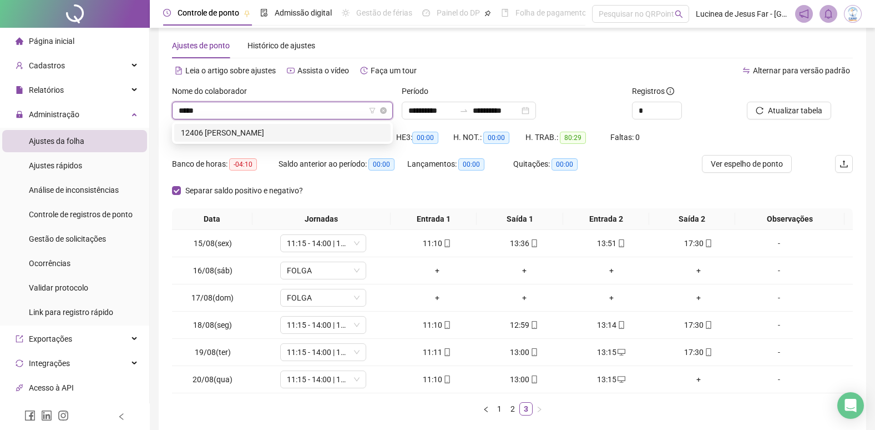
scroll to position [0, 0]
click at [307, 133] on div "12406 [PERSON_NAME]" at bounding box center [282, 133] width 203 height 12
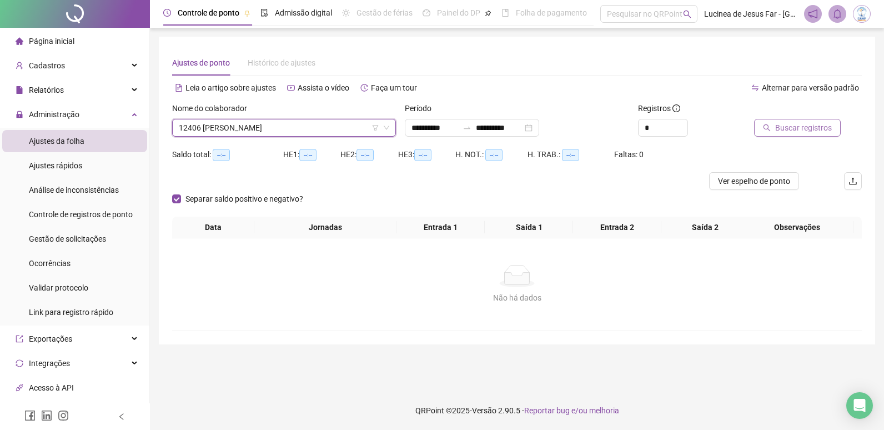
click at [803, 128] on span "Buscar registros" at bounding box center [803, 128] width 57 height 12
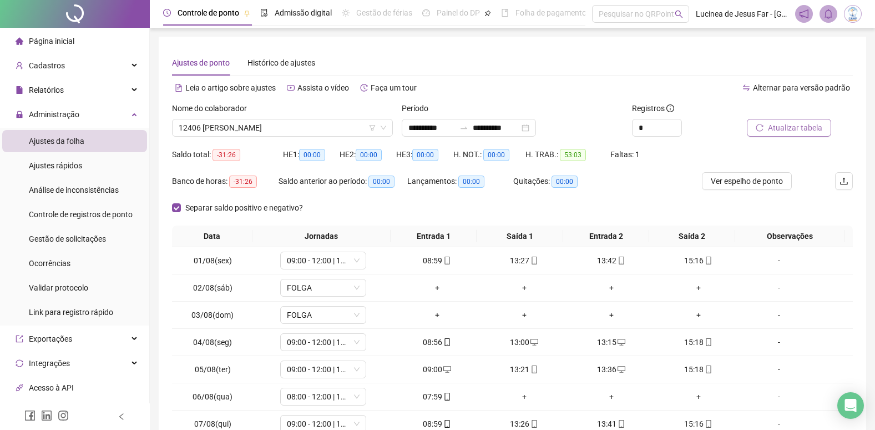
click at [783, 128] on span "Atualizar tabela" at bounding box center [795, 128] width 54 height 12
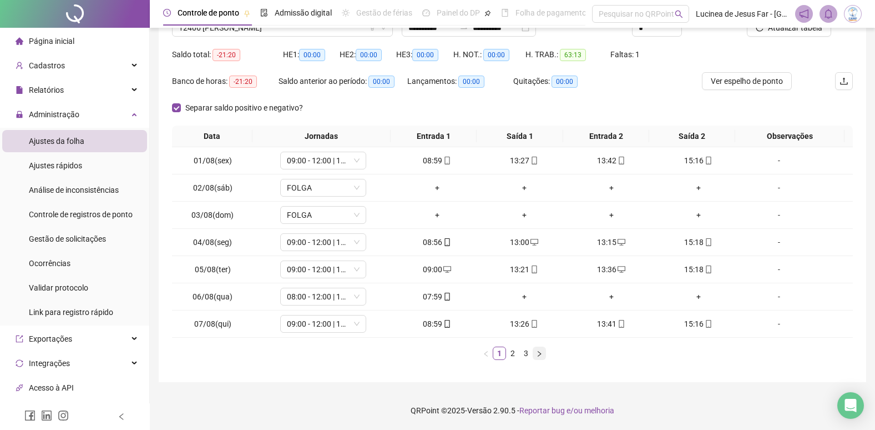
click at [538, 354] on icon "right" at bounding box center [539, 353] width 7 height 7
click at [501, 356] on link "1" at bounding box center [499, 353] width 12 height 12
click at [771, 300] on div "-" at bounding box center [779, 296] width 65 height 12
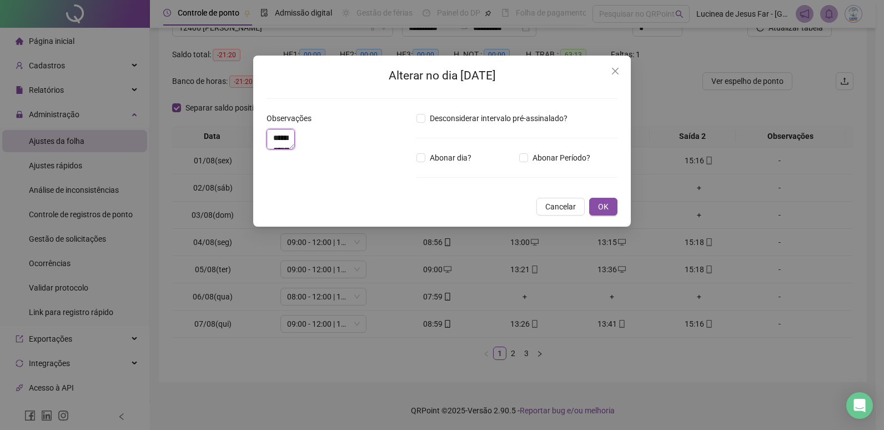
click at [295, 145] on textarea "**********" at bounding box center [280, 139] width 28 height 21
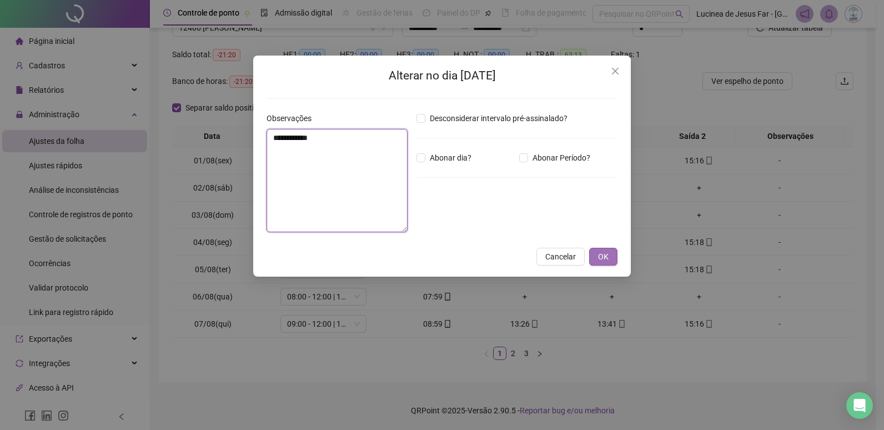
type textarea "**********"
click at [595, 255] on button "OK" at bounding box center [603, 257] width 28 height 18
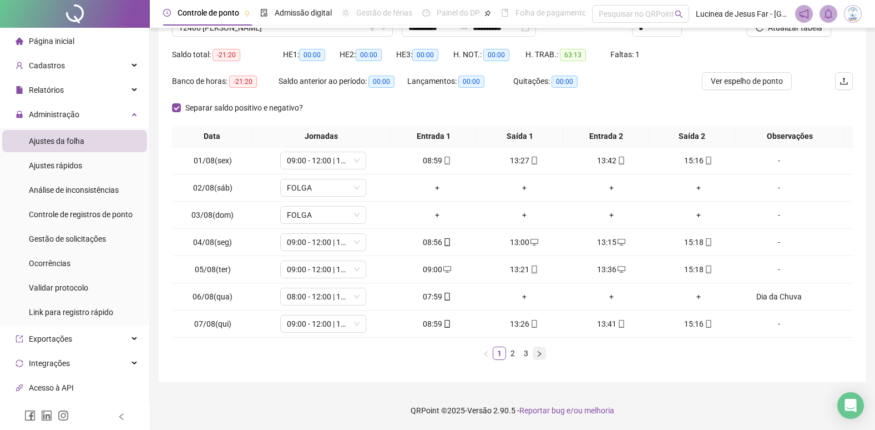
click at [539, 354] on icon "right" at bounding box center [539, 353] width 7 height 7
click at [540, 354] on icon "right" at bounding box center [539, 353] width 7 height 7
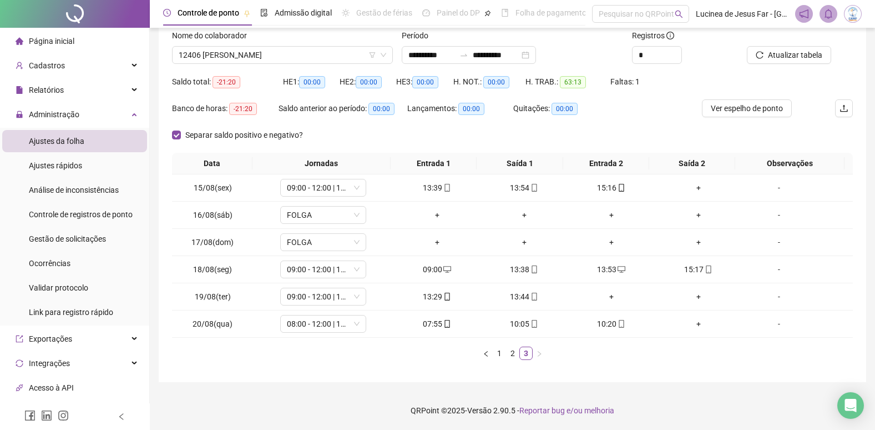
scroll to position [73, 0]
click at [743, 110] on span "Ver espelho de ponto" at bounding box center [747, 108] width 72 height 12
click at [512, 356] on link "2" at bounding box center [513, 353] width 12 height 12
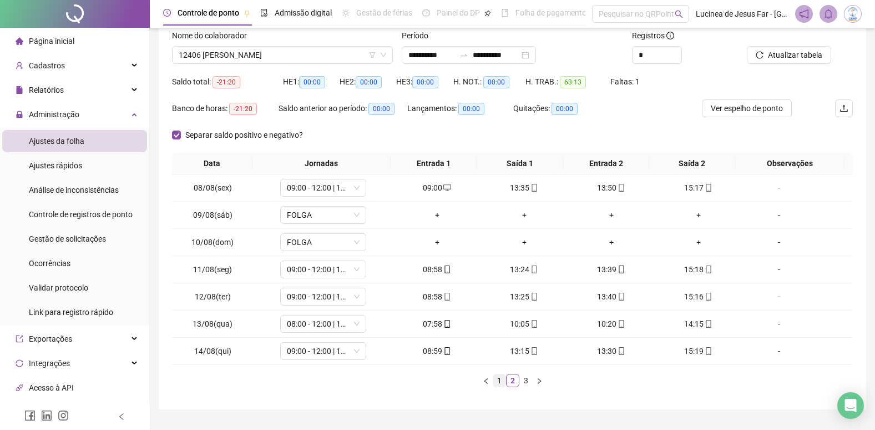
click at [500, 384] on link "1" at bounding box center [499, 380] width 12 height 12
click at [754, 326] on div "Dia da Chuva" at bounding box center [779, 323] width 65 height 12
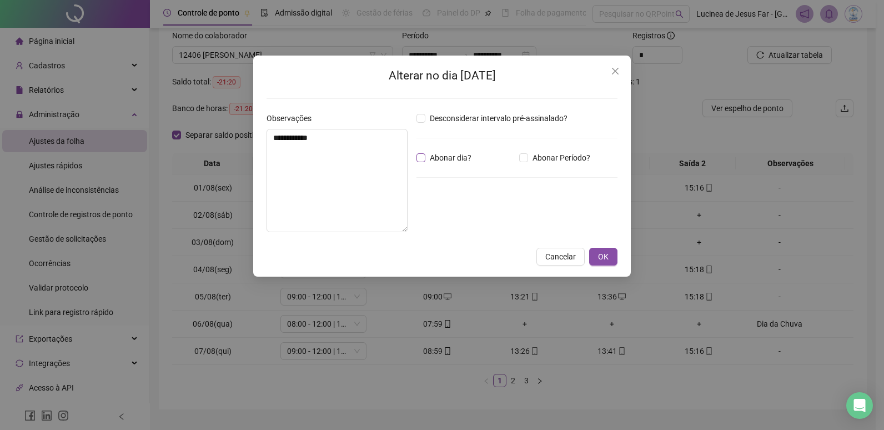
click at [460, 159] on span "Abonar dia?" at bounding box center [450, 158] width 51 height 12
click at [601, 255] on span "OK" at bounding box center [603, 256] width 11 height 12
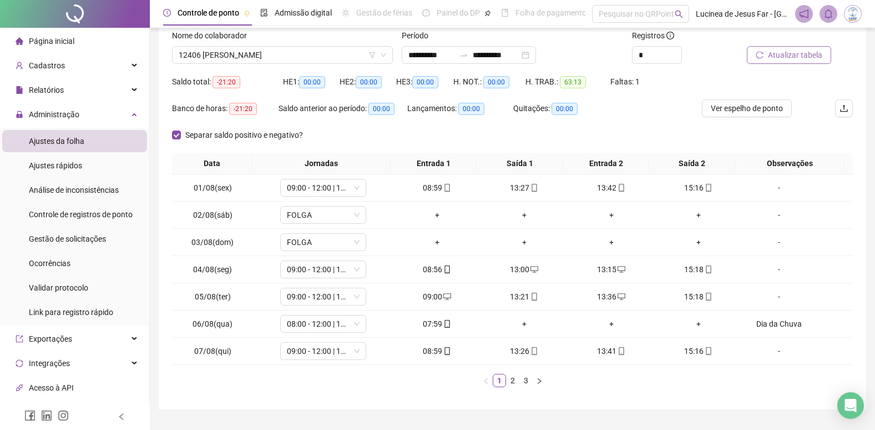
click at [805, 55] on span "Atualizar tabela" at bounding box center [795, 55] width 54 height 12
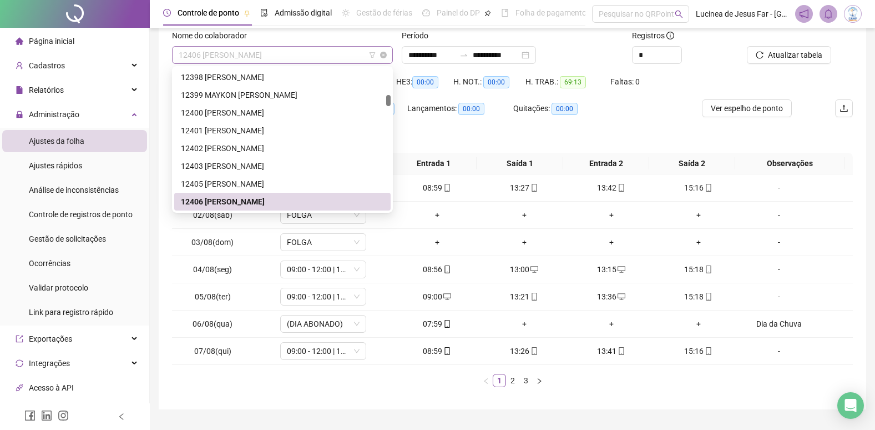
click at [306, 59] on span "12406 [PERSON_NAME]" at bounding box center [283, 55] width 208 height 17
type input "*****"
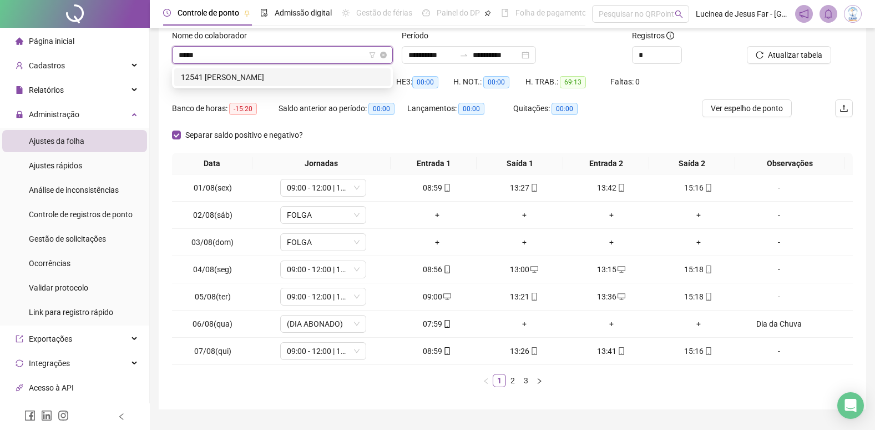
scroll to position [0, 0]
drag, startPoint x: 303, startPoint y: 80, endPoint x: 388, endPoint y: 77, distance: 85.0
click at [304, 80] on div "12541 [PERSON_NAME]" at bounding box center [282, 77] width 203 height 12
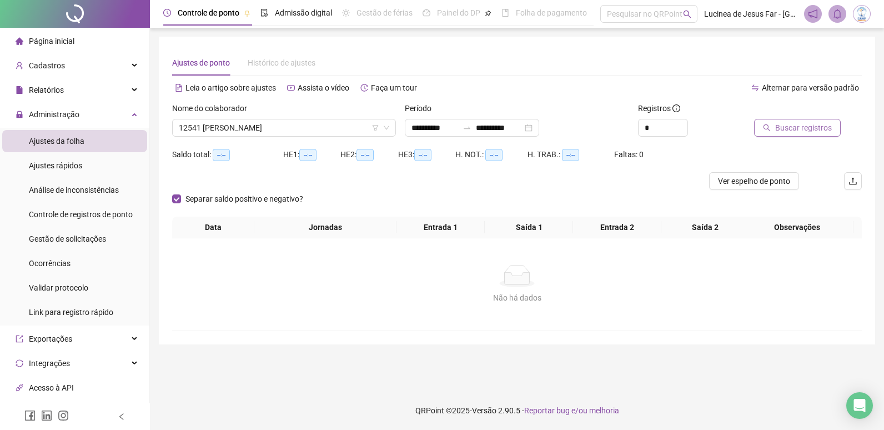
click at [793, 125] on span "Buscar registros" at bounding box center [803, 128] width 57 height 12
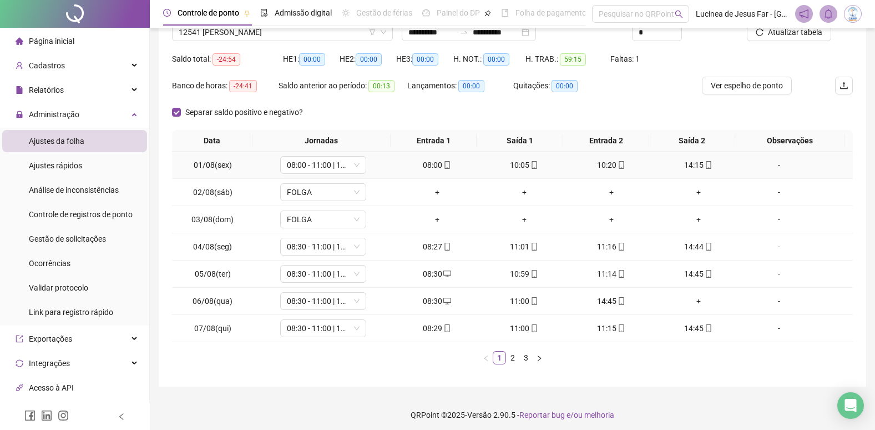
scroll to position [100, 0]
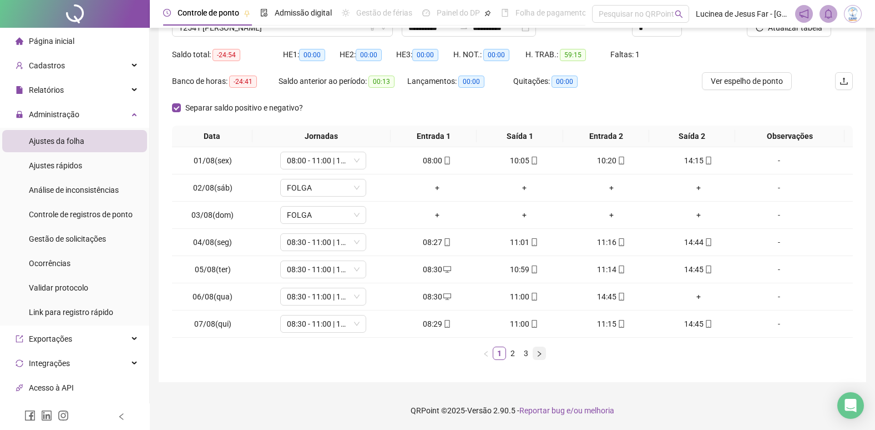
click at [541, 359] on button "button" at bounding box center [539, 352] width 13 height 13
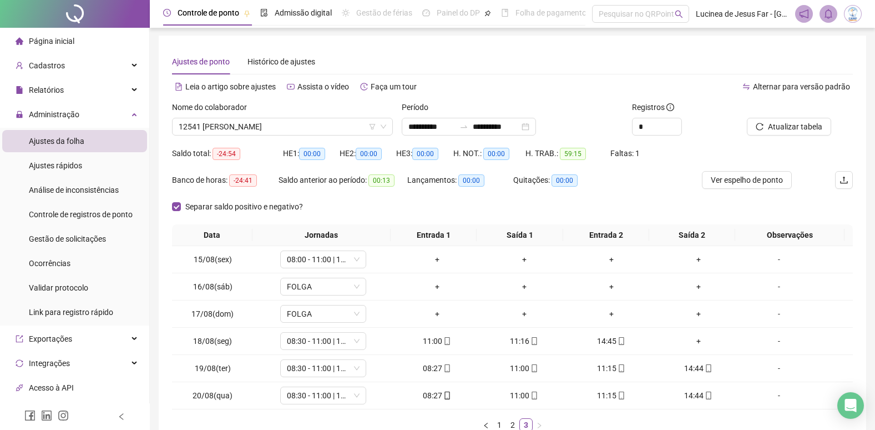
scroll to position [0, 0]
click at [771, 127] on span "Atualizar tabela" at bounding box center [795, 128] width 54 height 12
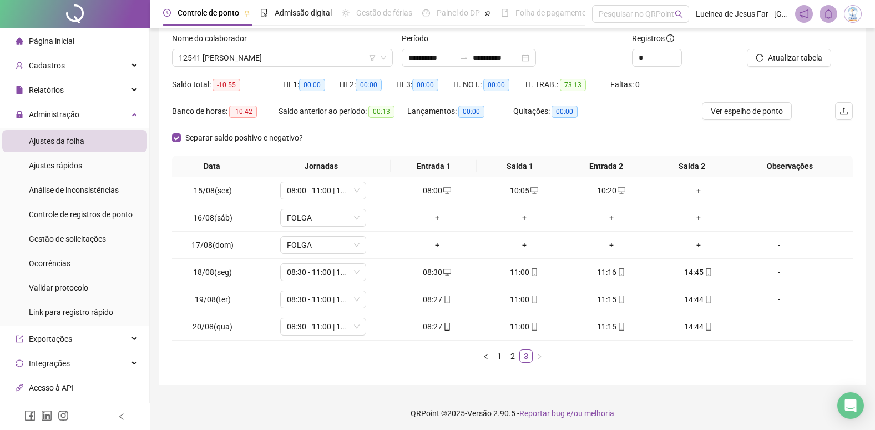
scroll to position [73, 0]
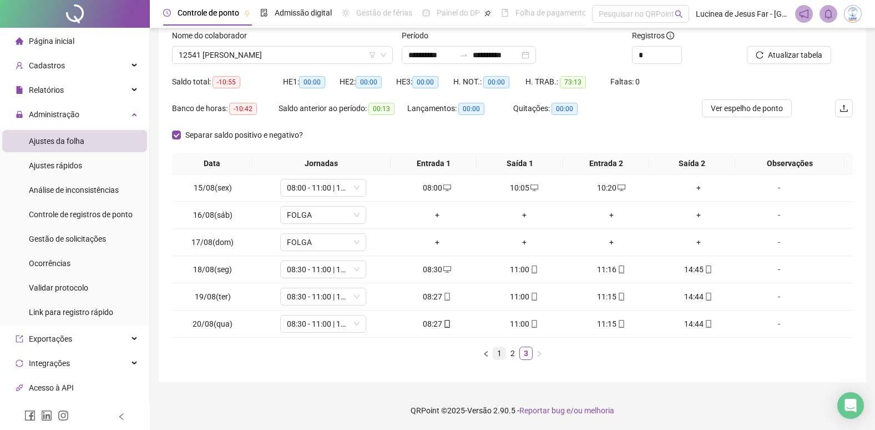
click at [500, 353] on link "1" at bounding box center [499, 353] width 12 height 12
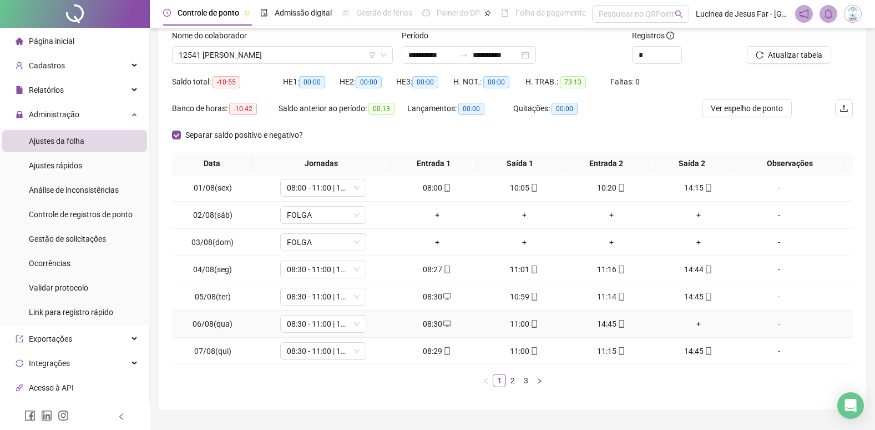
click at [692, 324] on div "+" at bounding box center [698, 323] width 78 height 12
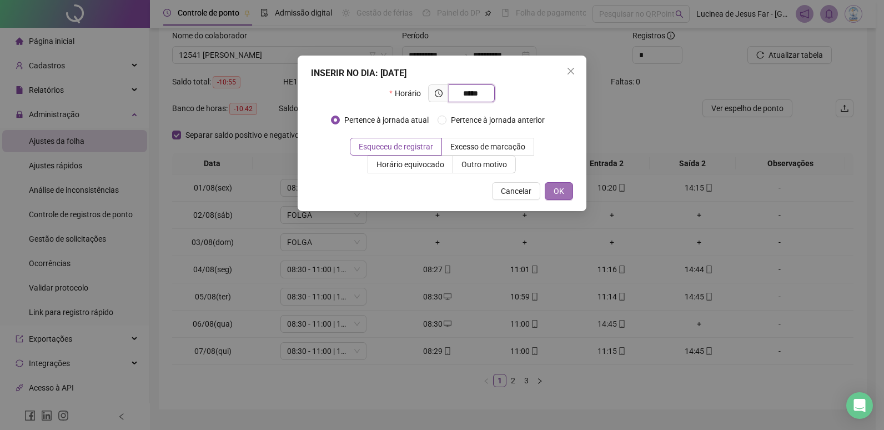
type input "*****"
click at [559, 191] on span "OK" at bounding box center [558, 191] width 11 height 12
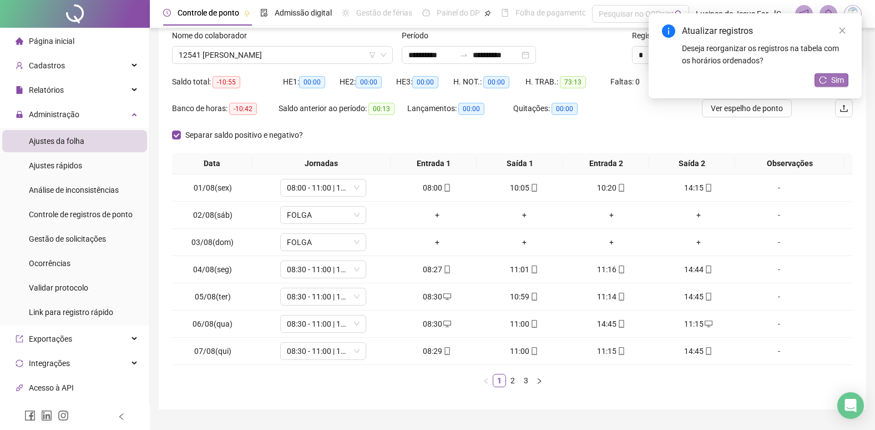
click at [830, 80] on button "Sim" at bounding box center [832, 79] width 34 height 13
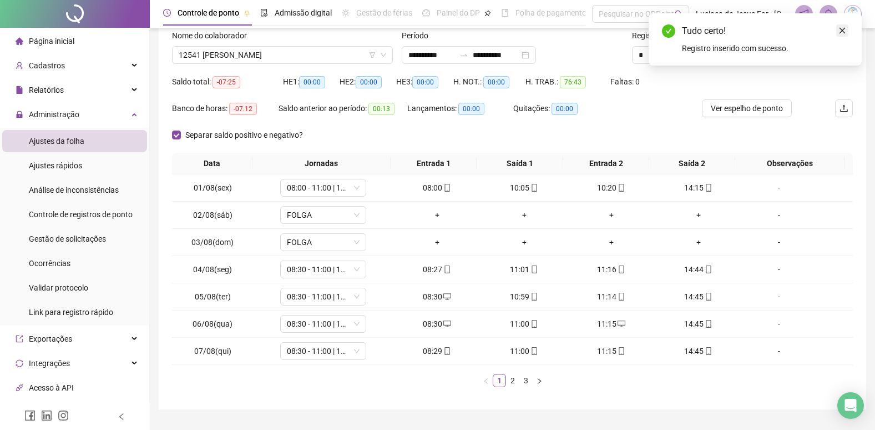
click at [845, 31] on icon "close" at bounding box center [843, 31] width 8 height 8
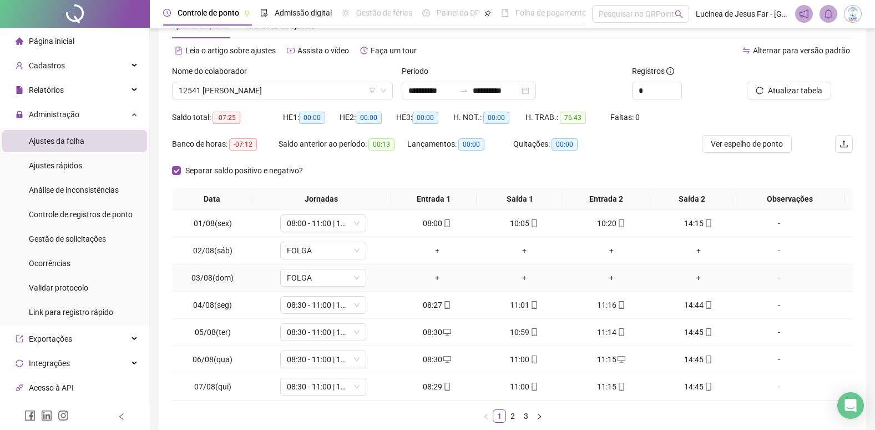
scroll to position [0, 0]
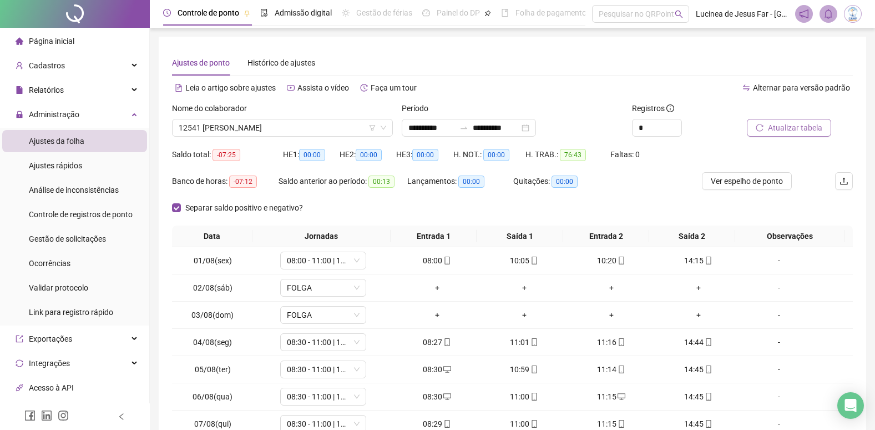
click at [803, 126] on span "Atualizar tabela" at bounding box center [795, 128] width 54 height 12
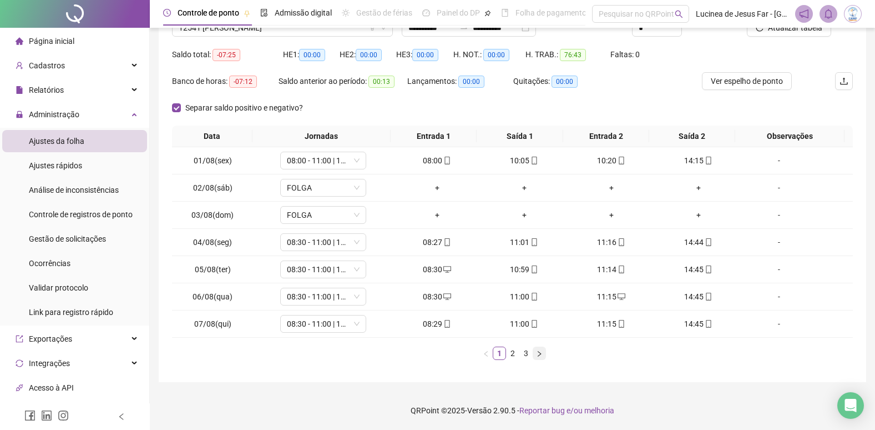
click at [535, 354] on button "button" at bounding box center [539, 352] width 13 height 13
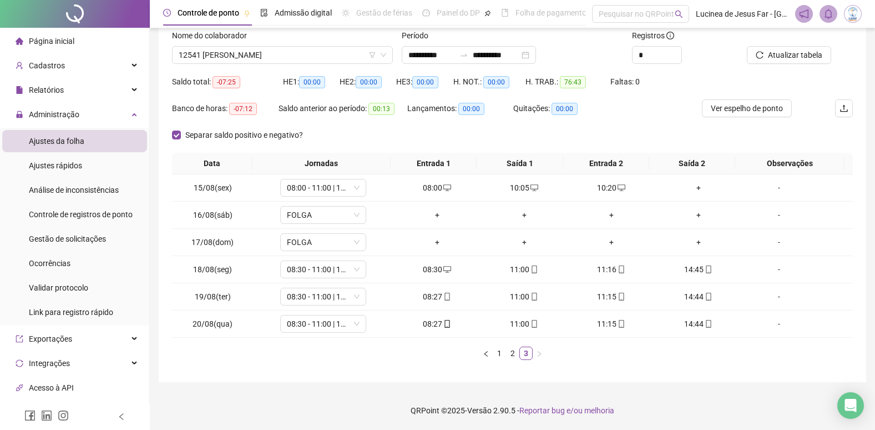
scroll to position [73, 0]
click at [504, 354] on link "1" at bounding box center [499, 353] width 12 height 12
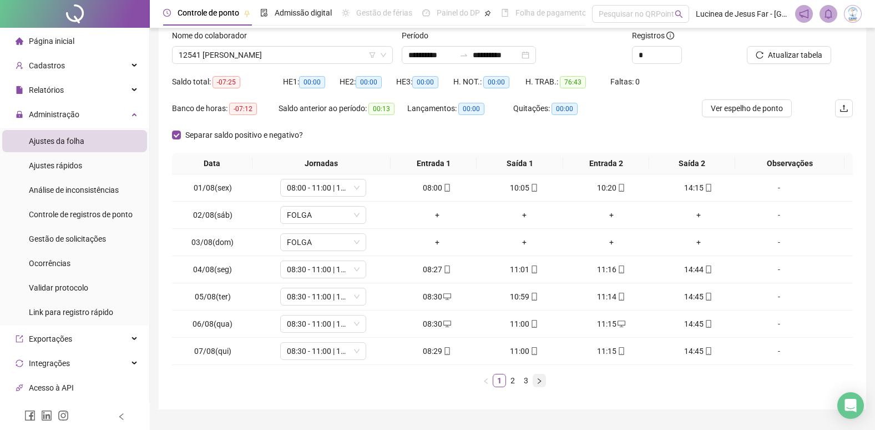
click at [537, 384] on icon "right" at bounding box center [539, 380] width 7 height 7
click at [618, 350] on icon "desktop" at bounding box center [622, 351] width 8 height 8
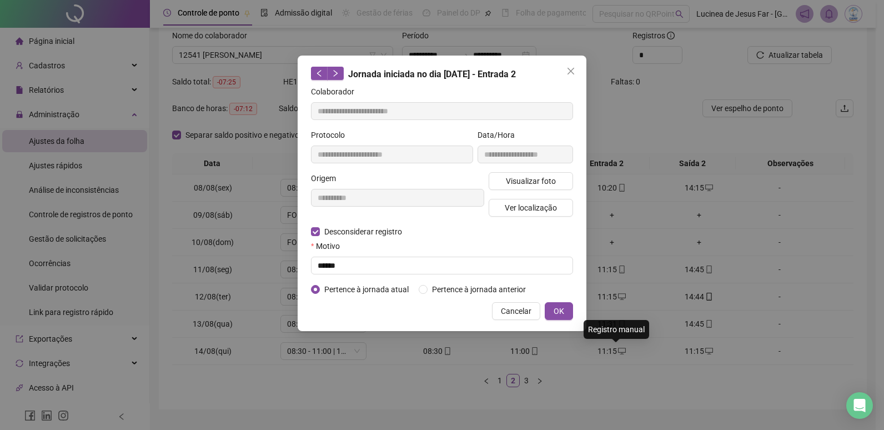
type input "**********"
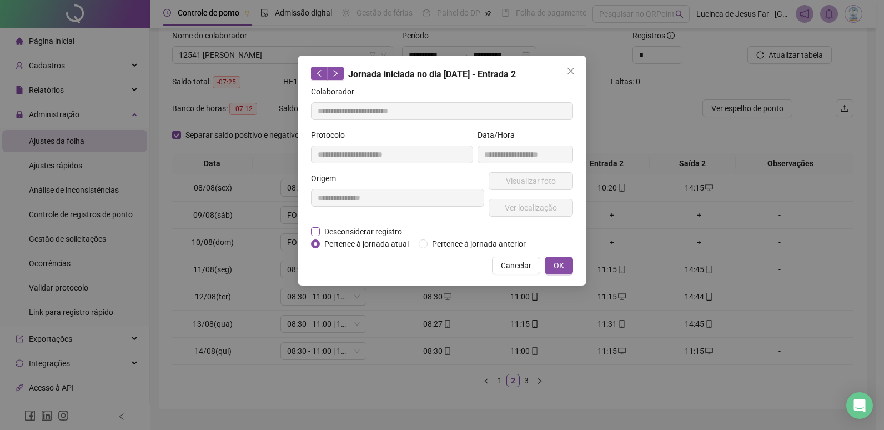
click at [381, 228] on span "Desconsiderar registro" at bounding box center [363, 231] width 87 height 12
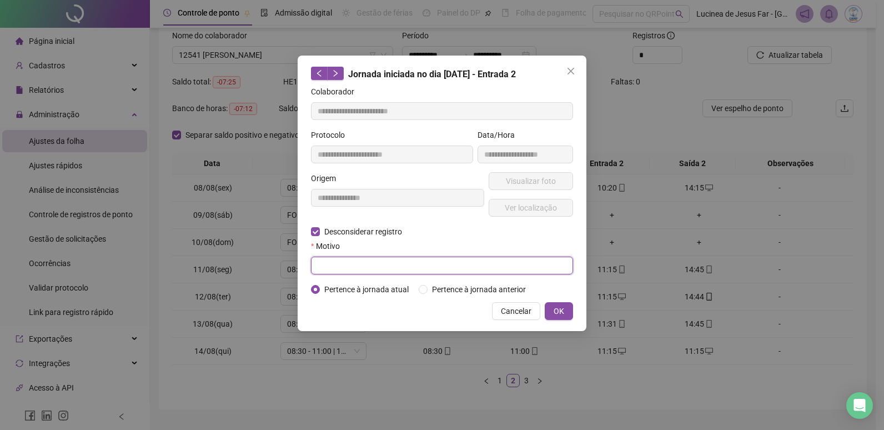
click at [369, 266] on input "text" at bounding box center [442, 265] width 262 height 18
type input "******"
click at [557, 309] on span "OK" at bounding box center [558, 311] width 11 height 12
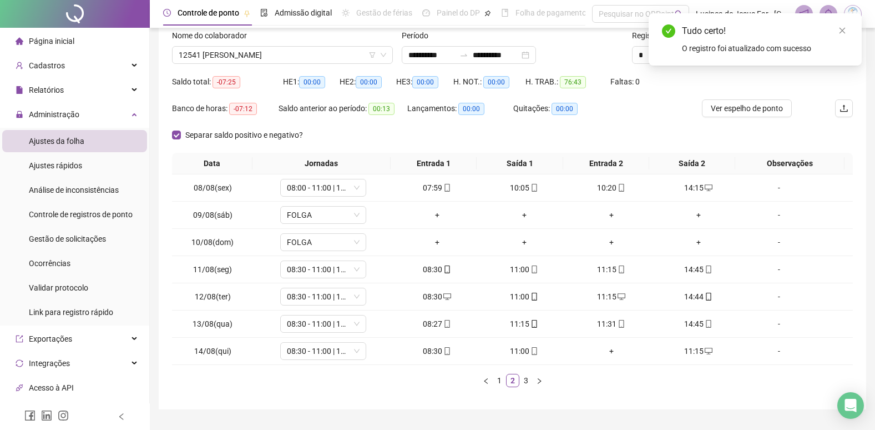
drag, startPoint x: 843, startPoint y: 29, endPoint x: 829, endPoint y: 70, distance: 43.7
click at [842, 32] on icon "close" at bounding box center [843, 31] width 8 height 8
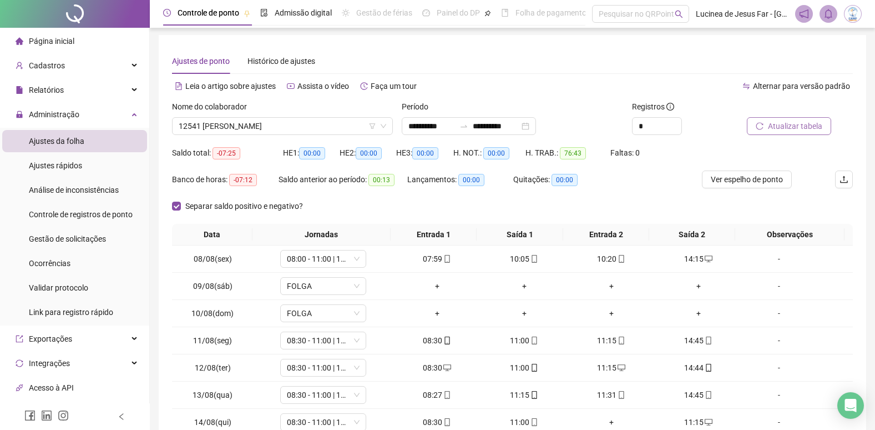
scroll to position [0, 0]
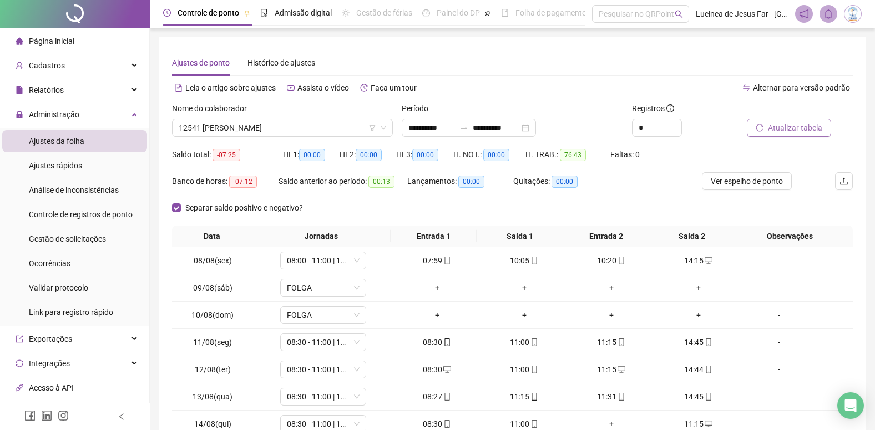
click at [789, 127] on span "Atualizar tabela" at bounding box center [795, 128] width 54 height 12
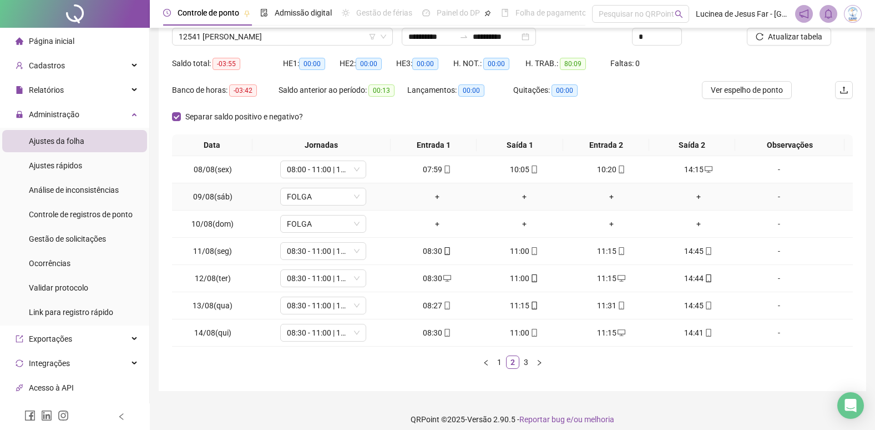
scroll to position [100, 0]
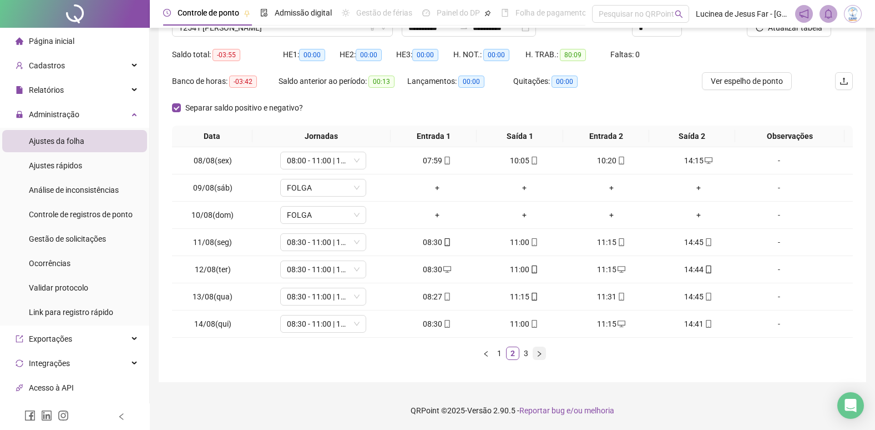
click at [541, 357] on icon "right" at bounding box center [539, 353] width 7 height 7
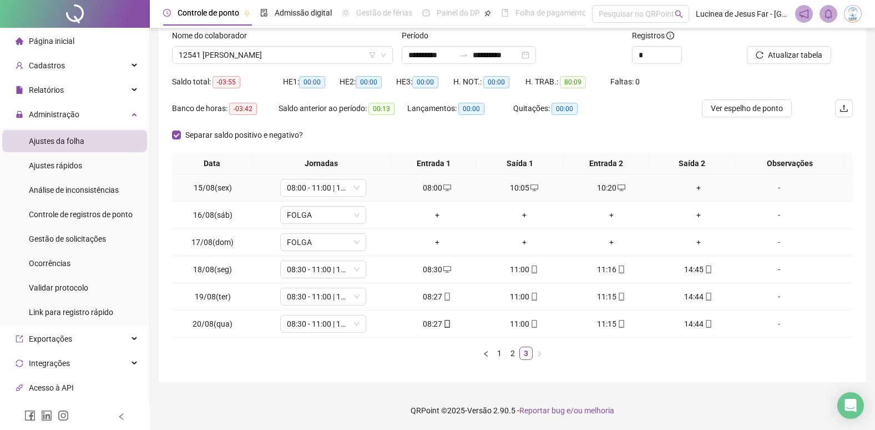
click at [692, 186] on div "+" at bounding box center [698, 188] width 78 height 12
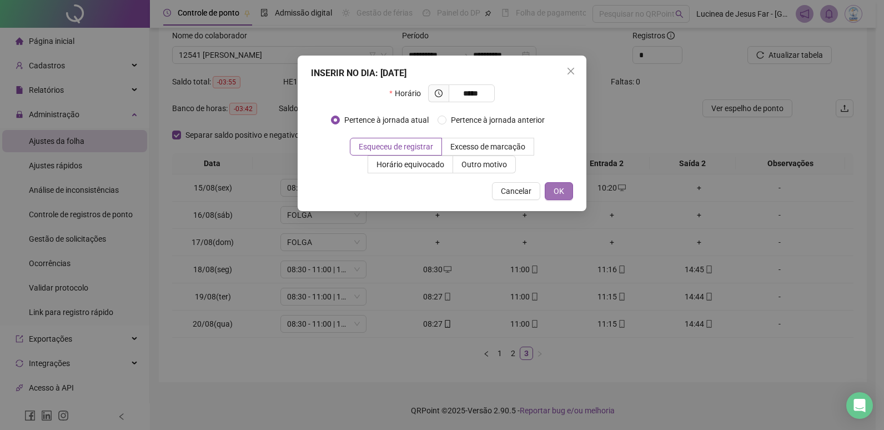
type input "*****"
click at [564, 190] on button "OK" at bounding box center [559, 191] width 28 height 18
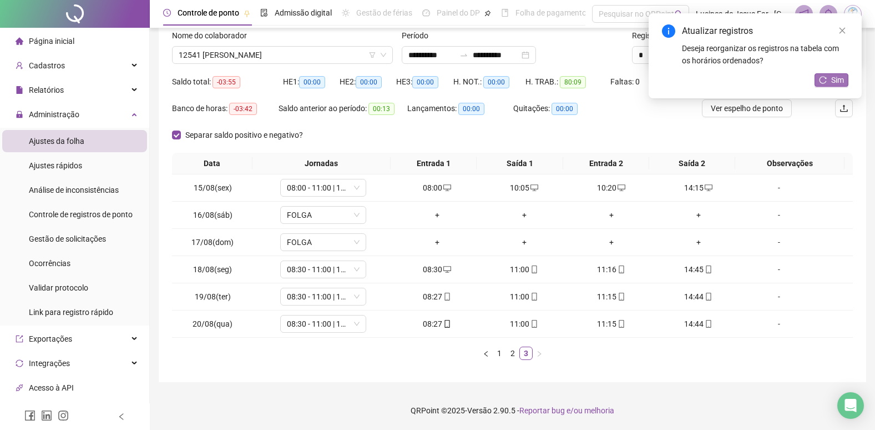
click at [839, 74] on span "Sim" at bounding box center [837, 80] width 13 height 12
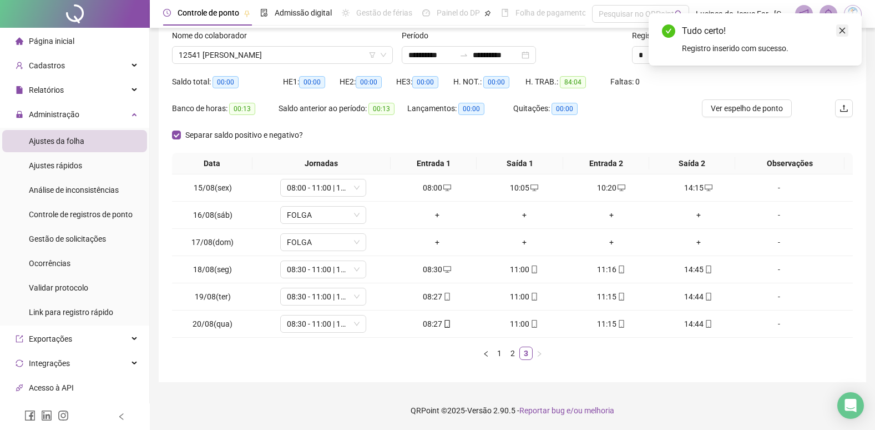
click at [844, 33] on icon "close" at bounding box center [843, 31] width 8 height 8
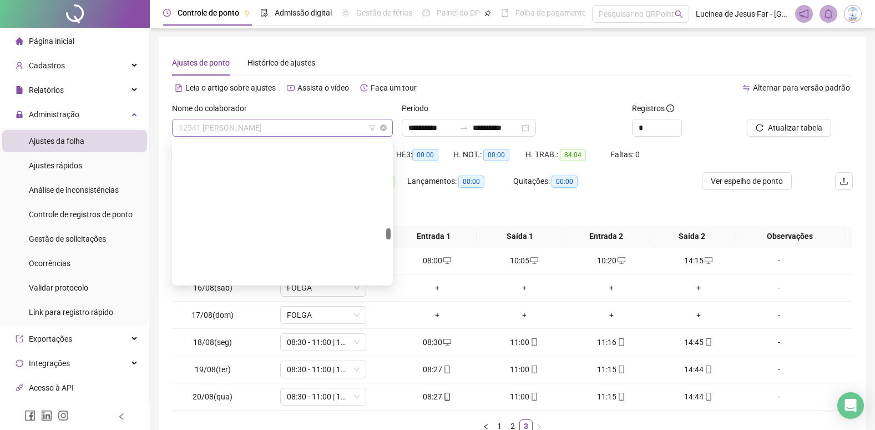
scroll to position [3197, 0]
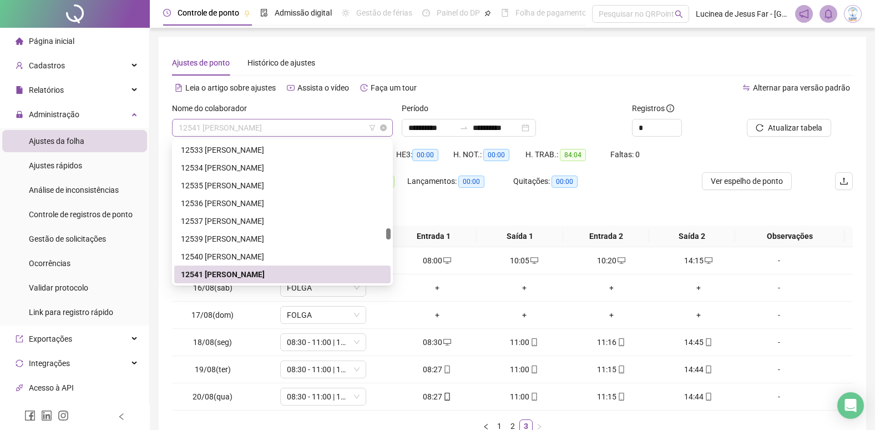
click at [294, 123] on span "12541 [PERSON_NAME]" at bounding box center [283, 127] width 208 height 17
type input "*****"
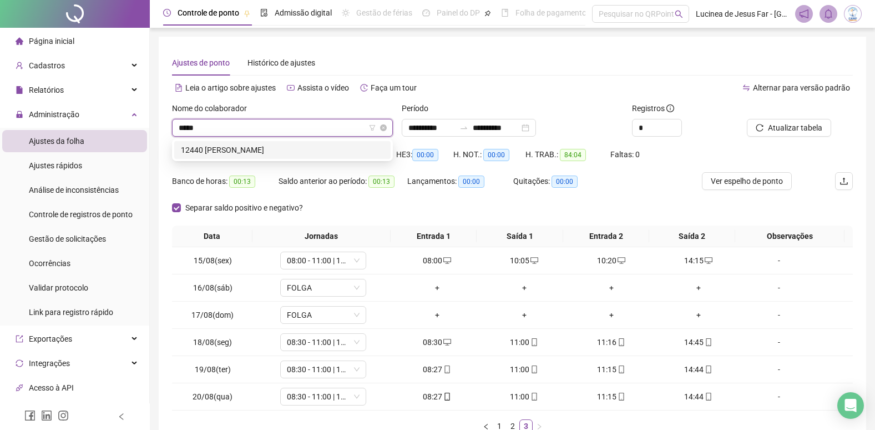
scroll to position [0, 0]
click at [343, 150] on div "12440 [PERSON_NAME]" at bounding box center [282, 150] width 203 height 12
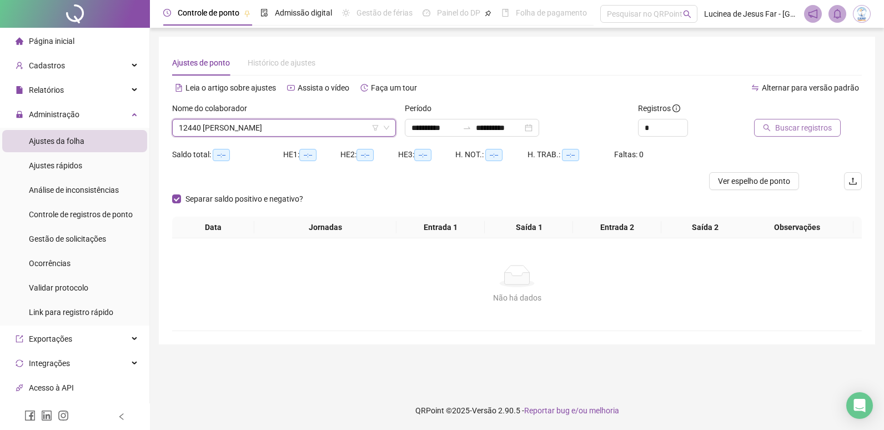
click at [811, 128] on span "Buscar registros" at bounding box center [803, 128] width 57 height 12
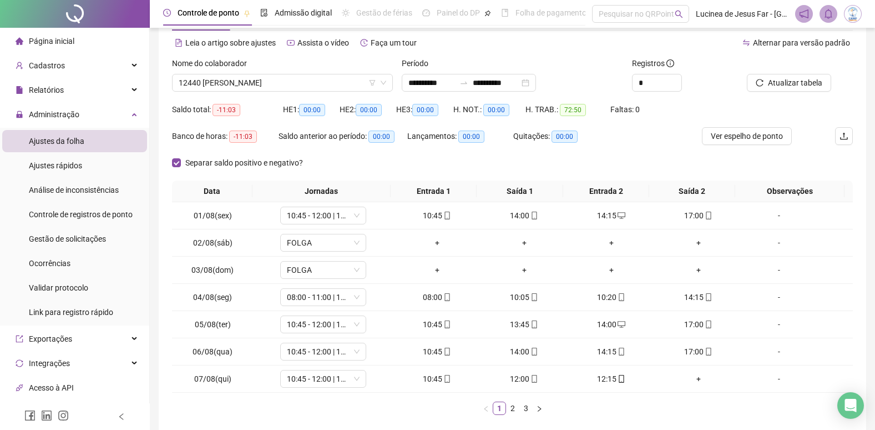
scroll to position [44, 0]
click at [787, 85] on span "Atualizar tabela" at bounding box center [795, 83] width 54 height 12
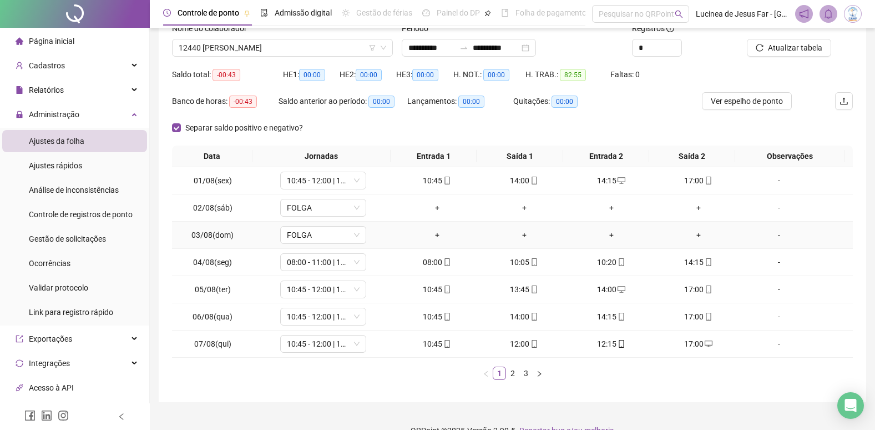
scroll to position [100, 0]
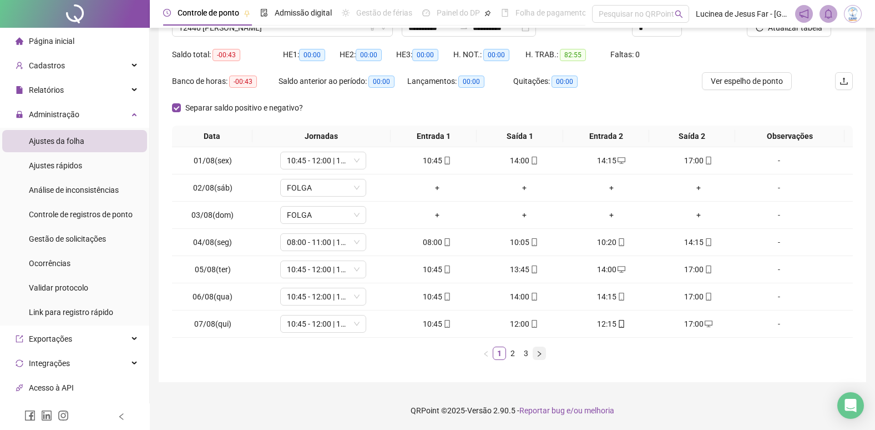
click at [540, 354] on icon "right" at bounding box center [539, 353] width 3 height 6
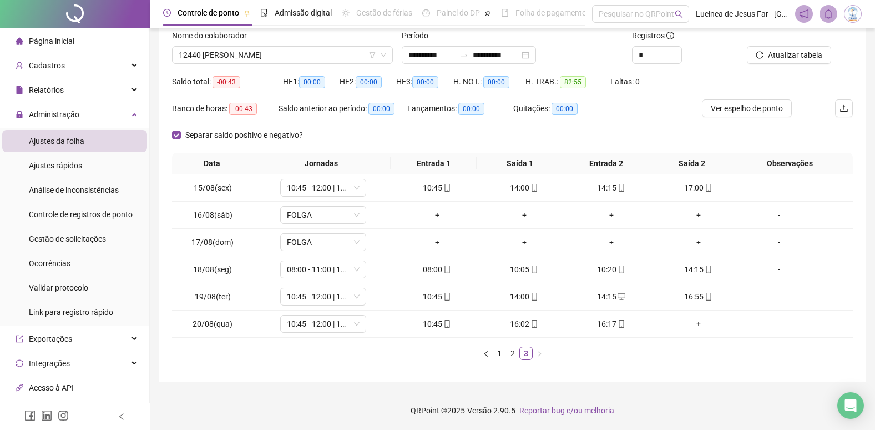
scroll to position [73, 0]
click at [329, 57] on span "12440 [PERSON_NAME]" at bounding box center [283, 55] width 208 height 17
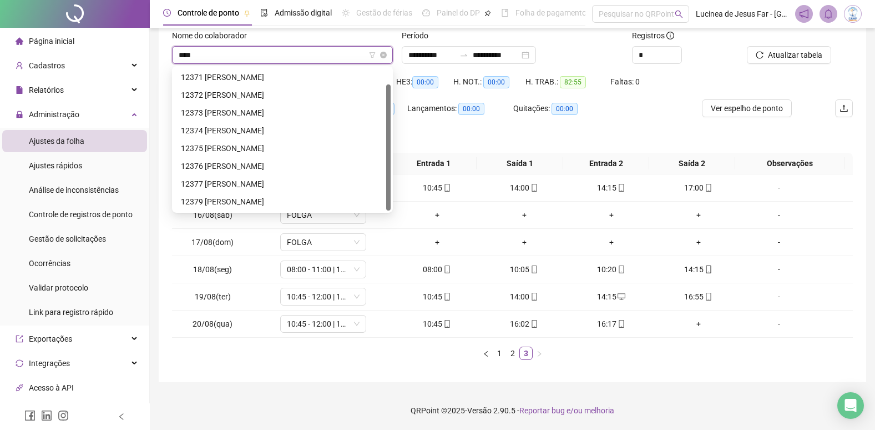
scroll to position [0, 0]
type input "*****"
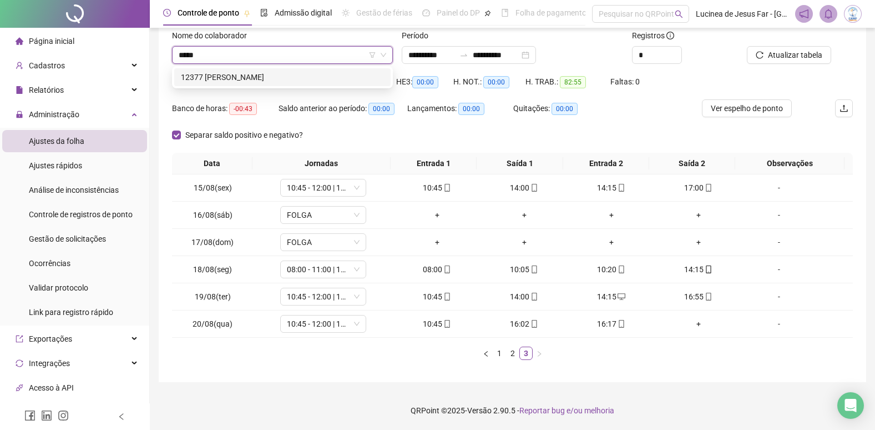
click at [329, 78] on div "12377 [PERSON_NAME]" at bounding box center [282, 77] width 203 height 12
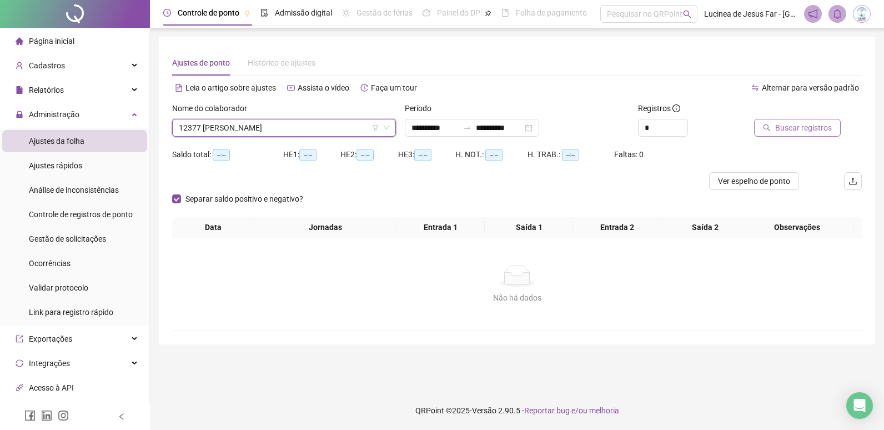
click at [798, 128] on span "Buscar registros" at bounding box center [803, 128] width 57 height 12
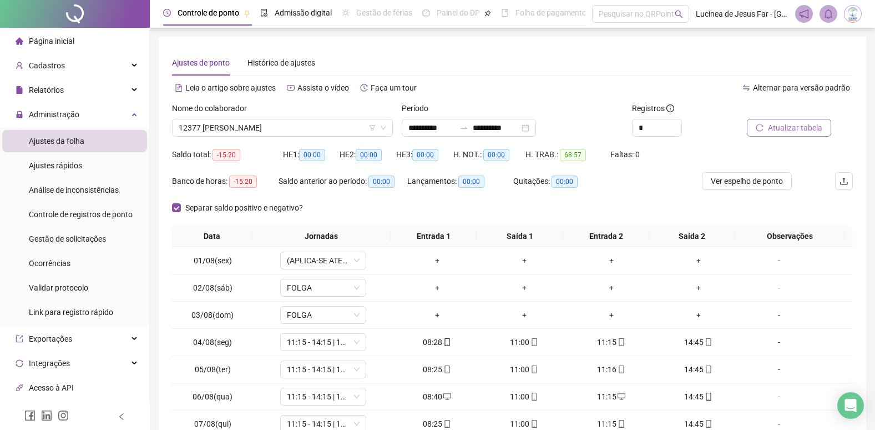
click at [806, 129] on span "Atualizar tabela" at bounding box center [795, 128] width 54 height 12
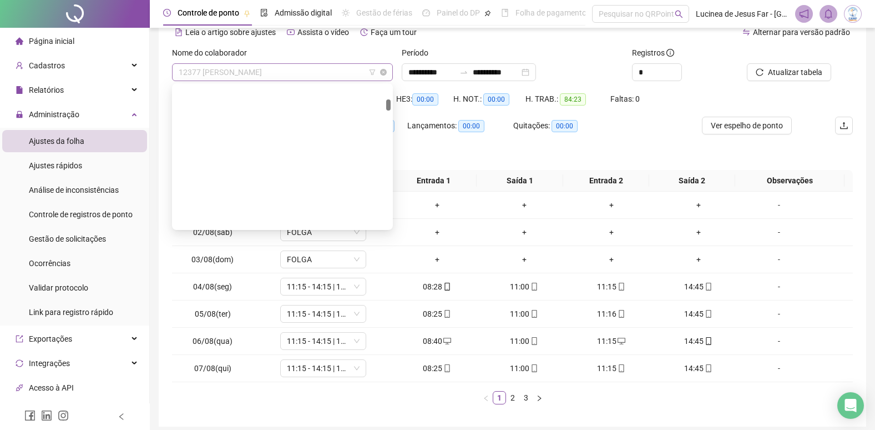
scroll to position [515, 0]
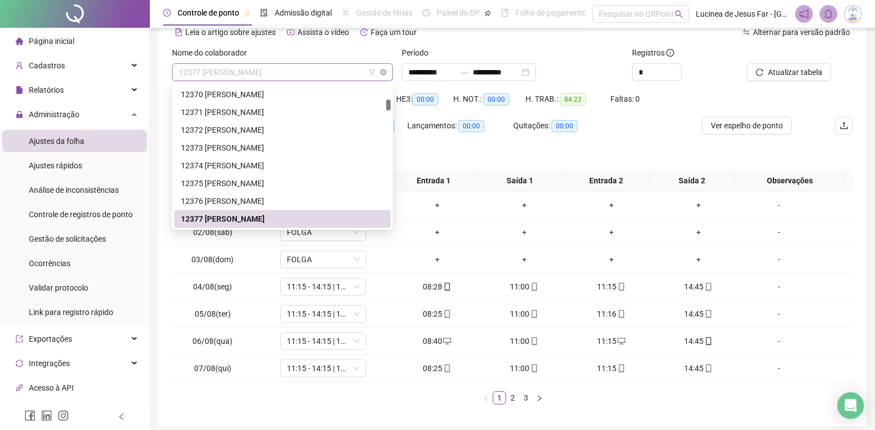
click at [312, 64] on span "12377 [PERSON_NAME]" at bounding box center [283, 72] width 208 height 17
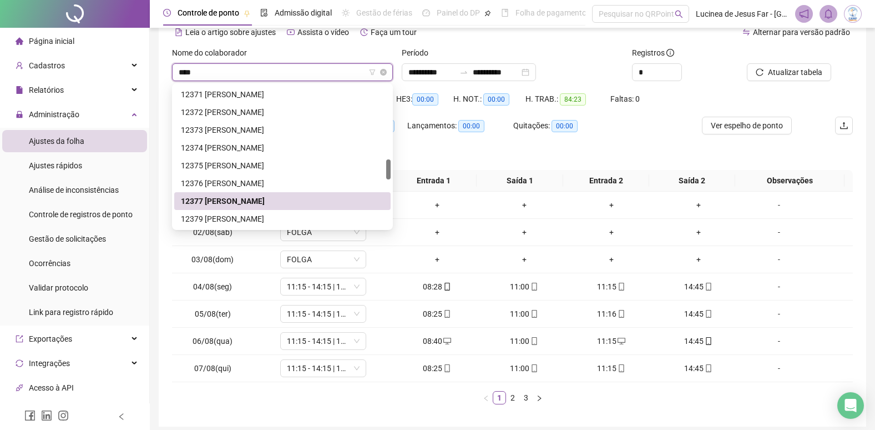
scroll to position [18, 0]
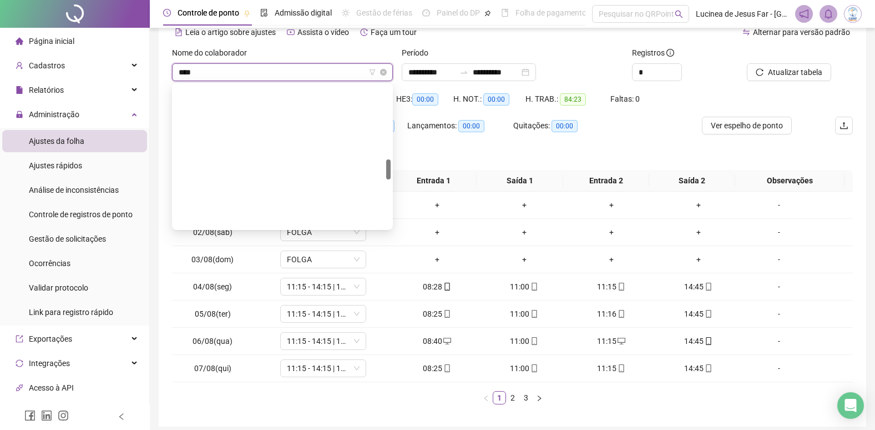
type input "*****"
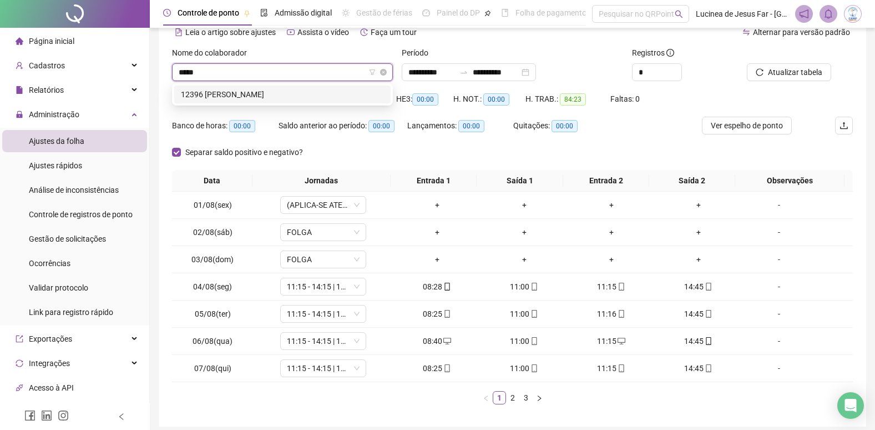
scroll to position [0, 0]
click at [293, 96] on div "12396 [PERSON_NAME]" at bounding box center [282, 94] width 203 height 12
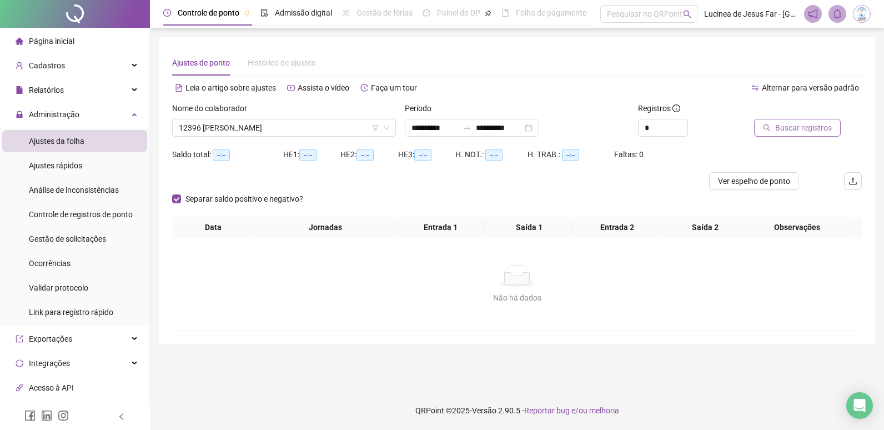
click at [790, 134] on button "Buscar registros" at bounding box center [797, 128] width 87 height 18
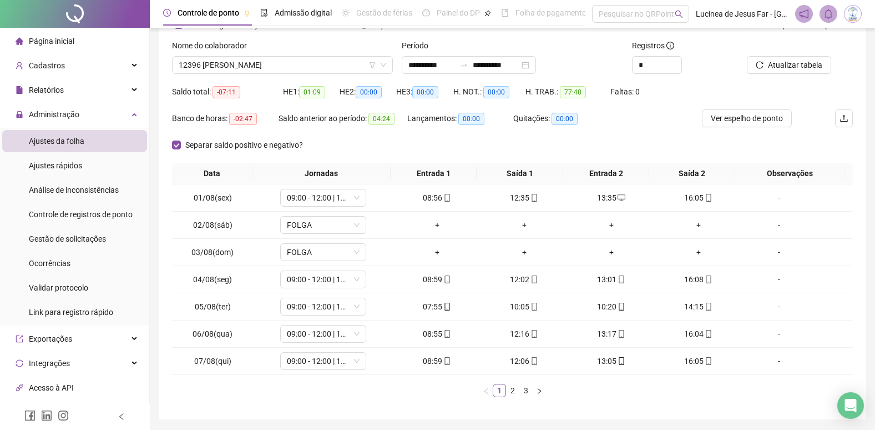
scroll to position [100, 0]
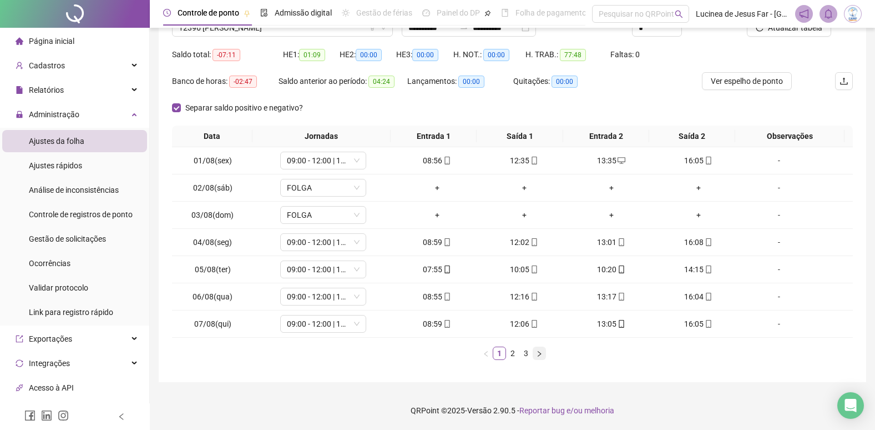
click at [537, 354] on icon "right" at bounding box center [539, 353] width 7 height 7
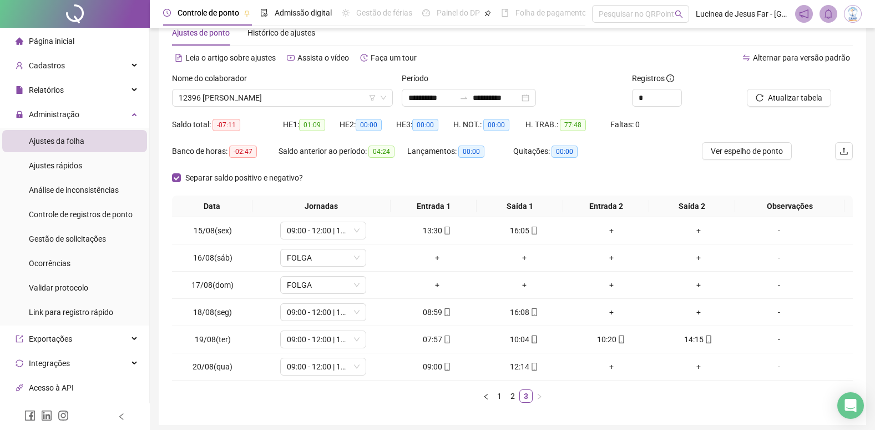
scroll to position [17, 0]
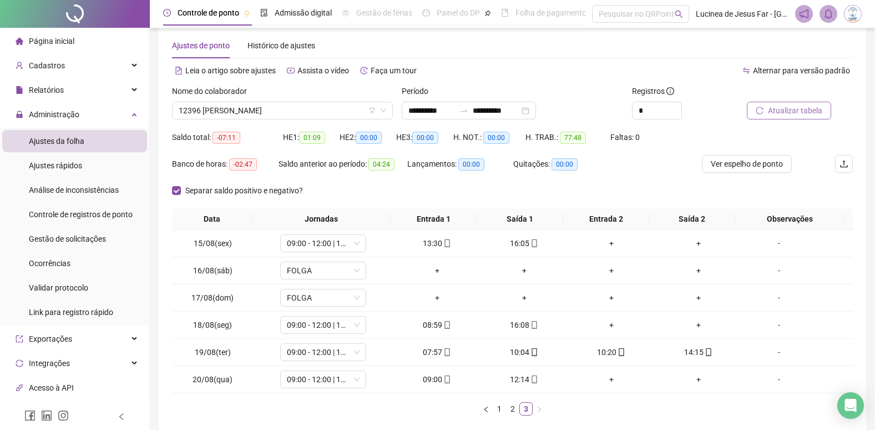
click at [801, 111] on span "Atualizar tabela" at bounding box center [795, 110] width 54 height 12
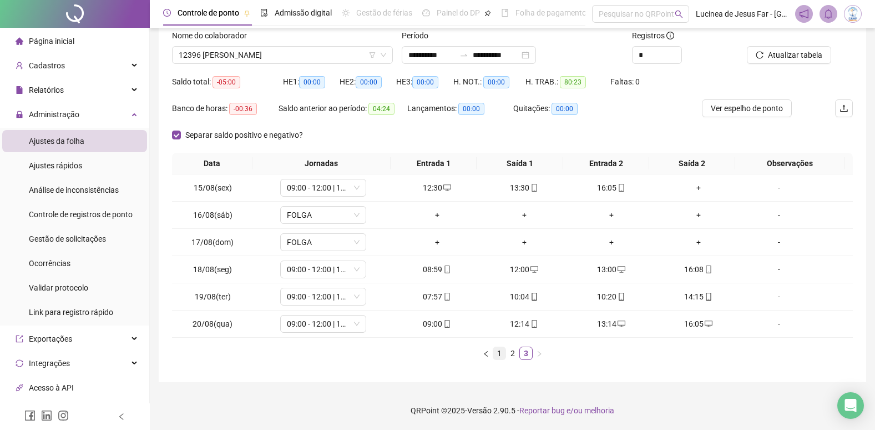
click at [499, 355] on link "1" at bounding box center [499, 353] width 12 height 12
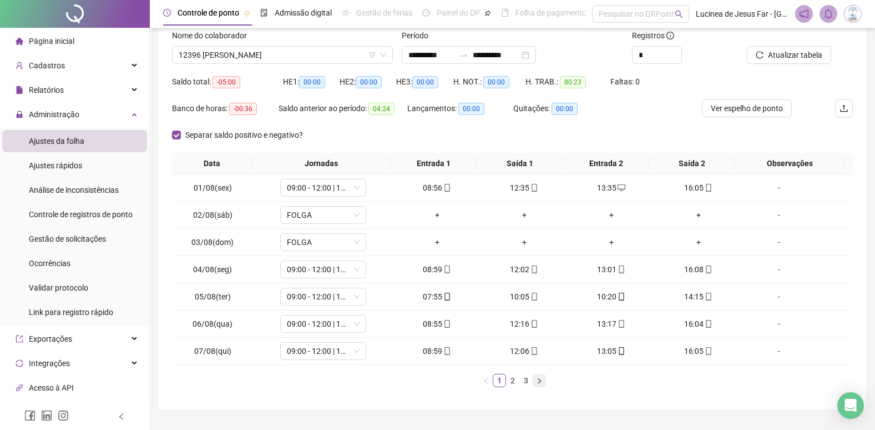
click at [540, 380] on icon "right" at bounding box center [539, 380] width 3 height 6
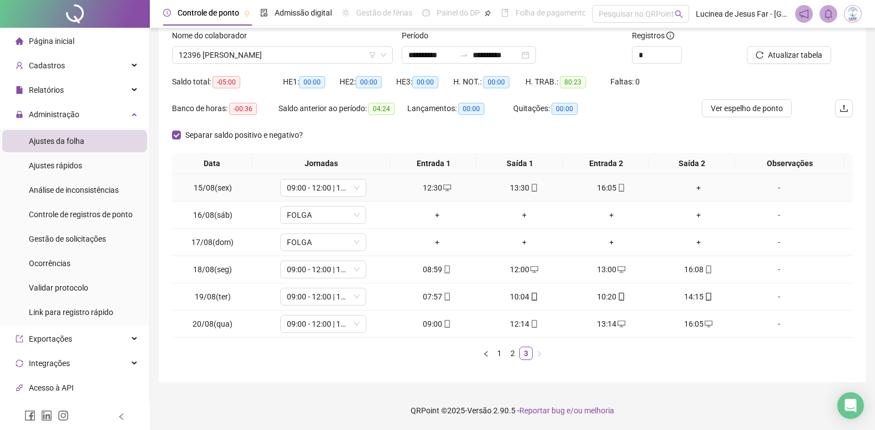
click at [685, 184] on div "+" at bounding box center [698, 188] width 78 height 12
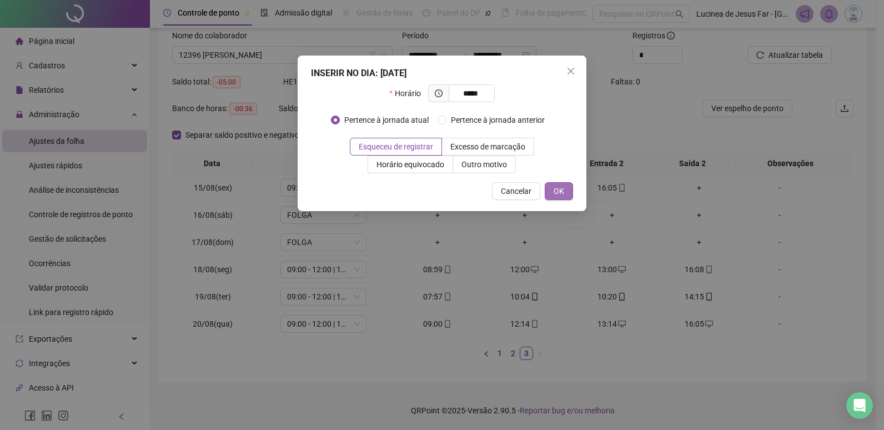
type input "*****"
click at [559, 191] on span "OK" at bounding box center [558, 191] width 11 height 12
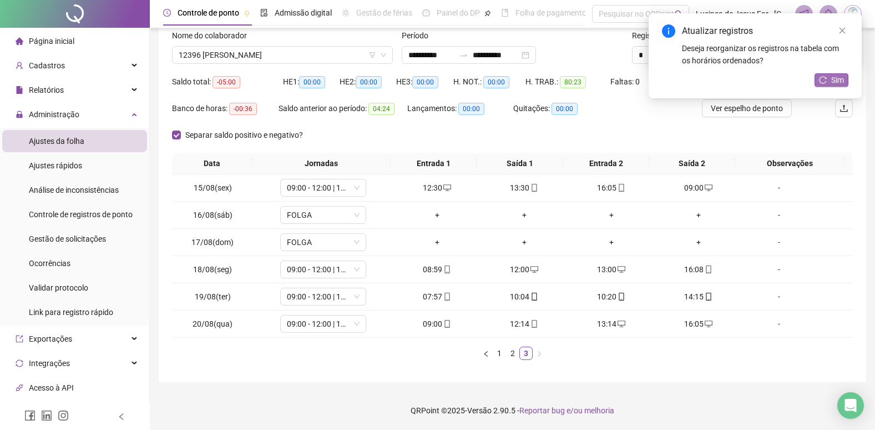
click at [834, 76] on span "Sim" at bounding box center [837, 80] width 13 height 12
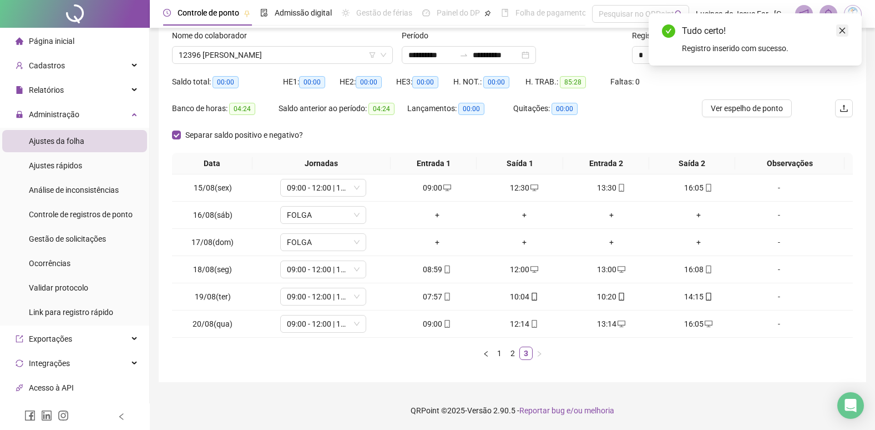
click at [844, 28] on icon "close" at bounding box center [843, 31] width 8 height 8
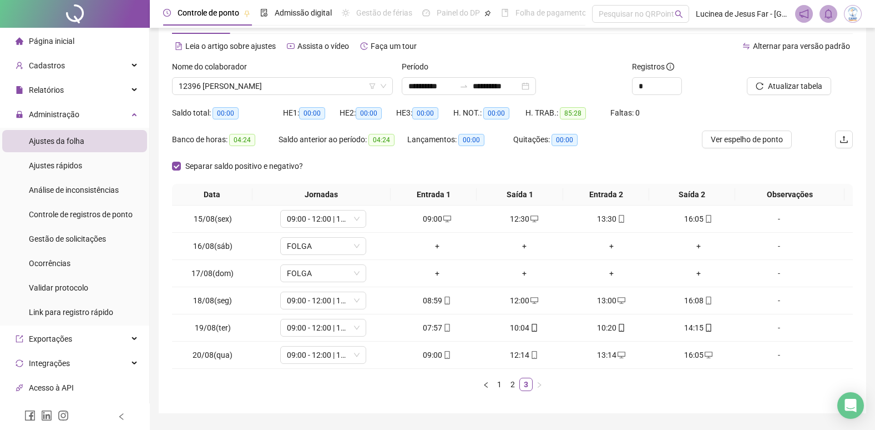
scroll to position [0, 0]
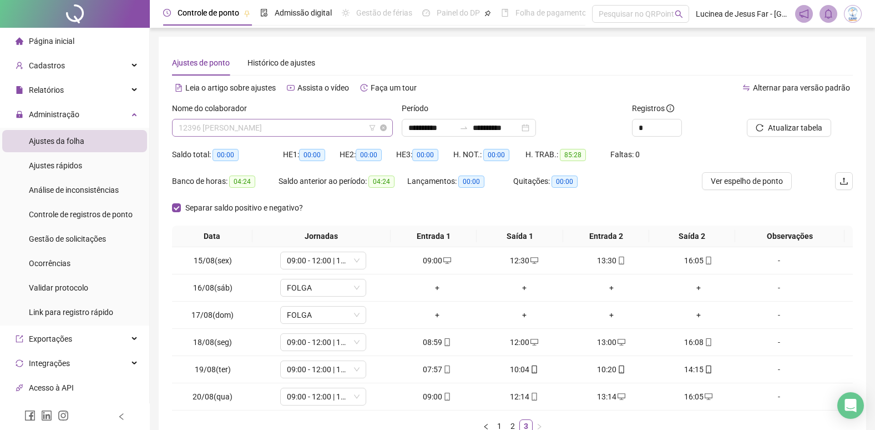
click at [266, 127] on span "12396 [PERSON_NAME]" at bounding box center [283, 127] width 208 height 17
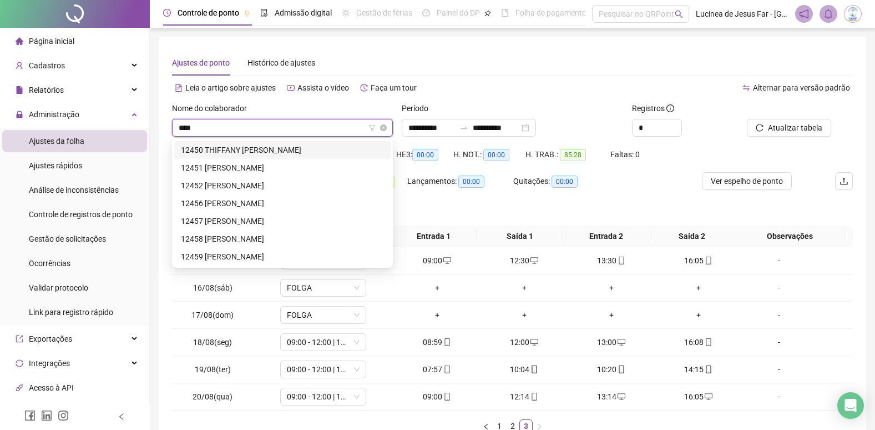
type input "*****"
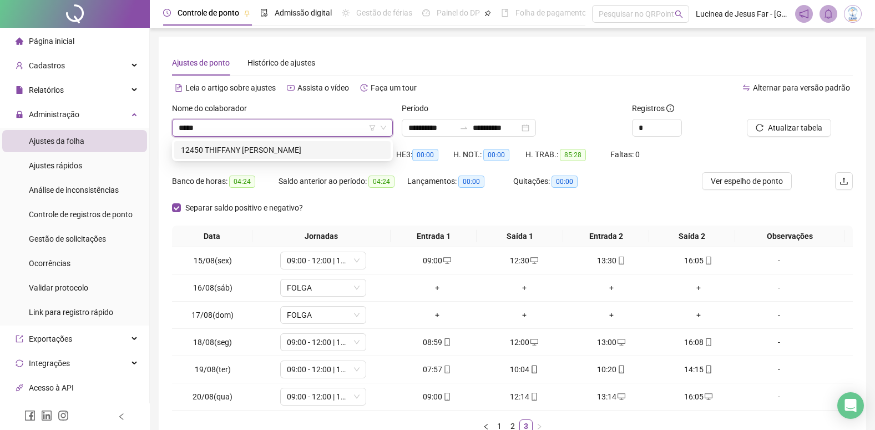
click at [293, 148] on div "12450 THIFFANY [PERSON_NAME]" at bounding box center [282, 150] width 203 height 12
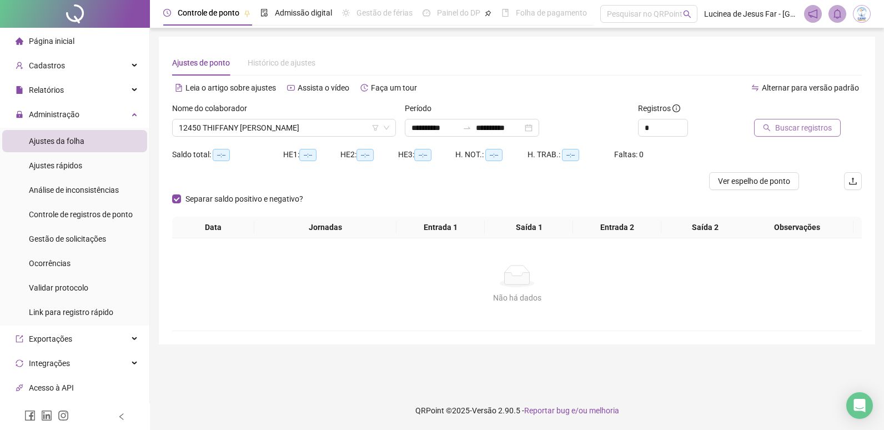
click at [774, 128] on button "Buscar registros" at bounding box center [797, 128] width 87 height 18
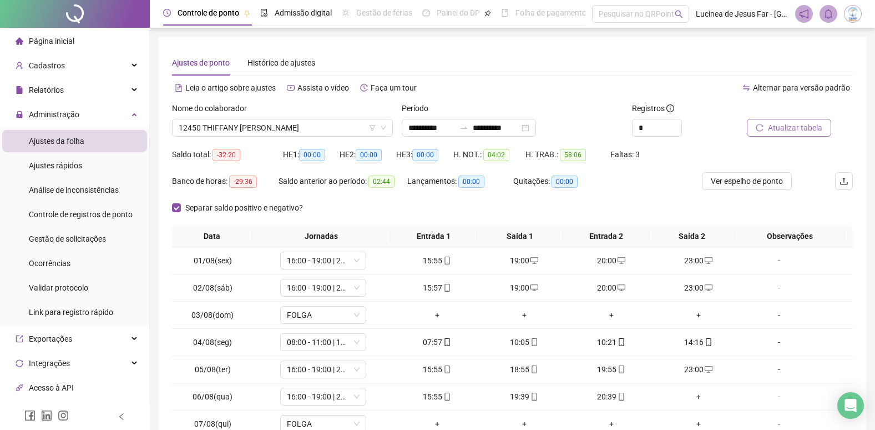
click at [793, 130] on span "Atualizar tabela" at bounding box center [795, 128] width 54 height 12
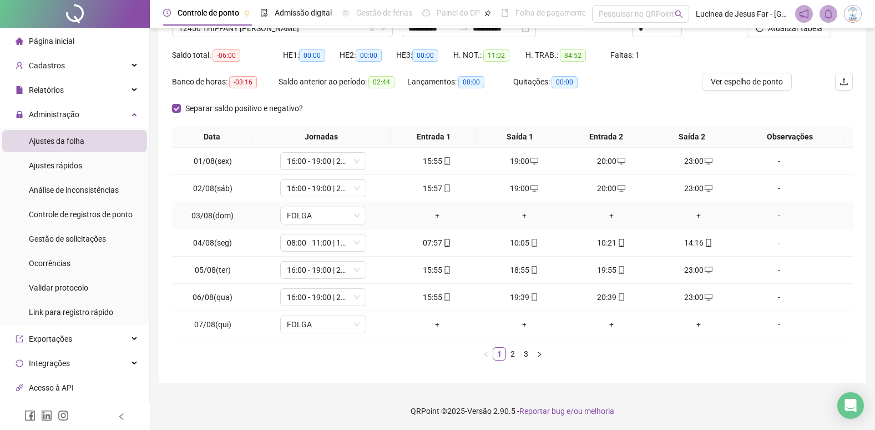
scroll to position [100, 0]
click at [540, 357] on button "button" at bounding box center [539, 352] width 13 height 13
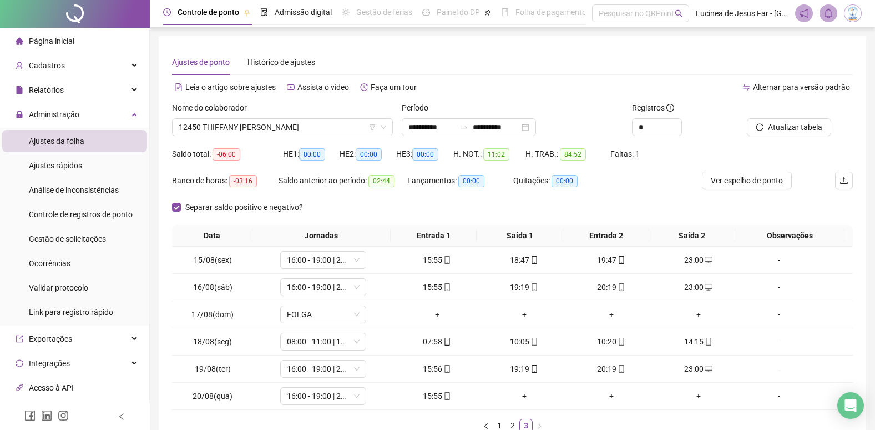
scroll to position [0, 0]
click at [315, 130] on span "12450 THIFFANY [PERSON_NAME]" at bounding box center [283, 127] width 208 height 17
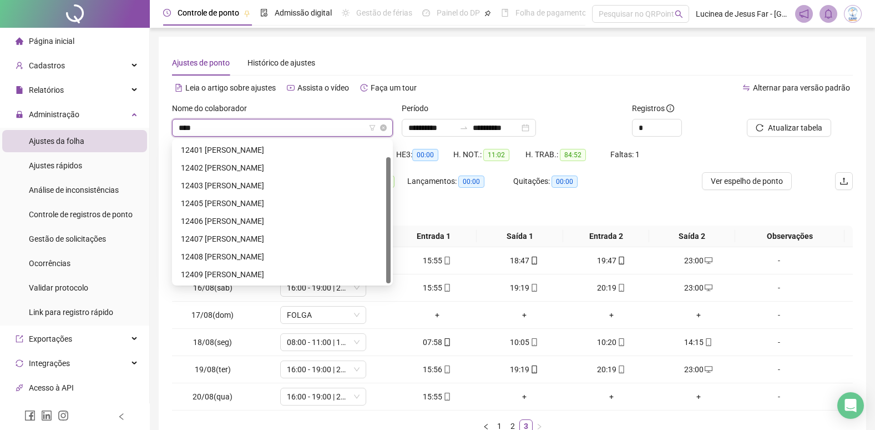
scroll to position [18, 0]
type input "*****"
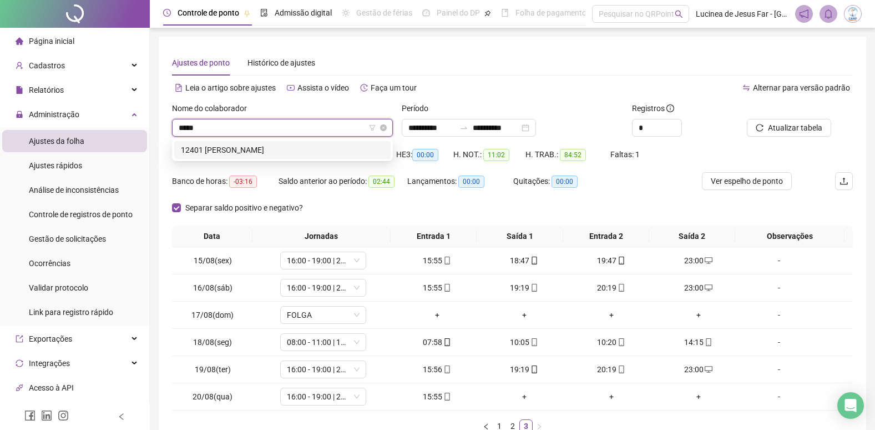
scroll to position [0, 0]
click at [315, 150] on div "12401 [PERSON_NAME]" at bounding box center [282, 150] width 203 height 12
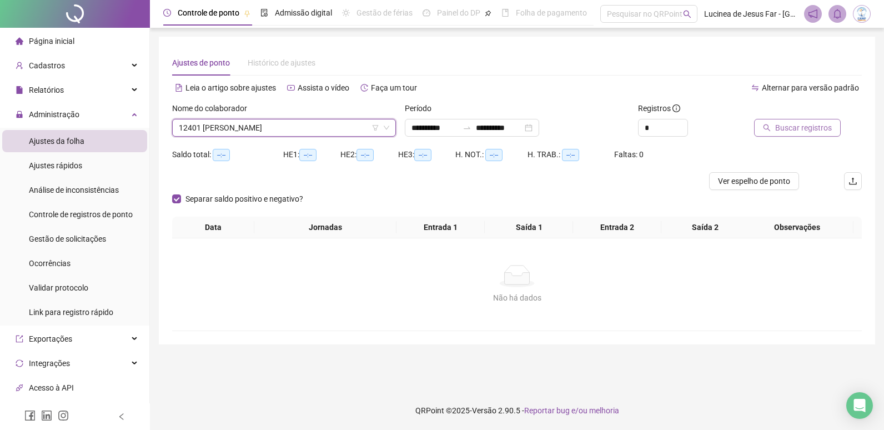
click at [808, 124] on span "Buscar registros" at bounding box center [803, 128] width 57 height 12
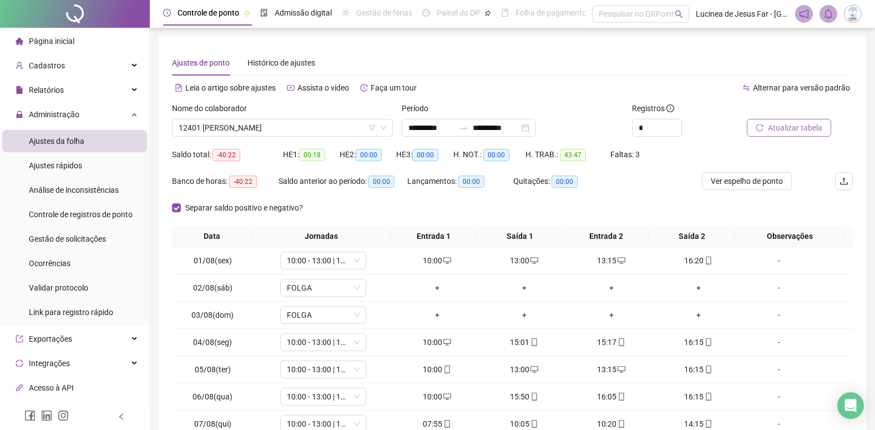
click at [790, 128] on span "Atualizar tabela" at bounding box center [795, 128] width 54 height 12
click at [319, 132] on span "12401 [PERSON_NAME]" at bounding box center [283, 127] width 208 height 17
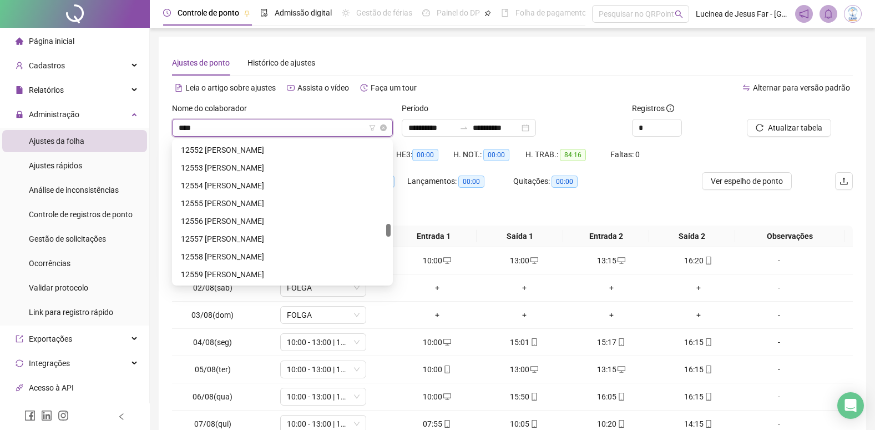
scroll to position [36, 0]
type input "*****"
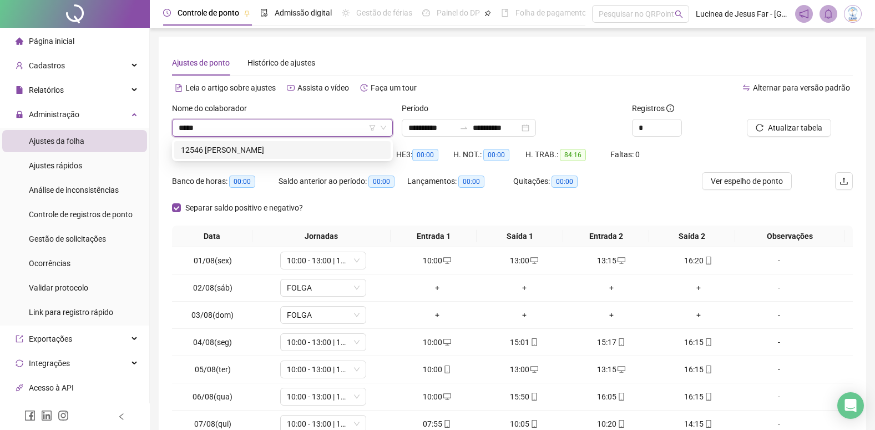
click at [310, 148] on div "12546 [PERSON_NAME]" at bounding box center [282, 150] width 203 height 12
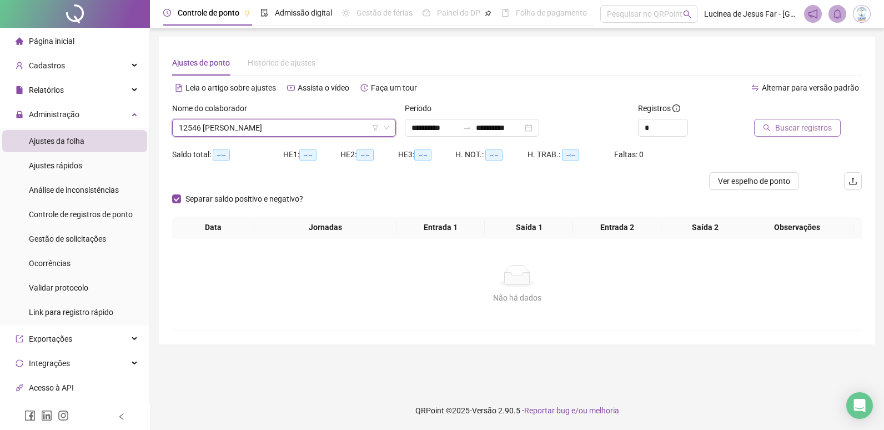
click at [798, 127] on span "Buscar registros" at bounding box center [803, 128] width 57 height 12
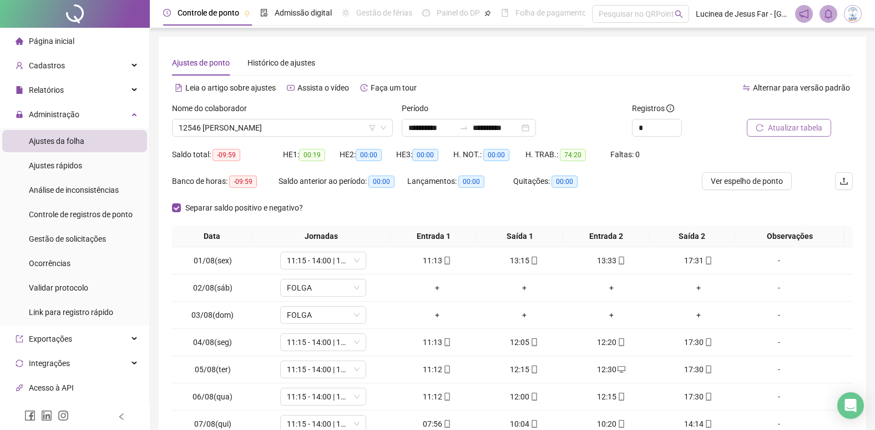
click at [812, 128] on span "Atualizar tabela" at bounding box center [795, 128] width 54 height 12
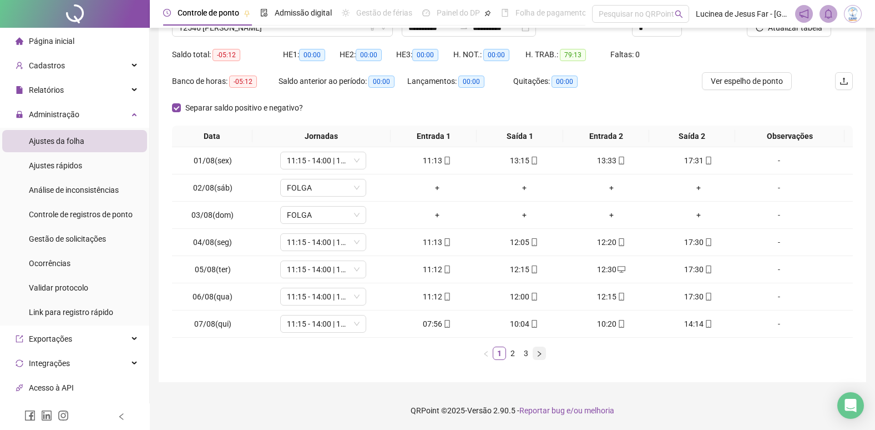
click at [542, 359] on button "button" at bounding box center [539, 352] width 13 height 13
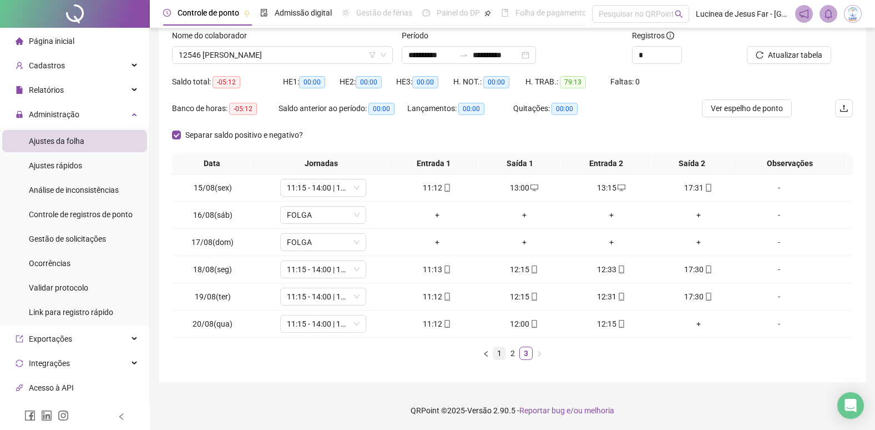
click at [502, 354] on link "1" at bounding box center [499, 353] width 12 height 12
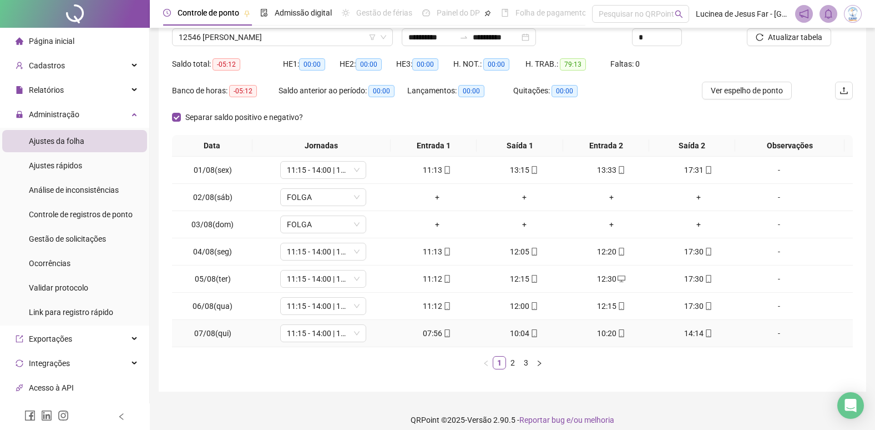
scroll to position [100, 0]
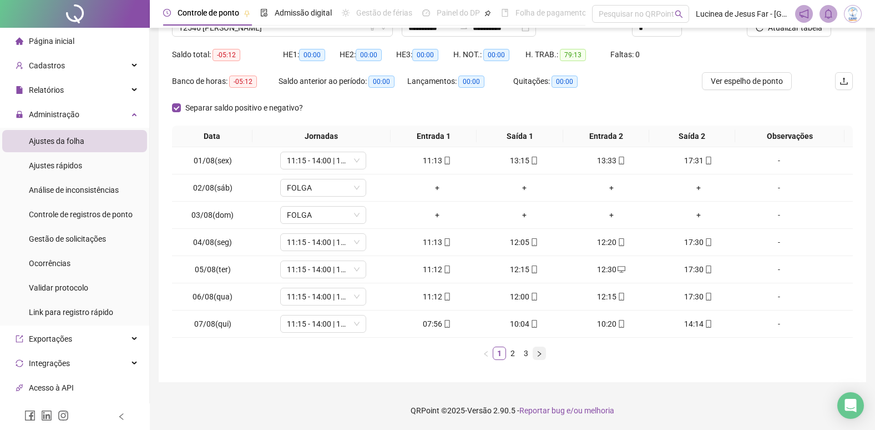
click at [537, 355] on icon "right" at bounding box center [539, 353] width 7 height 7
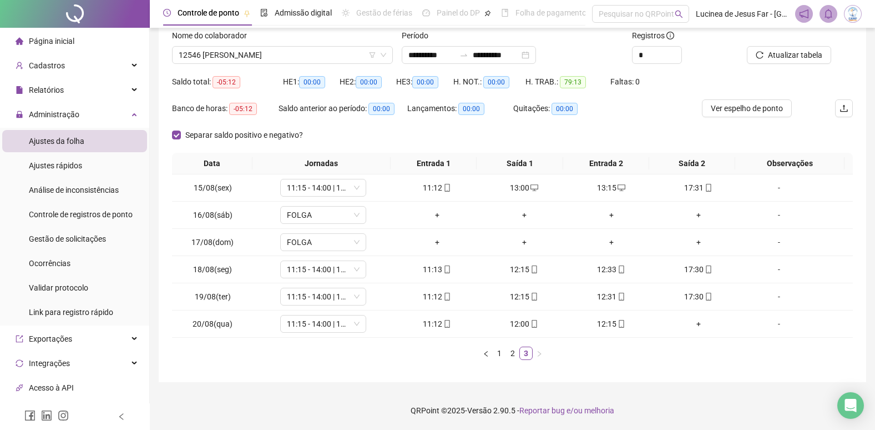
scroll to position [73, 0]
click at [268, 58] on span "12546 [PERSON_NAME]" at bounding box center [283, 55] width 208 height 17
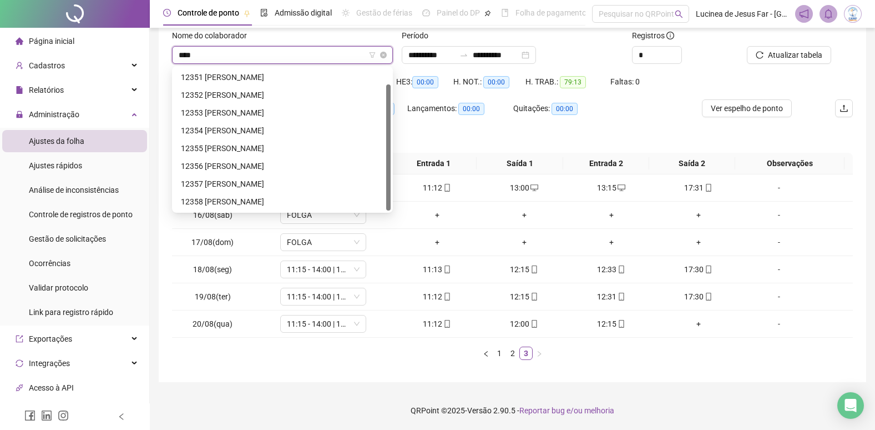
scroll to position [18, 0]
type input "*****"
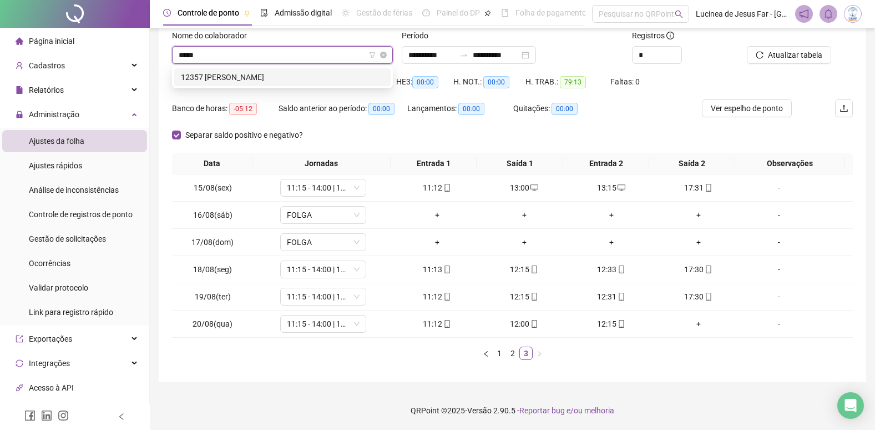
scroll to position [0, 0]
click at [271, 70] on div "12357 [PERSON_NAME]" at bounding box center [282, 77] width 216 height 18
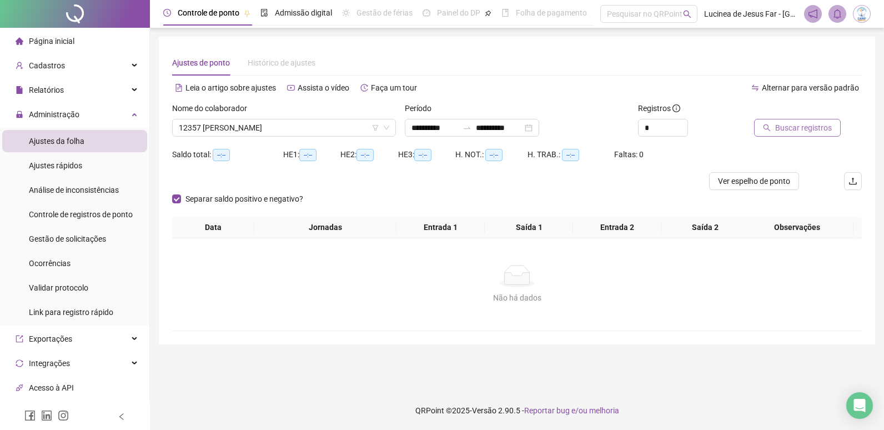
click at [785, 128] on span "Buscar registros" at bounding box center [803, 128] width 57 height 12
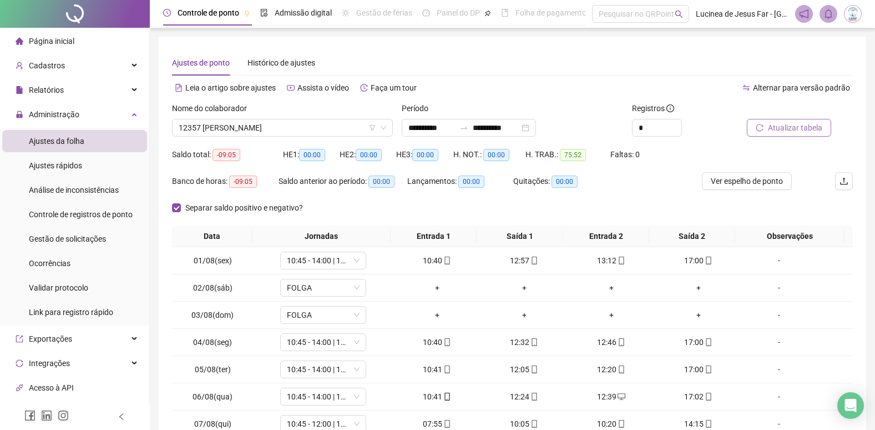
click at [787, 125] on span "Atualizar tabela" at bounding box center [795, 128] width 54 height 12
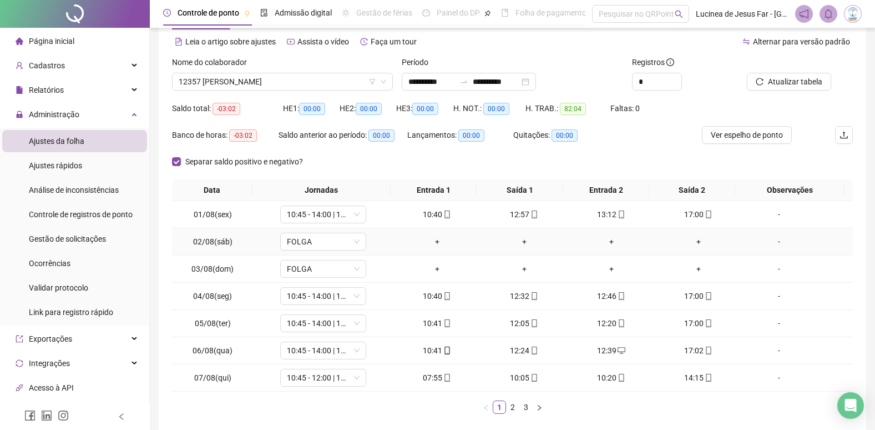
scroll to position [100, 0]
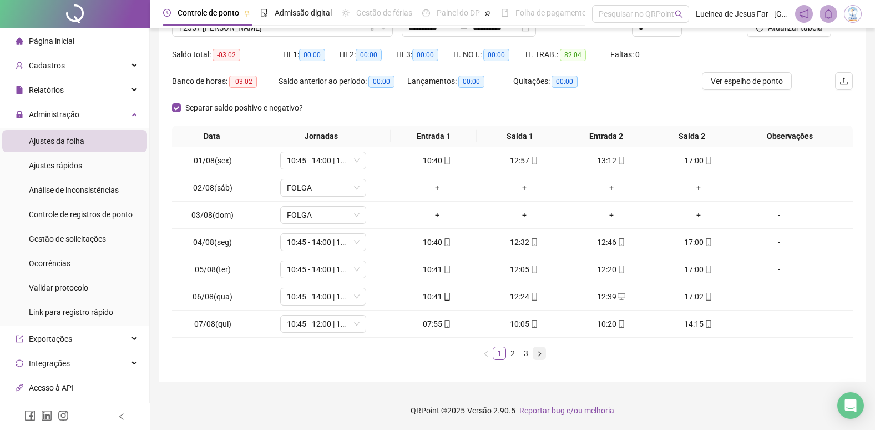
click at [542, 354] on icon "right" at bounding box center [539, 353] width 7 height 7
click at [541, 354] on icon "right" at bounding box center [539, 353] width 7 height 7
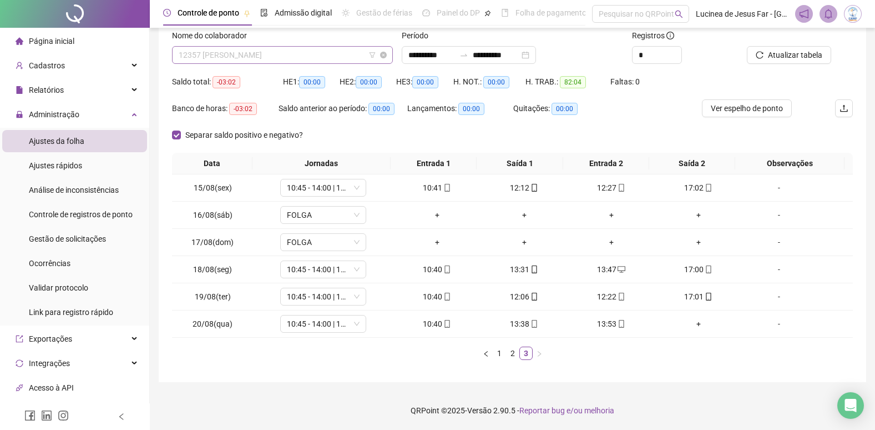
click at [283, 56] on span "12357 [PERSON_NAME]" at bounding box center [283, 55] width 208 height 17
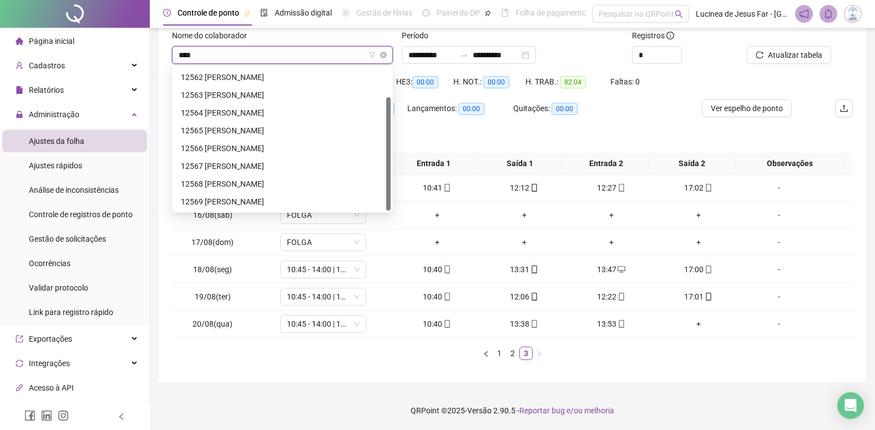
scroll to position [36, 0]
type input "*****"
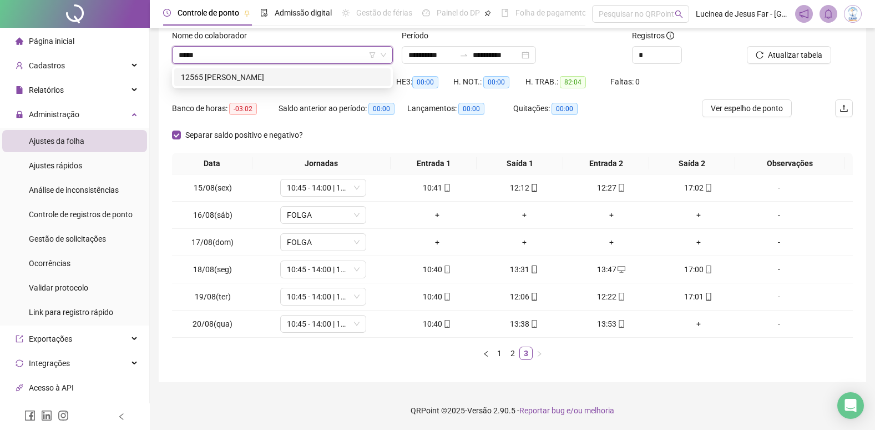
click at [290, 75] on div "12565 [PERSON_NAME]" at bounding box center [282, 77] width 203 height 12
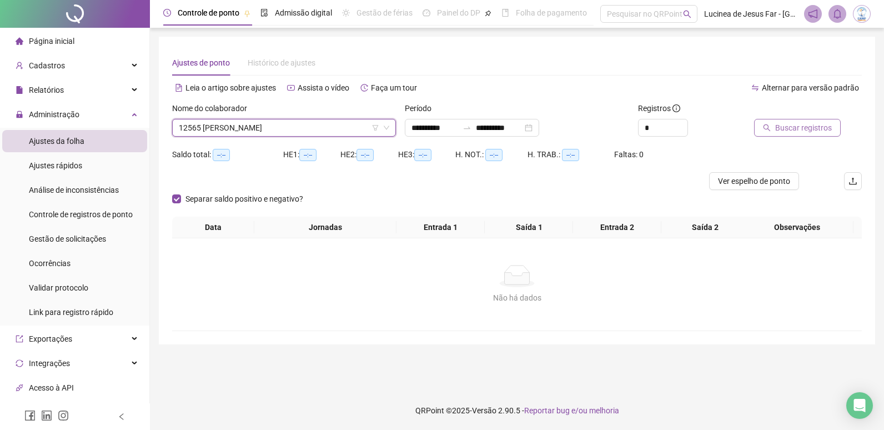
click at [814, 126] on span "Buscar registros" at bounding box center [803, 128] width 57 height 12
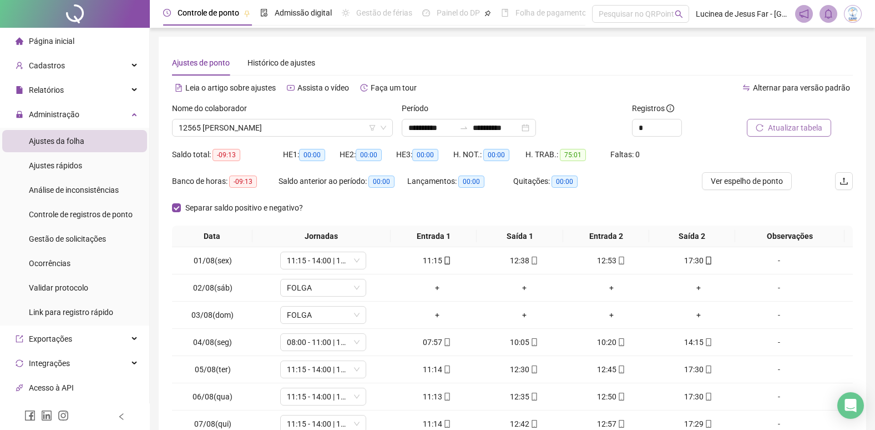
click at [804, 126] on span "Atualizar tabela" at bounding box center [795, 128] width 54 height 12
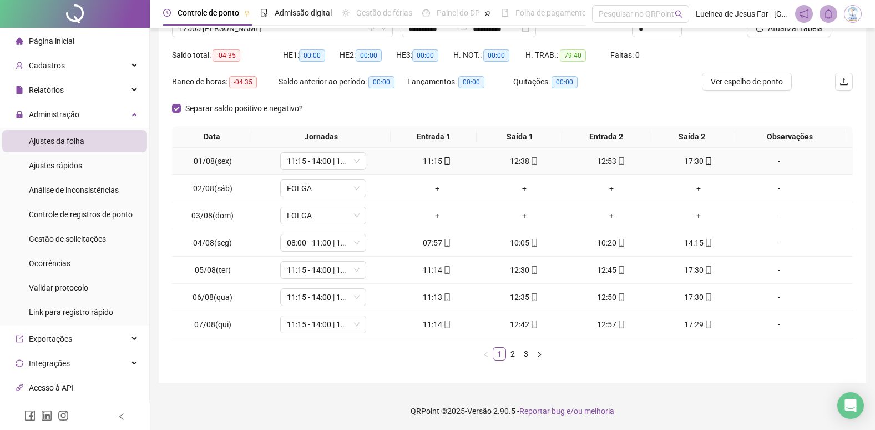
scroll to position [100, 0]
click at [540, 356] on icon "right" at bounding box center [539, 353] width 7 height 7
click at [541, 356] on icon "right" at bounding box center [539, 353] width 7 height 7
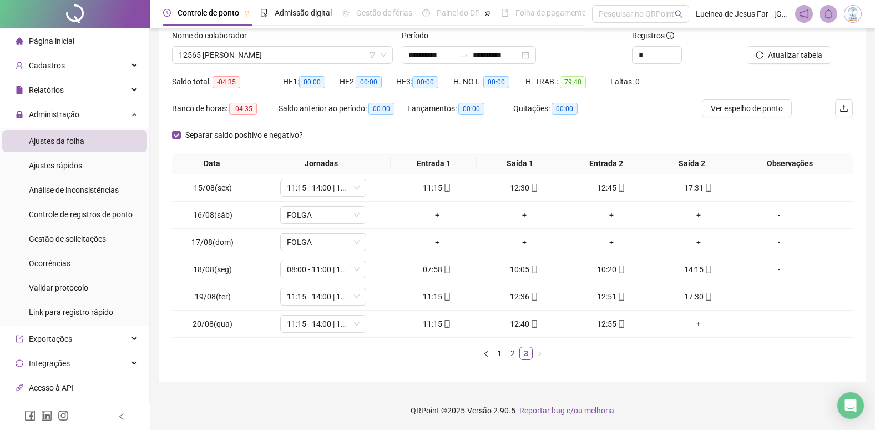
scroll to position [73, 0]
click at [288, 61] on span "12565 [PERSON_NAME]" at bounding box center [283, 55] width 208 height 17
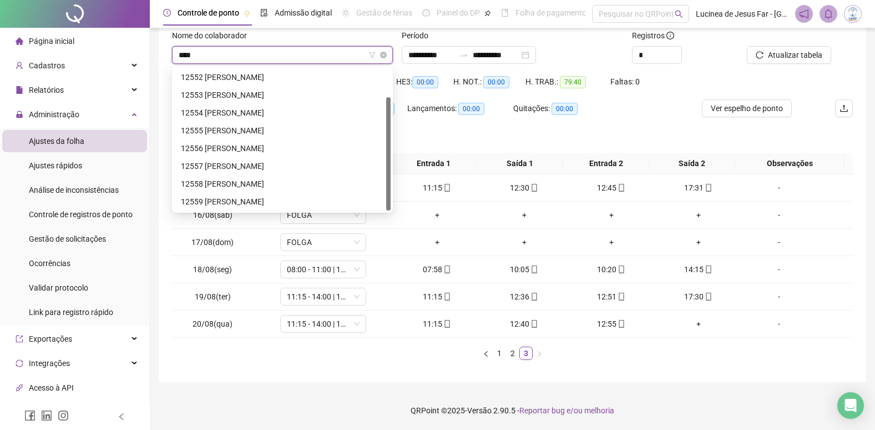
scroll to position [36, 0]
type input "*****"
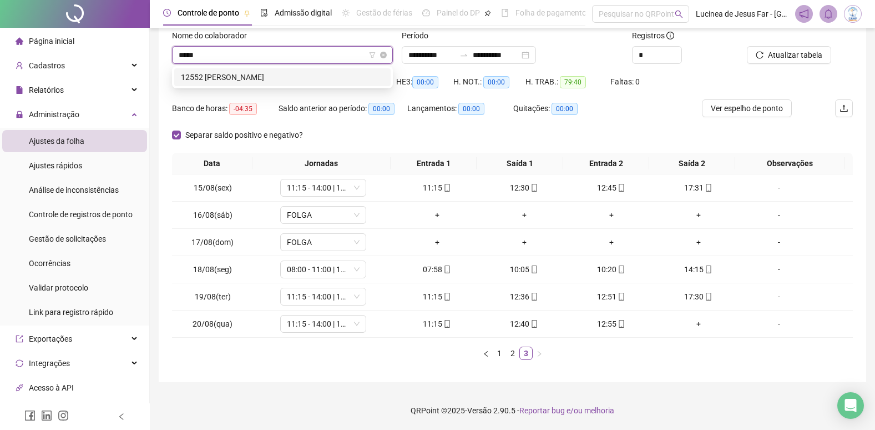
scroll to position [0, 0]
drag, startPoint x: 307, startPoint y: 75, endPoint x: 382, endPoint y: 70, distance: 75.1
click at [308, 75] on div "12552 [PERSON_NAME]" at bounding box center [282, 77] width 203 height 12
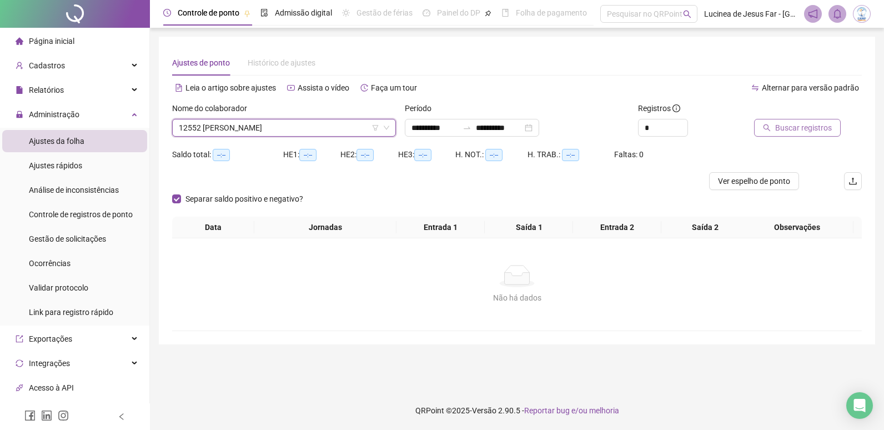
click at [789, 134] on button "Buscar registros" at bounding box center [797, 128] width 87 height 18
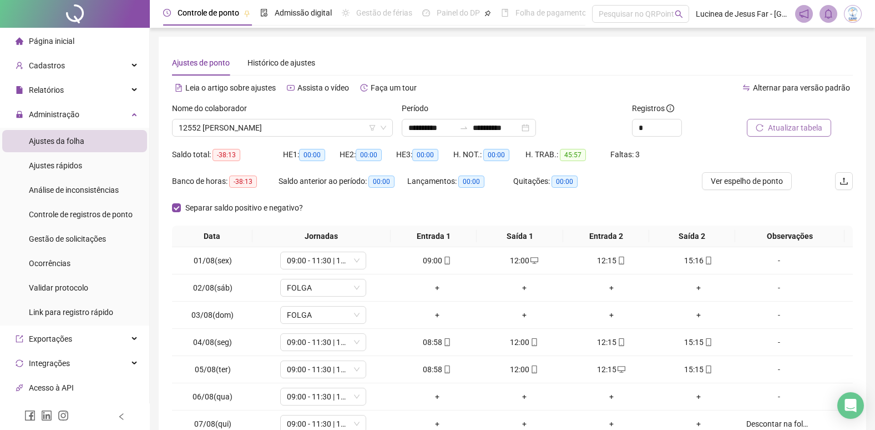
click at [785, 127] on span "Atualizar tabela" at bounding box center [795, 128] width 54 height 12
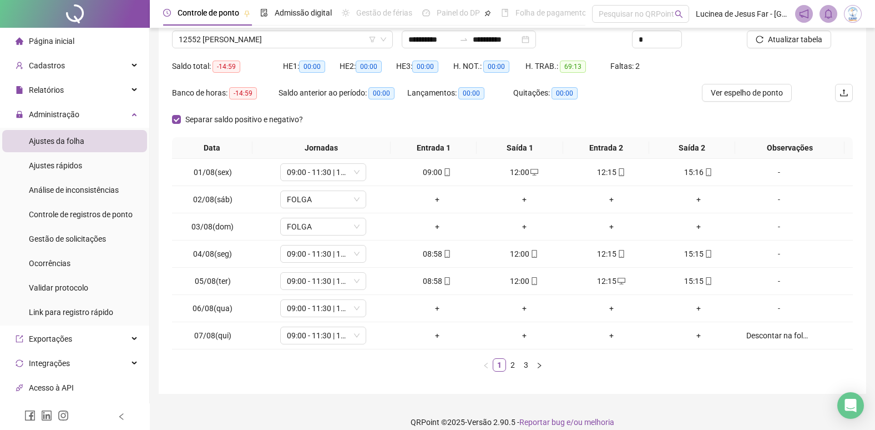
scroll to position [100, 0]
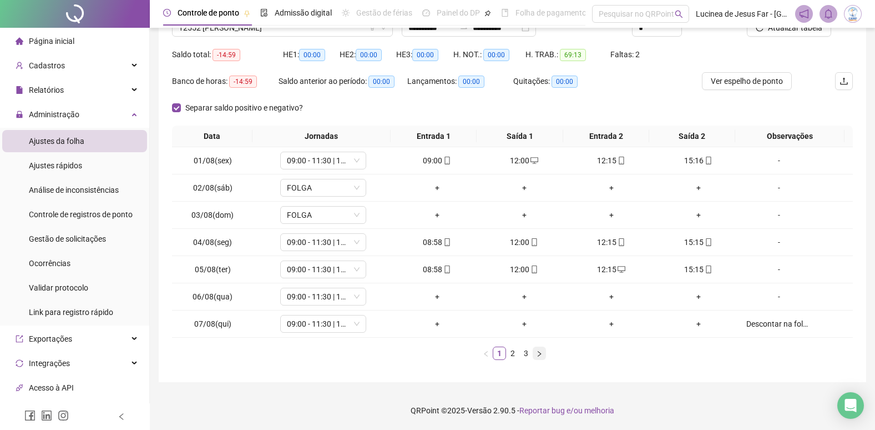
click at [536, 355] on icon "right" at bounding box center [539, 353] width 7 height 7
click at [688, 266] on div "+" at bounding box center [698, 269] width 78 height 12
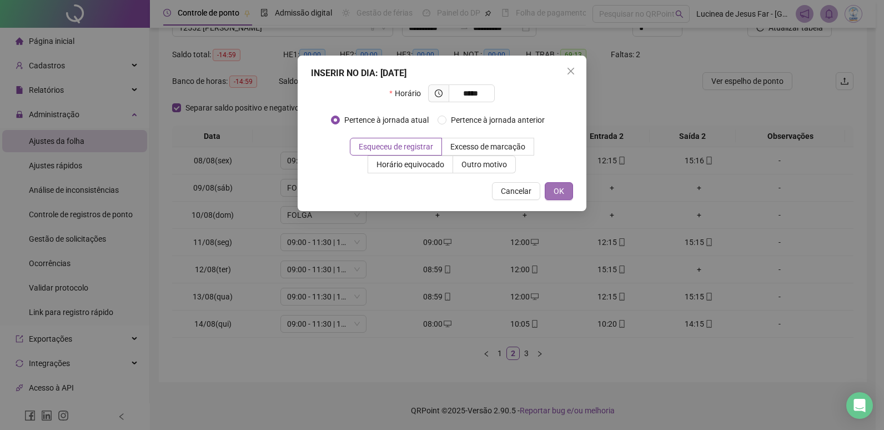
type input "*****"
click at [555, 192] on span "OK" at bounding box center [558, 191] width 11 height 12
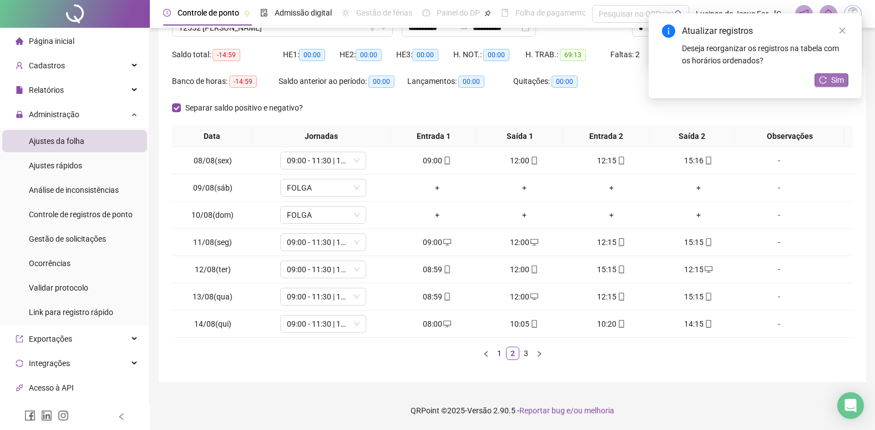
click at [833, 80] on span "Sim" at bounding box center [837, 80] width 13 height 12
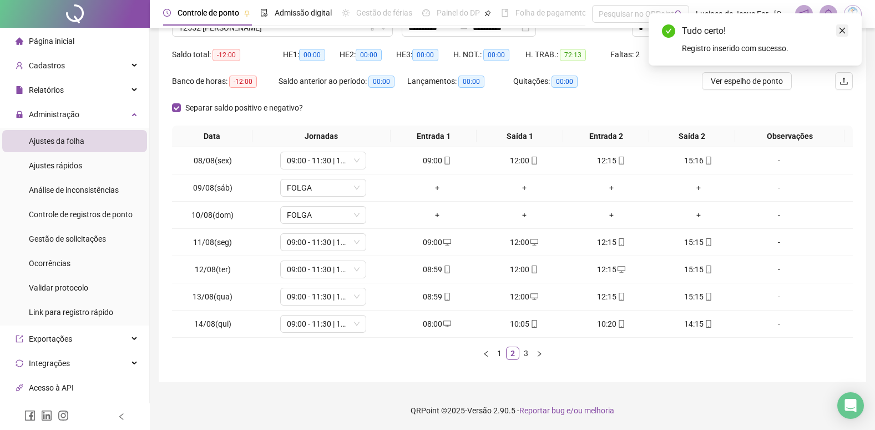
click at [846, 30] on link "Close" at bounding box center [842, 30] width 12 height 12
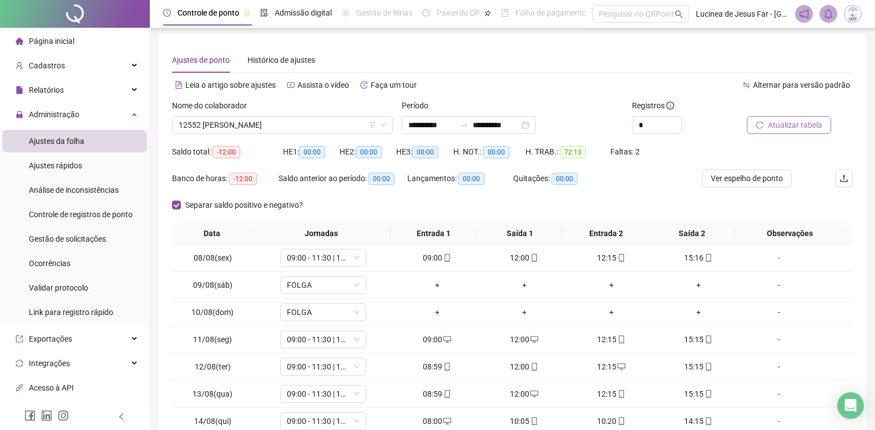
scroll to position [0, 0]
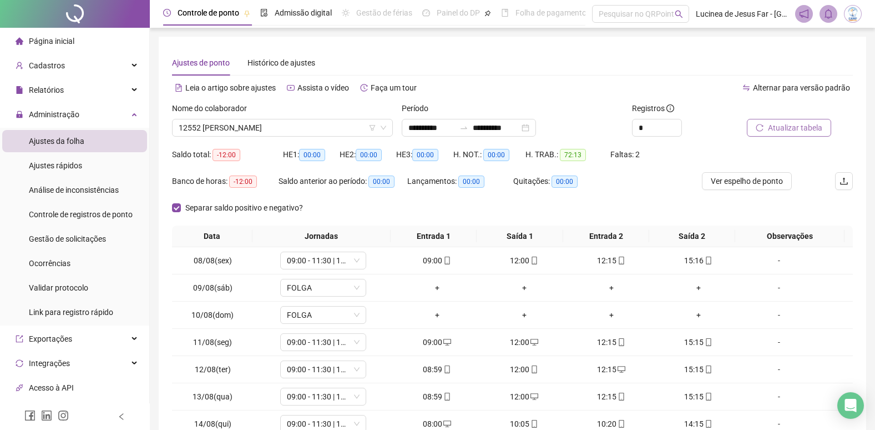
click at [777, 124] on span "Atualizar tabela" at bounding box center [795, 128] width 54 height 12
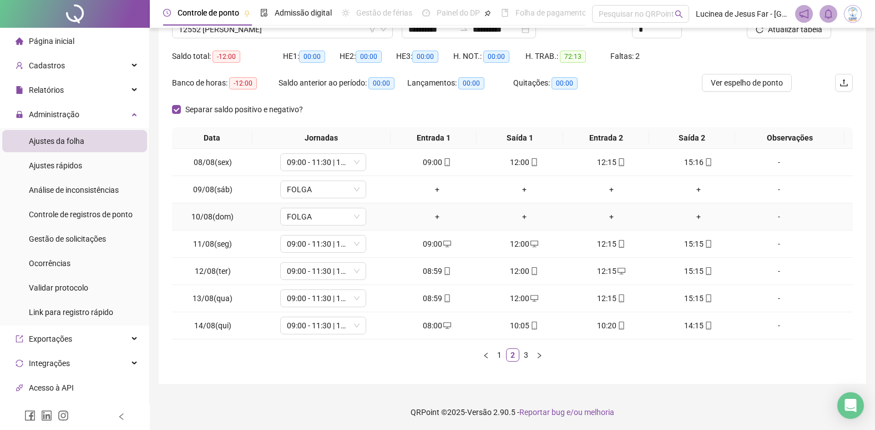
scroll to position [100, 0]
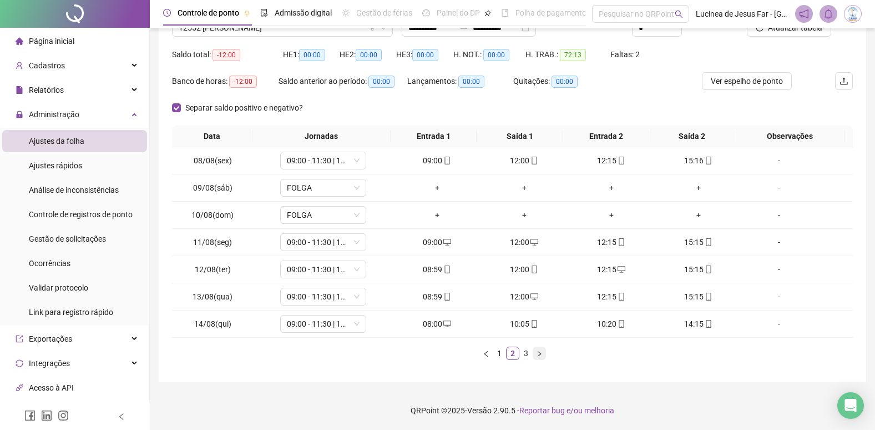
click at [540, 357] on button "button" at bounding box center [539, 352] width 13 height 13
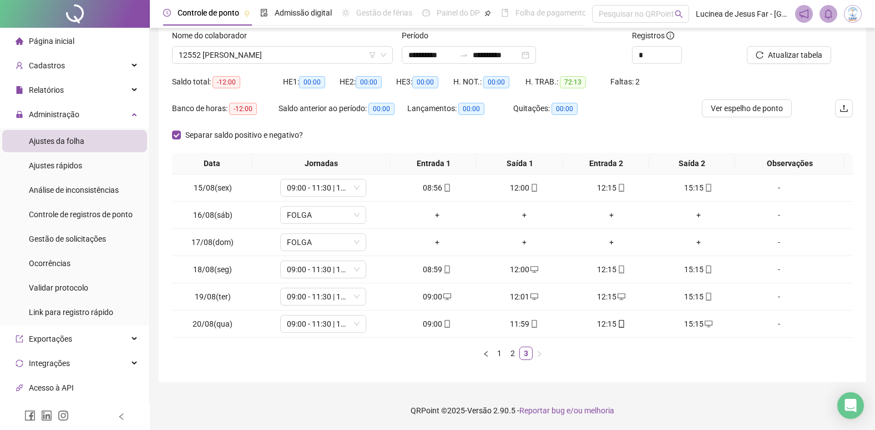
scroll to position [73, 0]
click at [498, 354] on link "1" at bounding box center [499, 353] width 12 height 12
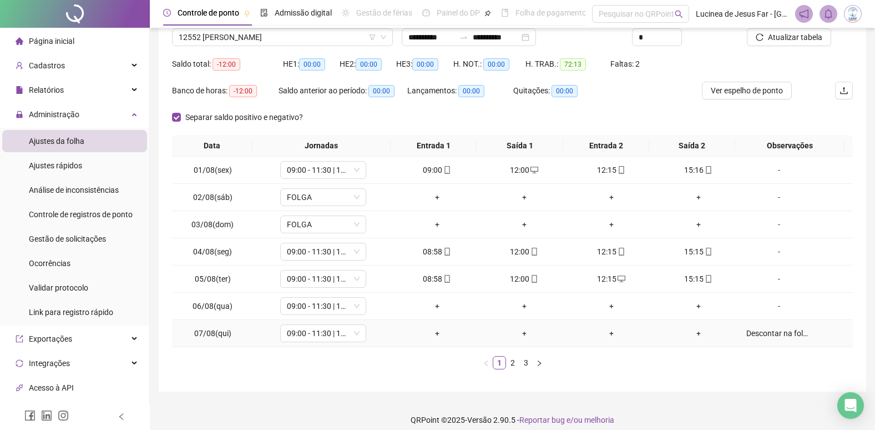
scroll to position [100, 0]
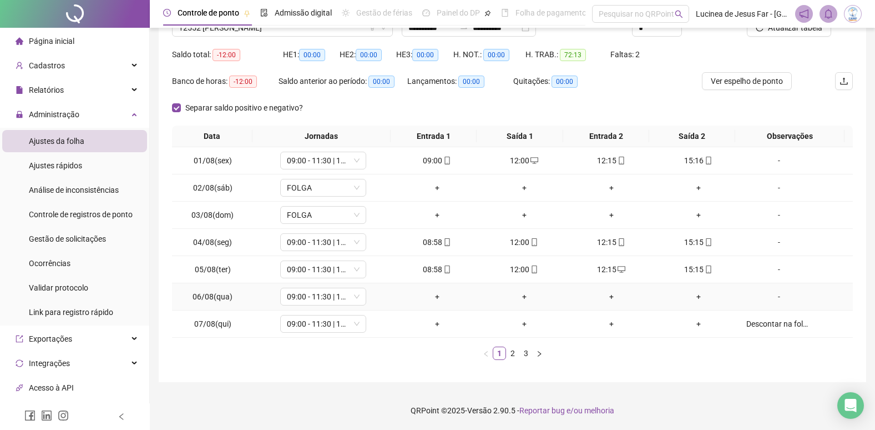
click at [770, 298] on div "-" at bounding box center [779, 296] width 65 height 12
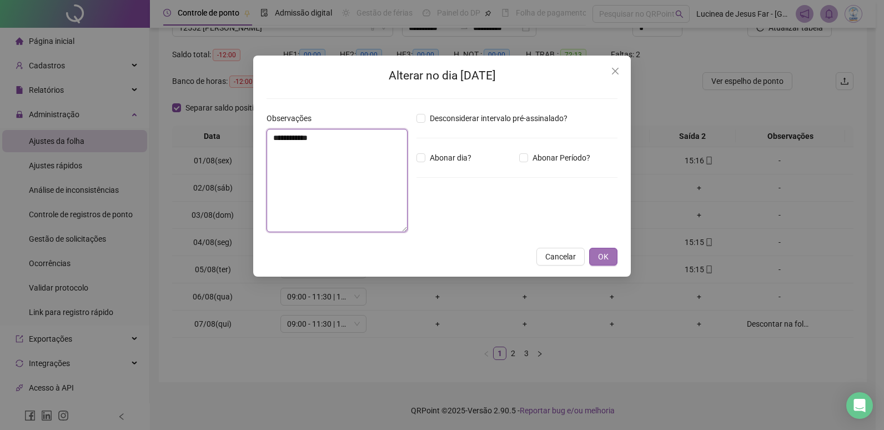
type textarea "**********"
click at [602, 256] on span "OK" at bounding box center [603, 256] width 11 height 12
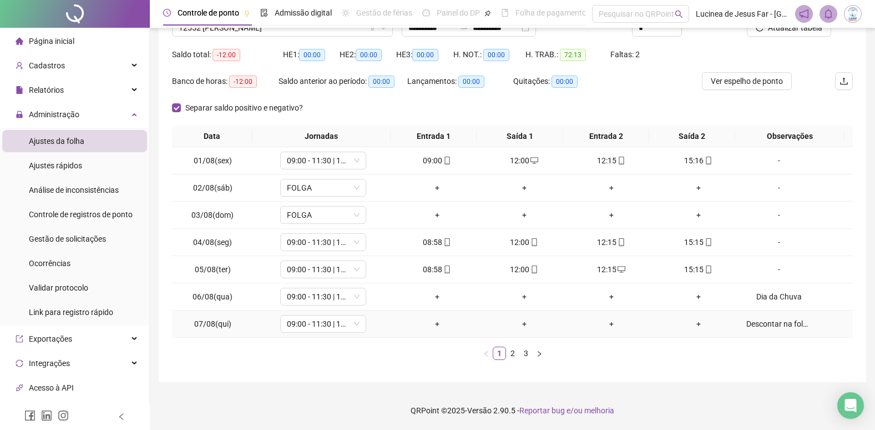
click at [763, 325] on div "Descontar na folha de agosto" at bounding box center [779, 323] width 65 height 12
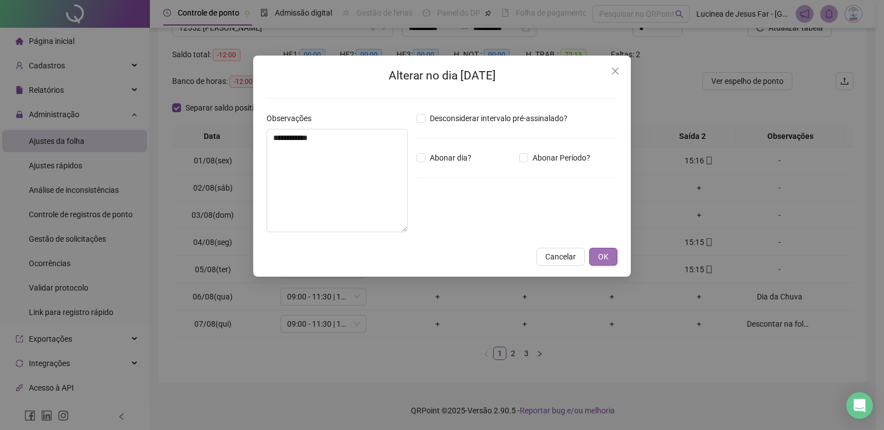
click at [607, 257] on span "OK" at bounding box center [603, 256] width 11 height 12
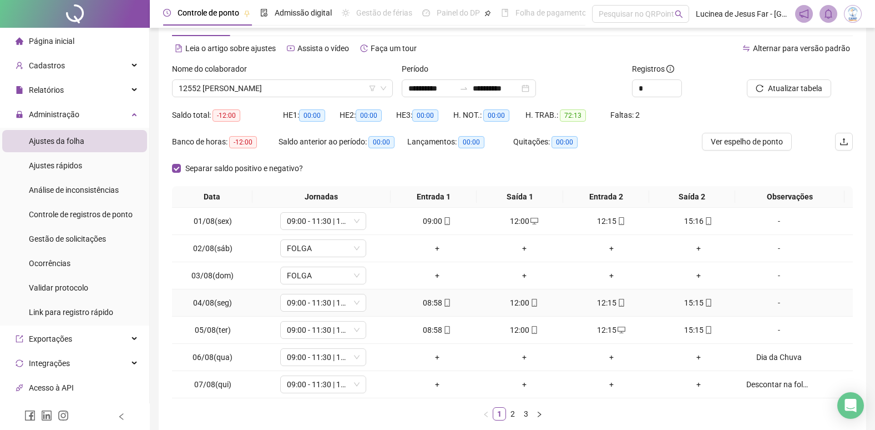
scroll to position [0, 0]
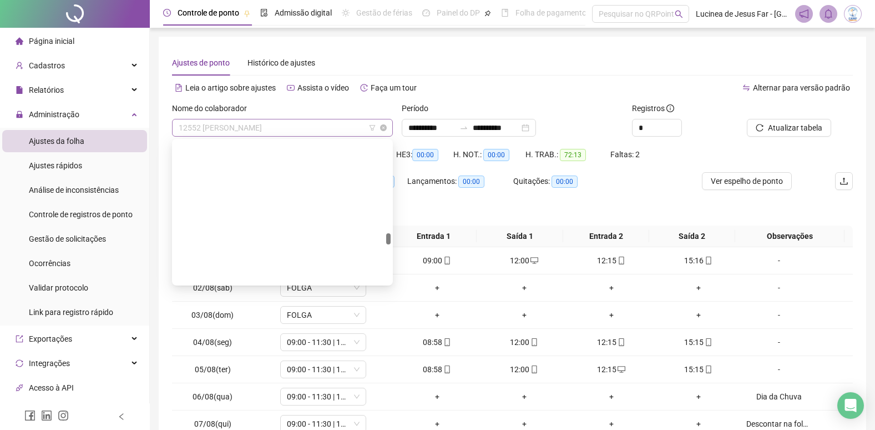
click at [278, 124] on span "12552 [PERSON_NAME]" at bounding box center [283, 127] width 208 height 17
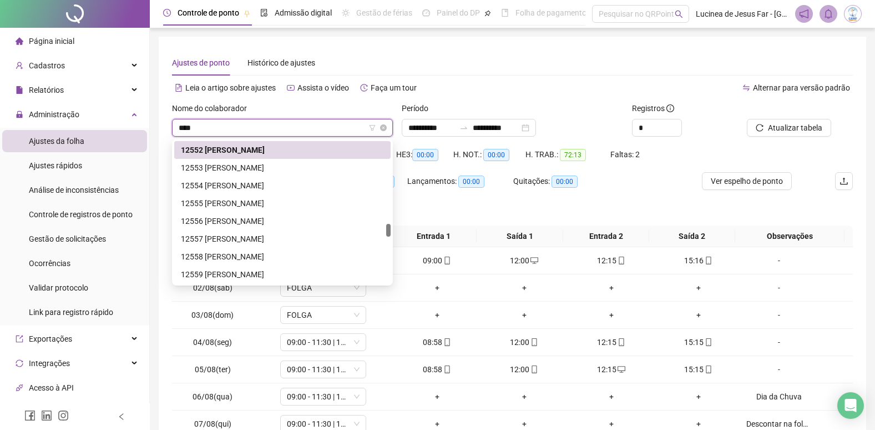
scroll to position [18, 0]
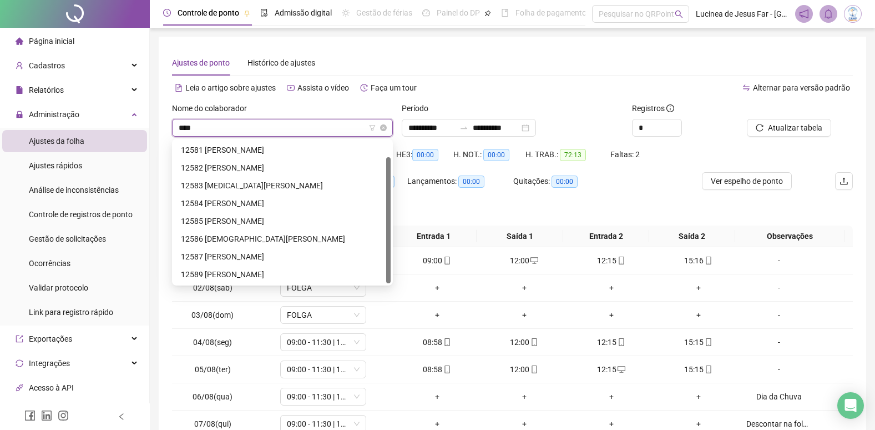
type input "*****"
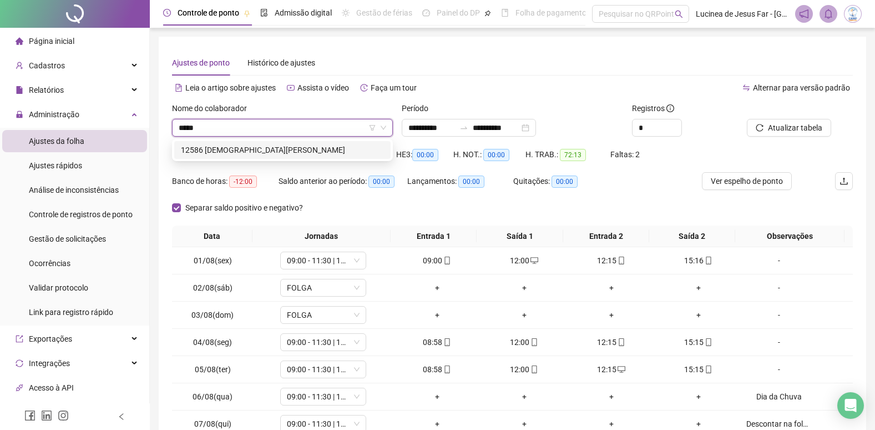
drag, startPoint x: 295, startPoint y: 149, endPoint x: 498, endPoint y: 160, distance: 204.0
click at [296, 149] on div "12586 [DEMOGRAPHIC_DATA][PERSON_NAME]" at bounding box center [282, 150] width 203 height 12
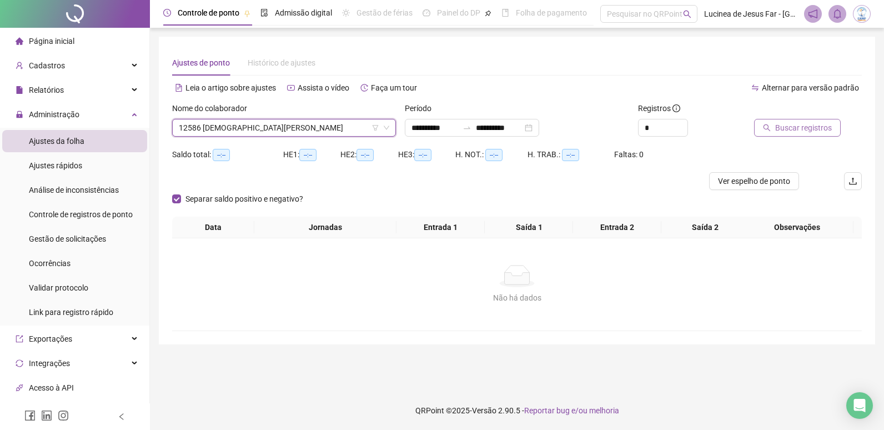
click at [790, 124] on span "Buscar registros" at bounding box center [803, 128] width 57 height 12
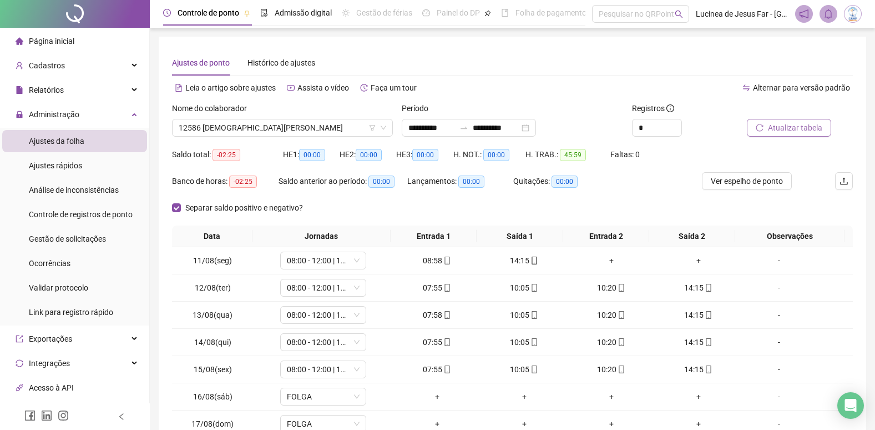
click at [788, 125] on span "Atualizar tabela" at bounding box center [795, 128] width 54 height 12
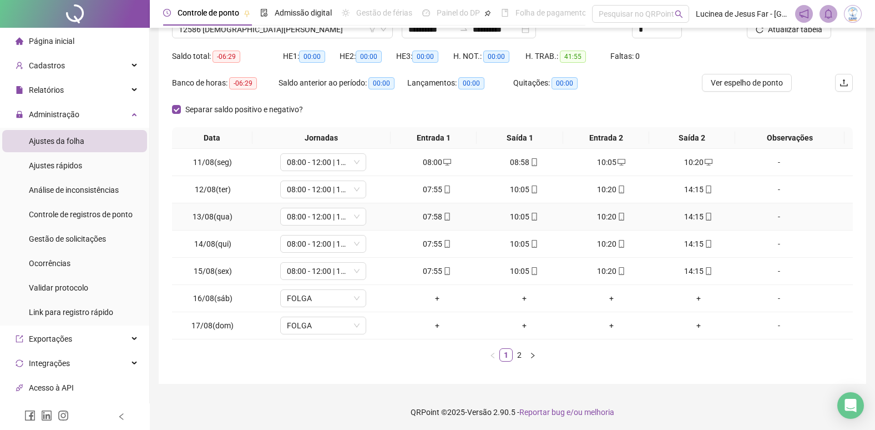
scroll to position [100, 0]
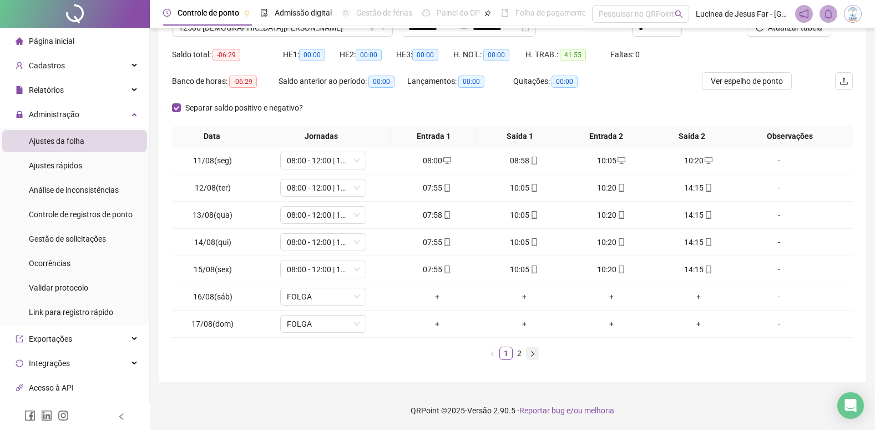
click at [531, 355] on icon "right" at bounding box center [533, 353] width 7 height 7
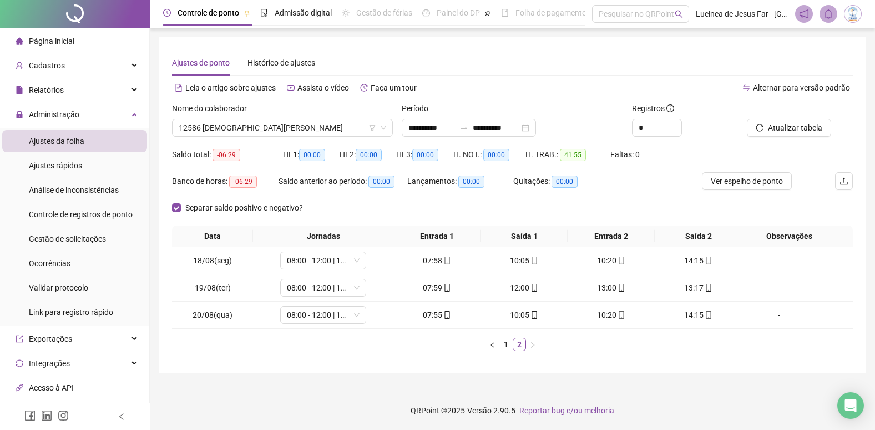
scroll to position [0, 0]
click at [505, 345] on link "1" at bounding box center [510, 344] width 12 height 12
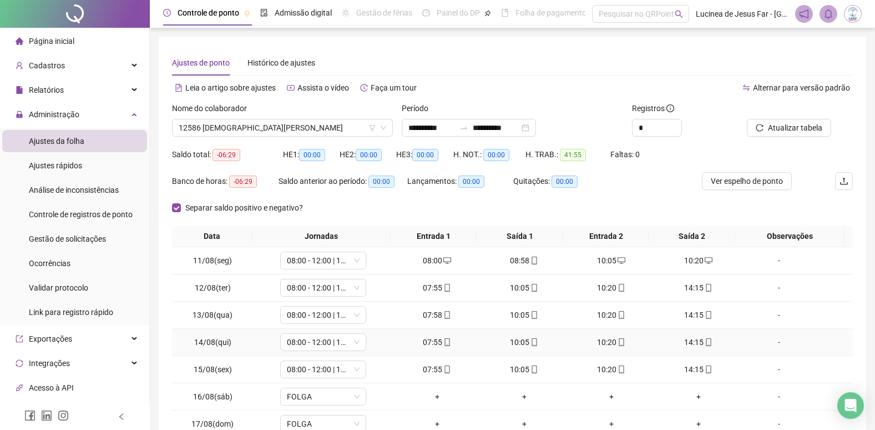
scroll to position [56, 0]
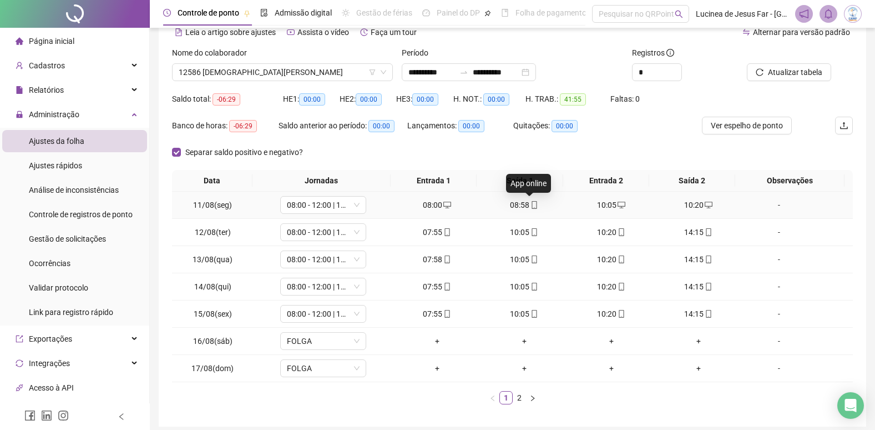
click at [531, 205] on icon "mobile" at bounding box center [535, 205] width 8 height 8
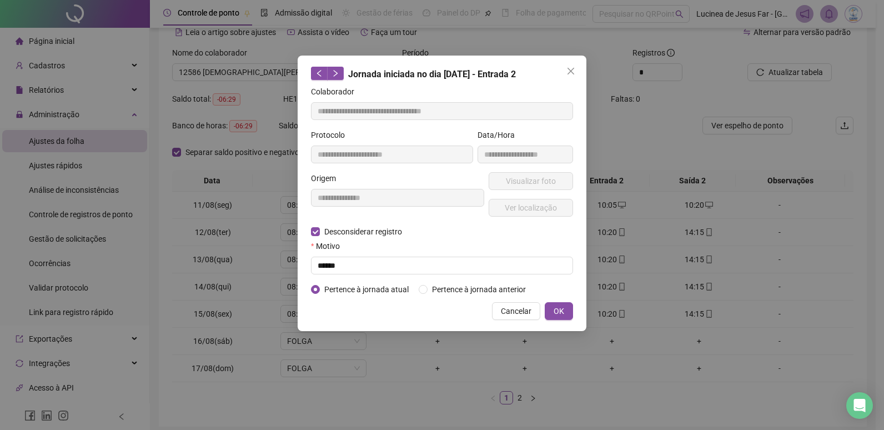
type input "**********"
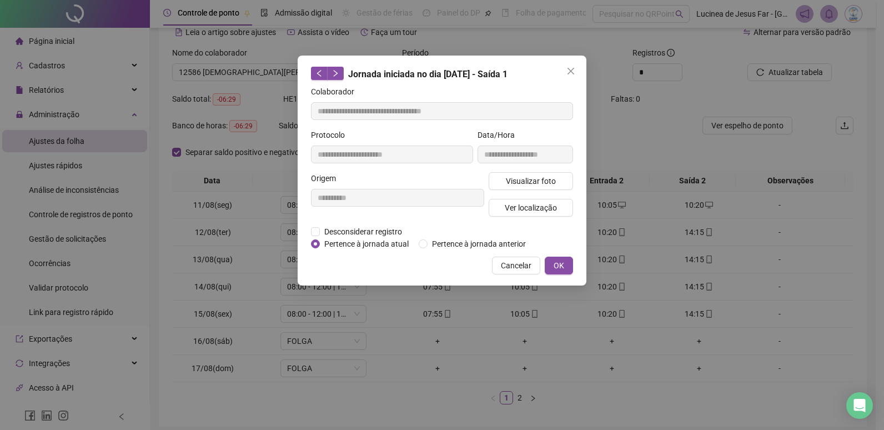
click at [370, 265] on div "Cancelar OK" at bounding box center [442, 265] width 262 height 18
click at [362, 228] on span "Desconsiderar registro" at bounding box center [363, 231] width 87 height 12
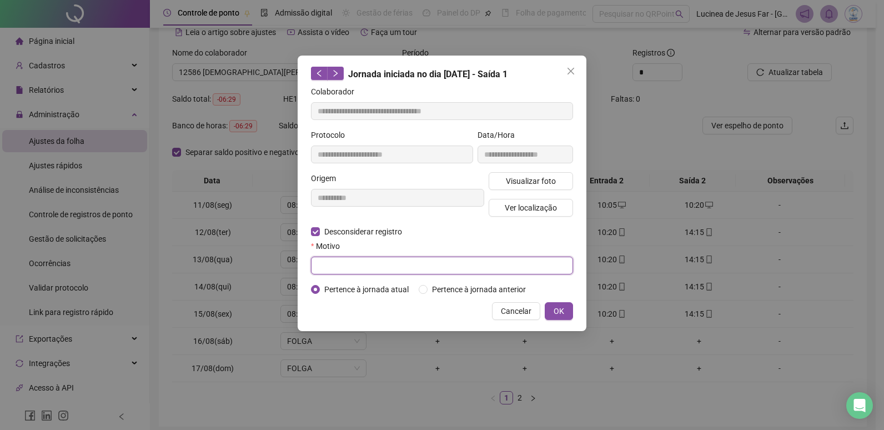
click at [353, 263] on input "text" at bounding box center [442, 265] width 262 height 18
type input "******"
click at [559, 306] on span "OK" at bounding box center [558, 311] width 11 height 12
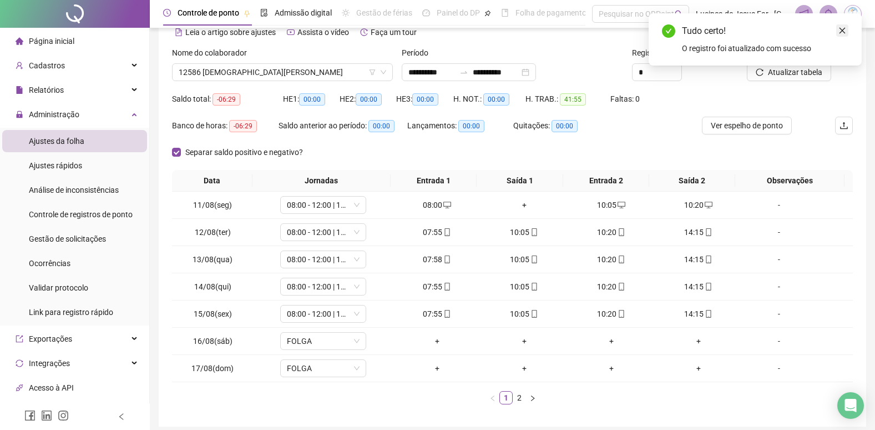
click at [841, 30] on icon "close" at bounding box center [843, 31] width 8 height 8
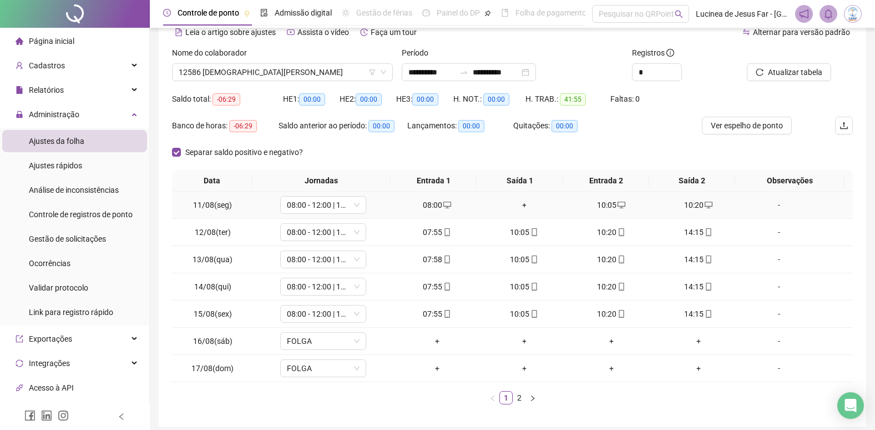
scroll to position [0, 0]
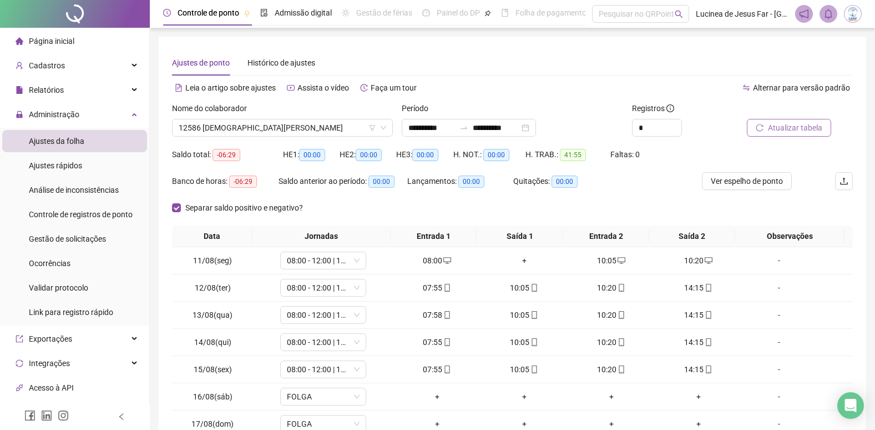
click at [782, 126] on span "Atualizar tabela" at bounding box center [795, 128] width 54 height 12
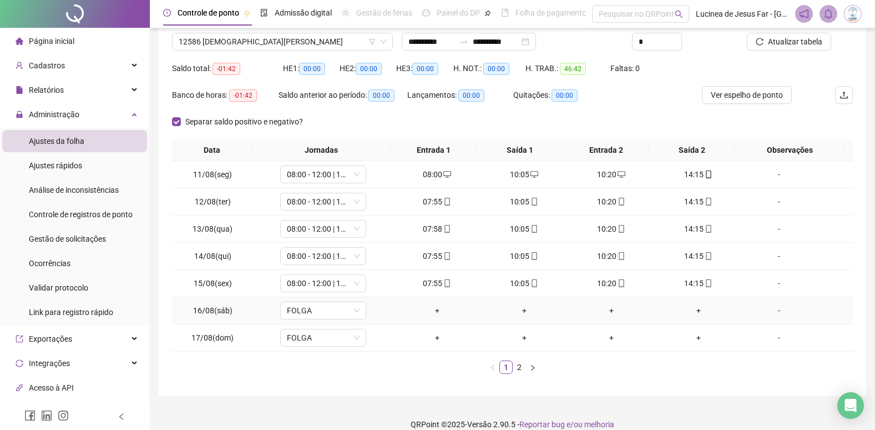
scroll to position [100, 0]
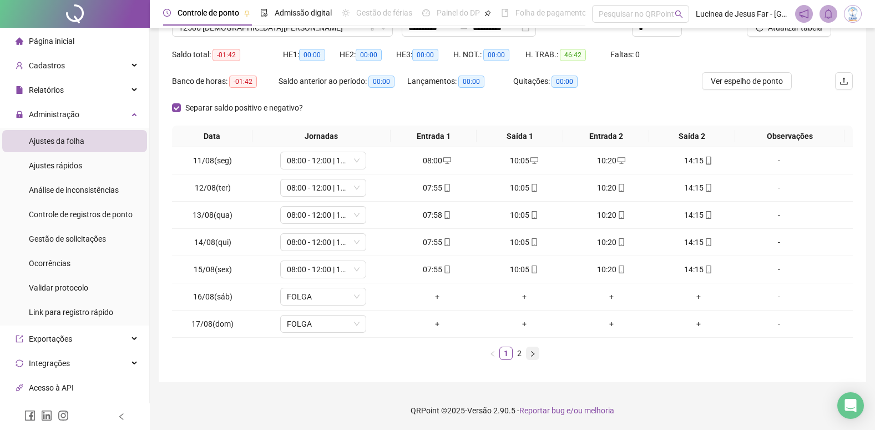
click at [537, 354] on button "button" at bounding box center [532, 352] width 13 height 13
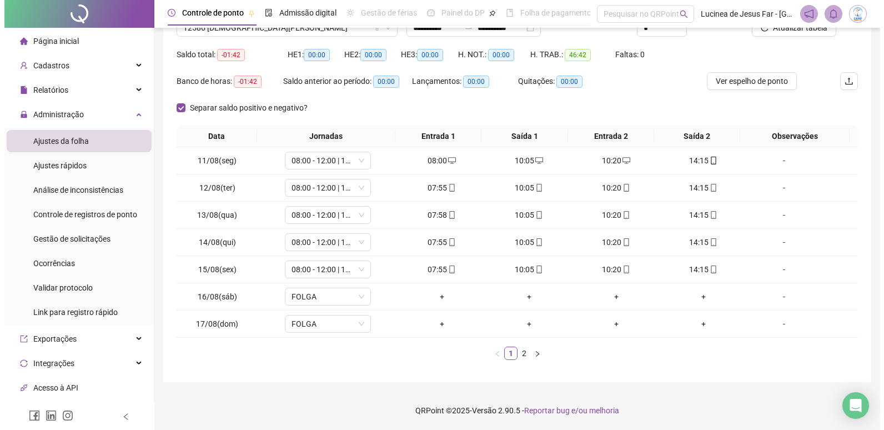
scroll to position [0, 0]
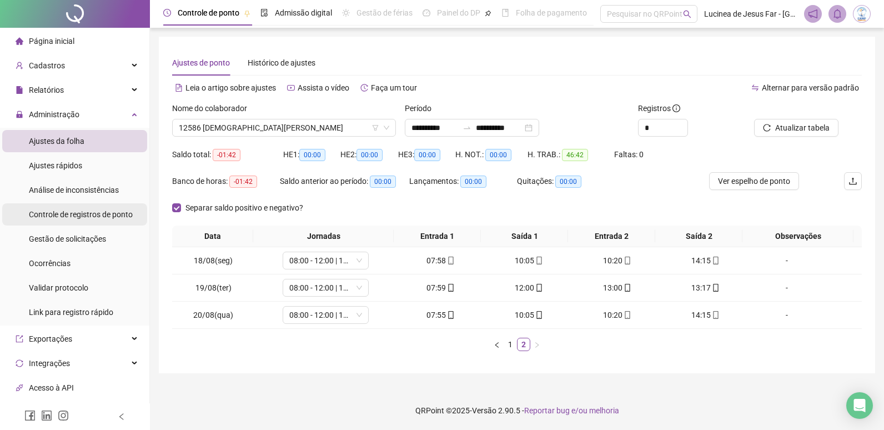
click at [100, 212] on span "Controle de registros de ponto" at bounding box center [81, 214] width 104 height 9
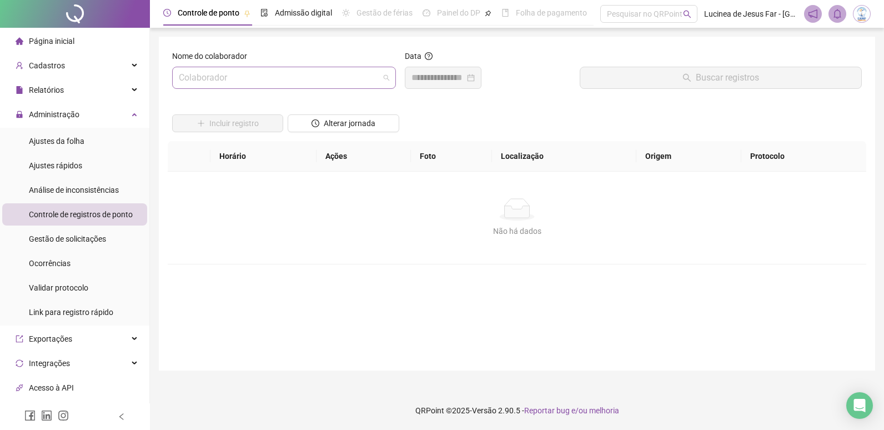
click at [274, 80] on input "search" at bounding box center [279, 77] width 200 height 21
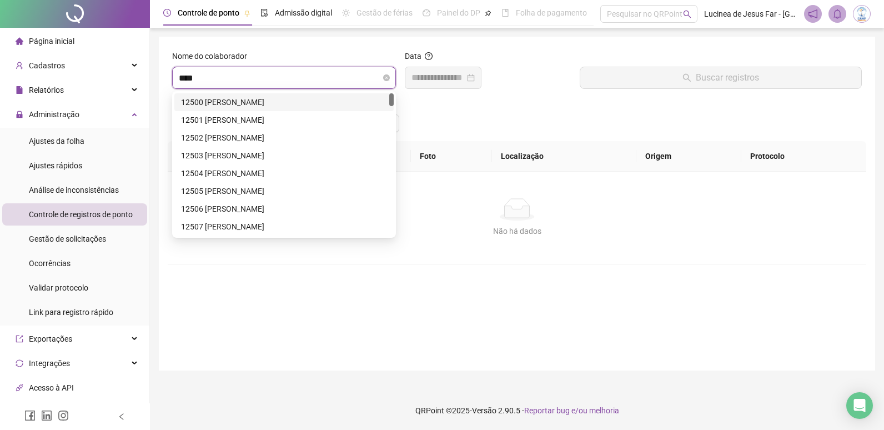
type input "*****"
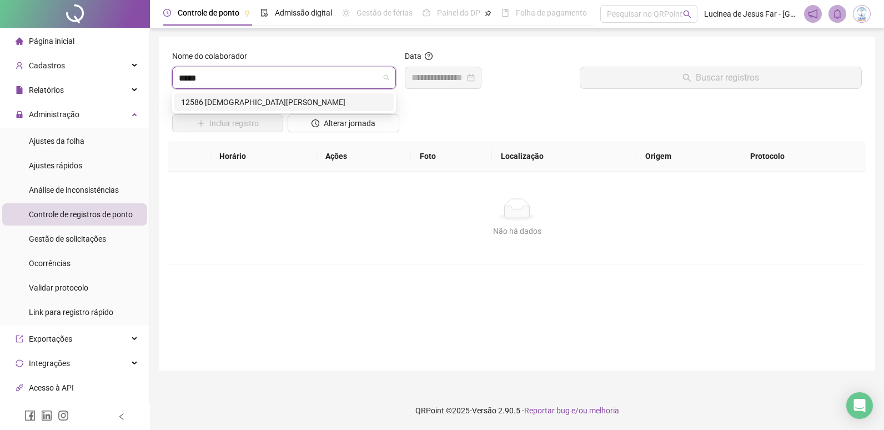
click at [290, 103] on div "12586 [DEMOGRAPHIC_DATA][PERSON_NAME]" at bounding box center [284, 102] width 206 height 12
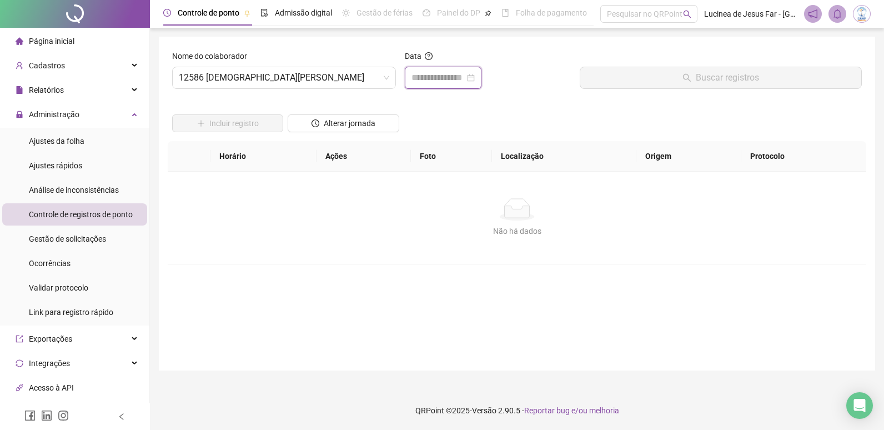
click at [456, 79] on input at bounding box center [437, 77] width 53 height 13
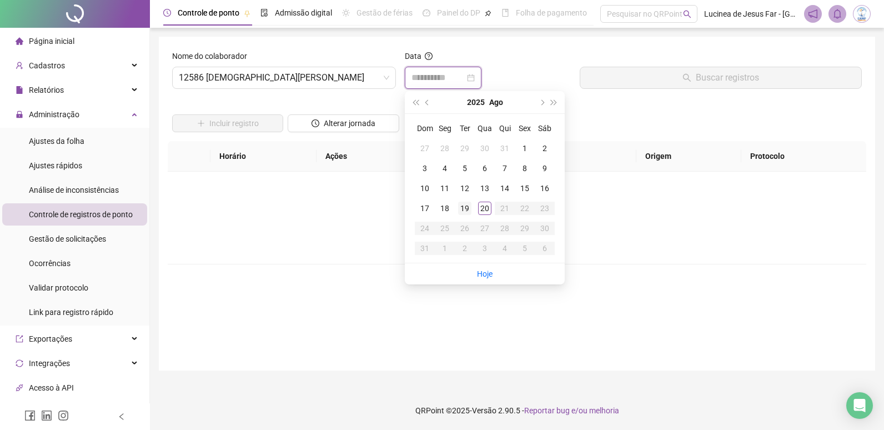
type input "**********"
click at [466, 209] on div "19" at bounding box center [464, 207] width 13 height 13
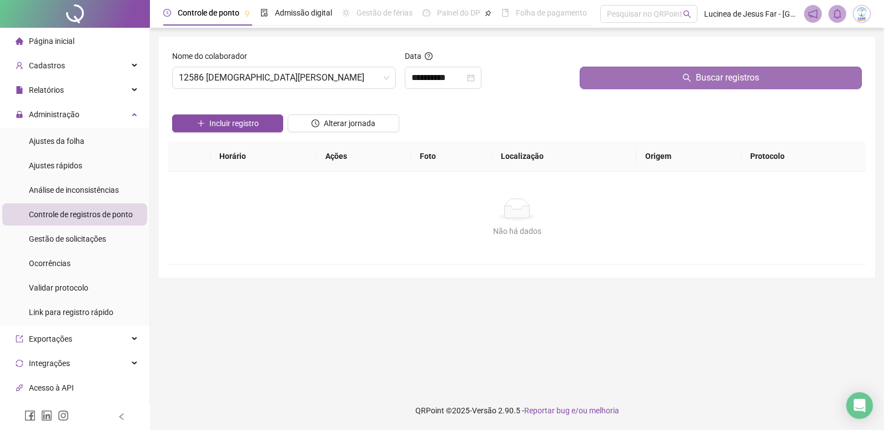
click at [742, 81] on span "Buscar registros" at bounding box center [726, 77] width 63 height 13
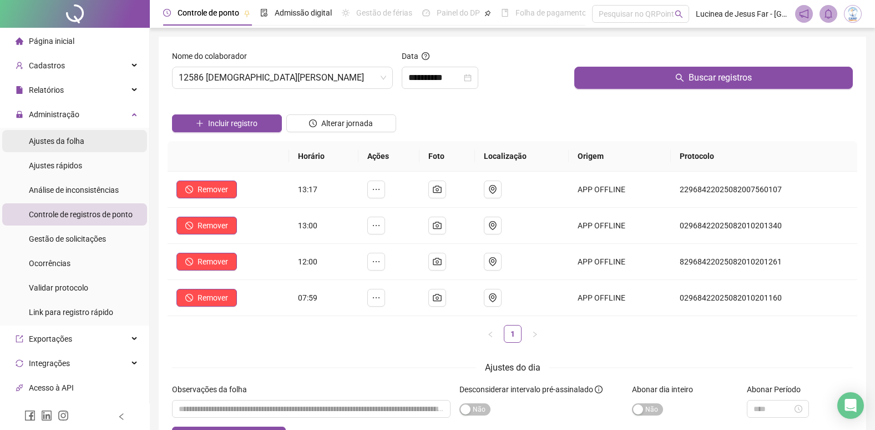
click at [69, 143] on span "Ajustes da folha" at bounding box center [57, 141] width 56 height 9
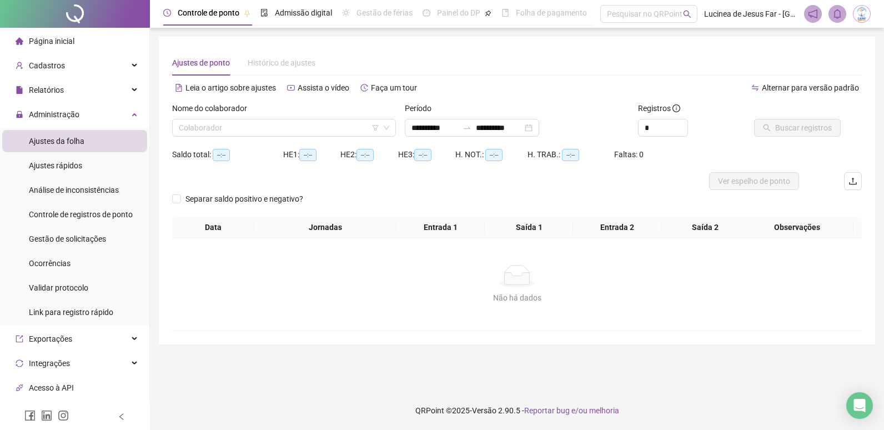
click at [857, 14] on img at bounding box center [861, 14] width 17 height 17
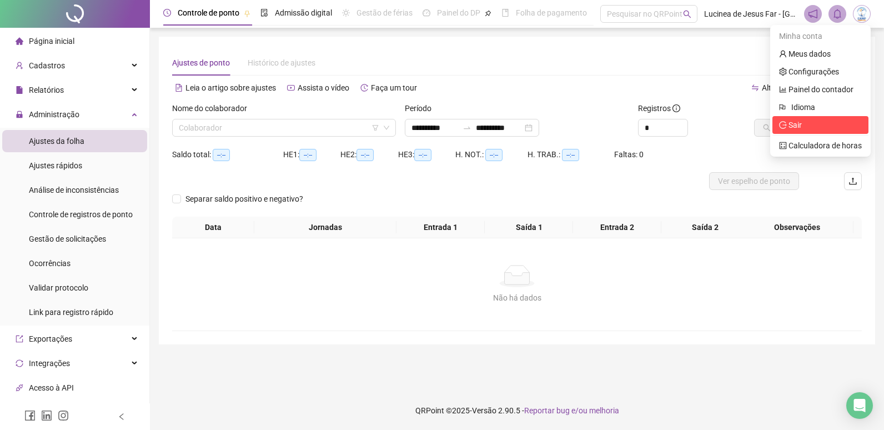
click at [791, 123] on span "Sair" at bounding box center [794, 124] width 13 height 9
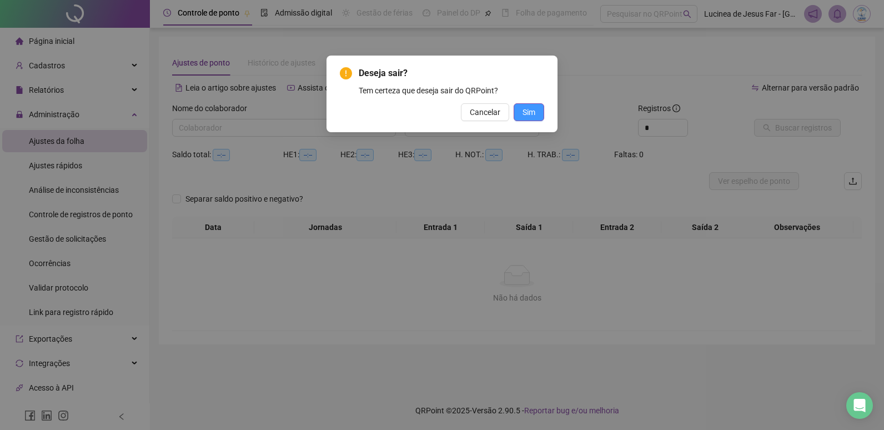
click at [534, 112] on span "Sim" at bounding box center [528, 112] width 13 height 12
